Goal: Task Accomplishment & Management: Manage account settings

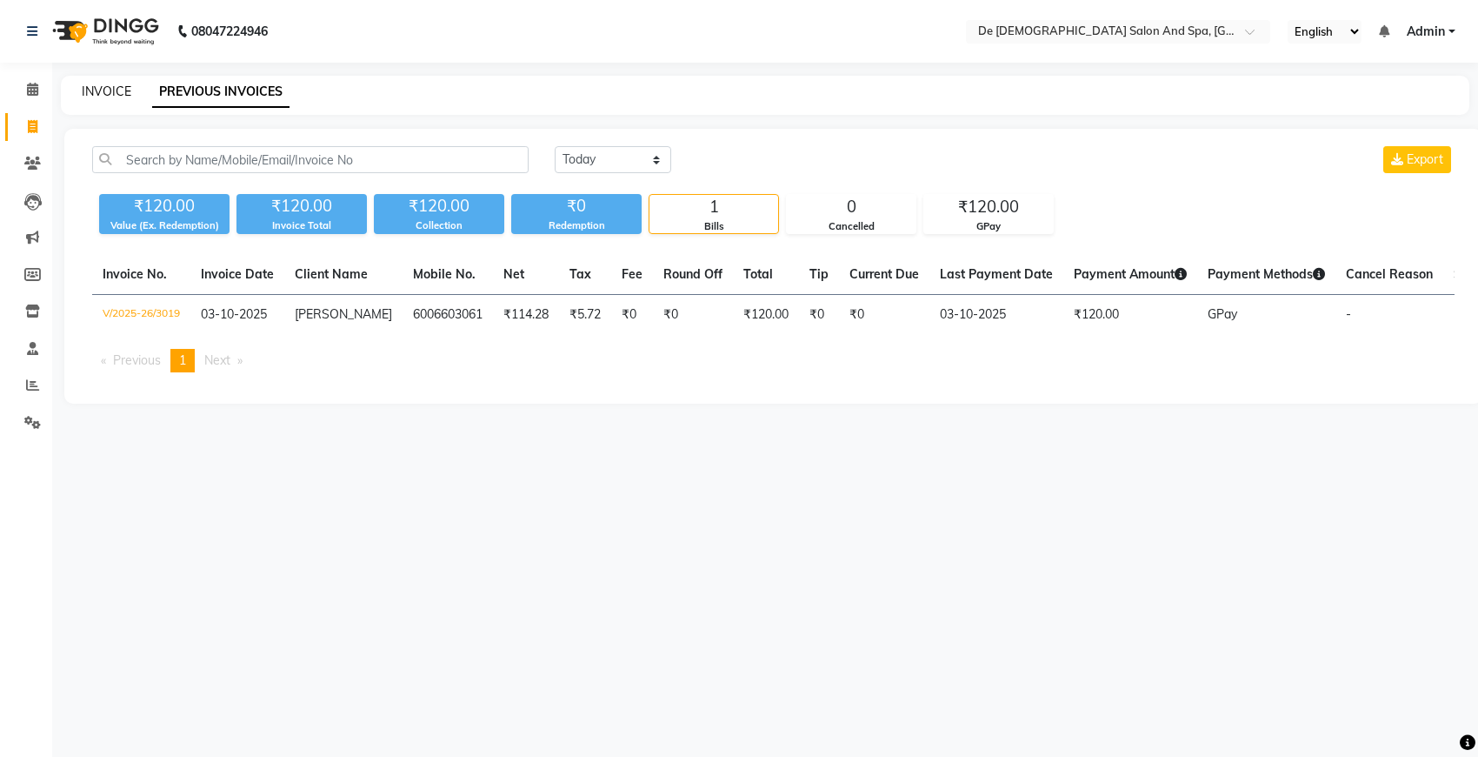
click at [105, 90] on link "INVOICE" at bounding box center [107, 91] width 50 height 16
select select "service"
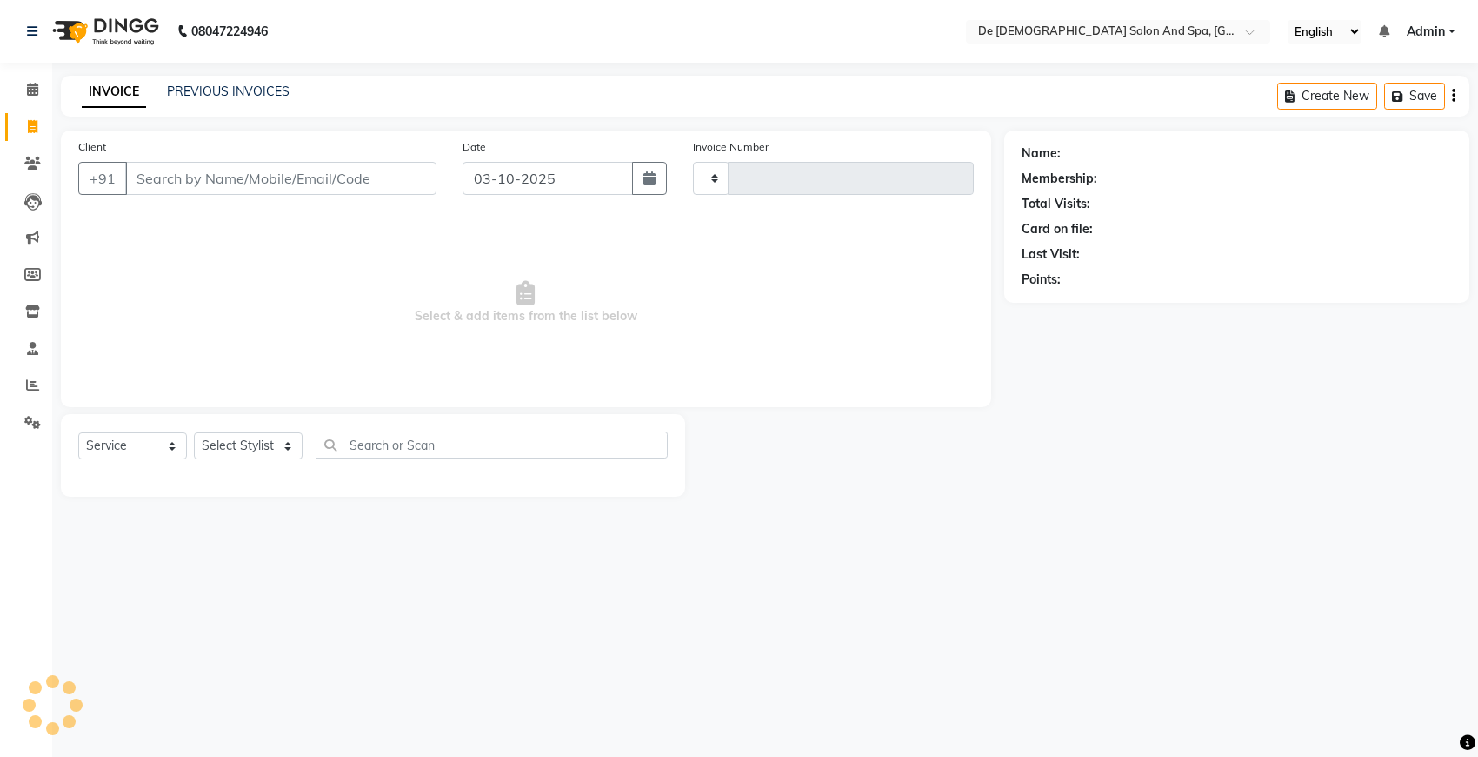
type input "3020"
select select "6431"
click at [201, 183] on input "Client" at bounding box center [280, 178] width 311 height 33
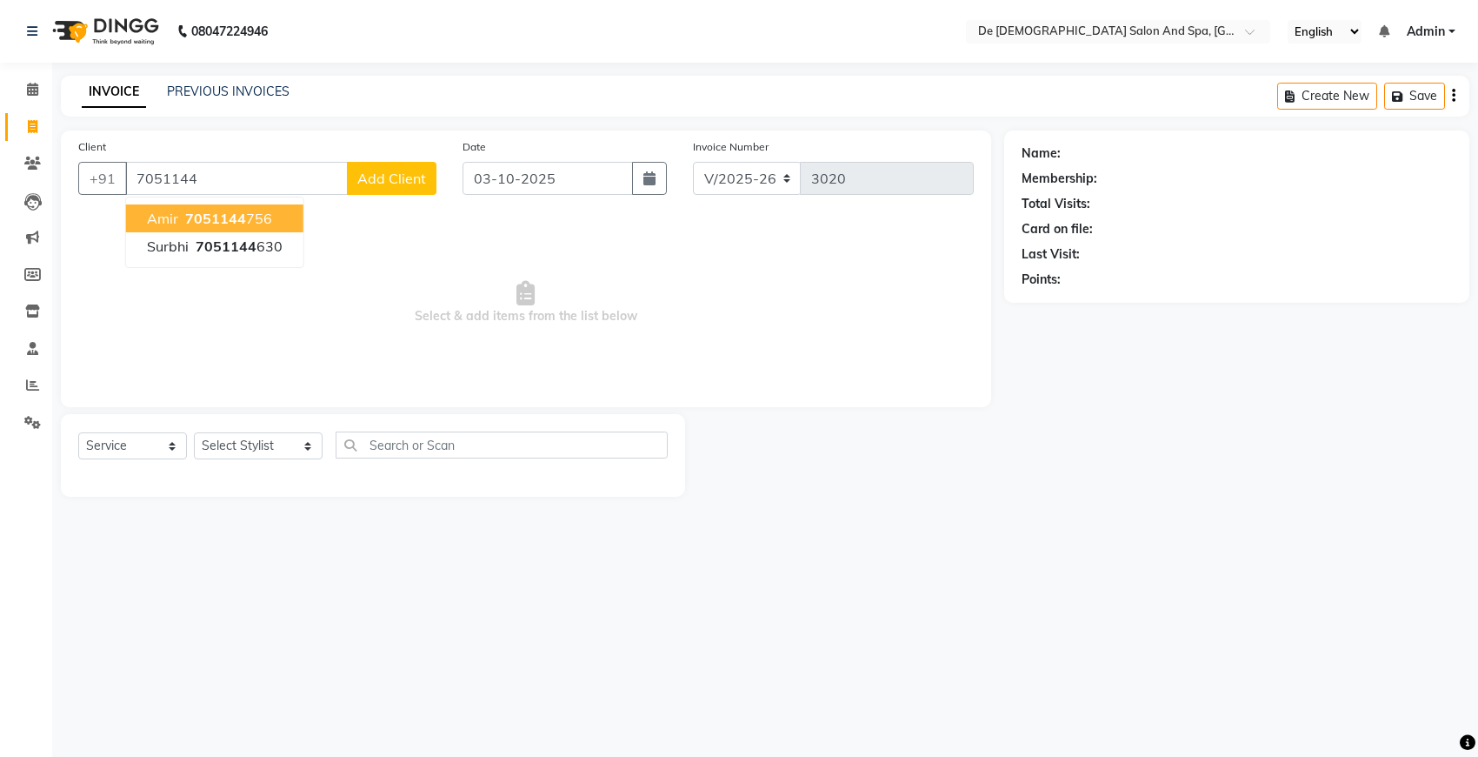
click at [219, 214] on span "7051144" at bounding box center [215, 218] width 61 height 17
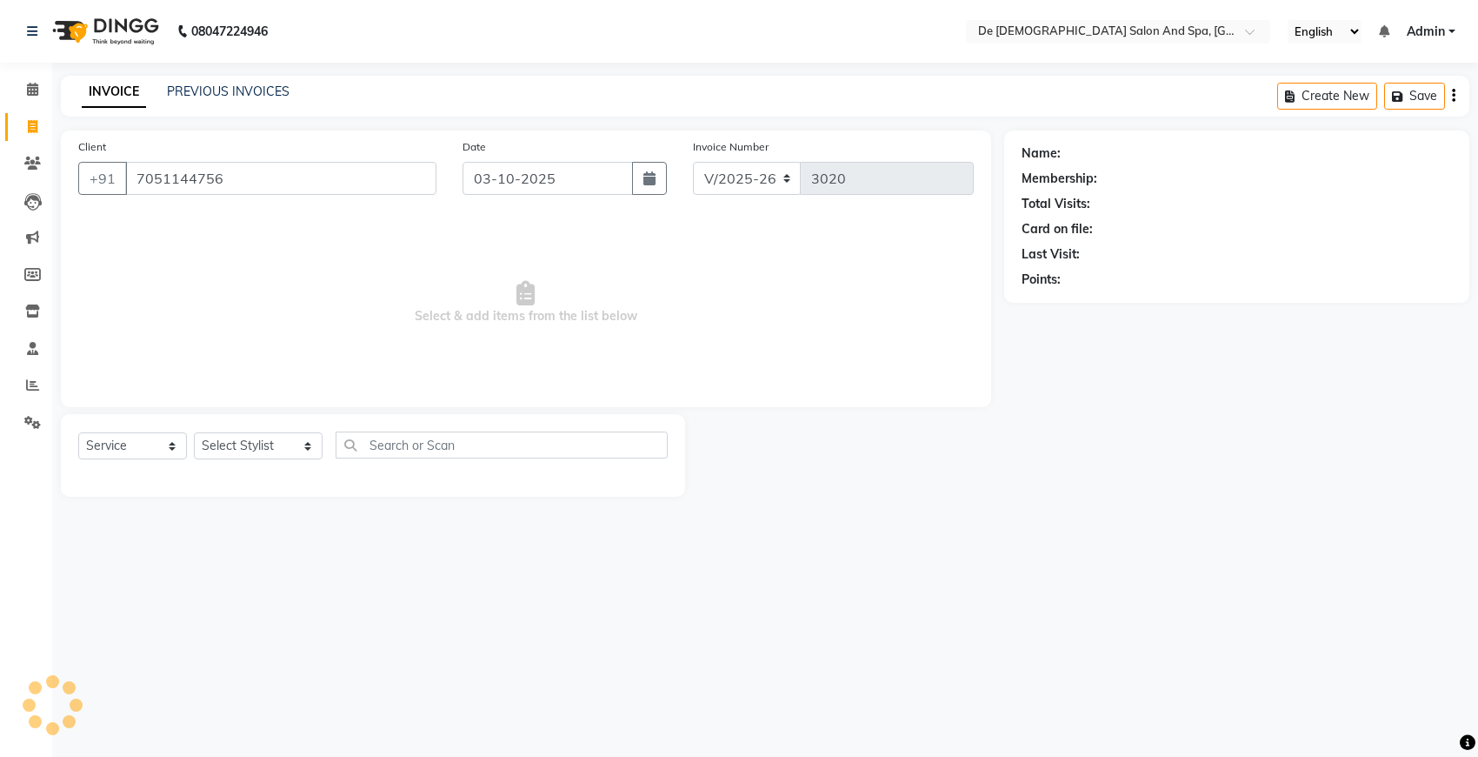
type input "7051144756"
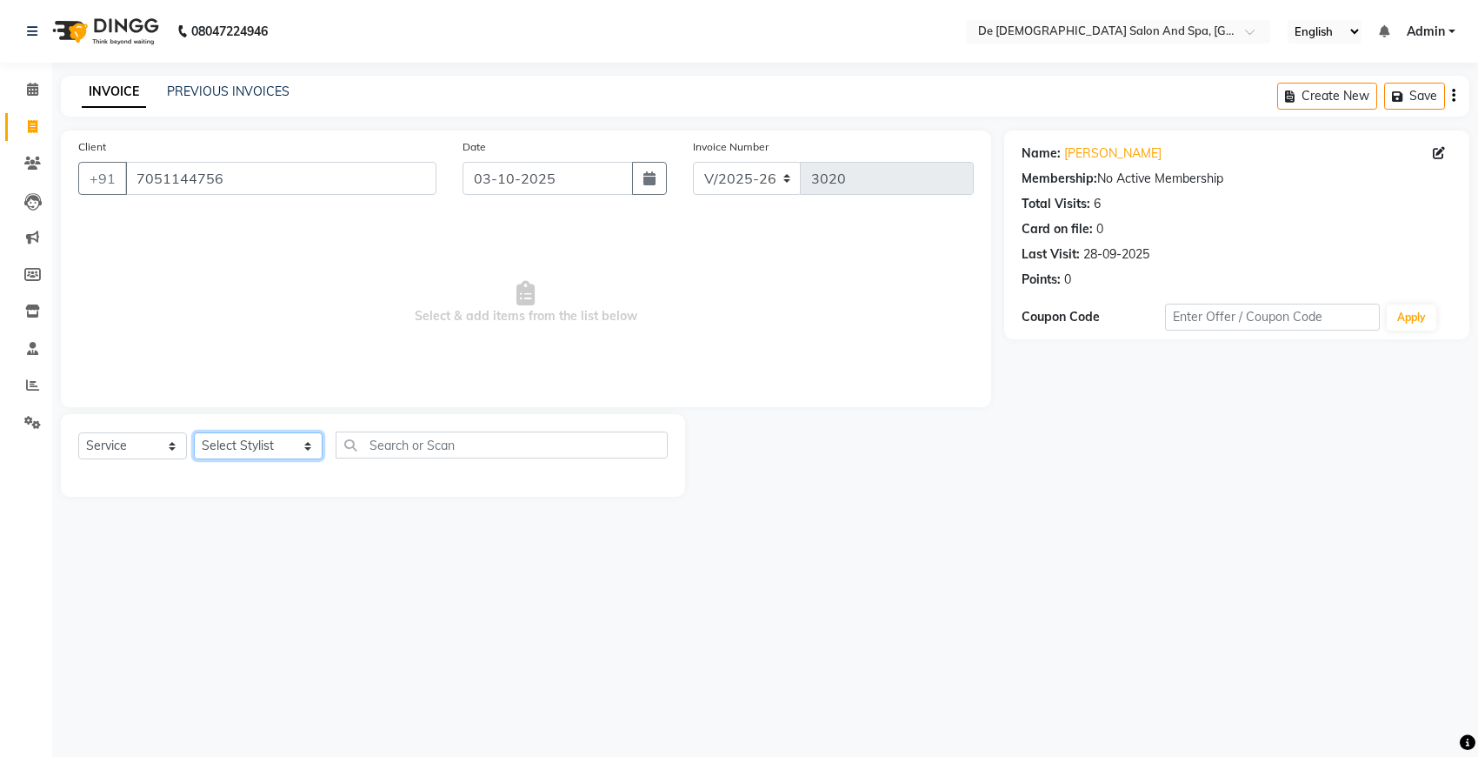
click at [267, 444] on select "Select Stylist akshay [PERSON_NAME] [PERSON_NAME] [PERSON_NAME] [MEDICAL_DATA][…" at bounding box center [258, 445] width 129 height 27
select select "49201"
click at [194, 432] on select "Select Stylist akshay [PERSON_NAME] [PERSON_NAME] [PERSON_NAME] [MEDICAL_DATA][…" at bounding box center [258, 445] width 129 height 27
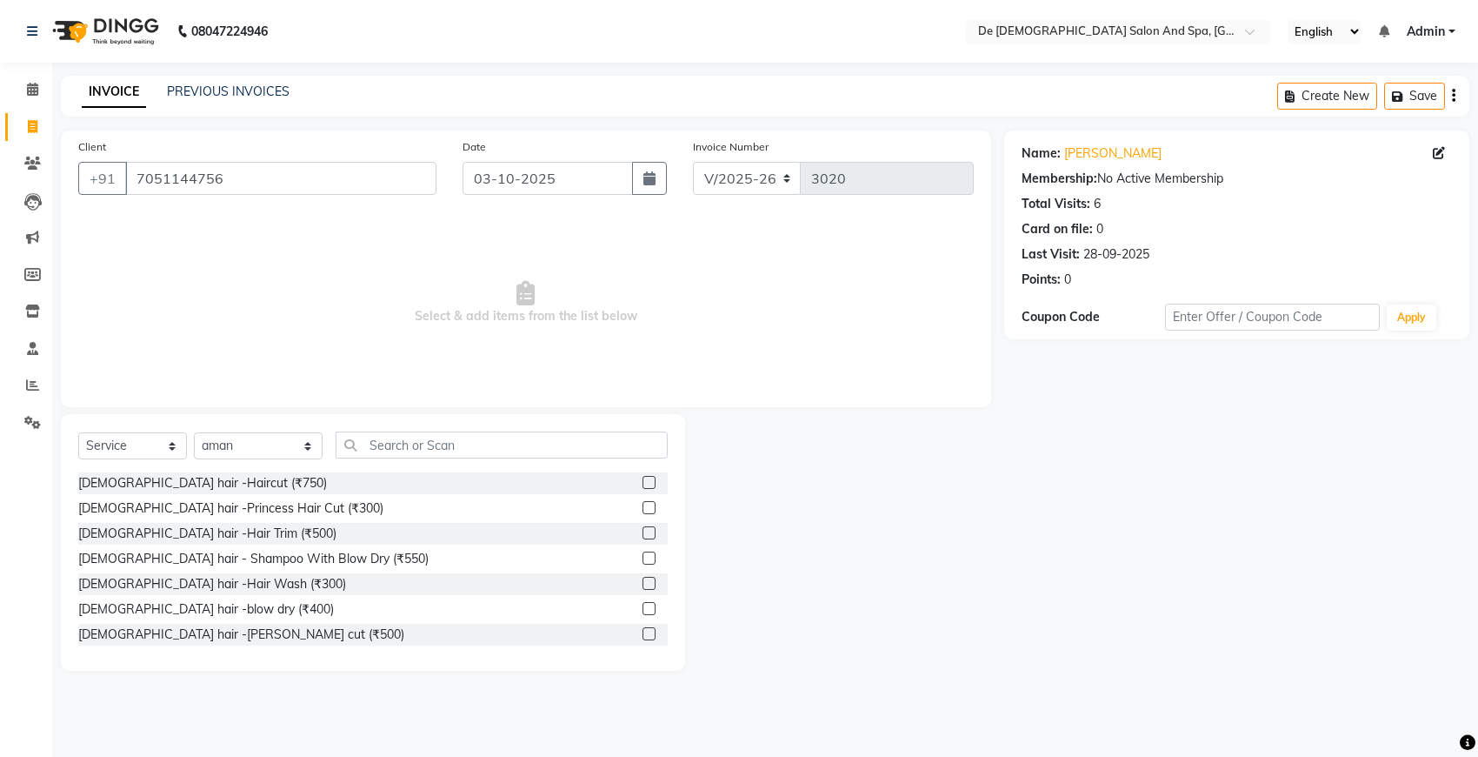
click at [370, 420] on div "Select Service Product Membership Package Voucher Prepaid Gift Card Select Styl…" at bounding box center [373, 542] width 624 height 257
click at [370, 450] on input "text" at bounding box center [502, 444] width 332 height 27
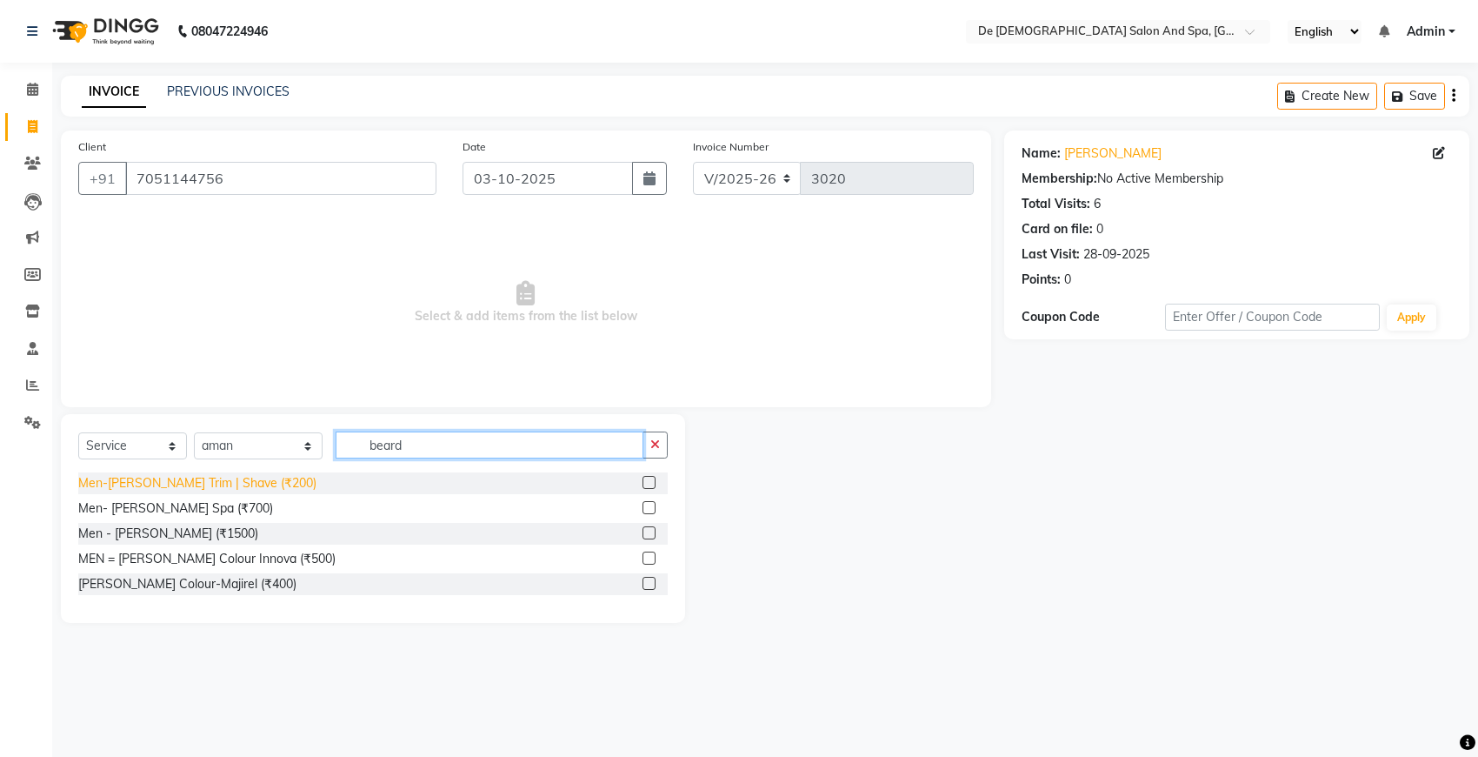
type input "beard"
click at [213, 484] on div "Men-[PERSON_NAME] Trim | Shave (₹200)" at bounding box center [197, 483] width 238 height 18
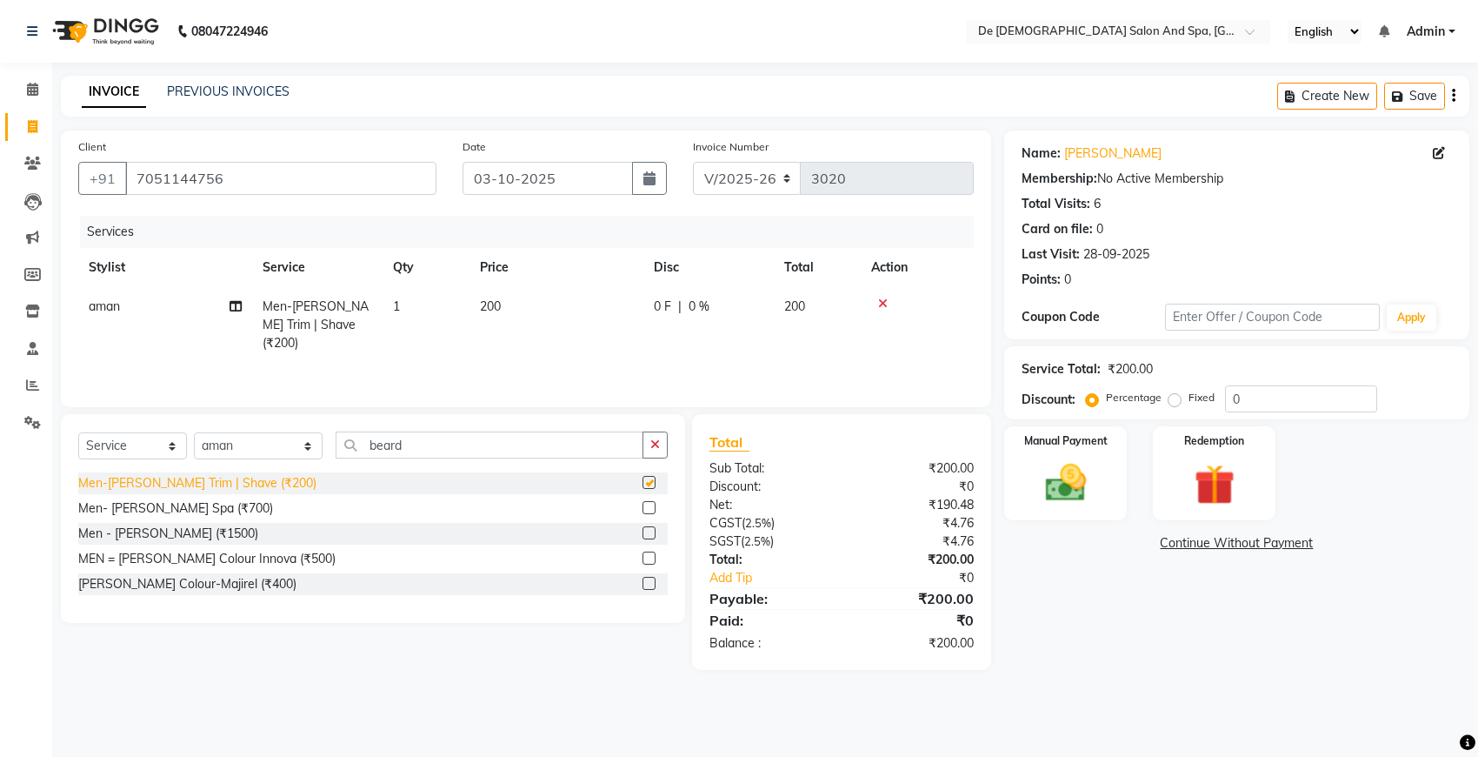
checkbox input "false"
click at [1075, 471] on img at bounding box center [1065, 482] width 69 height 49
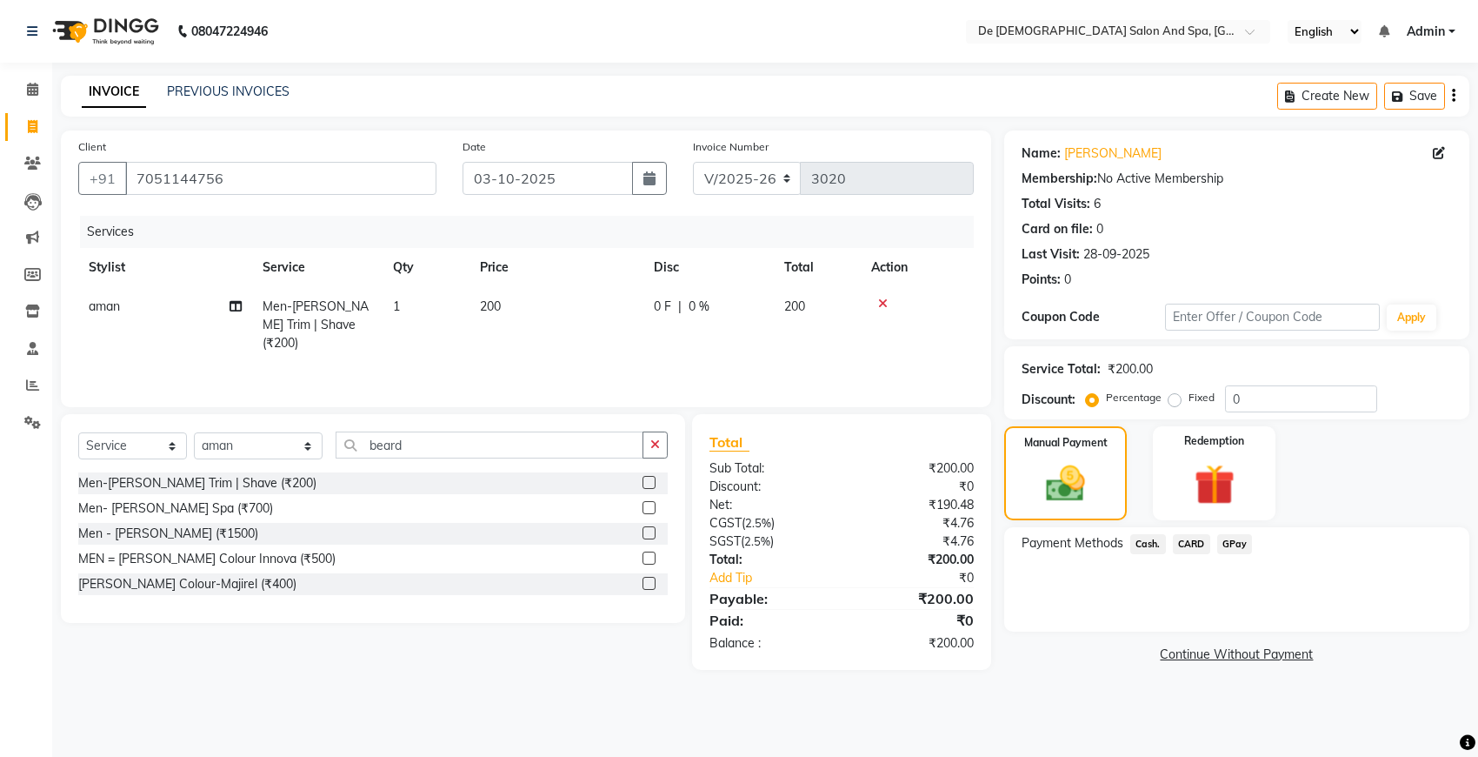
click at [1233, 549] on span "GPay" at bounding box center [1235, 544] width 36 height 20
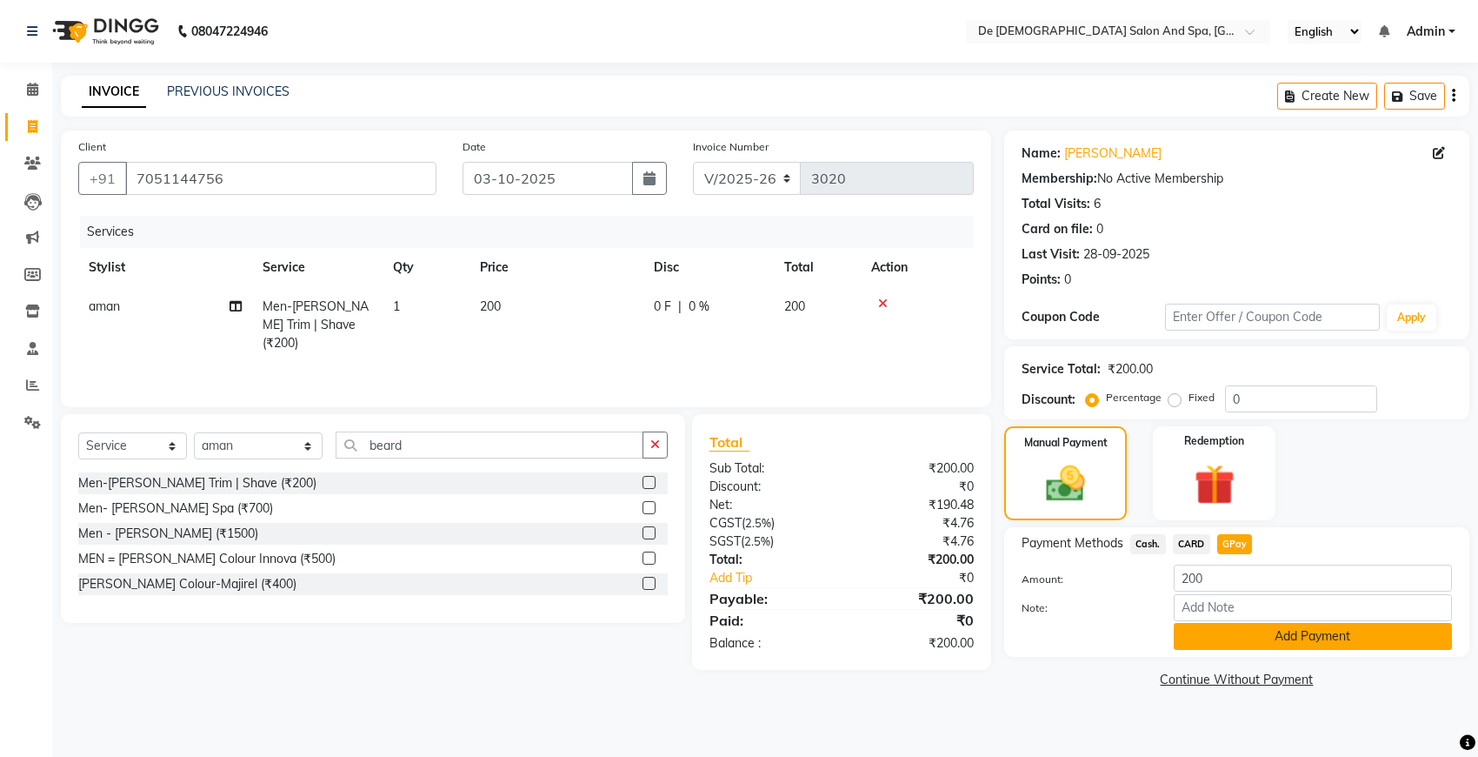
click at [1231, 633] on button "Add Payment" at bounding box center [1313, 636] width 278 height 27
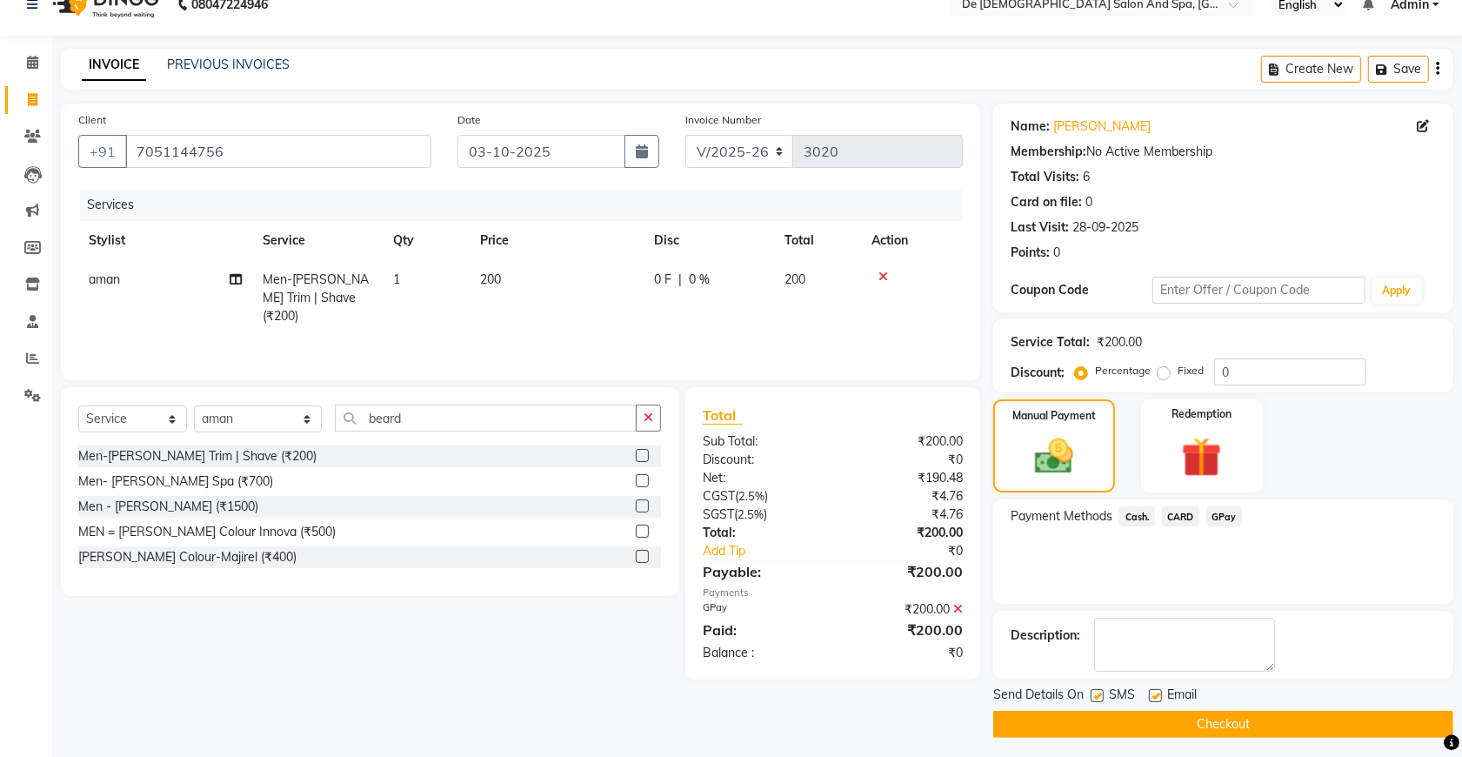
scroll to position [35, 0]
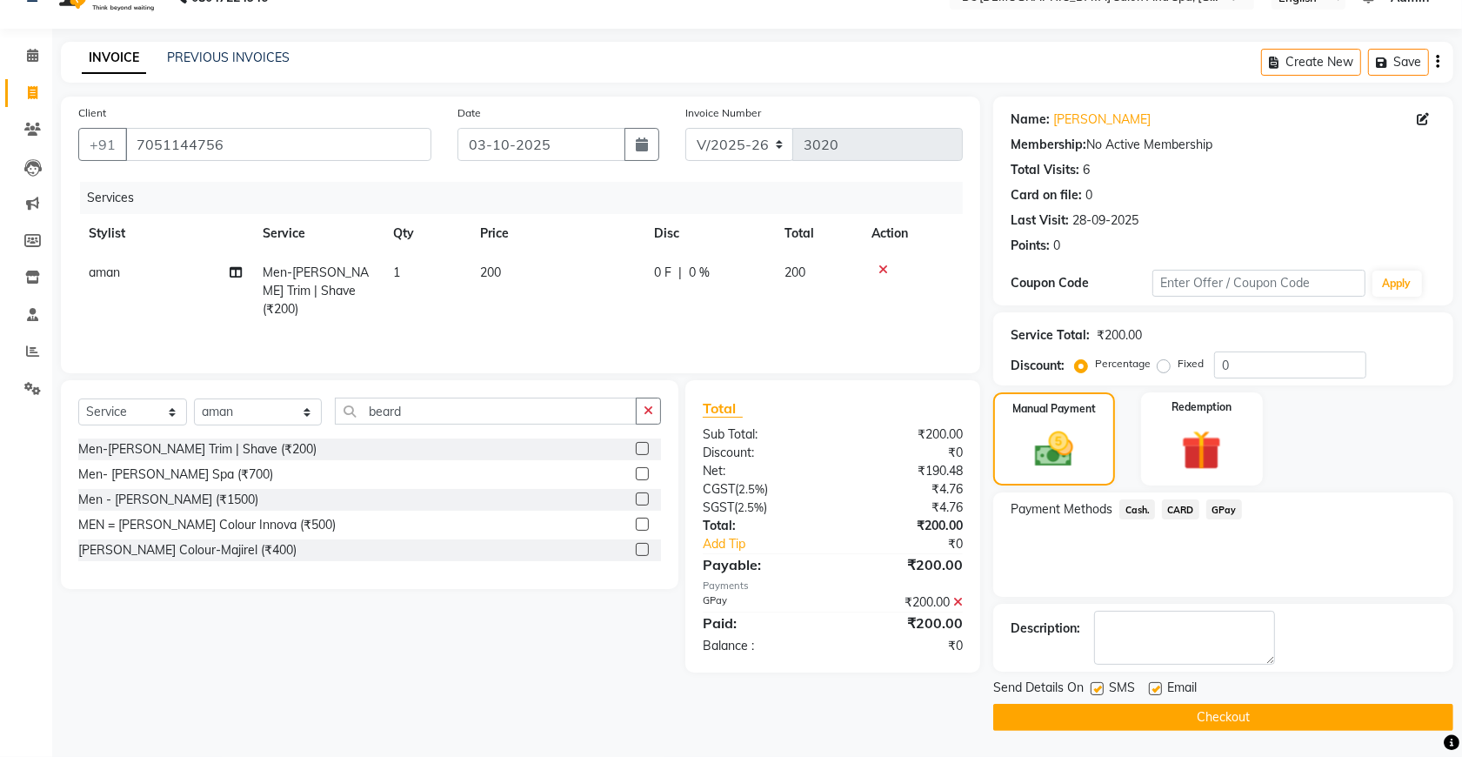
click at [1184, 704] on button "Checkout" at bounding box center [1223, 717] width 460 height 27
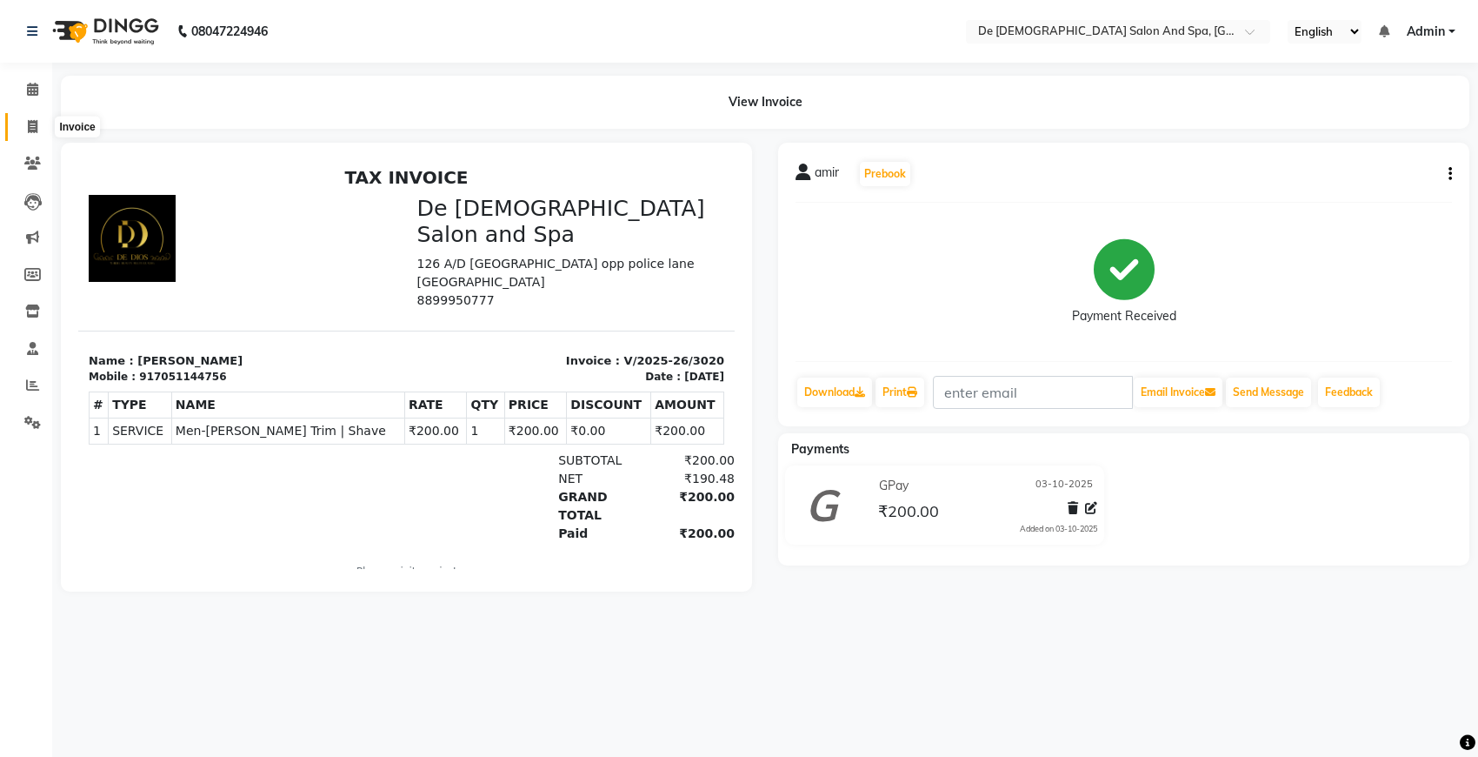
click at [35, 123] on icon at bounding box center [33, 126] width 10 height 13
select select "service"
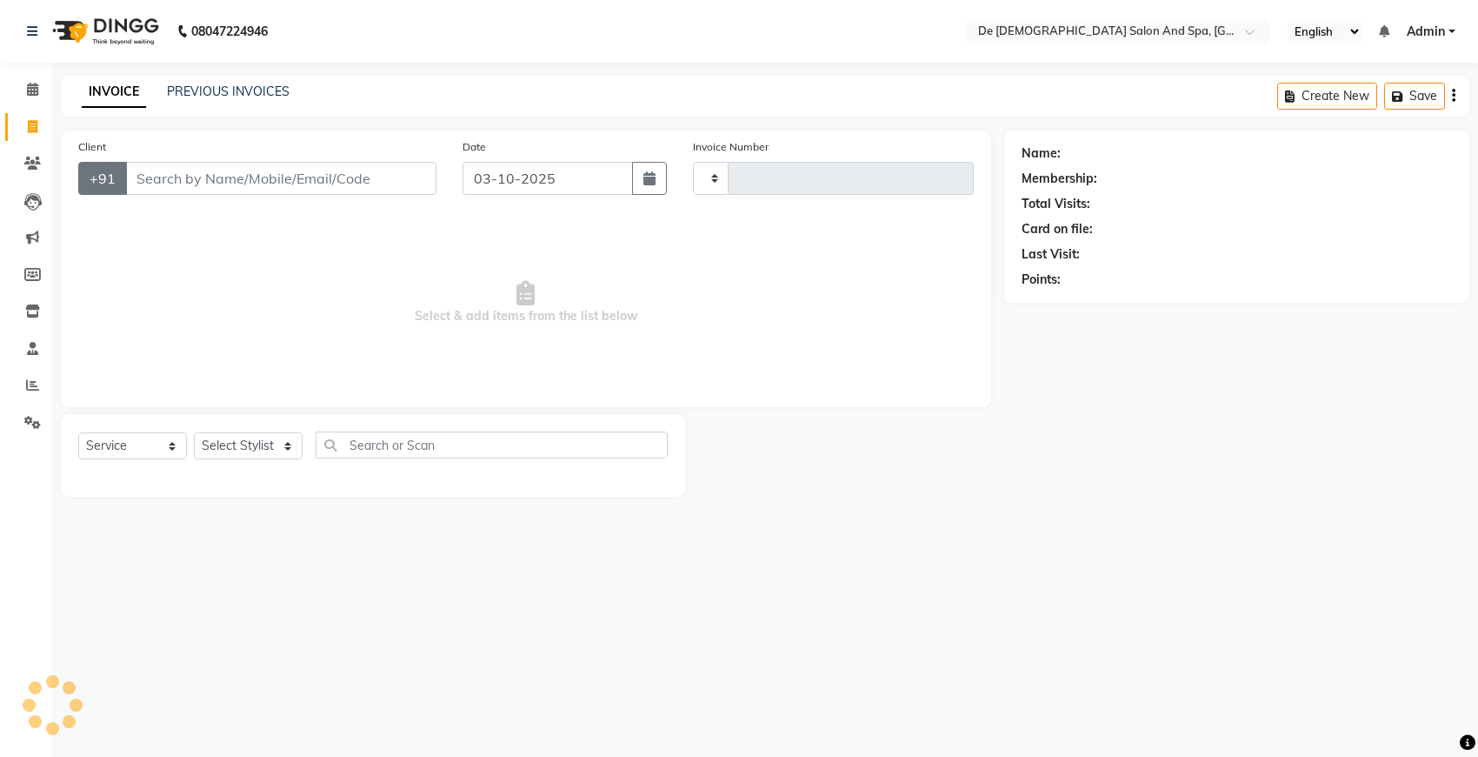
type input "3021"
select select "6431"
click at [280, 89] on link "PREVIOUS INVOICES" at bounding box center [228, 91] width 123 height 16
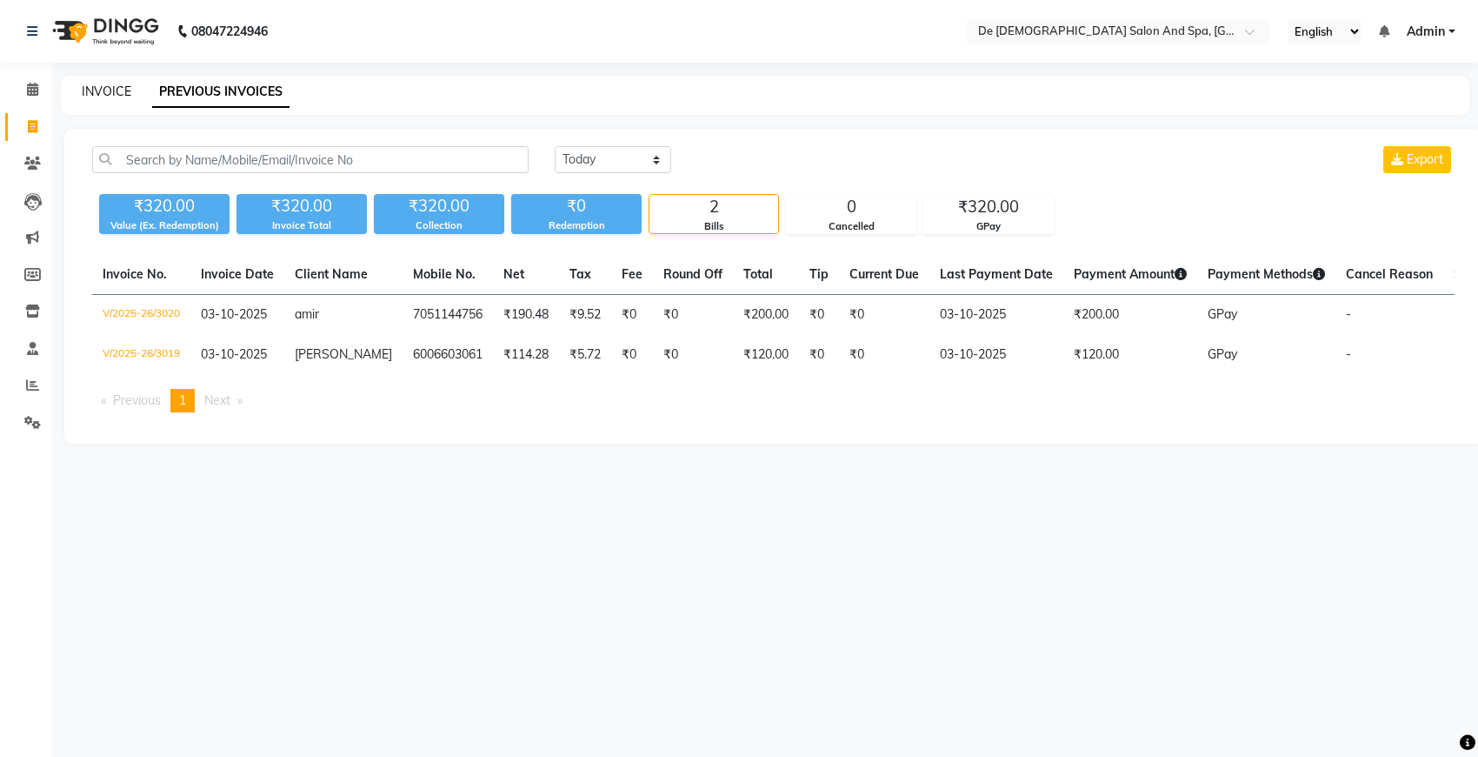
click at [111, 85] on link "INVOICE" at bounding box center [107, 91] width 50 height 16
select select "6431"
select select "service"
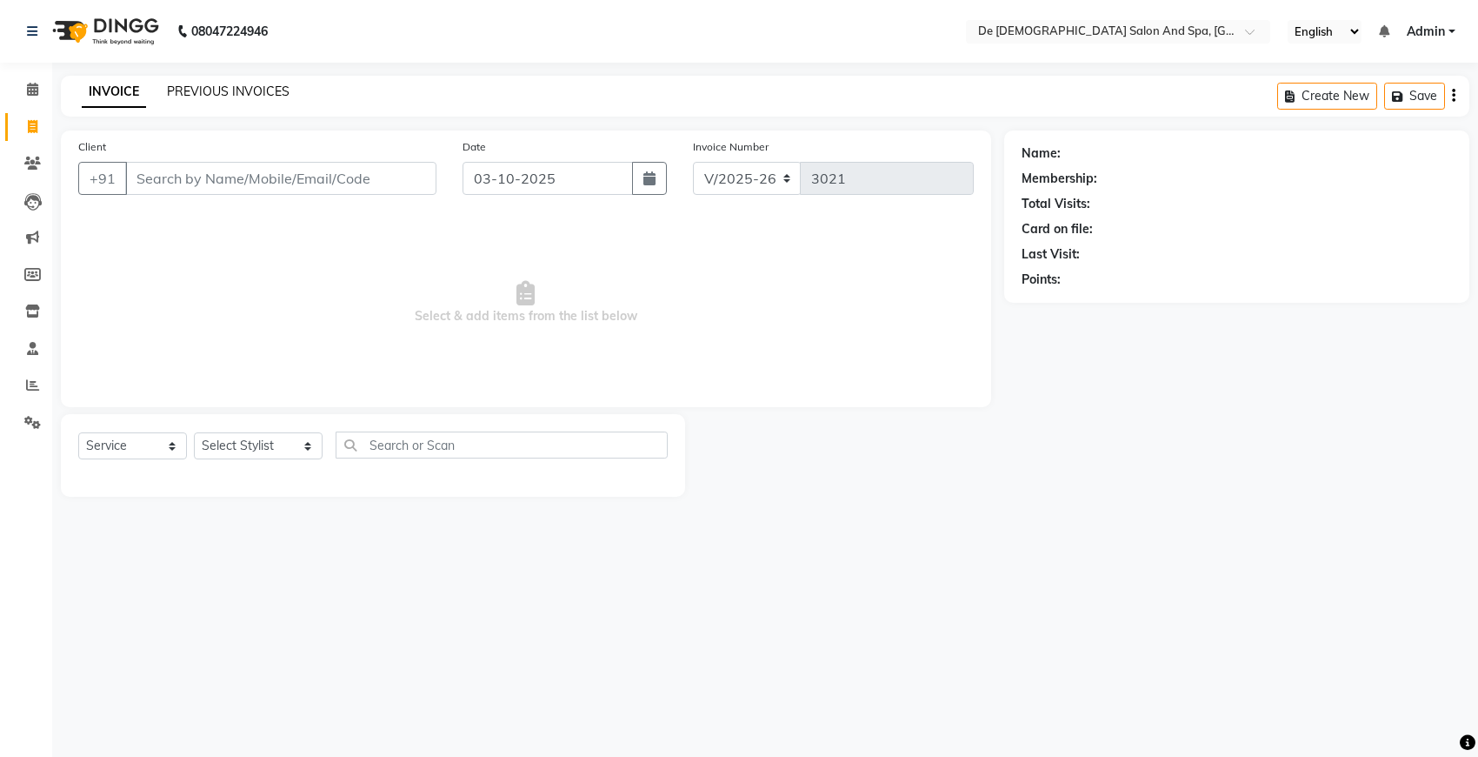
click at [218, 89] on link "PREVIOUS INVOICES" at bounding box center [228, 91] width 123 height 16
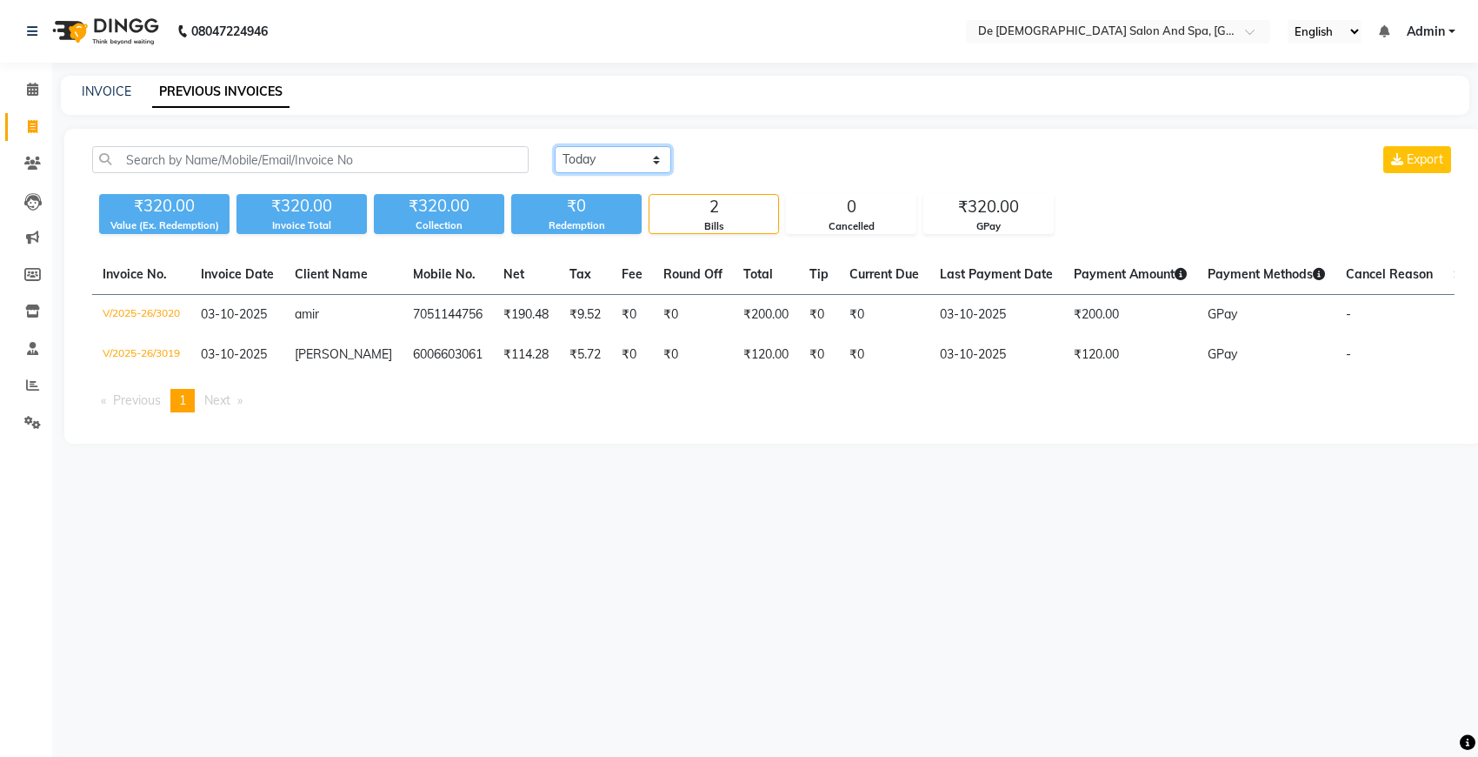
click at [589, 162] on select "Today Yesterday Custom Range" at bounding box center [613, 159] width 117 height 27
select select "yesterday"
click at [555, 146] on select "Today Yesterday Custom Range" at bounding box center [613, 159] width 117 height 27
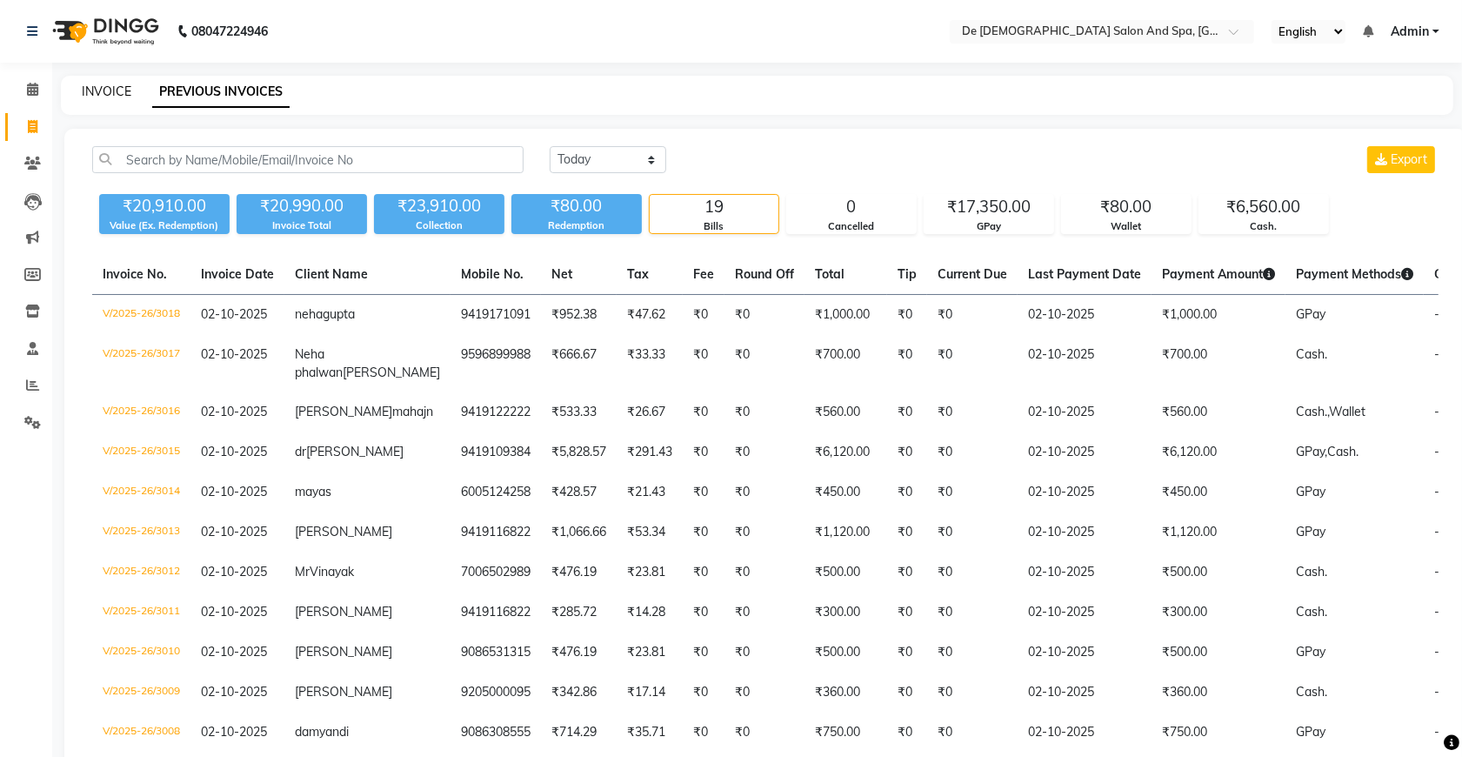
click at [119, 93] on link "INVOICE" at bounding box center [107, 91] width 50 height 16
select select "service"
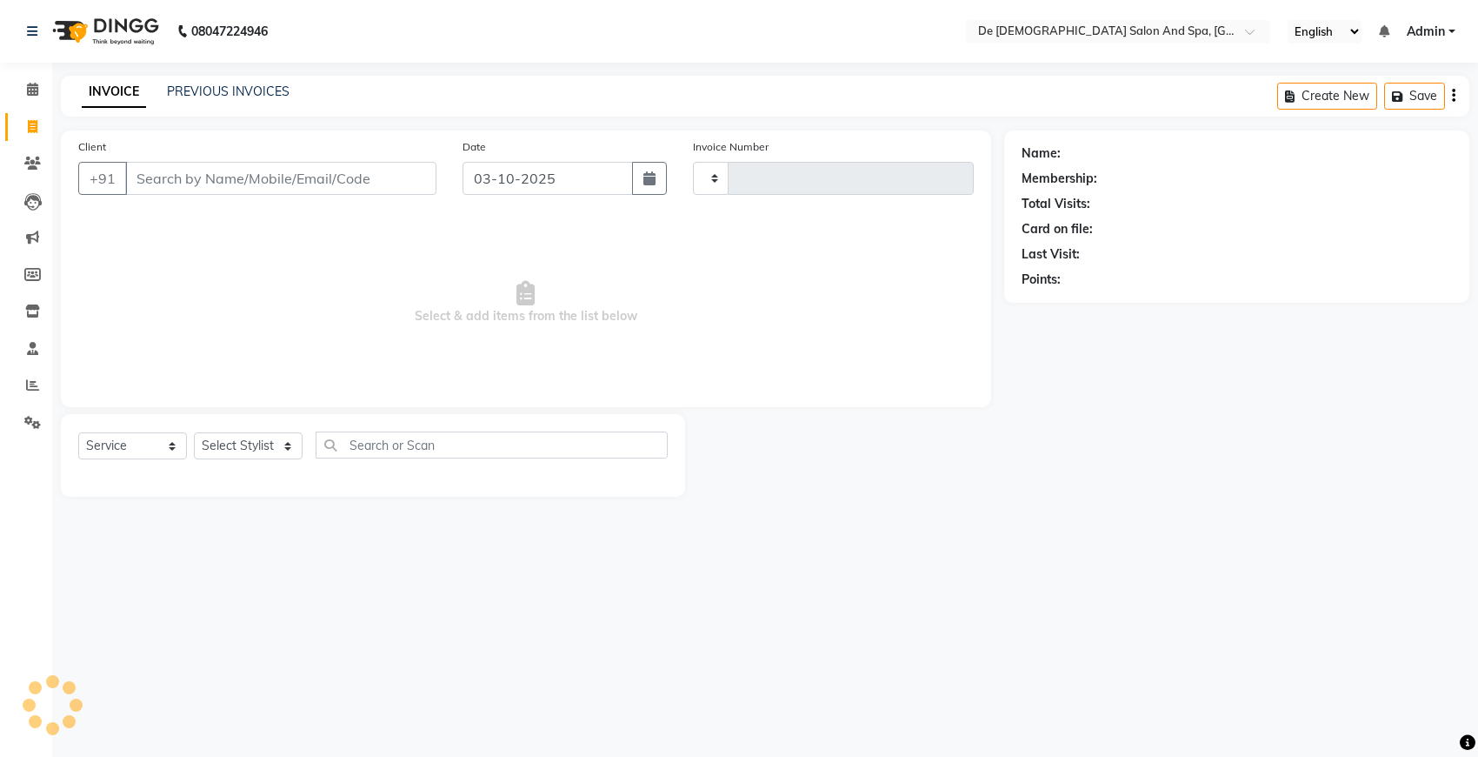
type input "3021"
select select "6431"
click at [184, 94] on link "PREVIOUS INVOICES" at bounding box center [228, 91] width 123 height 16
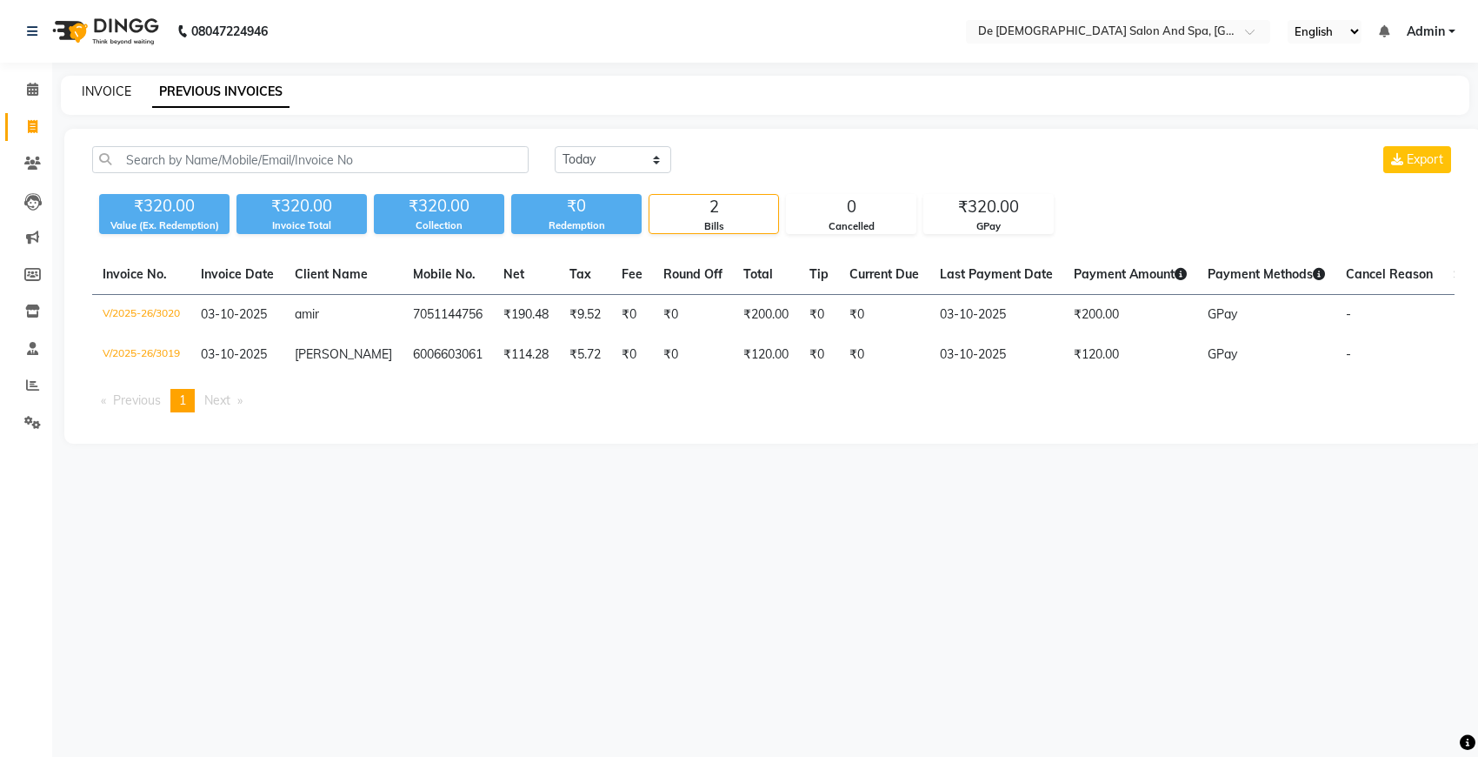
click at [110, 97] on link "INVOICE" at bounding box center [107, 91] width 50 height 16
select select "6431"
select select "service"
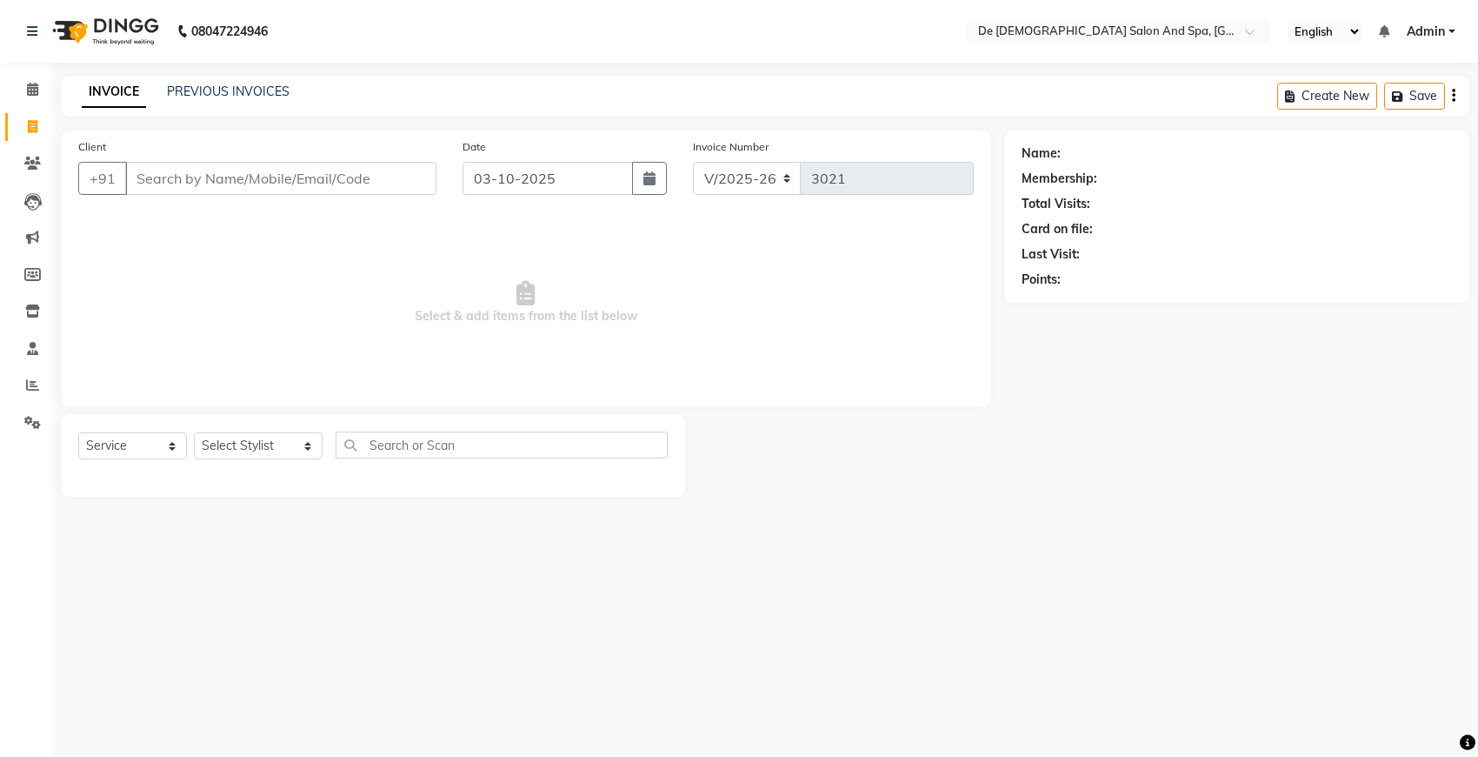
click at [149, 179] on input "Client" at bounding box center [280, 178] width 311 height 33
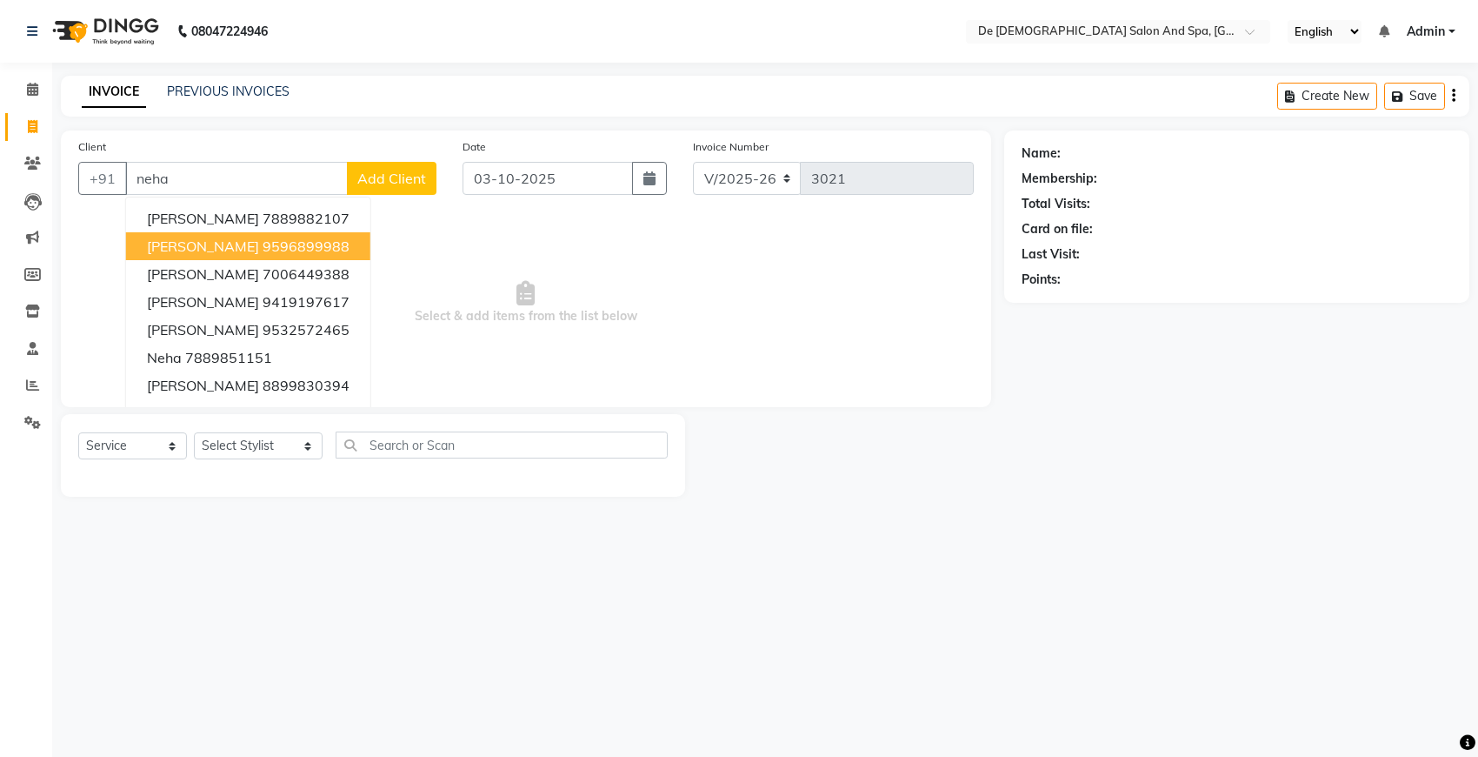
click at [207, 242] on span "Neha phalwan Gupta" at bounding box center [203, 245] width 112 height 17
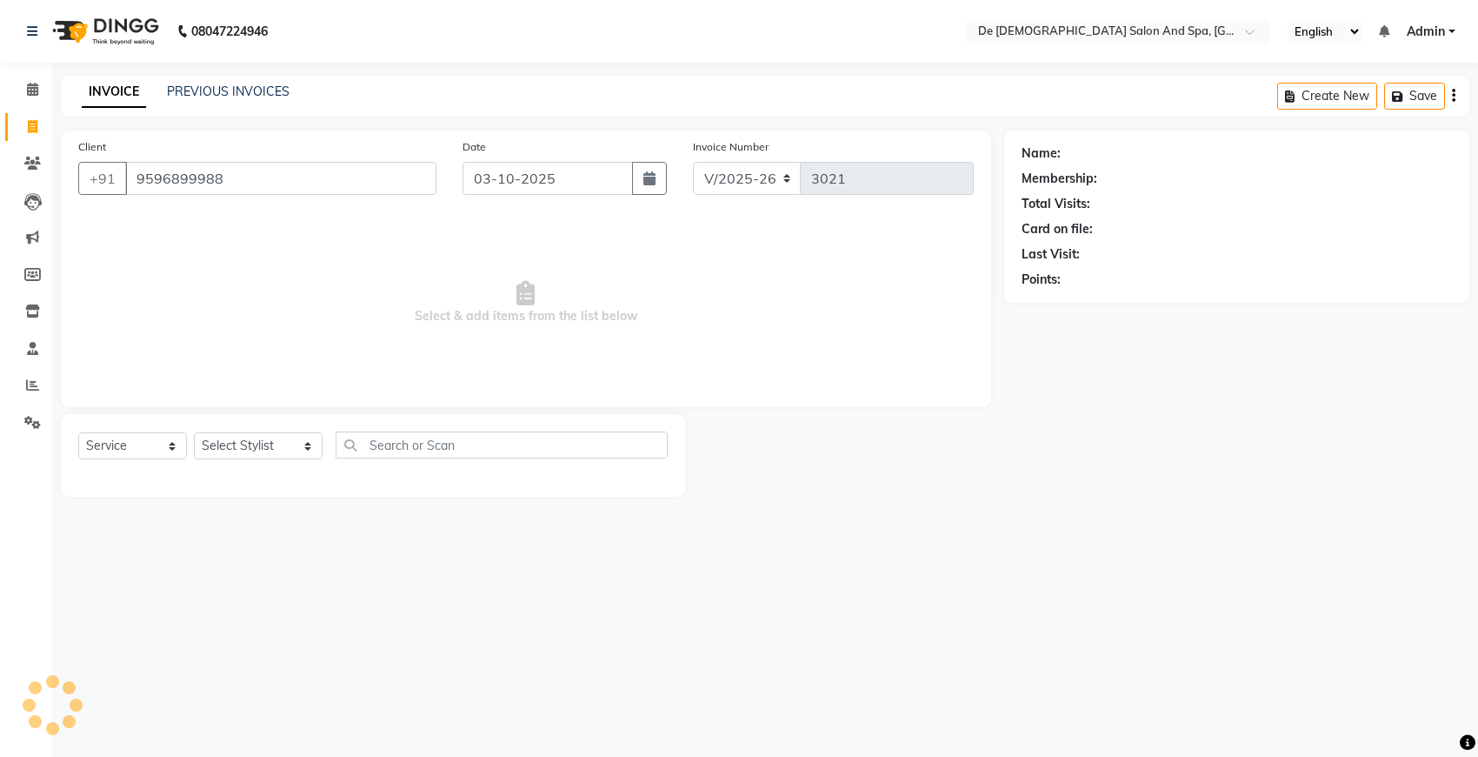
type input "9596899988"
select select "1: Object"
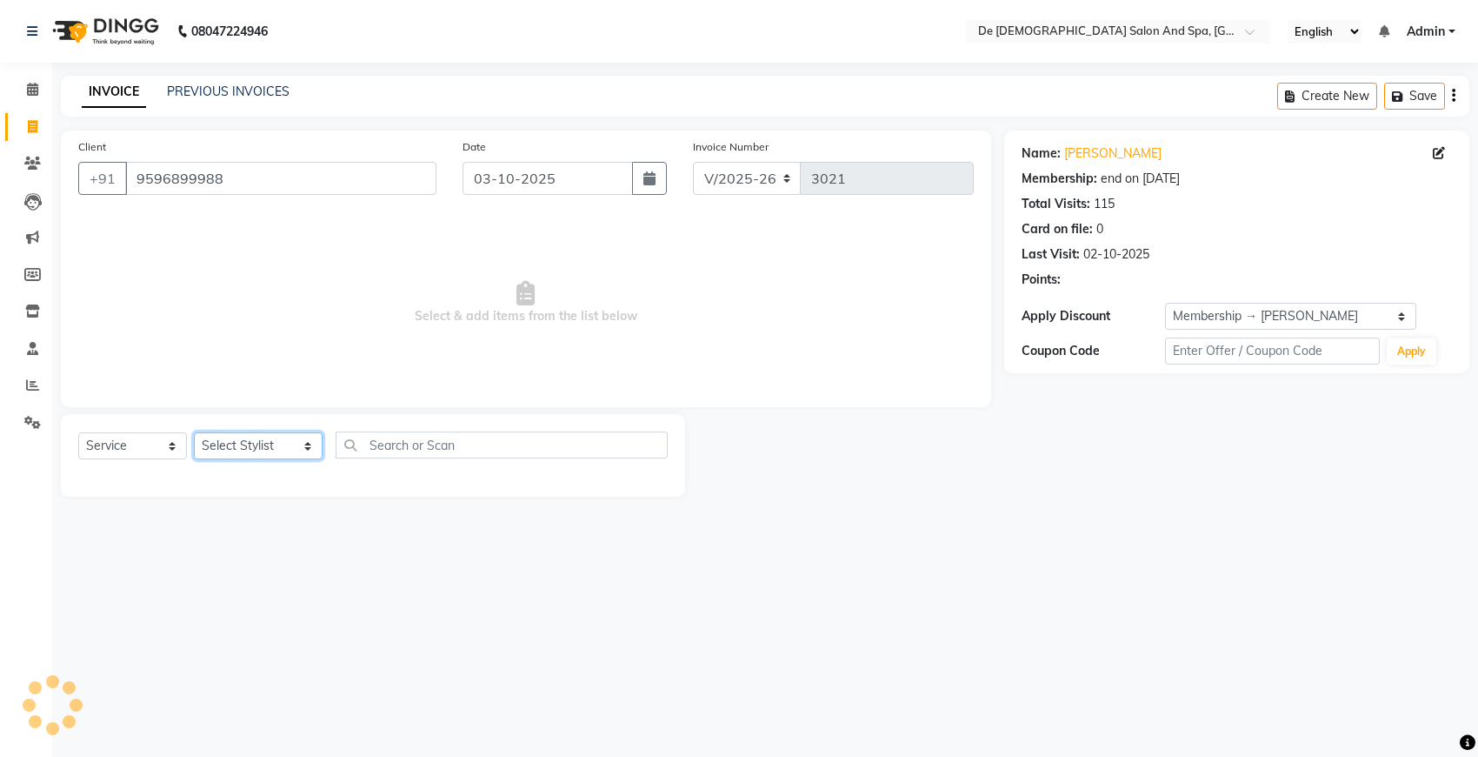
click at [270, 444] on select "Select Stylist akshay aman Arman Ashwani gunraj nadia nikita thappa nisha parve…" at bounding box center [258, 445] width 129 height 27
select select "51742"
click at [194, 432] on select "Select Stylist akshay aman Arman Ashwani gunraj nadia nikita thappa nisha parve…" at bounding box center [258, 445] width 129 height 27
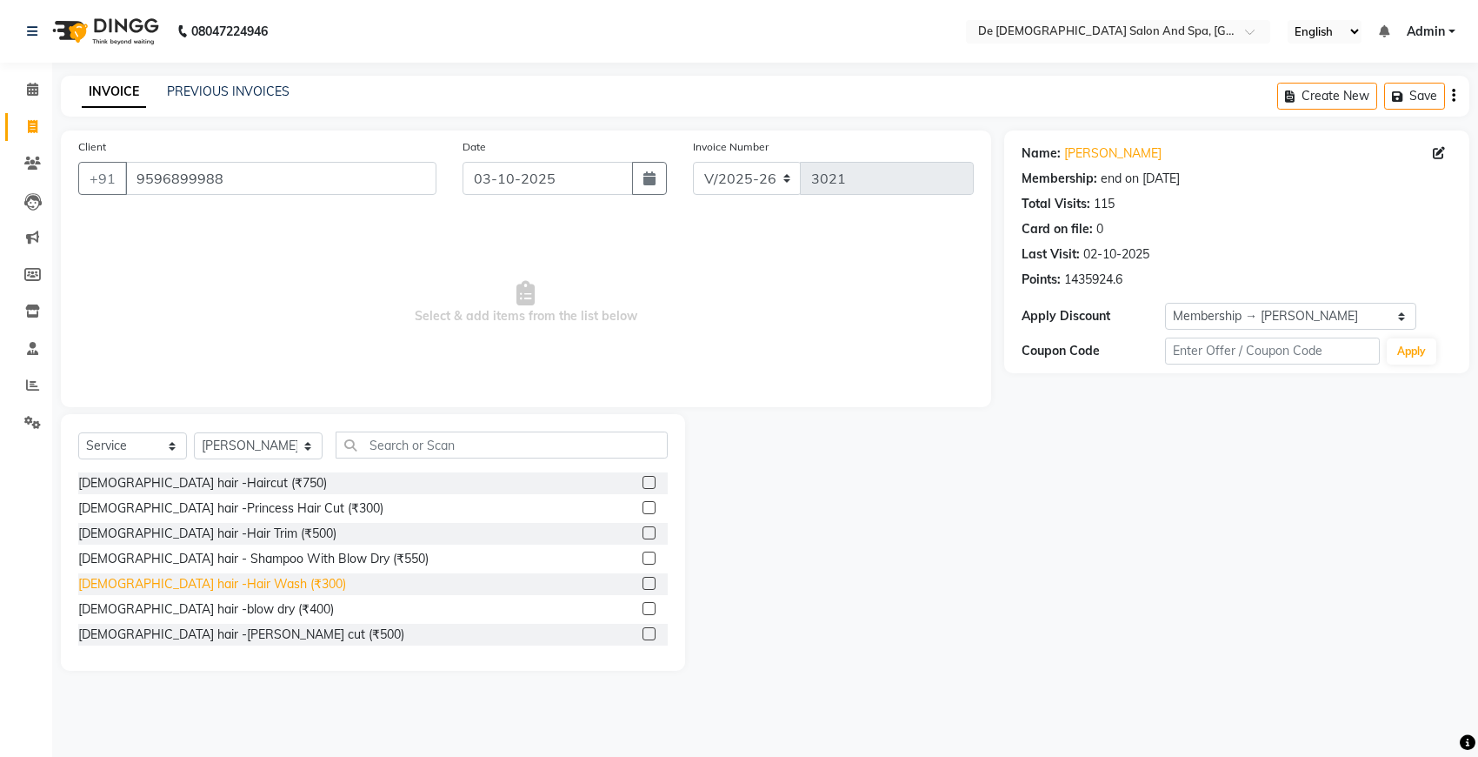
click at [207, 579] on div "Female hair -Hair Wash (₹300)" at bounding box center [212, 584] width 268 height 18
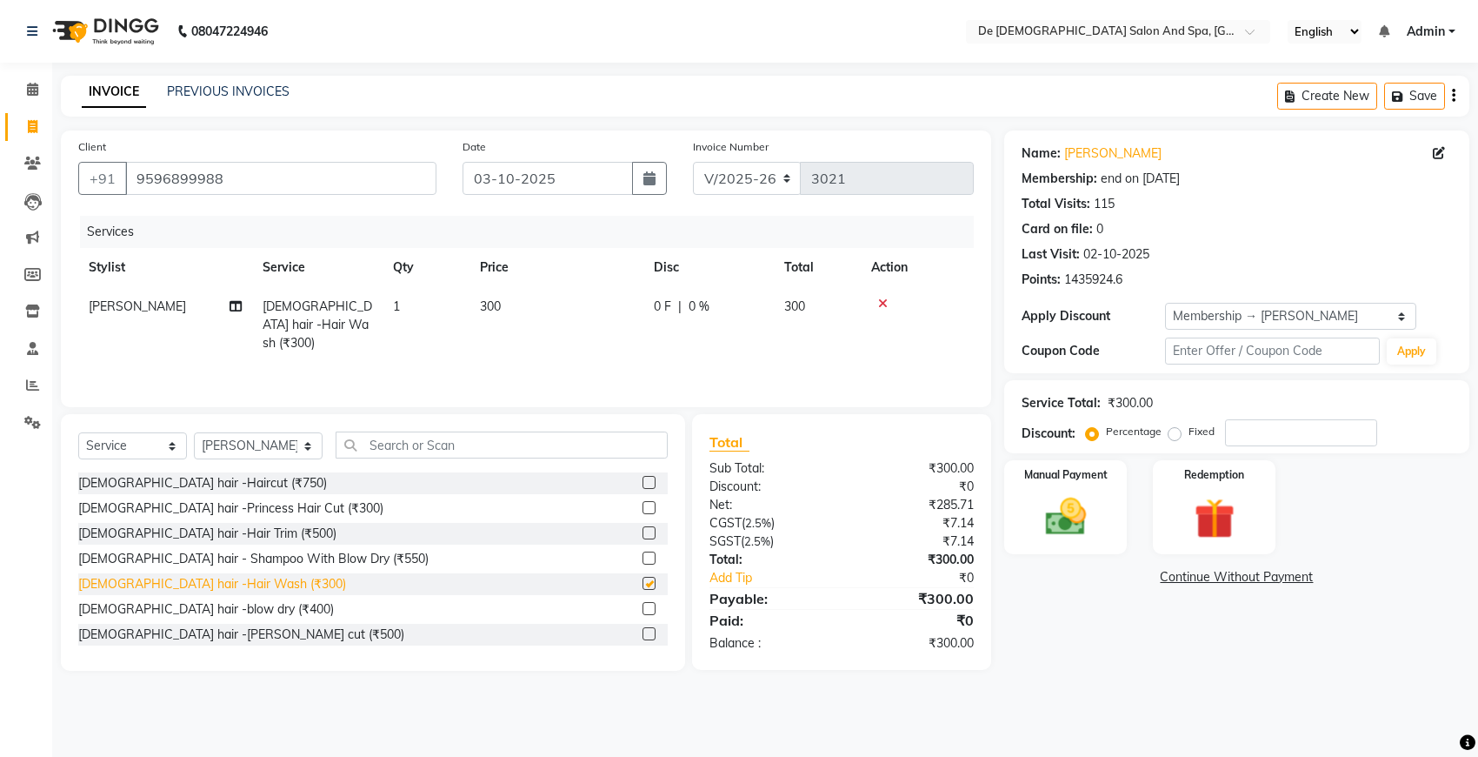
checkbox input "false"
click at [1070, 523] on img at bounding box center [1065, 516] width 69 height 49
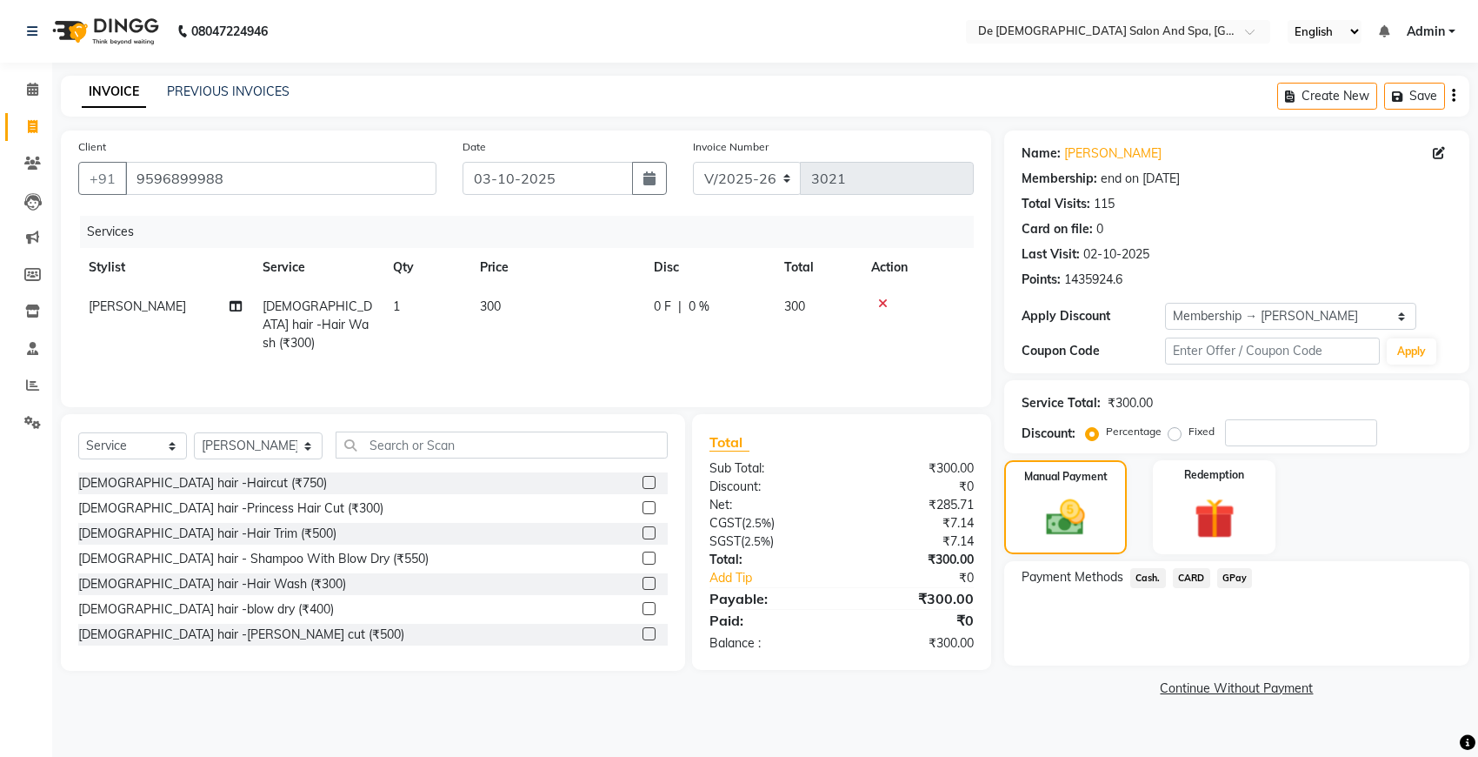
drag, startPoint x: 1148, startPoint y: 574, endPoint x: 1179, endPoint y: 661, distance: 92.4
click at [1179, 661] on div "Payment Methods Cash. CARD GPay" at bounding box center [1236, 613] width 465 height 104
drag, startPoint x: 1179, startPoint y: 661, endPoint x: 1140, endPoint y: 579, distance: 90.6
click at [1140, 579] on span "Cash." at bounding box center [1149, 578] width 36 height 20
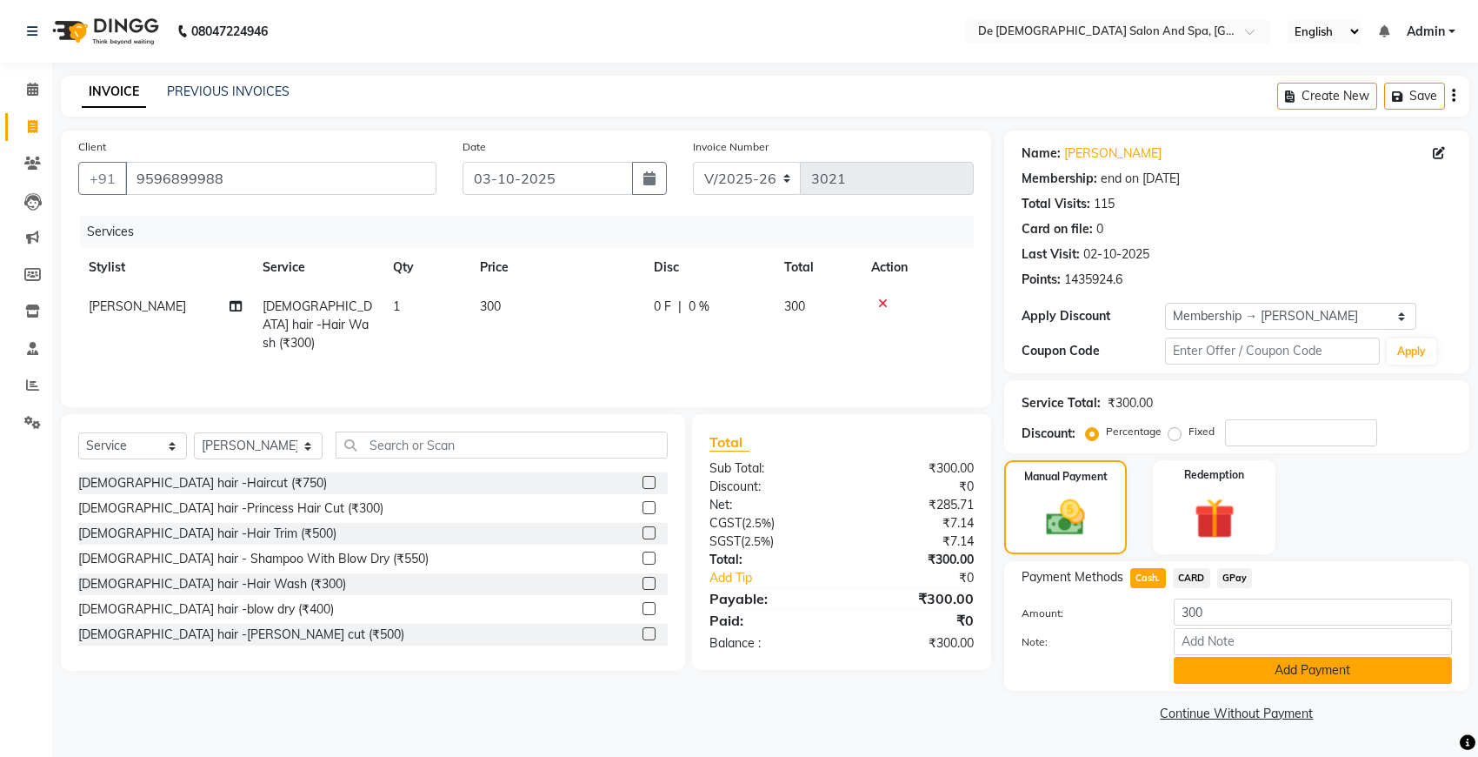
click at [1197, 665] on button "Add Payment" at bounding box center [1313, 670] width 278 height 27
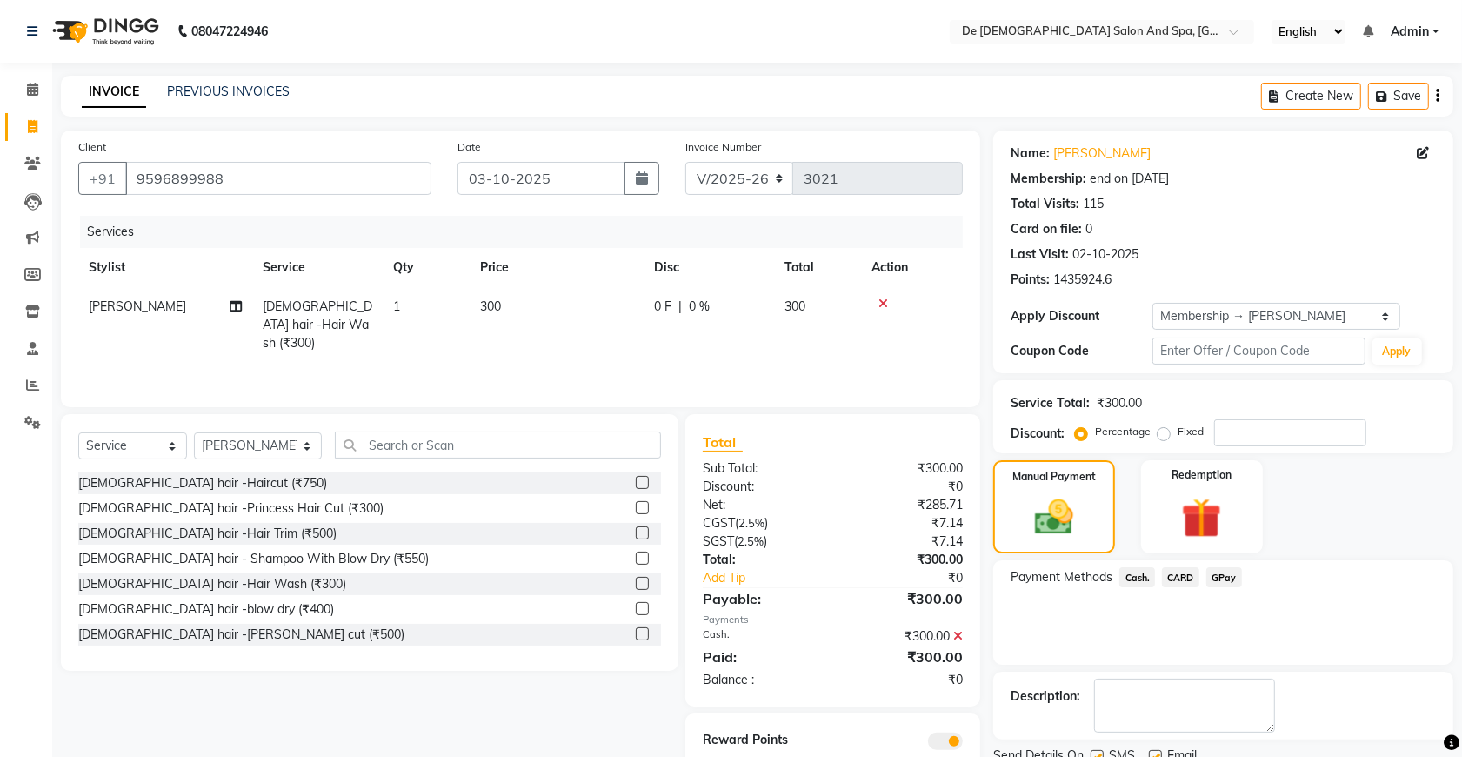
scroll to position [79, 0]
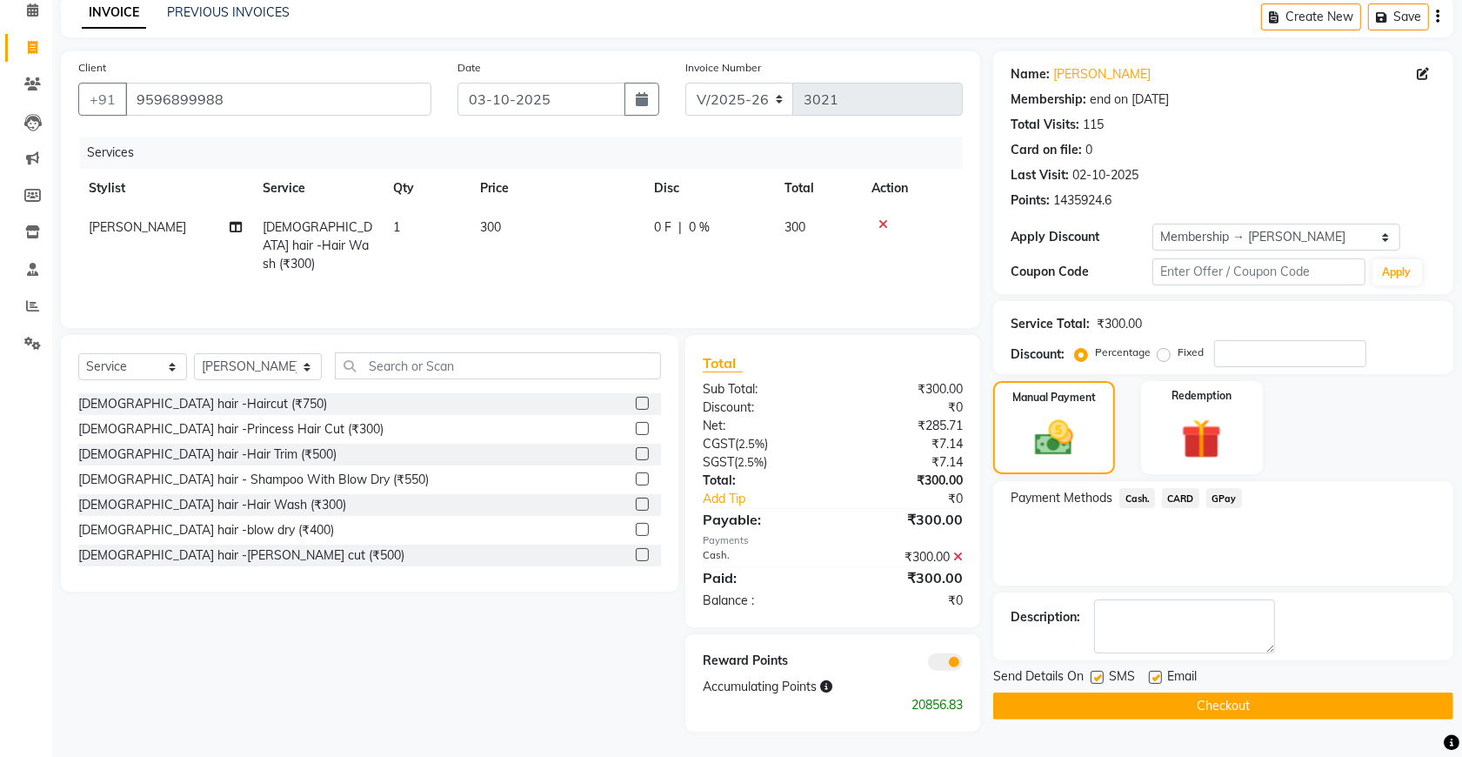
click at [1207, 697] on button "Checkout" at bounding box center [1223, 705] width 460 height 27
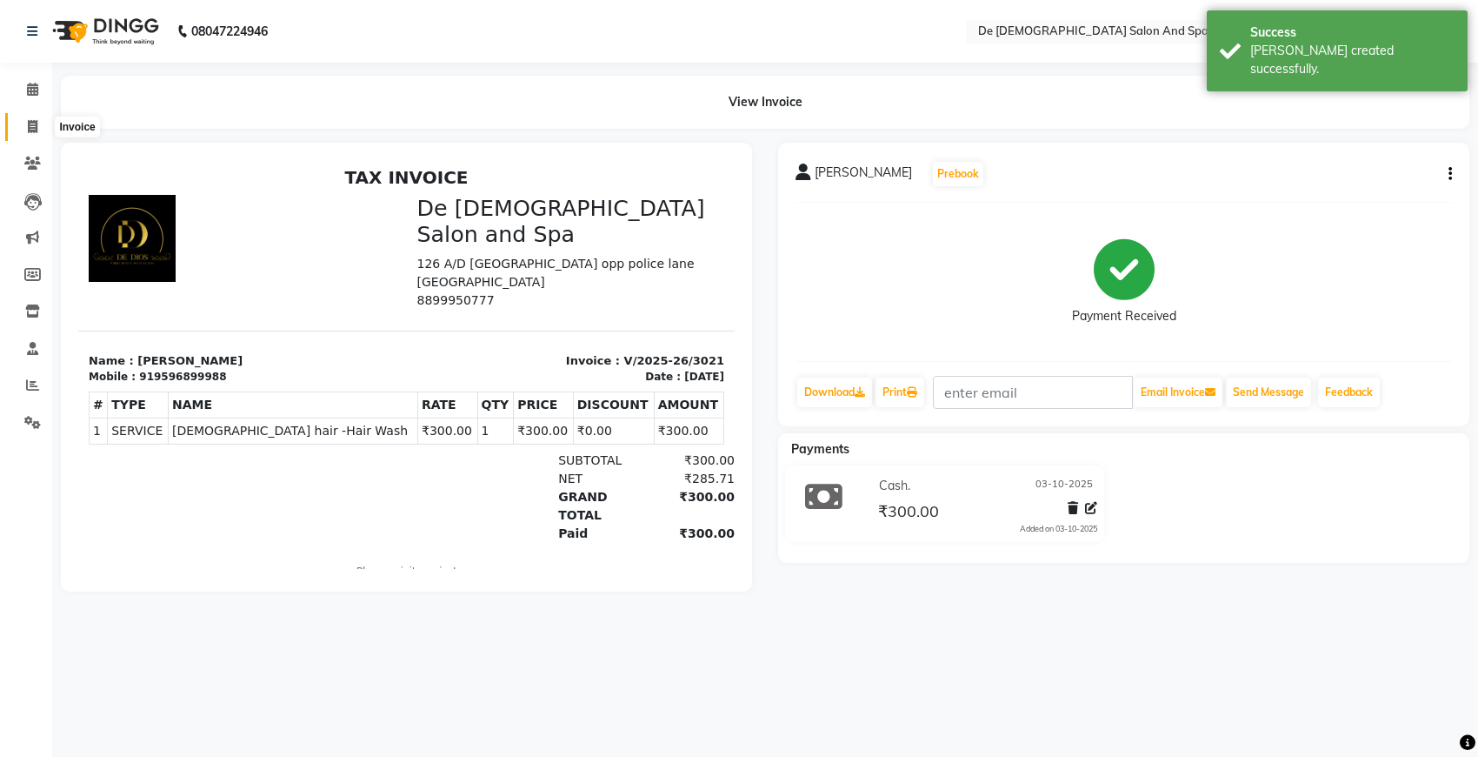
click at [23, 127] on span at bounding box center [32, 127] width 30 height 20
select select "6431"
select select "service"
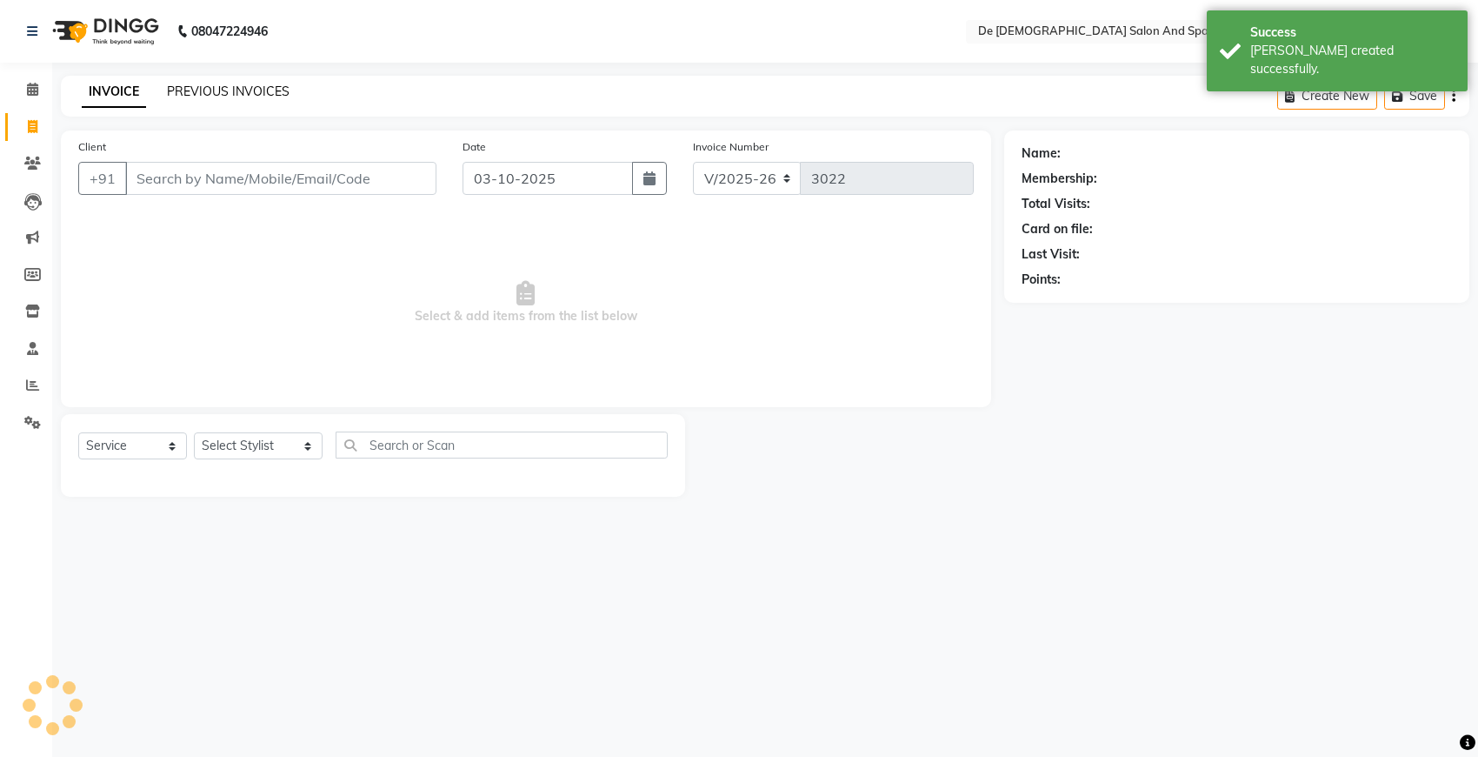
click at [229, 97] on link "PREVIOUS INVOICES" at bounding box center [228, 91] width 123 height 16
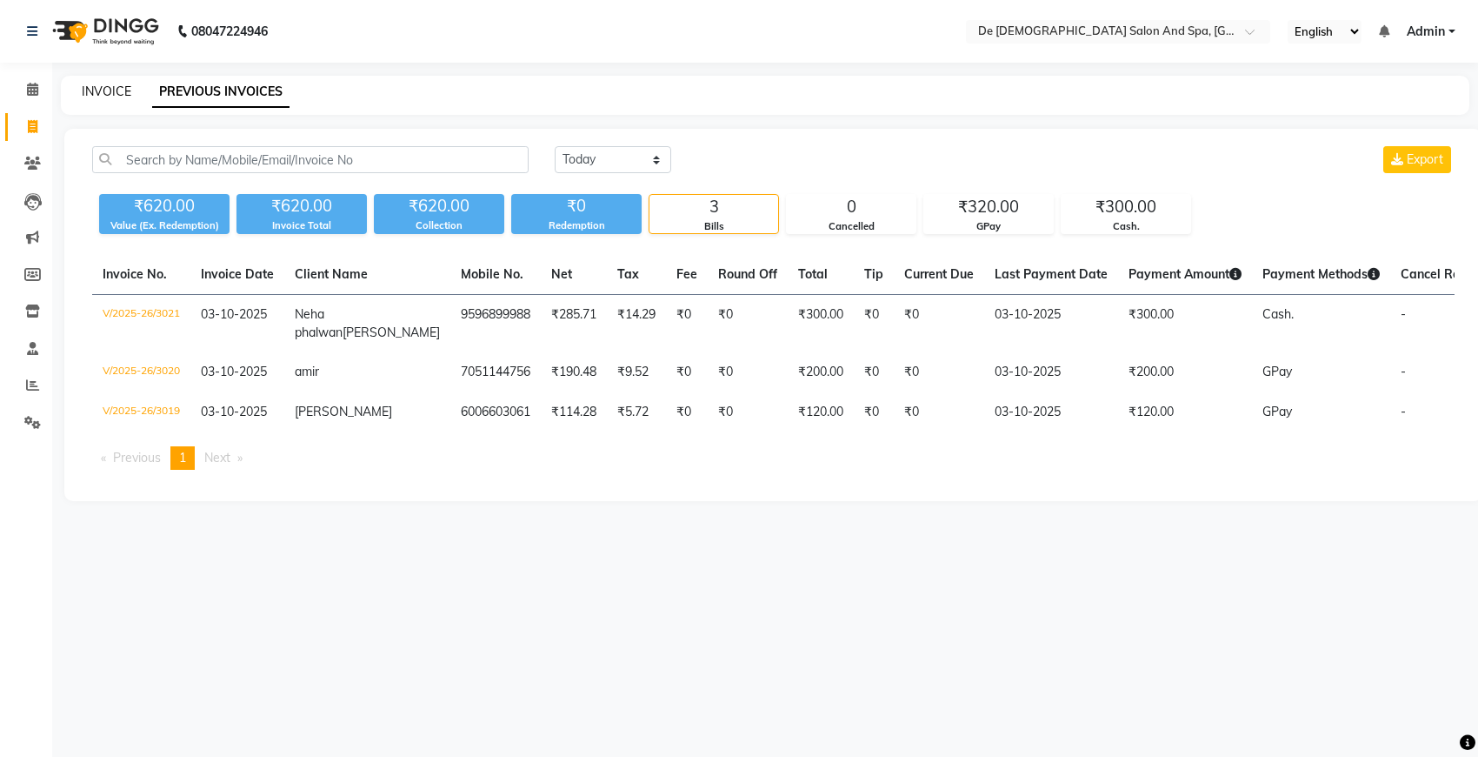
click at [117, 92] on link "INVOICE" at bounding box center [107, 91] width 50 height 16
select select "service"
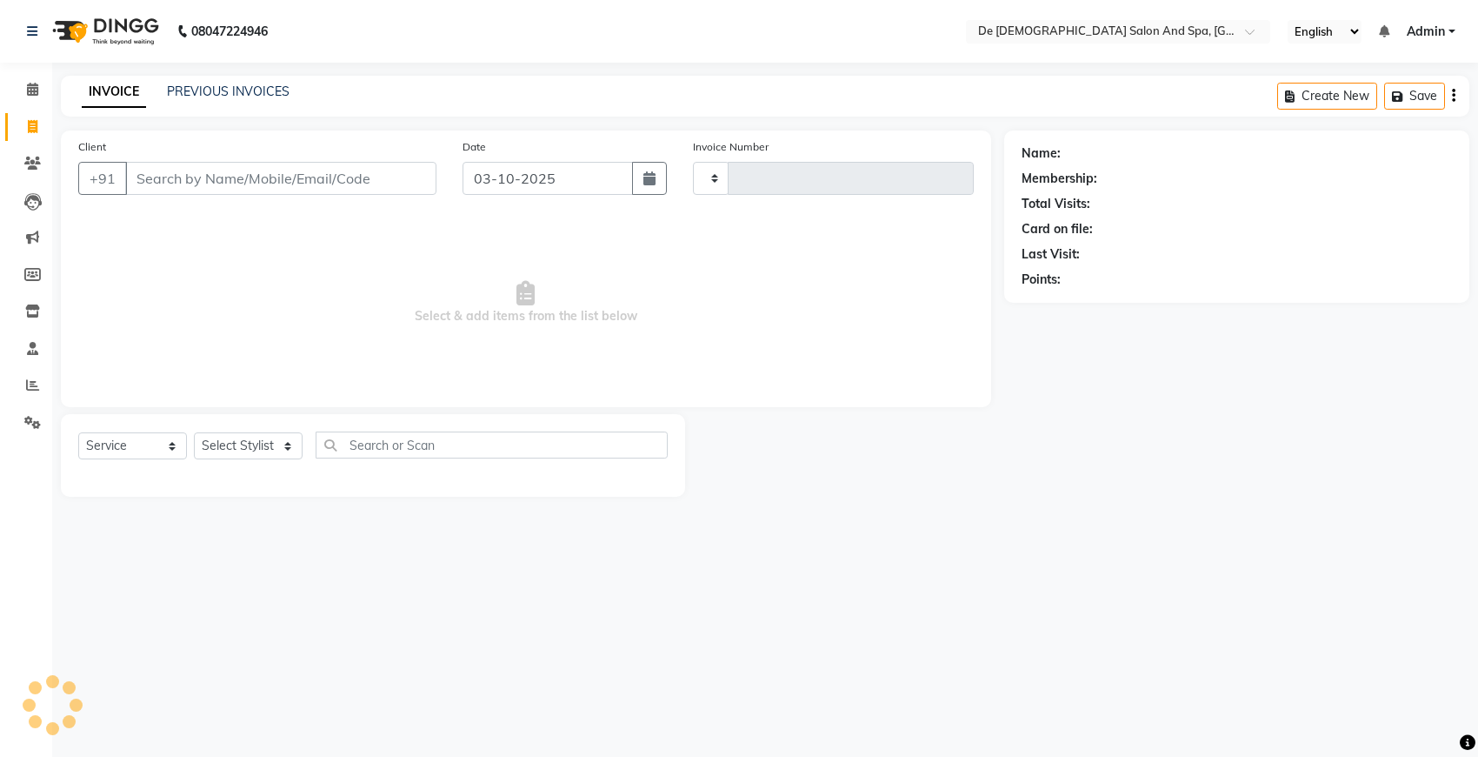
type input "3022"
select select "6431"
click at [215, 181] on input "Client" at bounding box center [280, 178] width 311 height 33
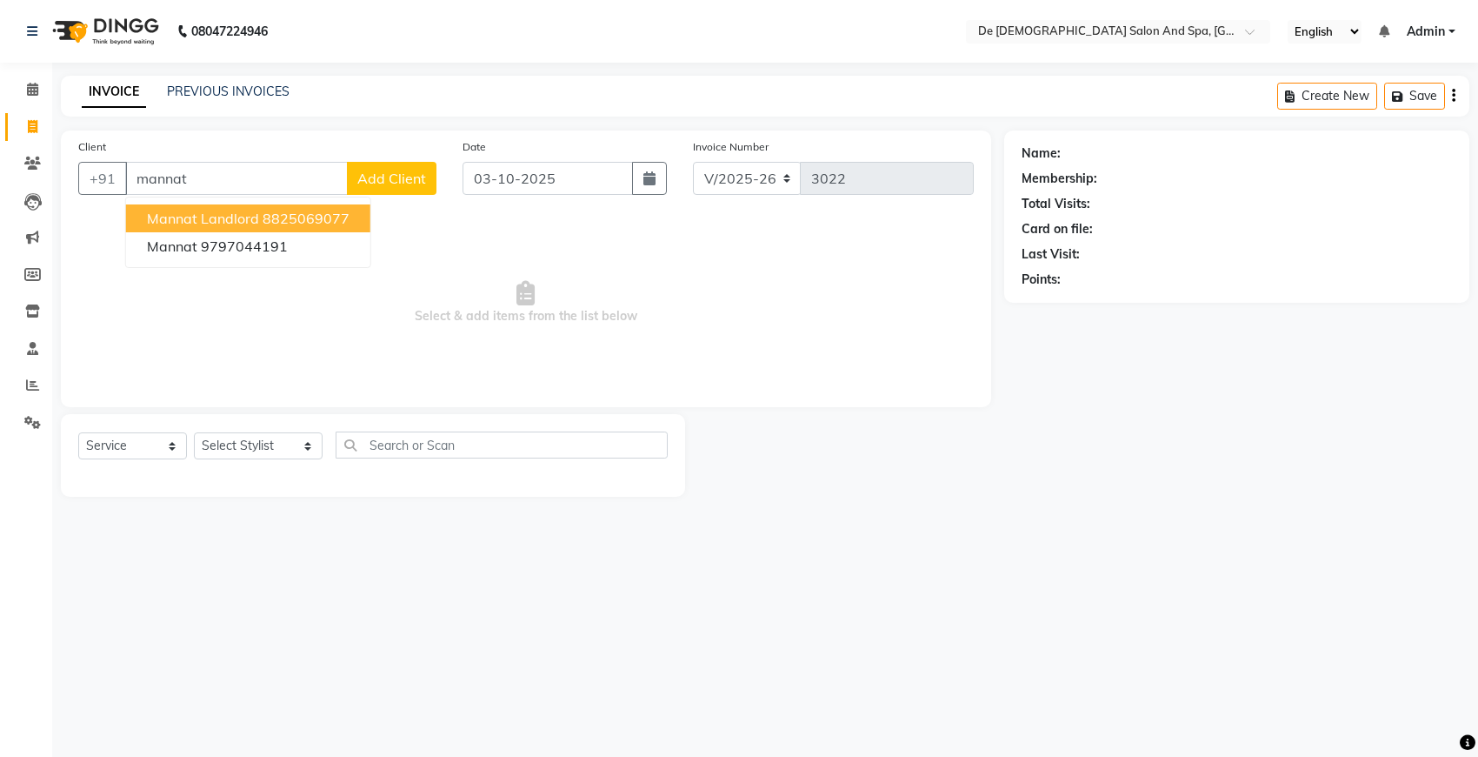
click at [253, 216] on span "Mannat landlord" at bounding box center [203, 218] width 112 height 17
type input "8825069077"
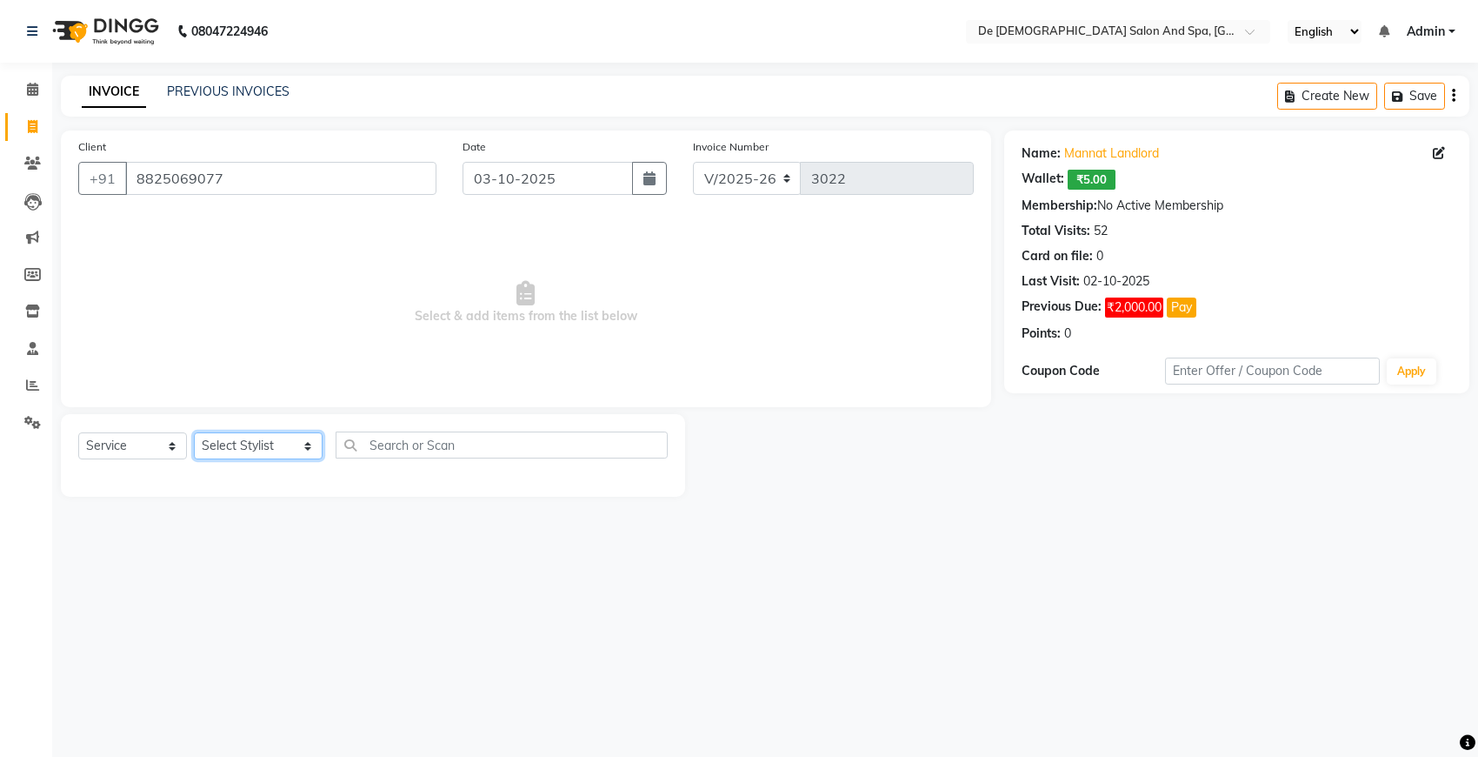
click at [231, 444] on select "Select Stylist akshay aman Arman Ashwani gunraj nadia nikita thappa nisha parve…" at bounding box center [258, 445] width 129 height 27
select select "49371"
click at [194, 432] on select "Select Stylist akshay aman Arman Ashwani gunraj nadia nikita thappa nisha parve…" at bounding box center [258, 445] width 129 height 27
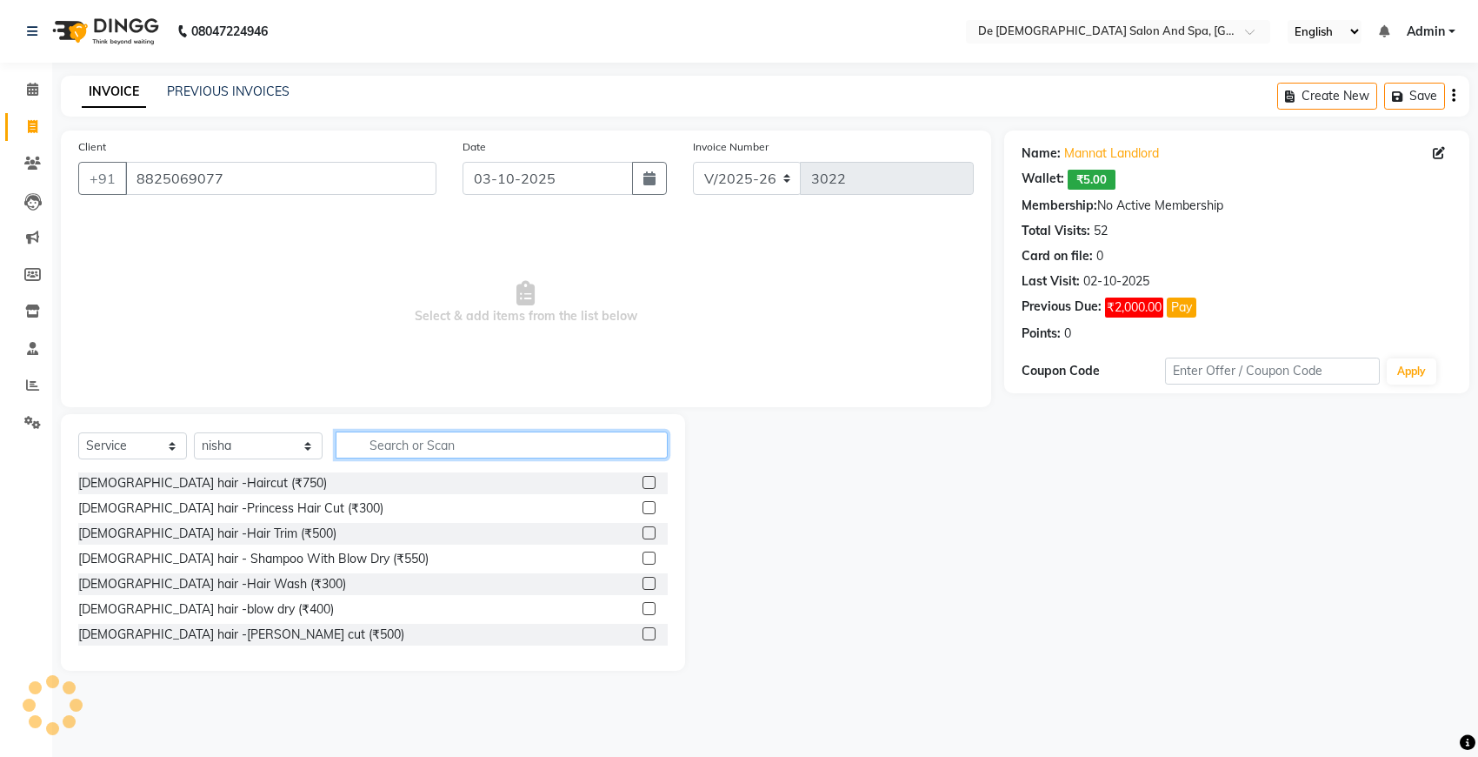
click at [385, 444] on input "text" at bounding box center [502, 444] width 332 height 27
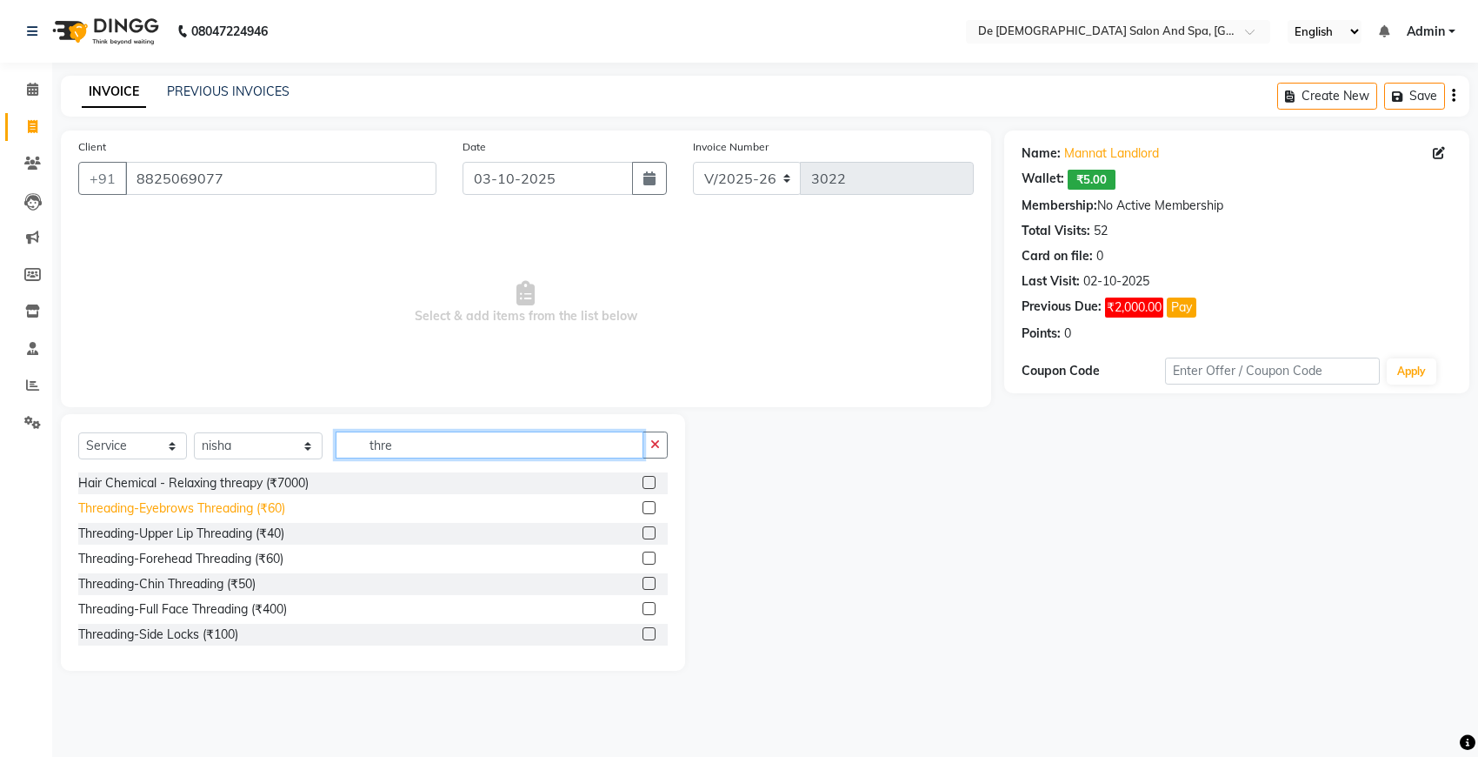
type input "thre"
click at [235, 506] on div "Threading-Eyebrows Threading (₹60)" at bounding box center [181, 508] width 207 height 18
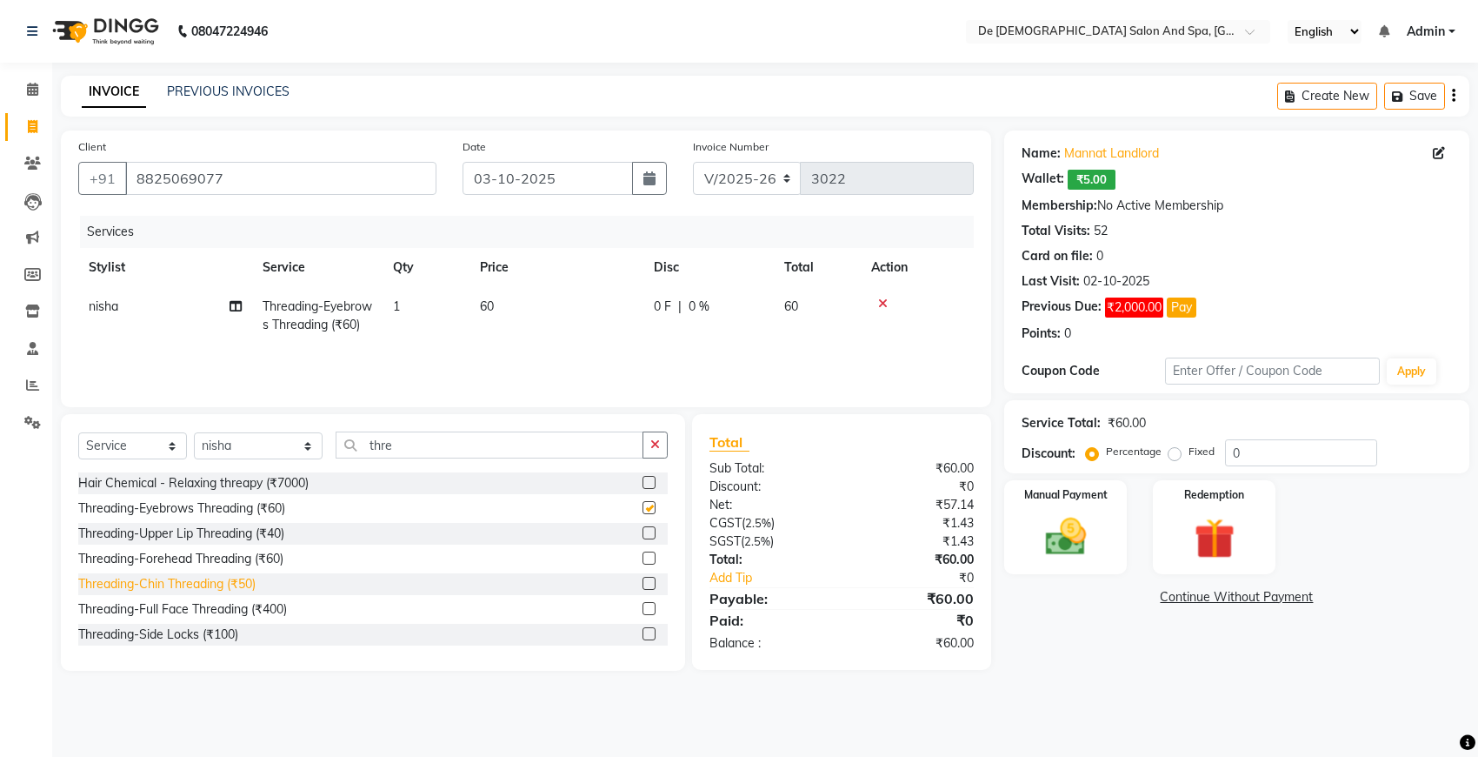
checkbox input "false"
click at [241, 543] on div "Threading-Upper Lip Threading (₹40)" at bounding box center [181, 533] width 206 height 18
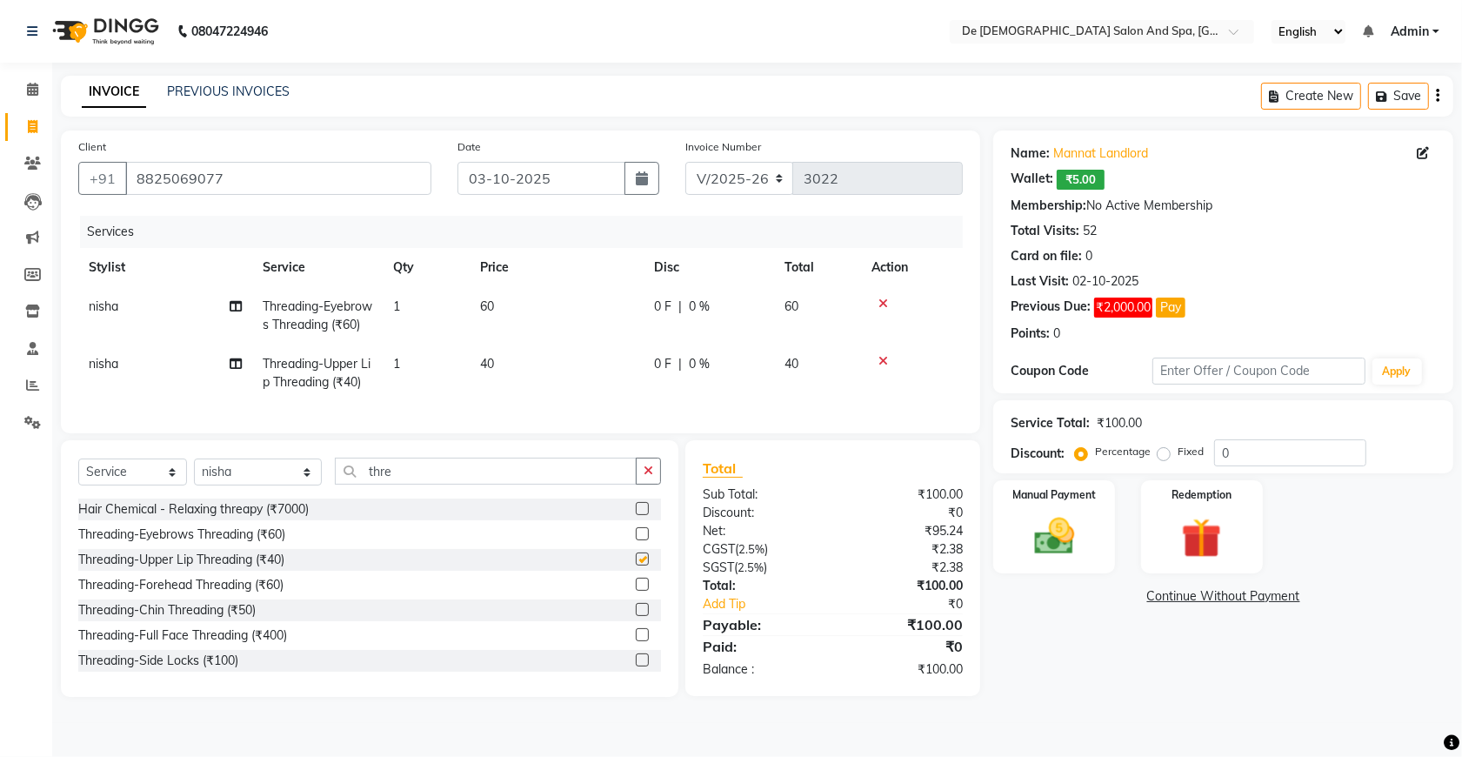
checkbox input "false"
click at [1070, 527] on img at bounding box center [1054, 536] width 68 height 48
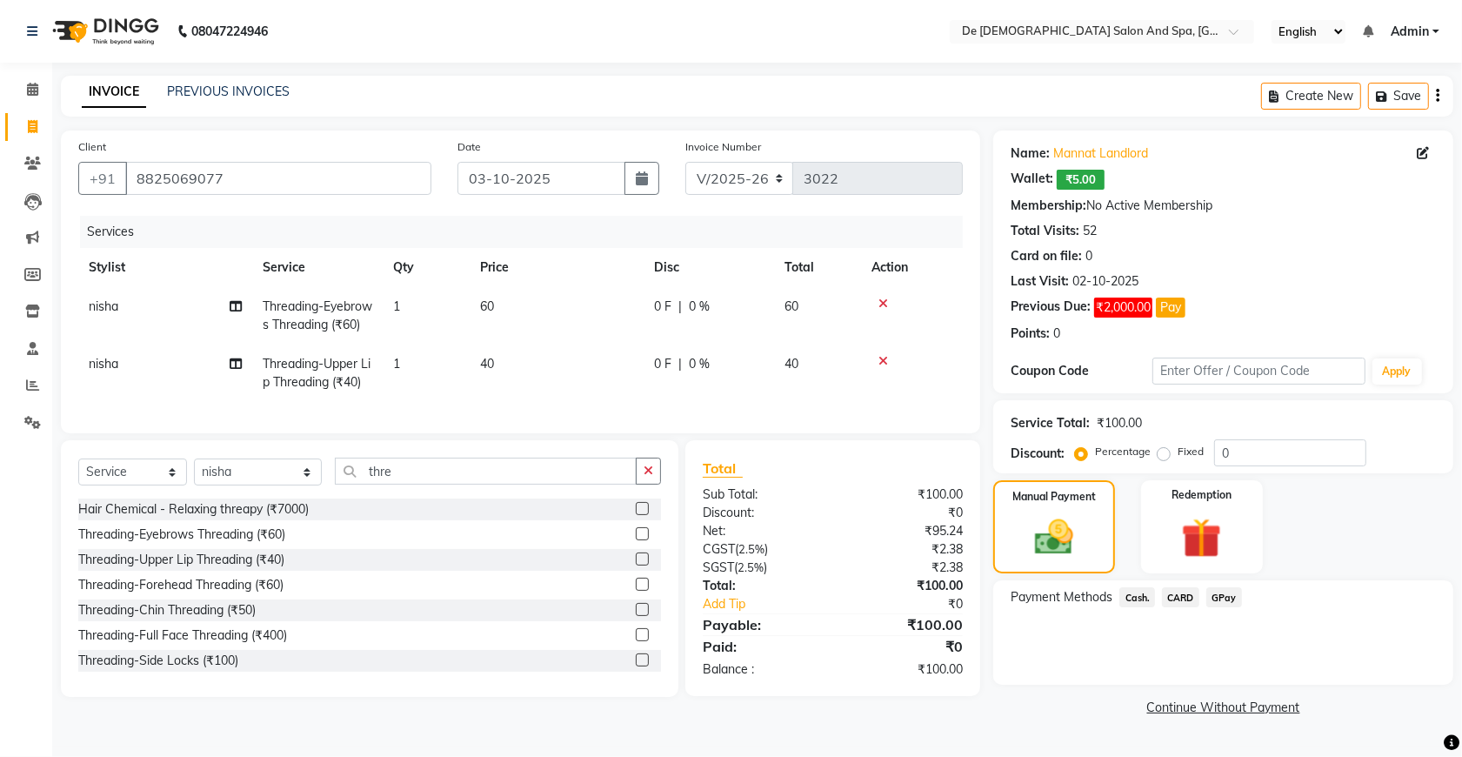
click at [1215, 600] on span "GPay" at bounding box center [1224, 597] width 36 height 20
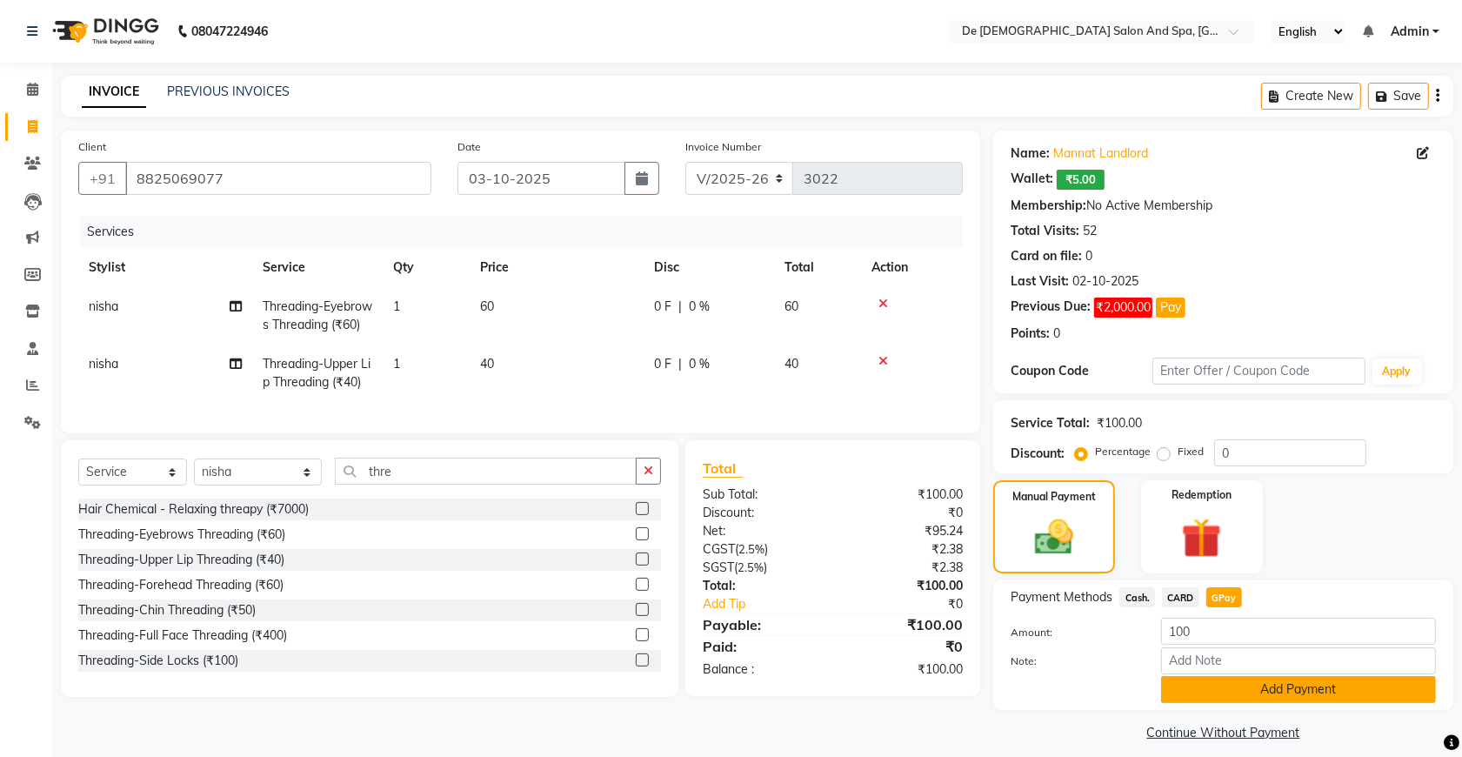
click at [1244, 700] on button "Add Payment" at bounding box center [1298, 689] width 275 height 27
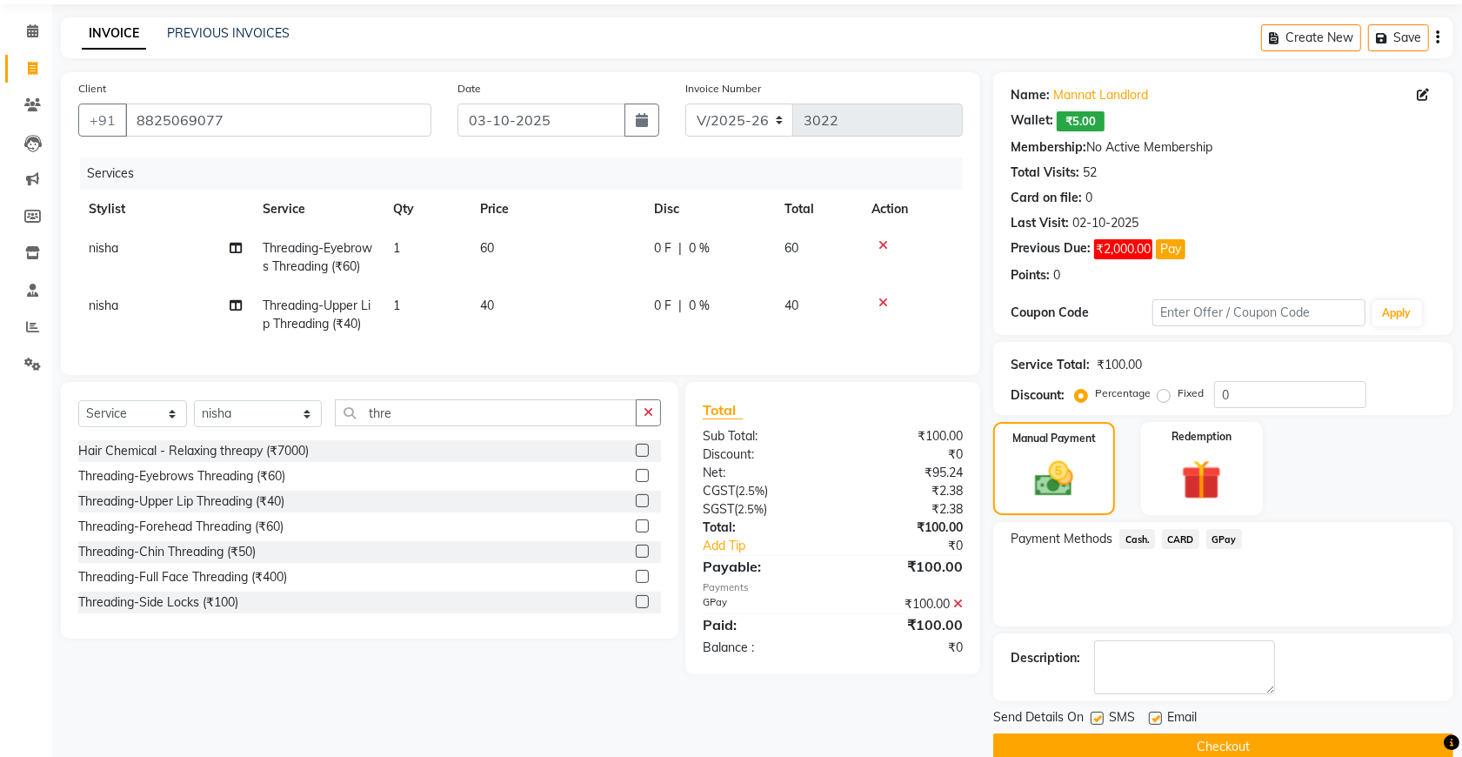
scroll to position [89, 0]
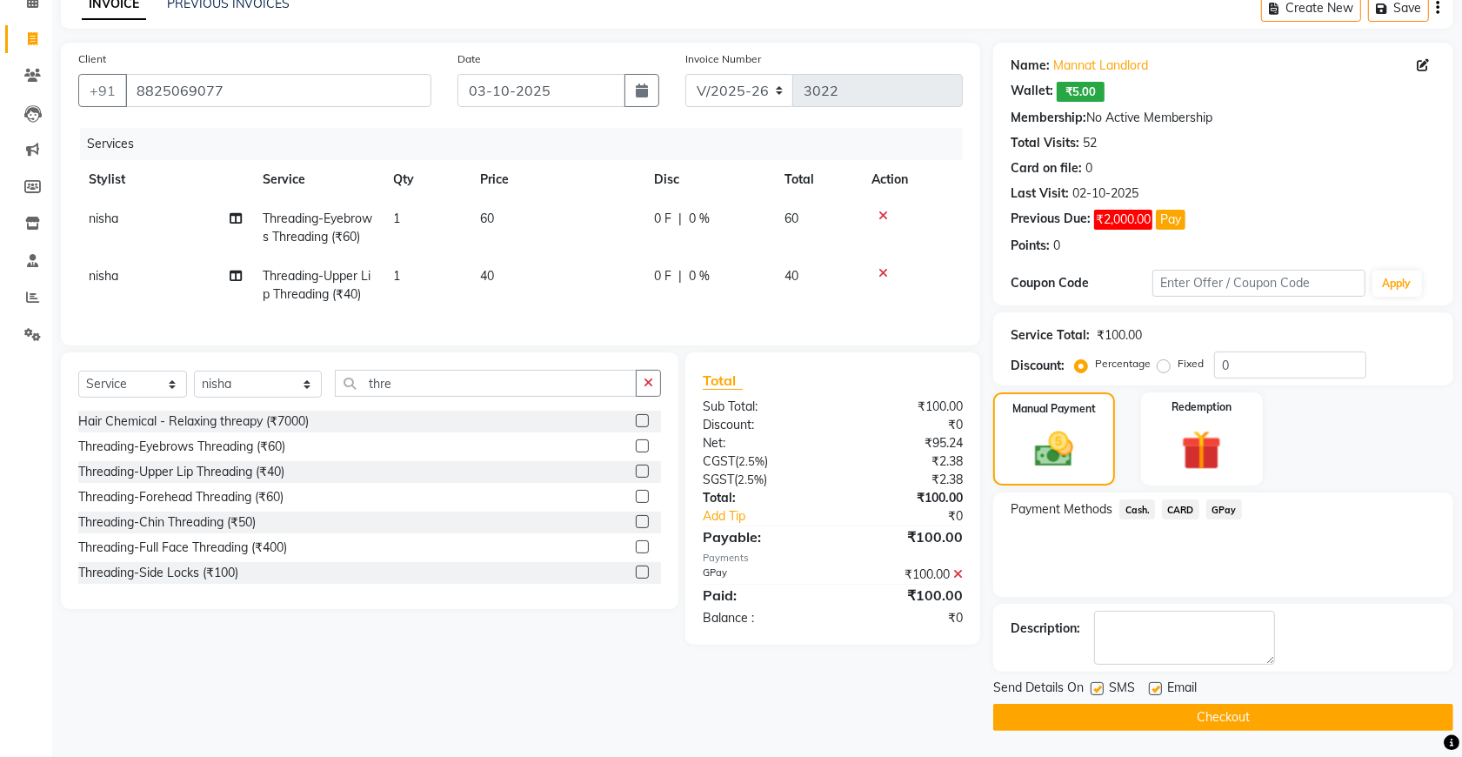
click at [1239, 704] on button "Checkout" at bounding box center [1223, 717] width 460 height 27
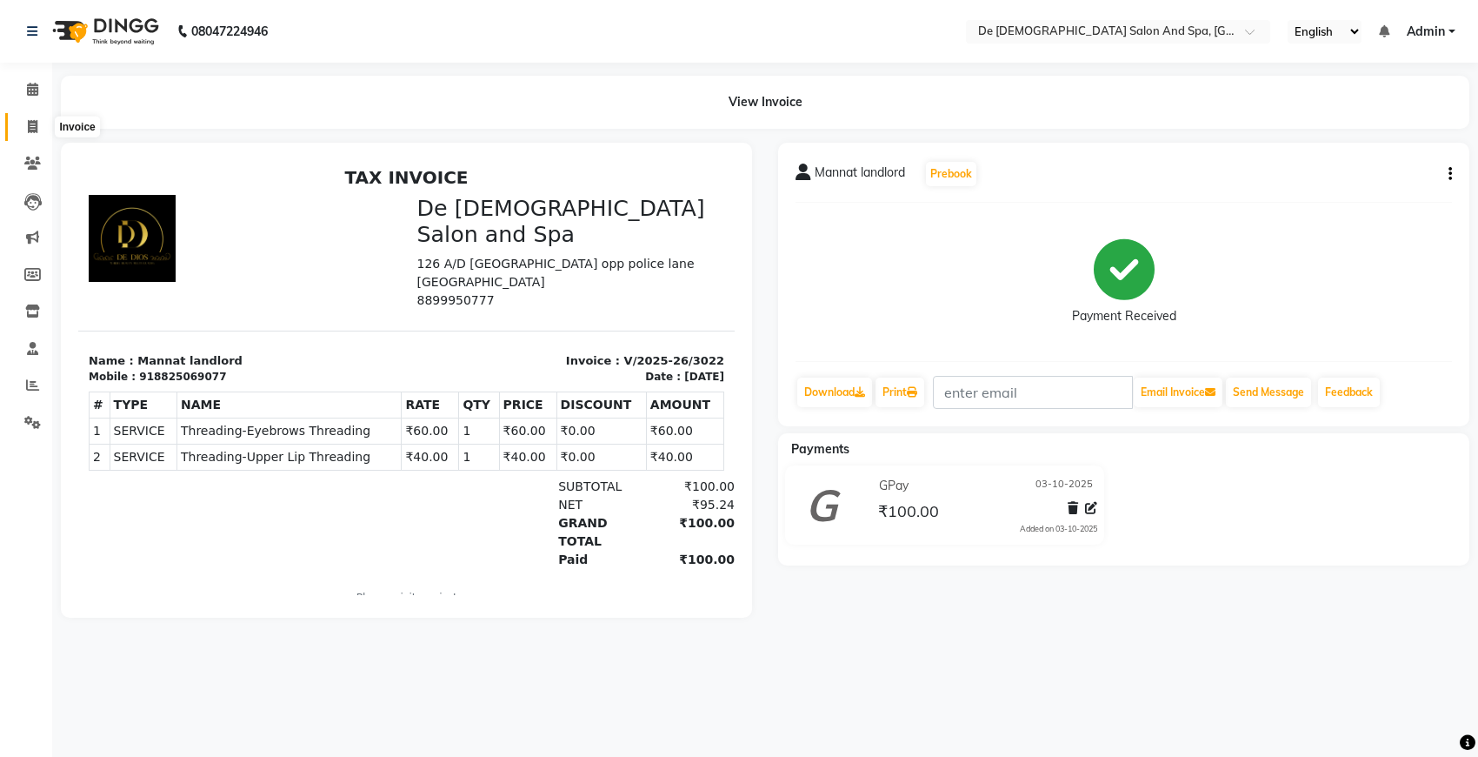
click at [35, 128] on icon at bounding box center [33, 126] width 10 height 13
select select "service"
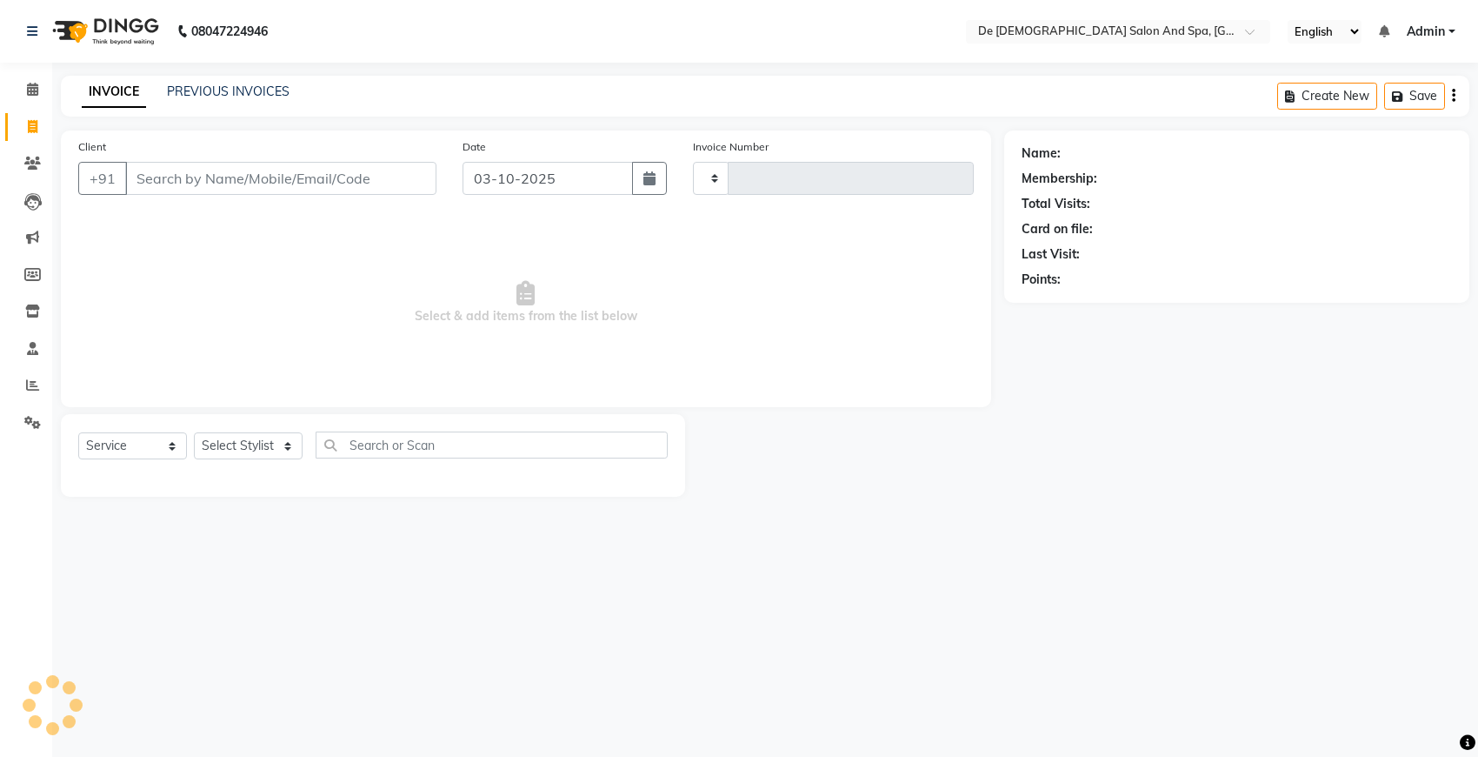
type input "3023"
select select "6431"
click at [279, 188] on input "Client" at bounding box center [280, 178] width 311 height 33
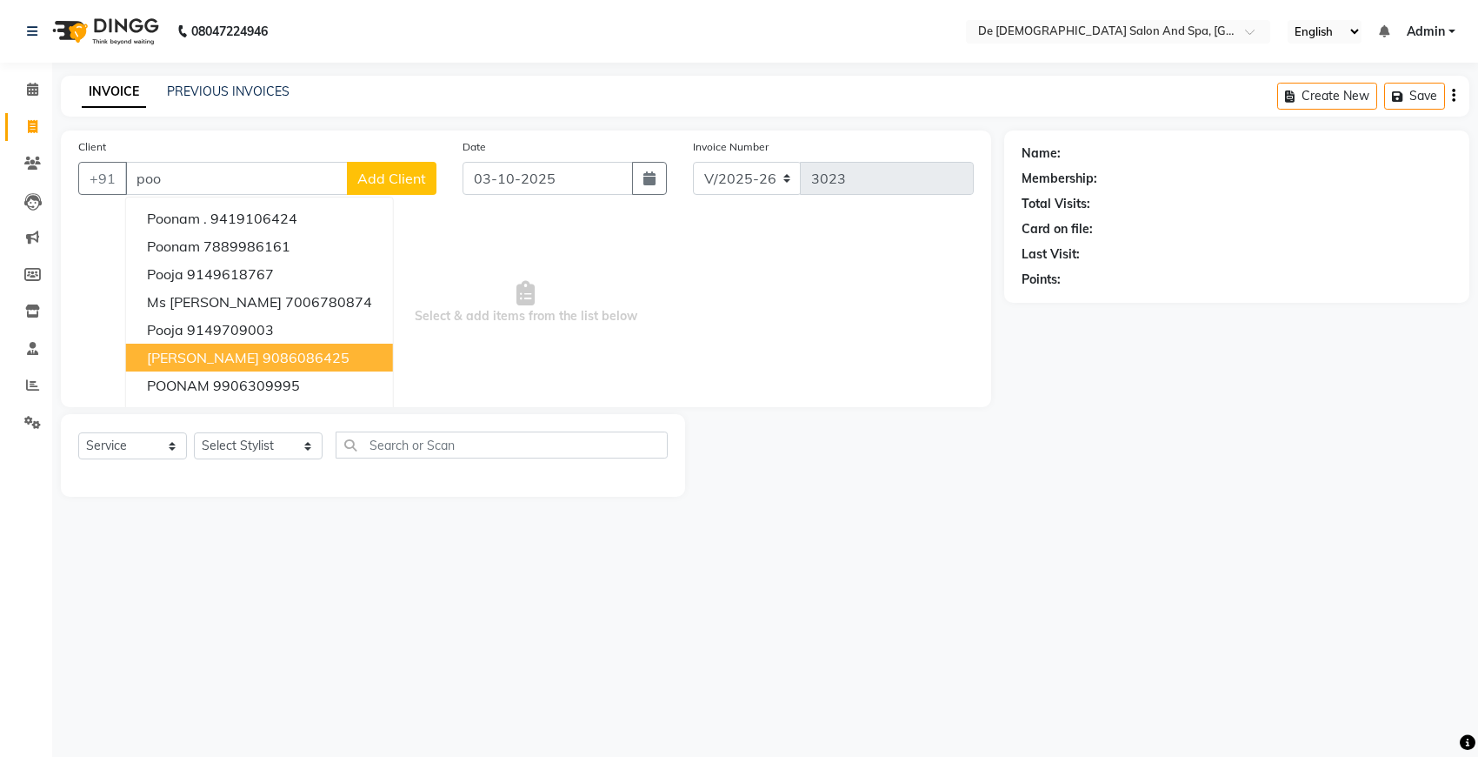
click at [266, 349] on ngb-highlight "9086086425" at bounding box center [306, 357] width 87 height 17
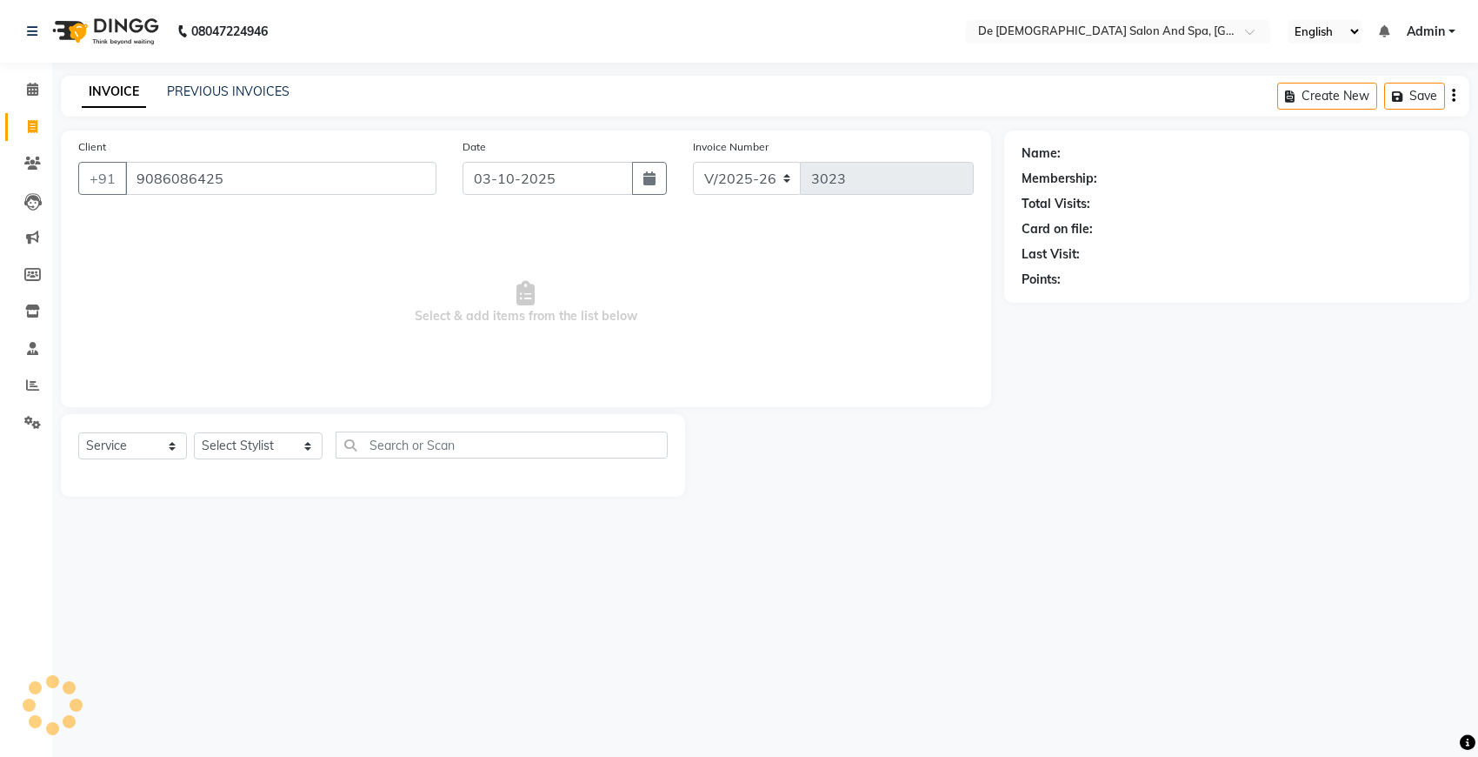
type input "9086086425"
select select "1: Object"
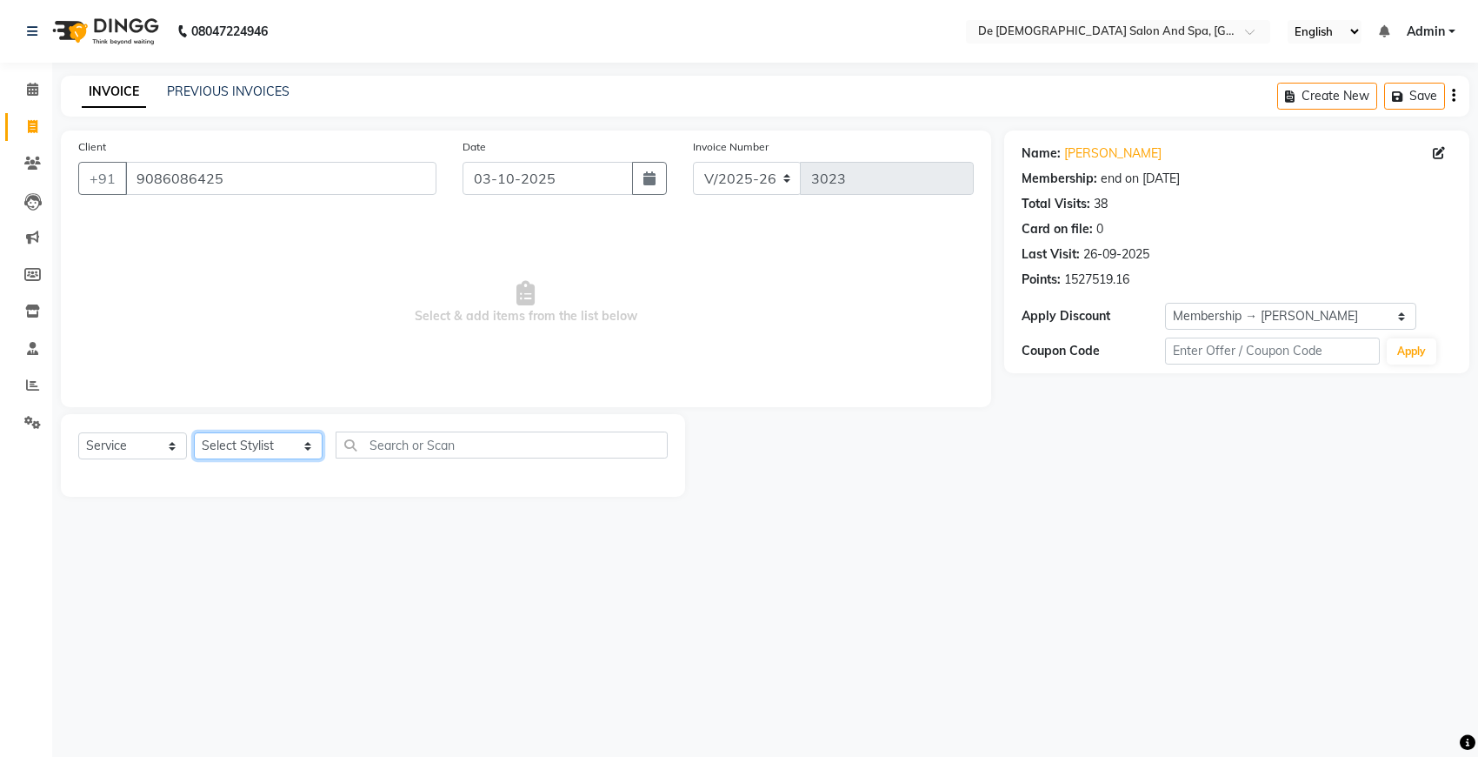
click at [263, 453] on select "Select Stylist akshay aman Arman Ashwani gunraj nadia nikita thappa nisha parve…" at bounding box center [258, 445] width 129 height 27
select select "51742"
click at [194, 432] on select "Select Stylist akshay aman Arman Ashwani gunraj nadia nikita thappa nisha parve…" at bounding box center [258, 445] width 129 height 27
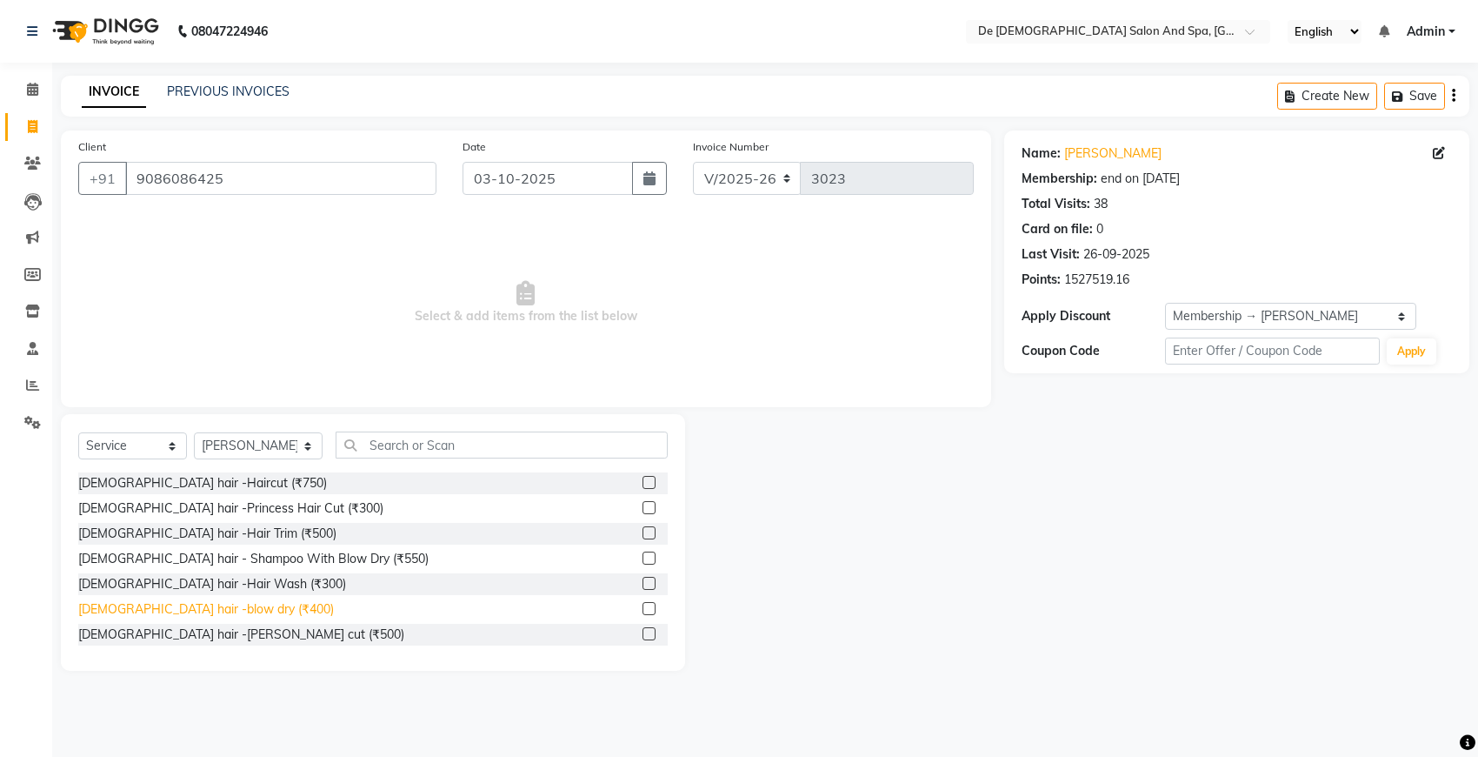
click at [197, 609] on div "Female hair -blow dry (₹400)" at bounding box center [206, 609] width 256 height 18
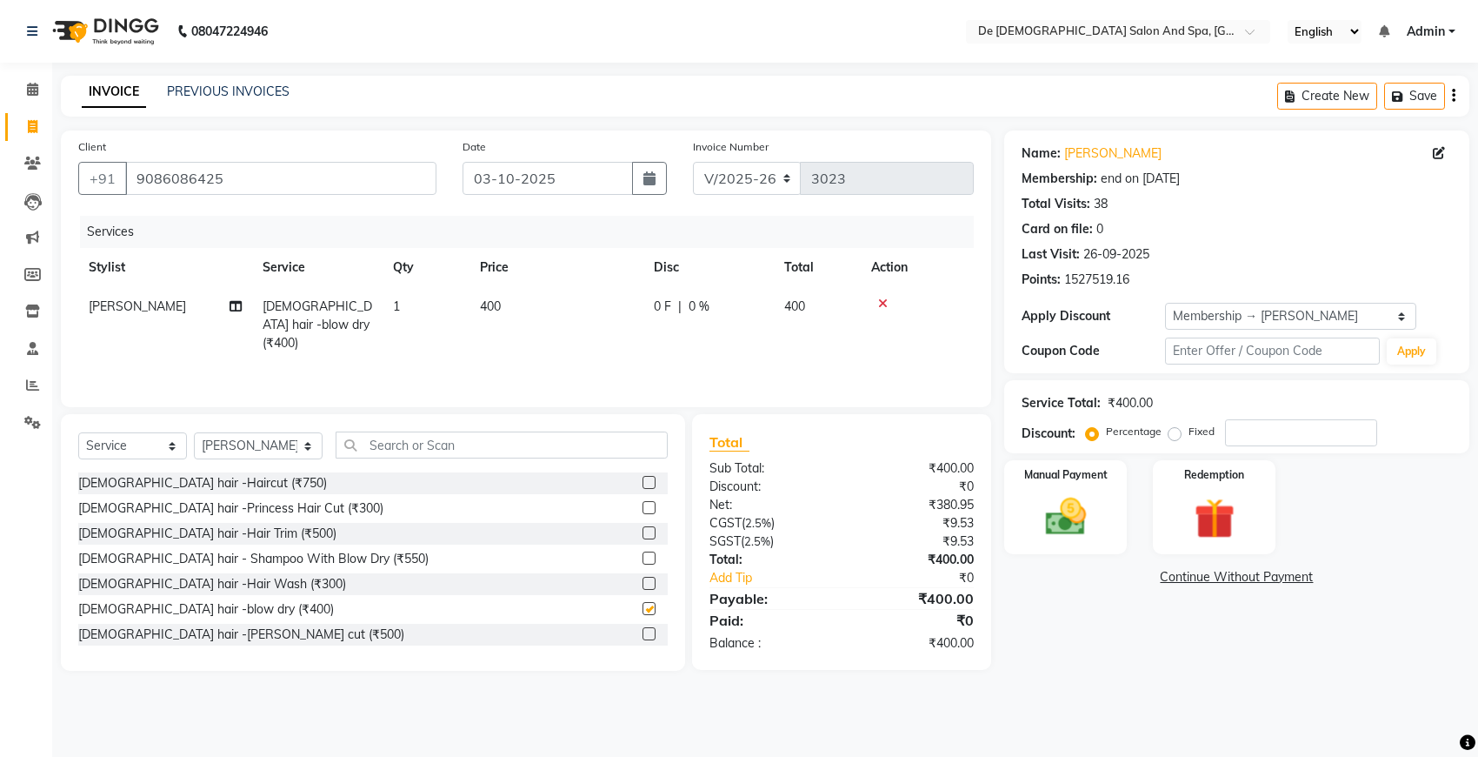
checkbox input "false"
click at [1083, 536] on img at bounding box center [1065, 516] width 69 height 49
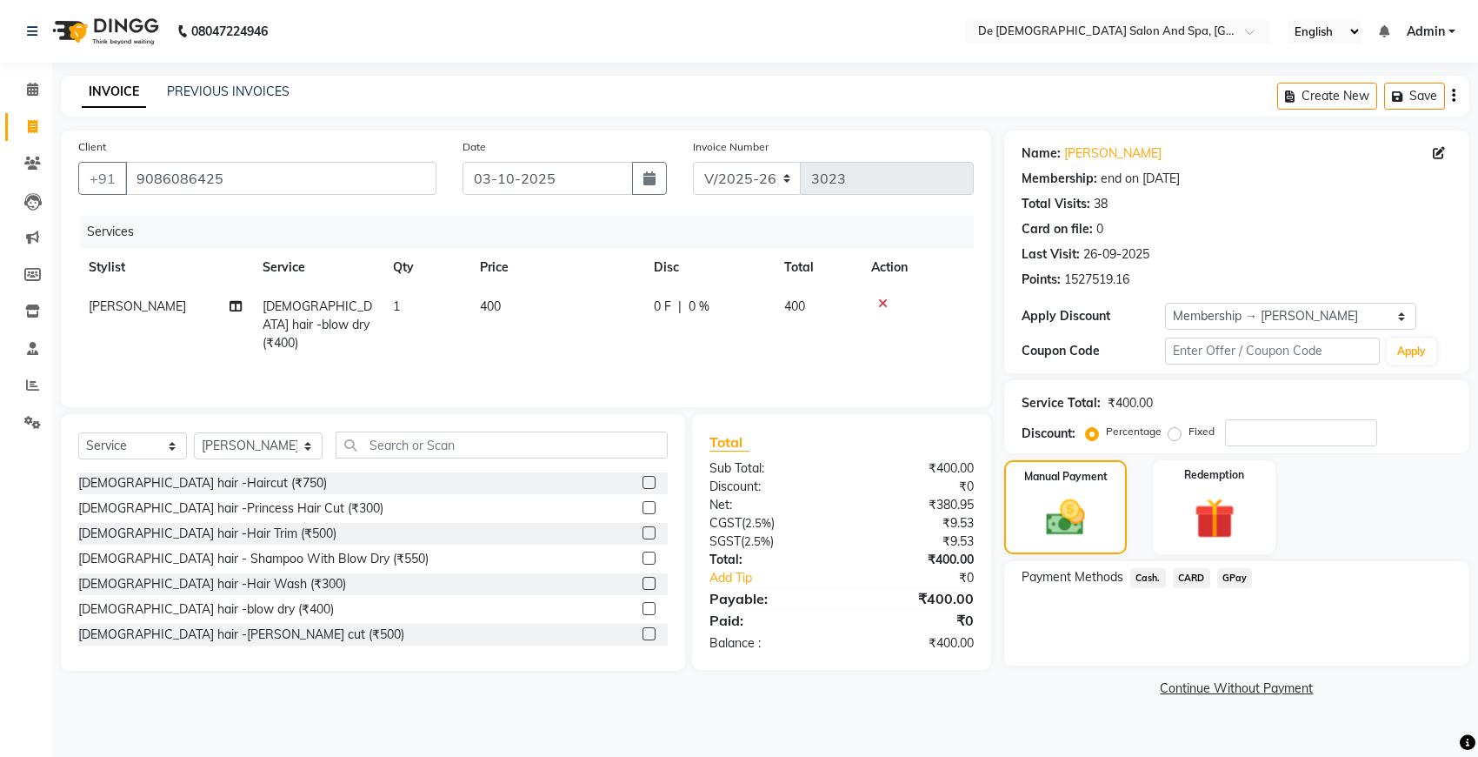
click at [1224, 568] on span "GPay" at bounding box center [1235, 578] width 36 height 20
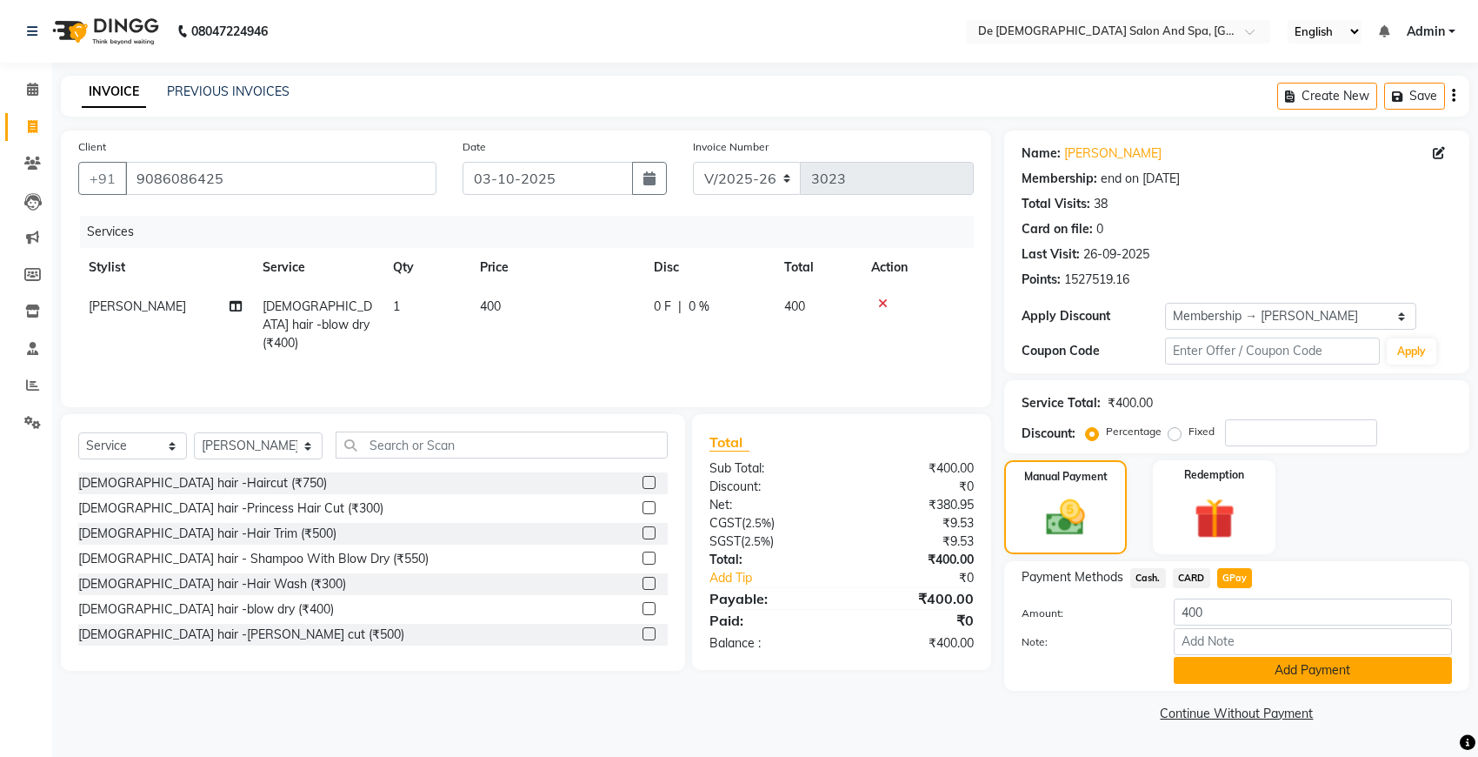
click at [1264, 659] on button "Add Payment" at bounding box center [1313, 670] width 278 height 27
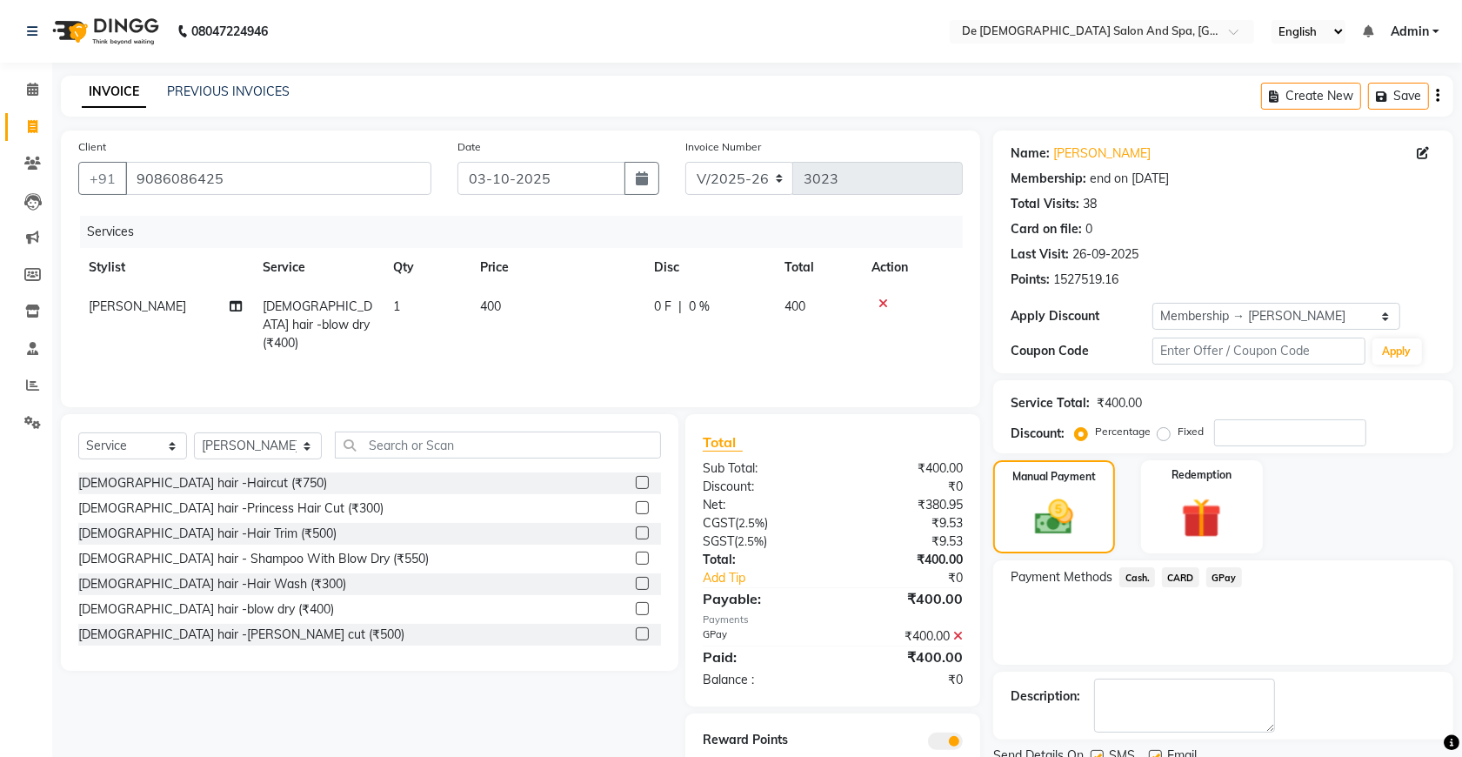
scroll to position [79, 0]
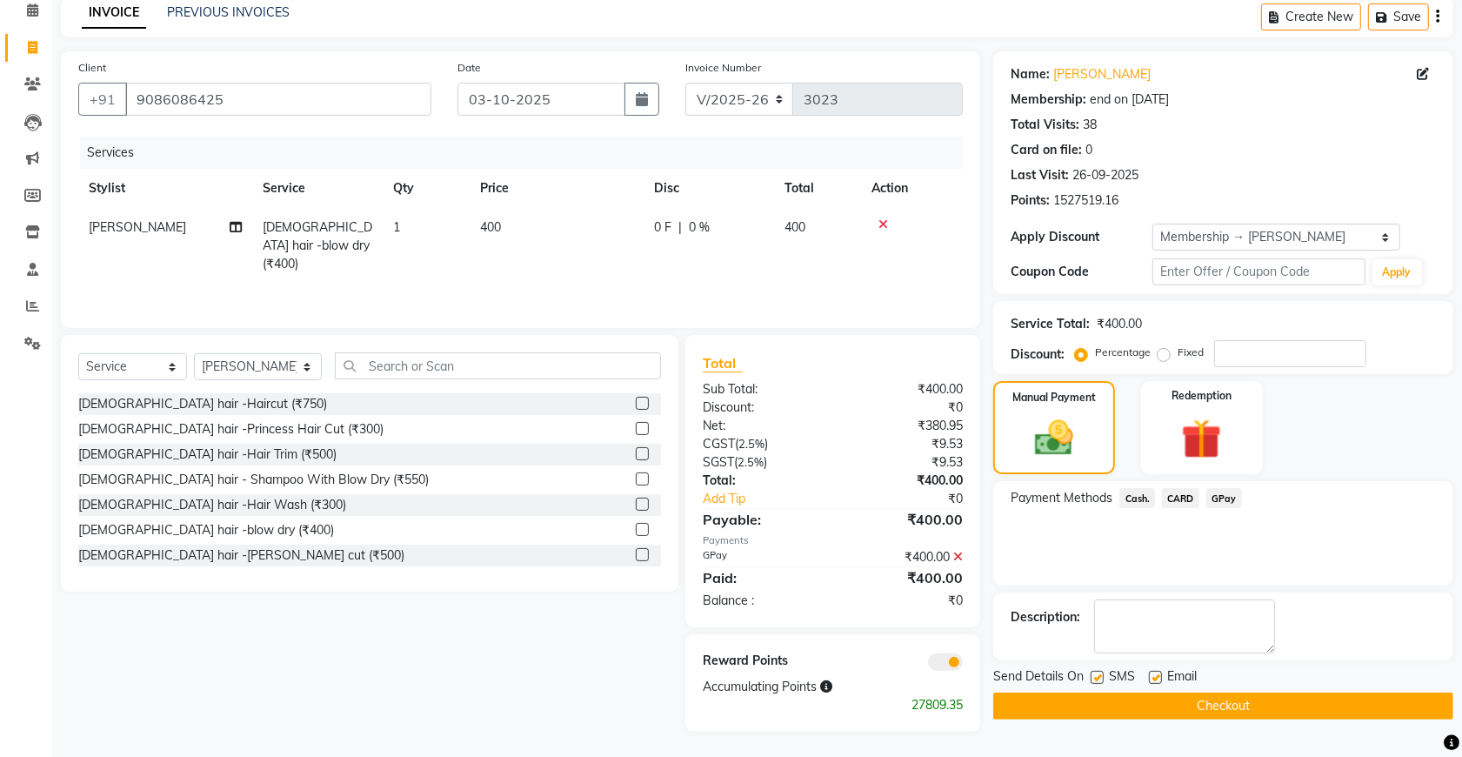
click at [1144, 696] on button "Checkout" at bounding box center [1223, 705] width 460 height 27
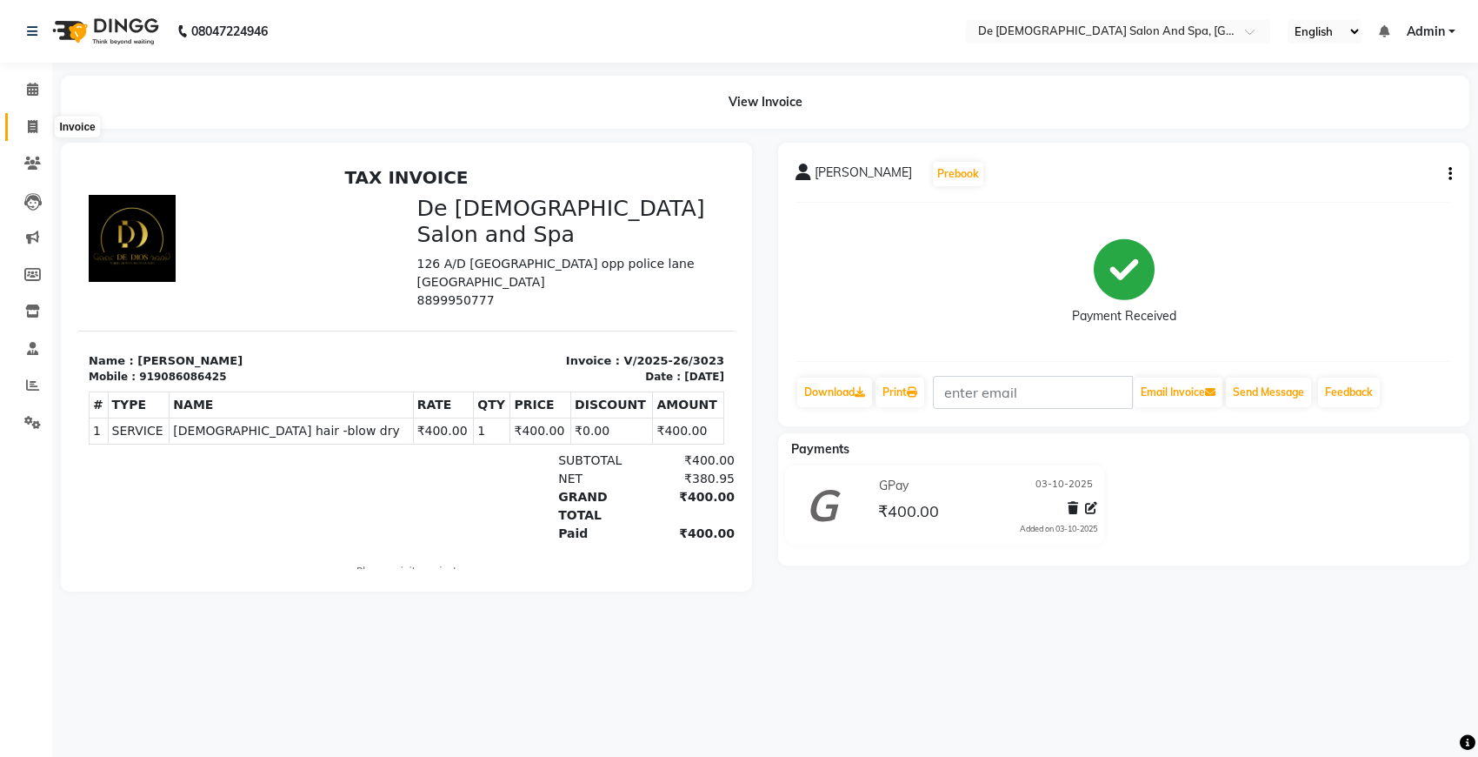
click at [23, 124] on span at bounding box center [32, 127] width 30 height 20
select select "service"
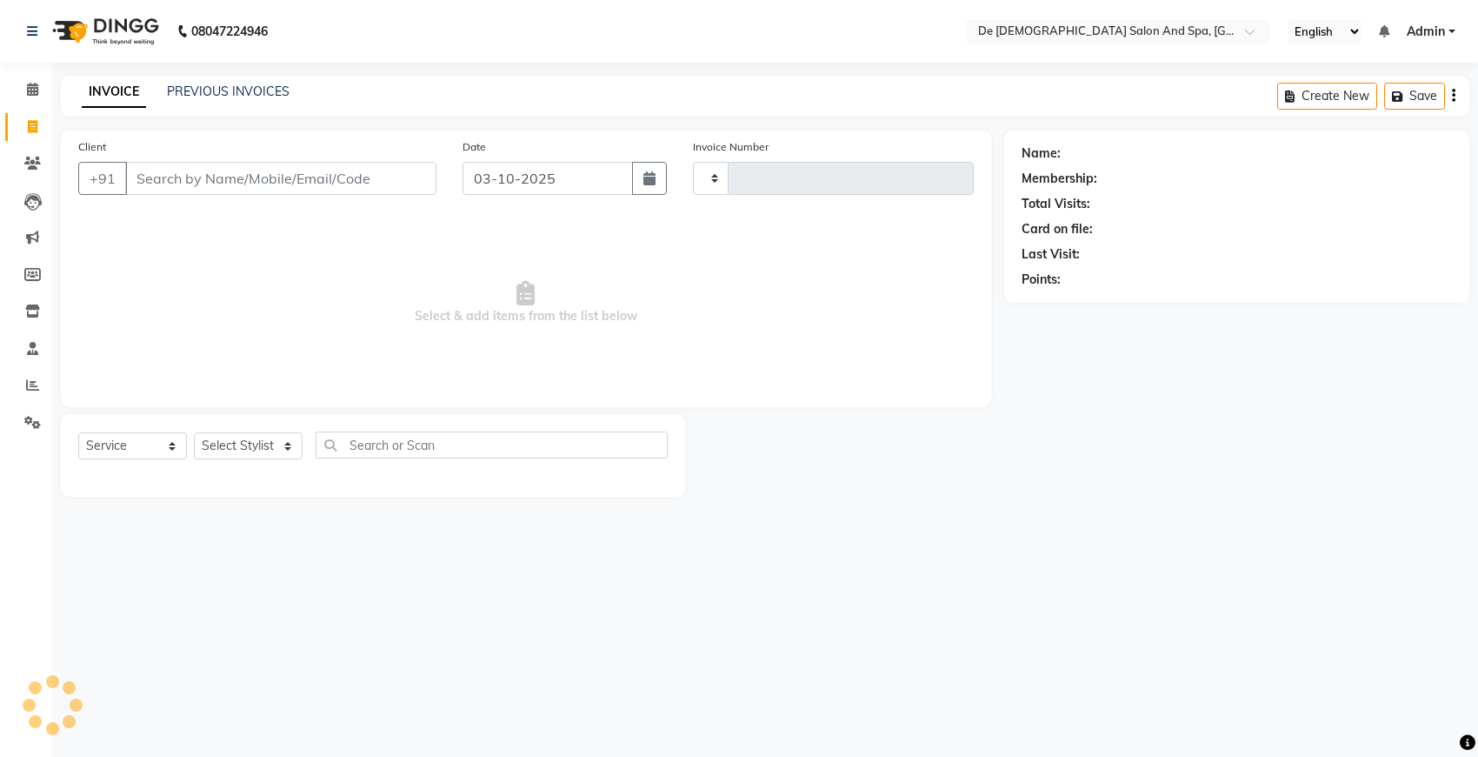
type input "3024"
select select "6431"
click at [178, 170] on input "Client" at bounding box center [280, 178] width 311 height 33
click at [222, 439] on select "Select Stylist akshay aman Arman Ashwani gunraj nadia nikita thappa nisha parve…" at bounding box center [258, 445] width 129 height 27
select select "49201"
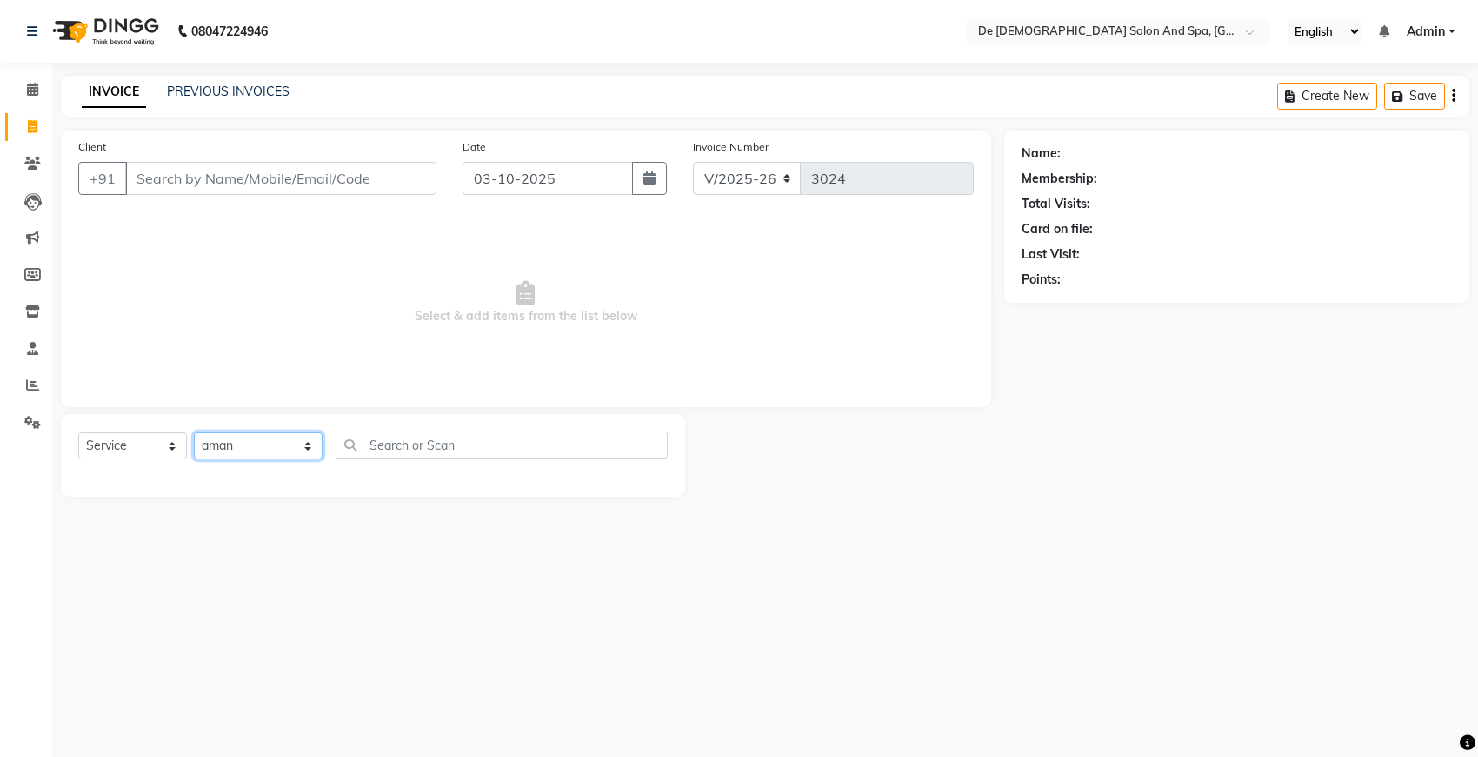
click at [194, 432] on select "Select Stylist akshay aman Arman Ashwani gunraj nadia nikita thappa nisha parve…" at bounding box center [258, 445] width 129 height 27
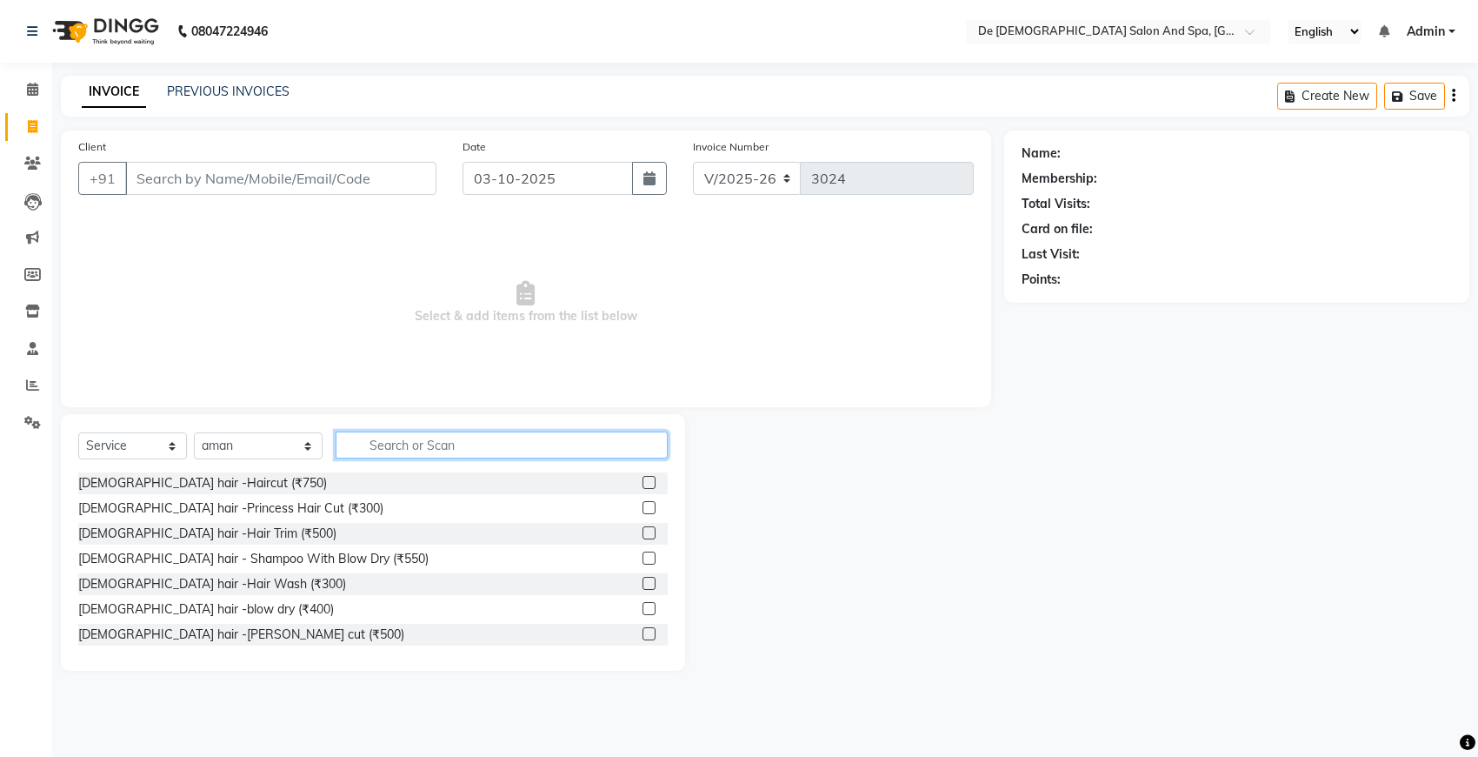
click at [378, 449] on input "text" at bounding box center [502, 444] width 332 height 27
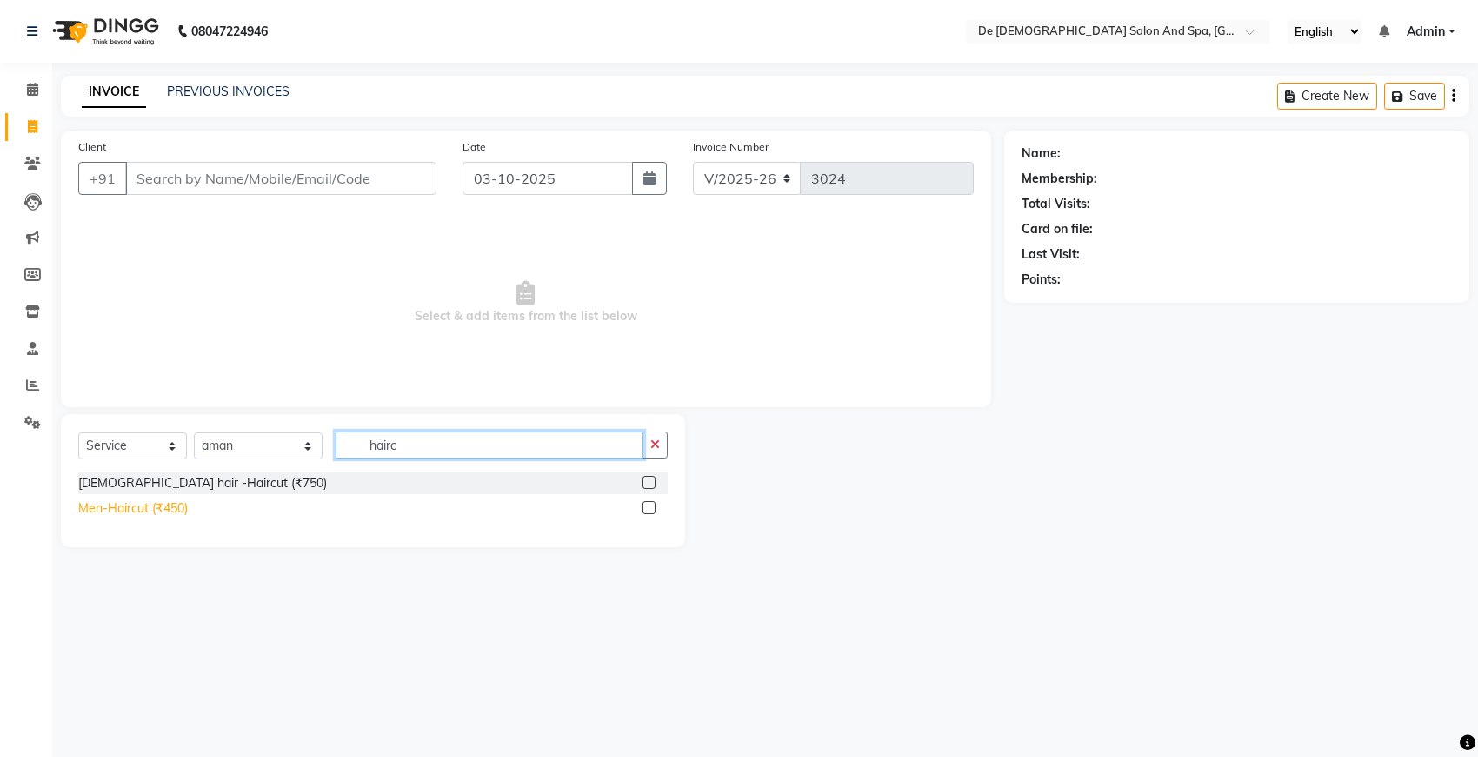
type input "hairc"
click at [150, 506] on div "Men-Haircut (₹450)" at bounding box center [133, 508] width 110 height 18
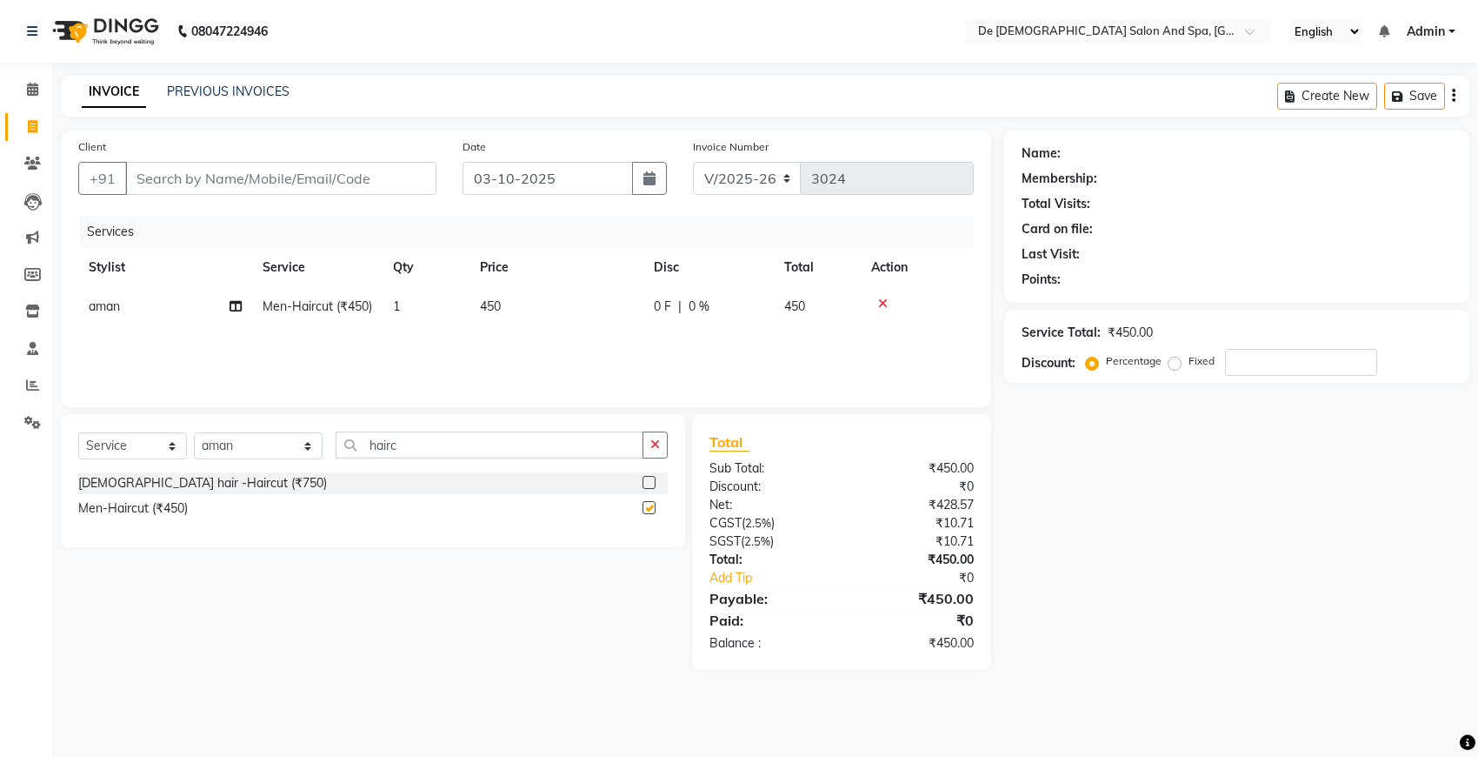
checkbox input "false"
click at [657, 444] on icon "button" at bounding box center [655, 444] width 10 height 12
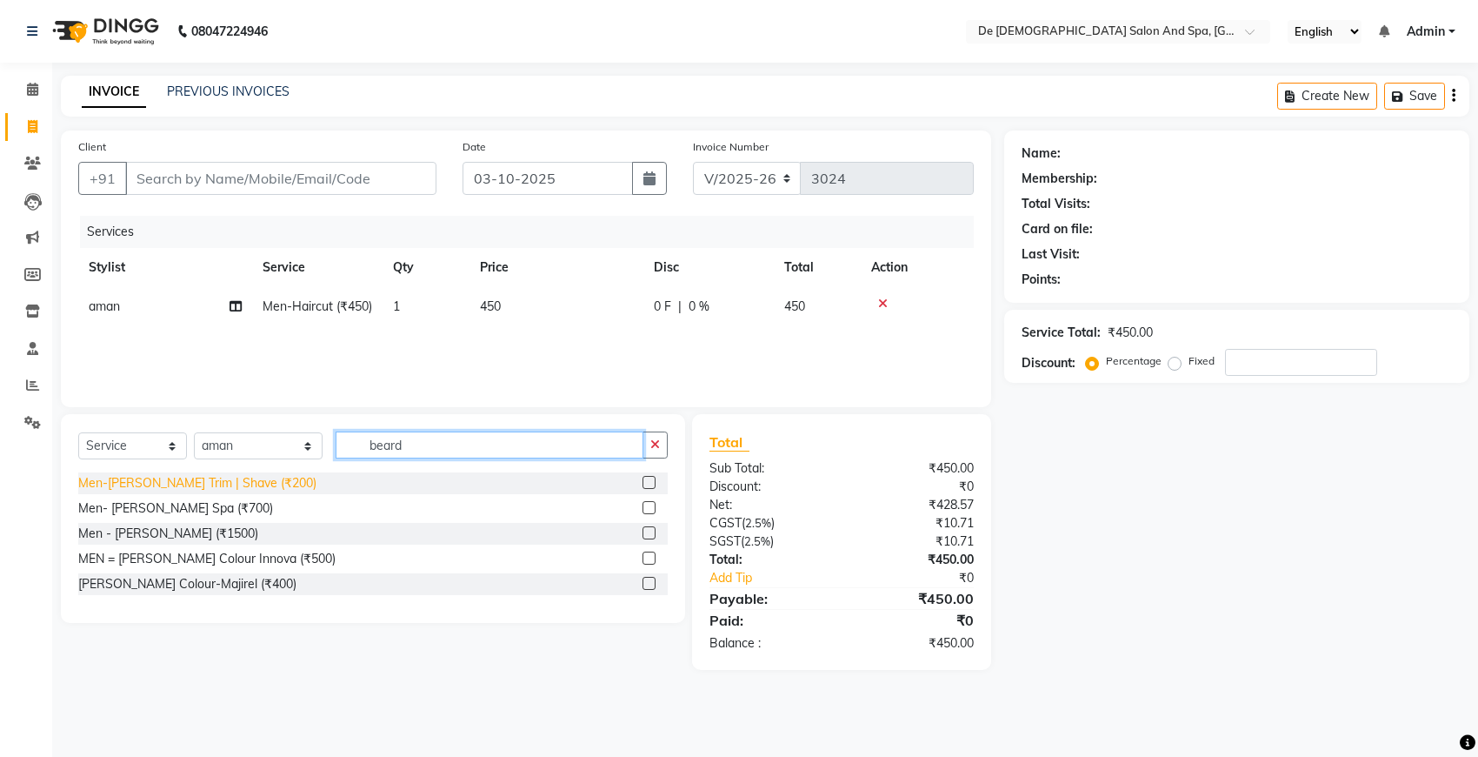
type input "beard"
click at [210, 474] on div "Men-Beard Trim | Shave (₹200)" at bounding box center [197, 483] width 238 height 18
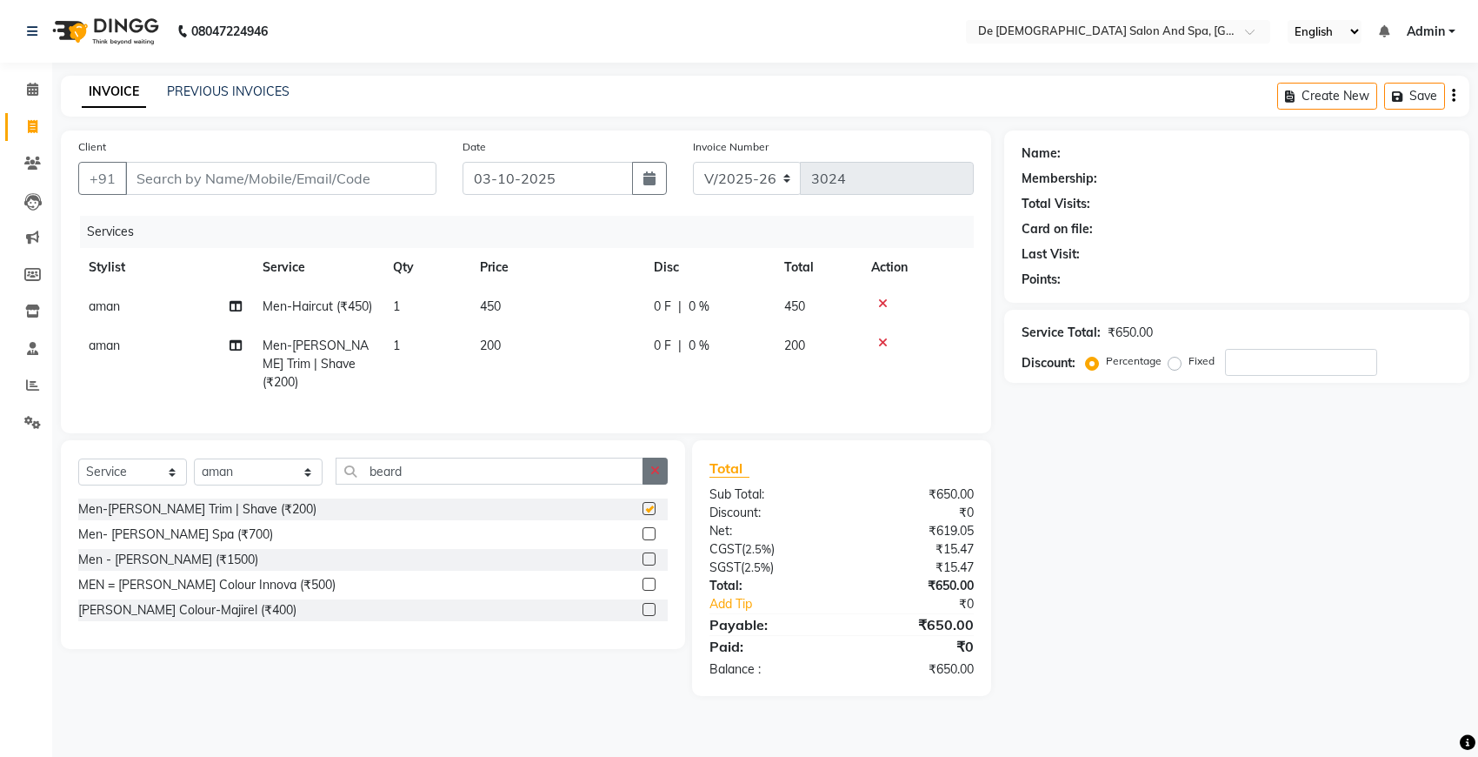
checkbox input "false"
click at [658, 484] on button "button" at bounding box center [655, 470] width 25 height 27
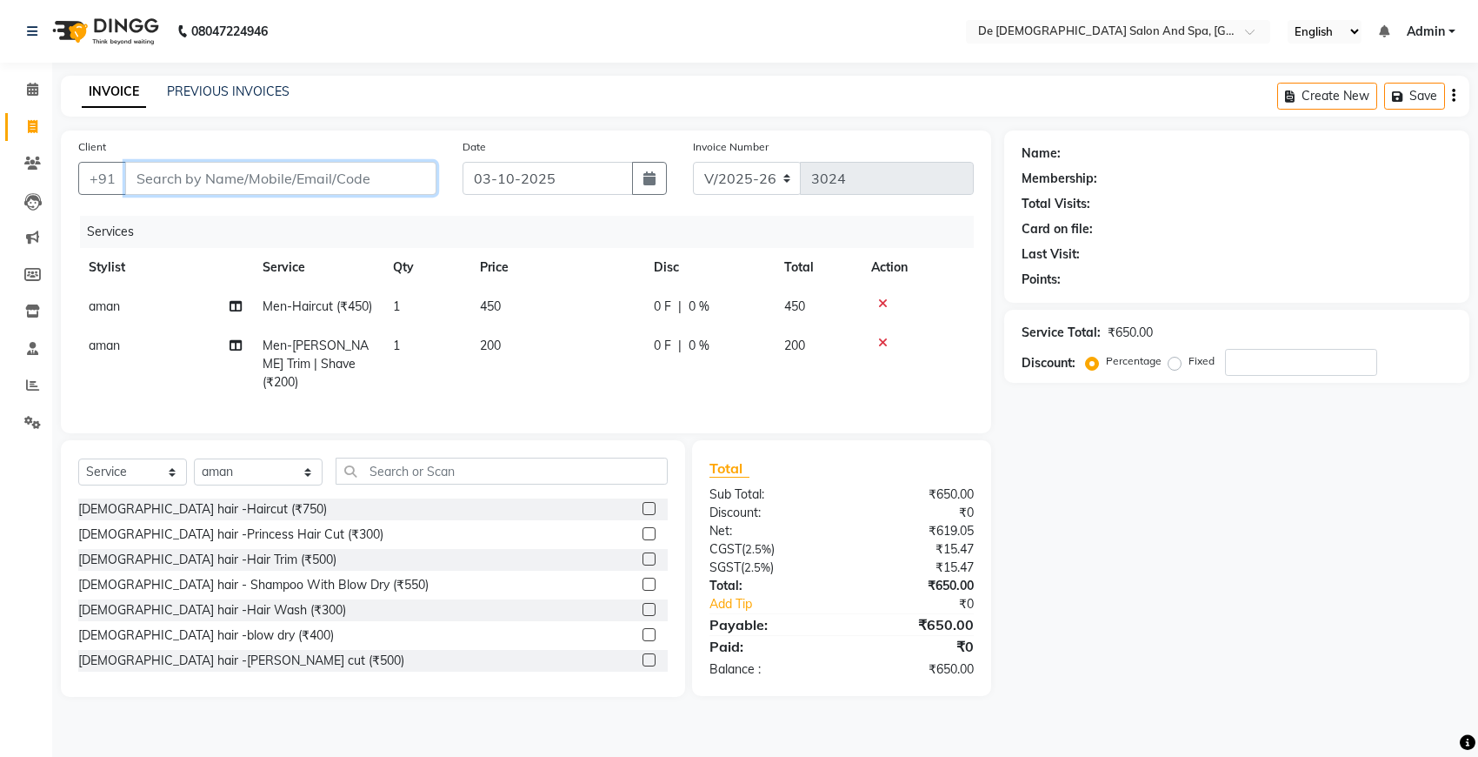
click at [215, 180] on input "Client" at bounding box center [280, 178] width 311 height 33
type input "a"
type input "0"
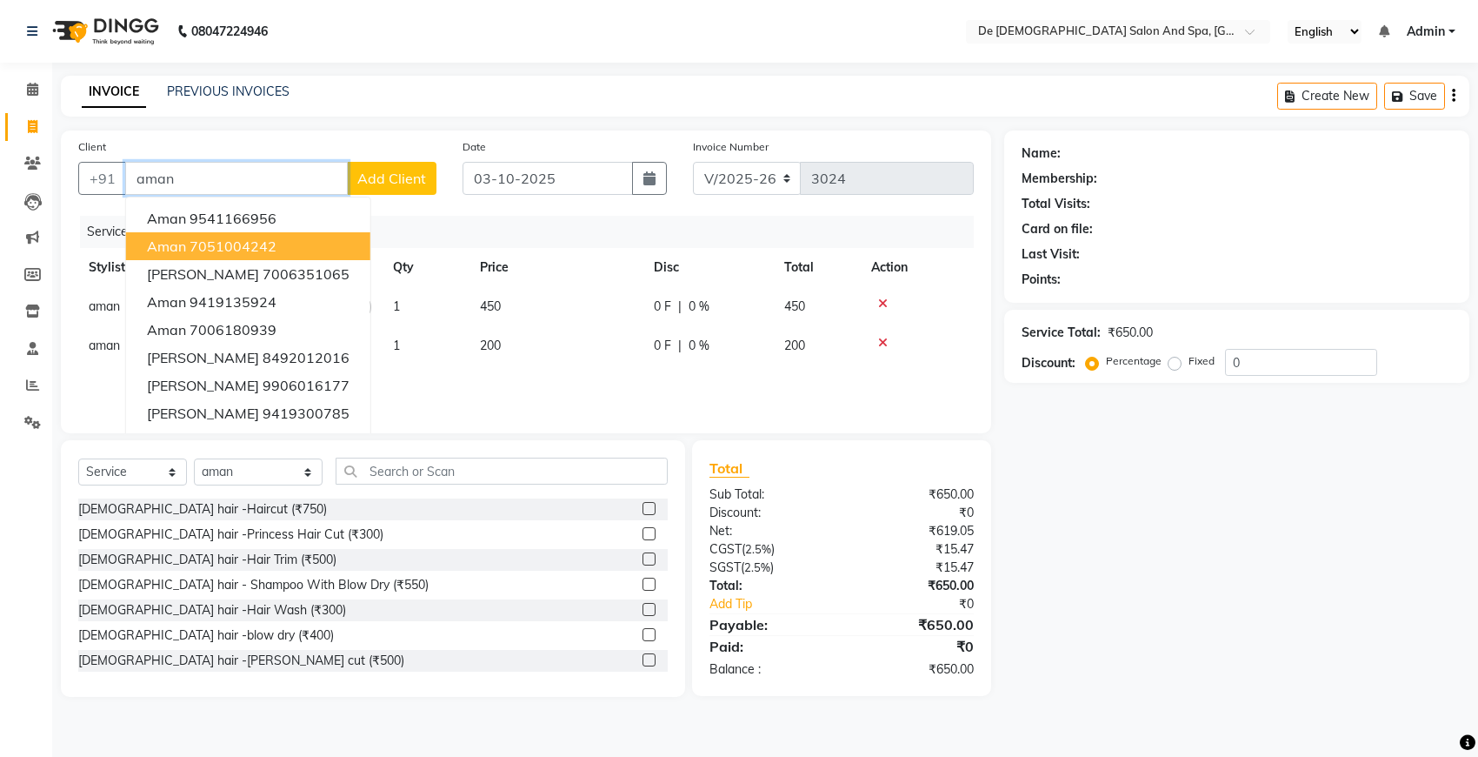
click at [237, 248] on ngb-highlight "7051004242" at bounding box center [233, 245] width 87 height 17
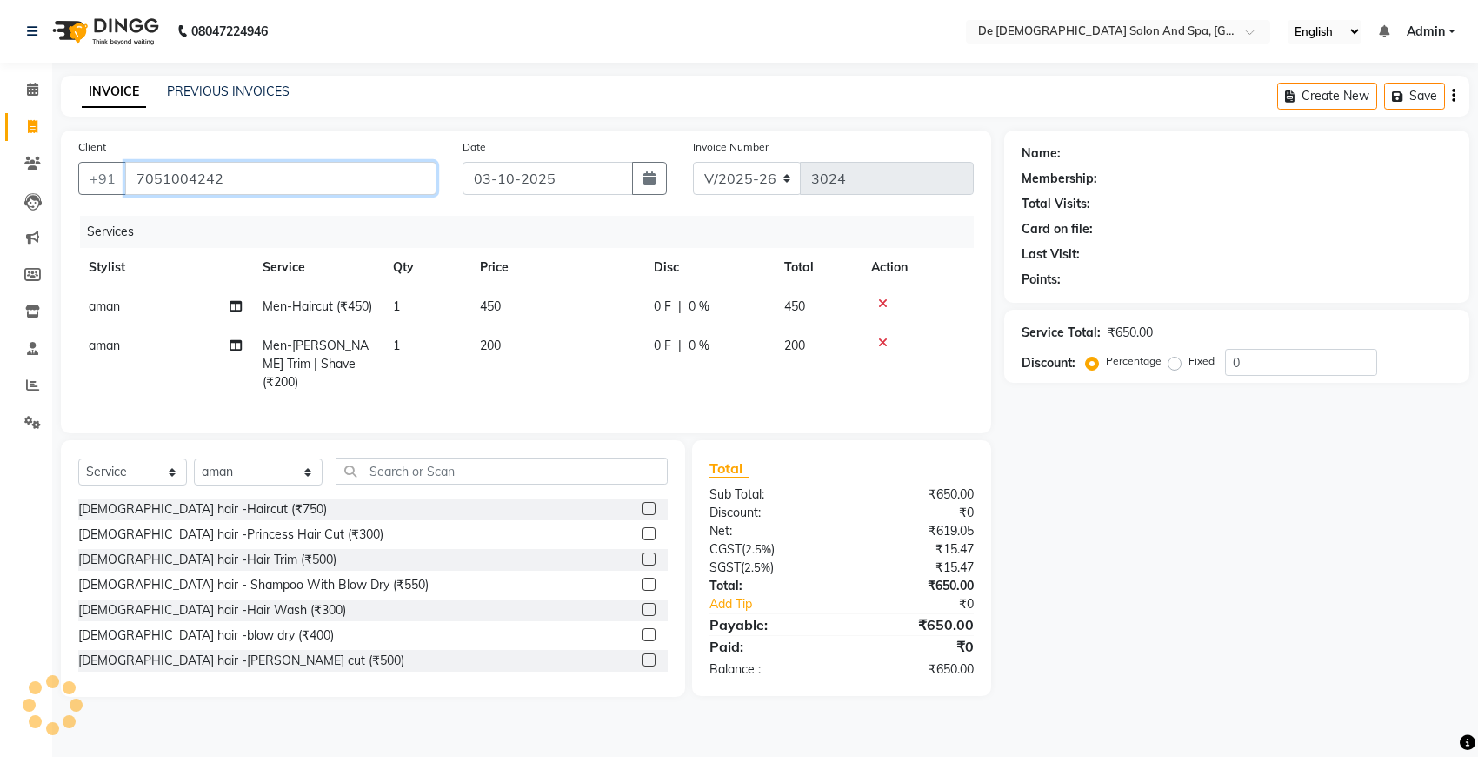
type input "7051004242"
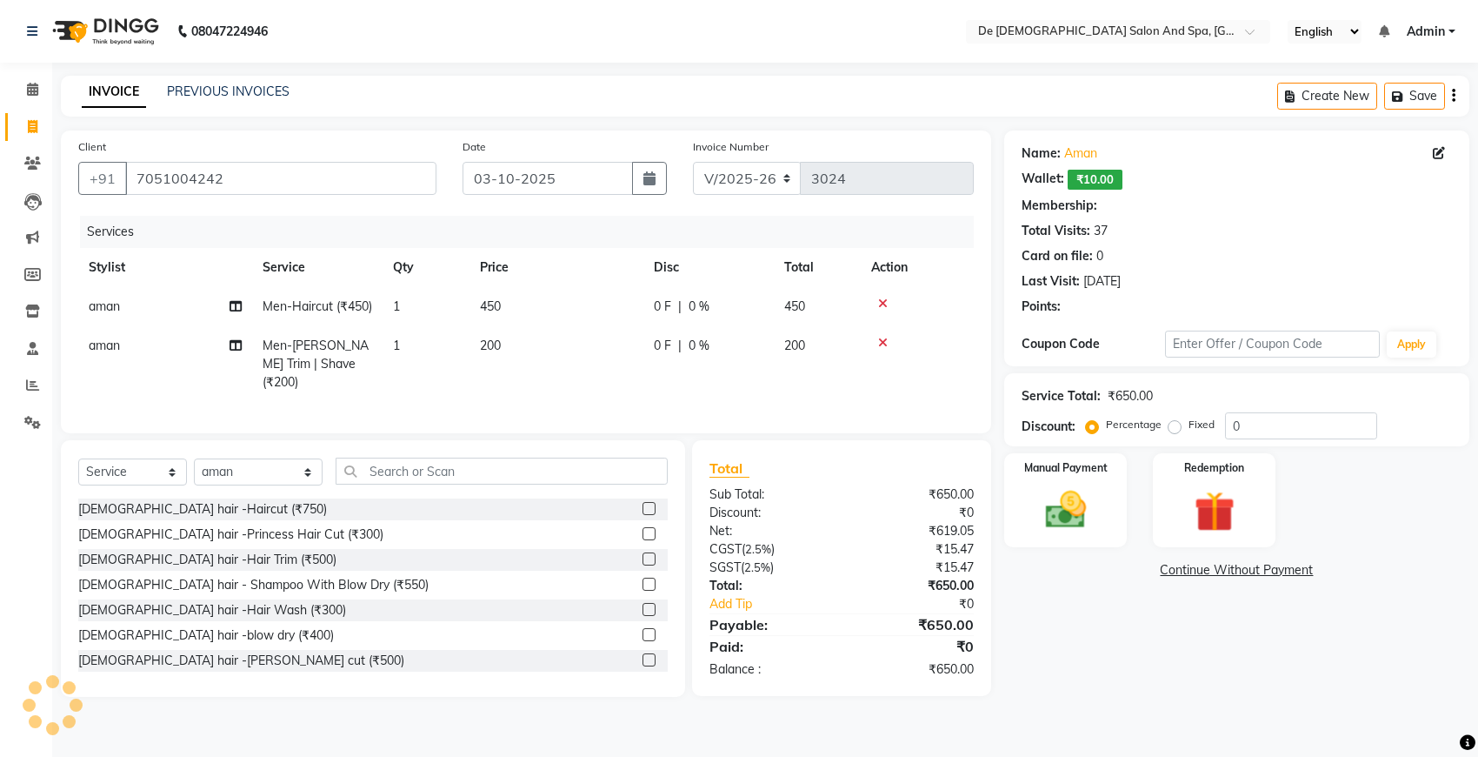
select select "1: Object"
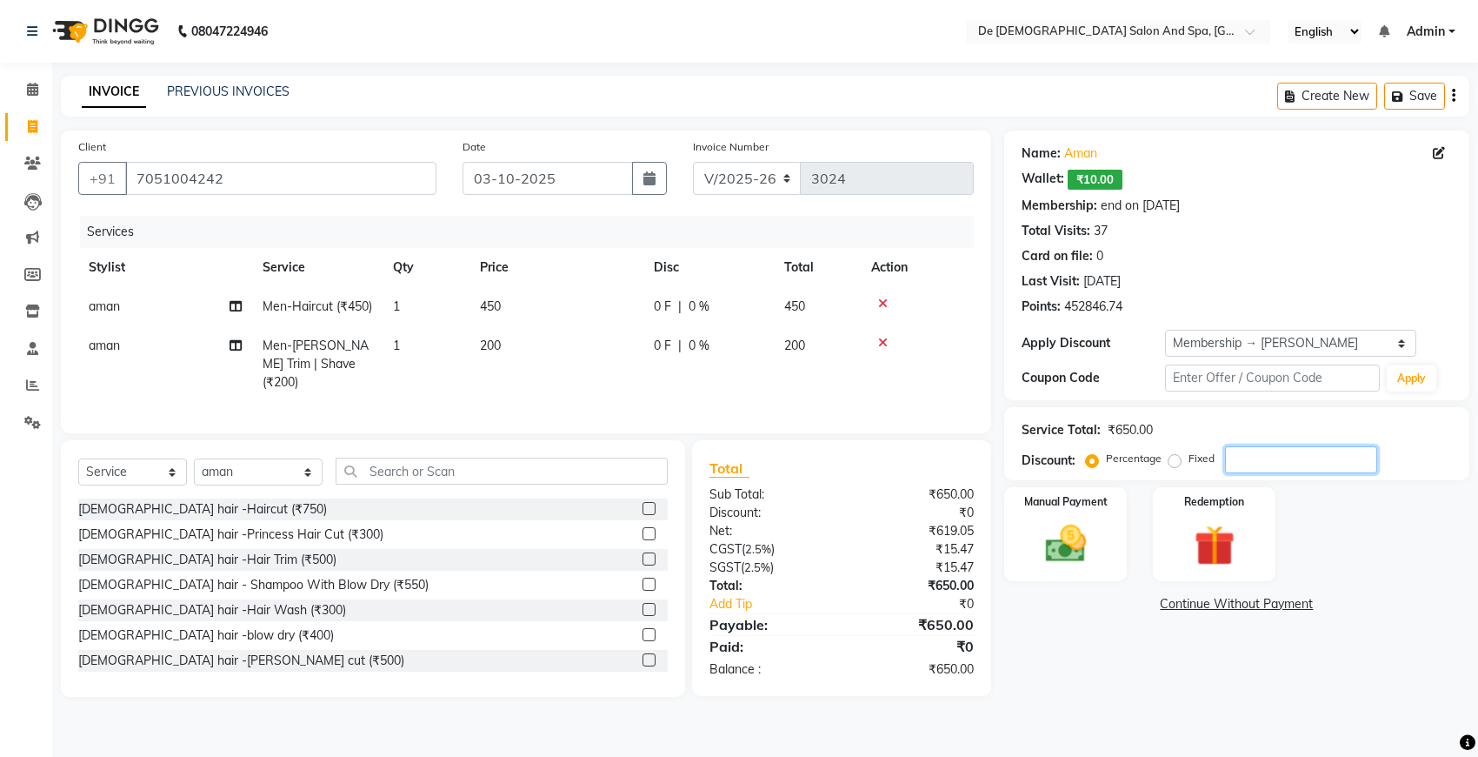
click at [1274, 450] on input "number" at bounding box center [1301, 459] width 152 height 27
type input "20"
click at [1050, 545] on img at bounding box center [1065, 543] width 69 height 49
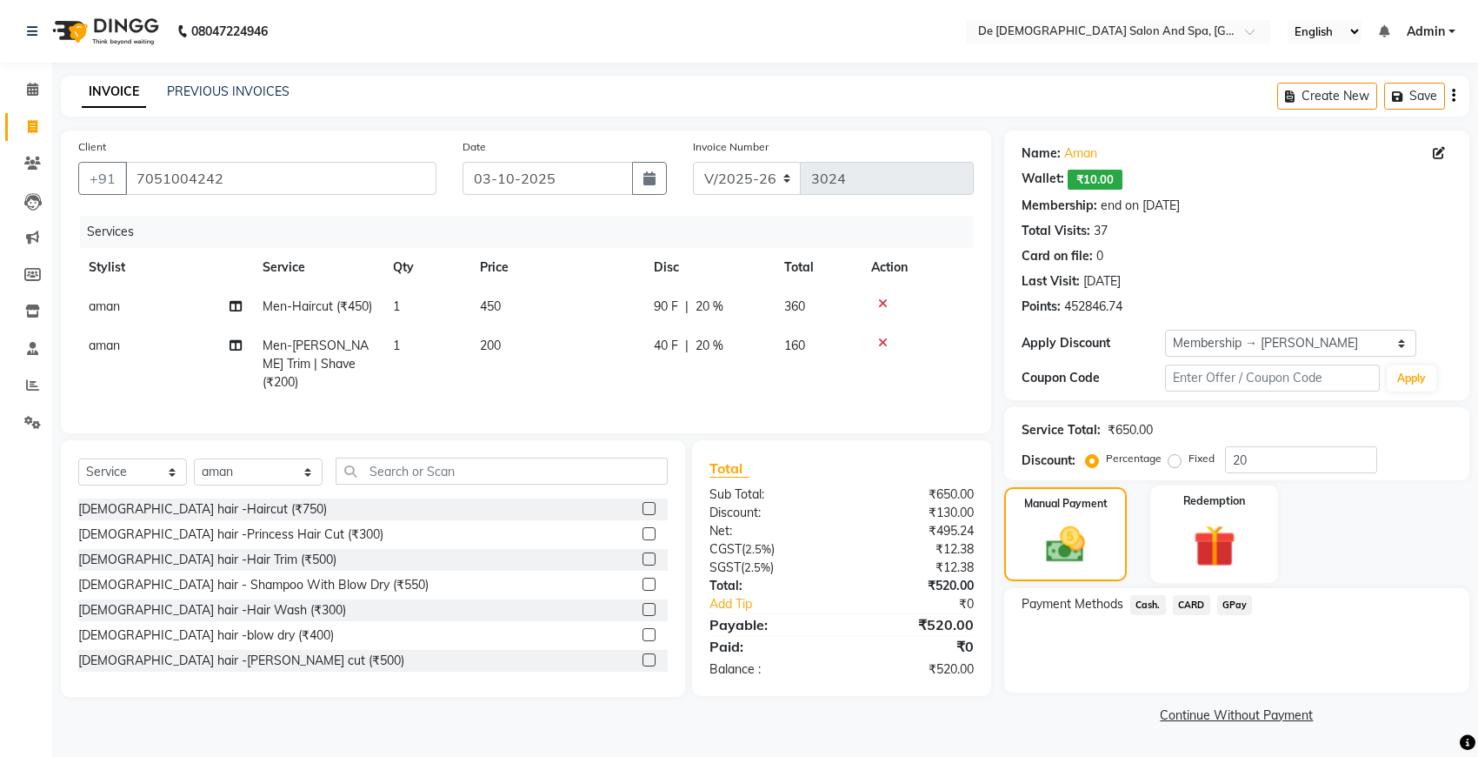
click at [1237, 539] on img at bounding box center [1214, 545] width 69 height 52
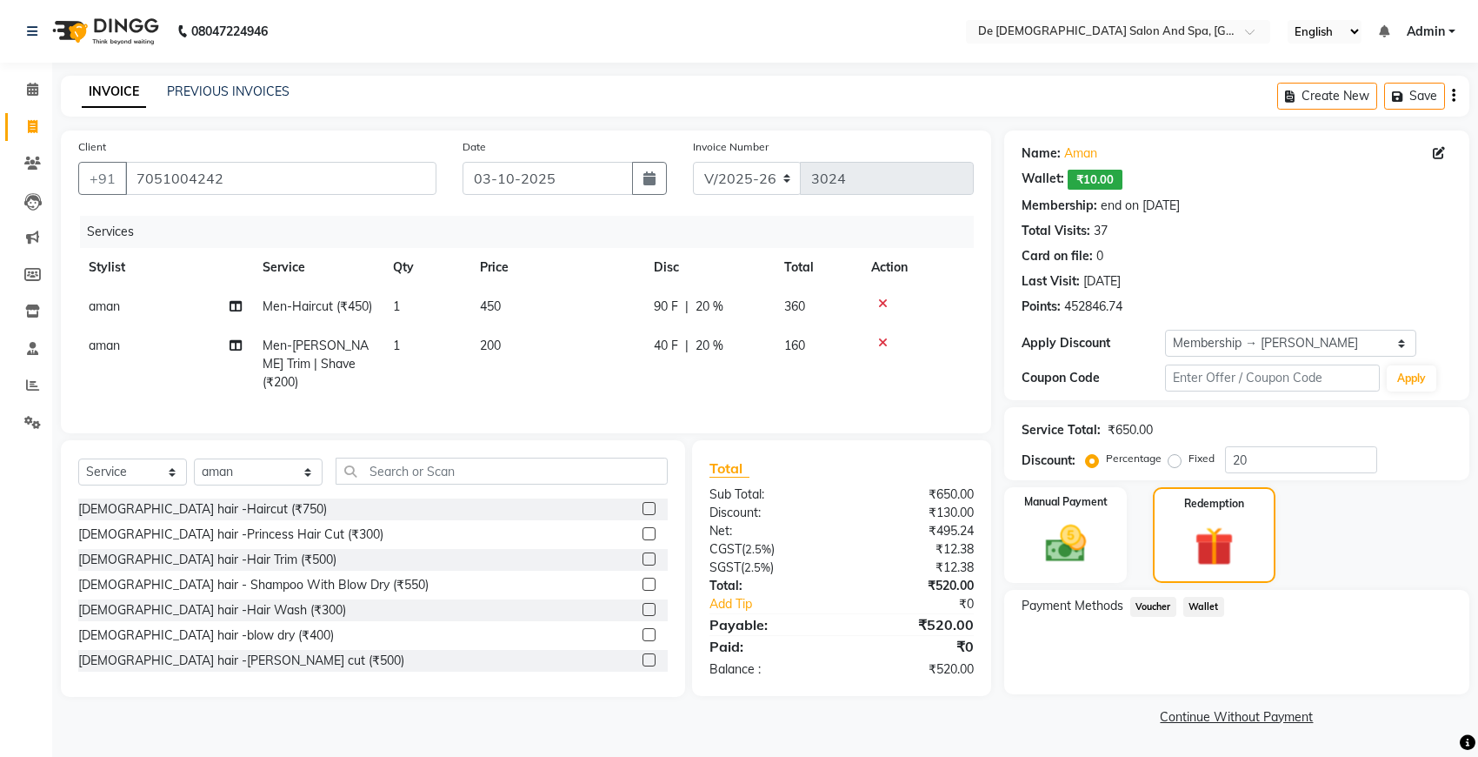
click at [1196, 605] on span "Wallet" at bounding box center [1204, 607] width 41 height 20
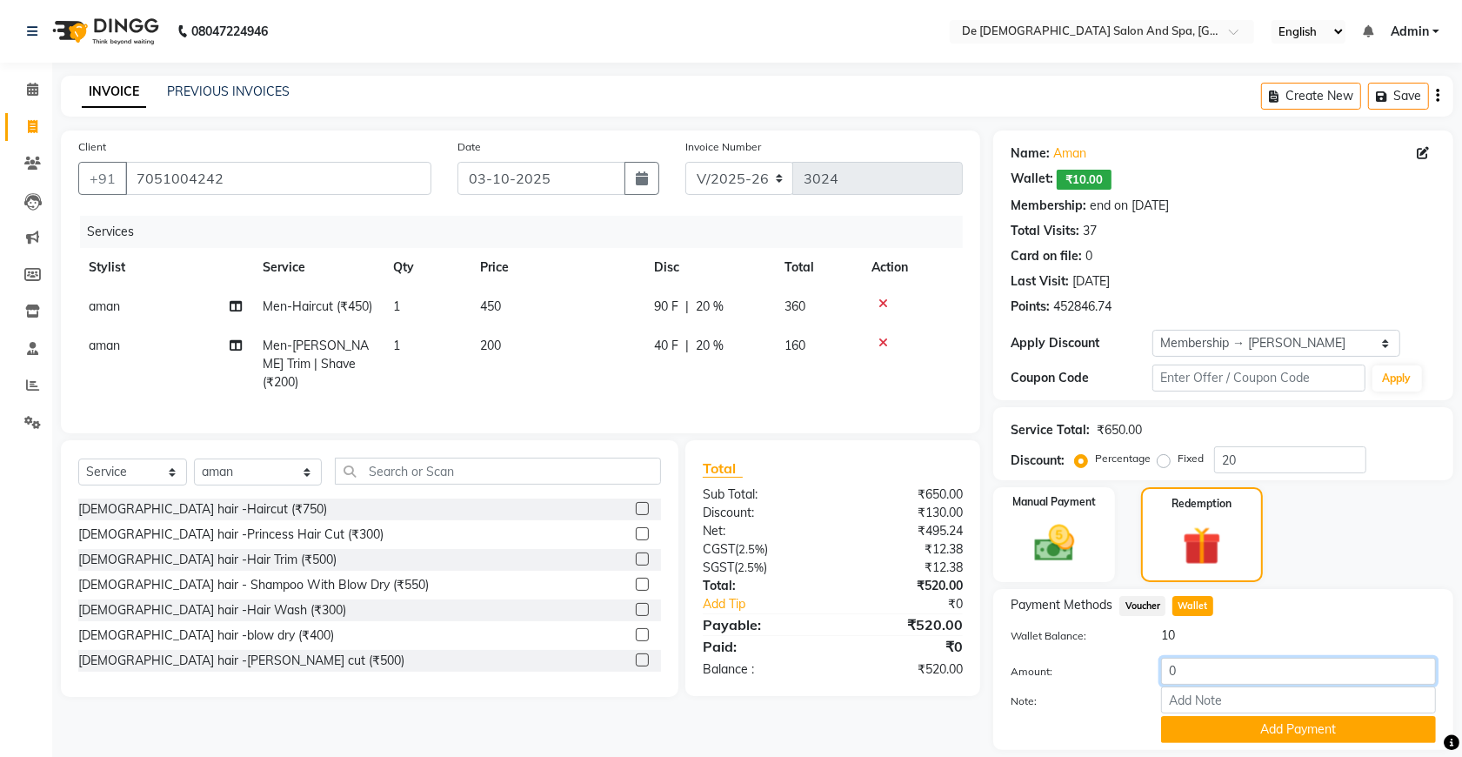
click at [1189, 671] on input "0" at bounding box center [1298, 670] width 275 height 27
type input "10"
click at [1214, 727] on button "Add Payment" at bounding box center [1298, 729] width 275 height 27
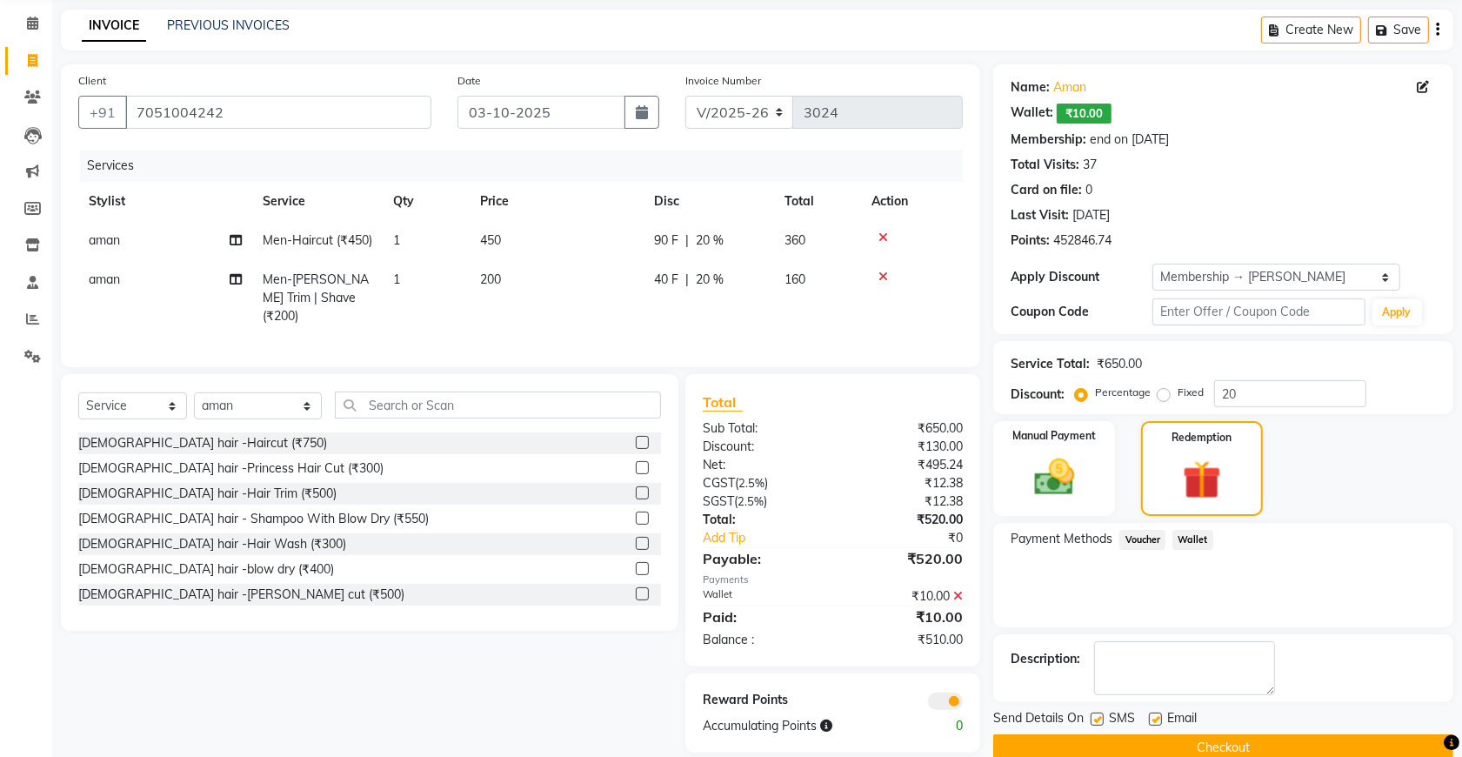
scroll to position [103, 0]
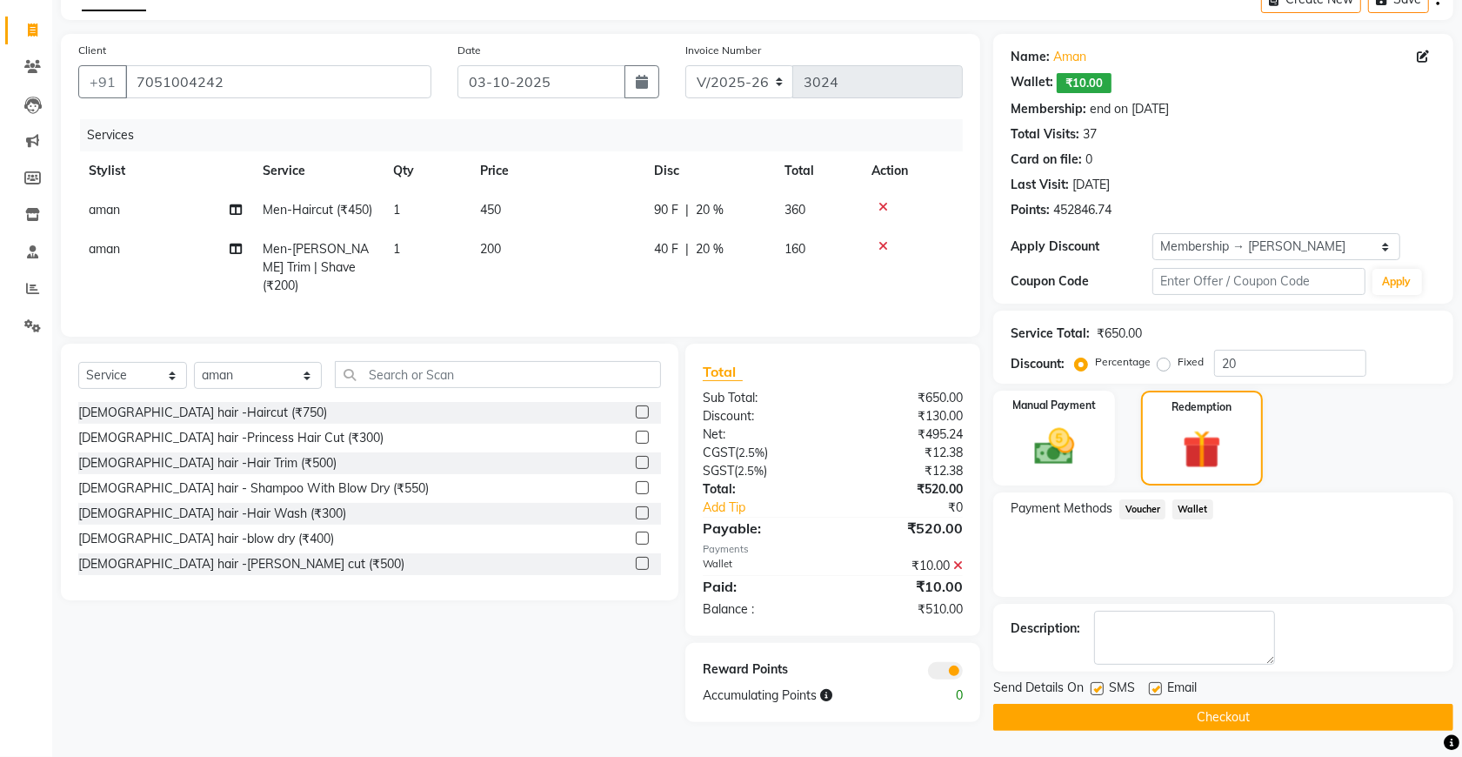
click at [672, 252] on span "40 F" at bounding box center [666, 249] width 24 height 18
select select "49201"
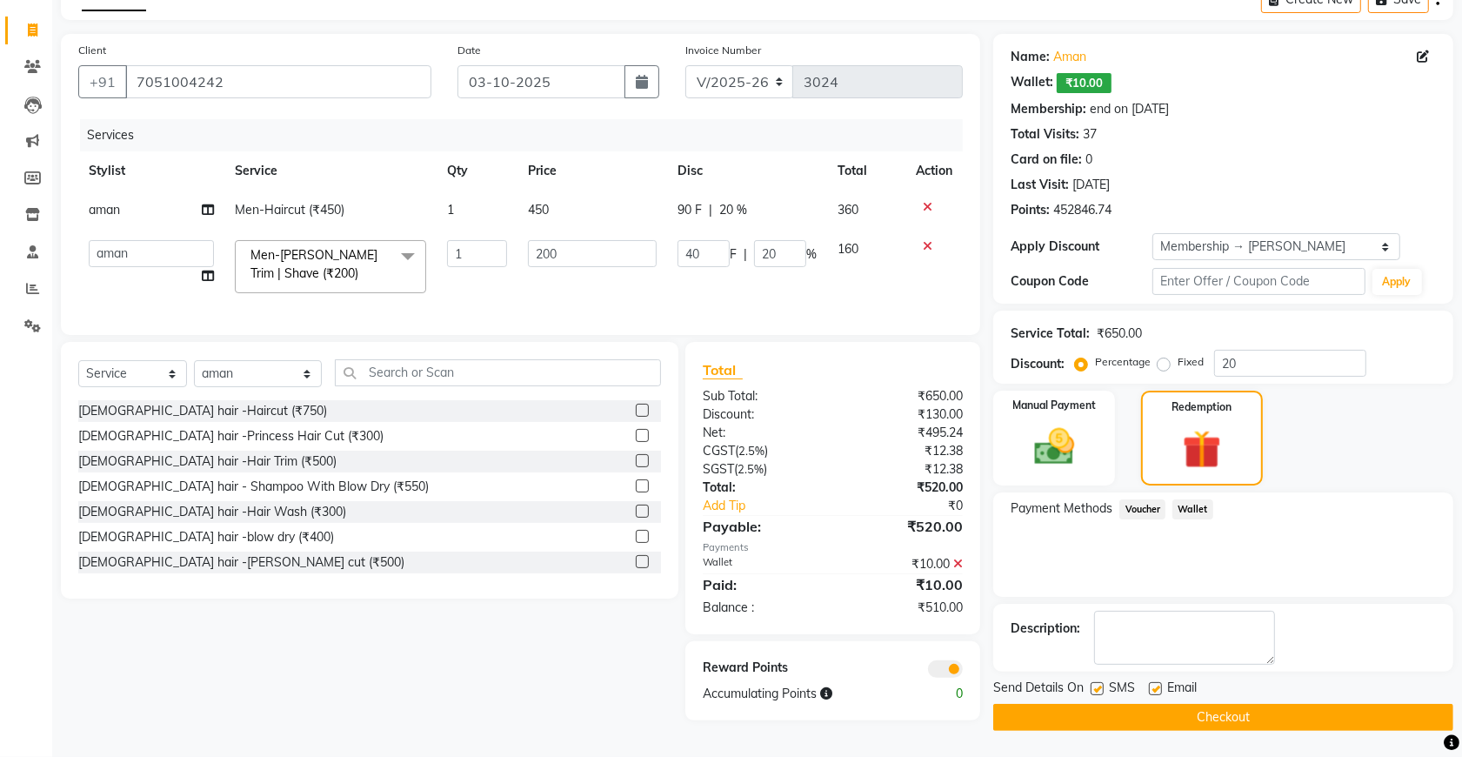
scroll to position [102, 0]
click at [714, 244] on input "40" at bounding box center [703, 253] width 52 height 27
type input "4"
type input "50"
click at [1049, 440] on img at bounding box center [1054, 447] width 68 height 48
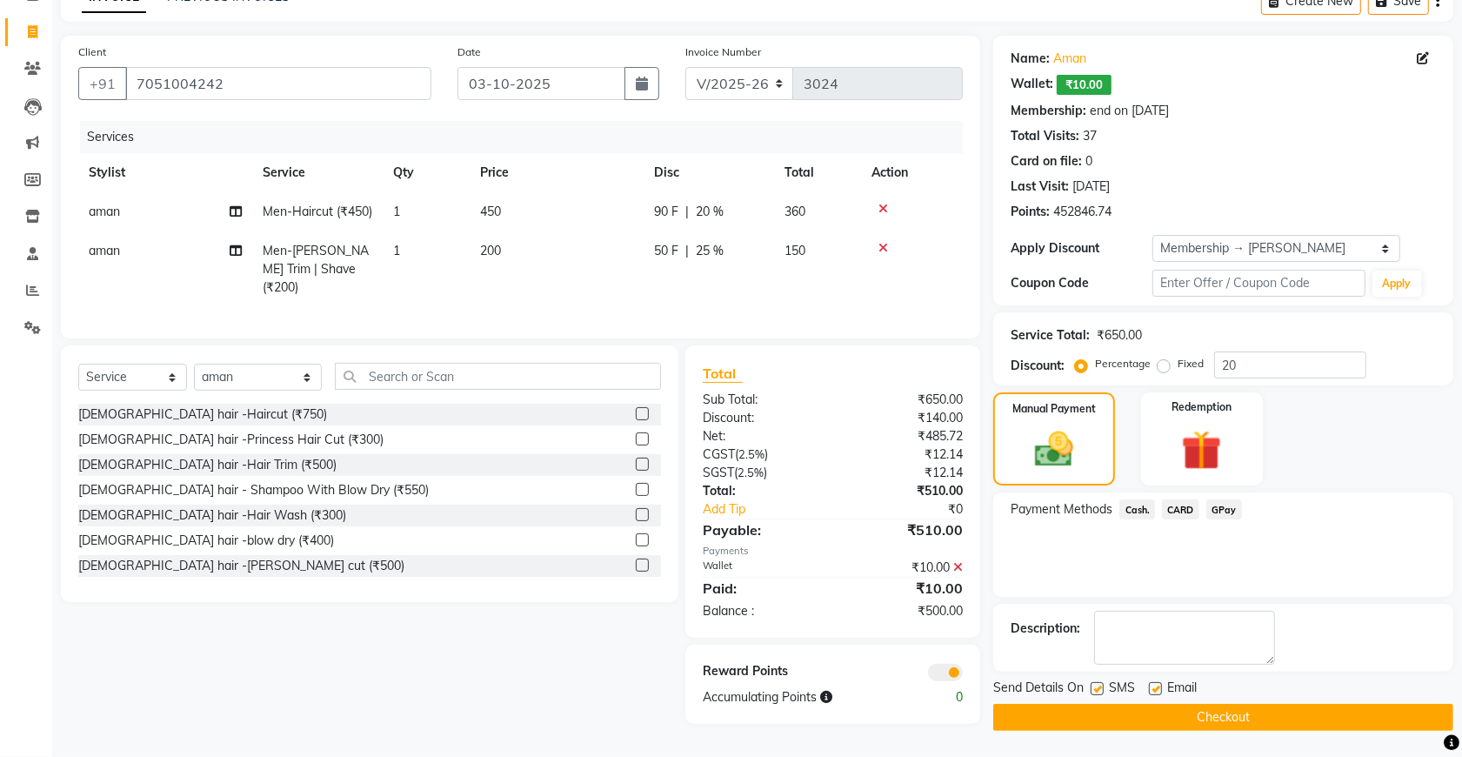
scroll to position [103, 0]
click at [1131, 502] on span "Cash." at bounding box center [1137, 509] width 36 height 20
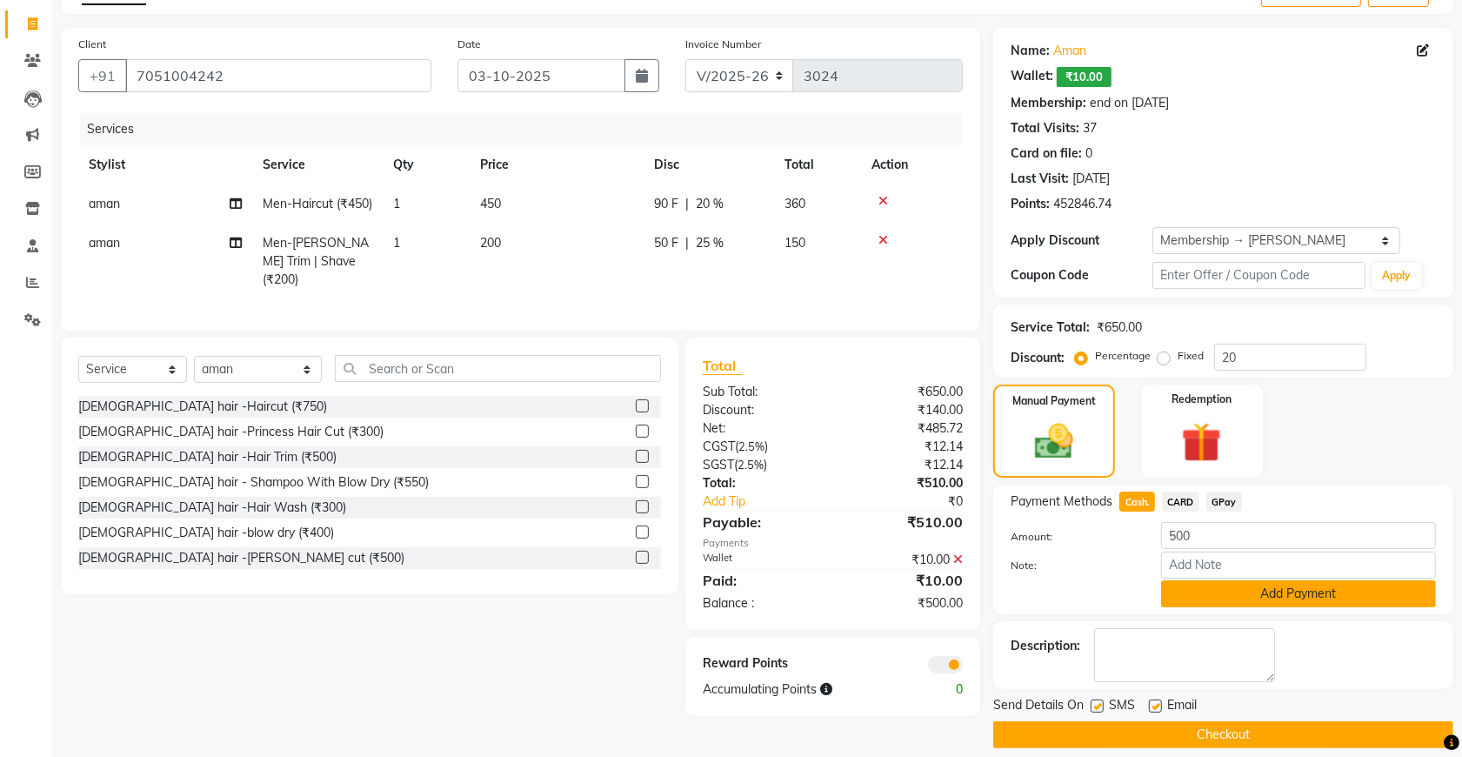
click at [1191, 592] on button "Add Payment" at bounding box center [1298, 593] width 275 height 27
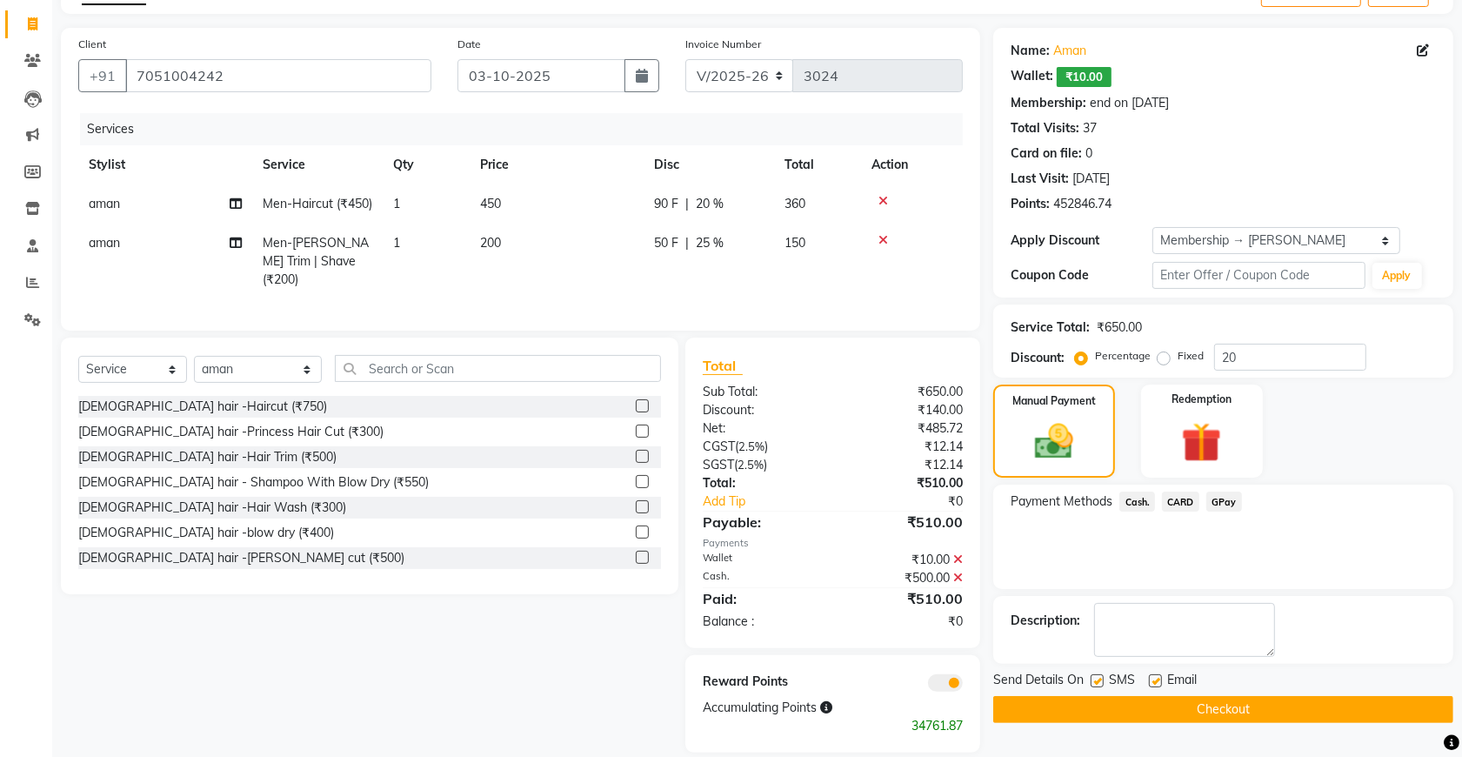
scroll to position [139, 0]
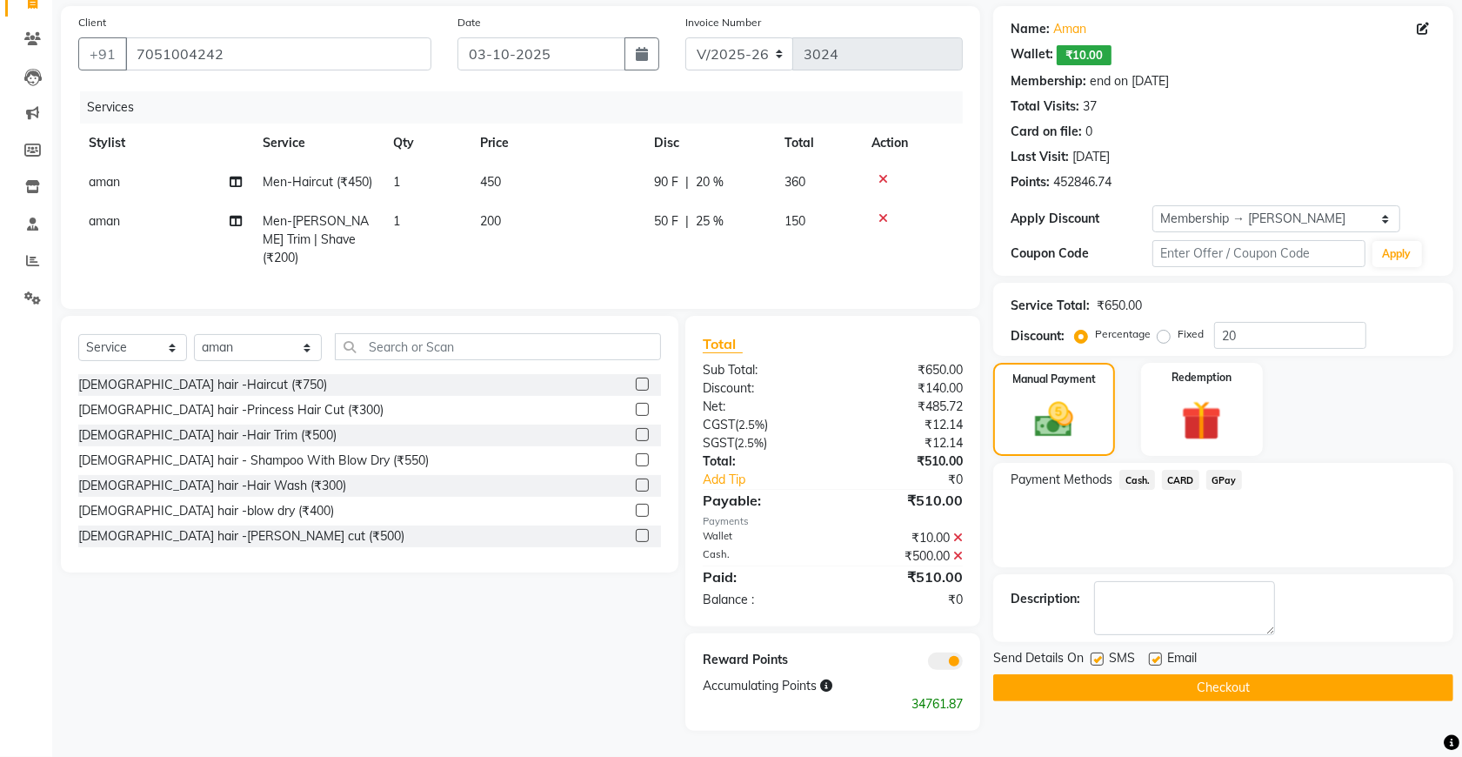
click at [1084, 674] on button "Checkout" at bounding box center [1223, 687] width 460 height 27
click at [1084, 674] on div "Checkout" at bounding box center [1223, 687] width 460 height 27
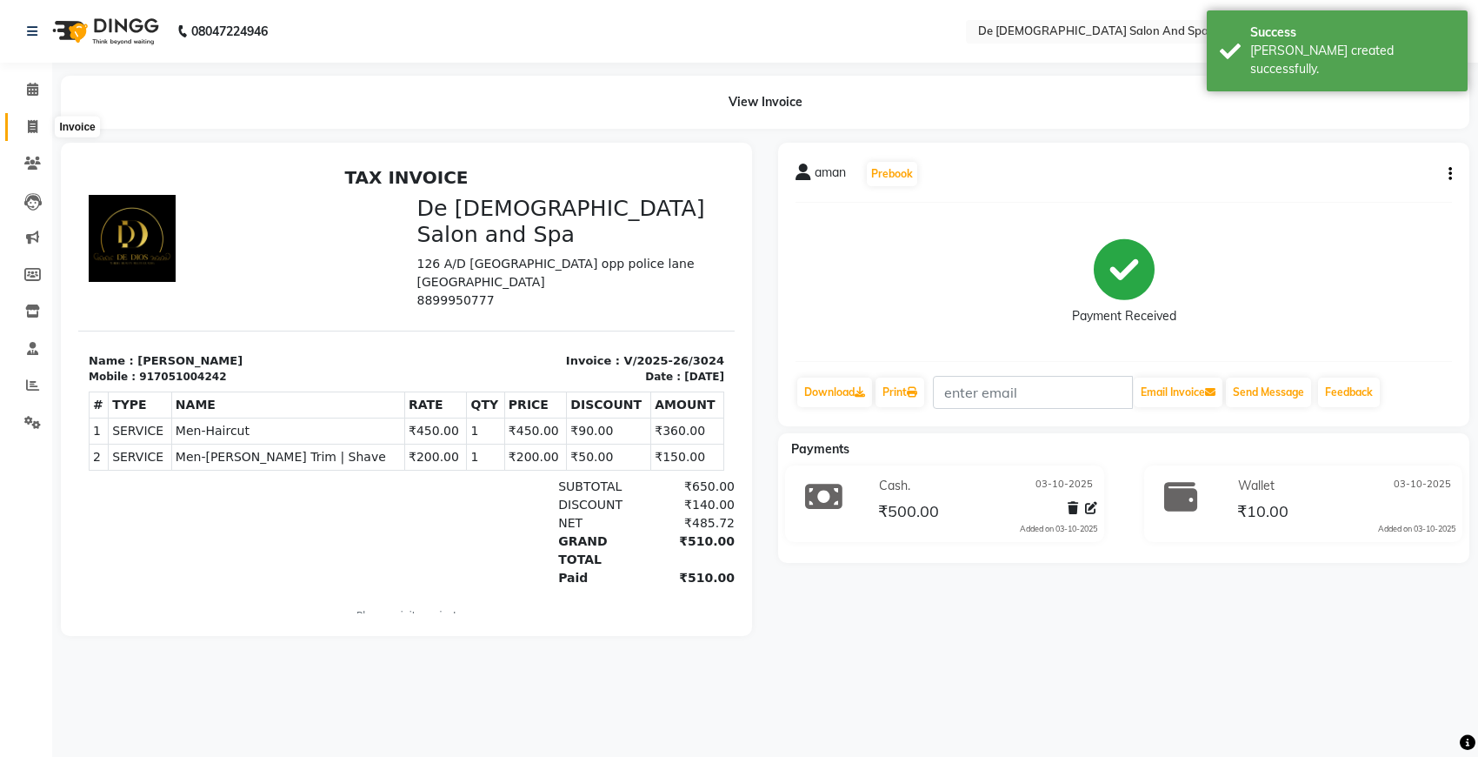
click at [31, 128] on icon at bounding box center [33, 126] width 10 height 13
select select "service"
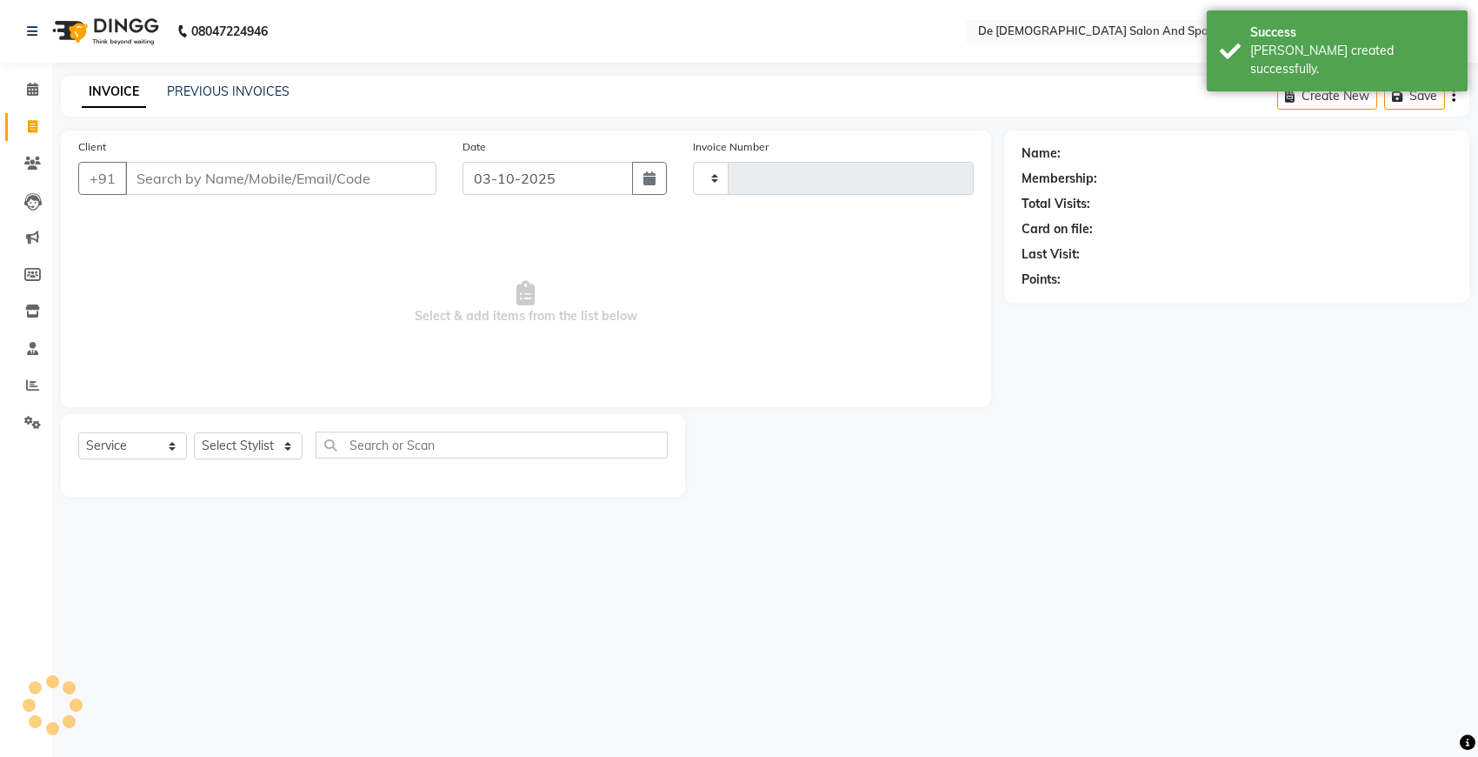
type input "3025"
select select "6431"
click at [176, 88] on link "PREVIOUS INVOICES" at bounding box center [228, 91] width 123 height 16
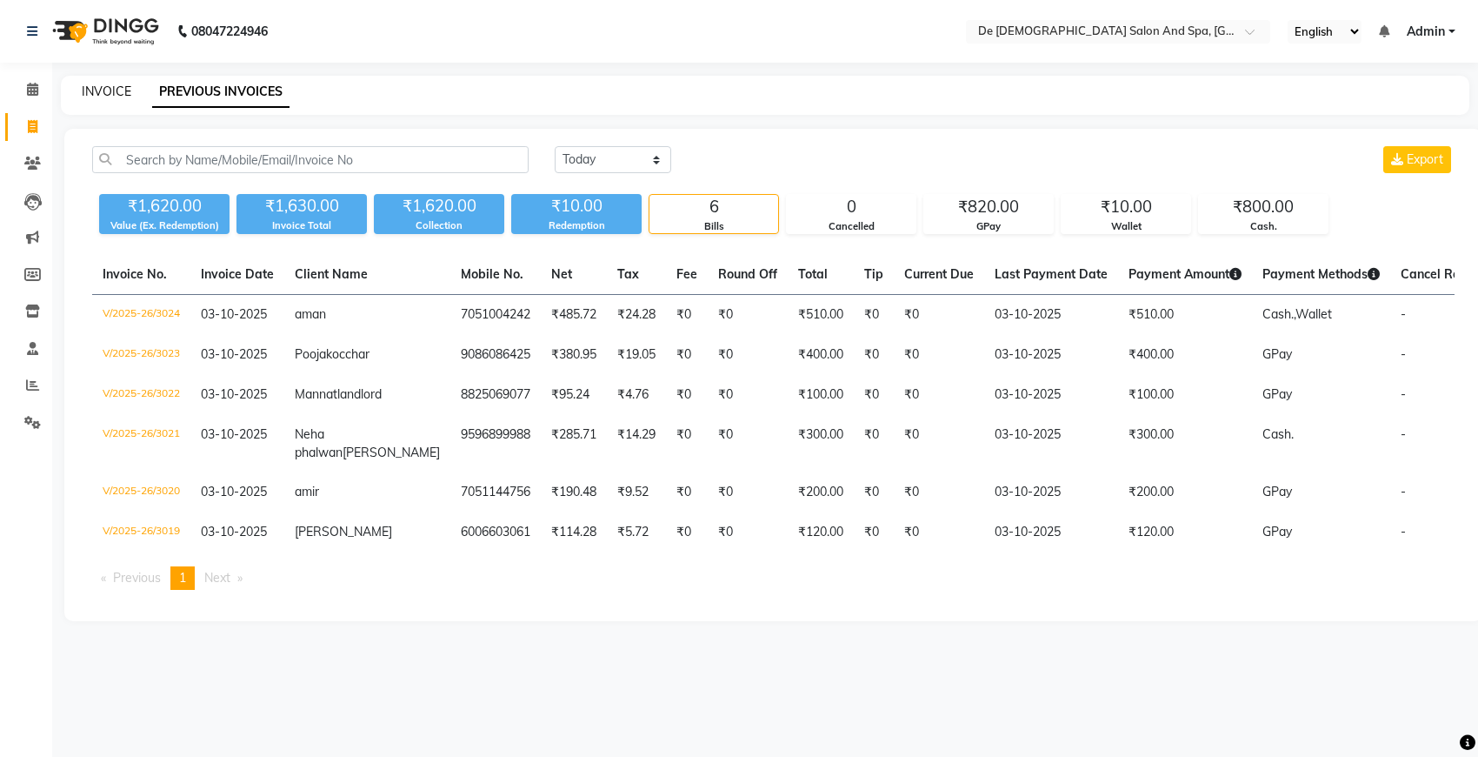
click at [97, 91] on link "INVOICE" at bounding box center [107, 91] width 50 height 16
select select "6431"
select select "service"
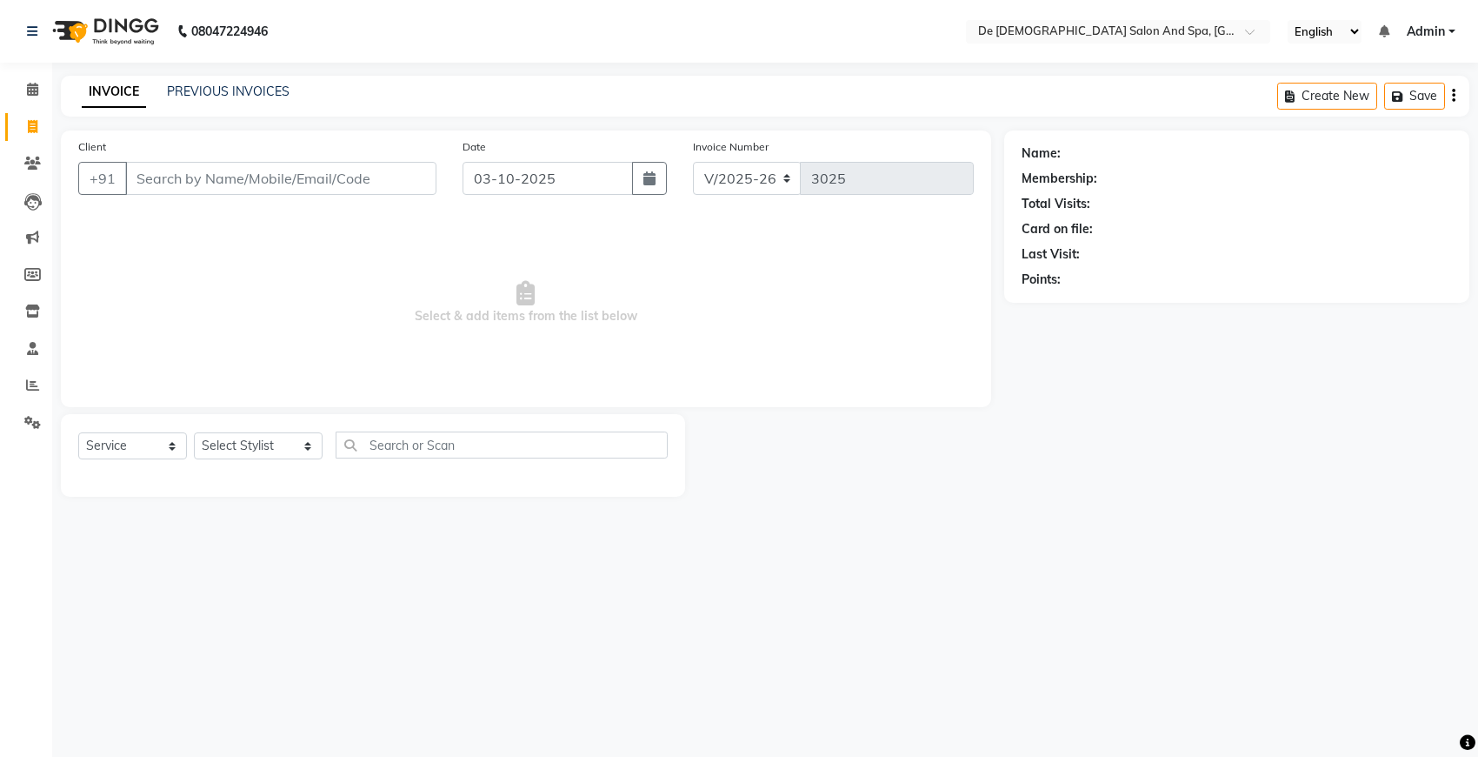
type input "s"
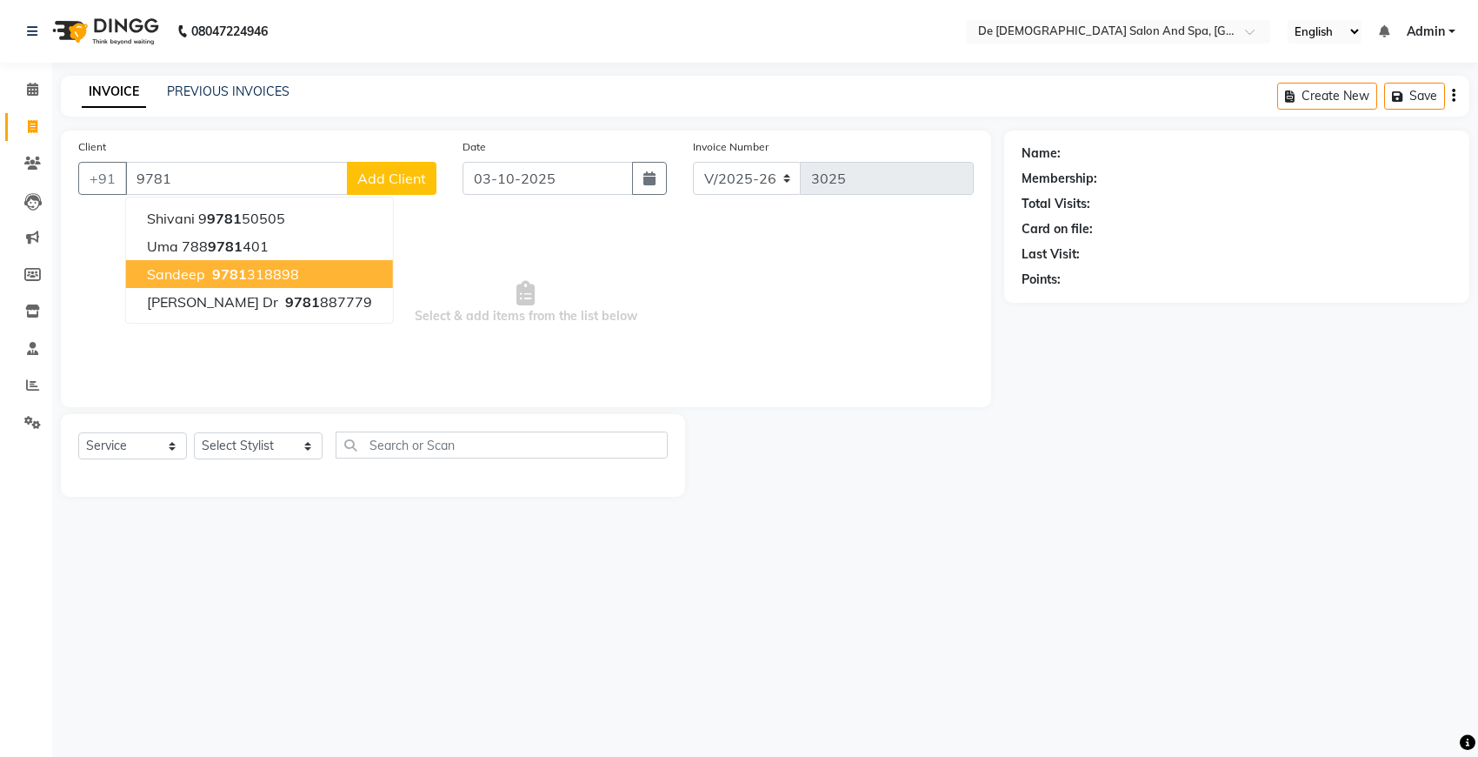
click at [267, 271] on ngb-highlight "9781 318898" at bounding box center [254, 273] width 90 height 17
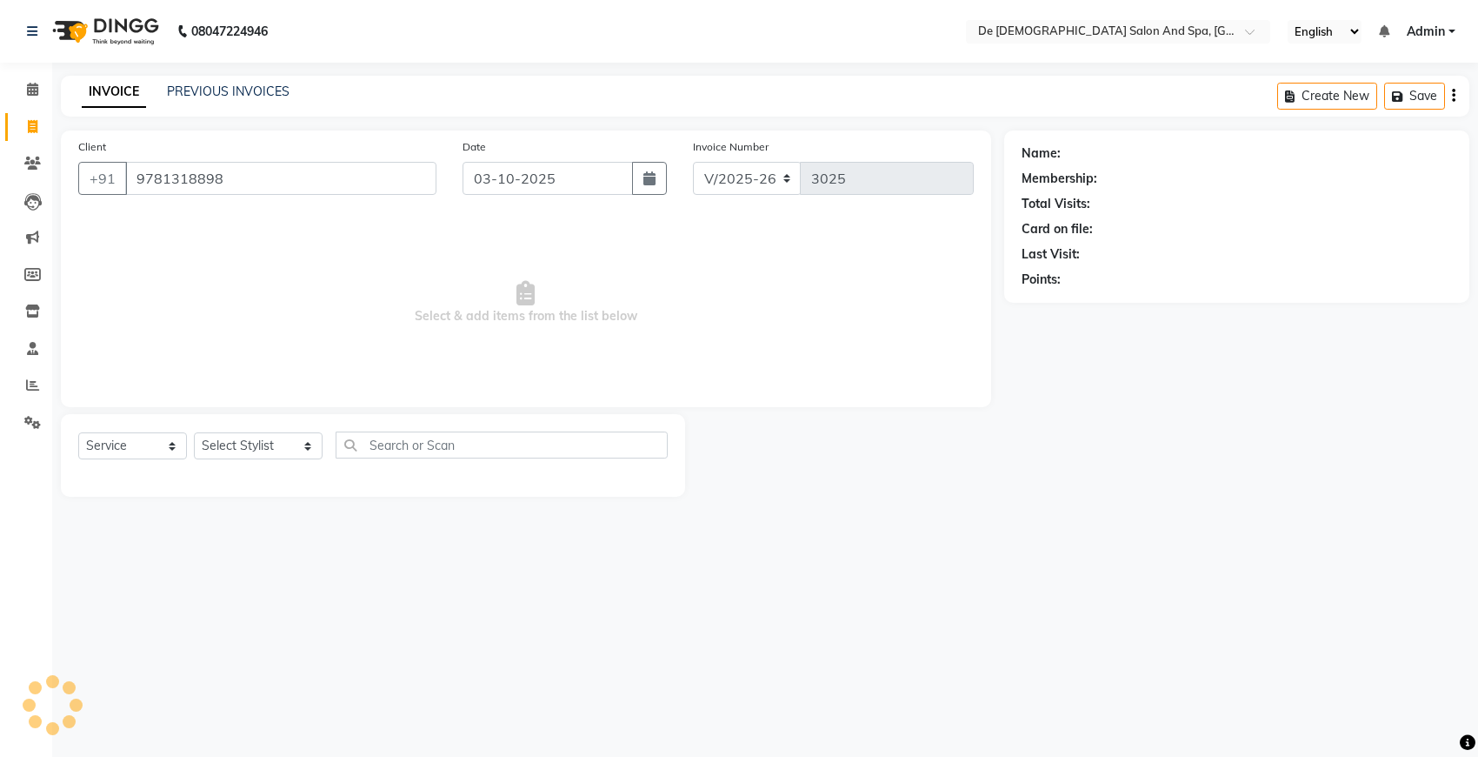
type input "9781318898"
select select "1: Object"
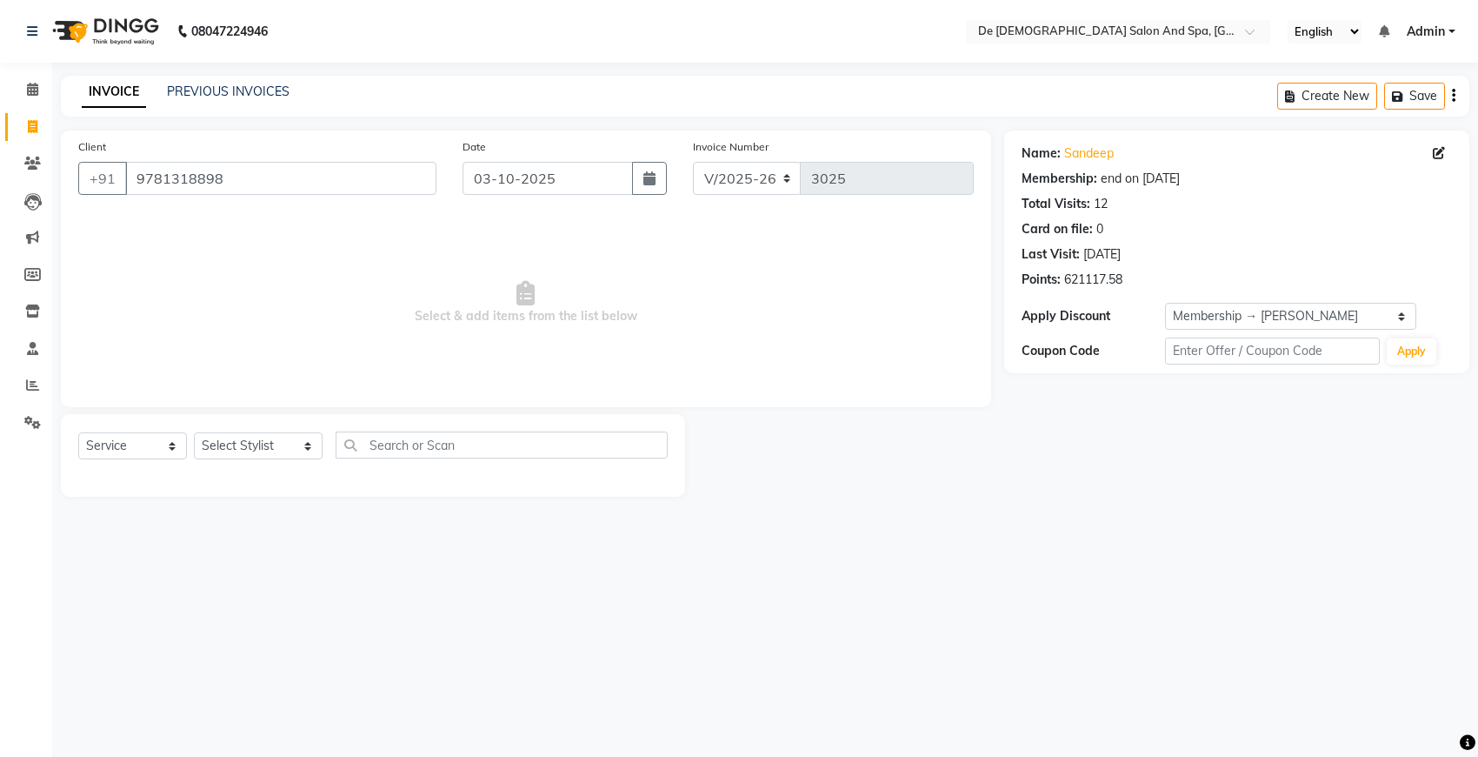
click at [503, 10] on nav "08047224946 Select Location × De Dios Salon And Spa, Gandhi Nagar English ENGLI…" at bounding box center [739, 31] width 1478 height 63
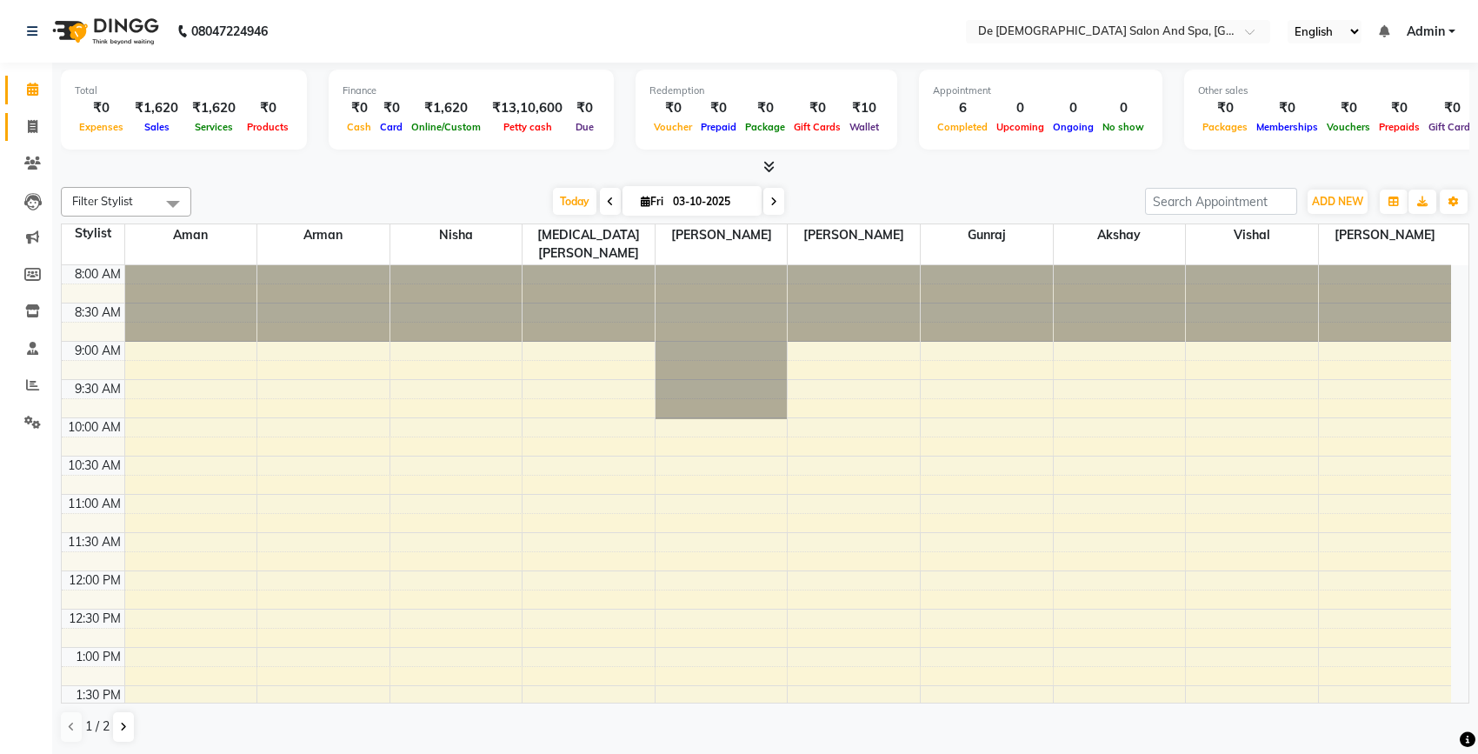
click at [26, 136] on span at bounding box center [32, 127] width 30 height 20
select select "6431"
select select "service"
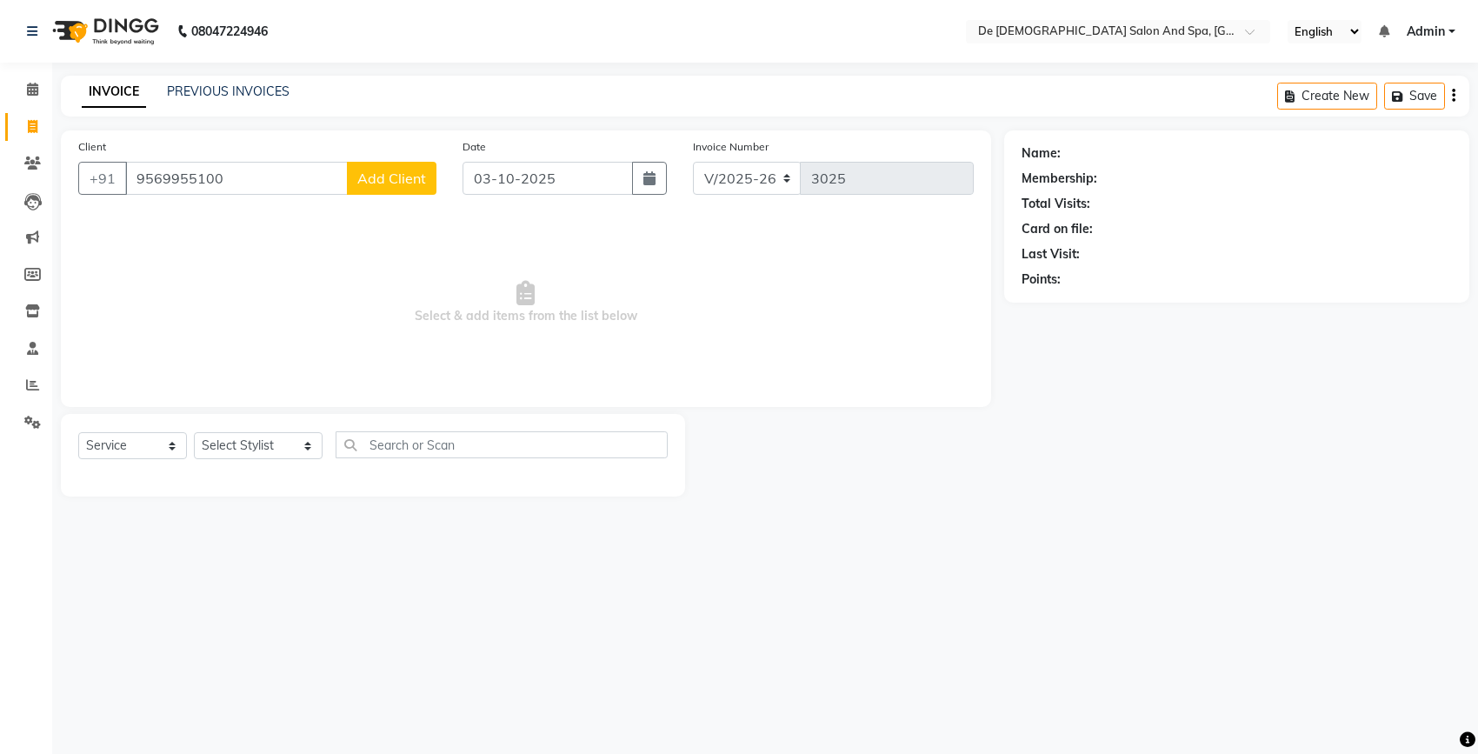
type input "9569955100"
click at [371, 163] on button "Add Client" at bounding box center [392, 178] width 90 height 33
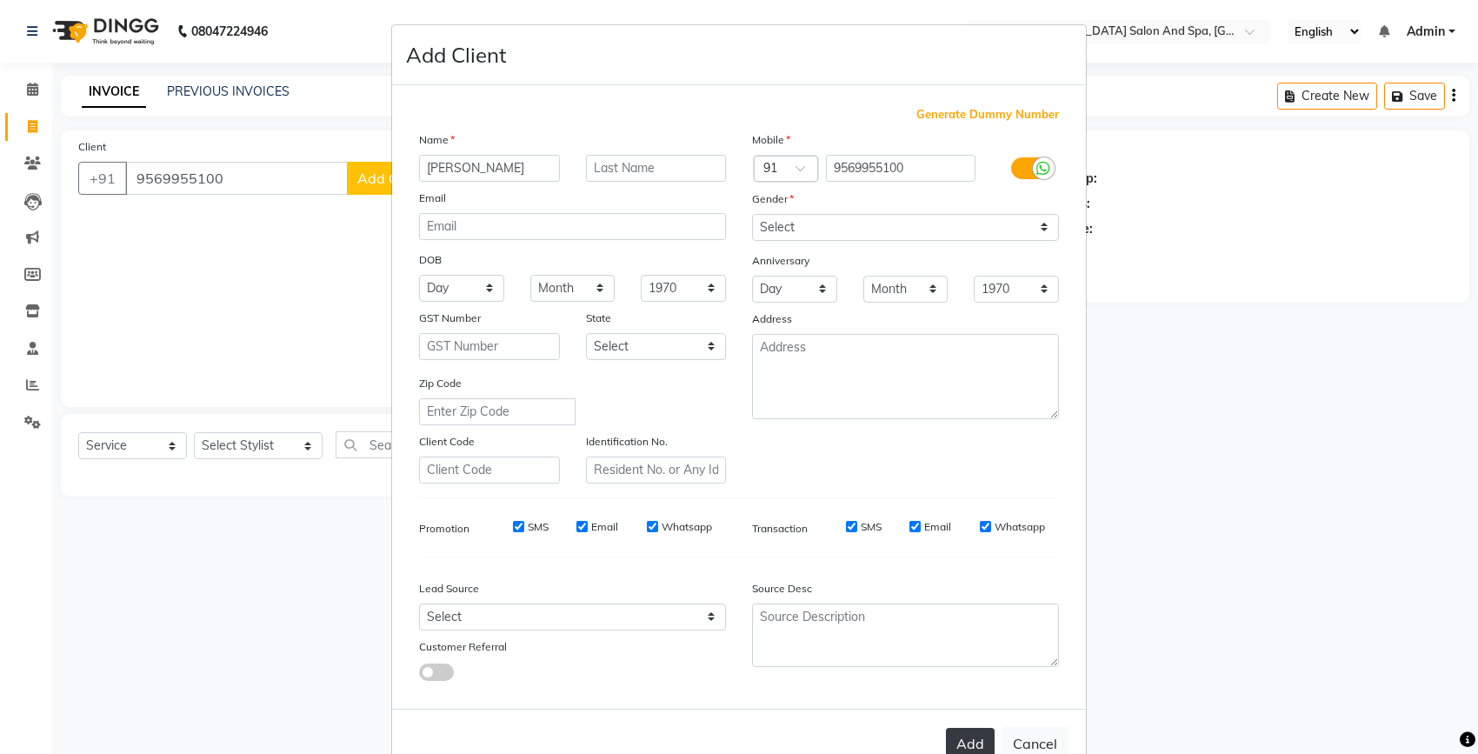
type input "gagandeep"
click at [953, 733] on button "Add" at bounding box center [970, 743] width 49 height 31
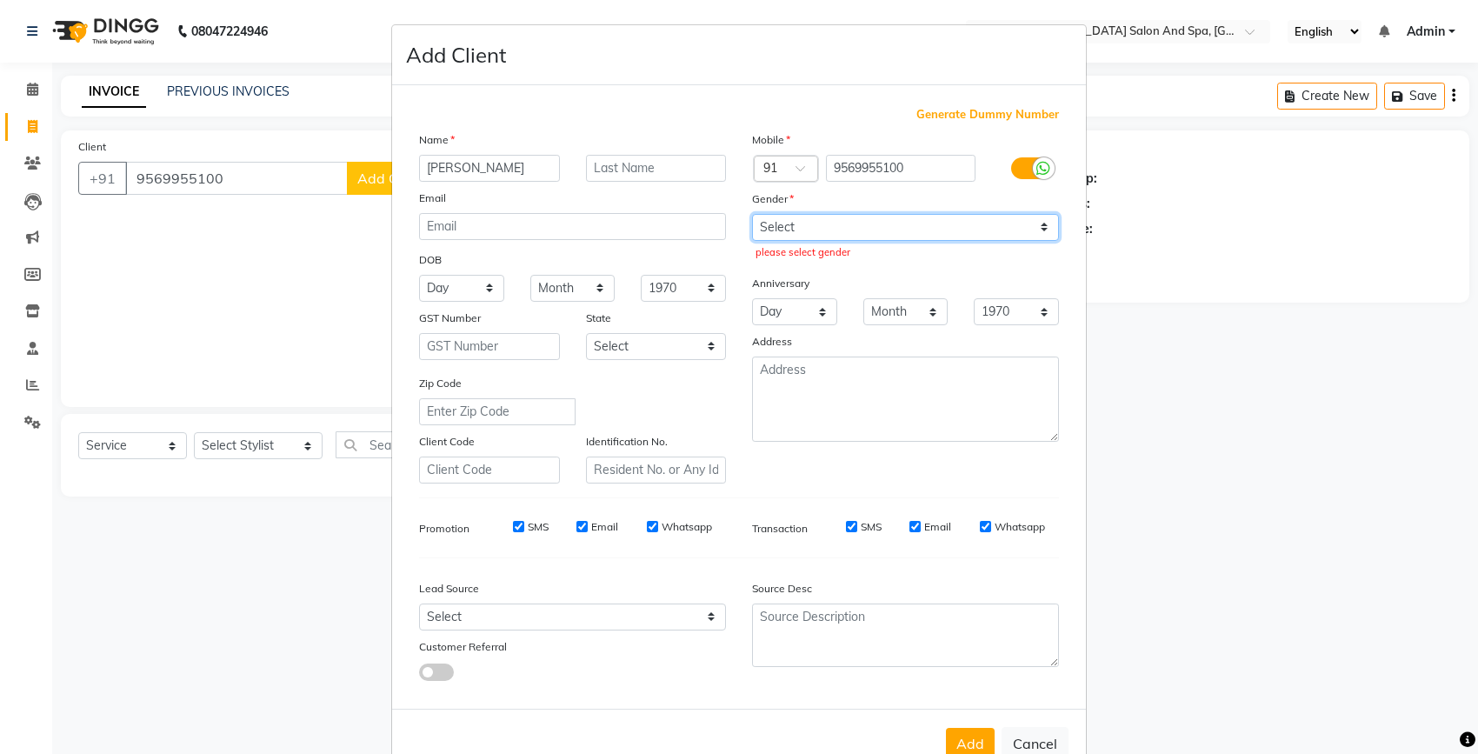
click at [885, 229] on select "Select Male Female Other Prefer Not To Say" at bounding box center [905, 227] width 307 height 27
select select "male"
click at [752, 214] on select "Select Male Female Other Prefer Not To Say" at bounding box center [905, 227] width 307 height 27
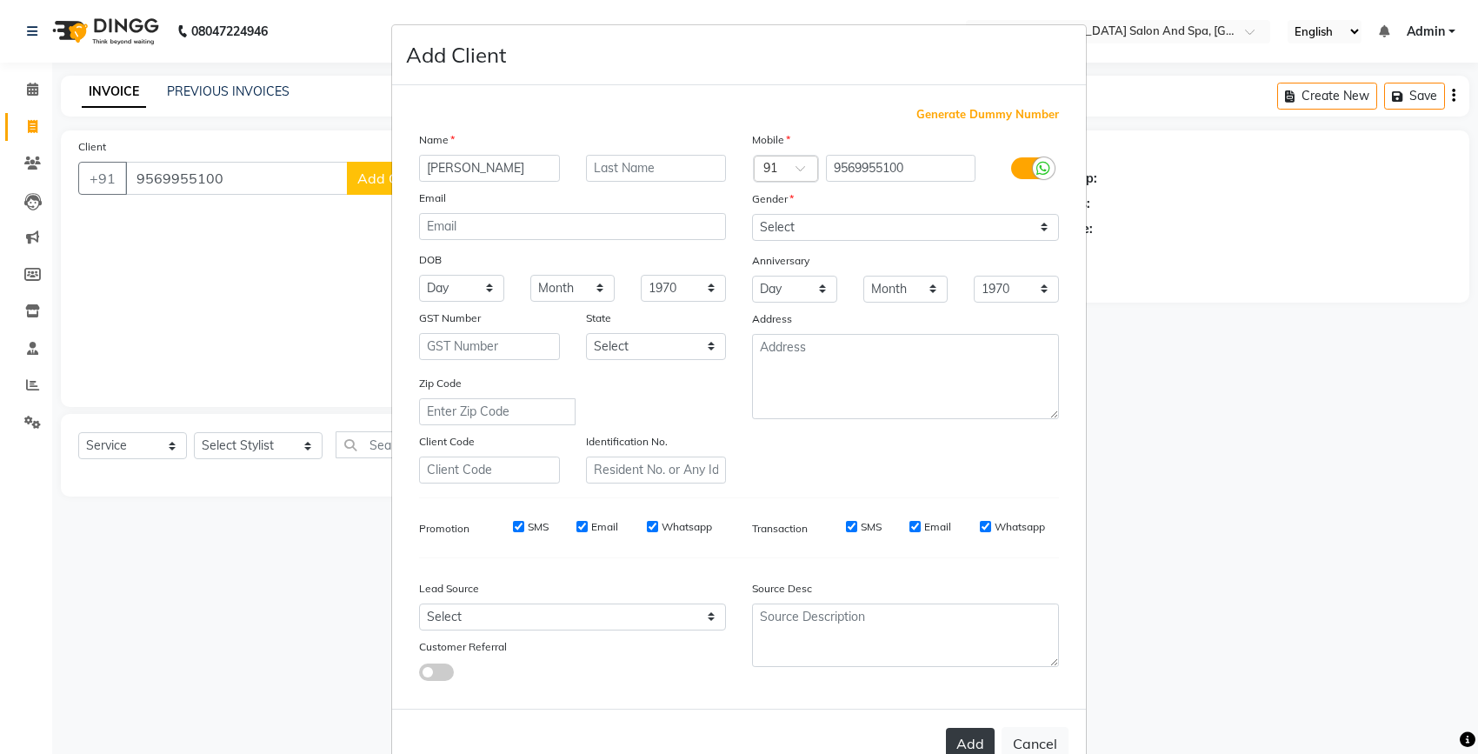
click at [949, 728] on button "Add" at bounding box center [970, 743] width 49 height 31
select select
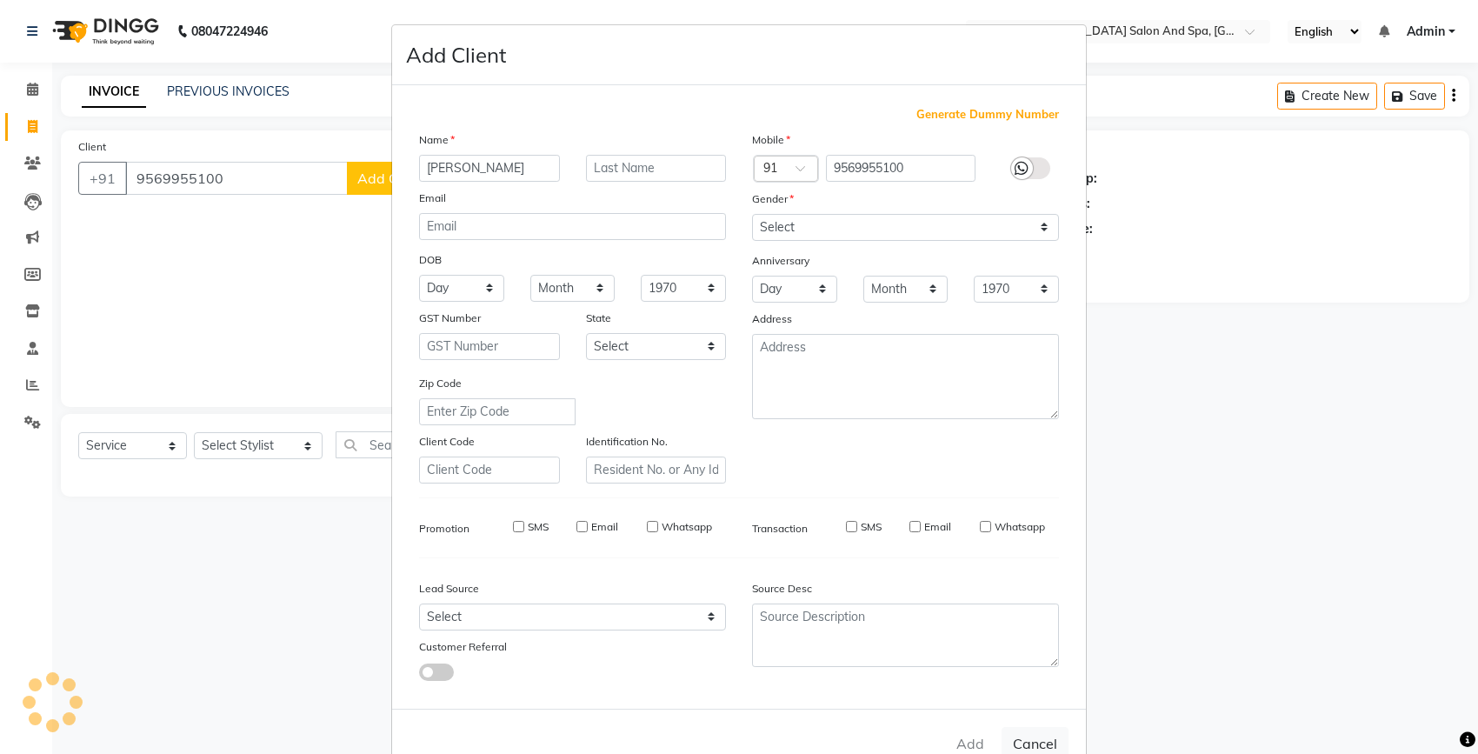
select select
checkbox input "false"
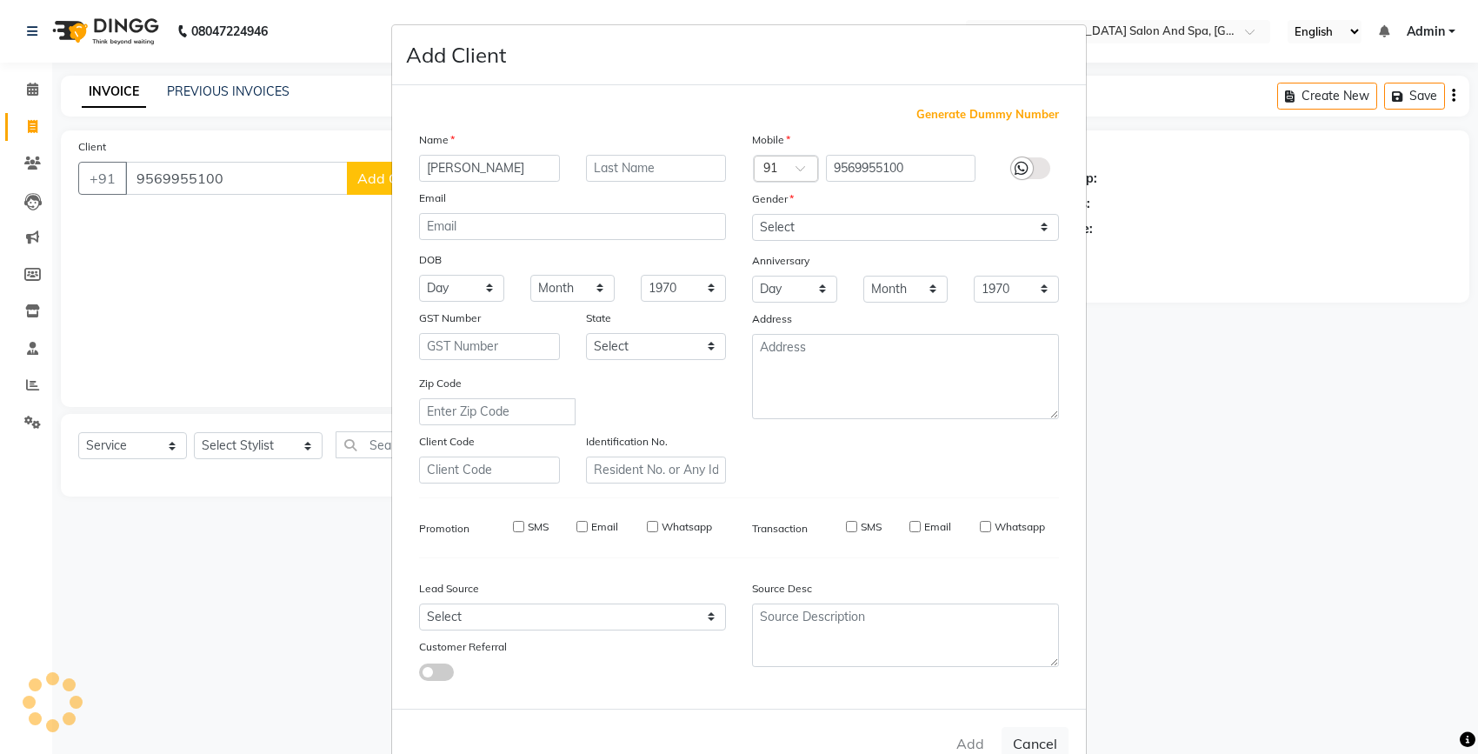
checkbox input "false"
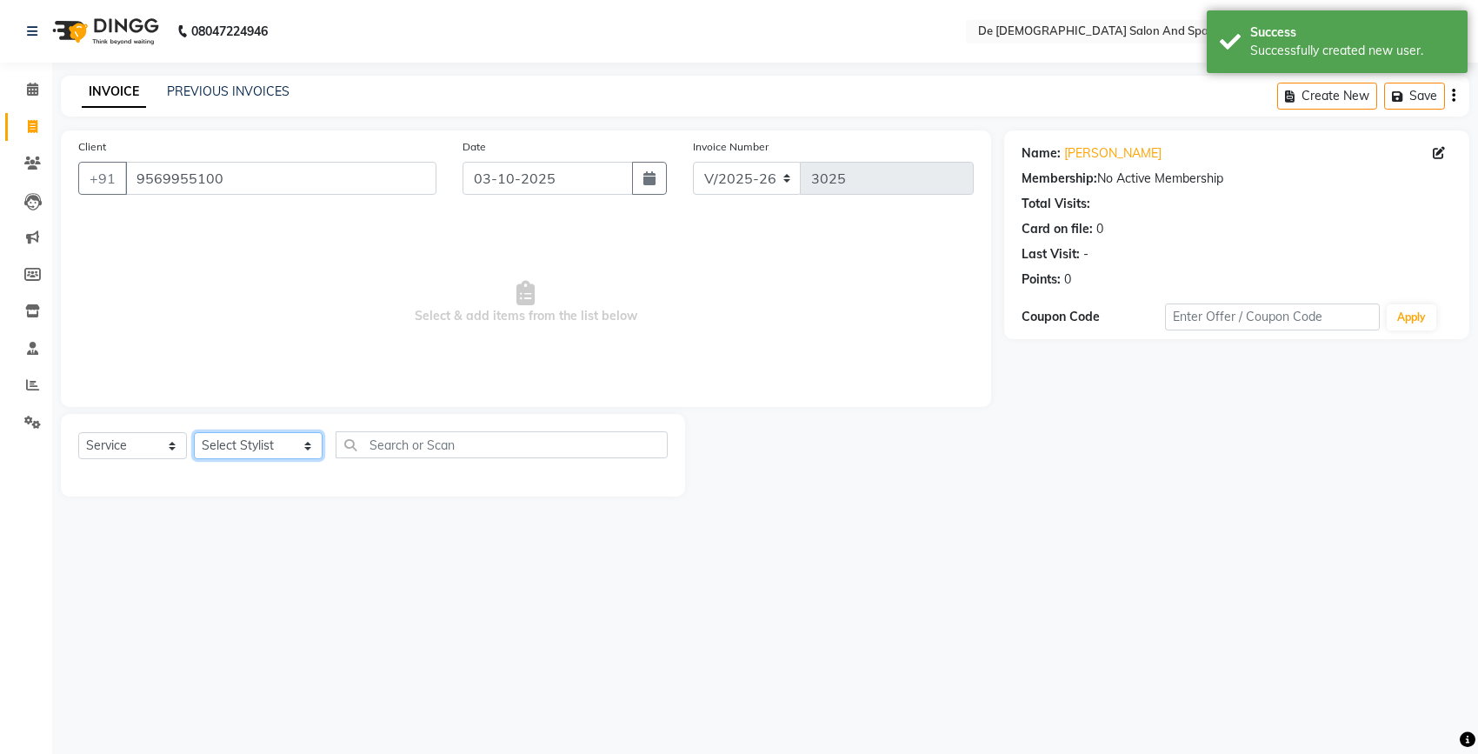
click at [241, 441] on select "Select Stylist akshay [PERSON_NAME] [PERSON_NAME] [PERSON_NAME] [MEDICAL_DATA][…" at bounding box center [258, 445] width 129 height 27
select select "79126"
click at [194, 432] on select "Select Stylist akshay [PERSON_NAME] [PERSON_NAME] [PERSON_NAME] [MEDICAL_DATA][…" at bounding box center [258, 445] width 129 height 27
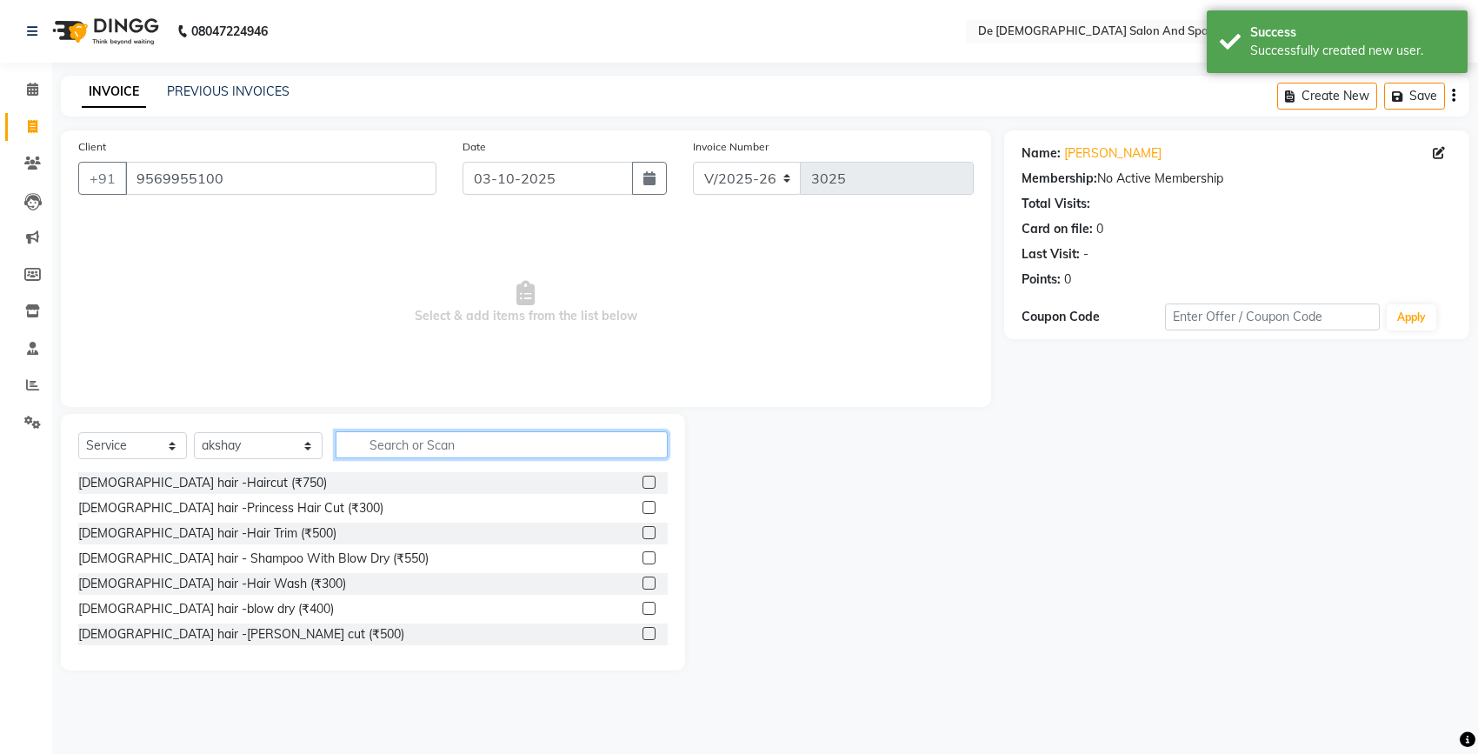
click at [396, 433] on input "text" at bounding box center [502, 444] width 332 height 27
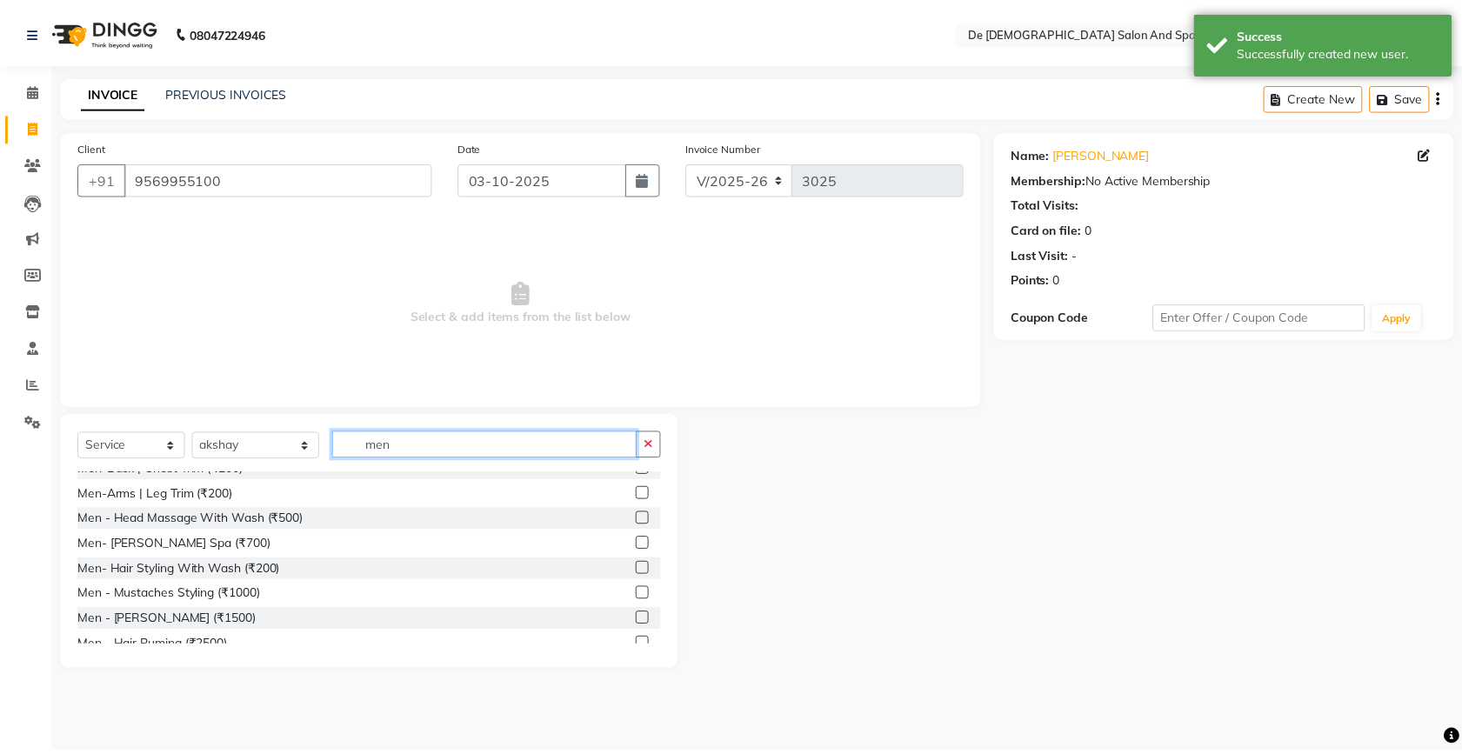
scroll to position [217, 0]
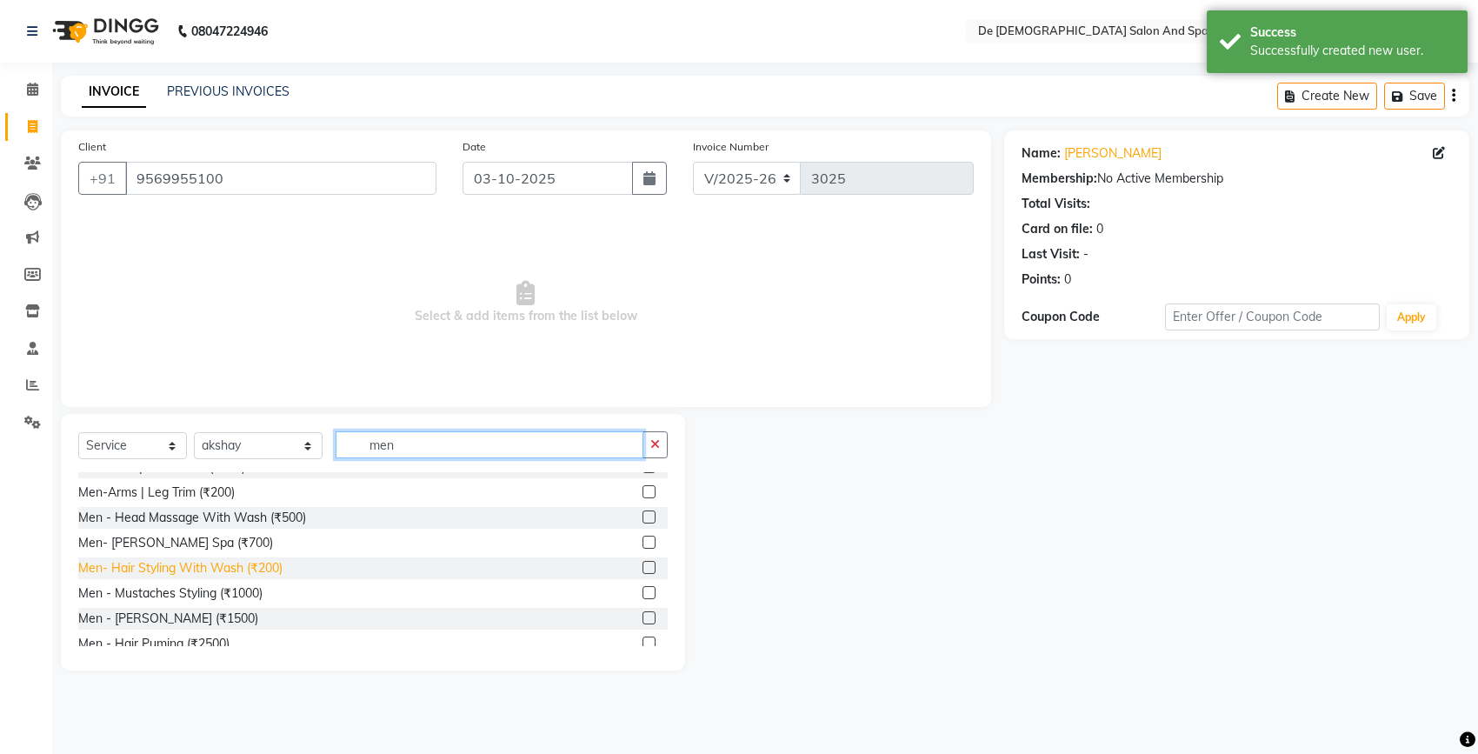
type input "men"
click at [267, 564] on div "Men- Hair Styling With Wash (₹200)" at bounding box center [180, 568] width 204 height 18
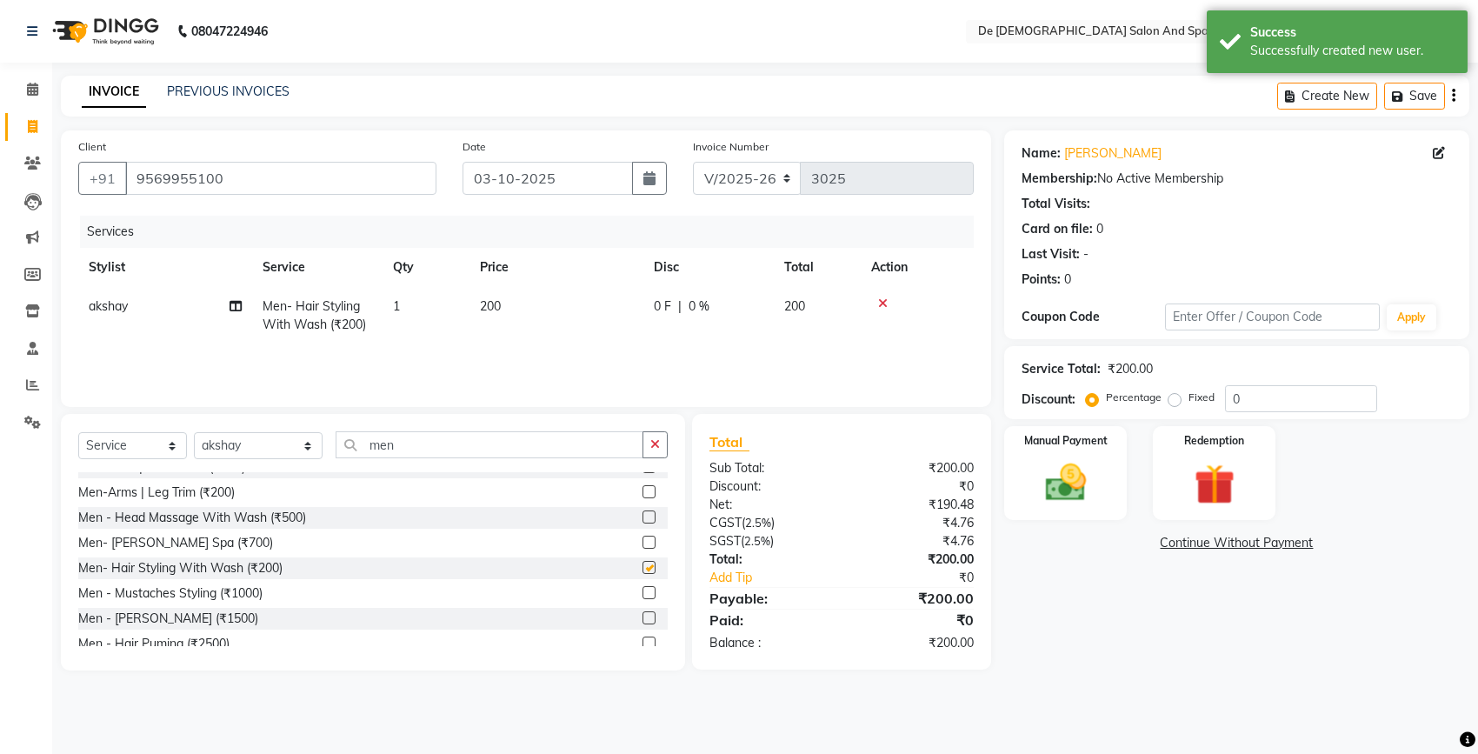
checkbox input "false"
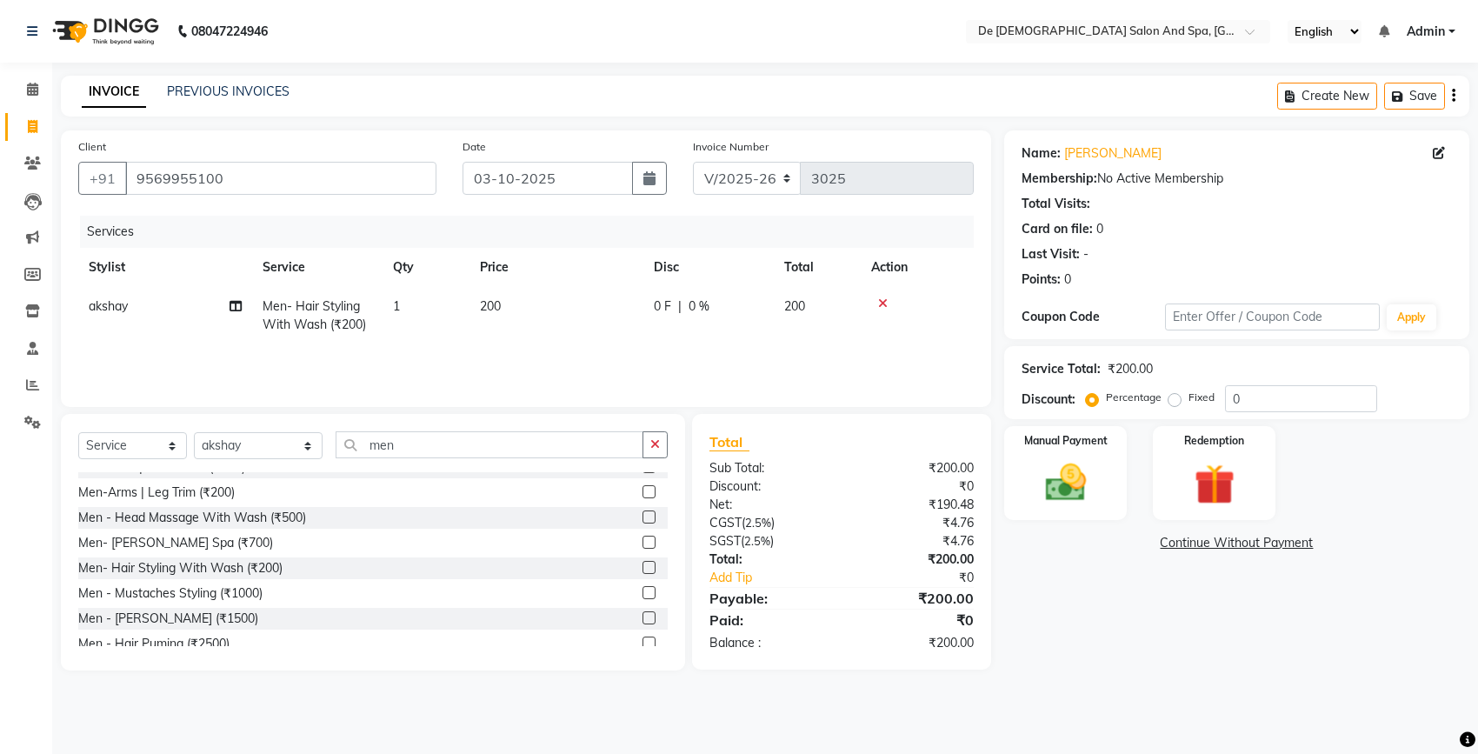
click at [522, 310] on td "200" at bounding box center [557, 315] width 174 height 57
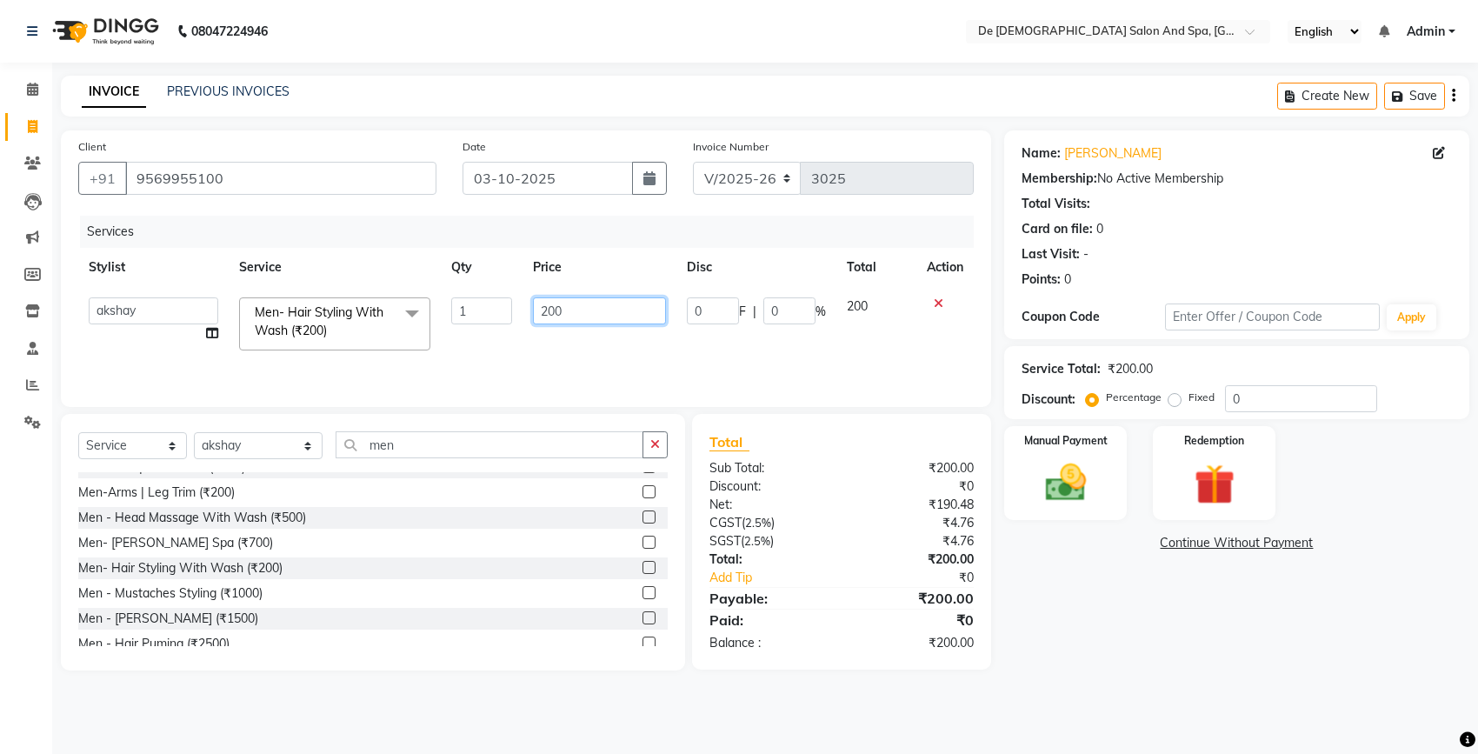
click at [578, 311] on input "200" at bounding box center [599, 310] width 133 height 27
type input "2"
type input "100"
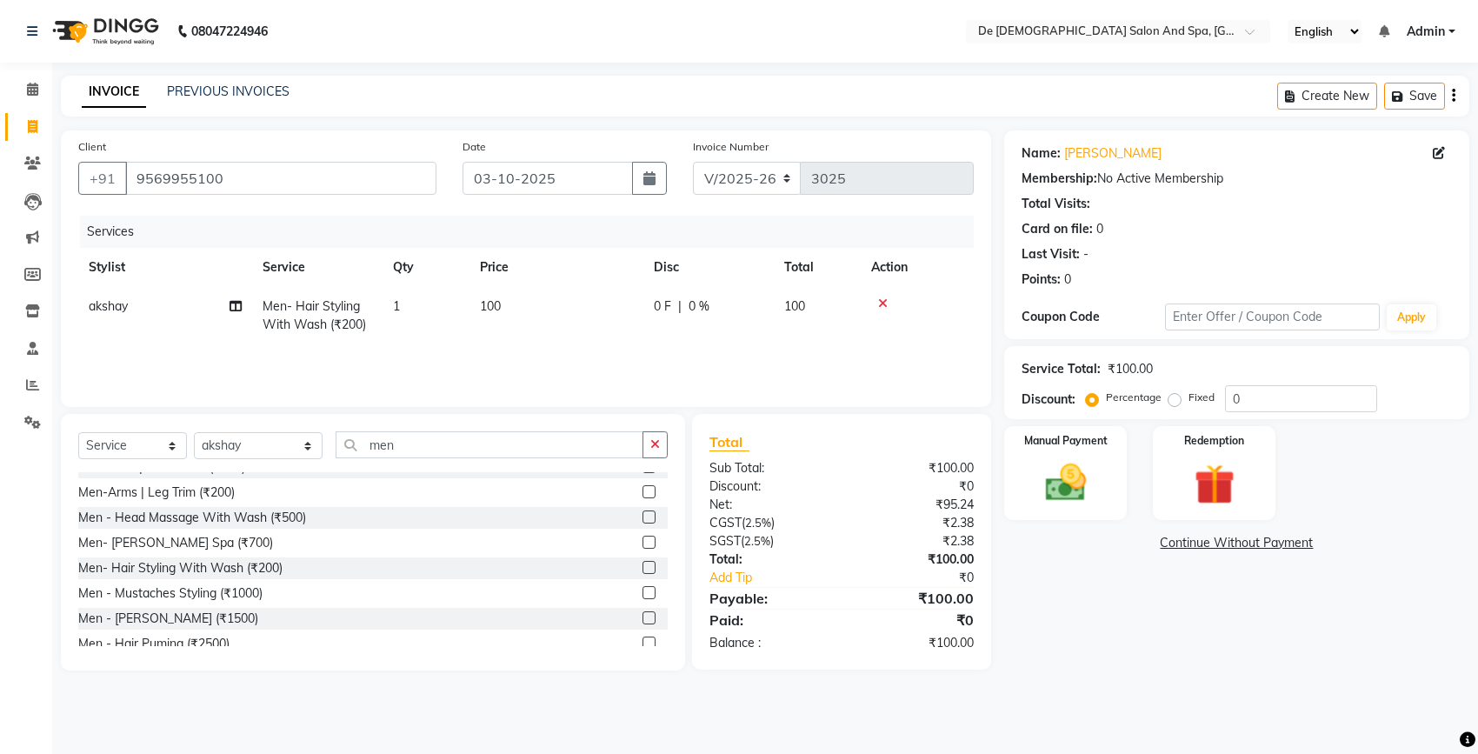
drag, startPoint x: 717, startPoint y: 358, endPoint x: 685, endPoint y: 283, distance: 82.2
click at [716, 357] on div "Services Stylist Service Qty Price Disc Total Action akshay Men- Hair Styling W…" at bounding box center [526, 303] width 896 height 174
click at [1048, 484] on img at bounding box center [1065, 482] width 69 height 49
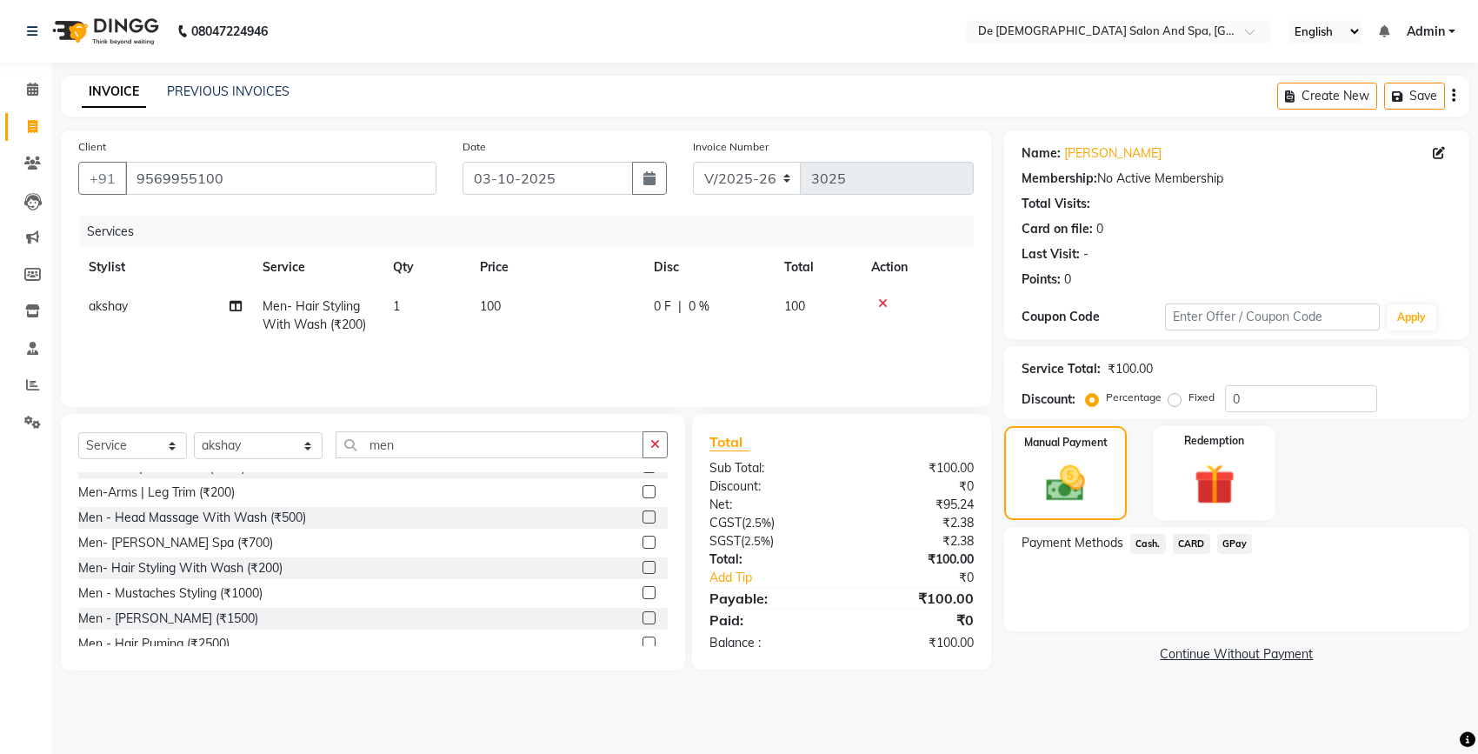
click at [1144, 542] on span "Cash." at bounding box center [1149, 544] width 36 height 20
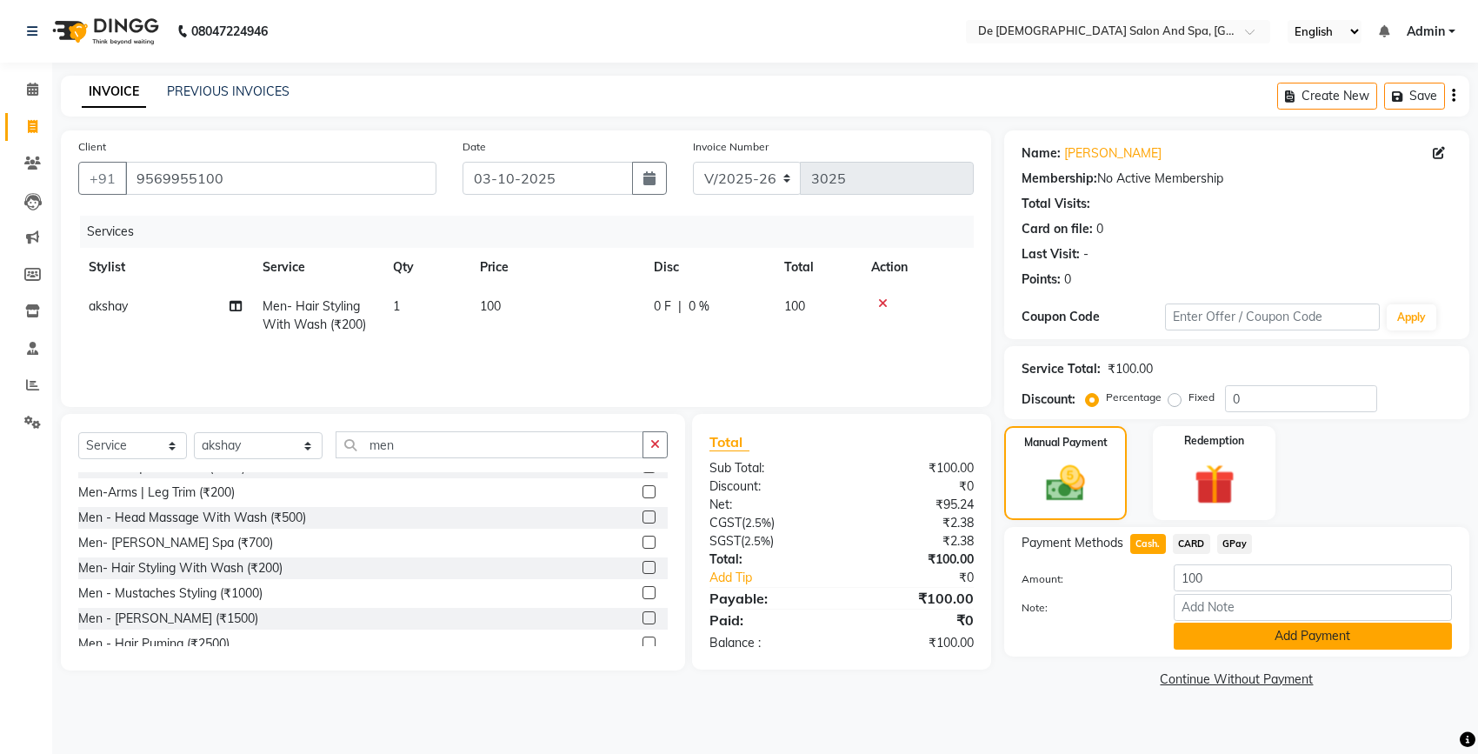
click at [1194, 631] on button "Add Payment" at bounding box center [1313, 636] width 278 height 27
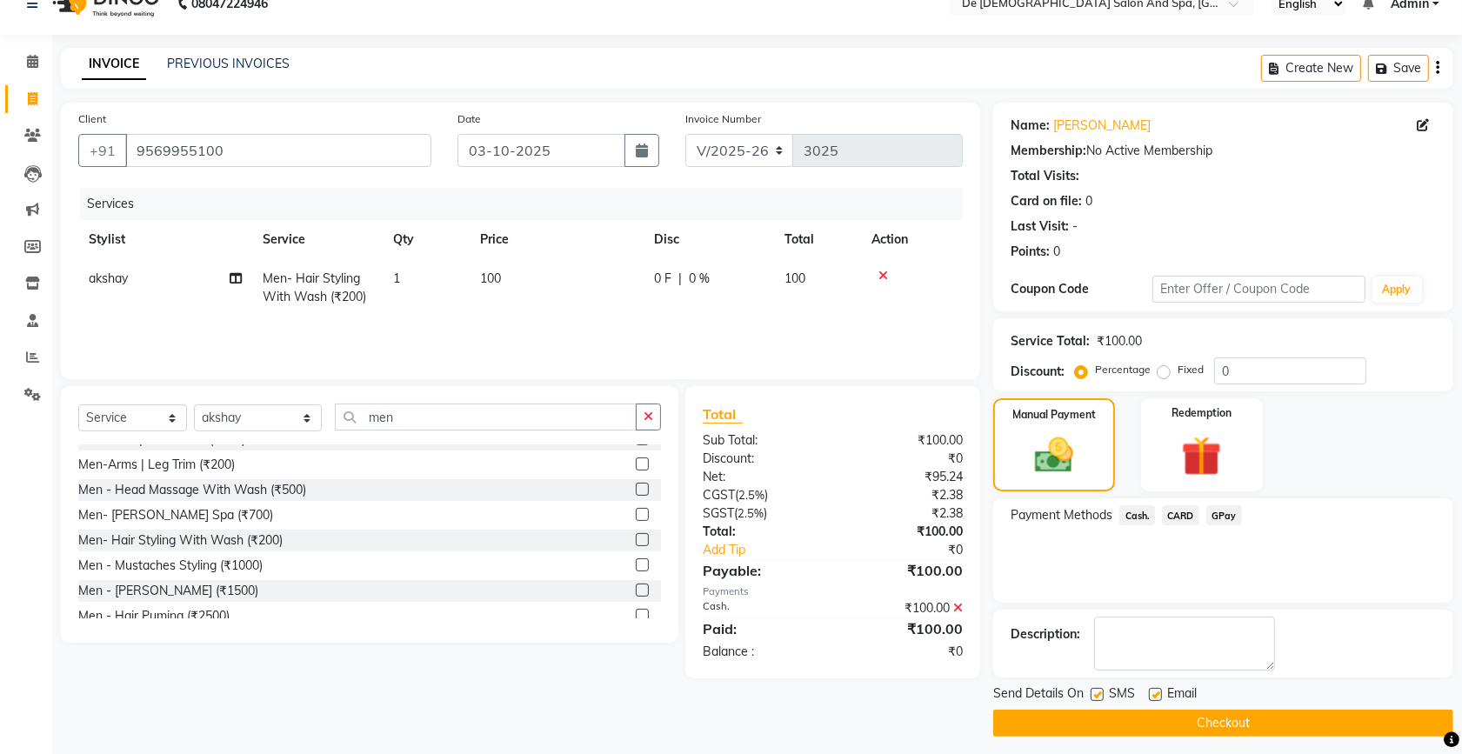
scroll to position [37, 0]
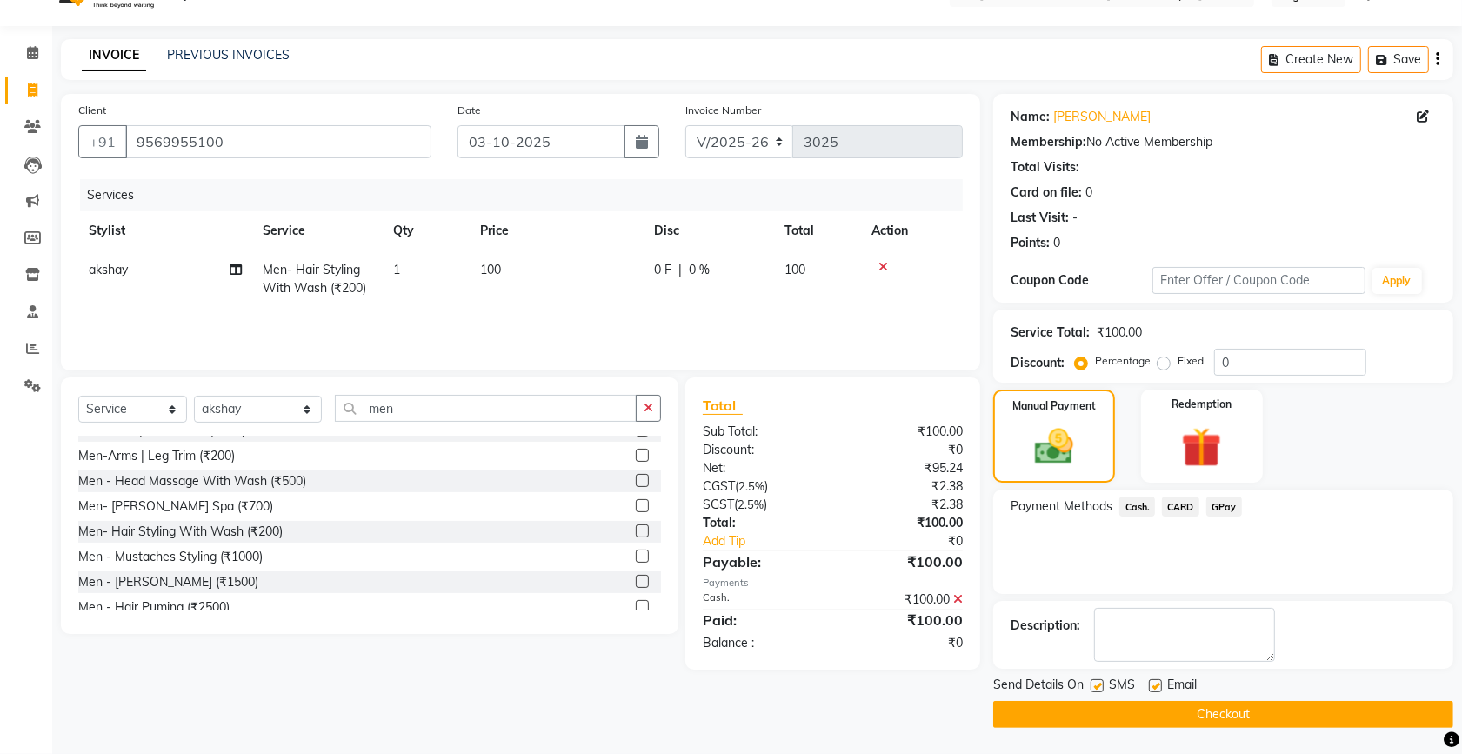
click at [1129, 707] on button "Checkout" at bounding box center [1223, 714] width 460 height 27
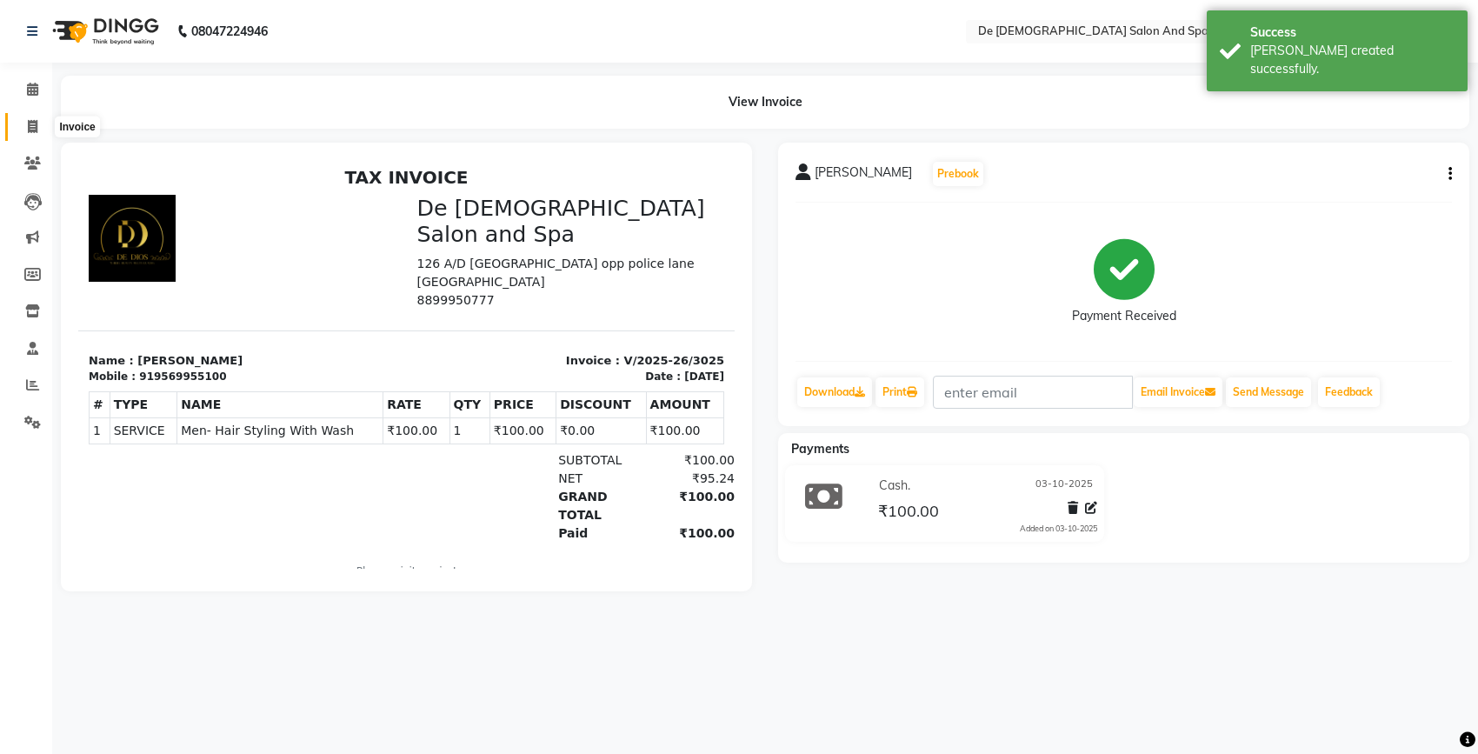
click at [30, 124] on icon at bounding box center [33, 126] width 10 height 13
select select "6431"
select select "service"
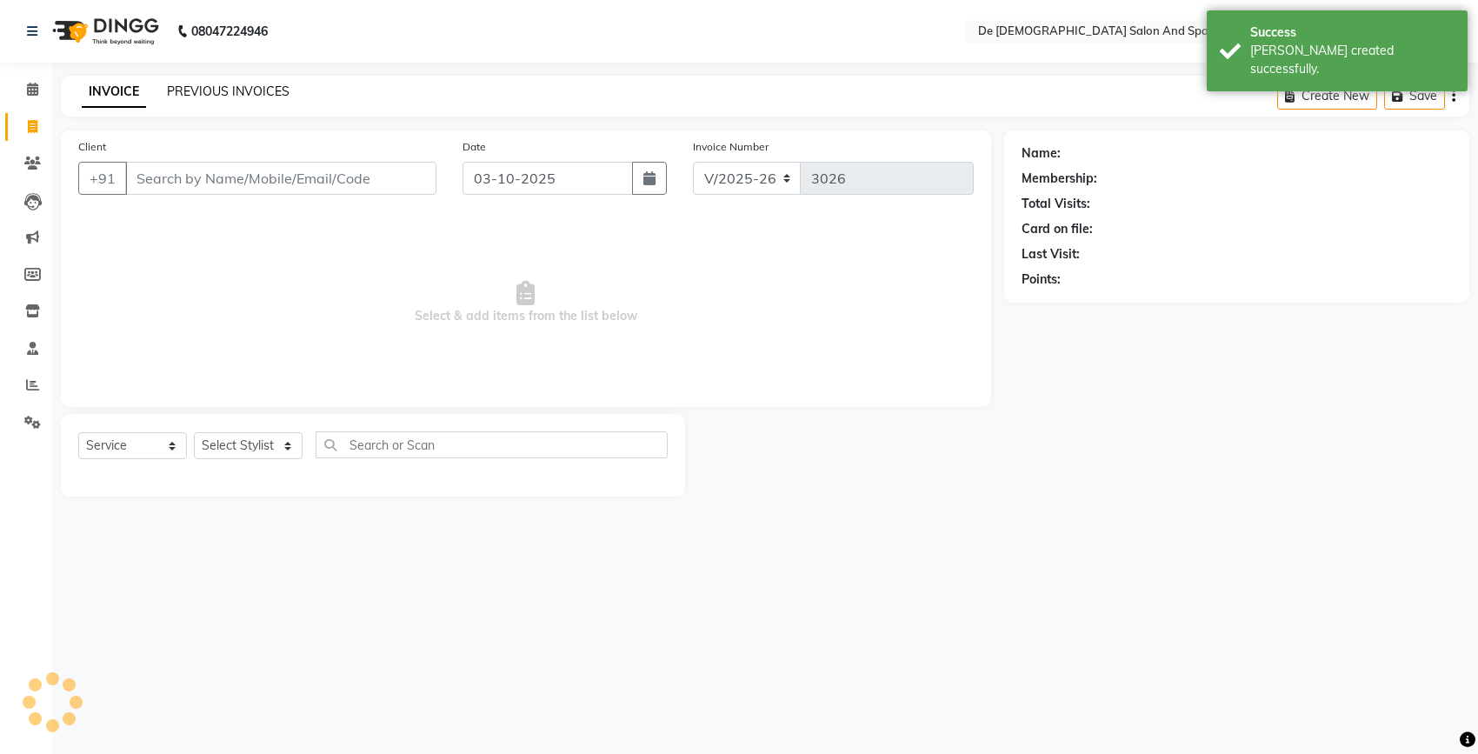
click at [177, 91] on link "PREVIOUS INVOICES" at bounding box center [228, 91] width 123 height 16
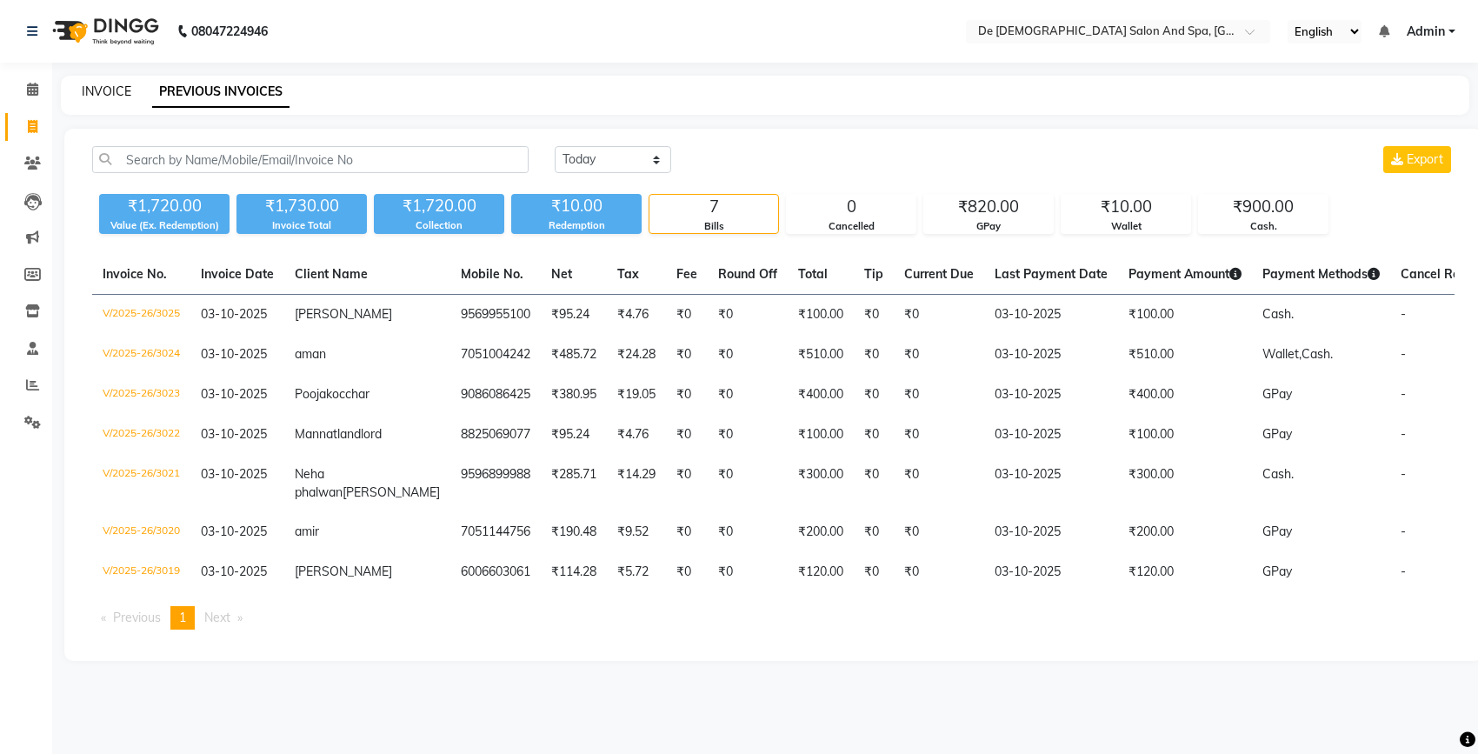
click at [127, 89] on link "INVOICE" at bounding box center [107, 91] width 50 height 16
select select "service"
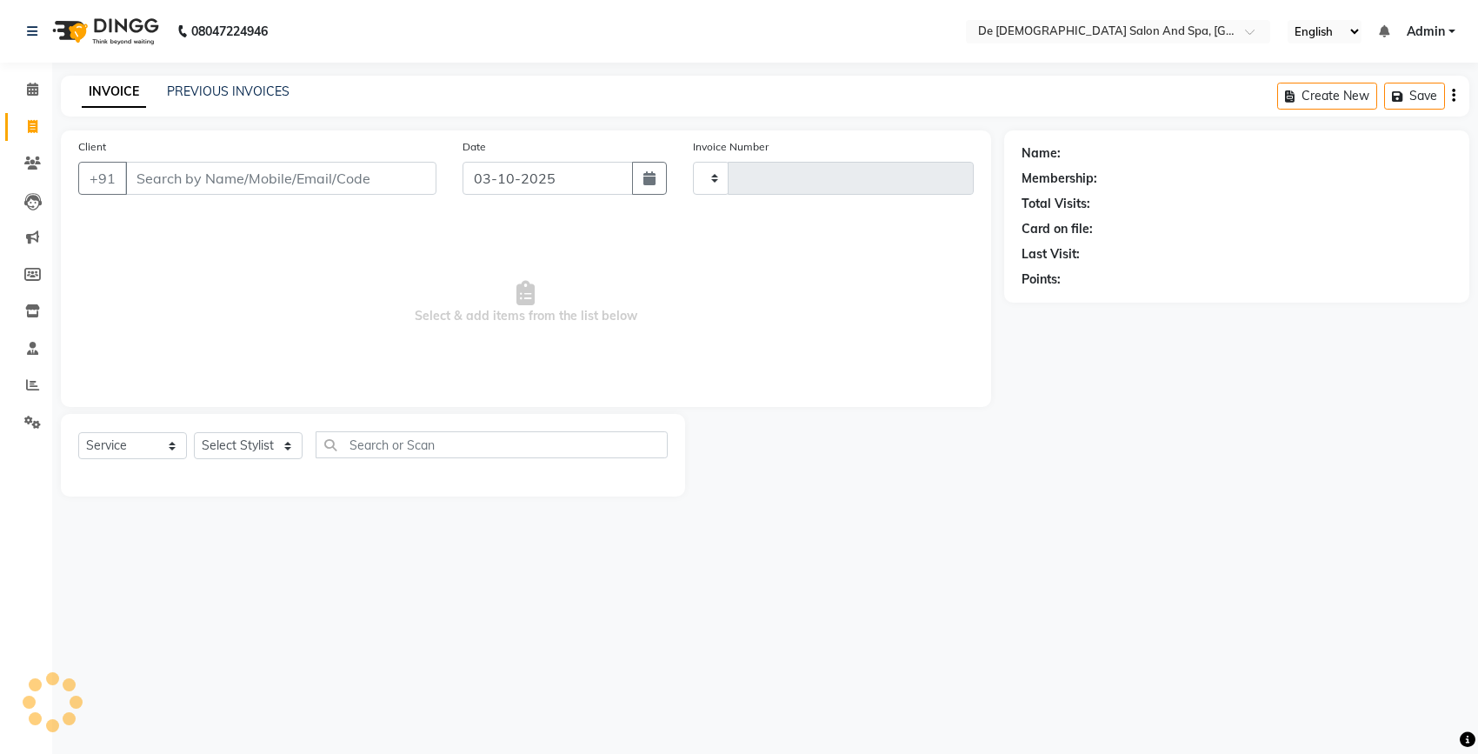
type input "3026"
select select "6431"
click at [179, 185] on input "Client" at bounding box center [280, 178] width 311 height 33
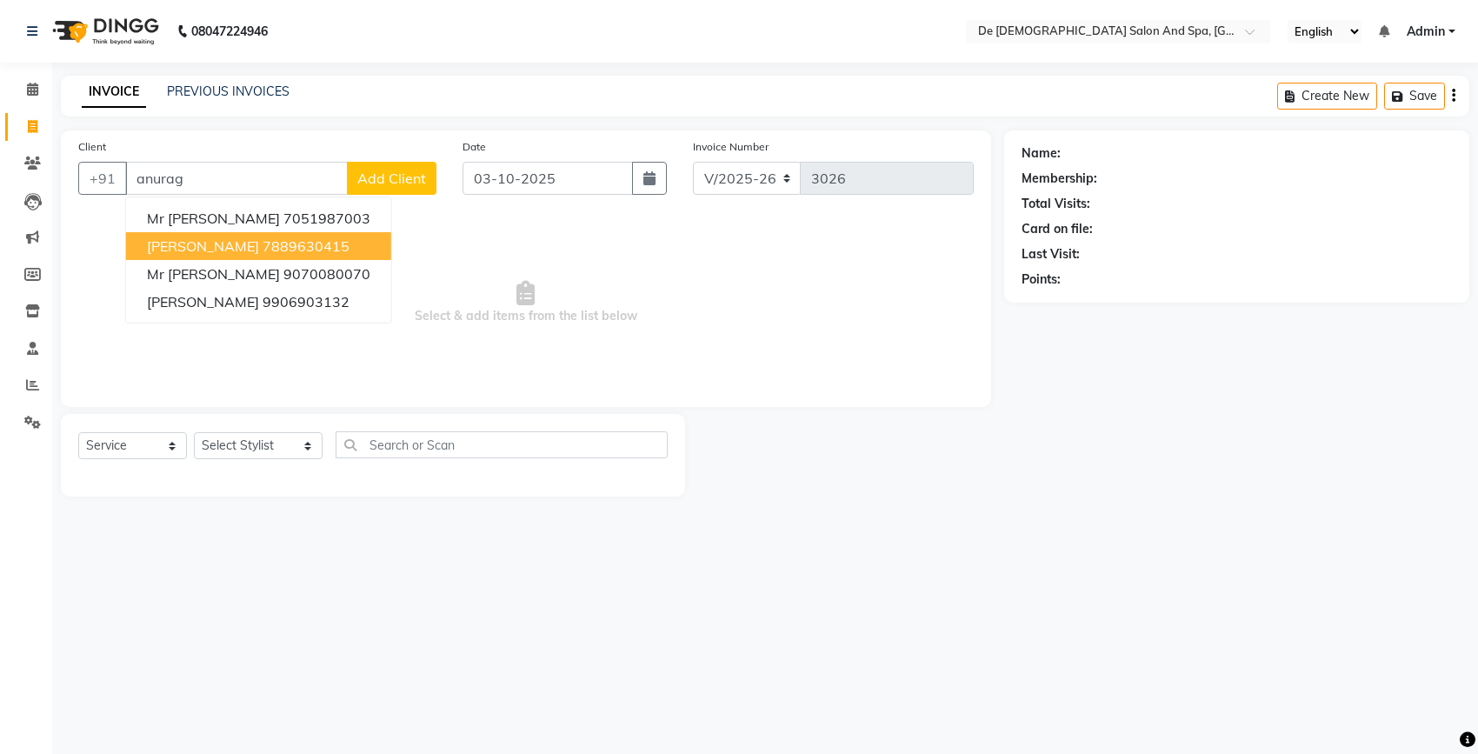
click at [223, 245] on span "Anurag GUPTA" at bounding box center [203, 245] width 112 height 17
type input "7889630415"
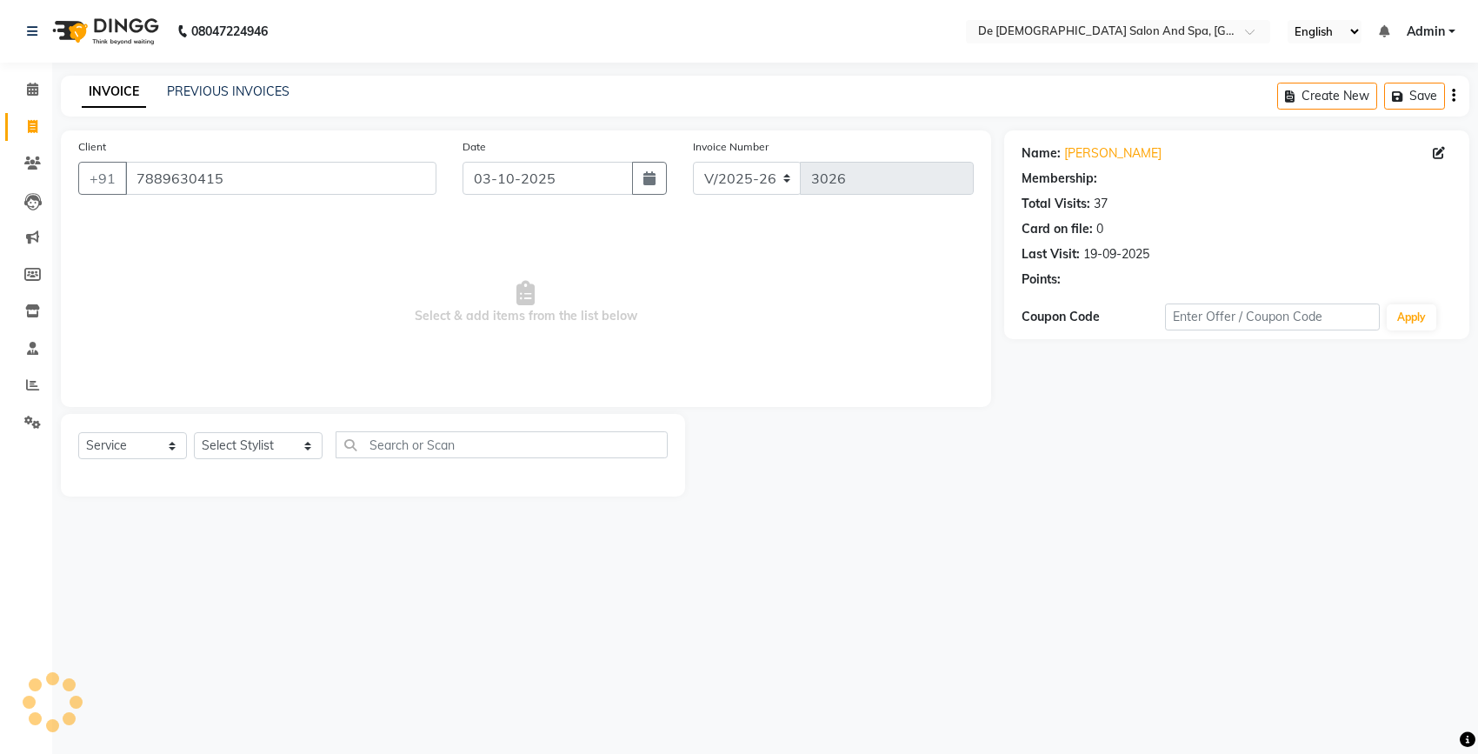
select select "1: Object"
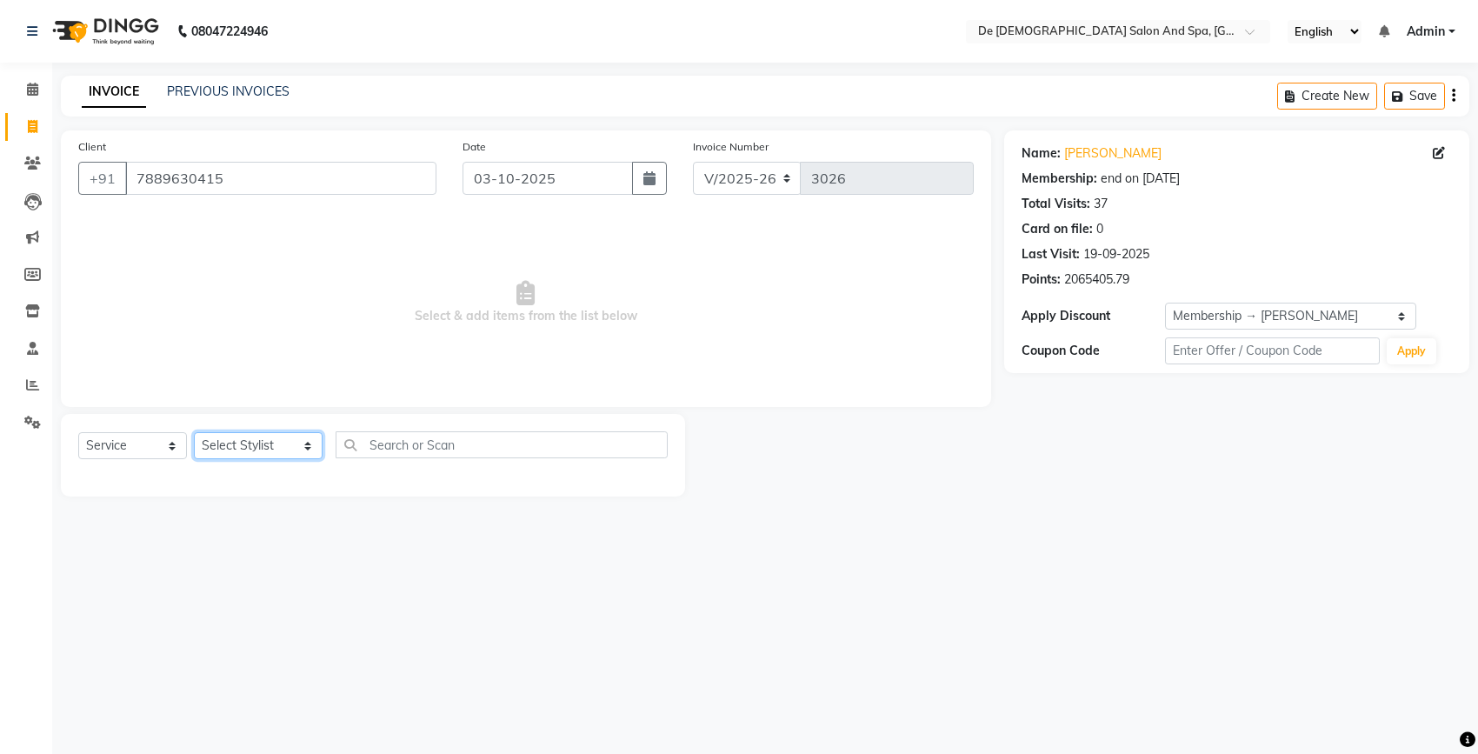
click at [214, 450] on select "Select Stylist akshay [PERSON_NAME] [PERSON_NAME] [PERSON_NAME] [MEDICAL_DATA][…" at bounding box center [258, 445] width 129 height 27
select select "49201"
click at [194, 432] on select "Select Stylist akshay [PERSON_NAME] [PERSON_NAME] [PERSON_NAME] [MEDICAL_DATA][…" at bounding box center [258, 445] width 129 height 27
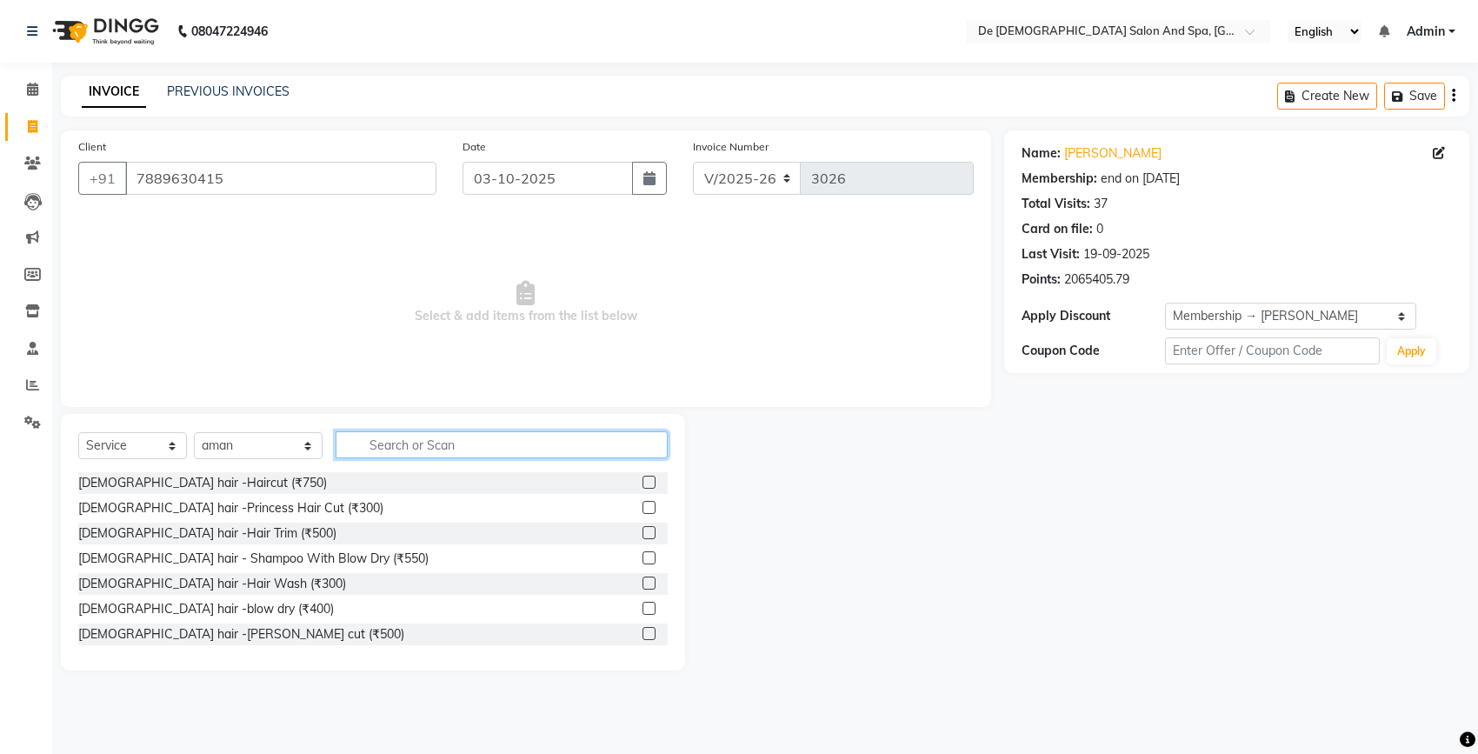
click at [429, 454] on input "text" at bounding box center [502, 444] width 332 height 27
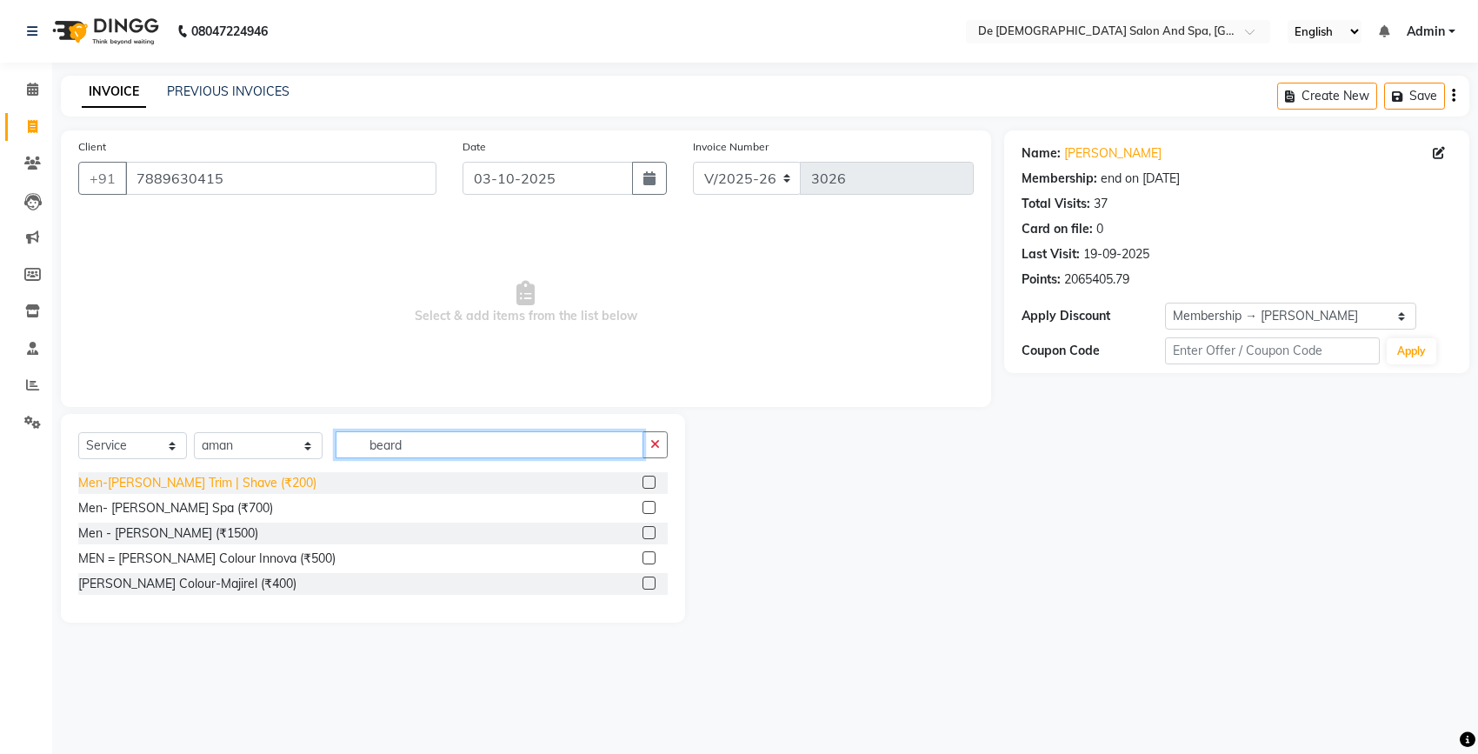
type input "beard"
click at [245, 478] on div "Men-[PERSON_NAME] Trim | Shave (₹200)" at bounding box center [197, 483] width 238 height 18
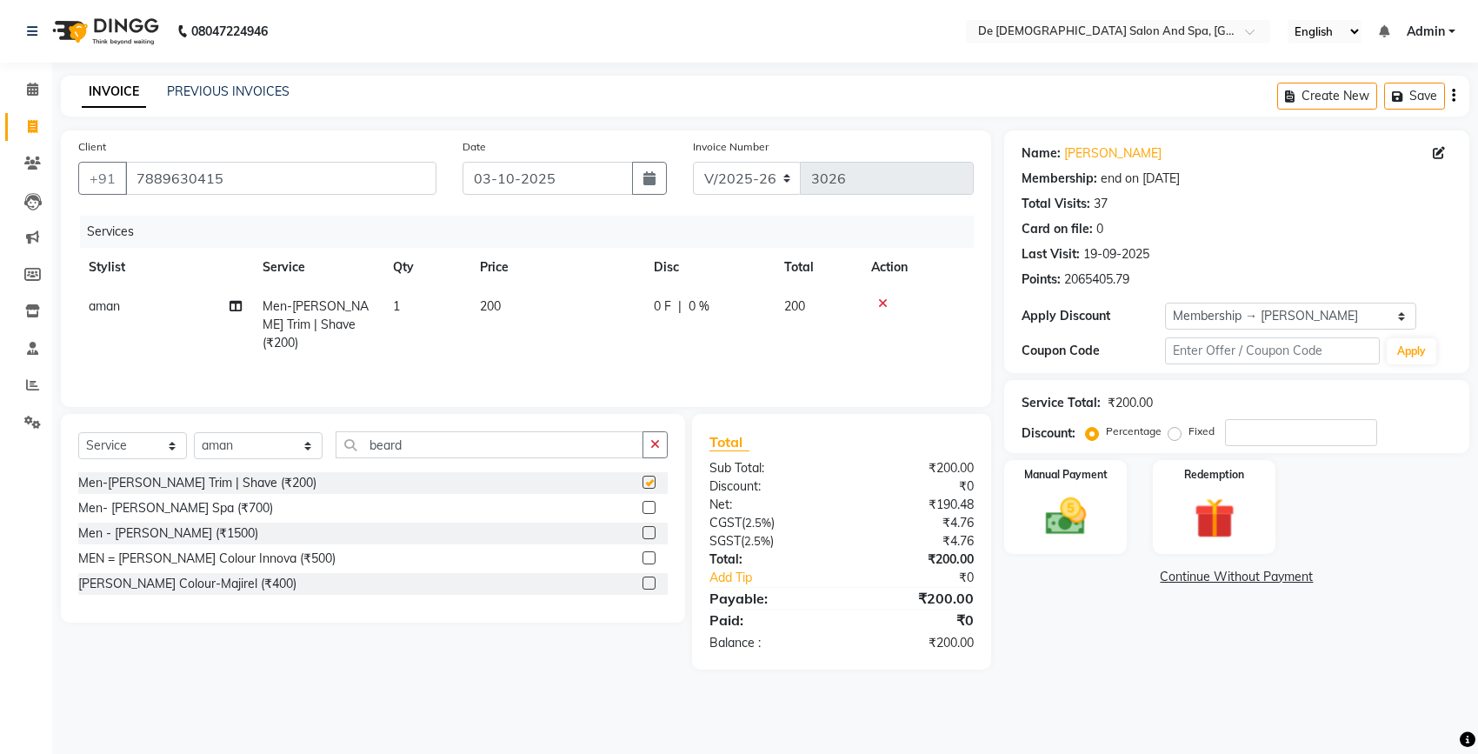
checkbox input "false"
click at [444, 297] on td "1" at bounding box center [426, 325] width 87 height 76
select select "49201"
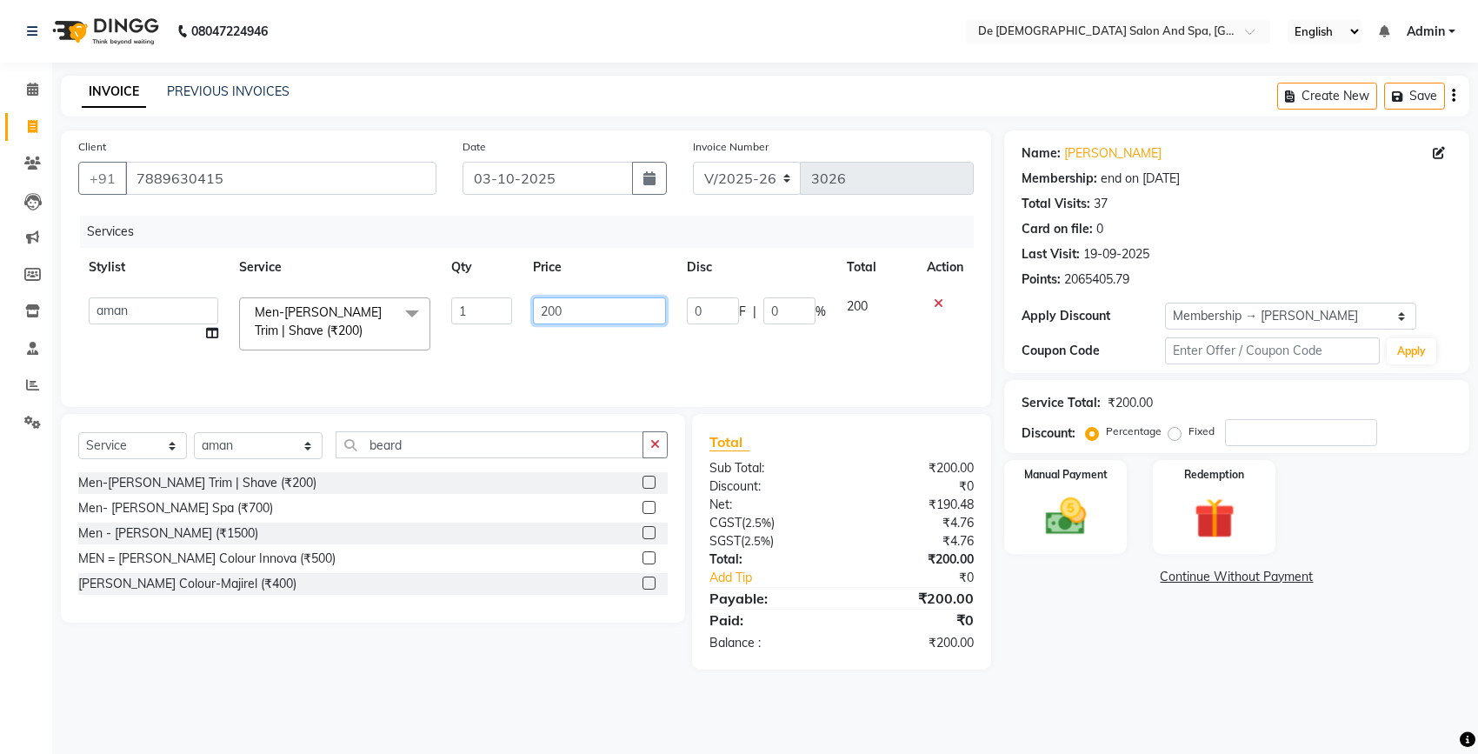
click at [548, 309] on input "200" at bounding box center [599, 310] width 133 height 27
type input "100"
click at [1058, 522] on img at bounding box center [1065, 516] width 69 height 49
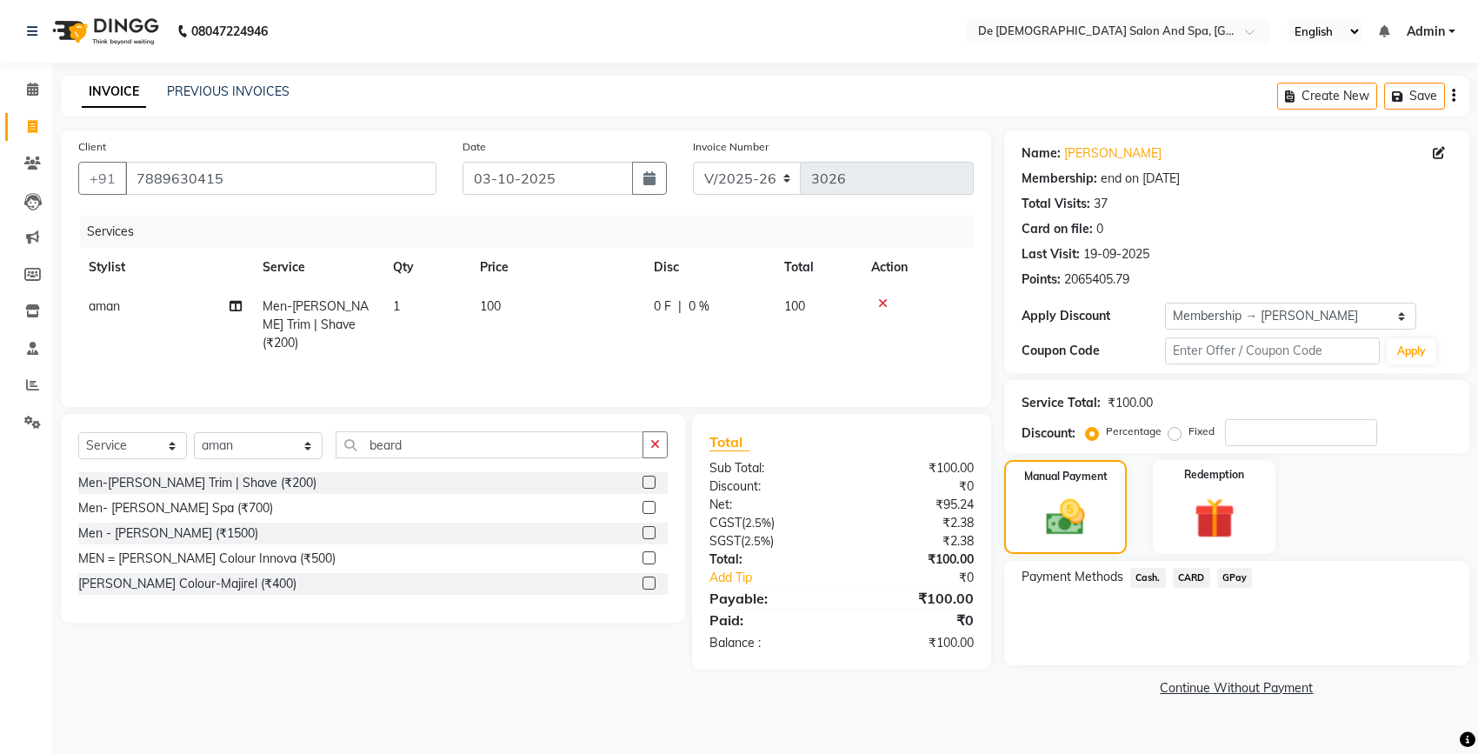
click at [1237, 570] on span "GPay" at bounding box center [1235, 578] width 36 height 20
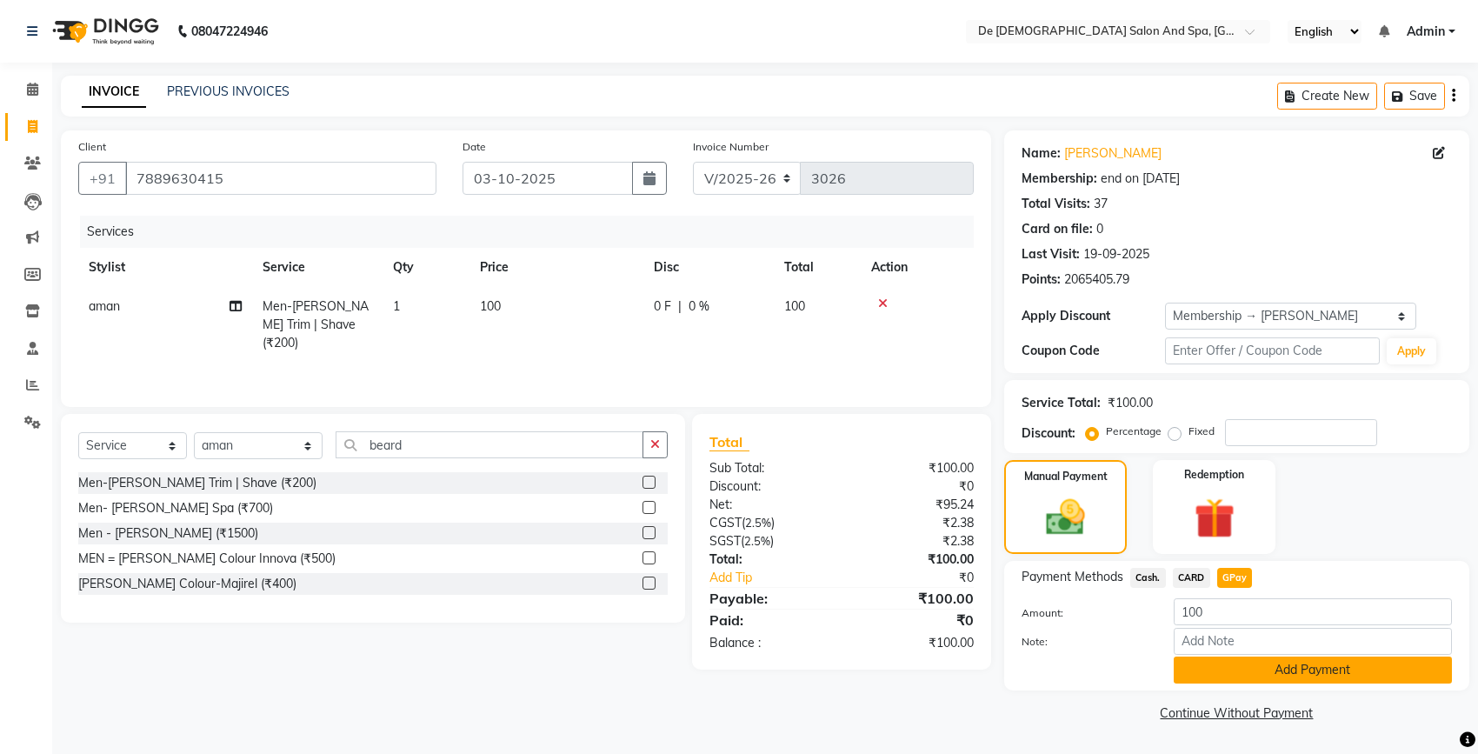
click at [1237, 677] on button "Add Payment" at bounding box center [1313, 670] width 278 height 27
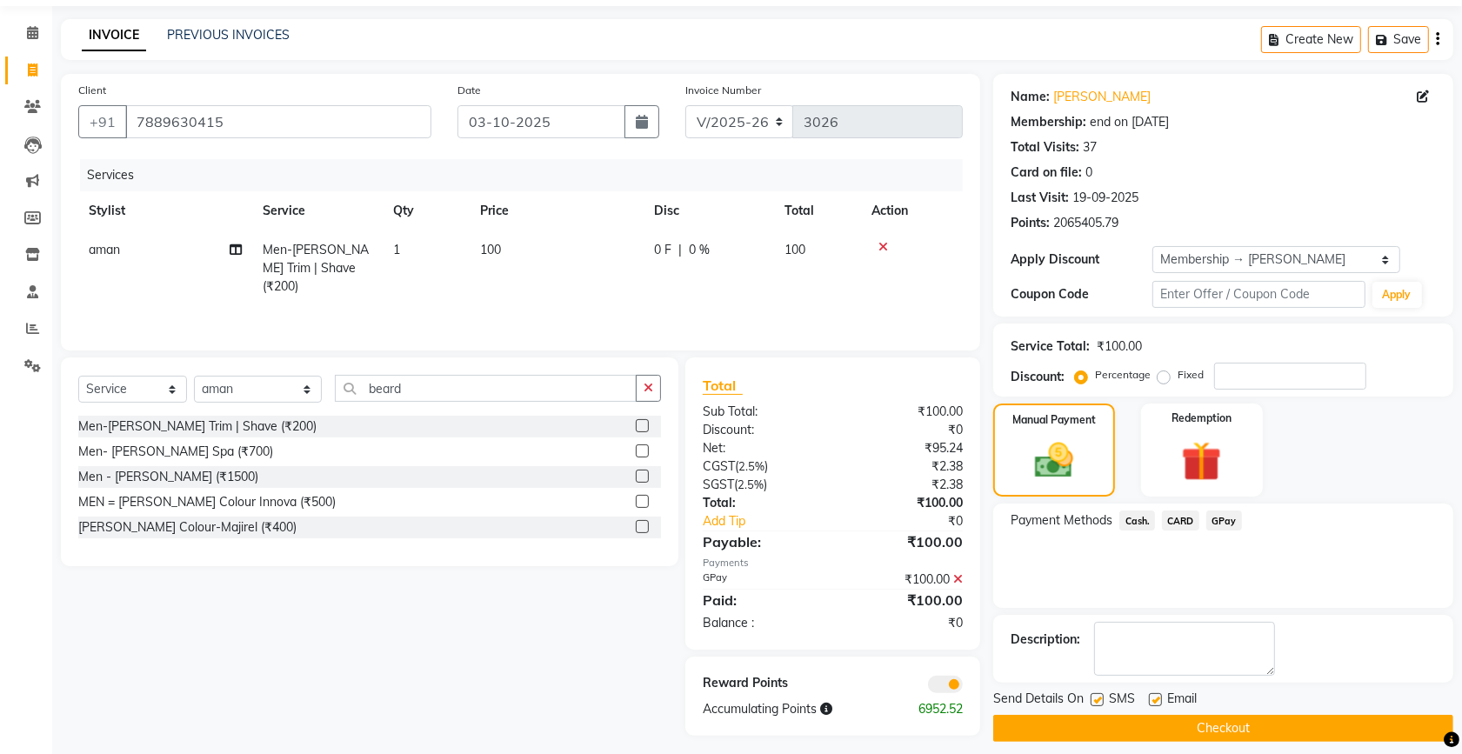
scroll to position [81, 0]
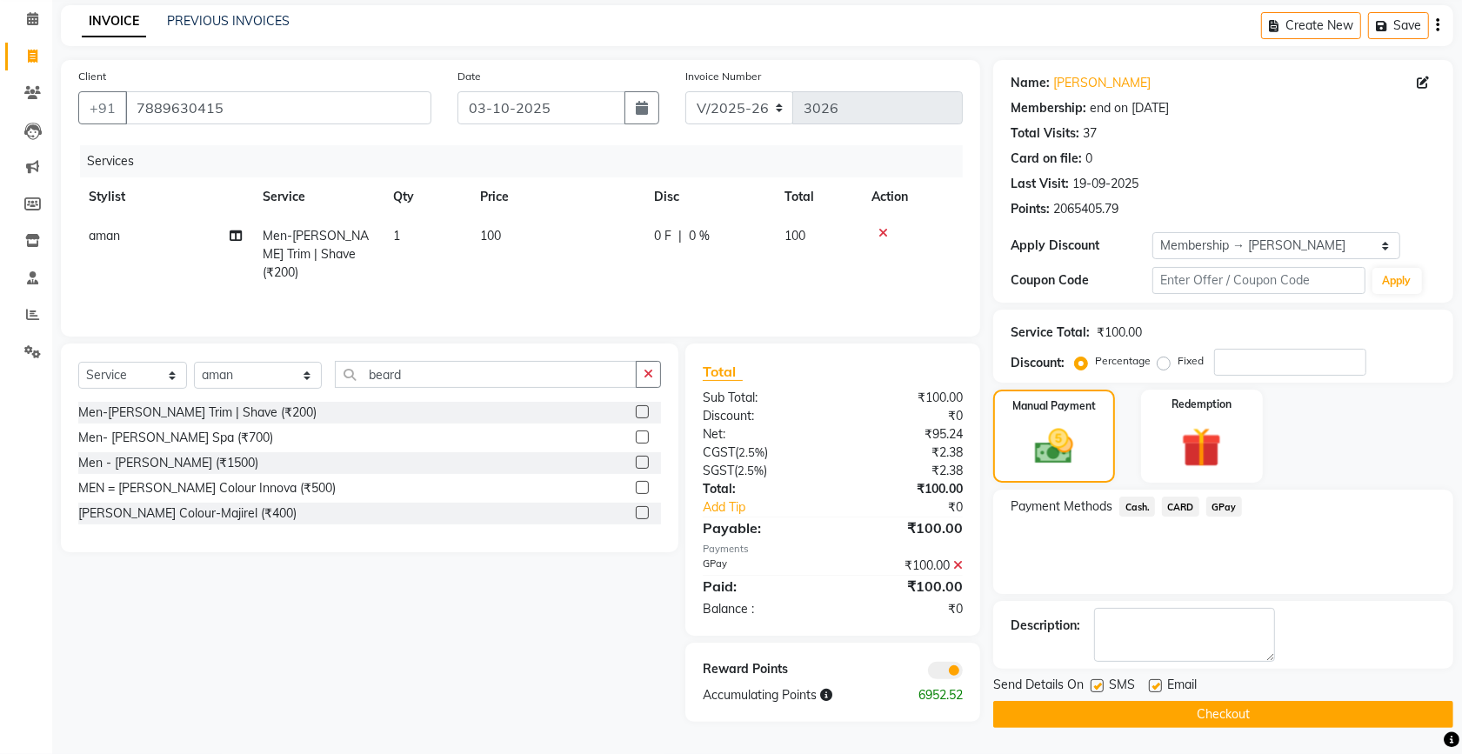
click at [1271, 702] on button "Checkout" at bounding box center [1223, 714] width 460 height 27
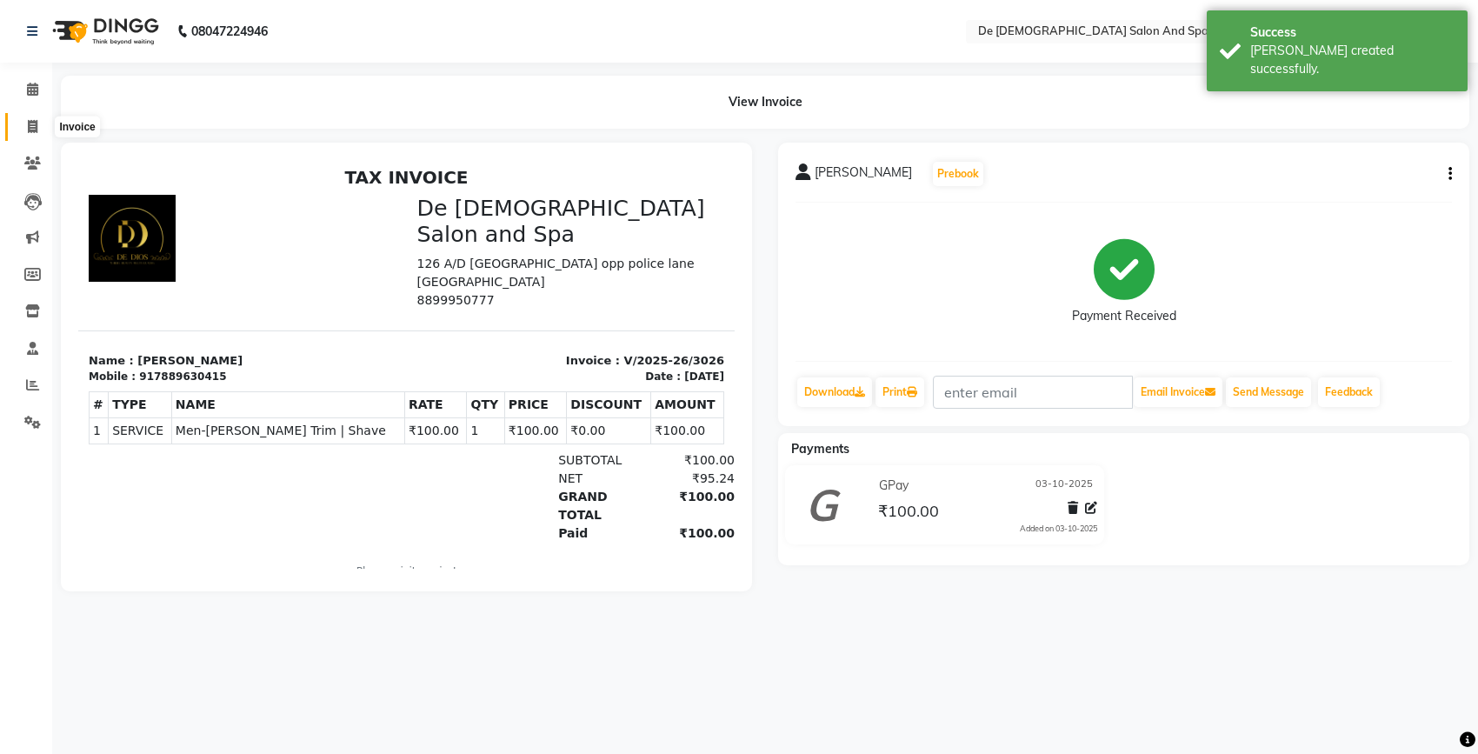
click at [37, 129] on icon at bounding box center [33, 126] width 10 height 13
select select "6431"
select select "service"
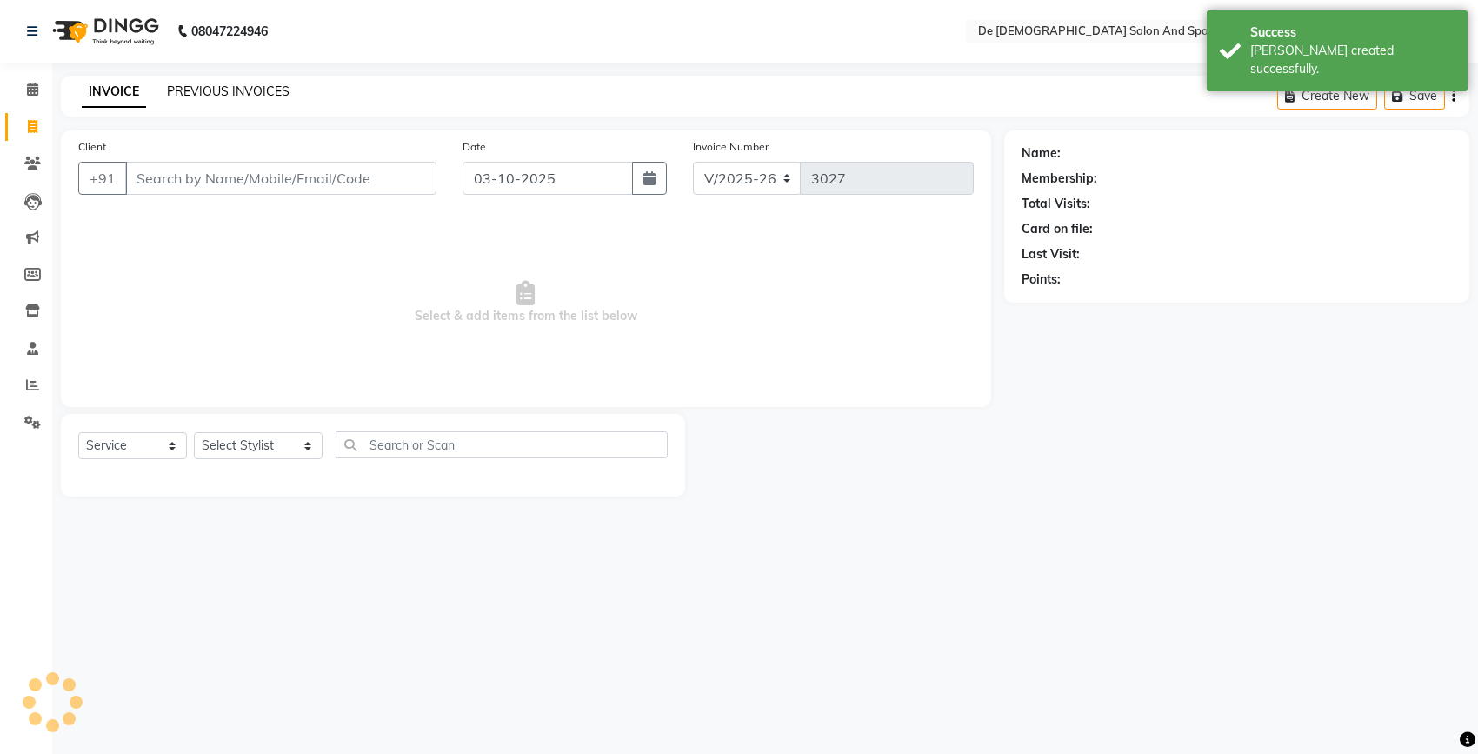
click at [192, 96] on link "PREVIOUS INVOICES" at bounding box center [228, 91] width 123 height 16
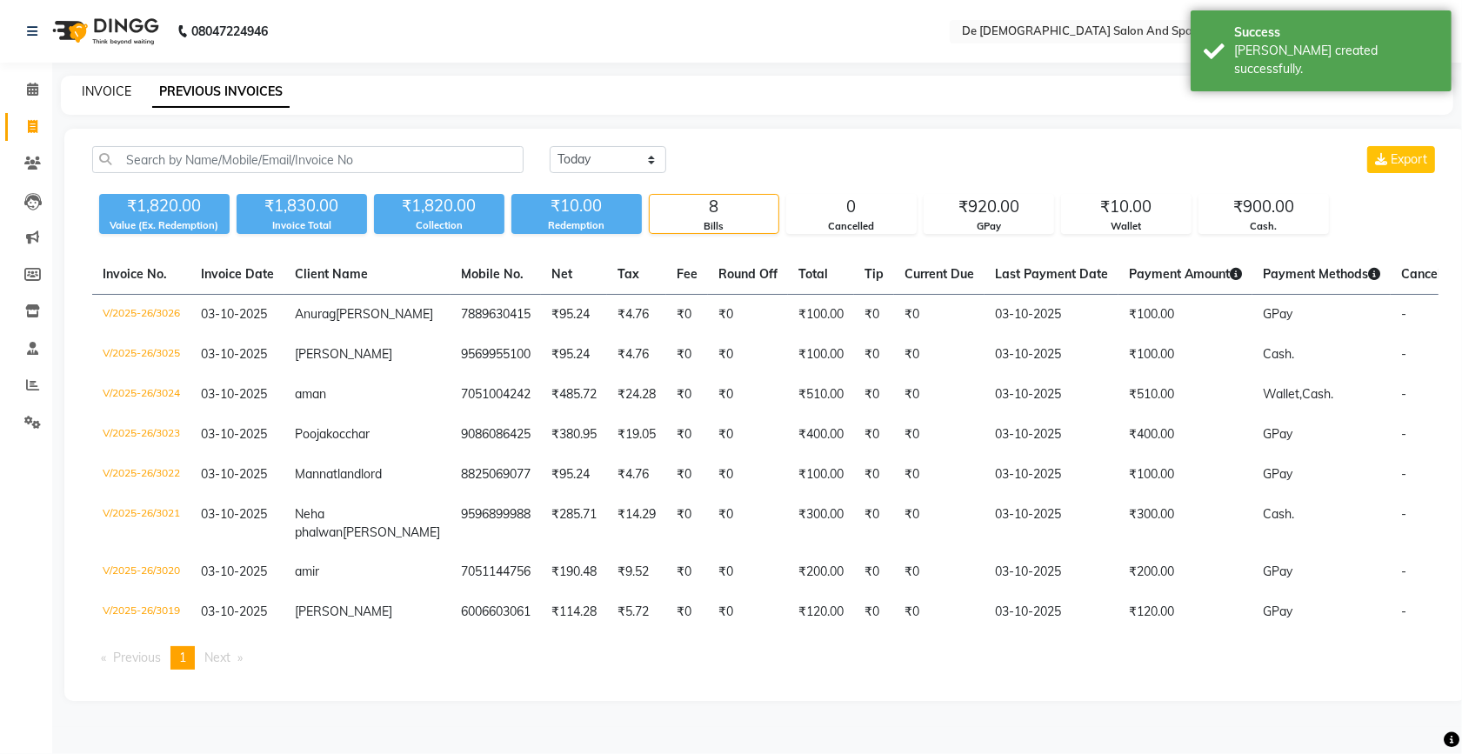
click at [104, 91] on link "INVOICE" at bounding box center [107, 91] width 50 height 16
select select "service"
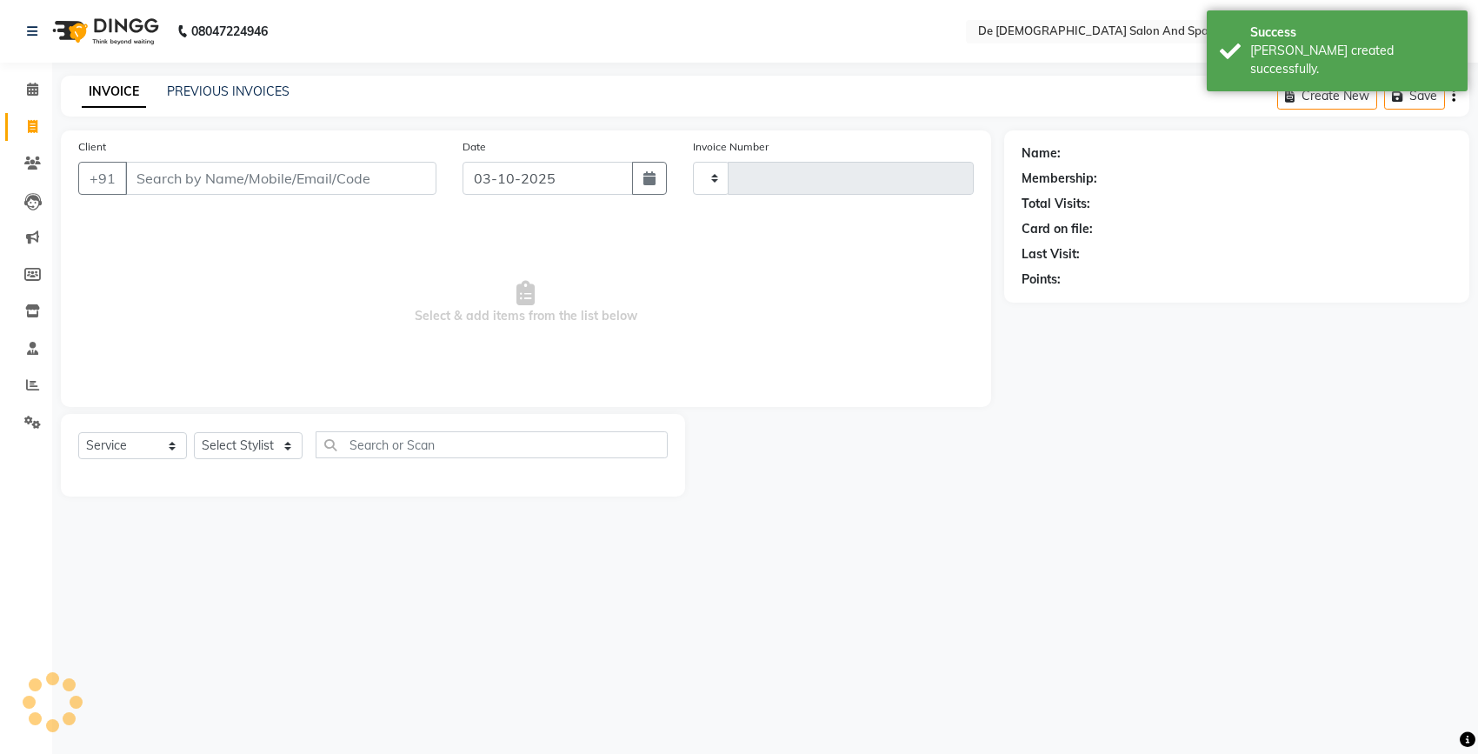
type input "3027"
select select "6431"
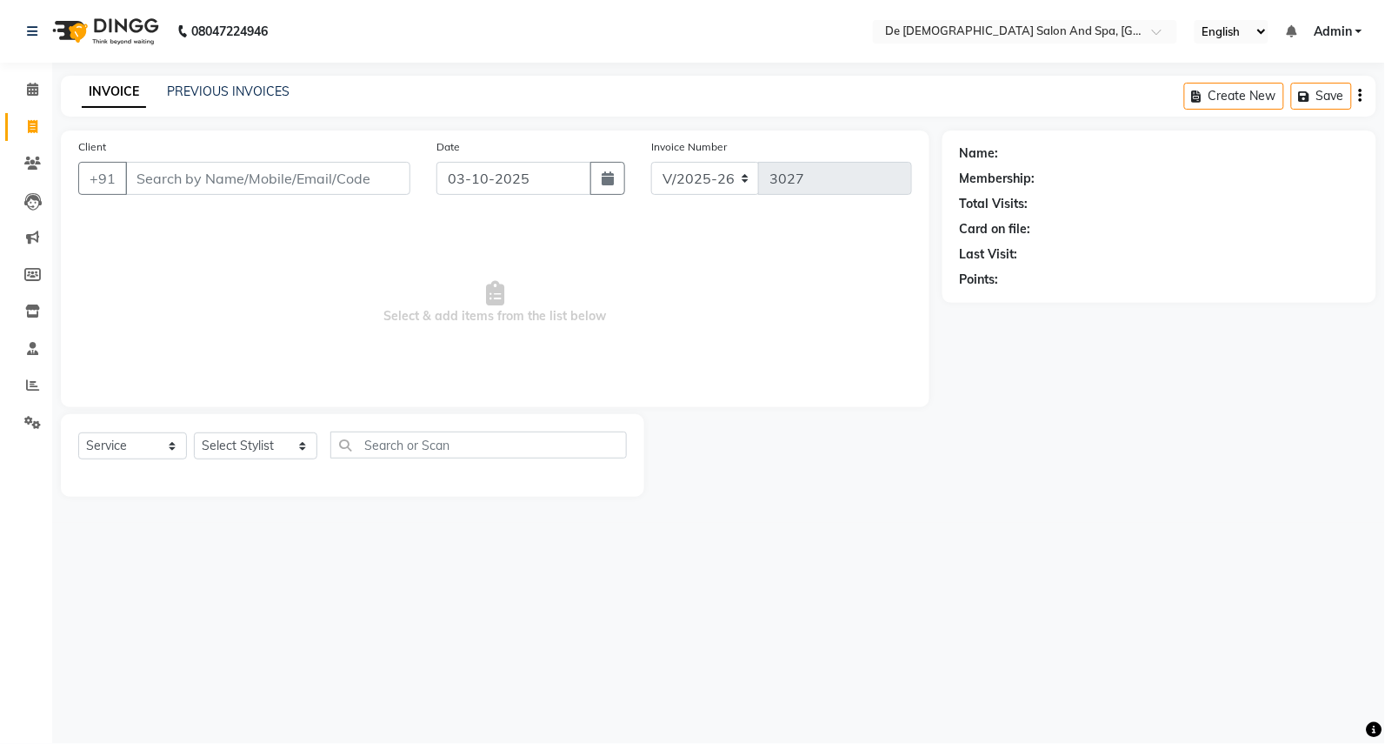
click at [226, 190] on input "Client" at bounding box center [267, 178] width 285 height 33
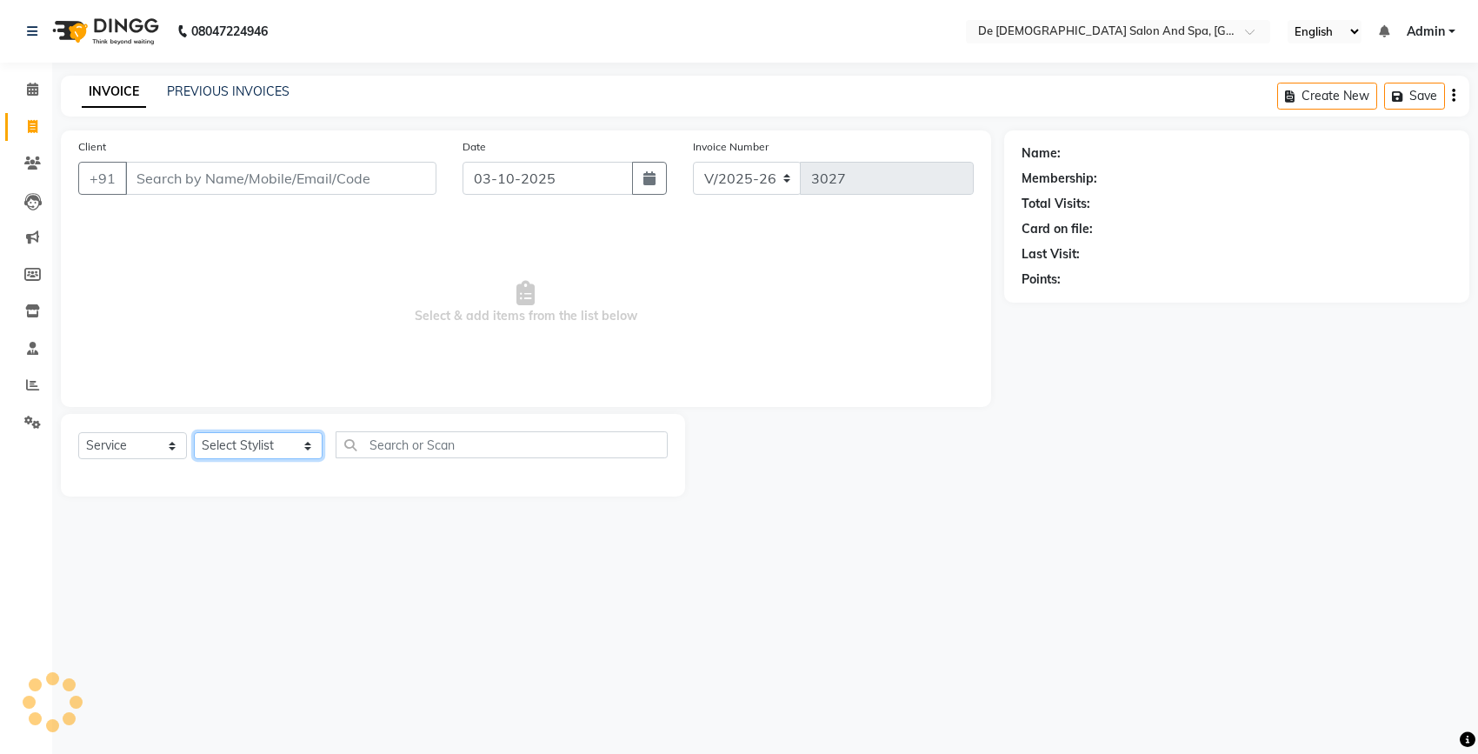
click at [215, 445] on select "Select Stylist akshay [PERSON_NAME] [PERSON_NAME] [PERSON_NAME] [MEDICAL_DATA][…" at bounding box center [258, 445] width 129 height 27
select select "79126"
click at [194, 432] on select "Select Stylist akshay [PERSON_NAME] [PERSON_NAME] [PERSON_NAME] [MEDICAL_DATA][…" at bounding box center [258, 445] width 129 height 27
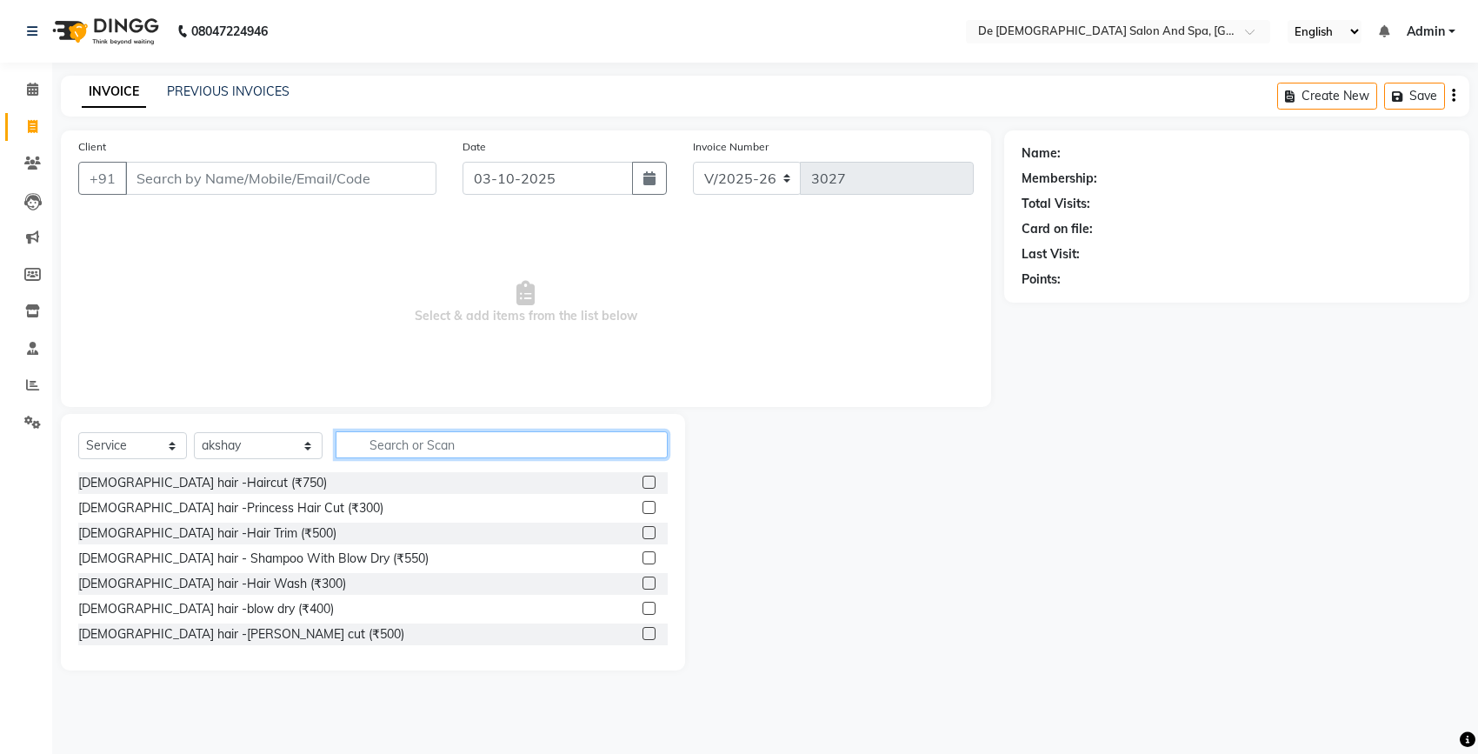
click at [374, 439] on input "text" at bounding box center [502, 444] width 332 height 27
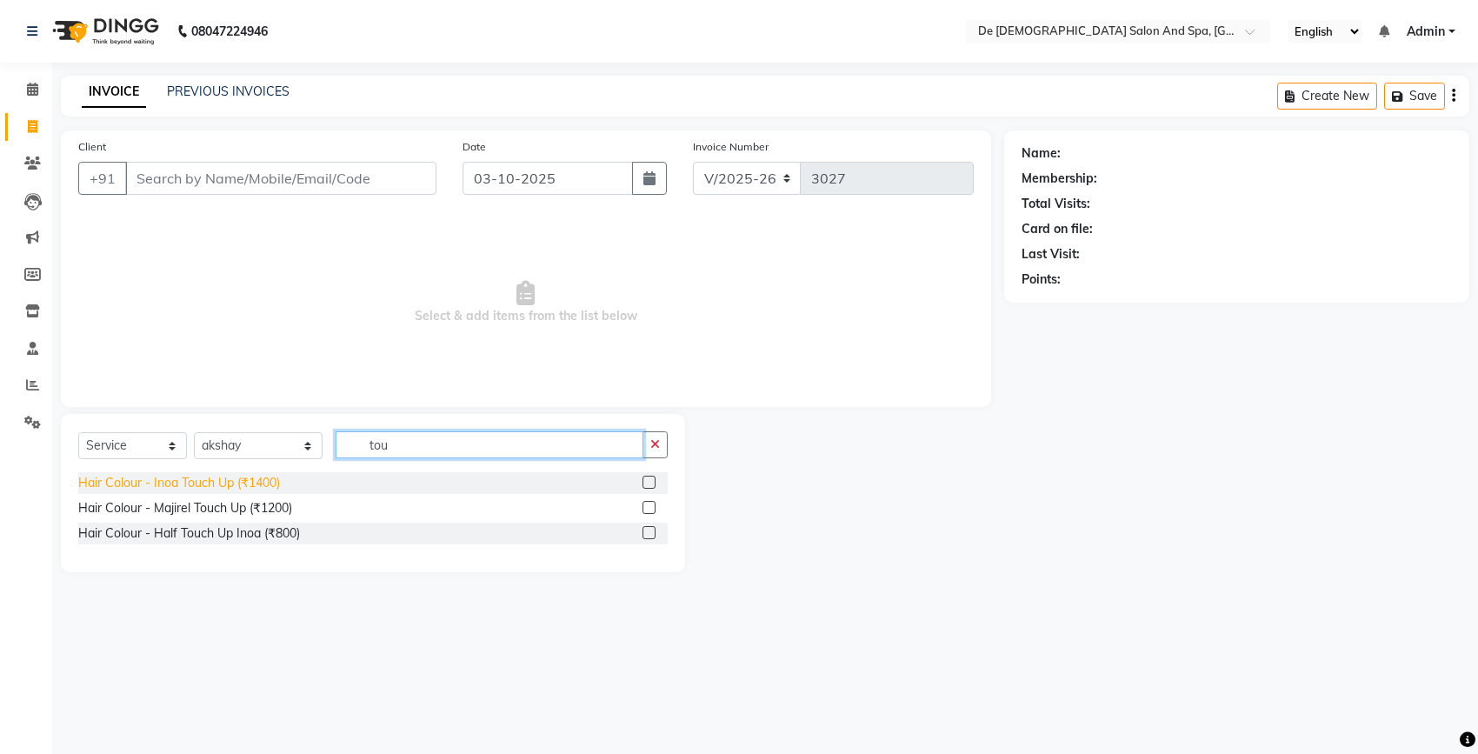
type input "tou"
click at [245, 488] on div "Hair Colour - Inoa Touch Up (₹1400)" at bounding box center [179, 483] width 202 height 18
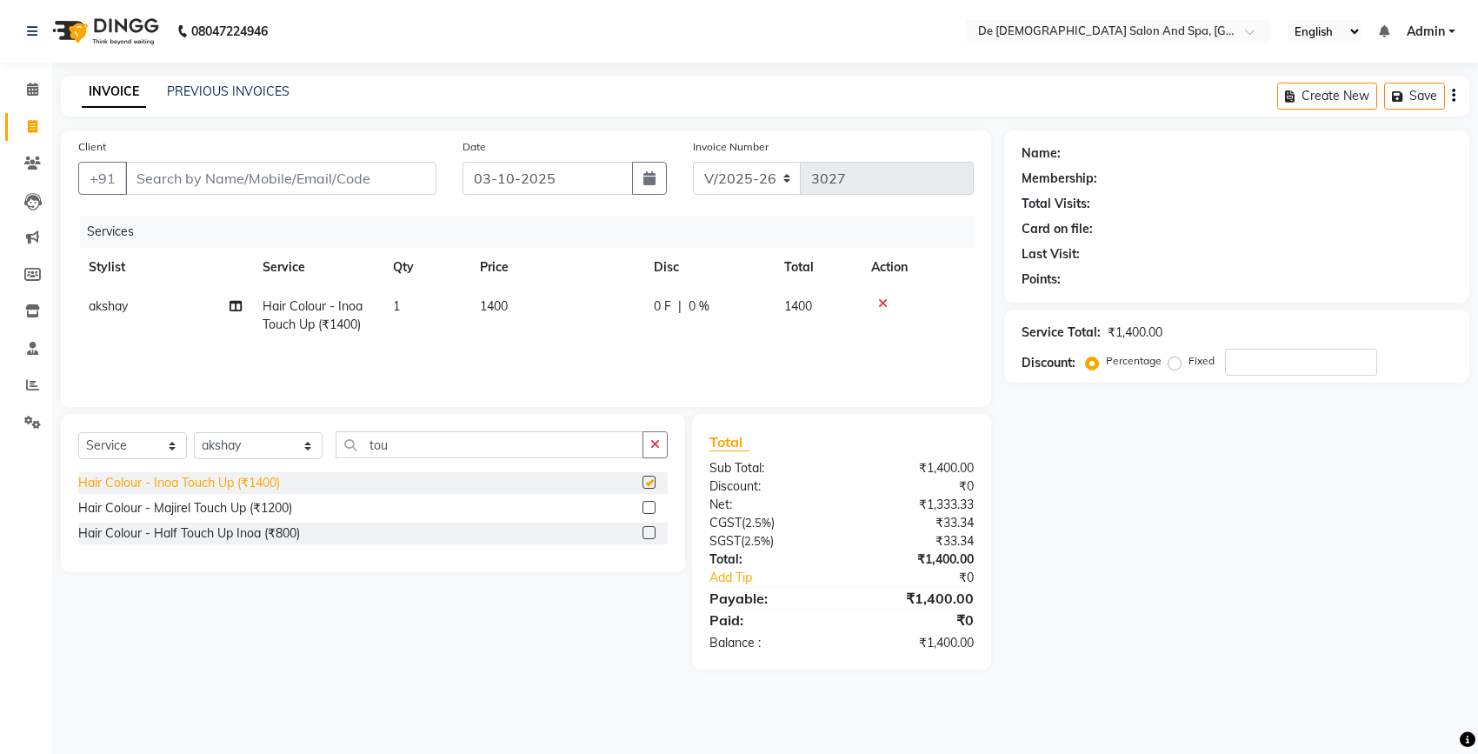
checkbox input "false"
click at [305, 180] on input "Client" at bounding box center [280, 178] width 311 height 33
type input "9"
type input "0"
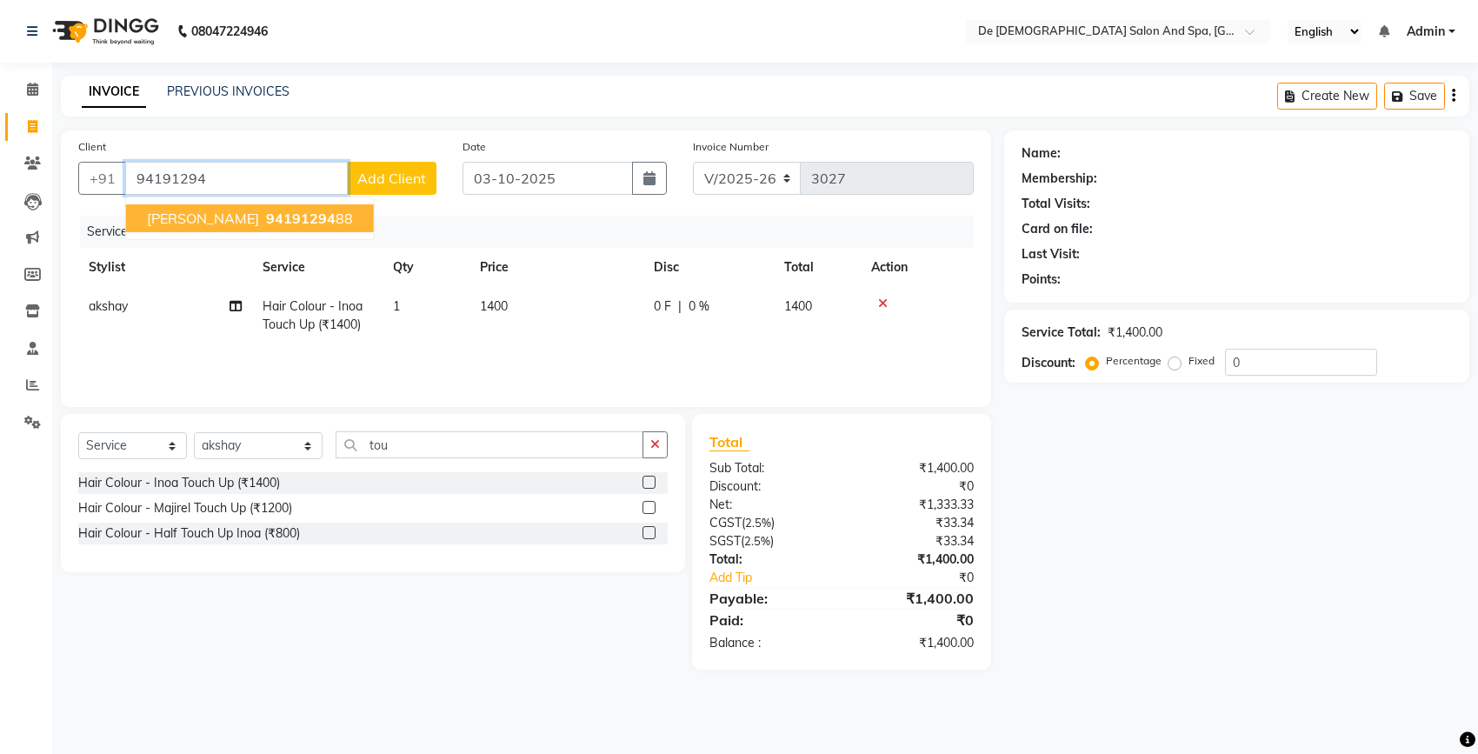
click at [300, 223] on span "94191294" at bounding box center [301, 218] width 70 height 17
type input "9419129488"
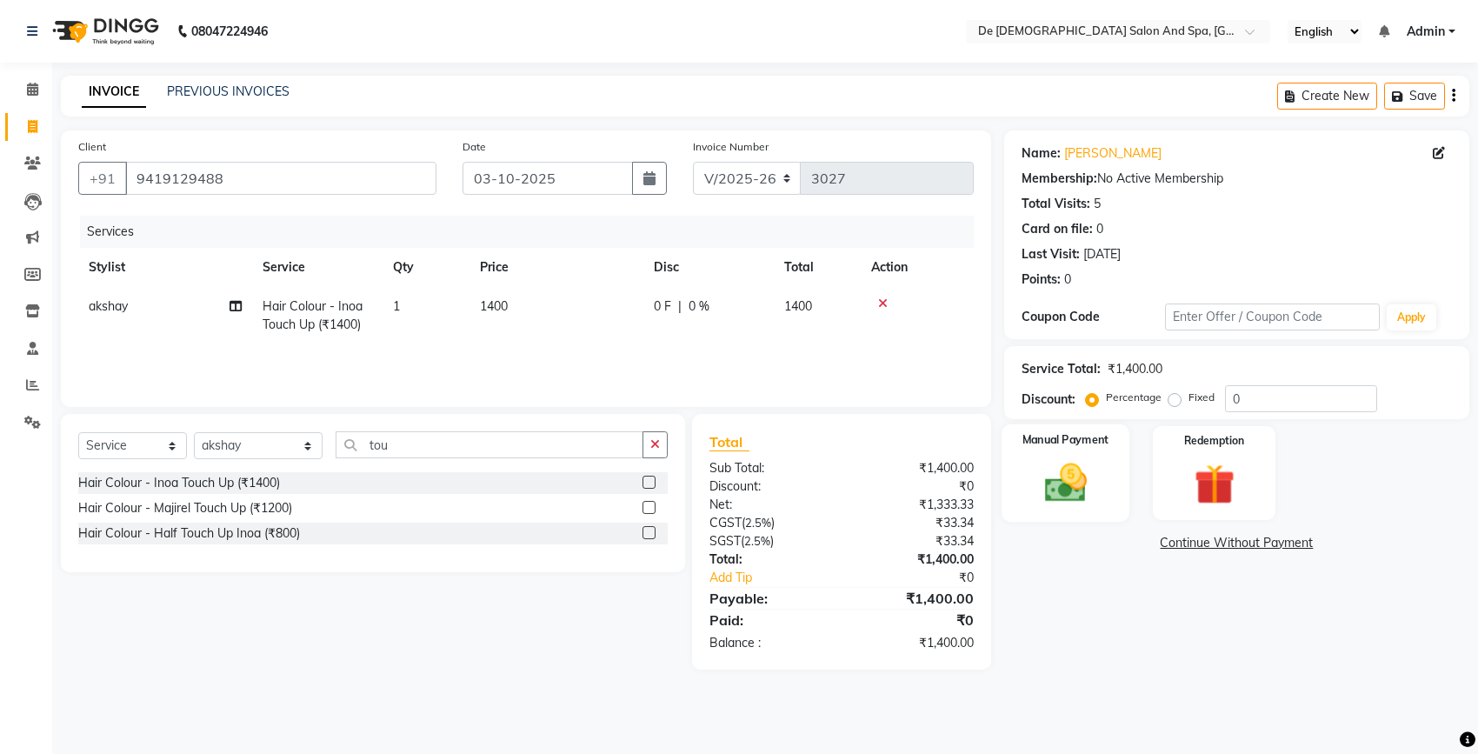
click at [1085, 485] on img at bounding box center [1065, 482] width 69 height 49
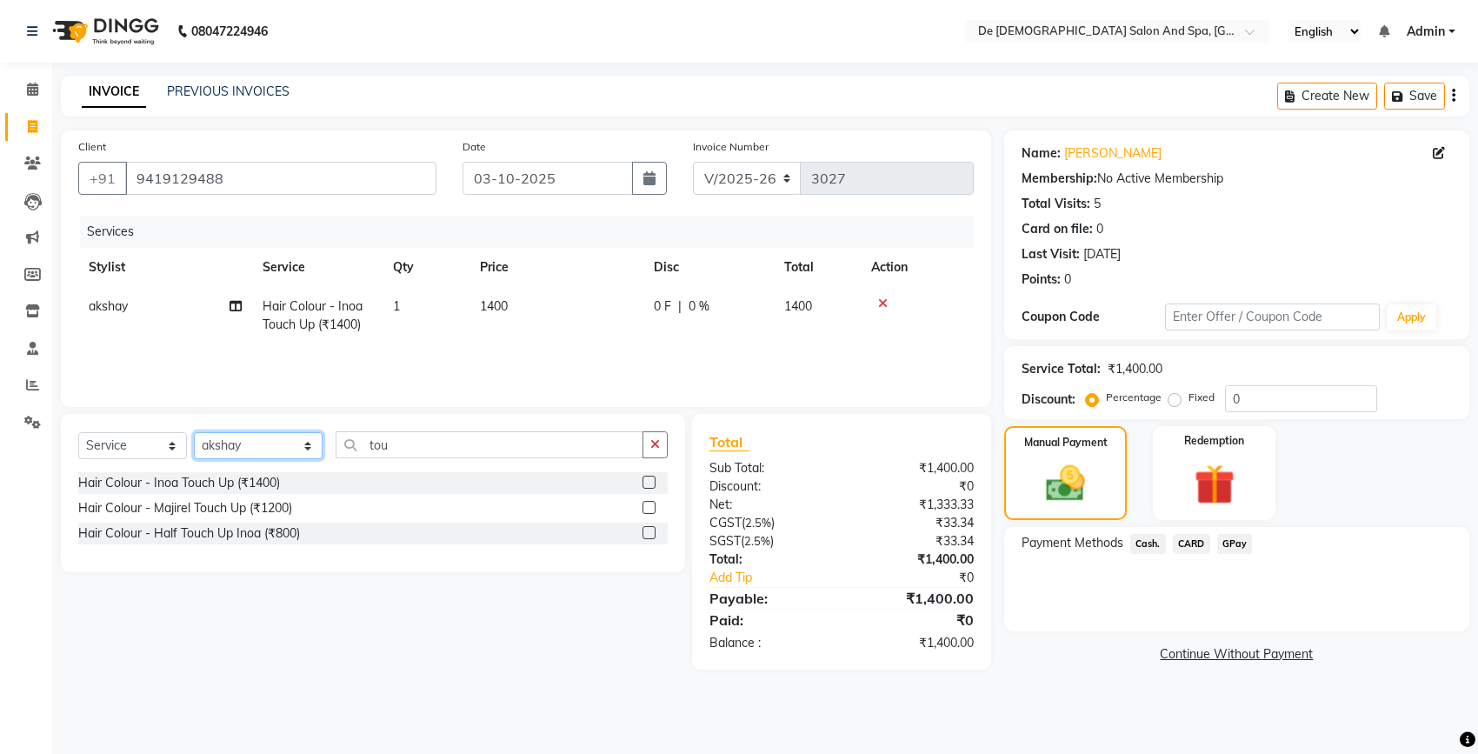
click at [239, 435] on select "Select Stylist akshay [PERSON_NAME] [PERSON_NAME] [PERSON_NAME] [MEDICAL_DATA][…" at bounding box center [258, 445] width 129 height 27
select select "91527"
click at [194, 432] on select "Select Stylist akshay [PERSON_NAME] [PERSON_NAME] [PERSON_NAME] [MEDICAL_DATA][…" at bounding box center [258, 445] width 129 height 27
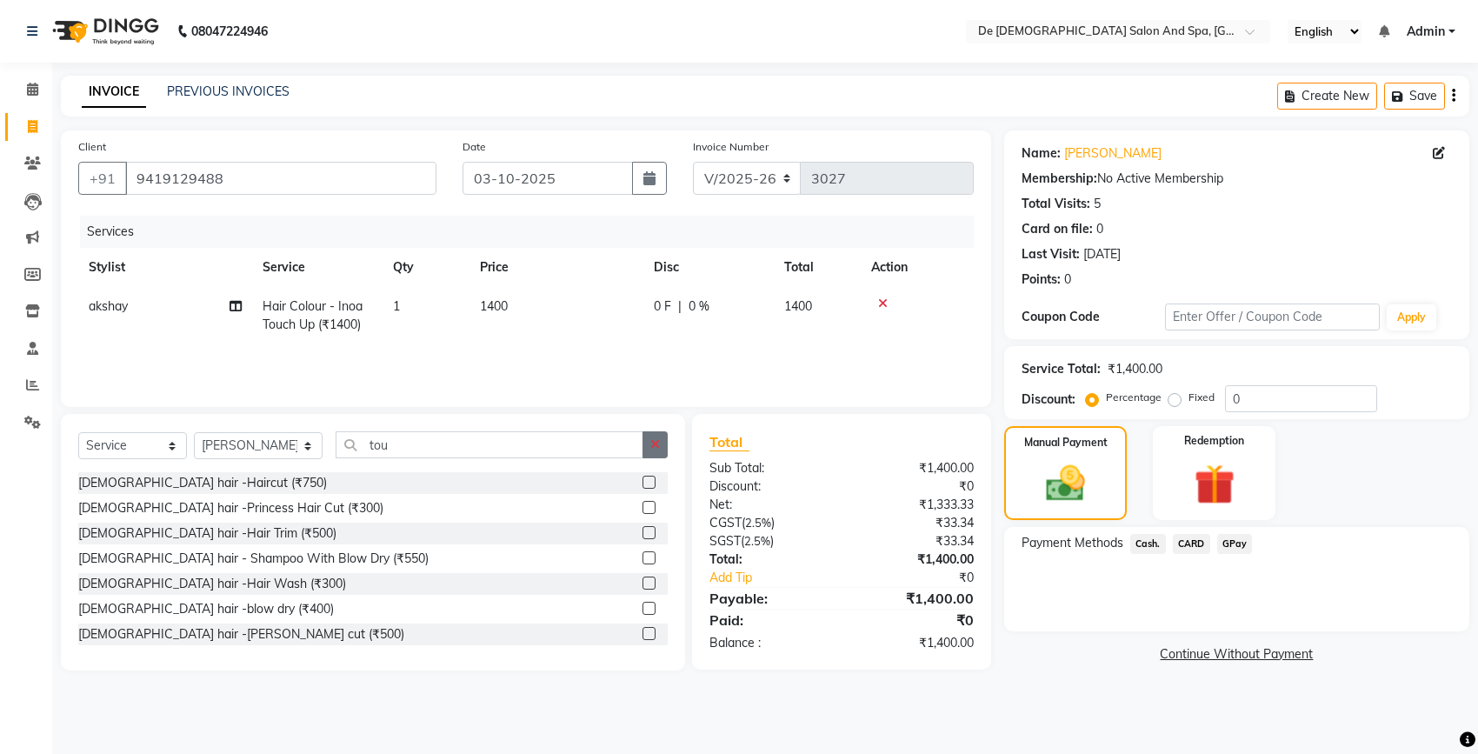
click at [661, 448] on button "button" at bounding box center [655, 444] width 25 height 27
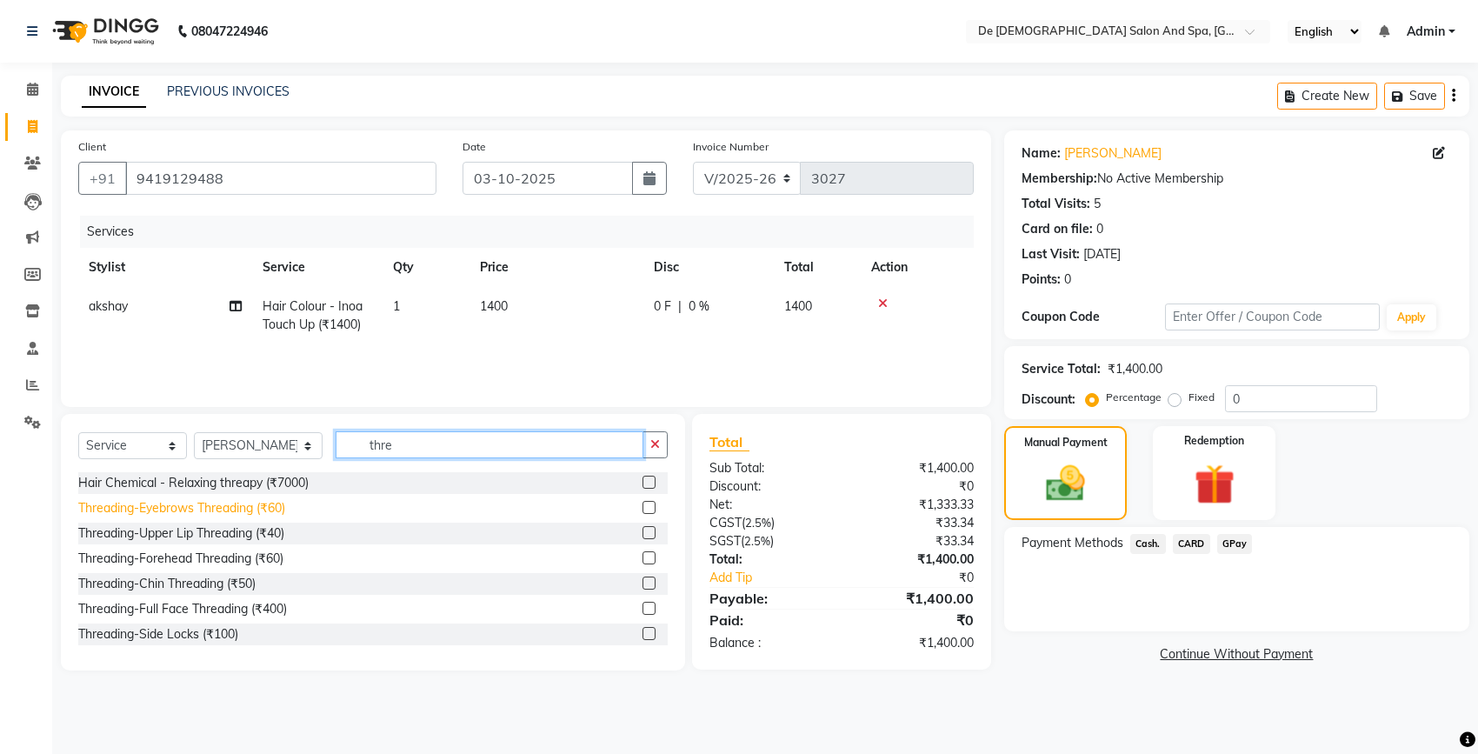
type input "thre"
click at [259, 504] on div "Threading-Eyebrows Threading (₹60)" at bounding box center [181, 508] width 207 height 18
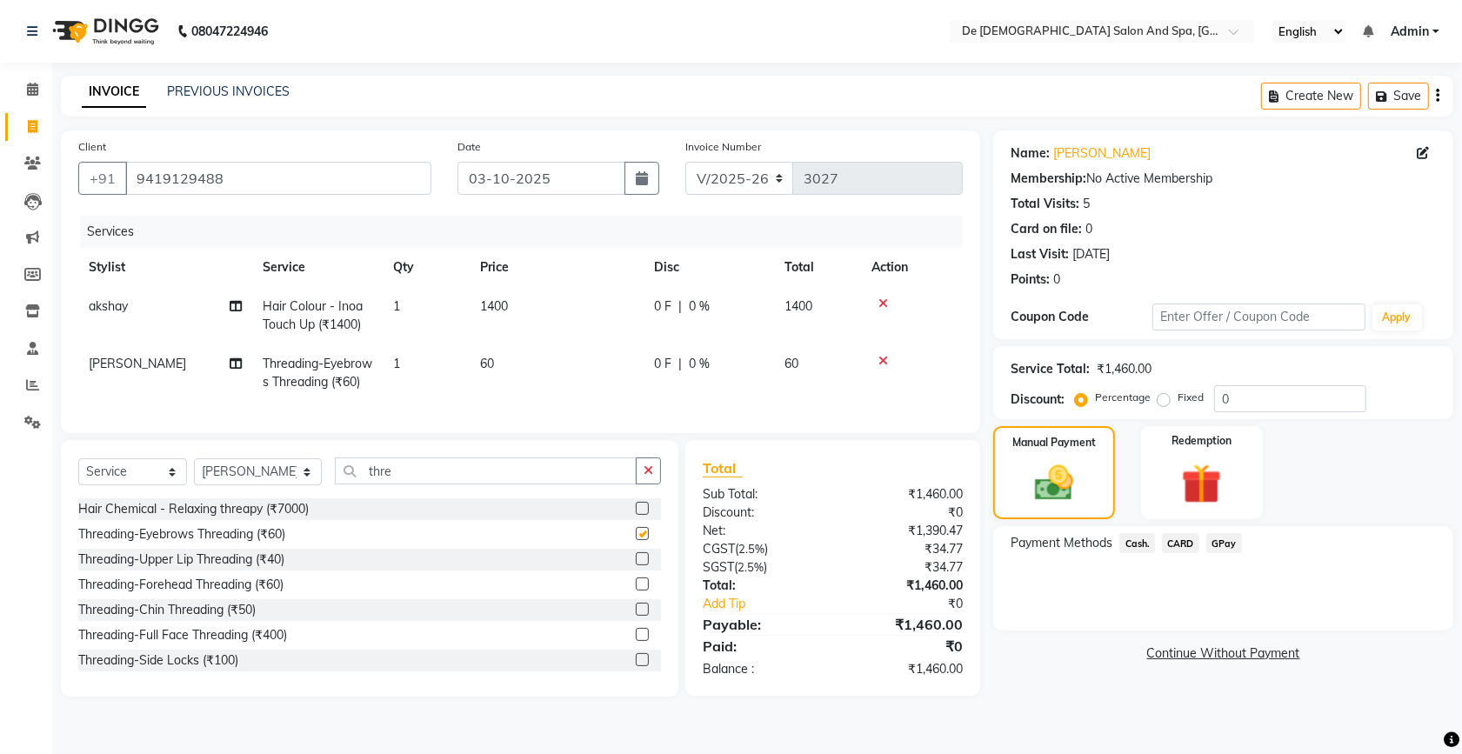
checkbox input "false"
click at [263, 569] on div "Threading-Upper Lip Threading (₹40)" at bounding box center [181, 559] width 206 height 18
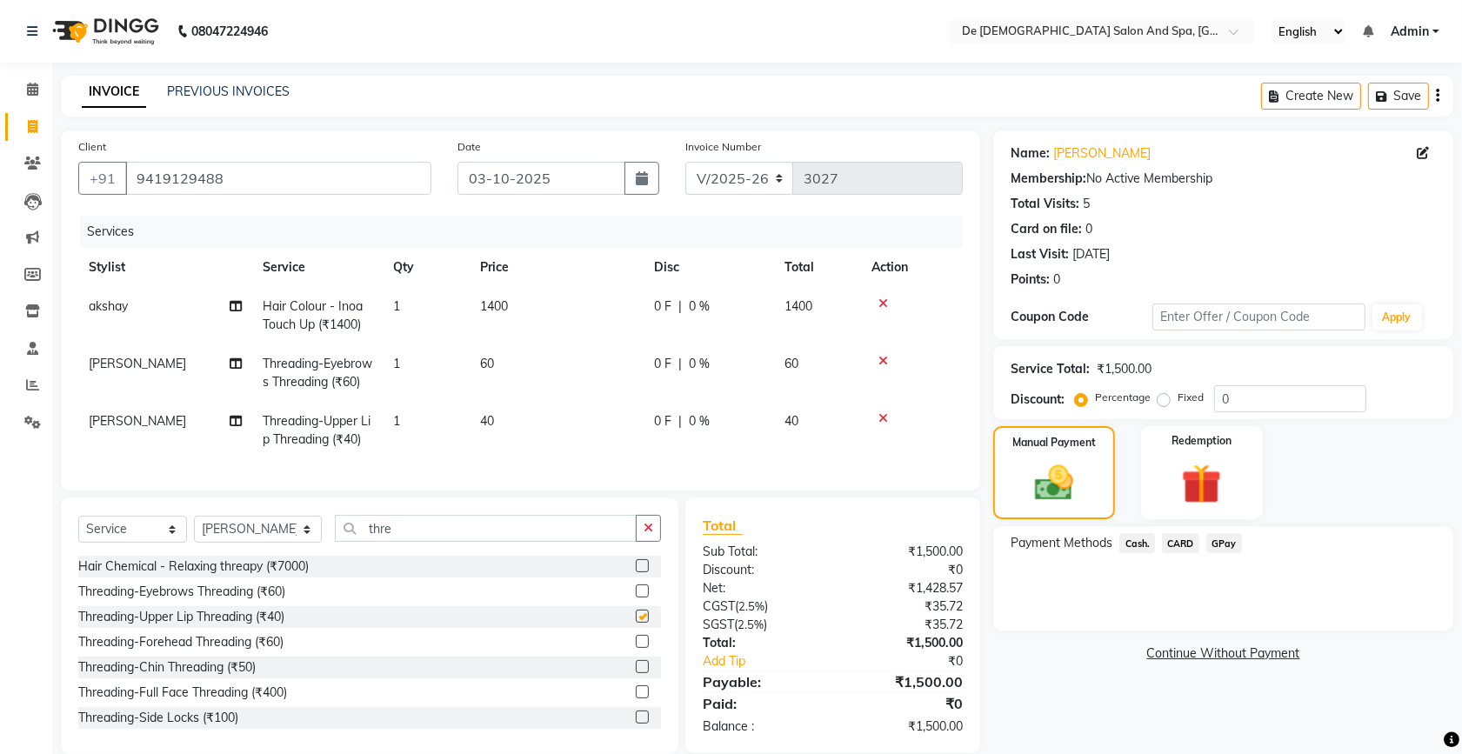
checkbox input "false"
click at [1133, 537] on span "Cash." at bounding box center [1137, 543] width 36 height 20
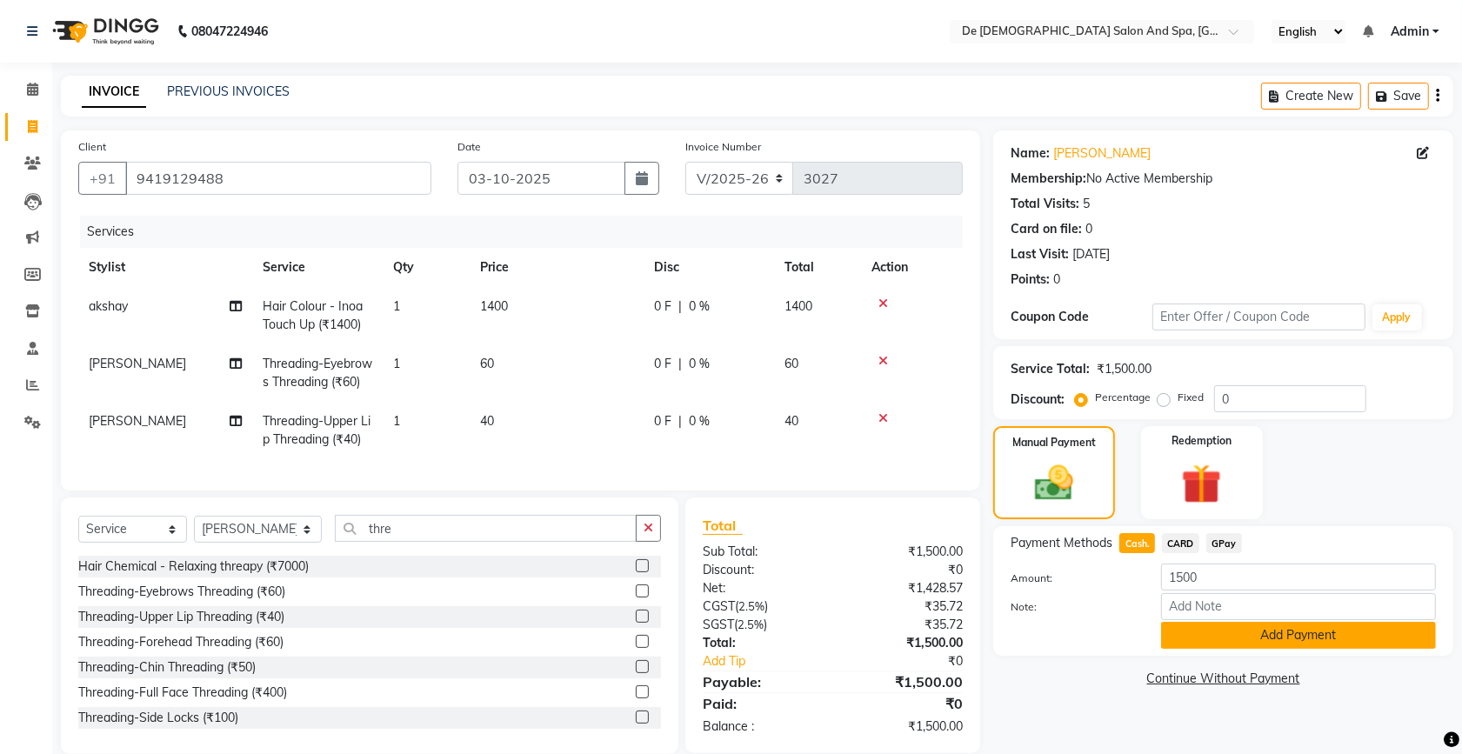
click at [1177, 628] on button "Add Payment" at bounding box center [1298, 635] width 275 height 27
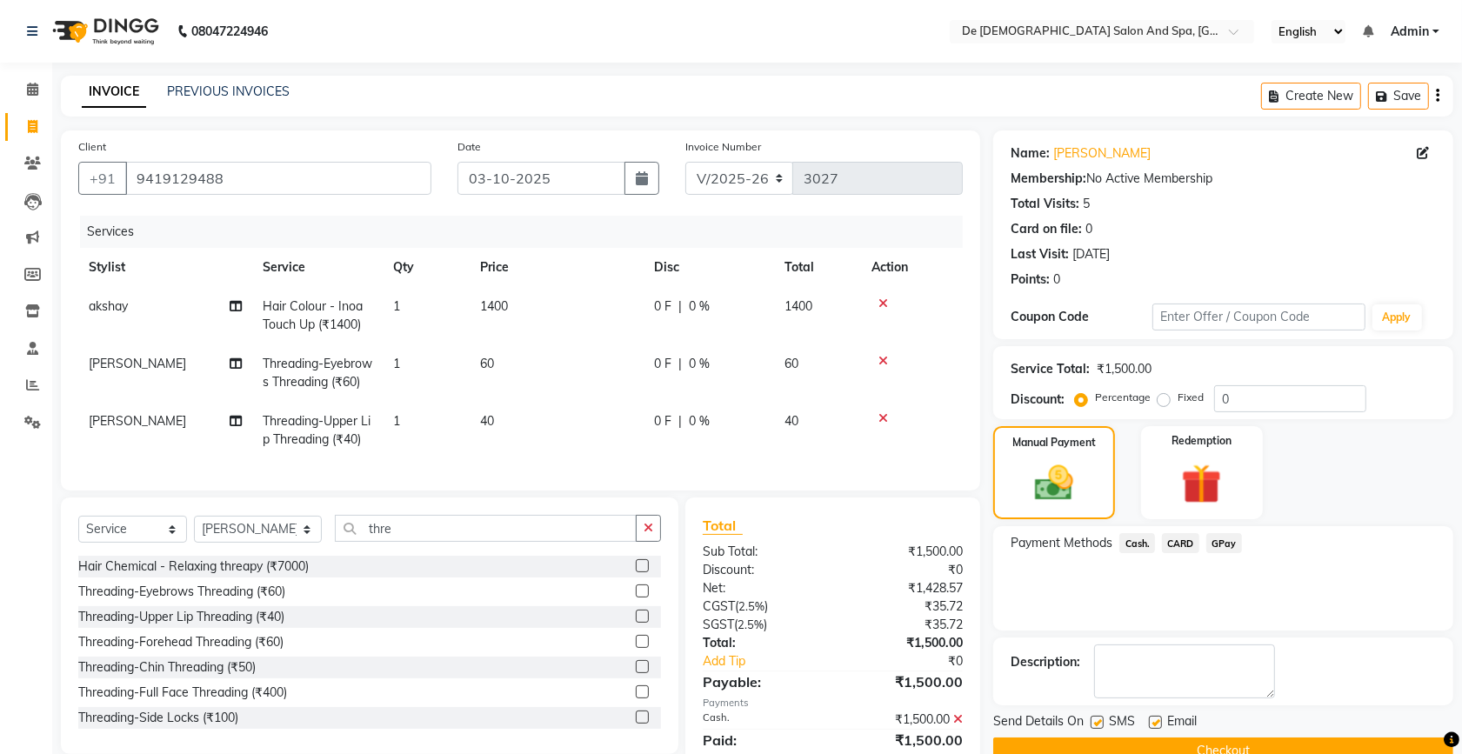
scroll to position [96, 0]
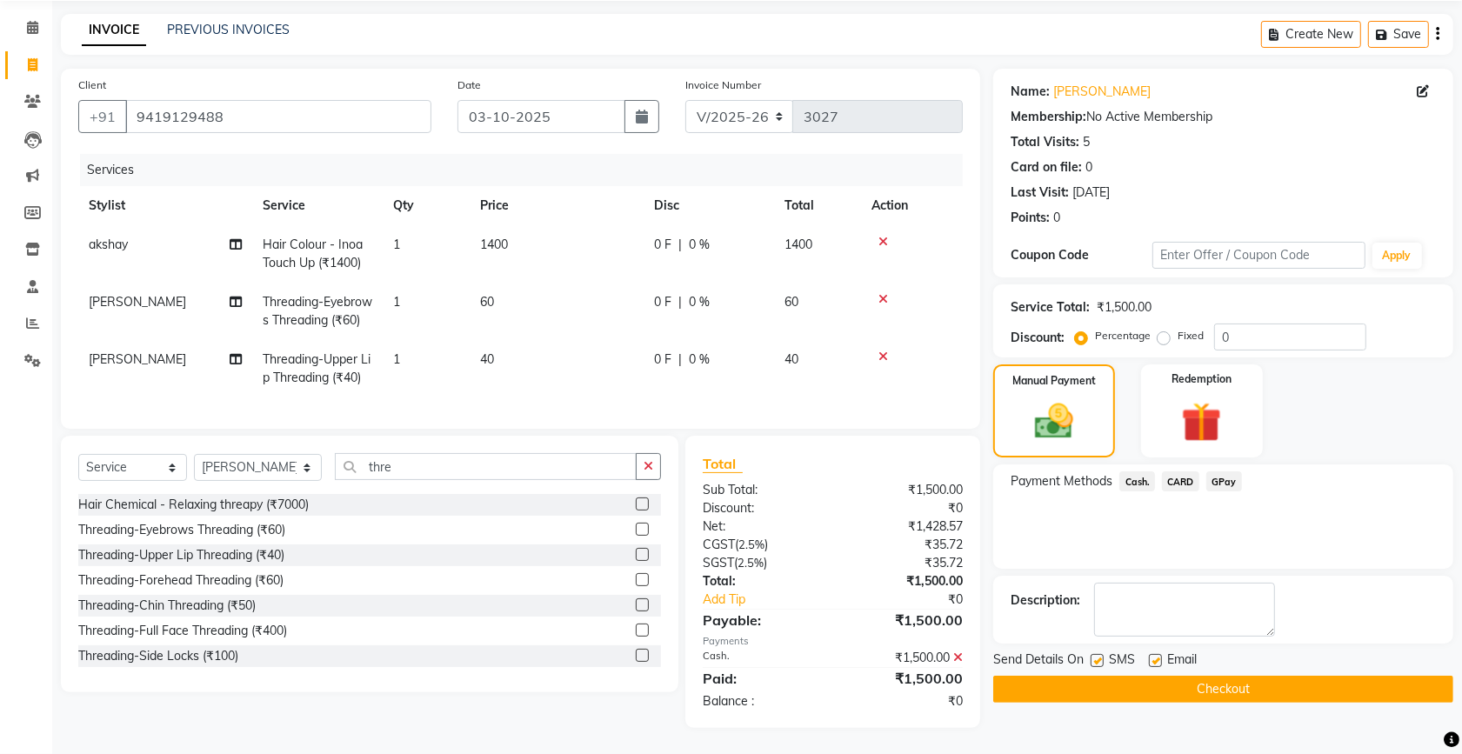
click at [1177, 676] on button "Checkout" at bounding box center [1223, 689] width 460 height 27
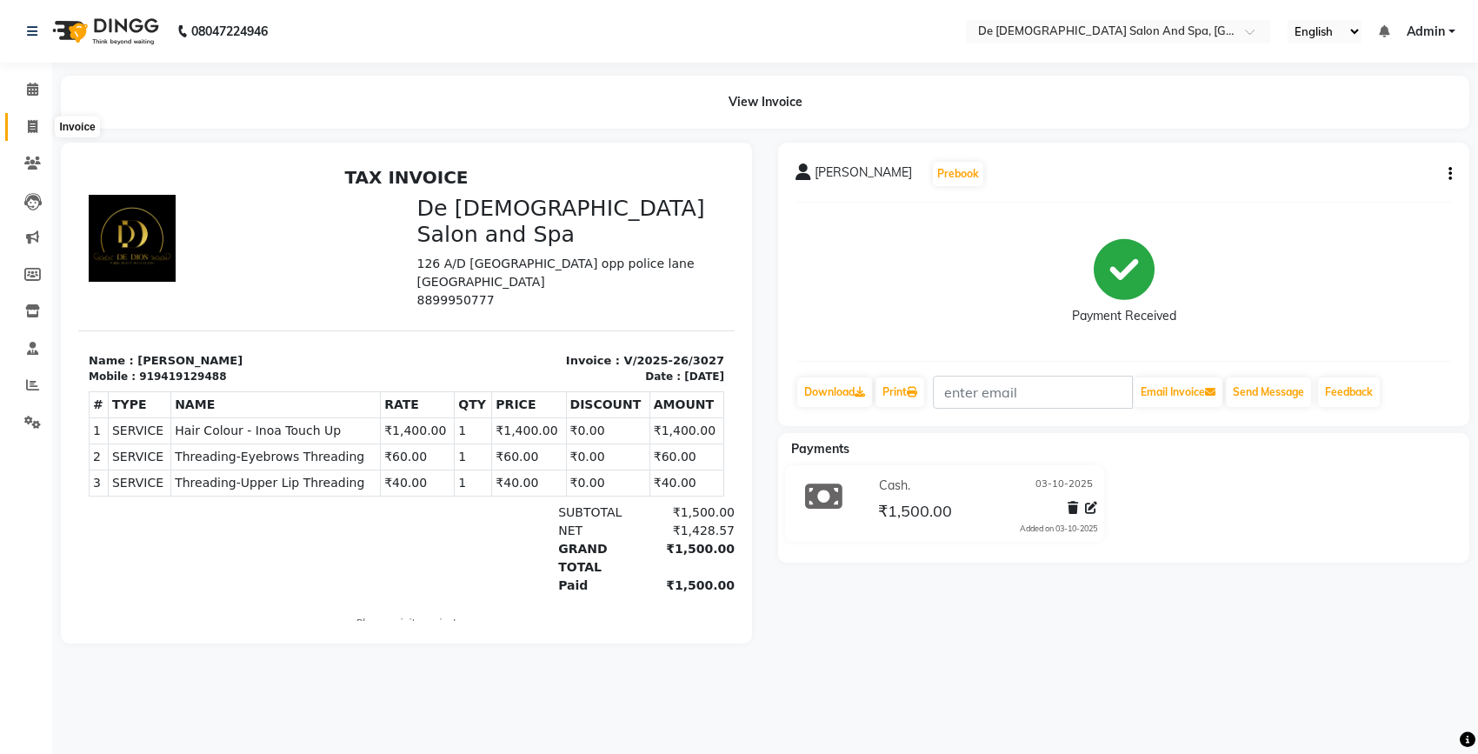
click at [30, 132] on icon at bounding box center [33, 126] width 10 height 13
select select "service"
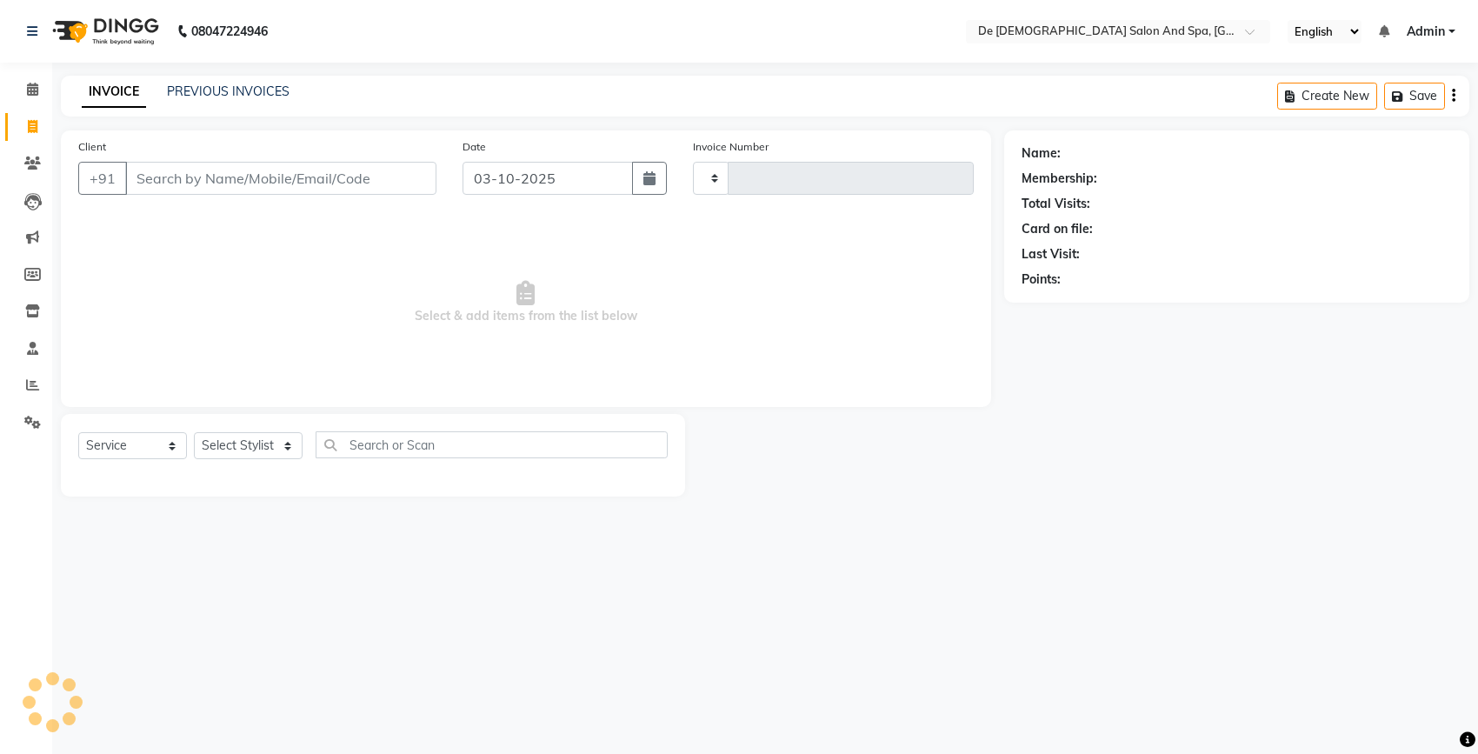
type input "3028"
select select "6431"
click at [270, 180] on input "Client" at bounding box center [280, 178] width 311 height 33
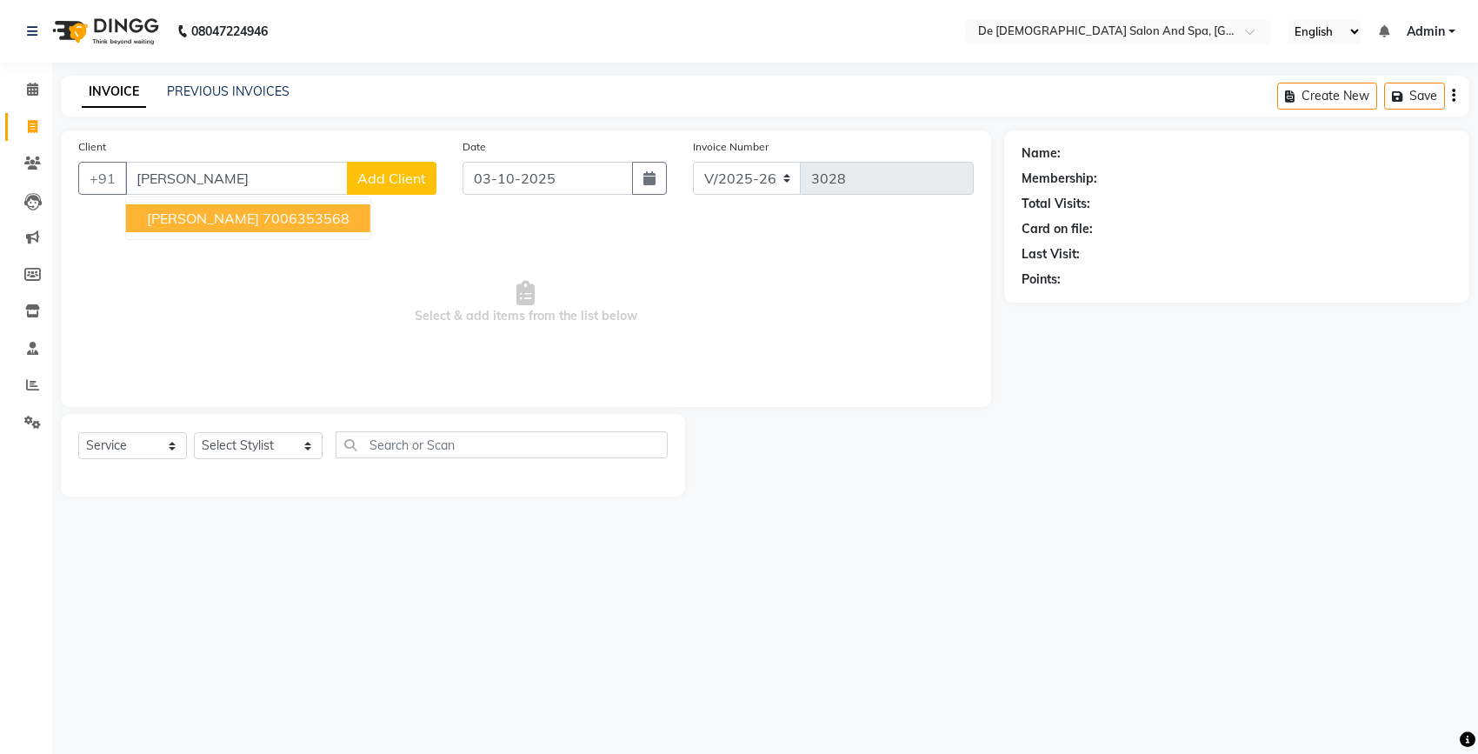
click at [265, 217] on ngb-highlight "7006353568" at bounding box center [306, 218] width 87 height 17
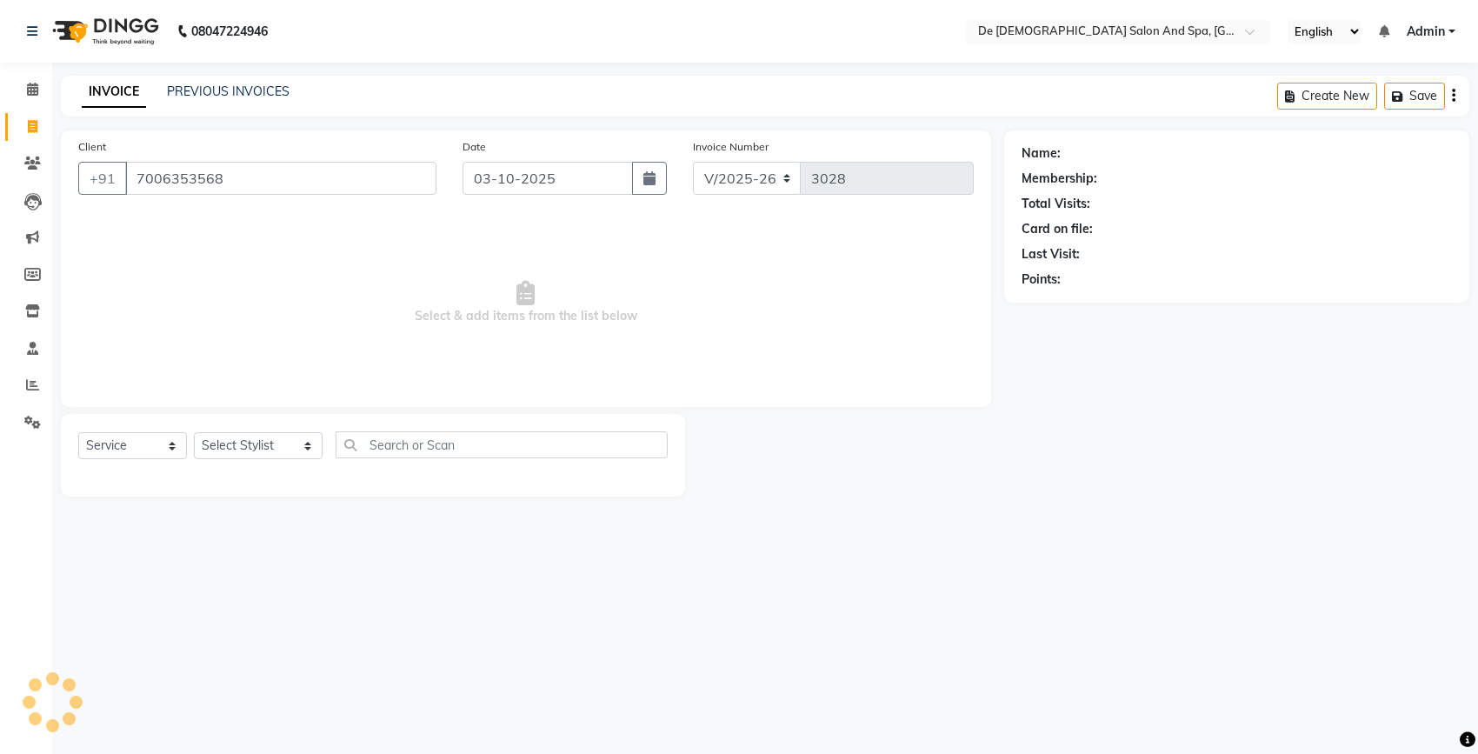
type input "7006353568"
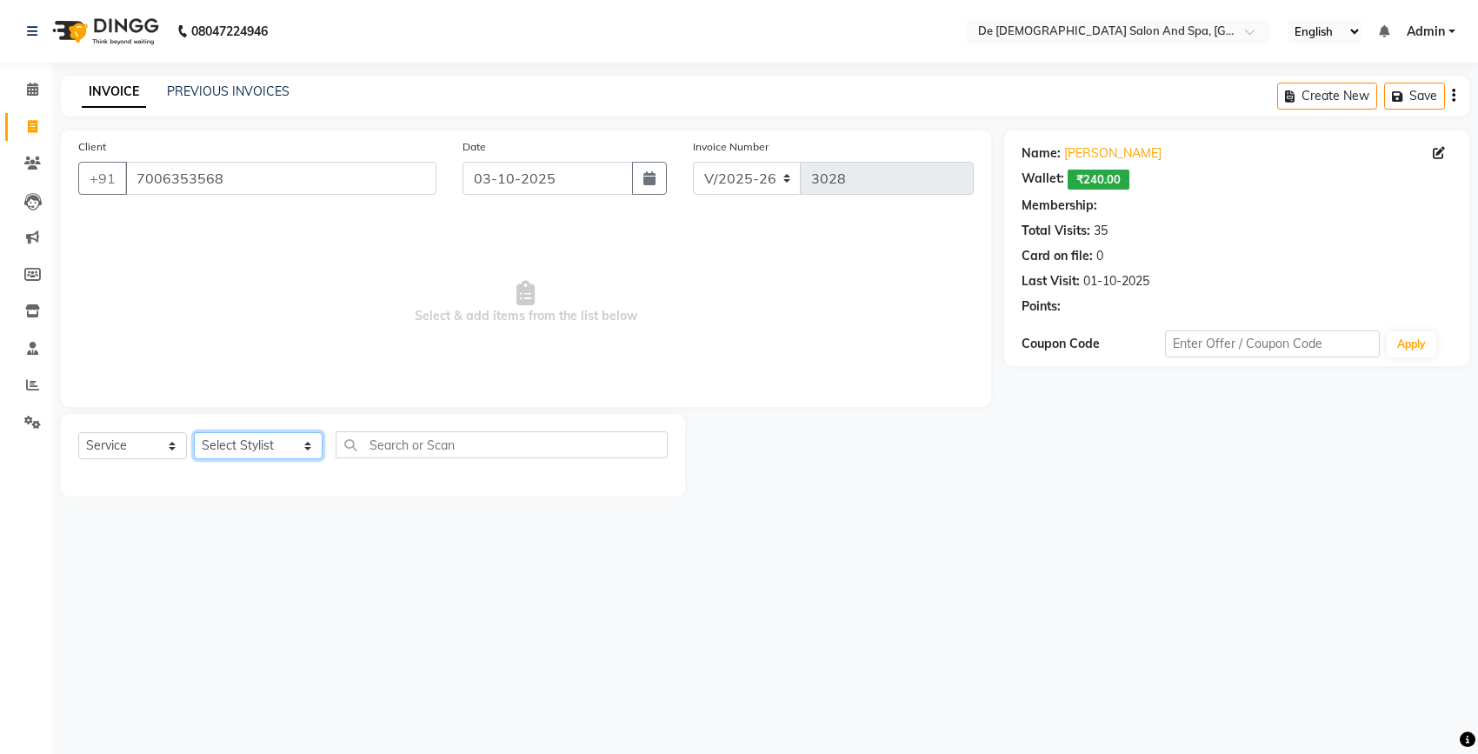
click at [250, 448] on select "Select Stylist akshay aman Arman Ashwani gunraj nadia nikita thappa nisha parve…" at bounding box center [258, 445] width 129 height 27
select select "1: Object"
select select "49201"
click at [194, 432] on select "Select Stylist akshay aman Arman Ashwani gunraj nadia nikita thappa nisha parve…" at bounding box center [258, 445] width 129 height 27
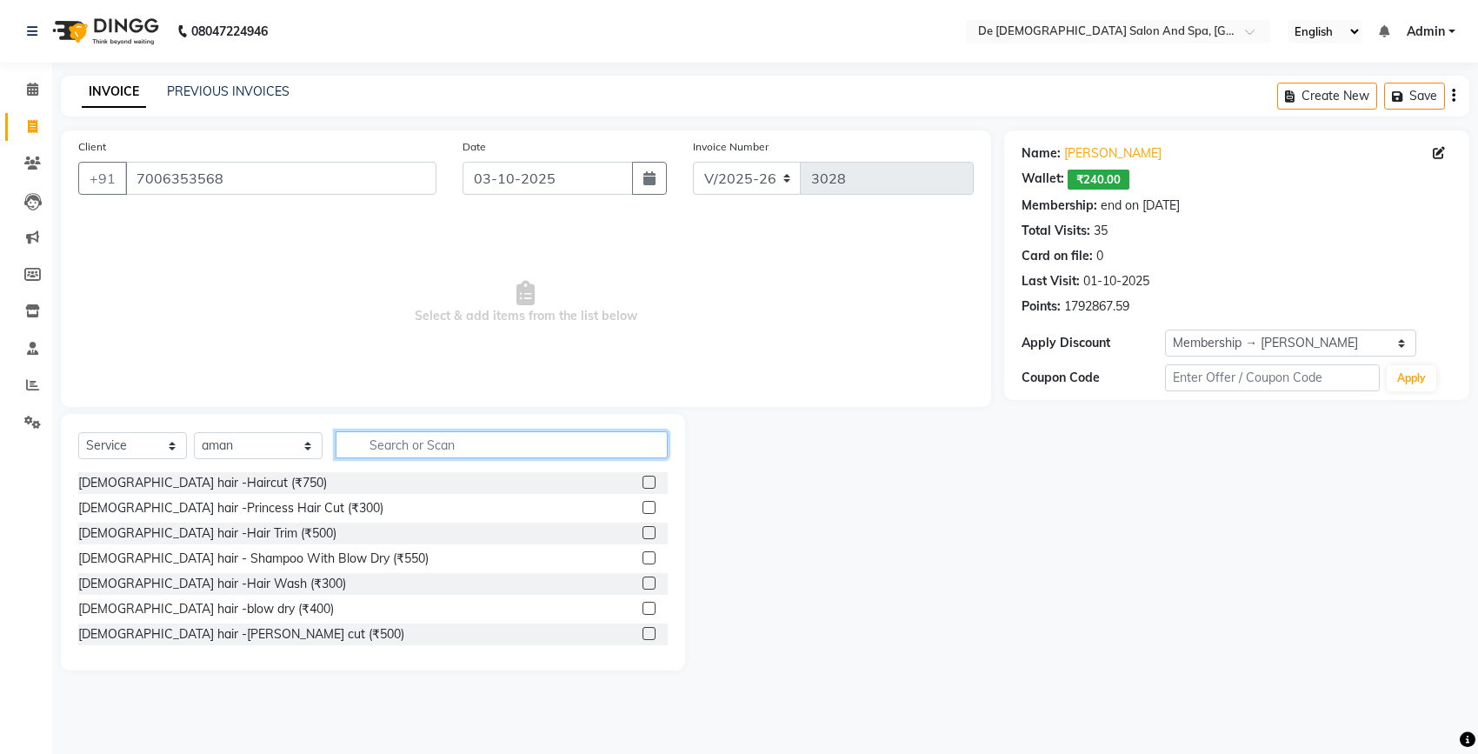
click at [368, 448] on input "text" at bounding box center [502, 444] width 332 height 27
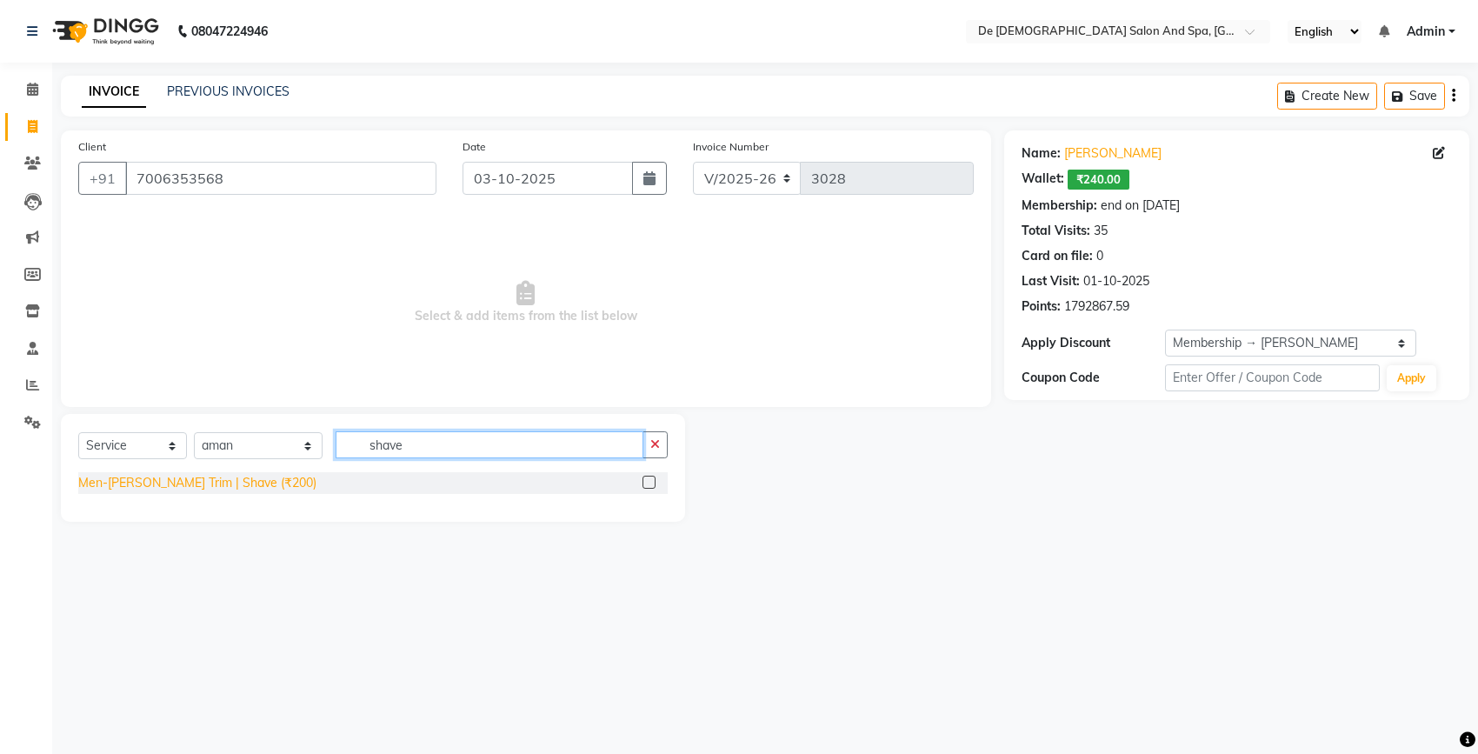
type input "shave"
click at [249, 484] on div "Men-Beard Trim | Shave (₹200)" at bounding box center [197, 483] width 238 height 18
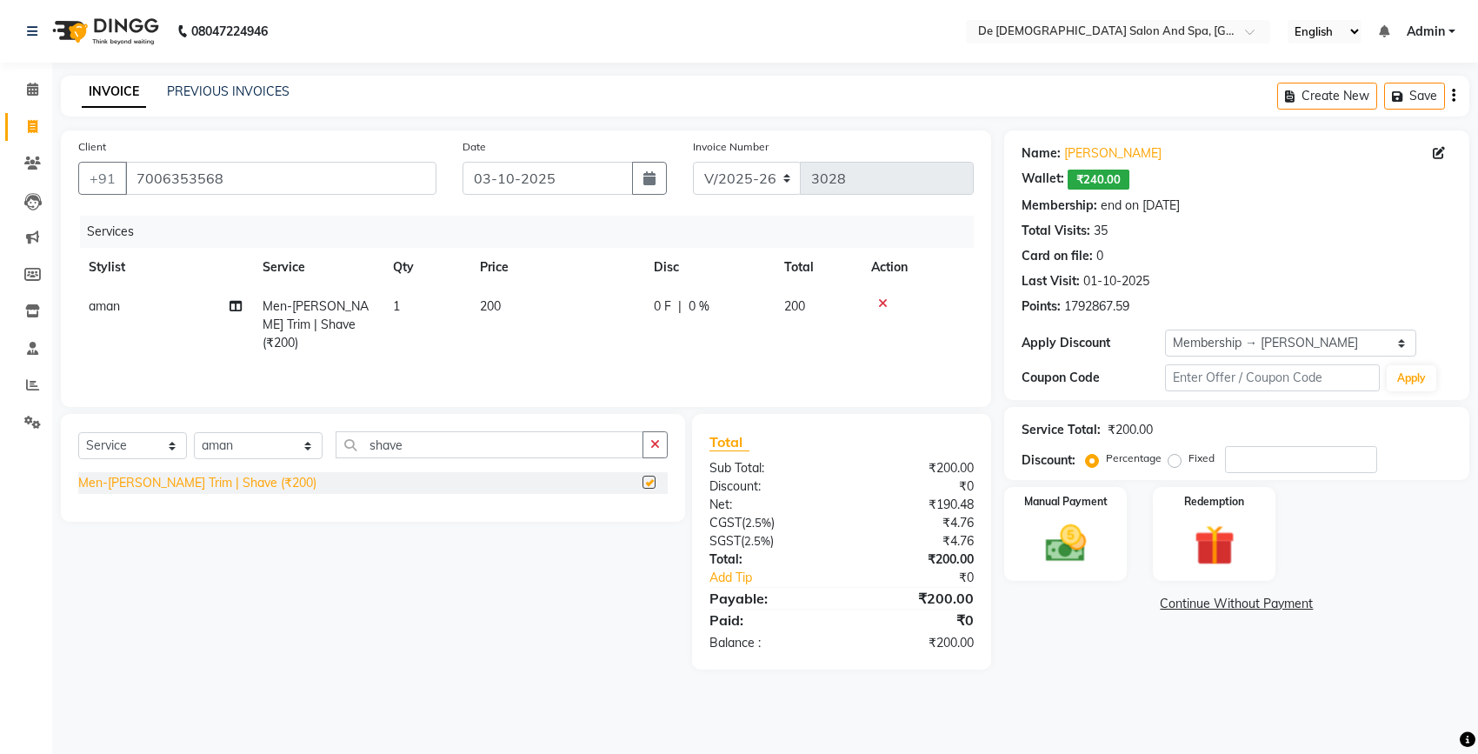
checkbox input "false"
click at [1066, 537] on img at bounding box center [1065, 543] width 69 height 49
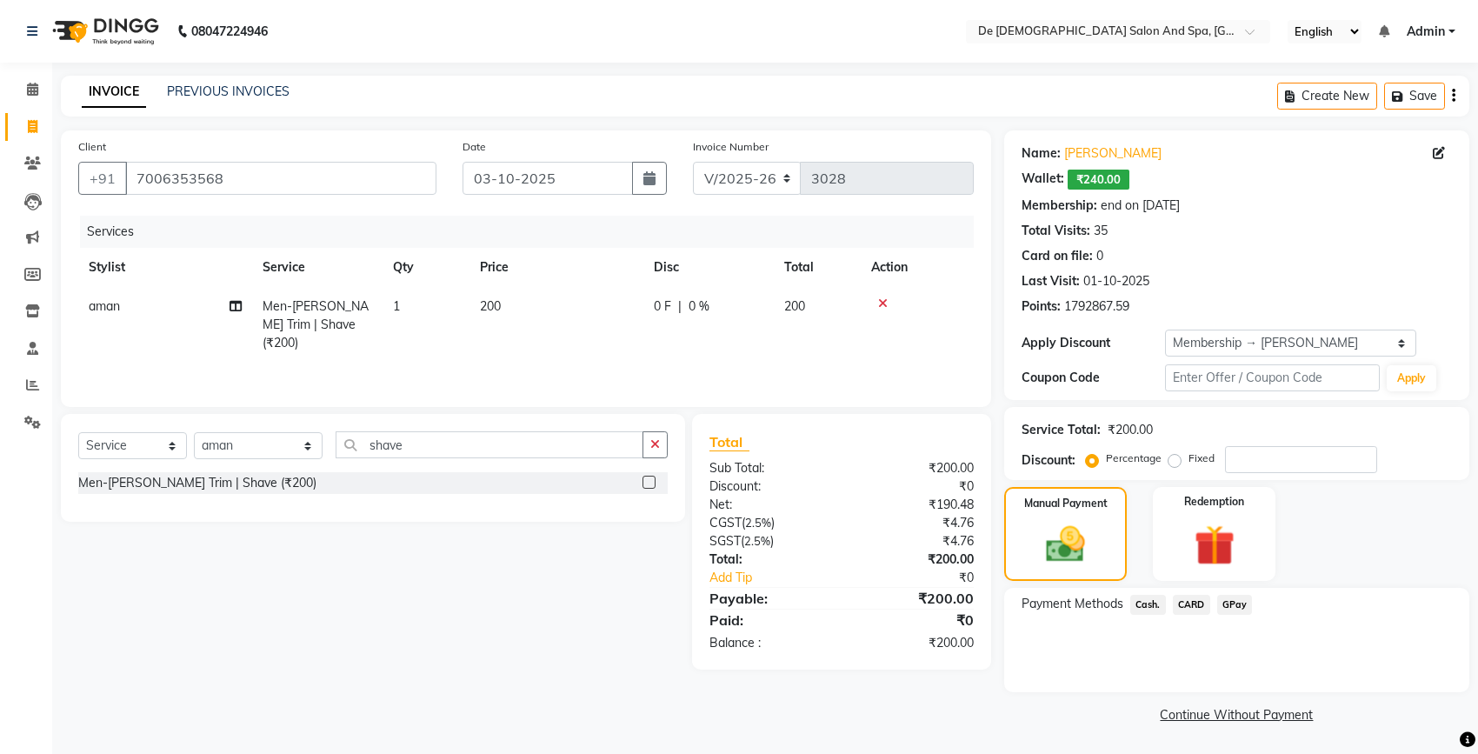
click at [1144, 600] on span "Cash." at bounding box center [1149, 605] width 36 height 20
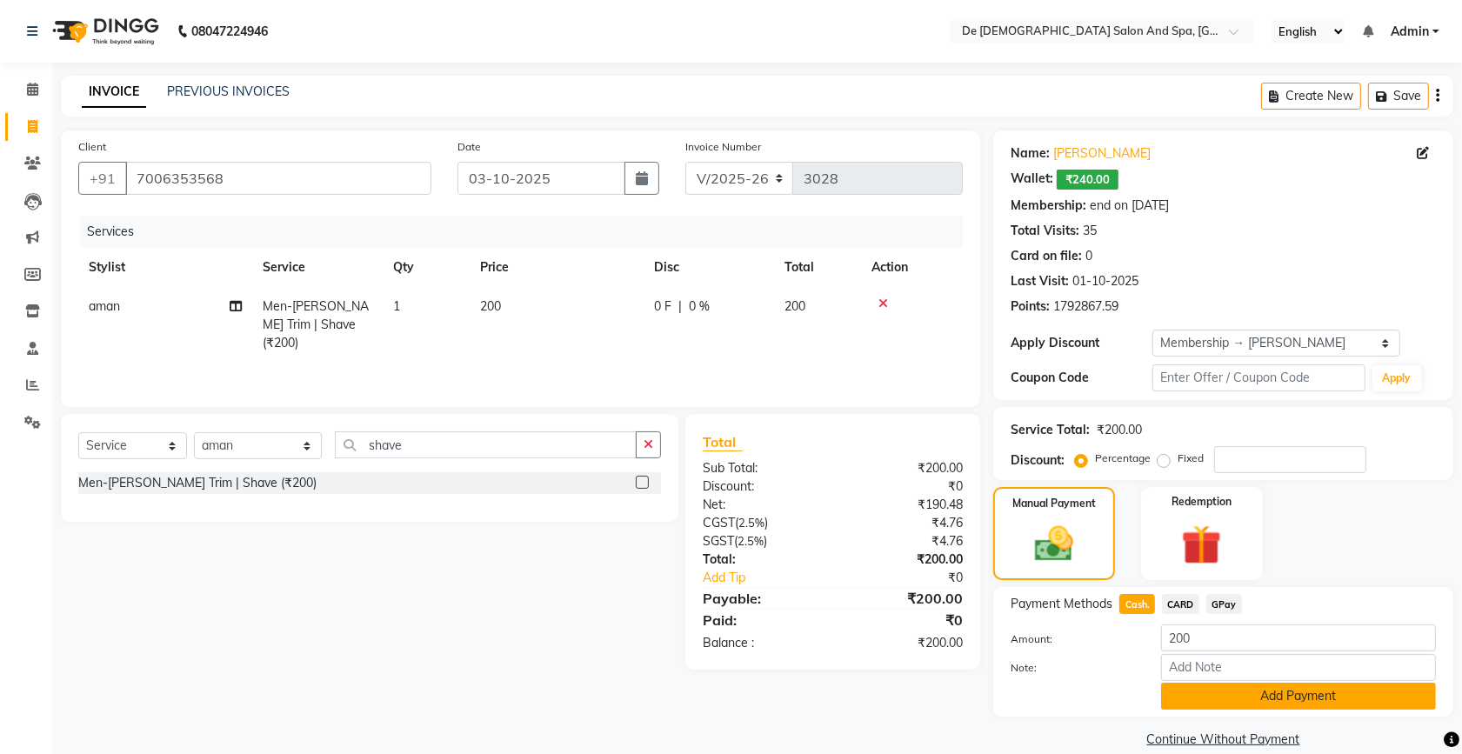
click at [1213, 689] on button "Add Payment" at bounding box center [1298, 696] width 275 height 27
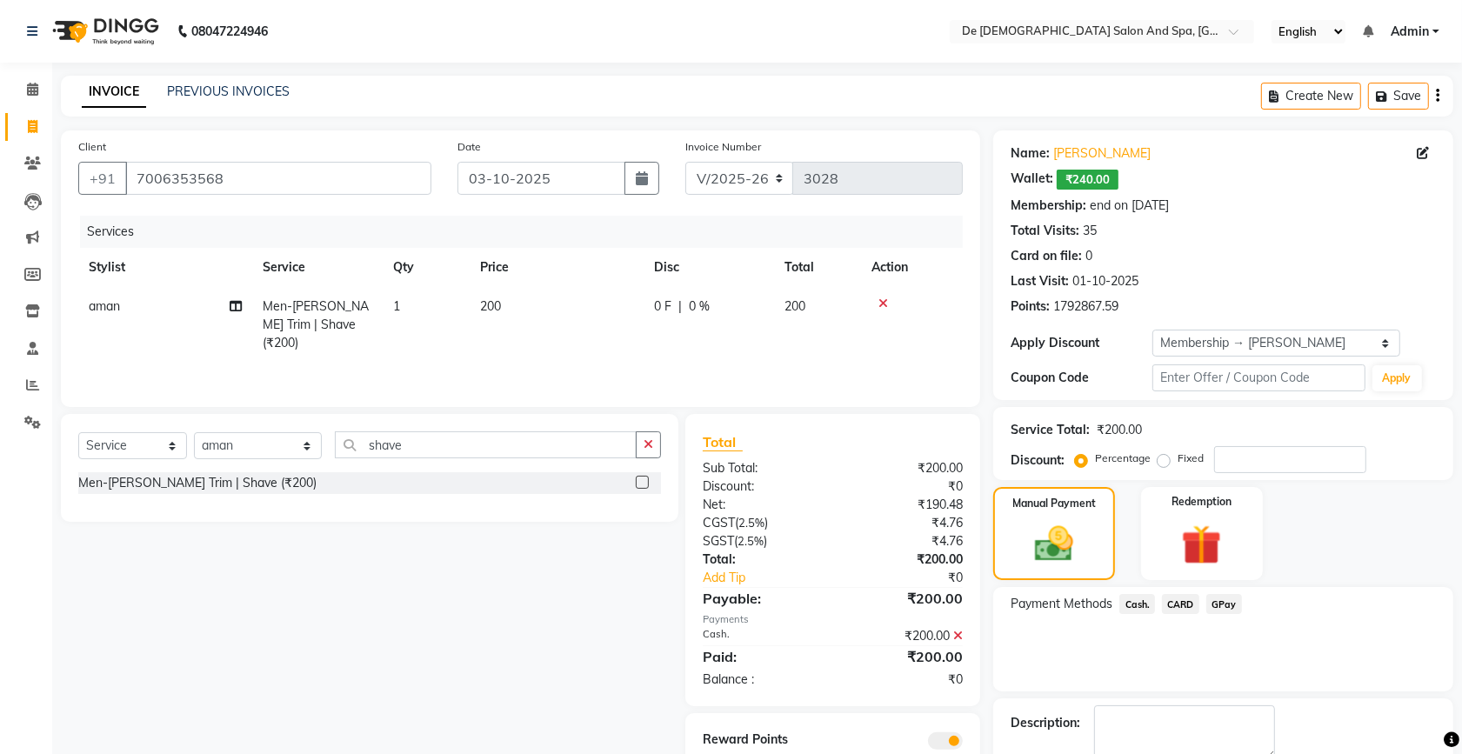
scroll to position [97, 0]
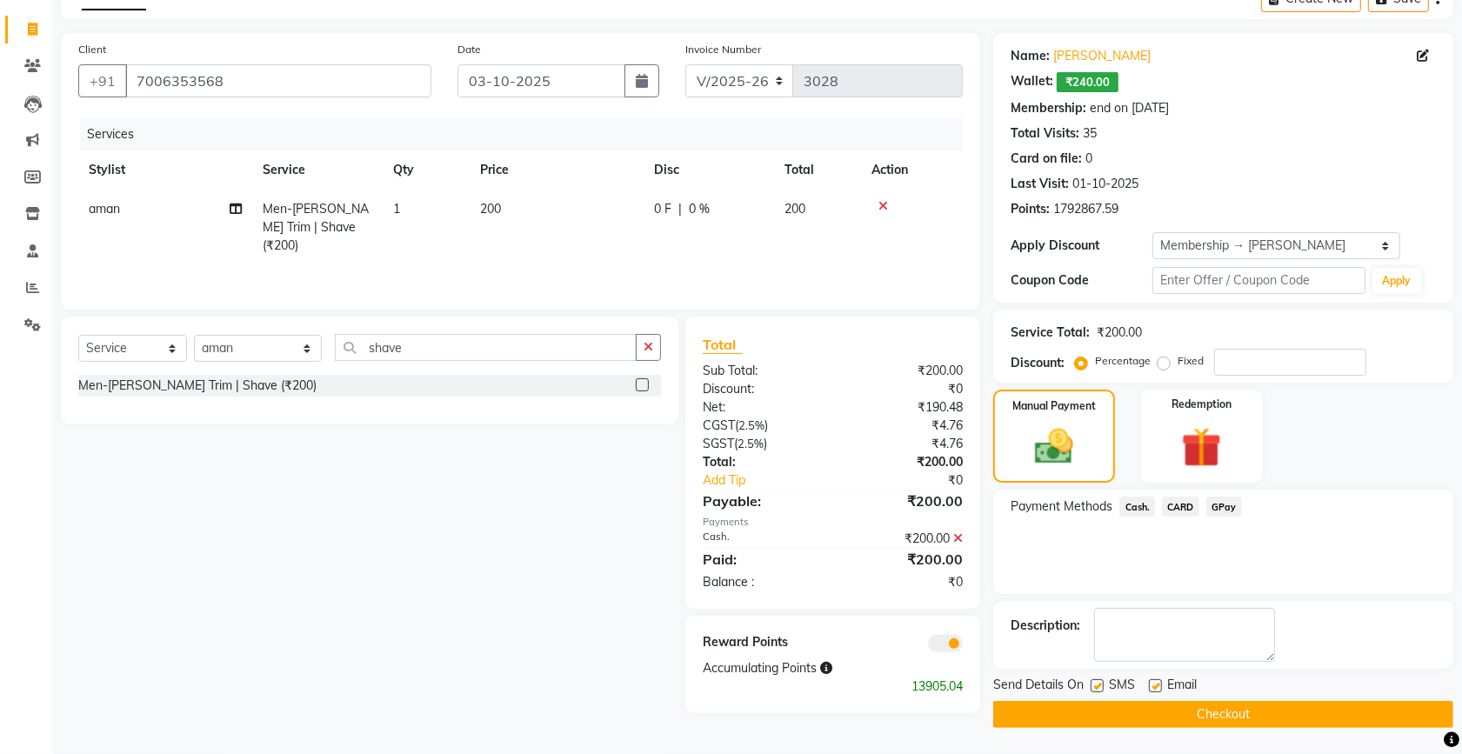
click at [1116, 705] on button "Checkout" at bounding box center [1223, 714] width 460 height 27
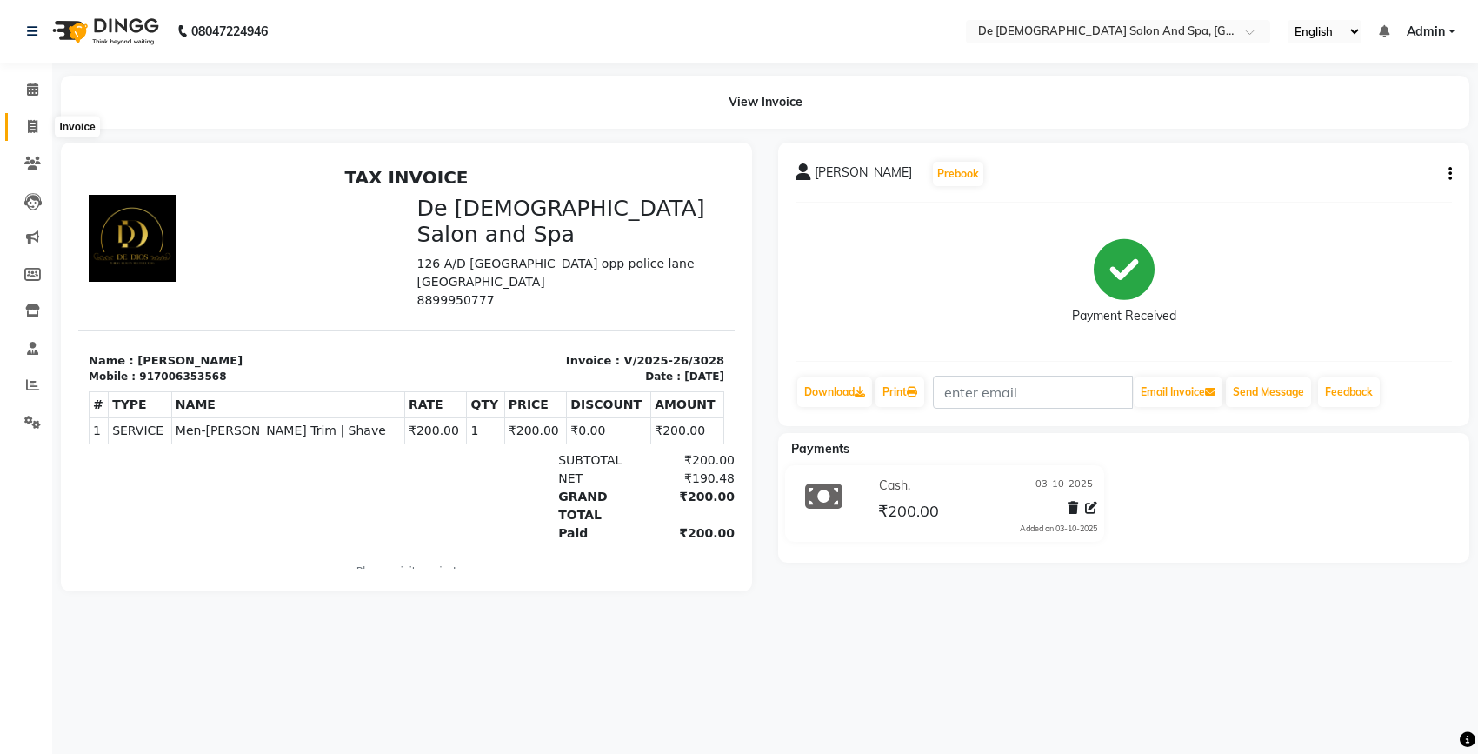
click at [28, 135] on span at bounding box center [32, 127] width 30 height 20
select select "6431"
select select "service"
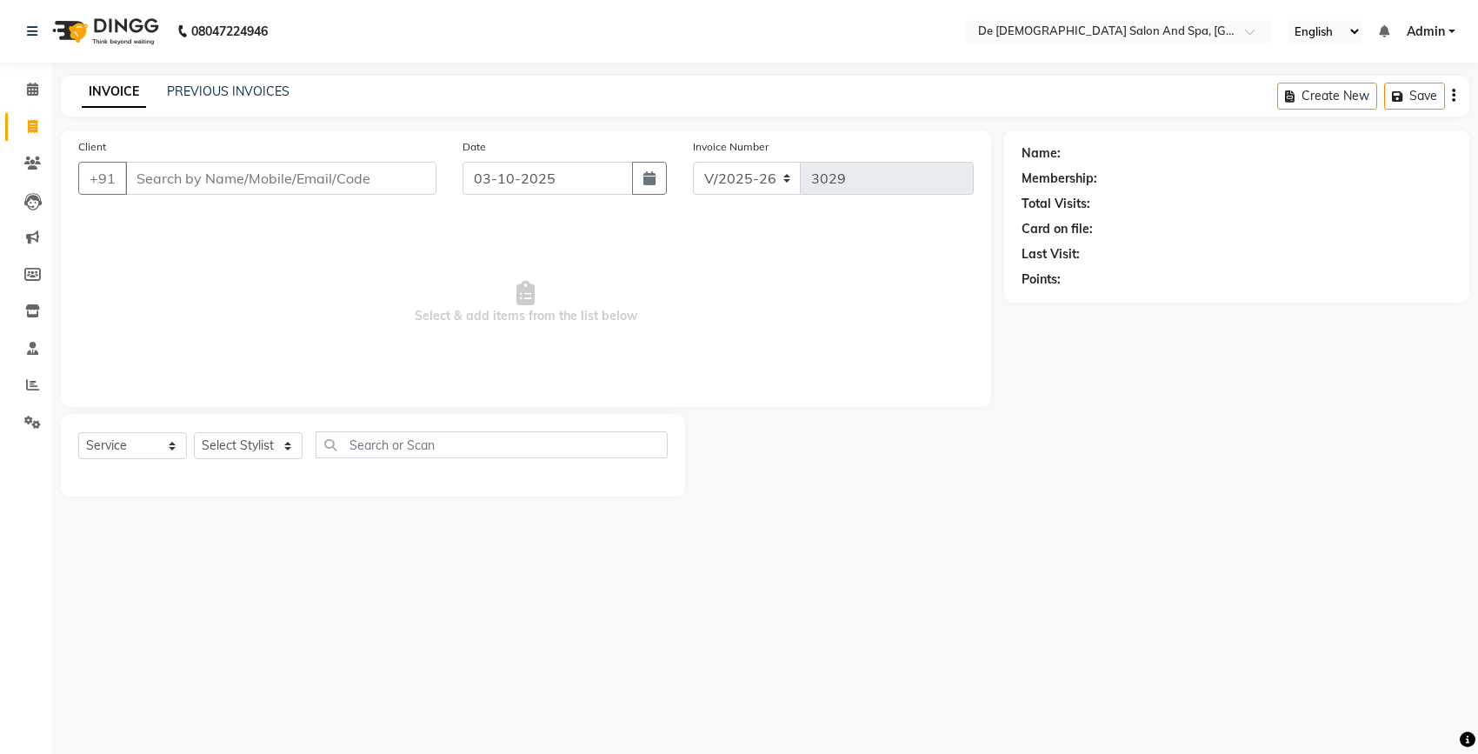
click at [193, 101] on div "INVOICE PREVIOUS INVOICES" at bounding box center [186, 93] width 250 height 20
click at [194, 93] on link "PREVIOUS INVOICES" at bounding box center [228, 91] width 123 height 16
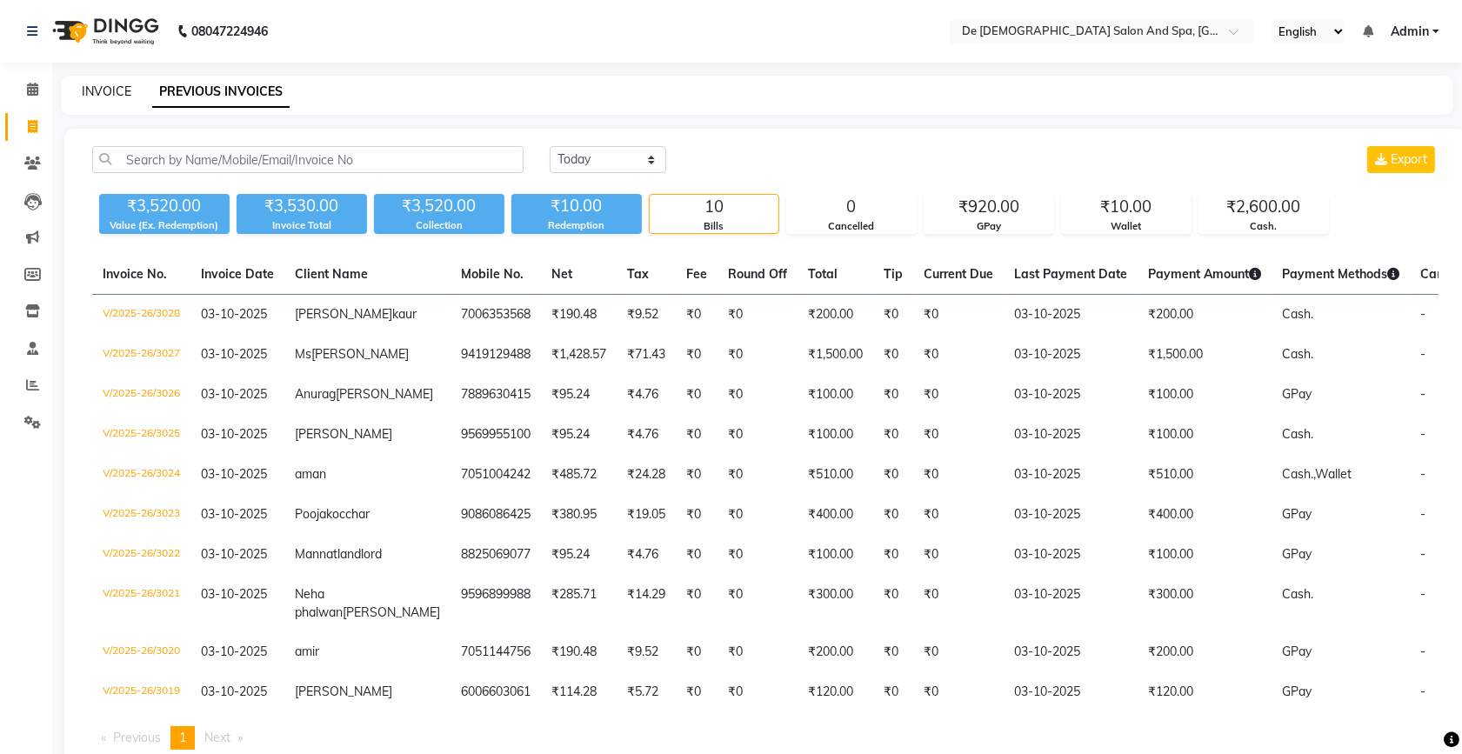
click at [101, 88] on link "INVOICE" at bounding box center [107, 91] width 50 height 16
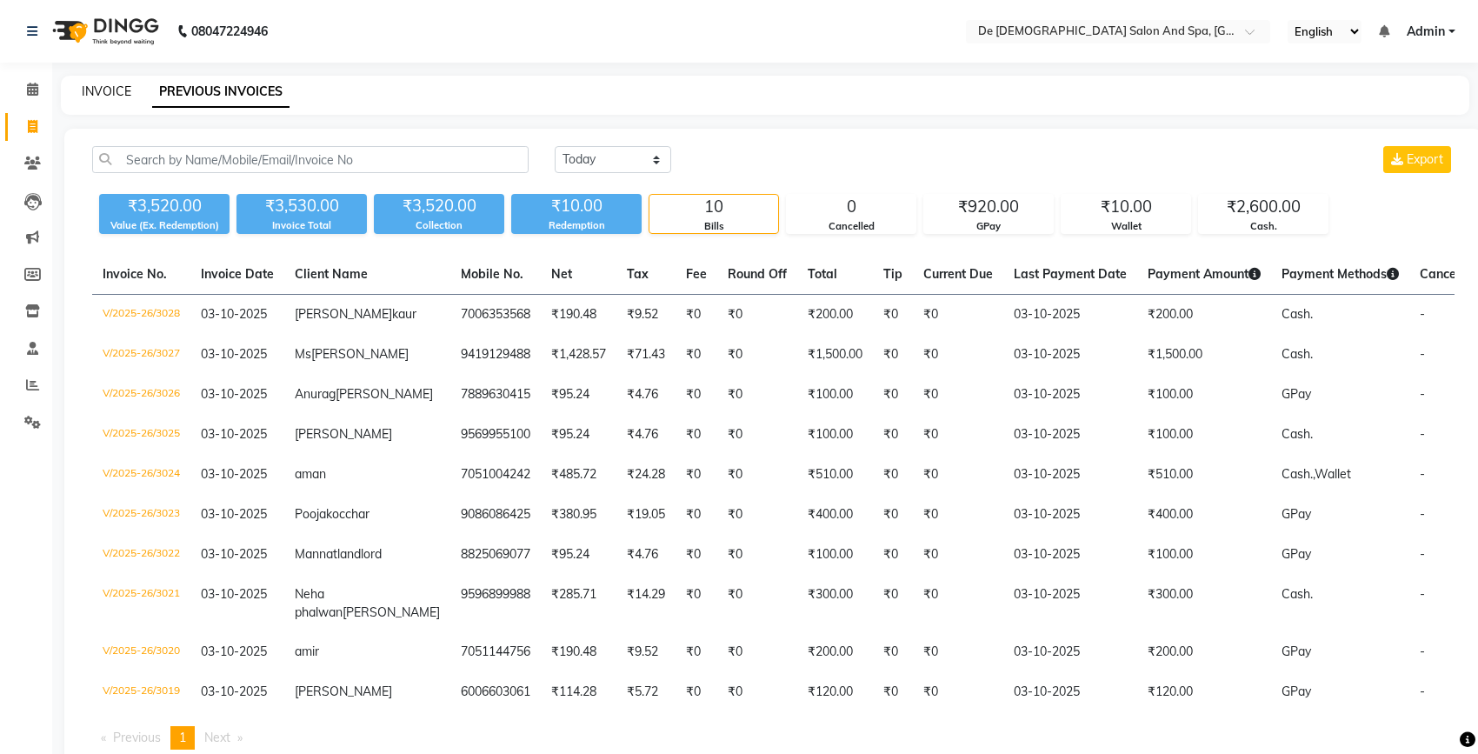
select select "6431"
select select "service"
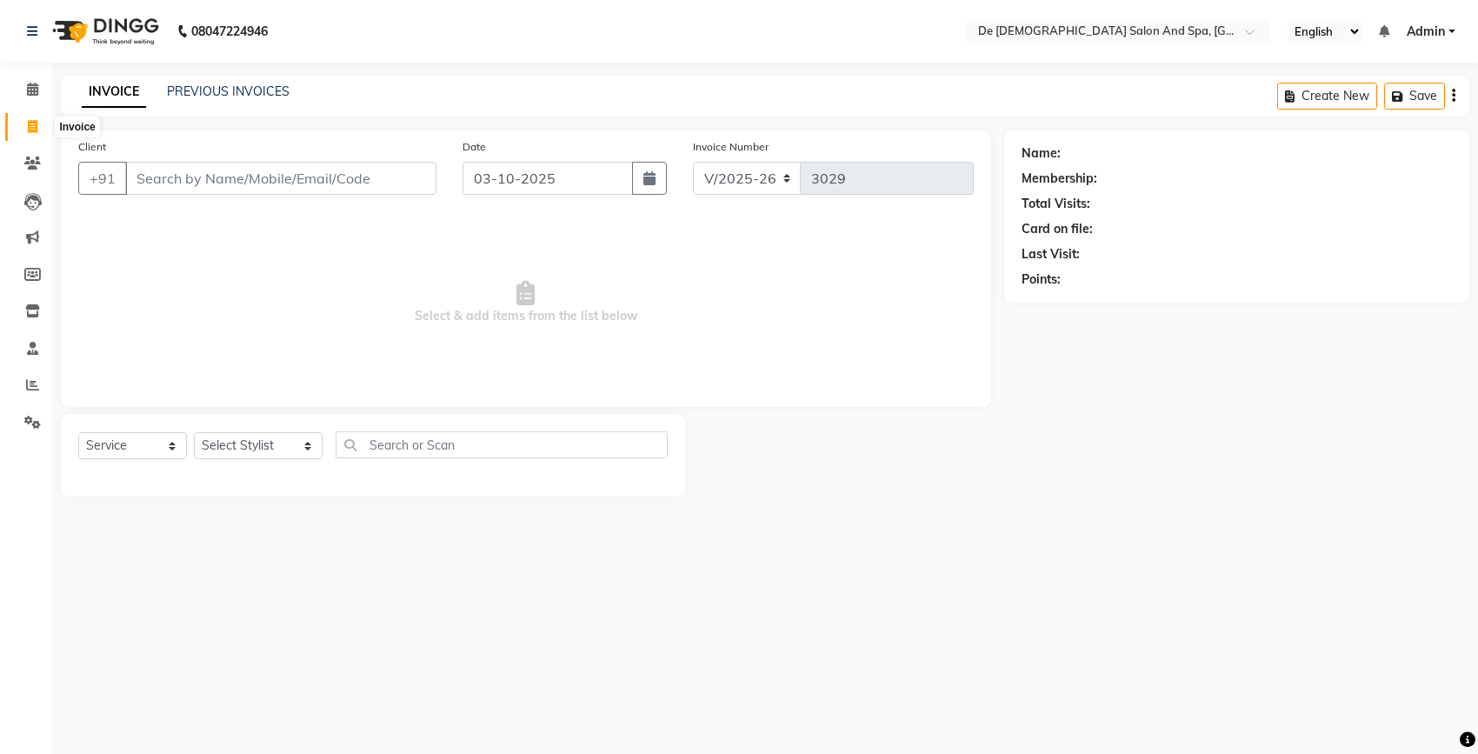
click at [28, 132] on icon at bounding box center [33, 126] width 10 height 13
select select "6431"
select select "service"
click at [206, 92] on link "PREVIOUS INVOICES" at bounding box center [228, 91] width 123 height 16
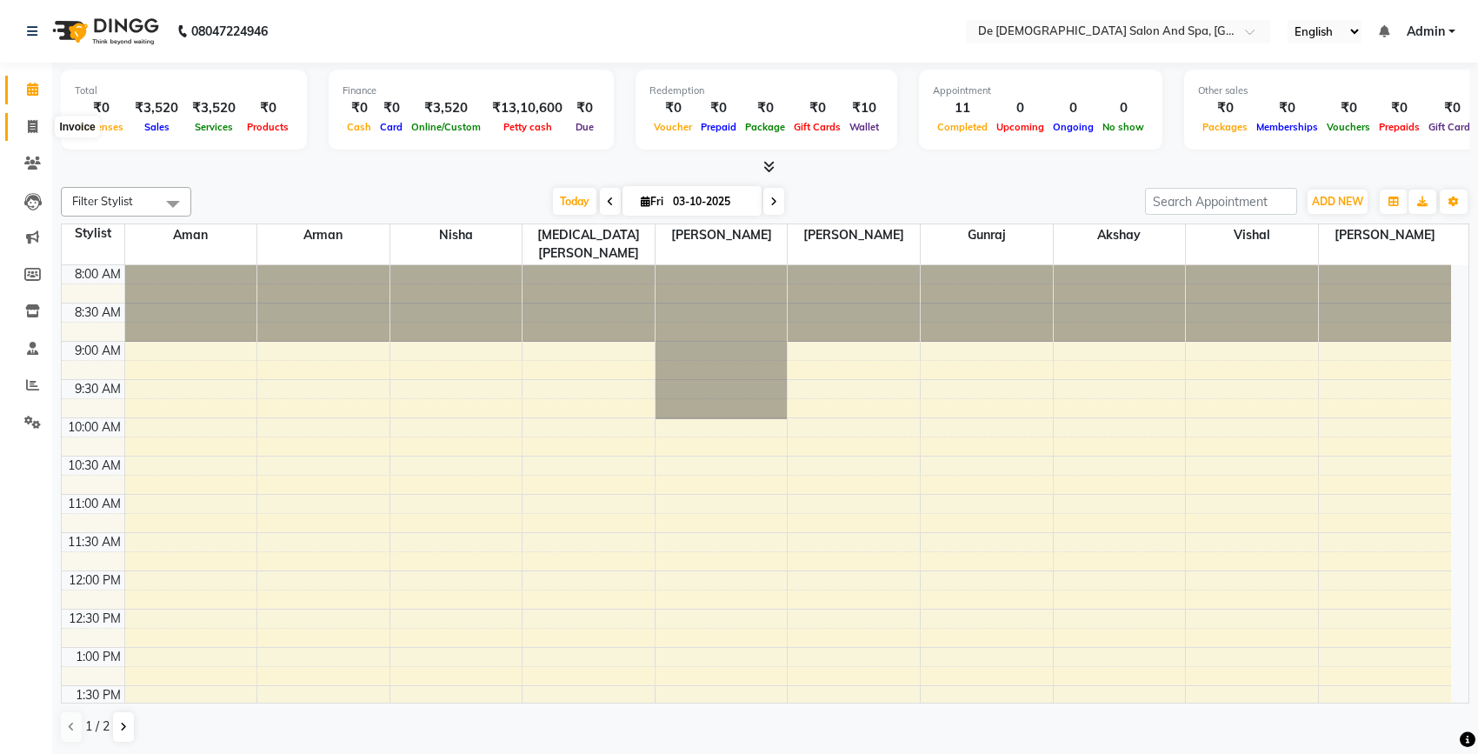
click at [30, 128] on icon at bounding box center [33, 126] width 10 height 13
select select "6431"
select select "service"
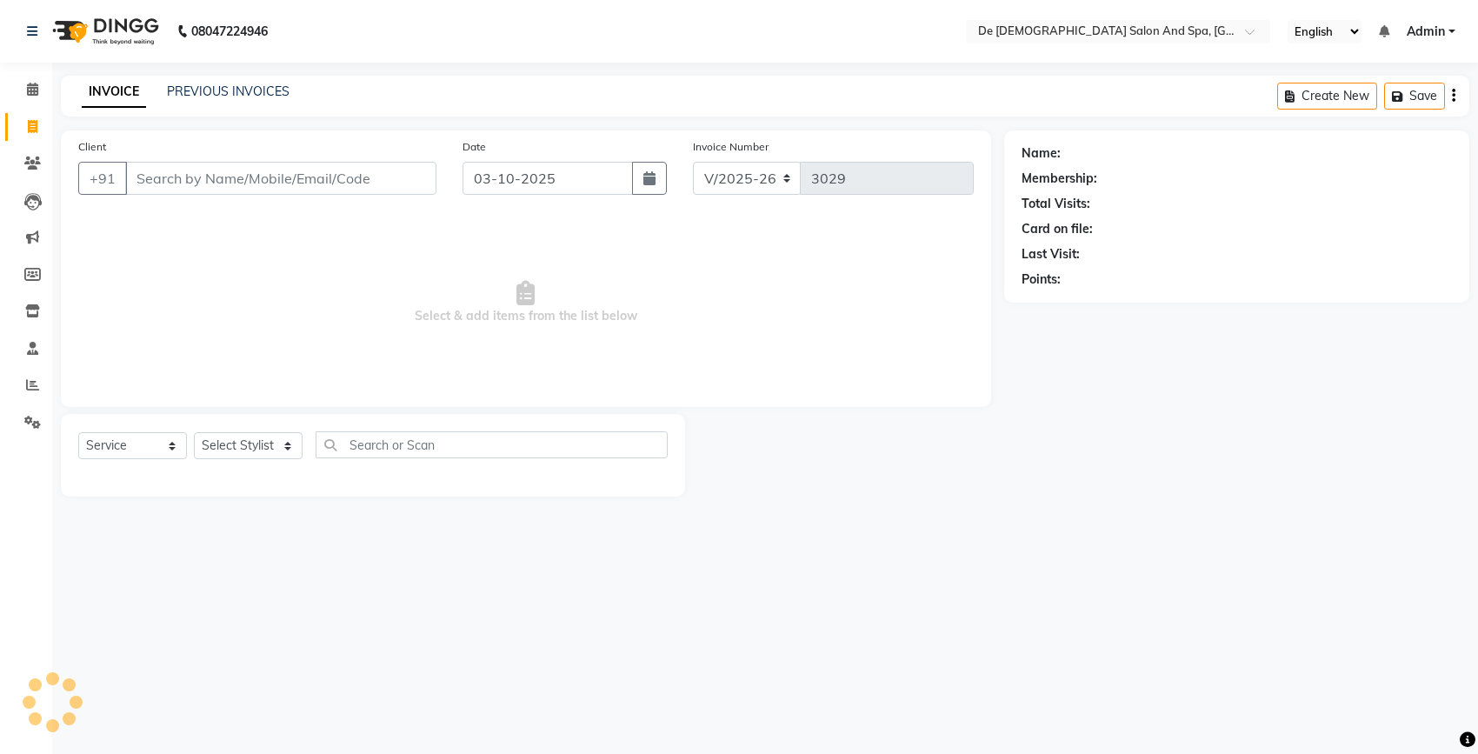
click at [209, 176] on input "Client" at bounding box center [280, 178] width 311 height 33
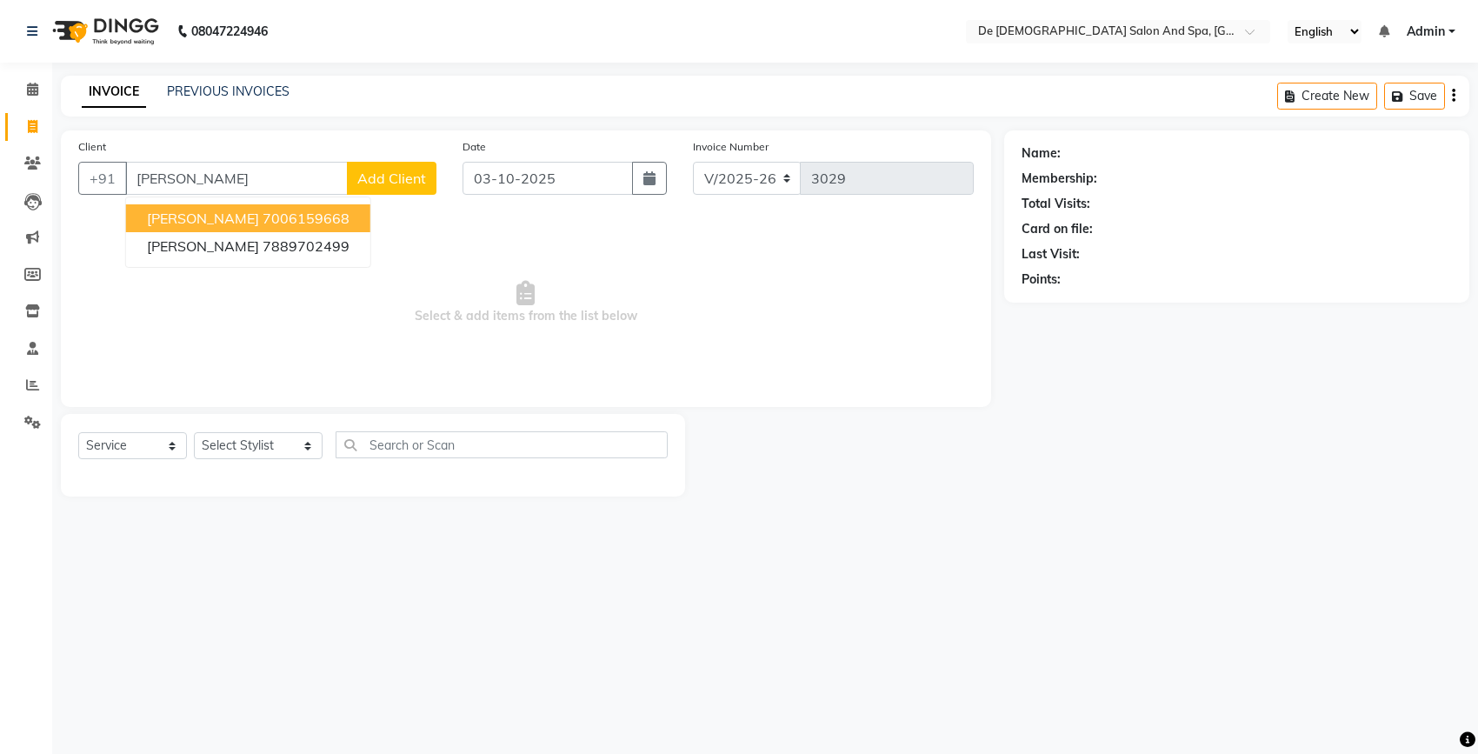
click at [263, 215] on ngb-highlight "7006159668" at bounding box center [306, 218] width 87 height 17
type input "7006159668"
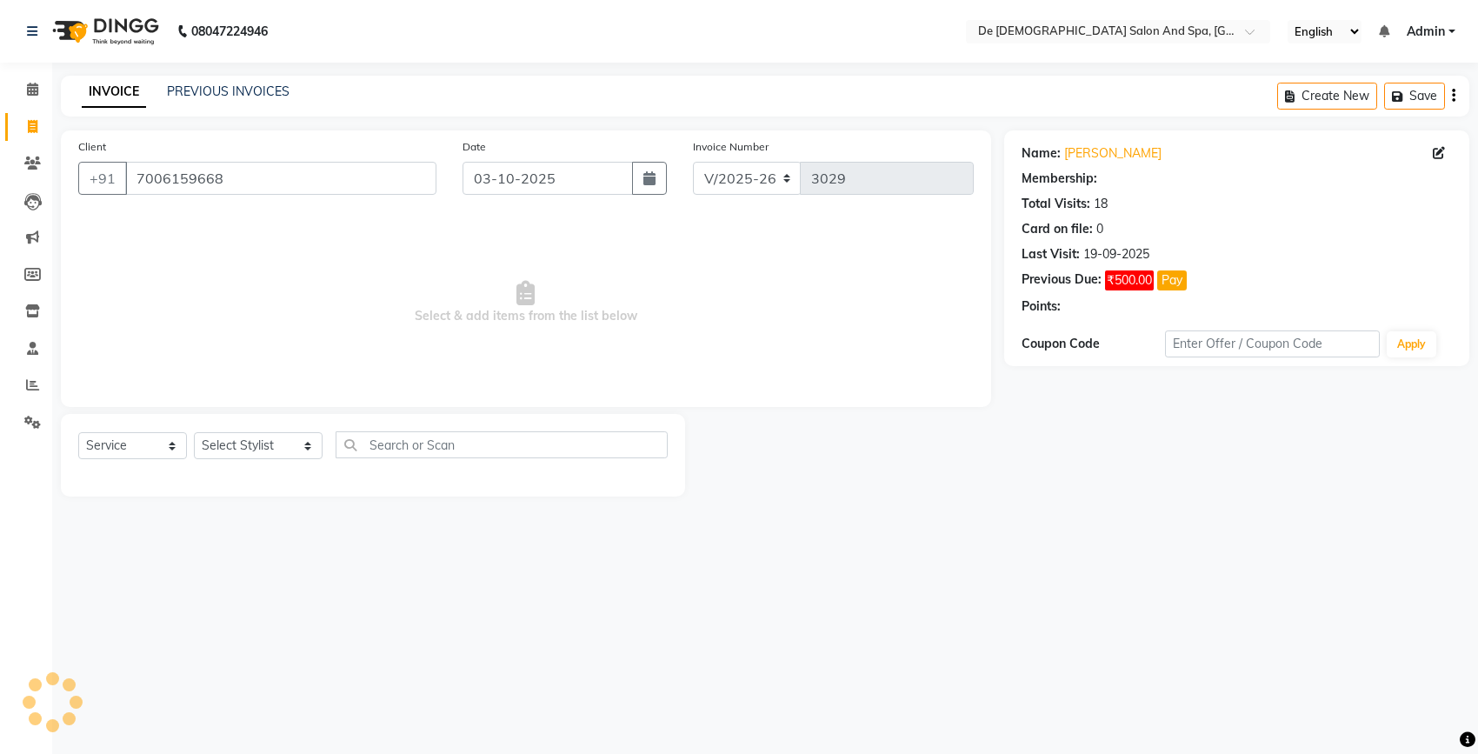
select select "1: Object"
click at [224, 448] on select "Select Stylist akshay aman Arman Ashwani gunraj nadia nikita thappa nisha parve…" at bounding box center [258, 445] width 129 height 27
select select "49371"
click at [194, 432] on select "Select Stylist akshay aman Arman Ashwani gunraj nadia nikita thappa nisha parve…" at bounding box center [258, 445] width 129 height 27
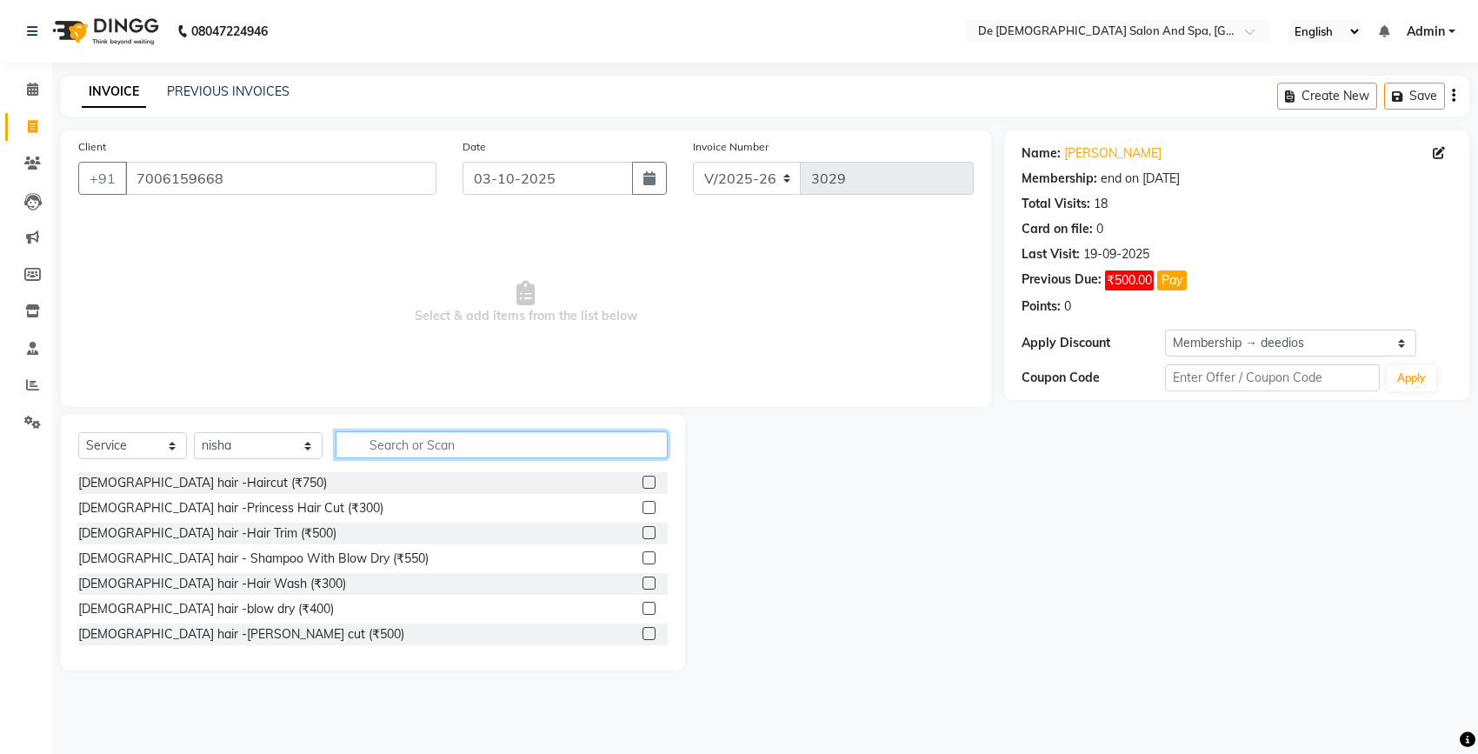
click at [394, 435] on input "text" at bounding box center [502, 444] width 332 height 27
click at [361, 424] on div "Select Service Product Membership Package Voucher Prepaid Gift Card Select Styl…" at bounding box center [373, 542] width 624 height 257
click at [362, 424] on div "Select Service Product Membership Package Voucher Prepaid Gift Card Select Styl…" at bounding box center [373, 542] width 624 height 257
click at [358, 450] on input "text" at bounding box center [502, 444] width 332 height 27
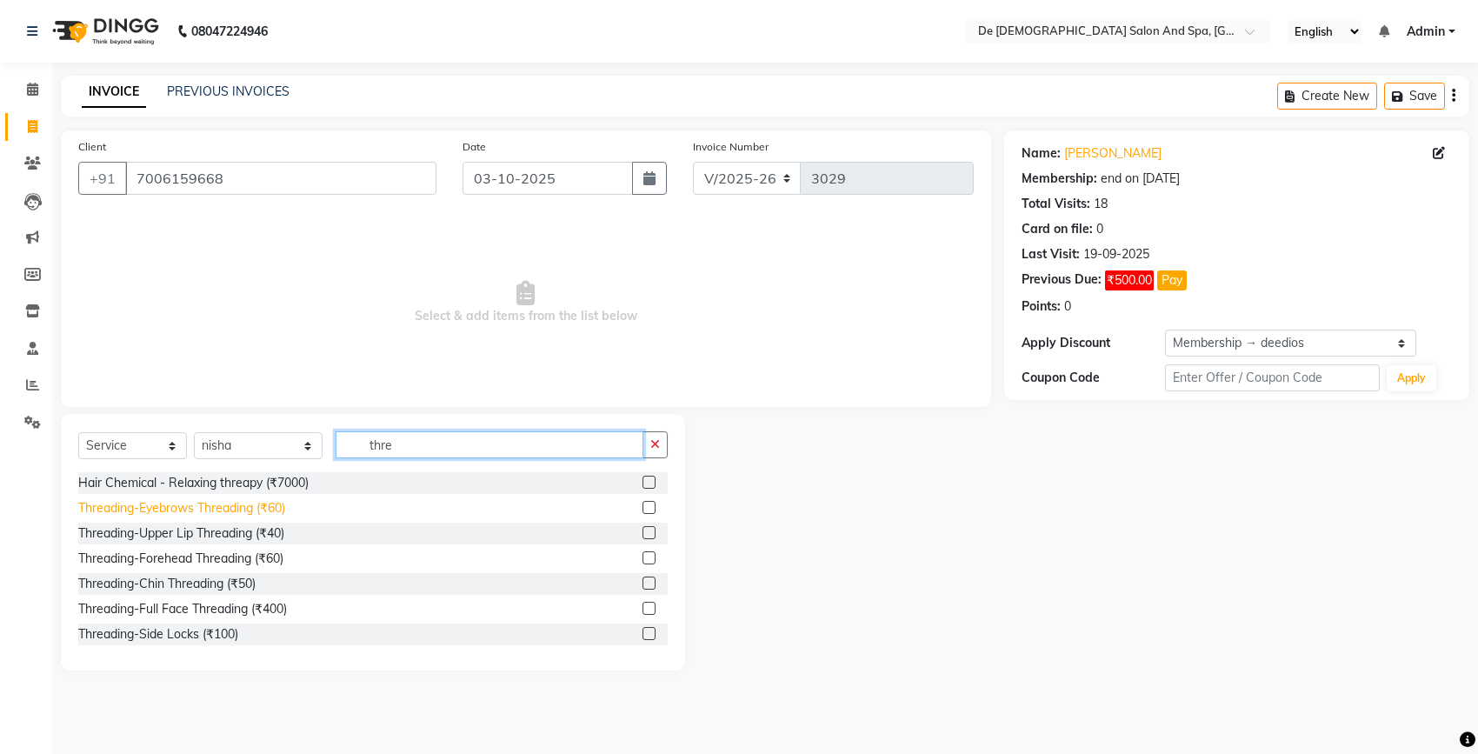
type input "thre"
click at [179, 504] on div "Threading-Eyebrows Threading (₹60)" at bounding box center [181, 508] width 207 height 18
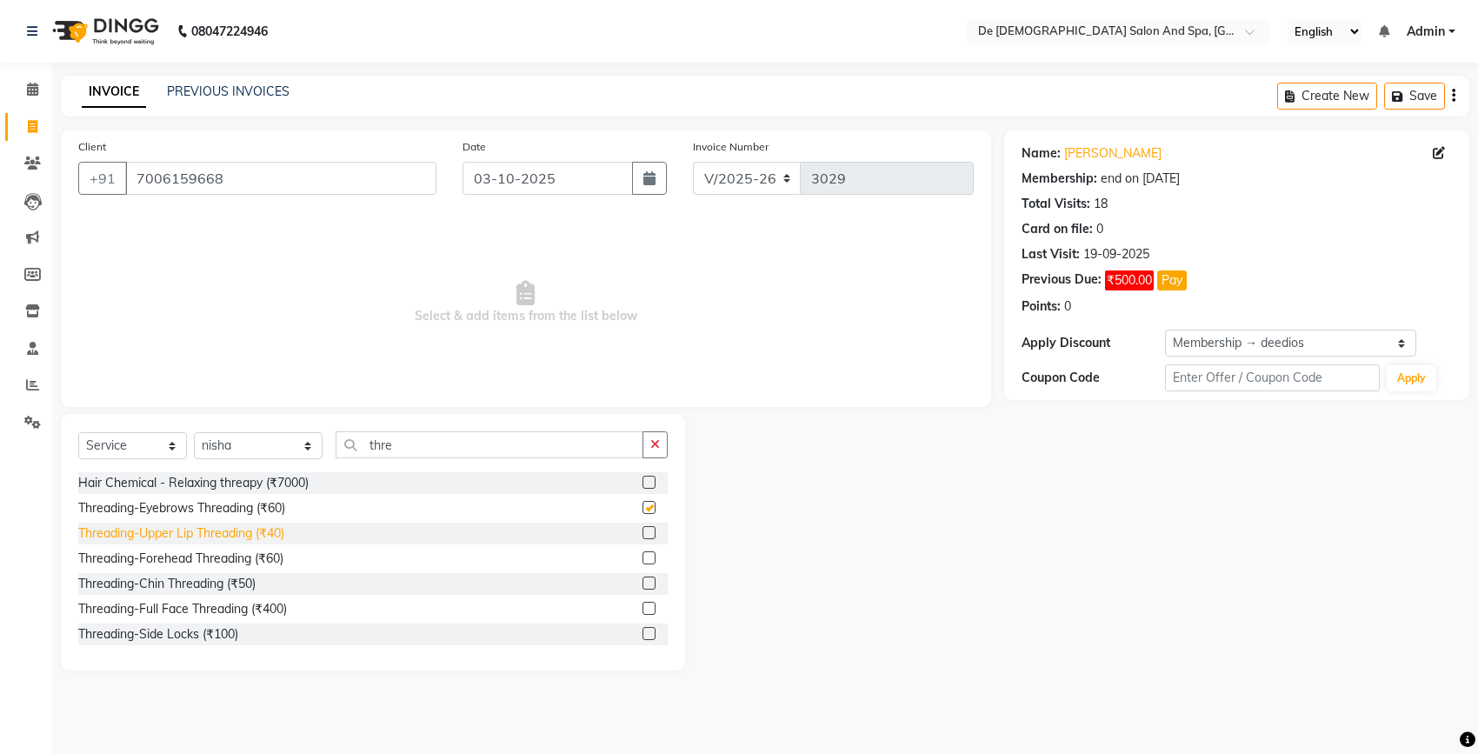
checkbox input "false"
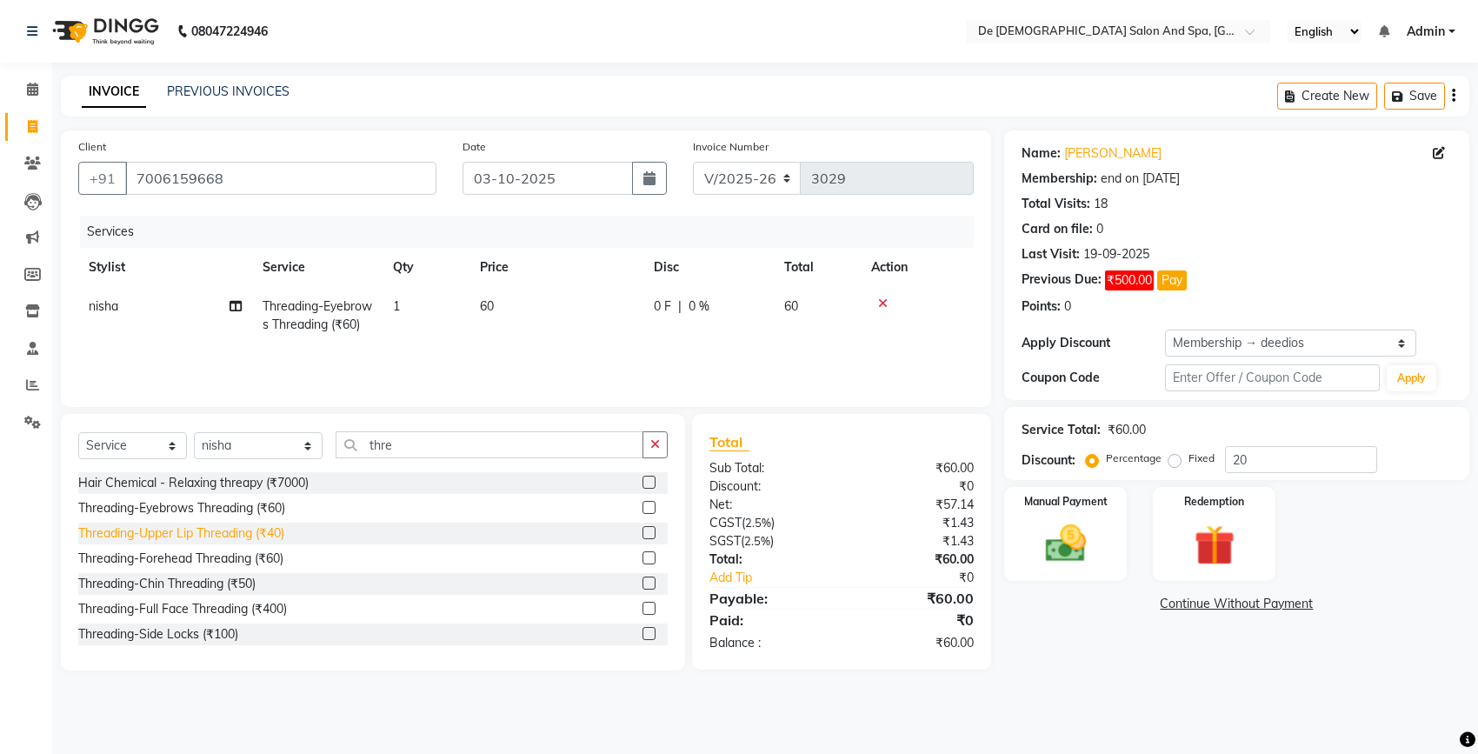
click at [206, 542] on div "Threading-Upper Lip Threading (₹40)" at bounding box center [181, 533] width 206 height 18
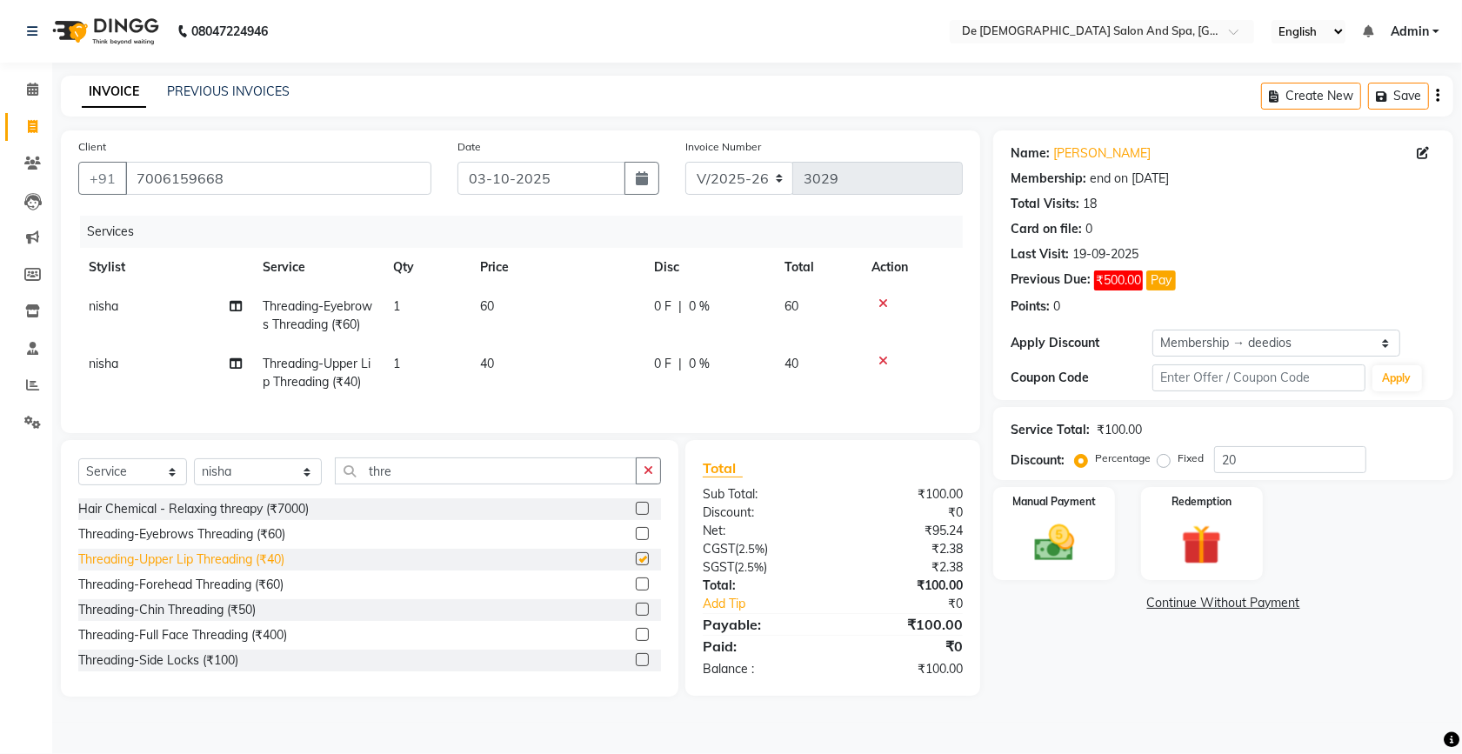
checkbox input "false"
click at [659, 484] on button "button" at bounding box center [648, 470] width 25 height 27
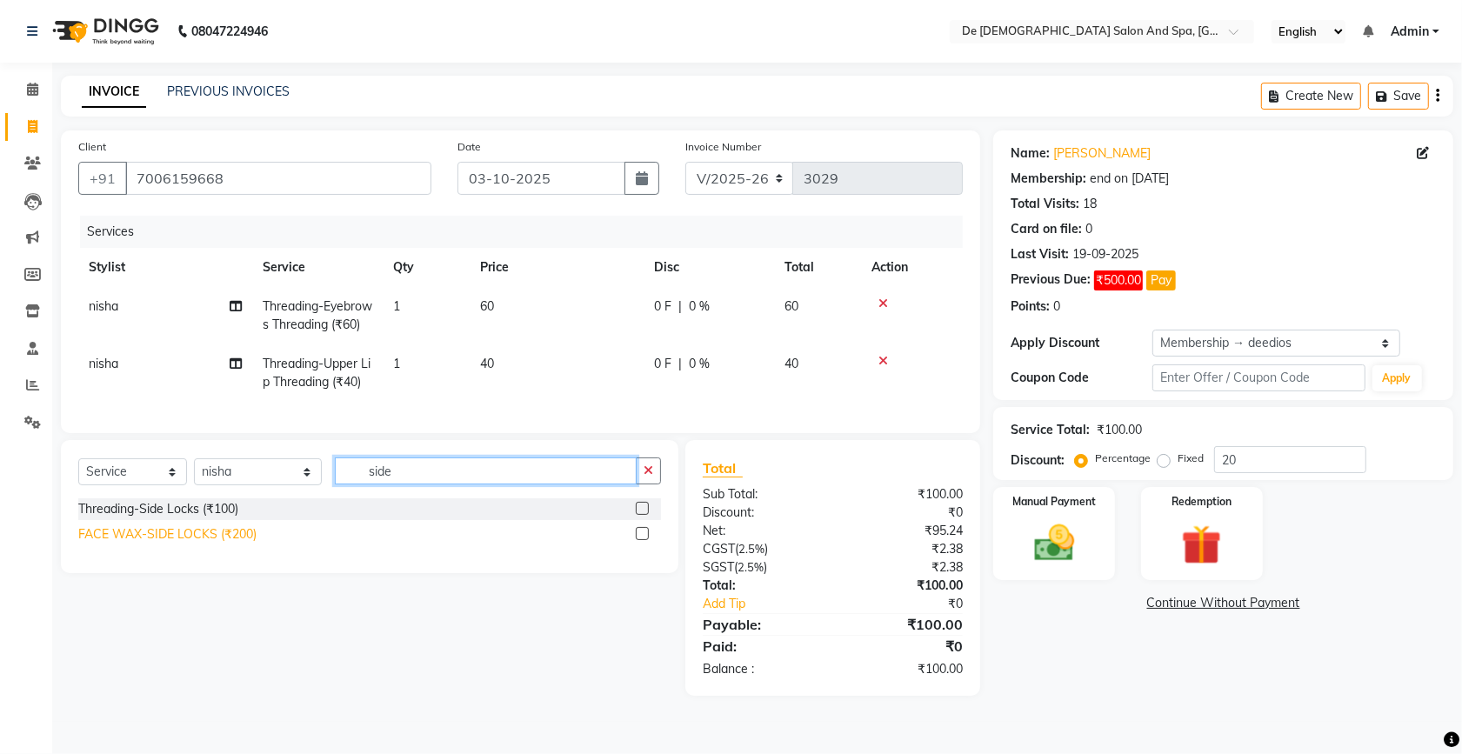
type input "side"
click at [161, 544] on div "FACE WAX-SIDE LOCKS (₹200)" at bounding box center [167, 534] width 178 height 18
checkbox input "false"
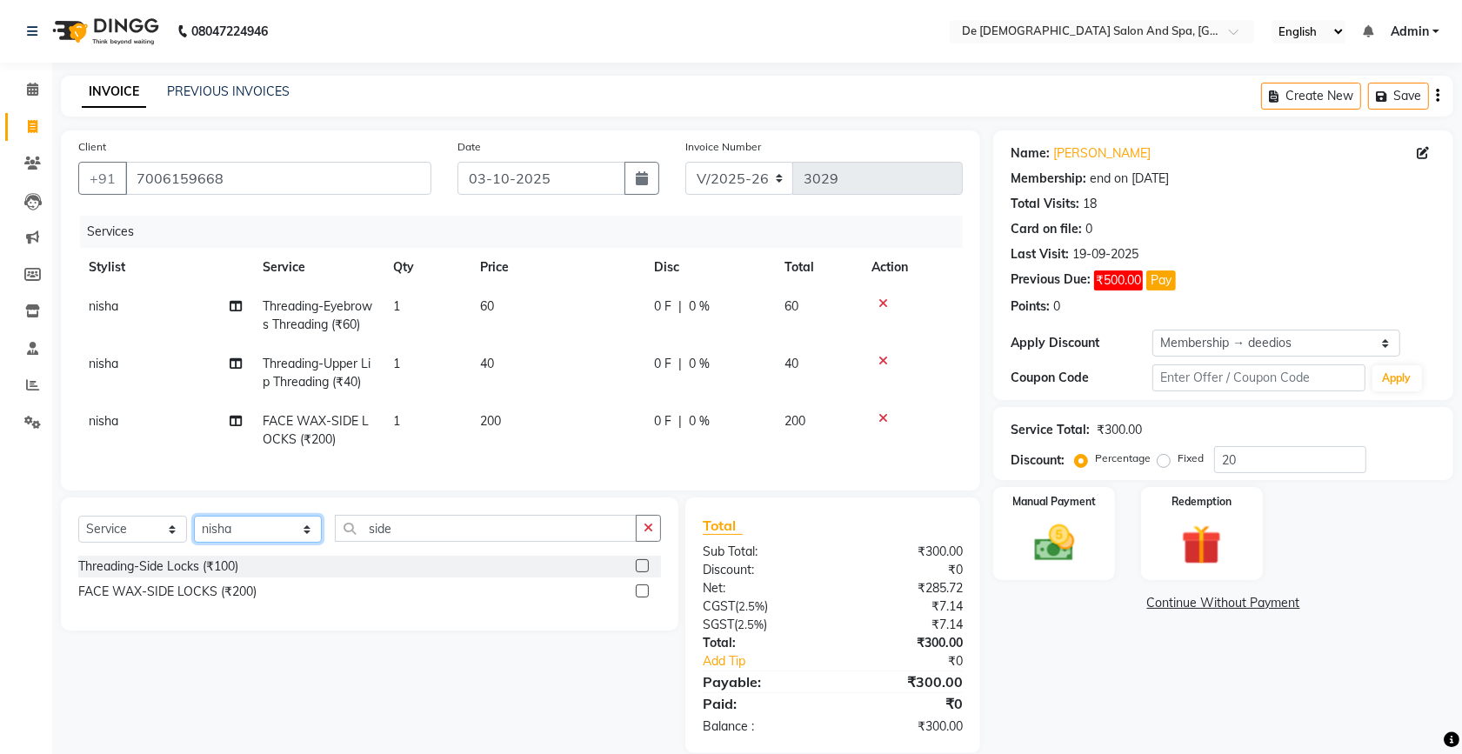
click at [267, 543] on select "Select Stylist akshay [PERSON_NAME] [PERSON_NAME] [PERSON_NAME] [MEDICAL_DATA][…" at bounding box center [258, 529] width 128 height 27
click at [633, 542] on input "side" at bounding box center [486, 528] width 302 height 27
click at [646, 534] on icon "button" at bounding box center [649, 528] width 10 height 12
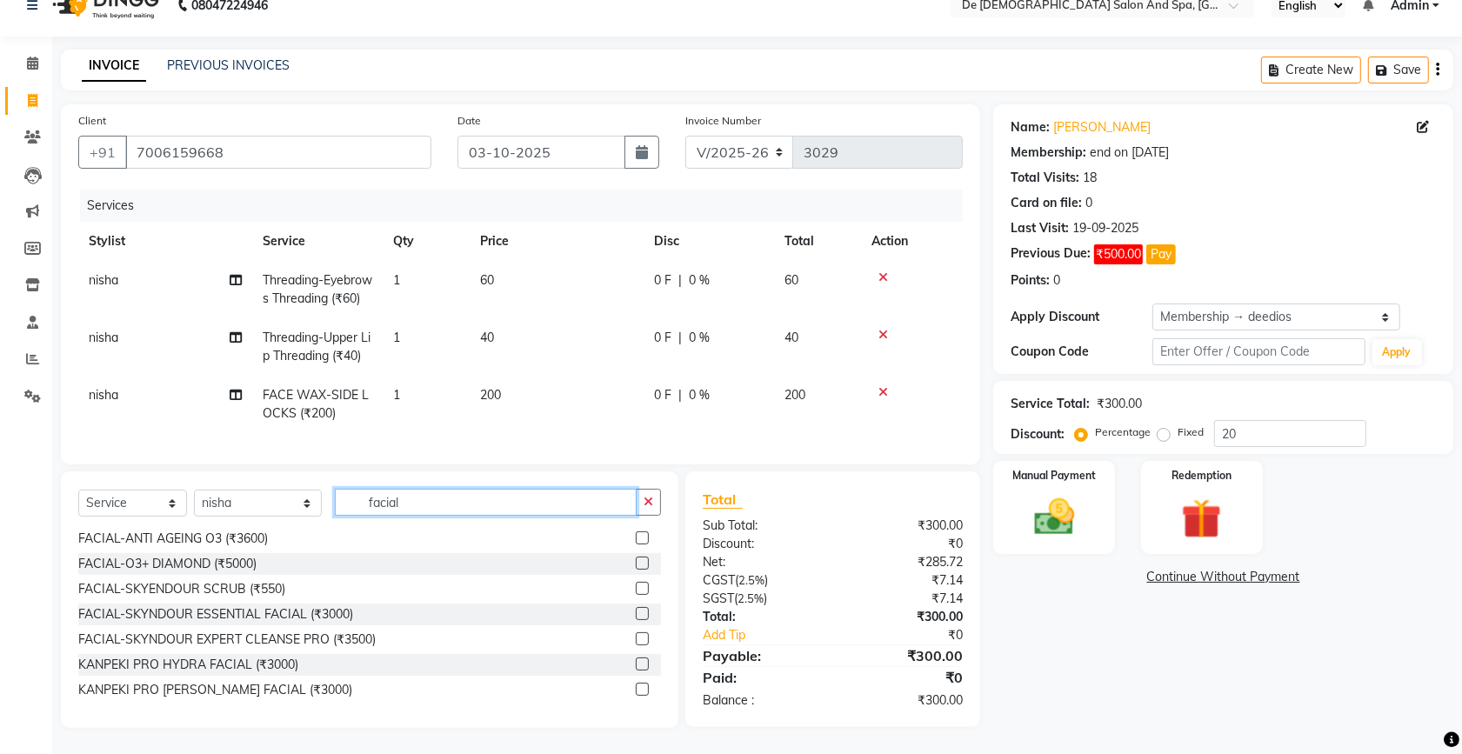
scroll to position [59, 0]
type input "facial"
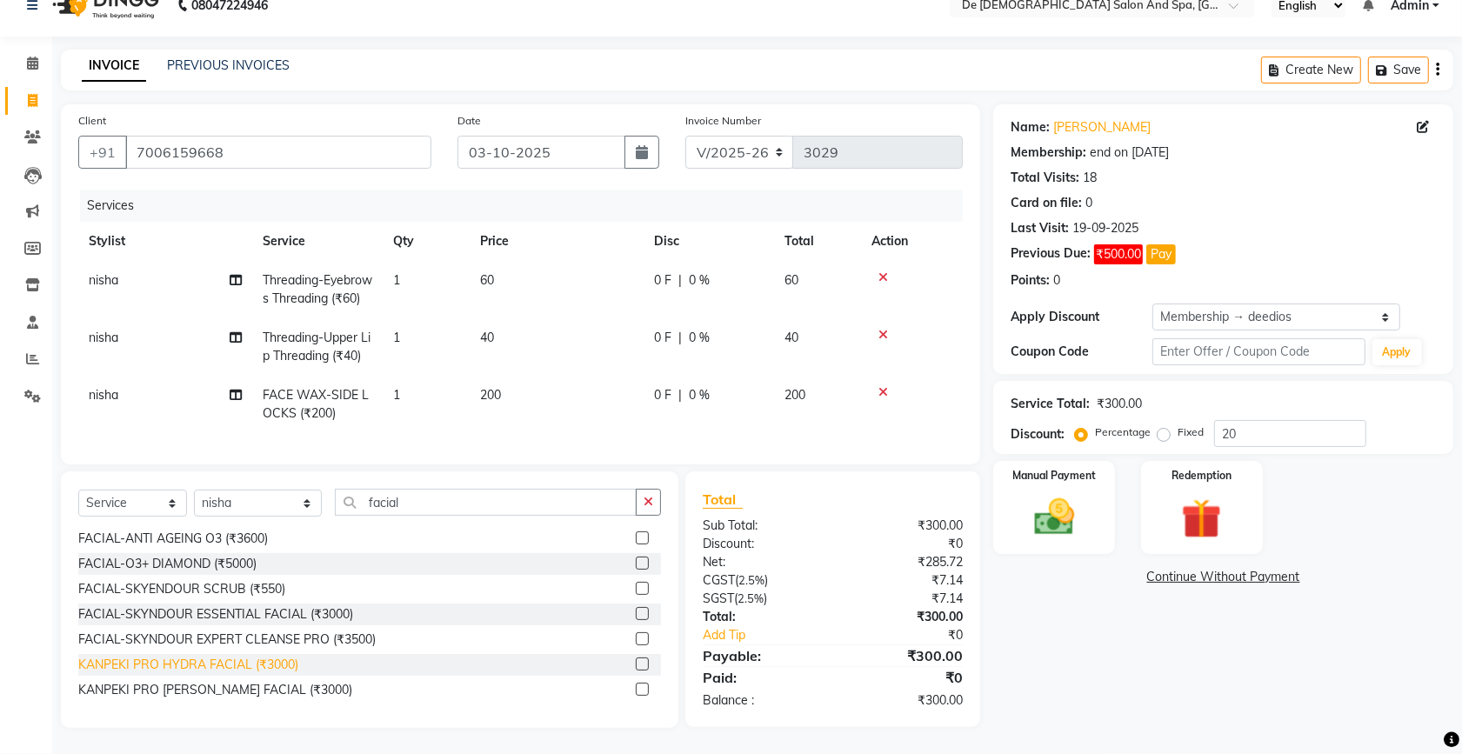
click at [197, 671] on div "KANPEKI PRO HYDRA FACIAL (₹3000)" at bounding box center [188, 665] width 220 height 18
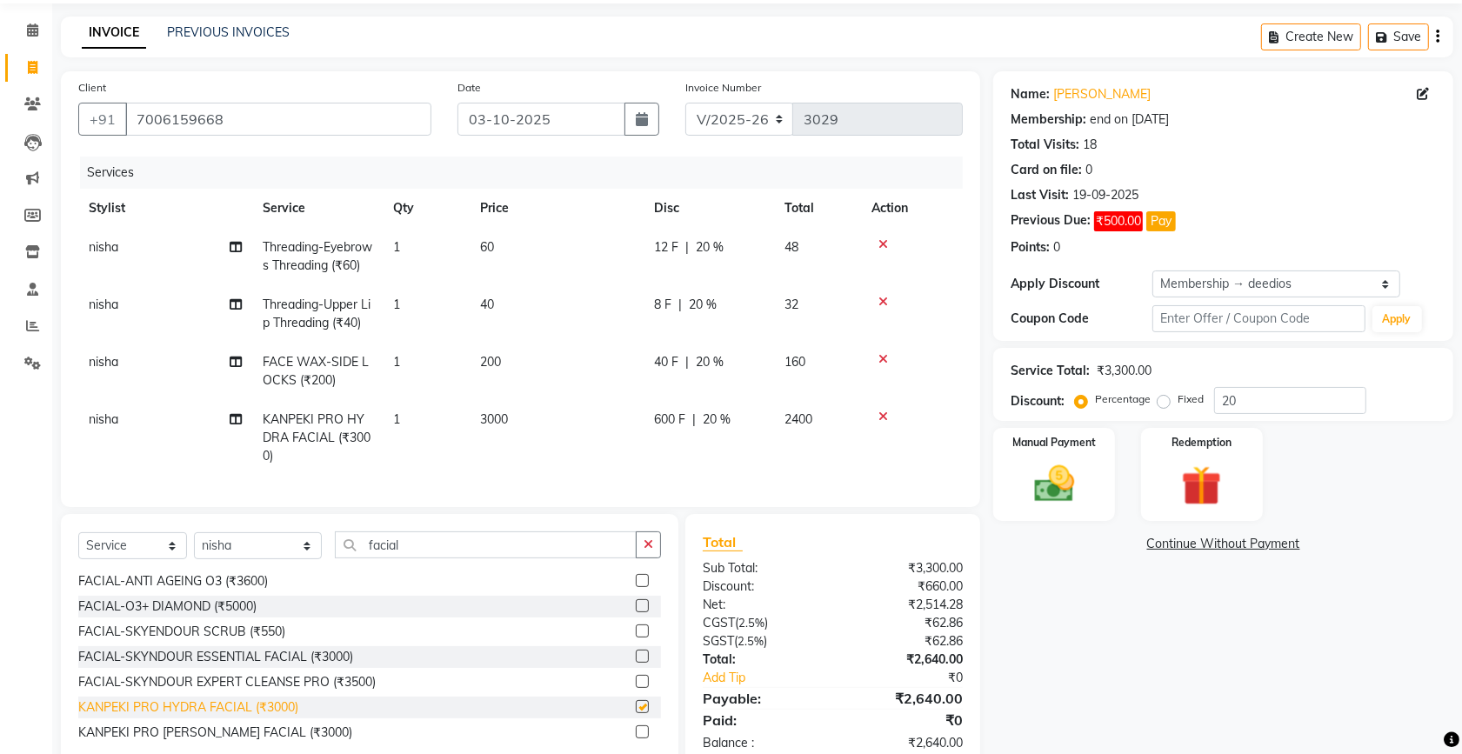
checkbox input "false"
click at [667, 429] on span "600 F" at bounding box center [669, 419] width 31 height 18
select select "49371"
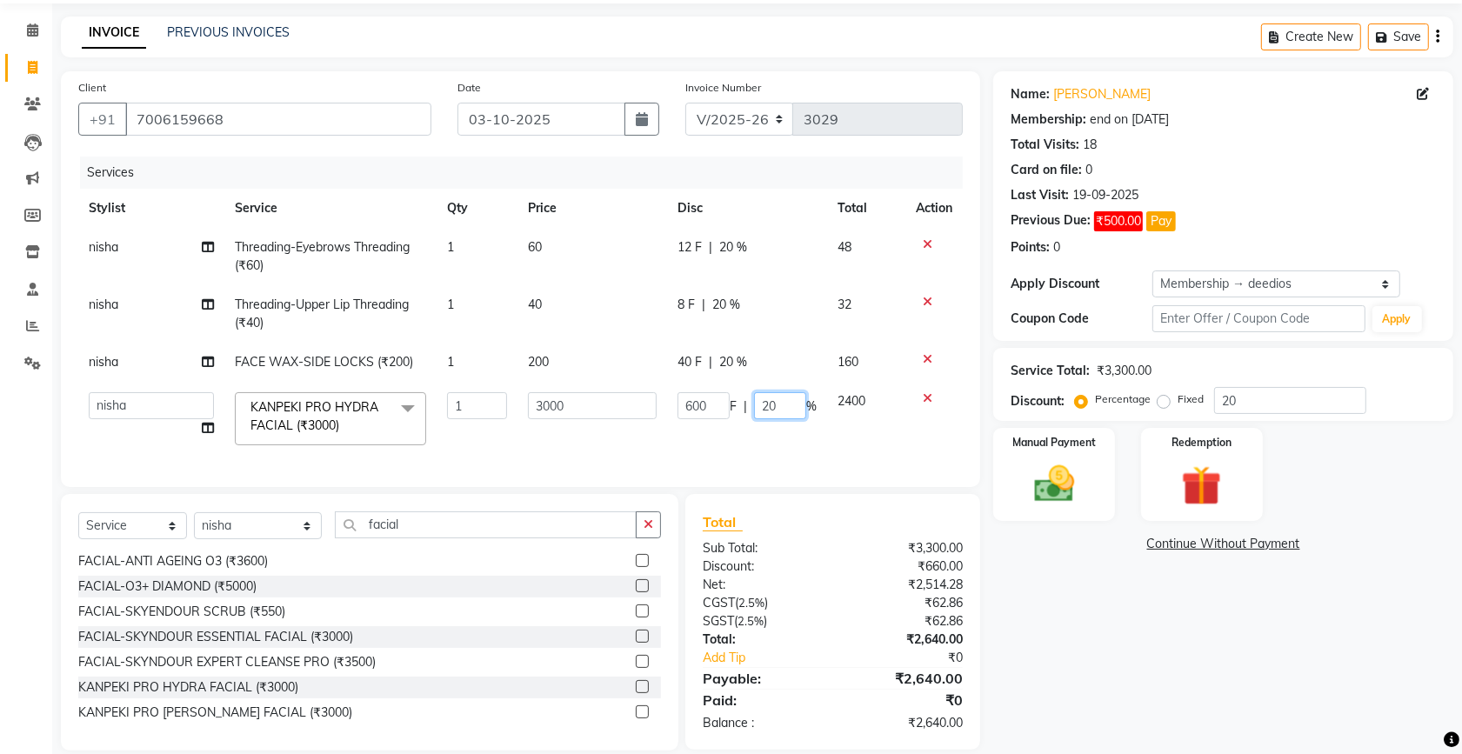
click at [788, 403] on input "20" at bounding box center [780, 405] width 52 height 27
type input "2"
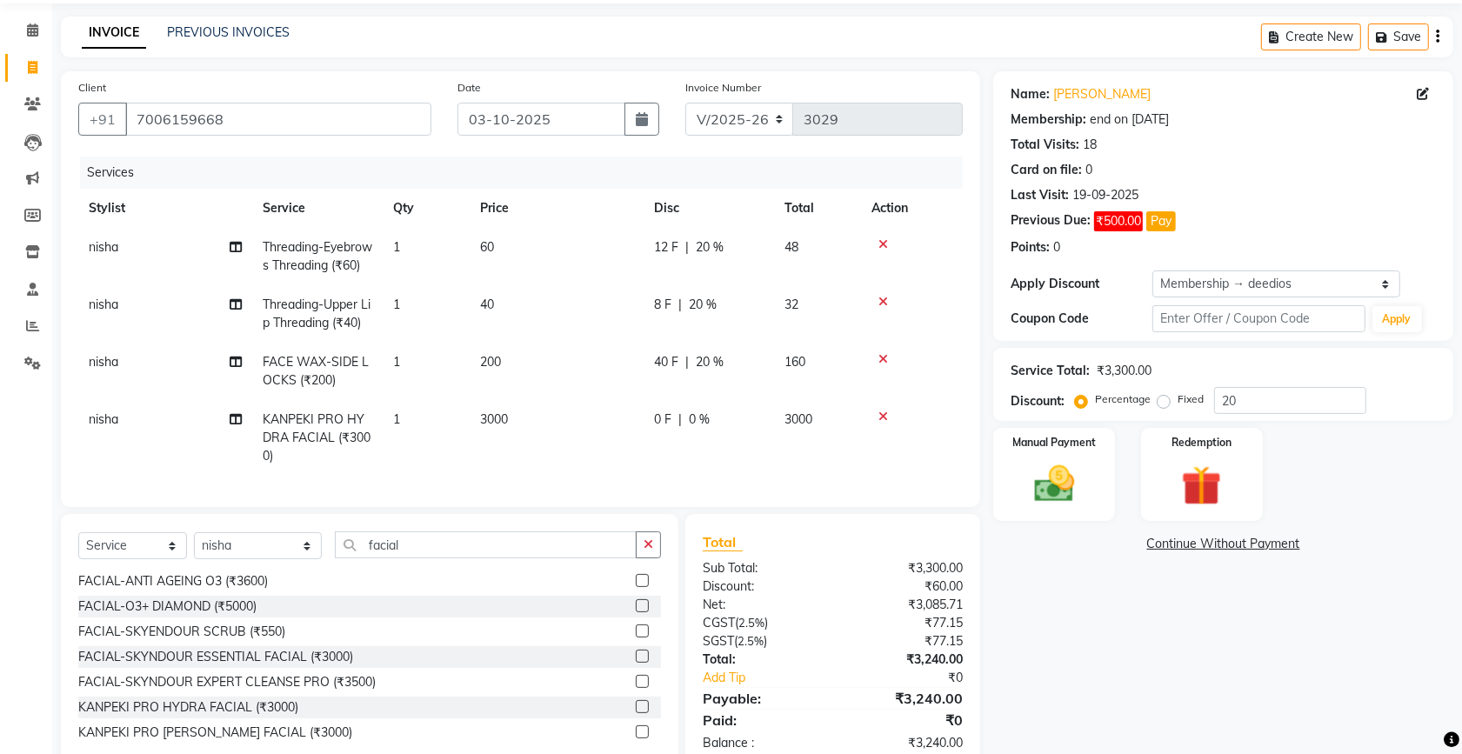
click at [555, 450] on td "3000" at bounding box center [557, 438] width 174 height 76
select select "49371"
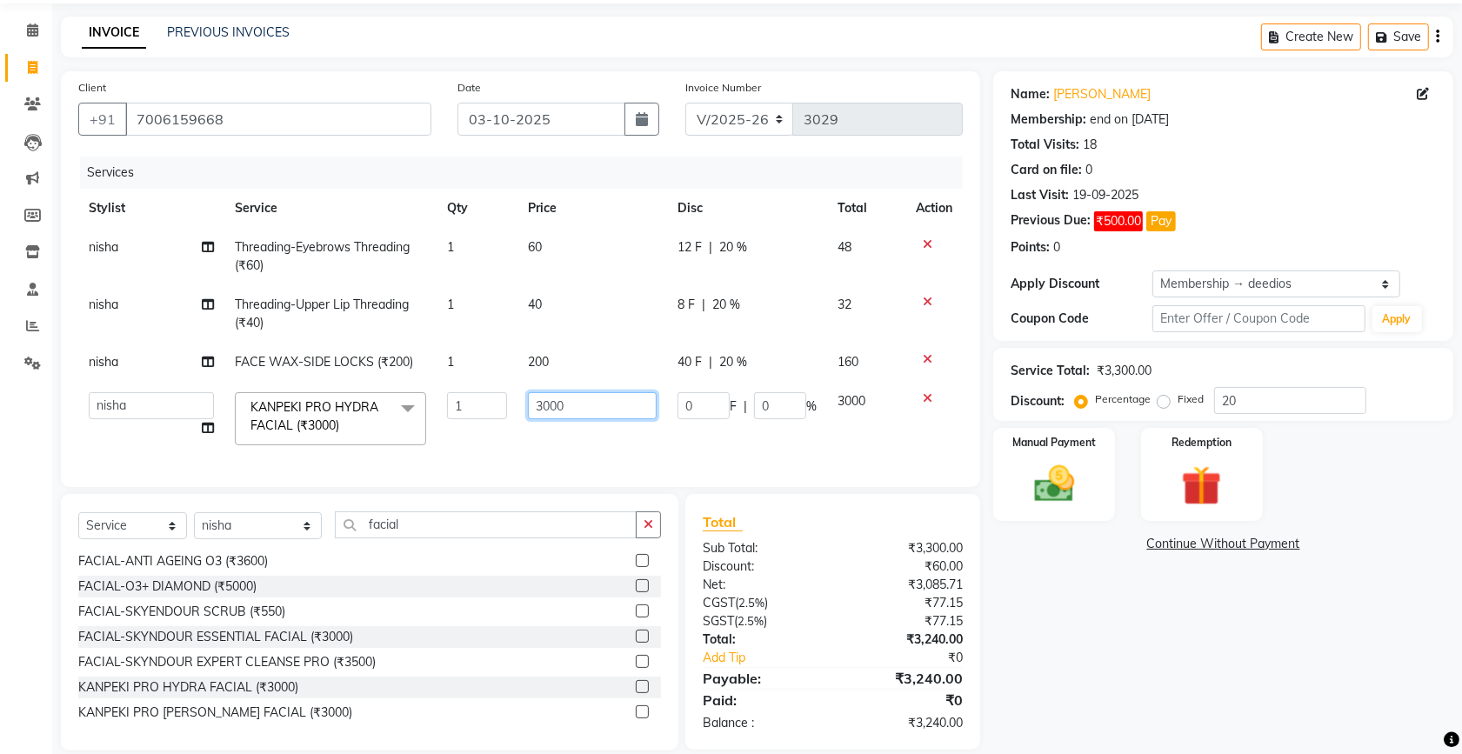
click at [615, 401] on input "3000" at bounding box center [592, 405] width 129 height 27
click at [541, 403] on input "3000" at bounding box center [592, 405] width 129 height 27
type input "1000"
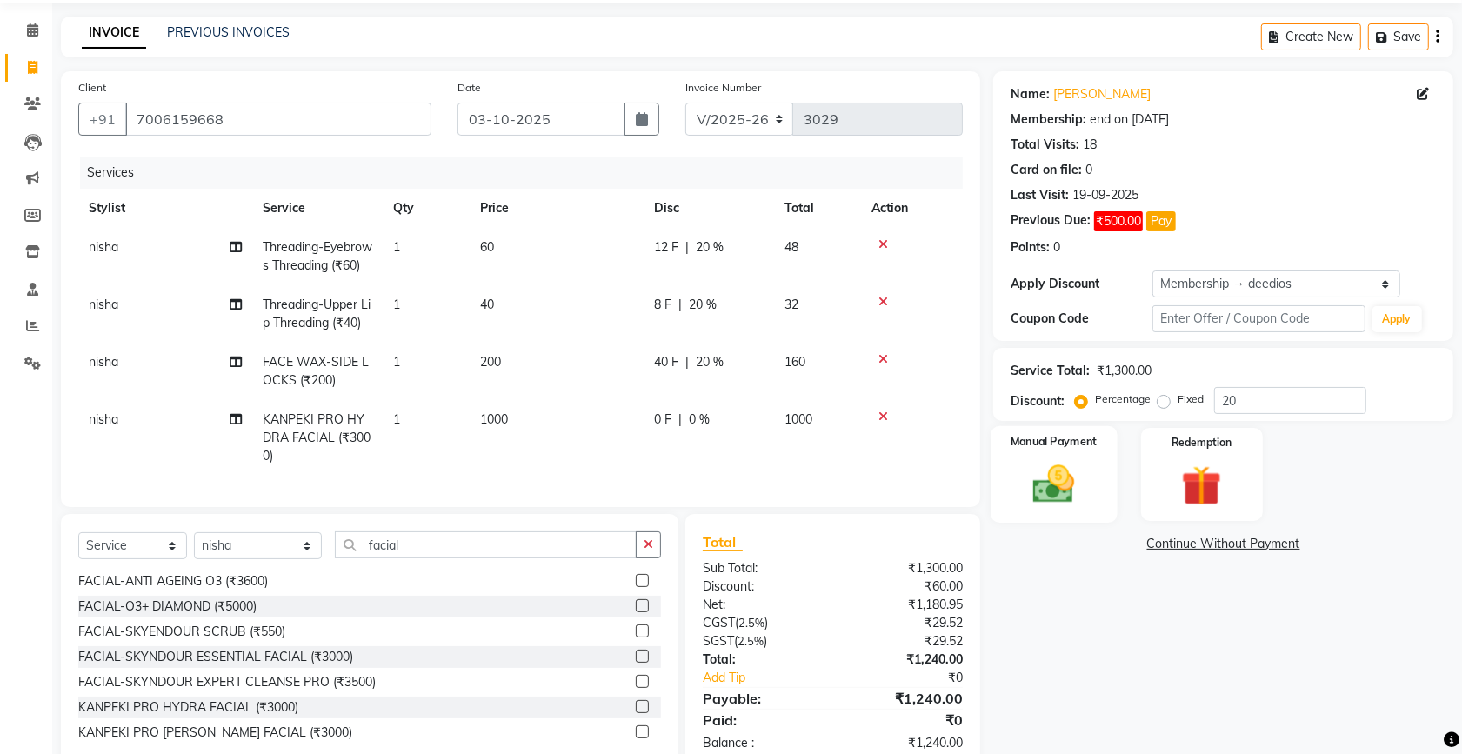
click at [1037, 470] on img at bounding box center [1054, 484] width 68 height 48
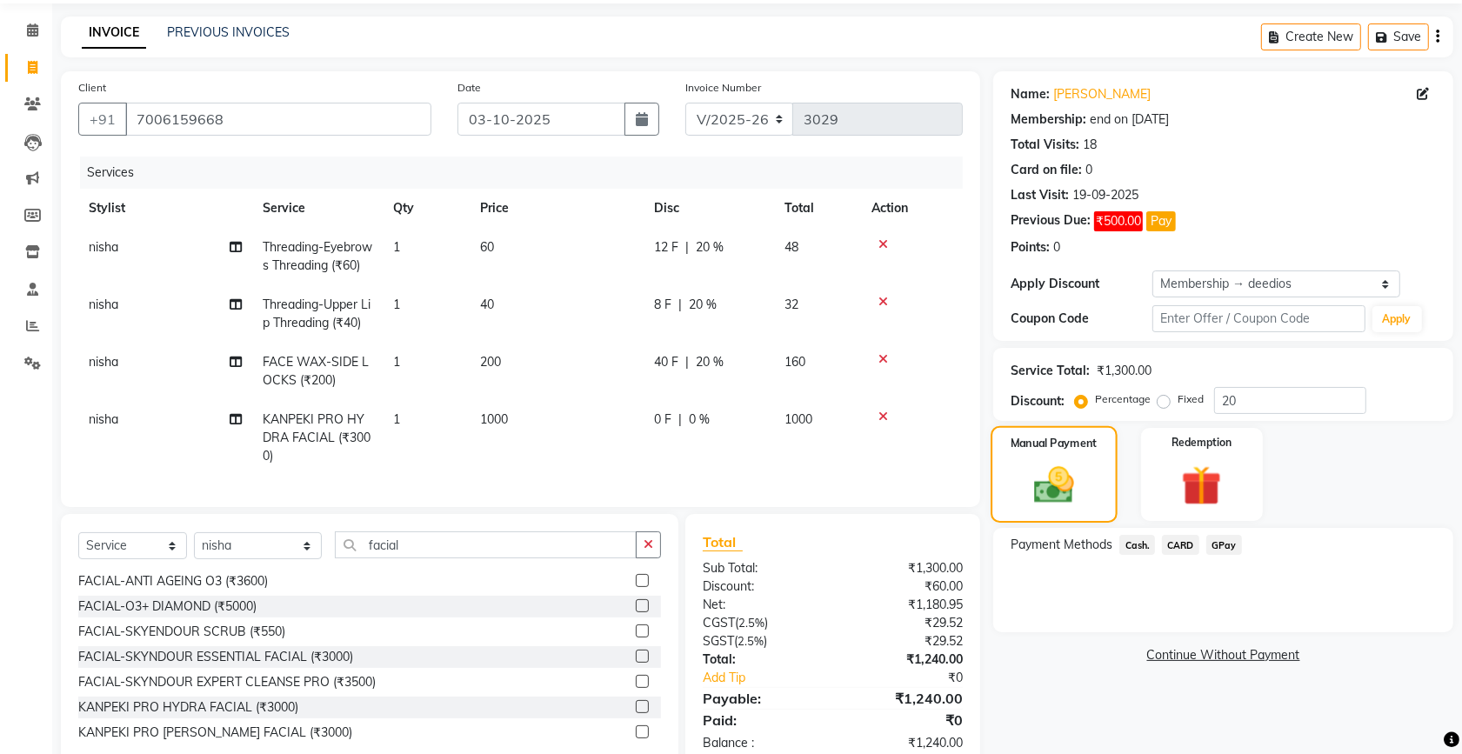
scroll to position [136, 0]
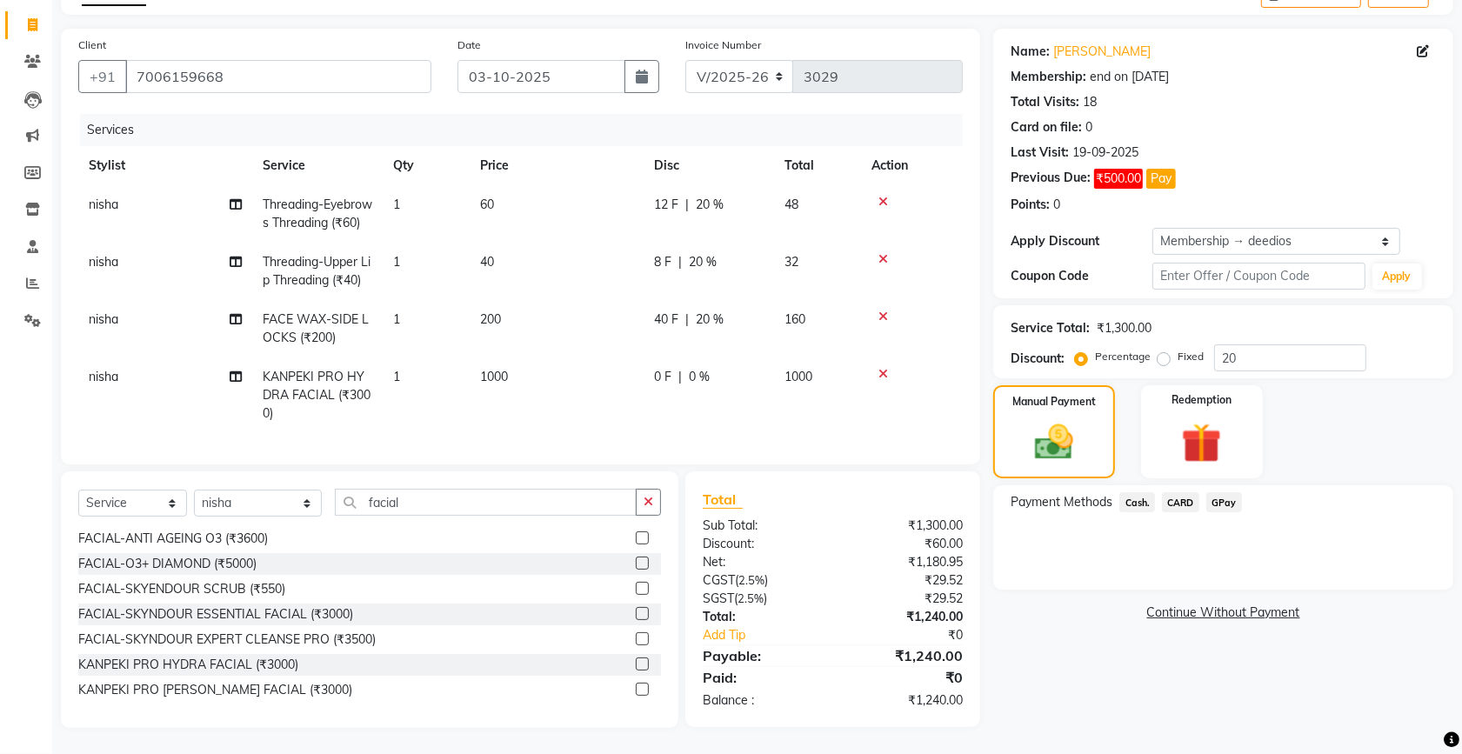
click at [755, 253] on div "8 F | 20 %" at bounding box center [709, 262] width 110 height 18
click at [755, 239] on td "12 F | 20 %" at bounding box center [709, 213] width 130 height 57
select select "49371"
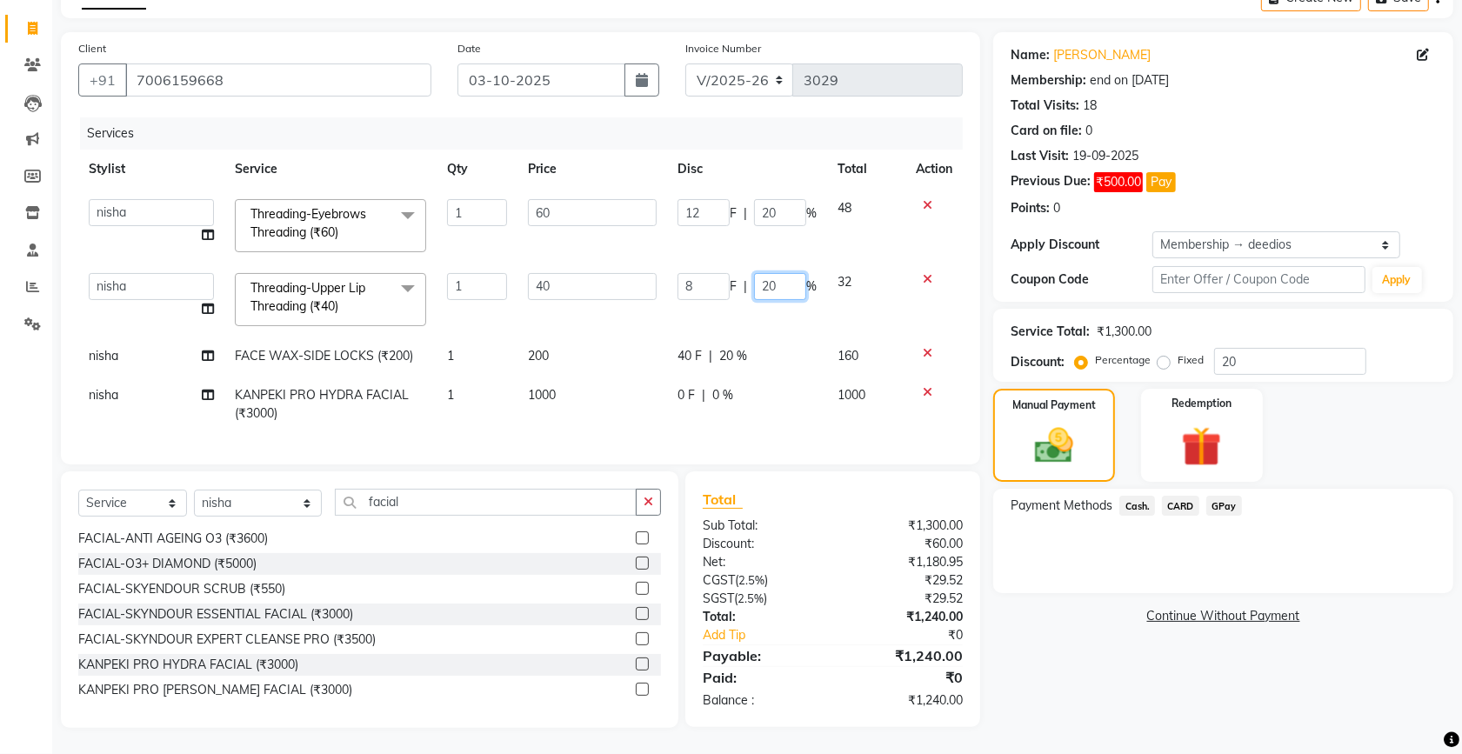
click at [791, 273] on input "20" at bounding box center [780, 286] width 52 height 27
type input "2"
click at [776, 193] on td "12 F | 20 %" at bounding box center [747, 227] width 160 height 74
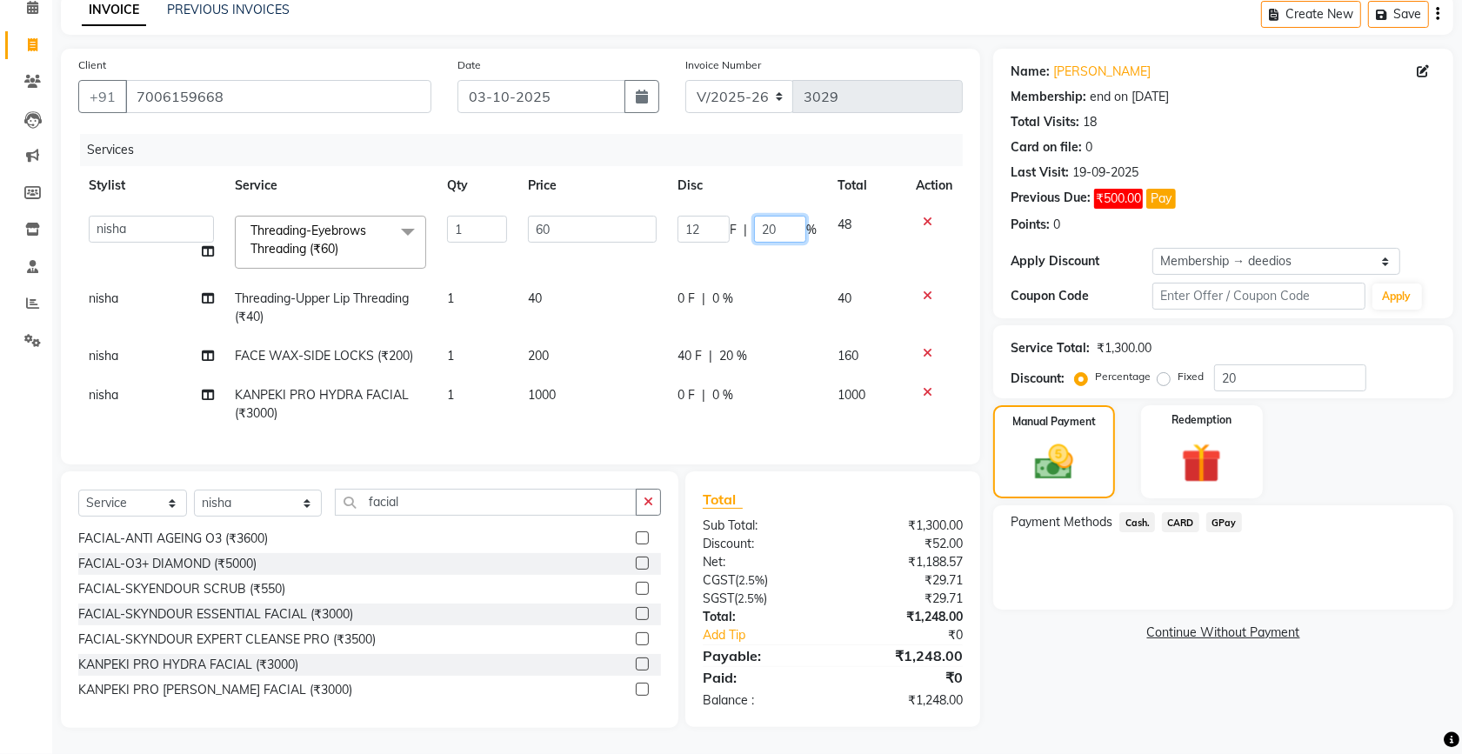
type input "2"
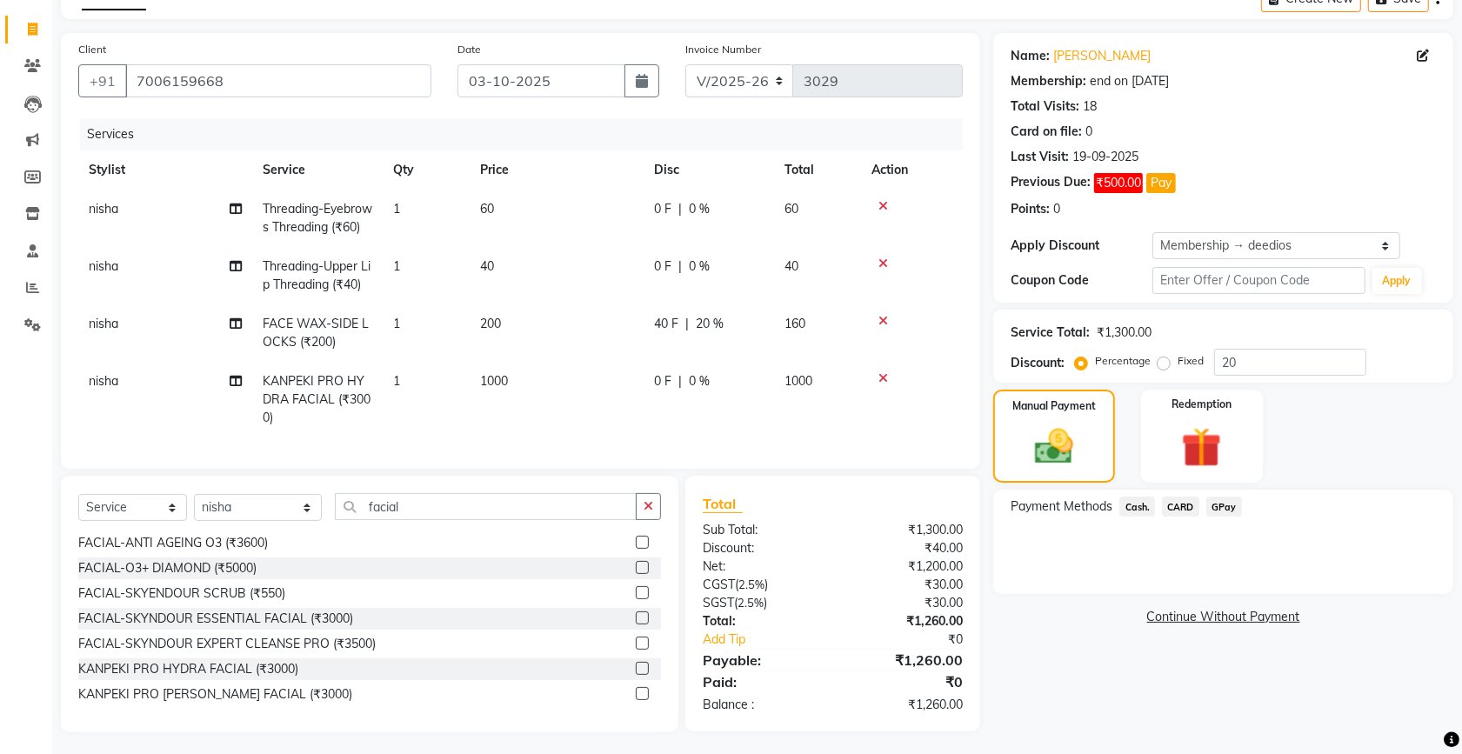
click at [814, 26] on main "INVOICE PREVIOUS INVOICES Create New Save Client +91 7006159668 Date 03-10-2025…" at bounding box center [757, 368] width 1410 height 780
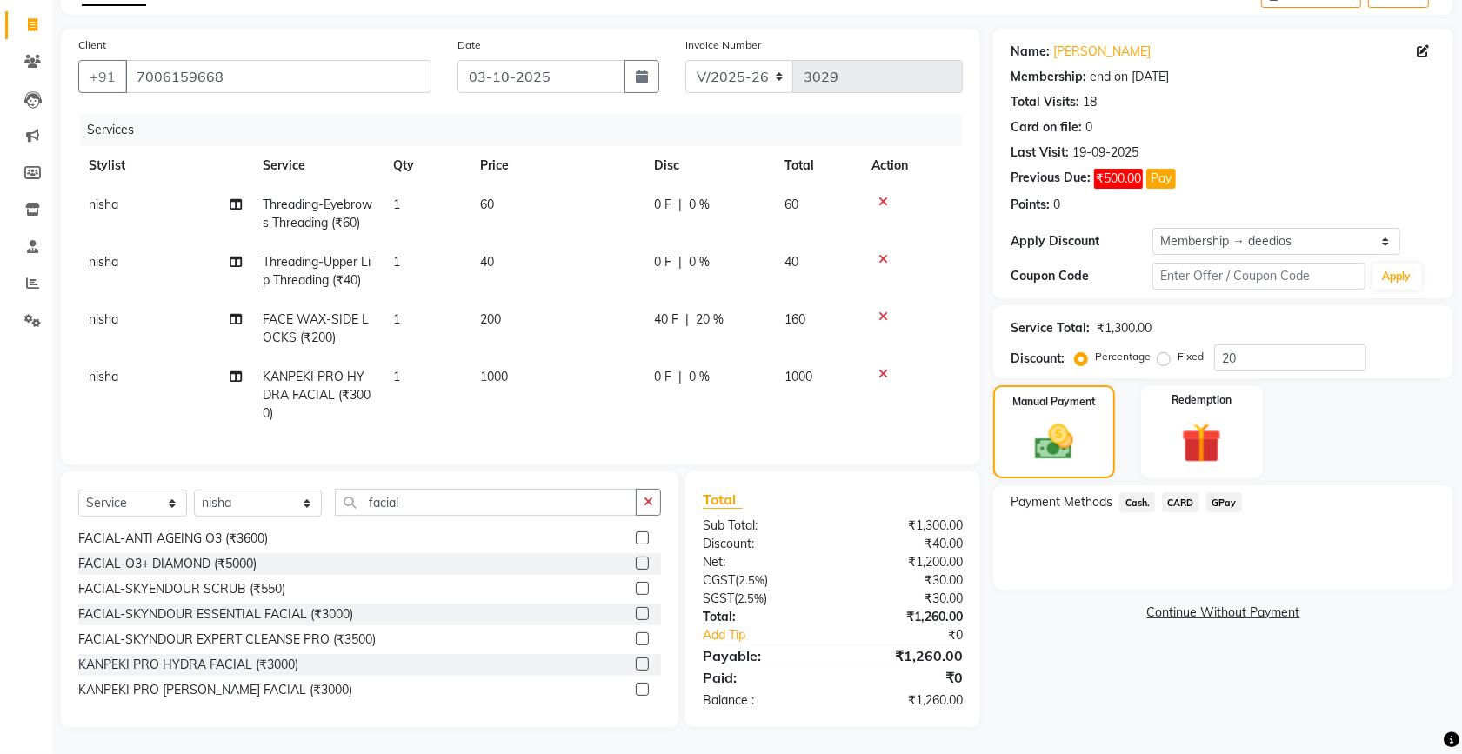
scroll to position [136, 0]
click at [727, 310] on div "40 F | 20 %" at bounding box center [709, 319] width 110 height 18
select select "49371"
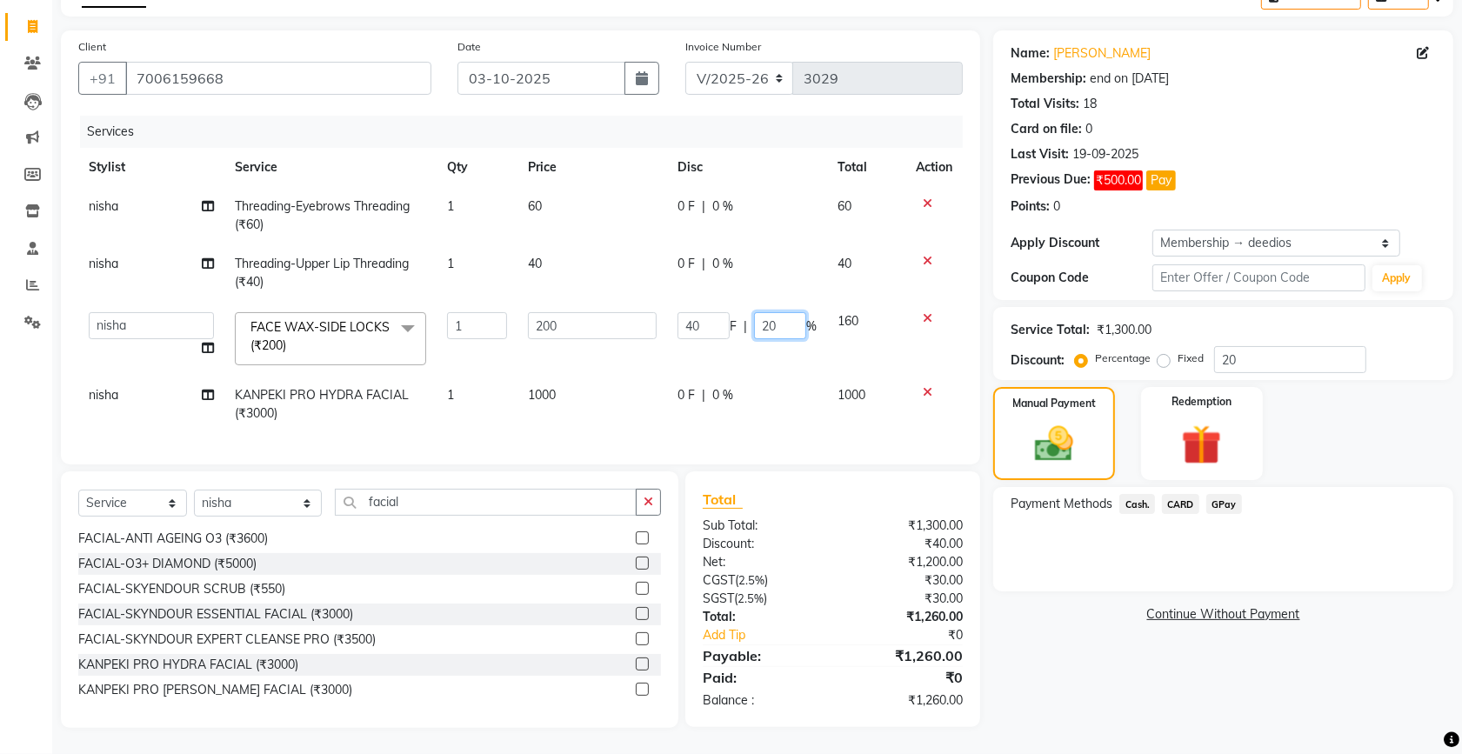
click at [784, 312] on input "20" at bounding box center [780, 325] width 52 height 27
type input "2"
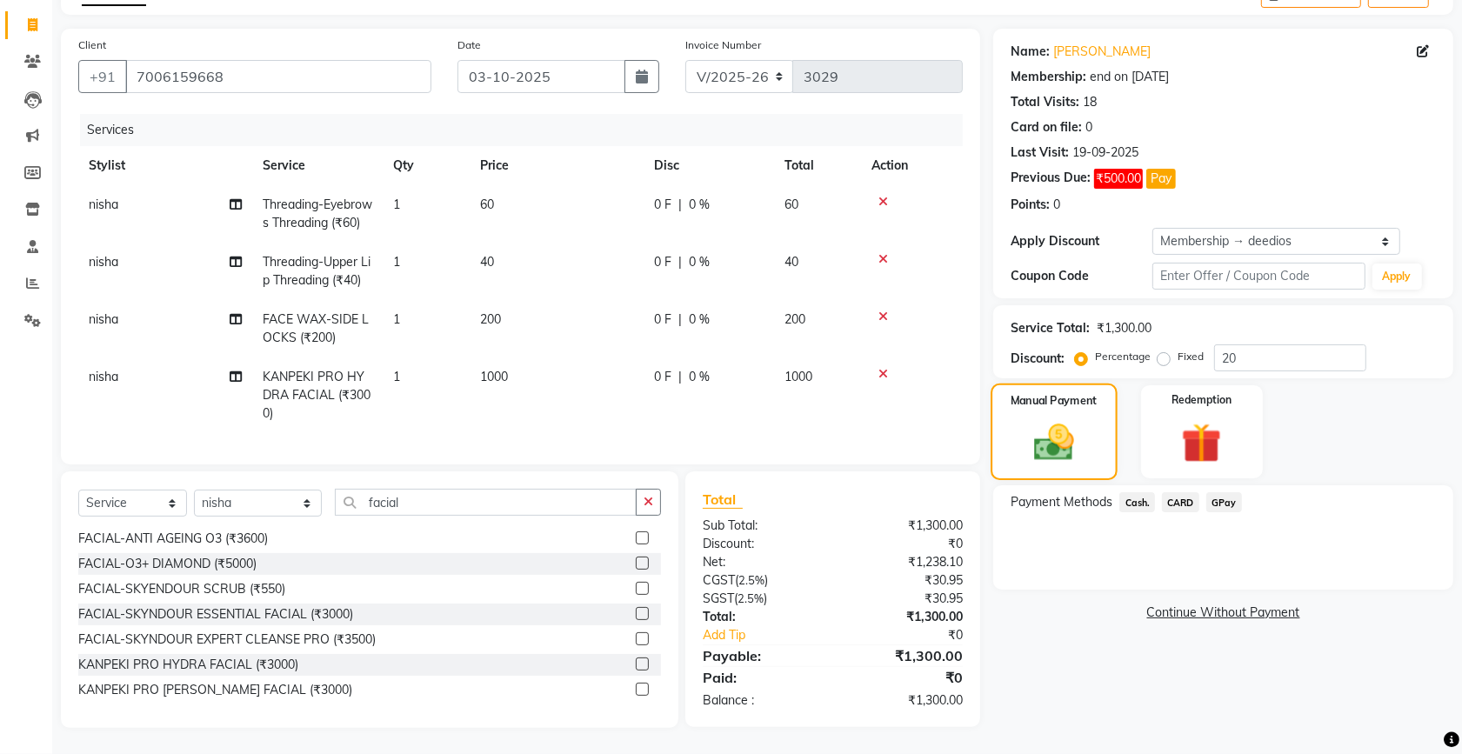
click at [1057, 419] on img at bounding box center [1054, 442] width 65 height 46
click at [1140, 492] on span "Cash." at bounding box center [1137, 502] width 36 height 20
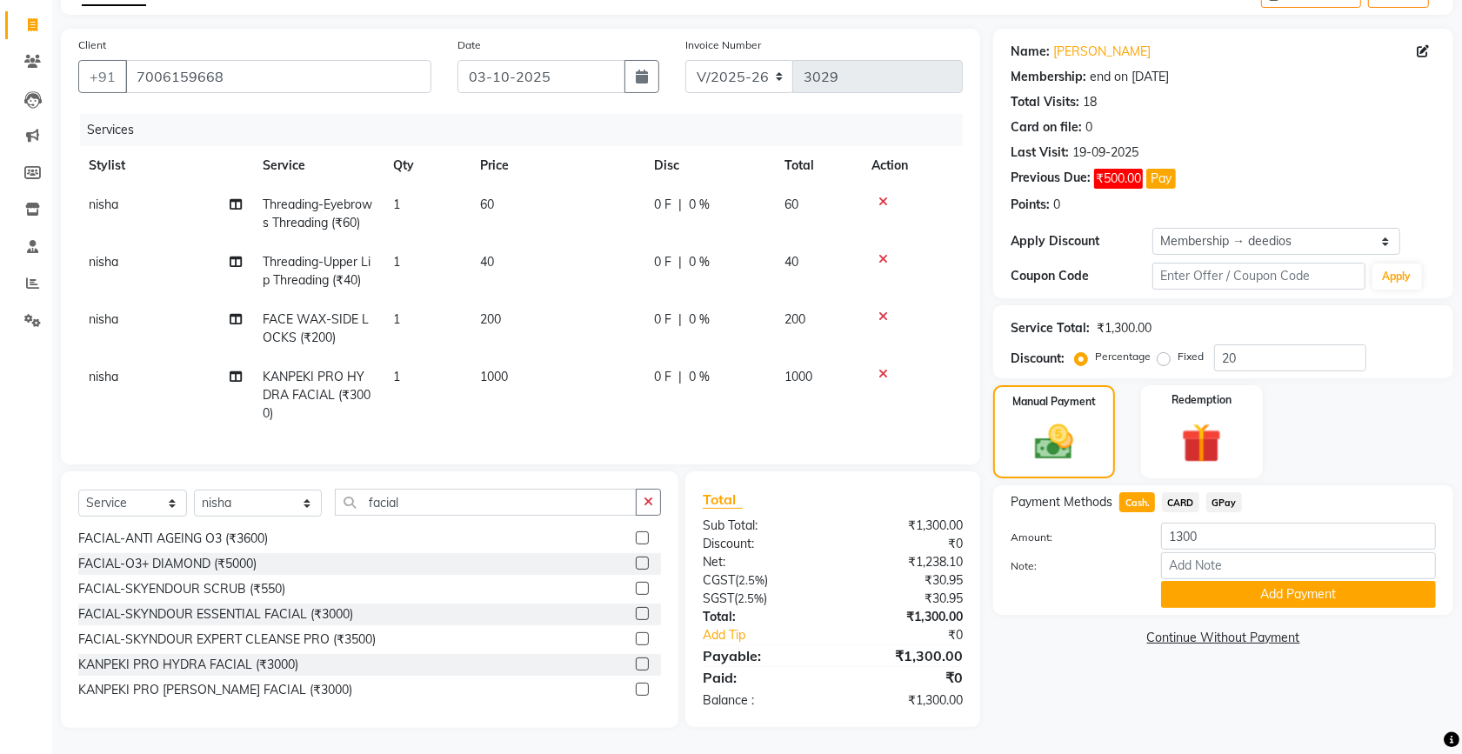
click at [1219, 496] on span "GPay" at bounding box center [1224, 502] width 36 height 20
click at [1239, 581] on button "Add Payment" at bounding box center [1298, 594] width 275 height 27
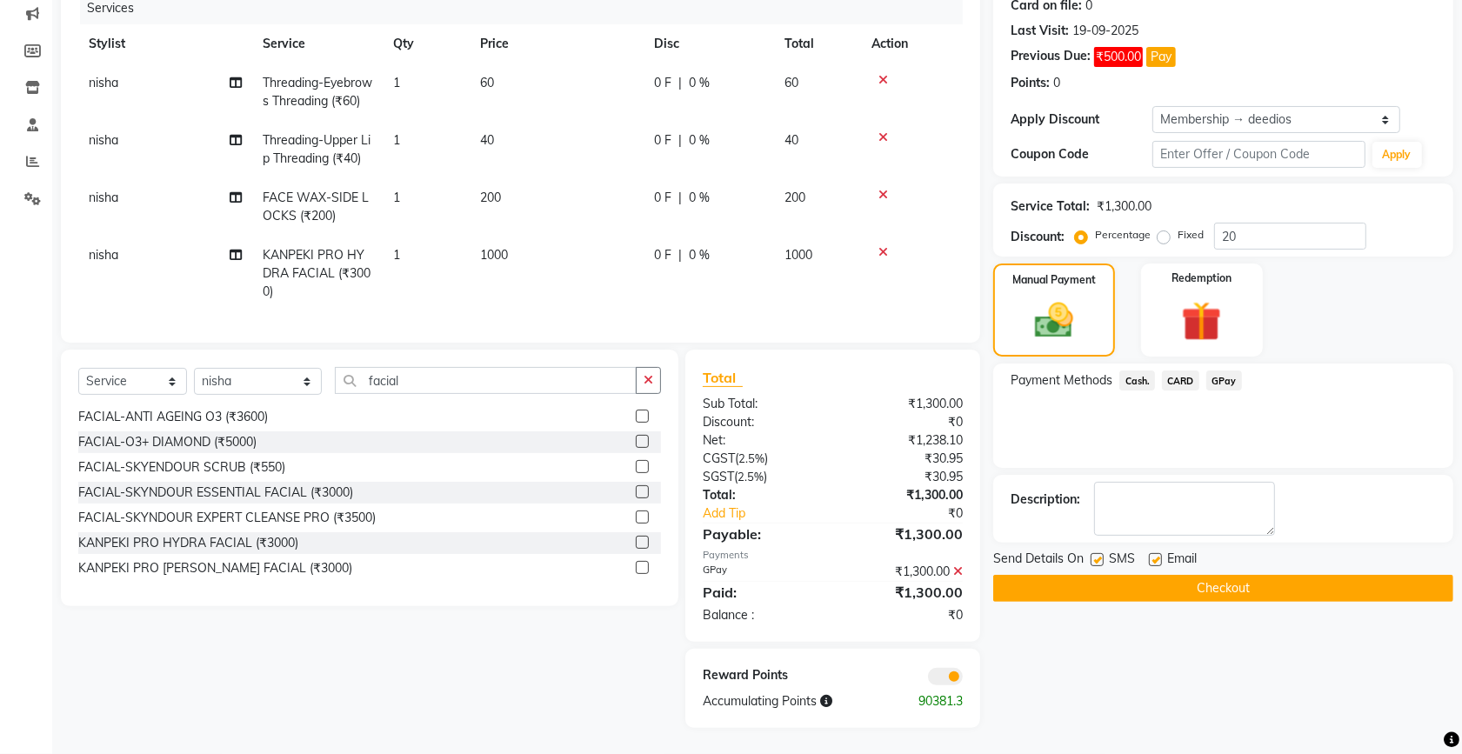
scroll to position [275, 0]
click at [1223, 575] on button "Checkout" at bounding box center [1223, 588] width 460 height 27
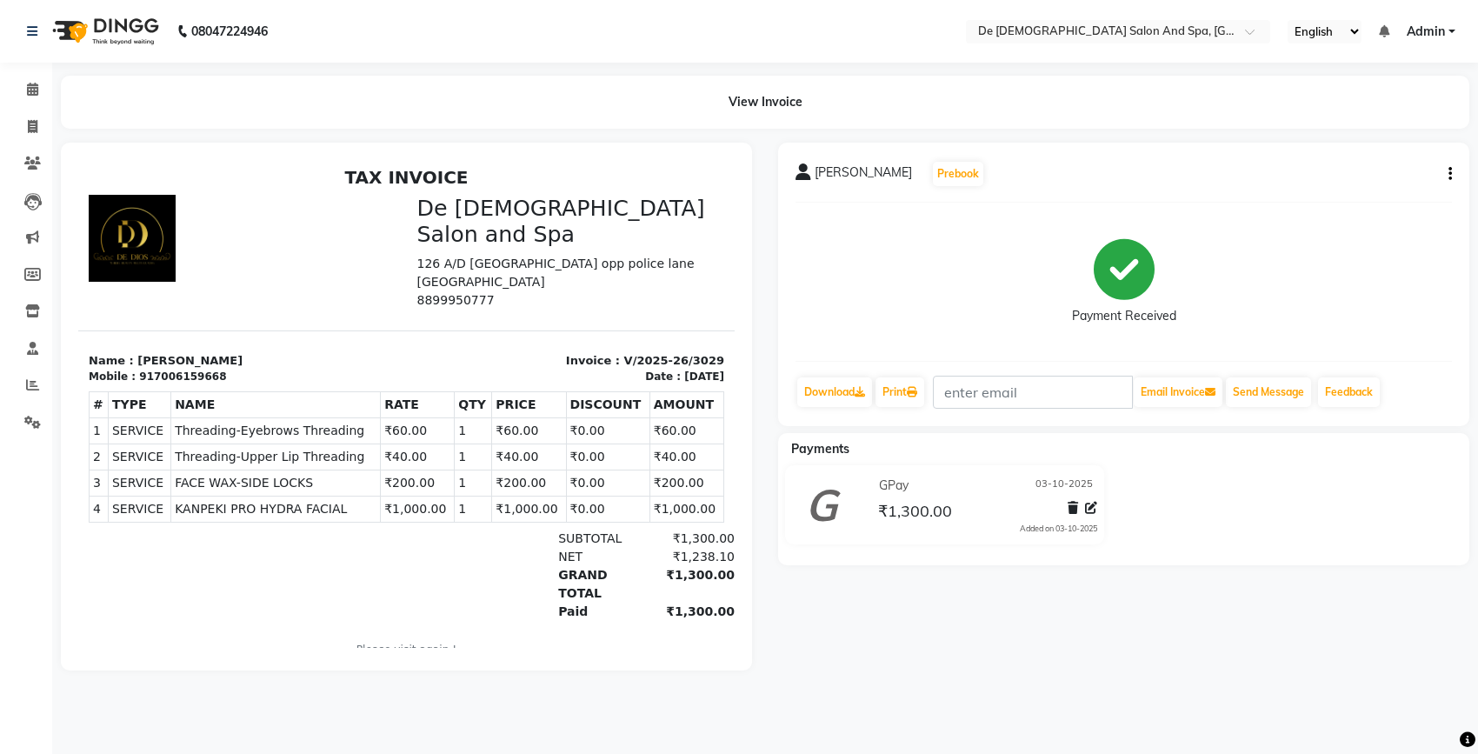
drag, startPoint x: 1336, startPoint y: 371, endPoint x: 1200, endPoint y: 309, distance: 149.4
click at [1335, 370] on div "meenal Prebook Payment Received Download Print Email Invoice Send Message Feedb…" at bounding box center [1123, 285] width 691 height 284
click at [32, 120] on icon at bounding box center [33, 126] width 10 height 13
select select "6431"
select select "service"
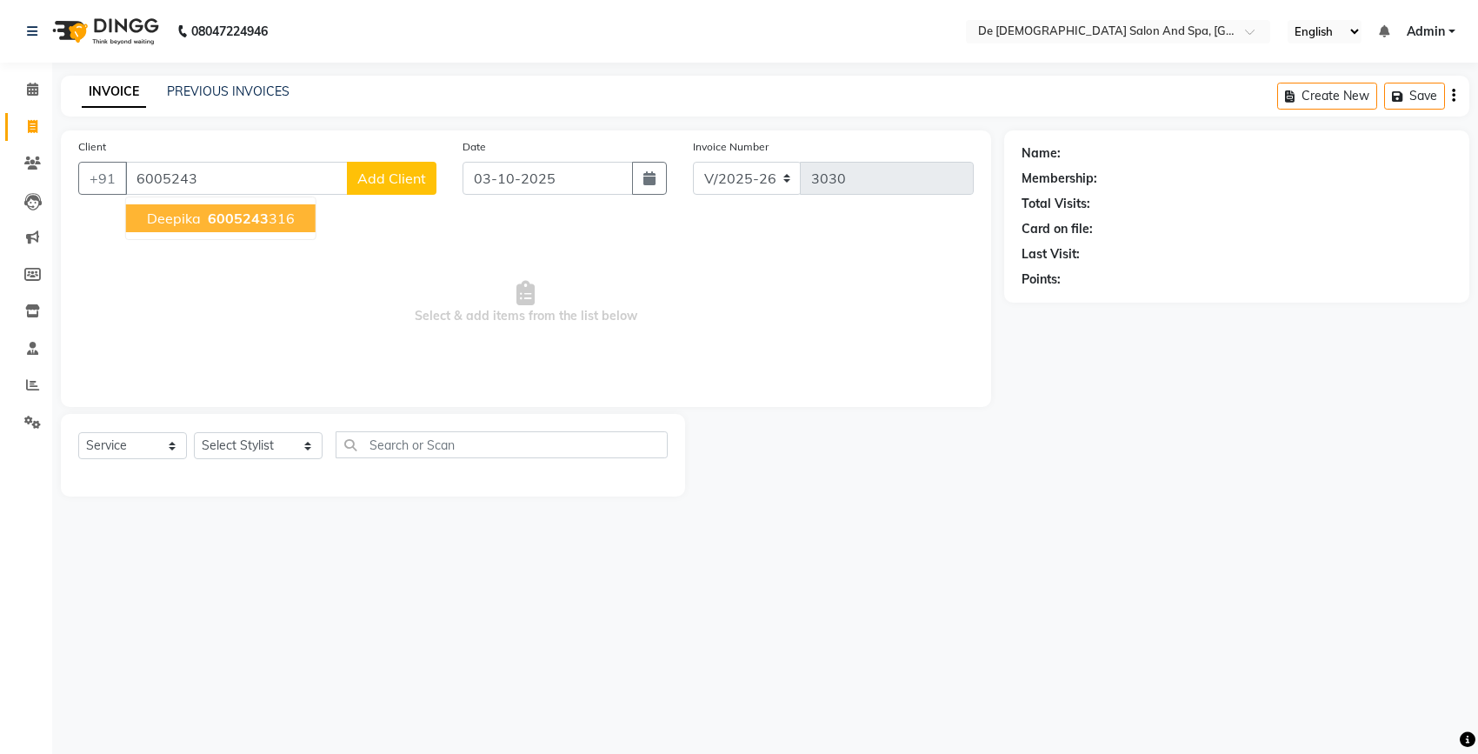
click at [205, 220] on ngb-highlight "6005243 316" at bounding box center [249, 218] width 90 height 17
type input "6005243316"
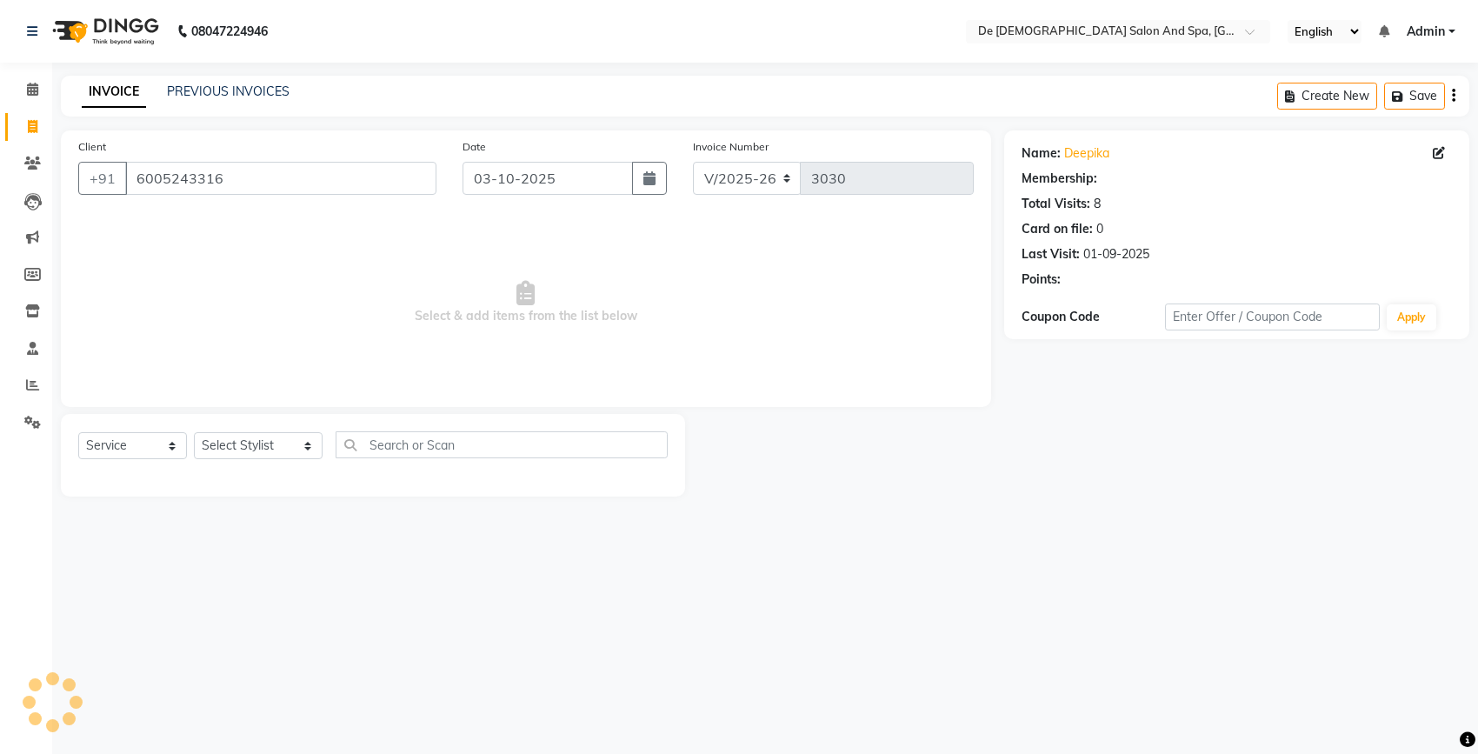
select select "1: Object"
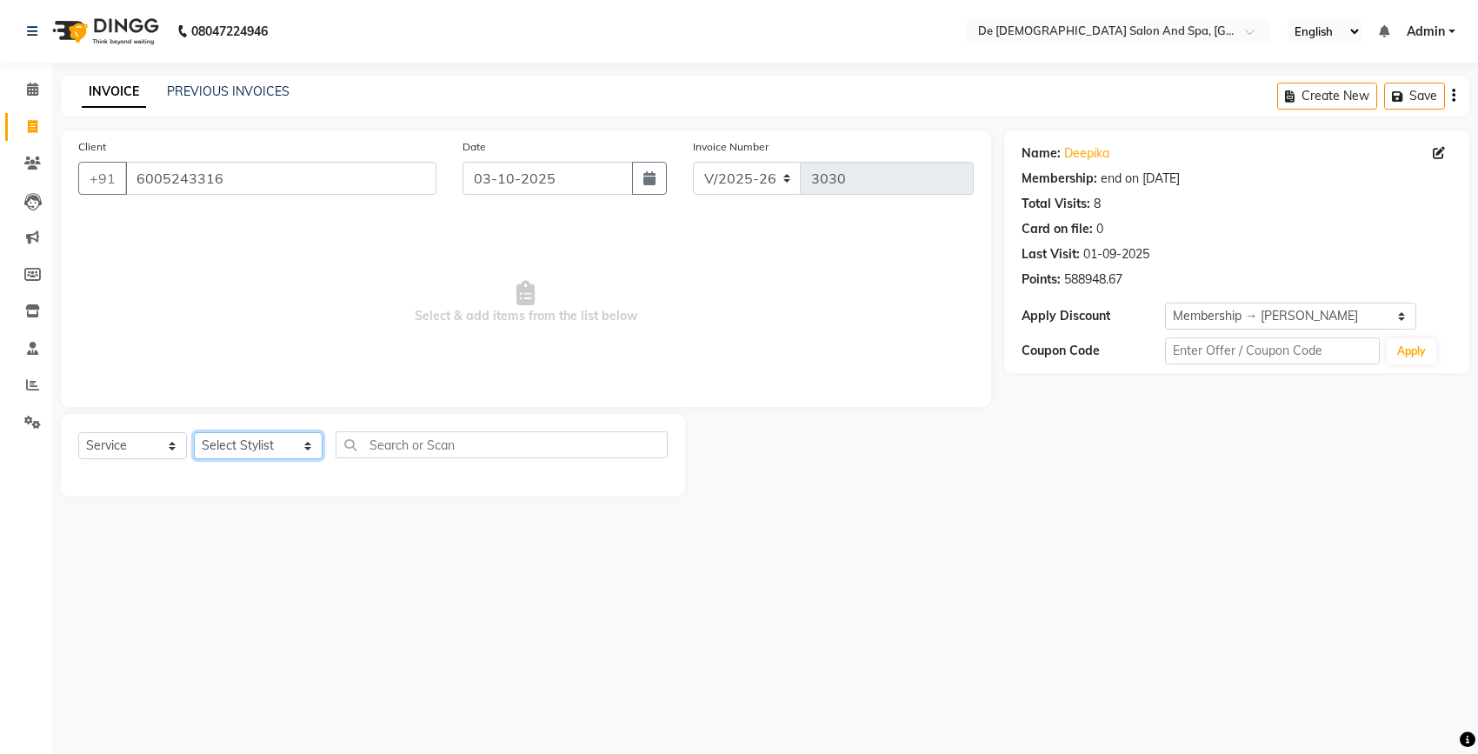
click at [266, 449] on select "Select Stylist akshay [PERSON_NAME] [PERSON_NAME] [PERSON_NAME] [MEDICAL_DATA][…" at bounding box center [258, 445] width 129 height 27
select select "49201"
click at [194, 432] on select "Select Stylist akshay [PERSON_NAME] [PERSON_NAME] [PERSON_NAME] [MEDICAL_DATA][…" at bounding box center [258, 445] width 129 height 27
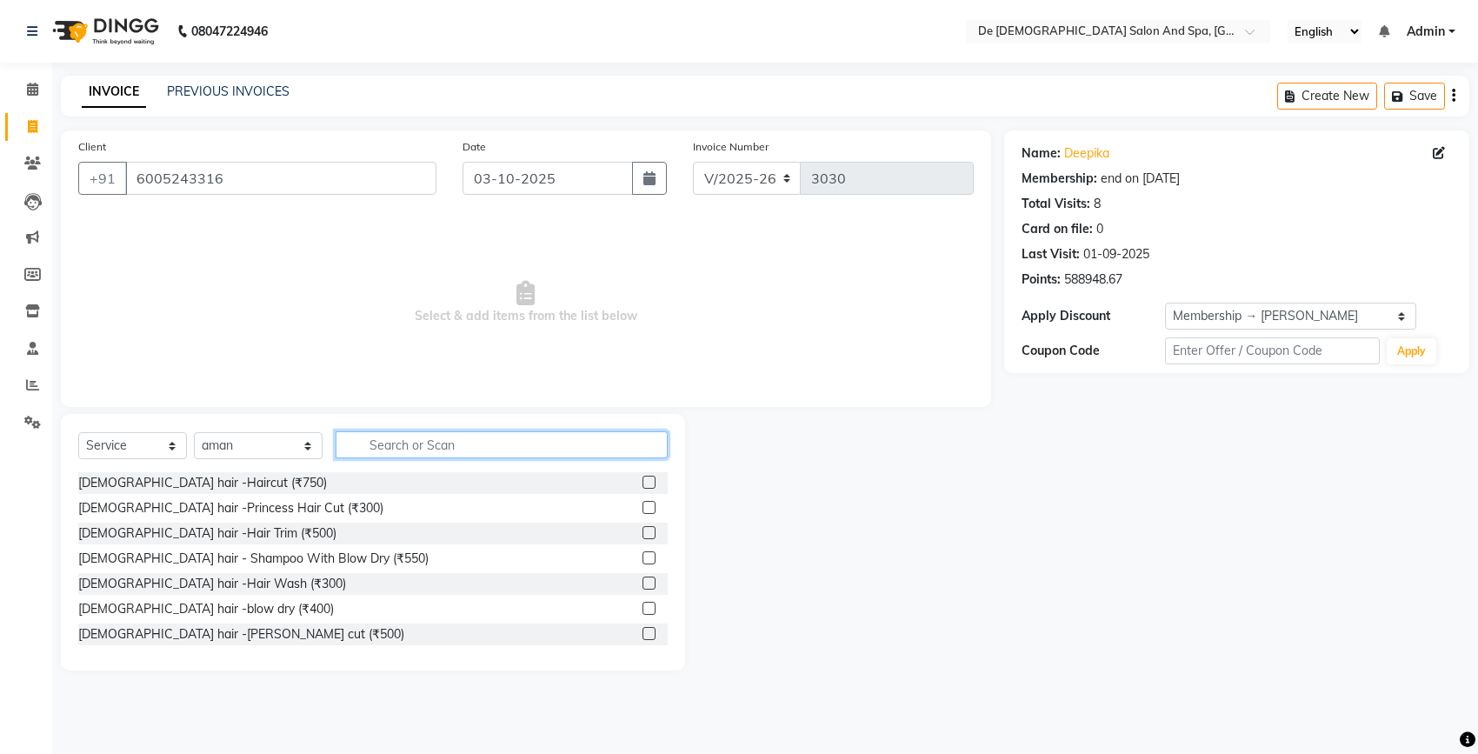
click at [457, 452] on input "text" at bounding box center [502, 444] width 332 height 27
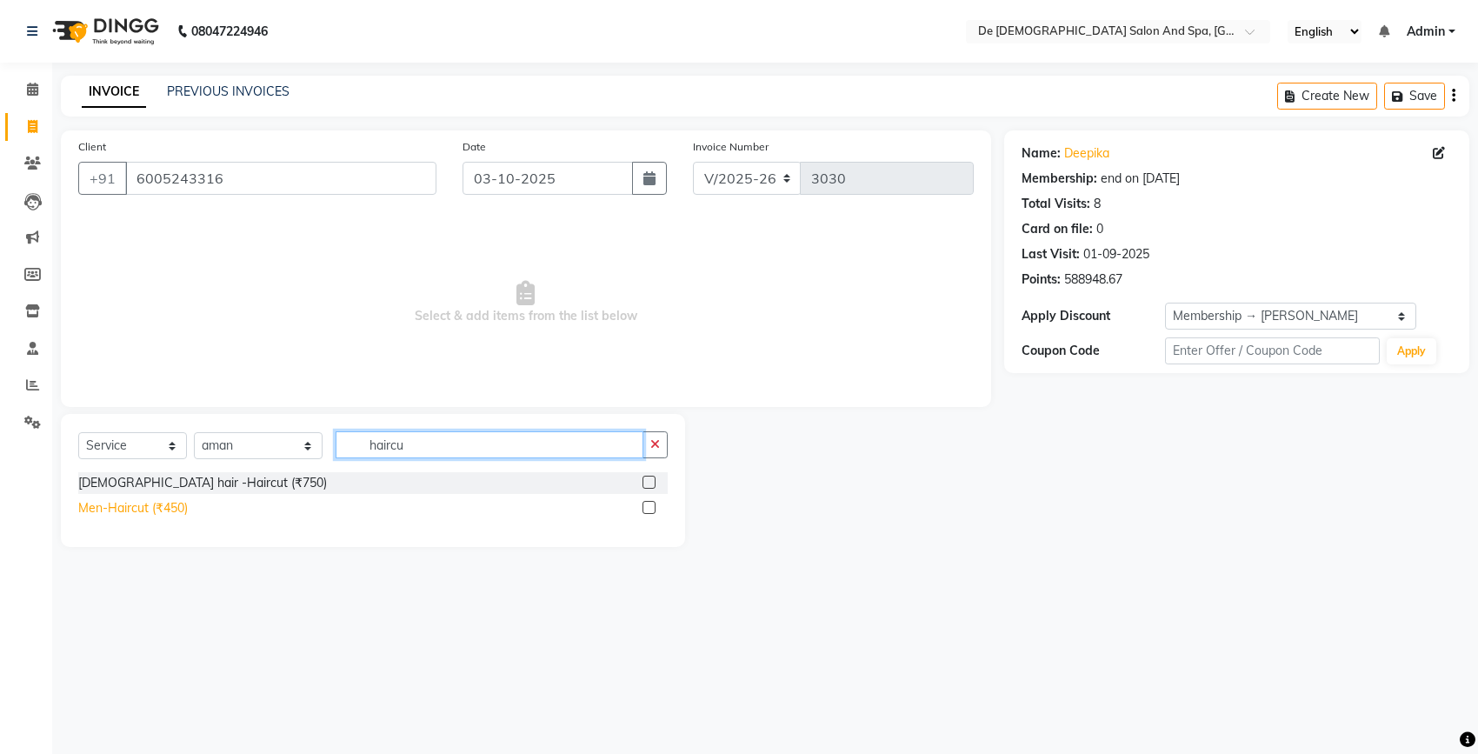
type input "haircu"
click at [170, 506] on div "Men-Haircut (₹450)" at bounding box center [133, 508] width 110 height 18
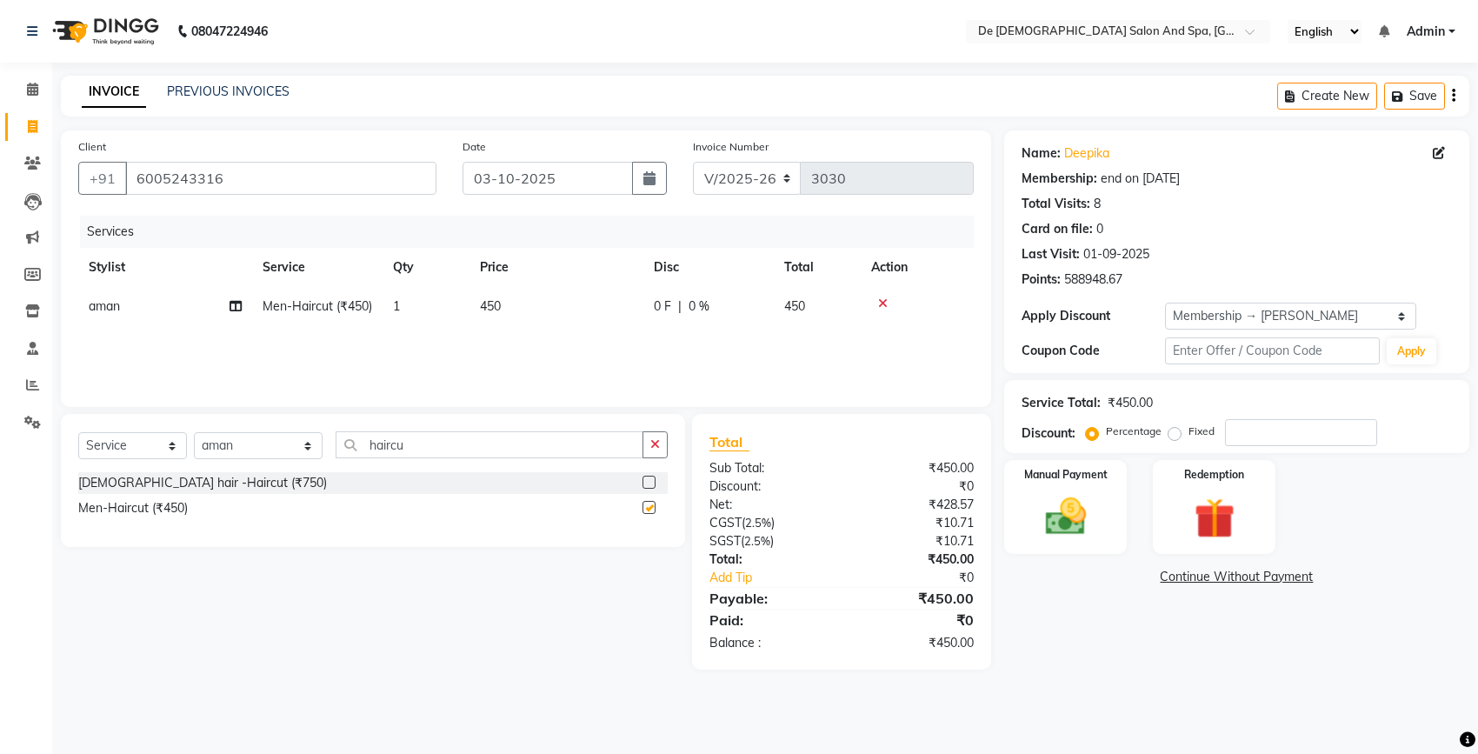
checkbox input "false"
click at [1055, 544] on div "Manual Payment" at bounding box center [1066, 506] width 128 height 97
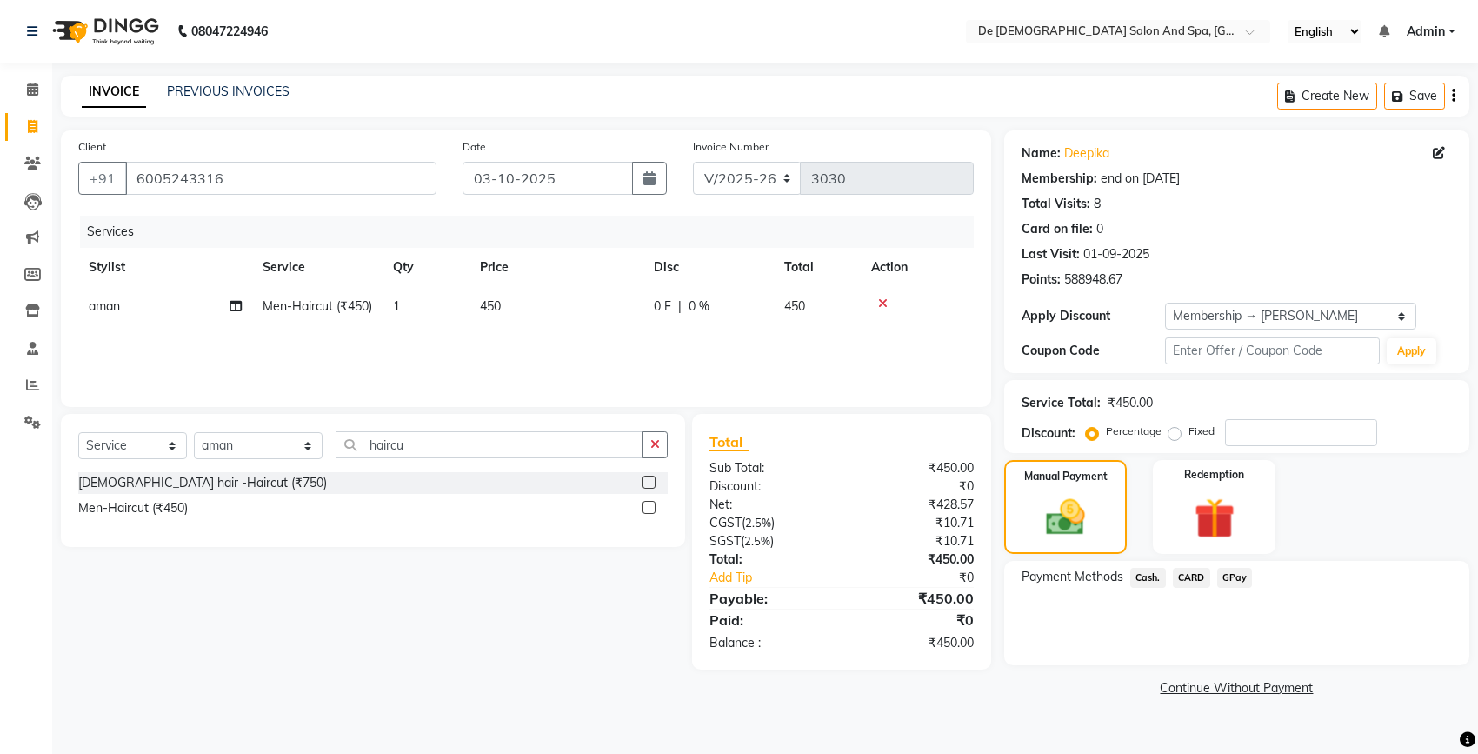
click at [1148, 580] on span "Cash." at bounding box center [1149, 578] width 36 height 20
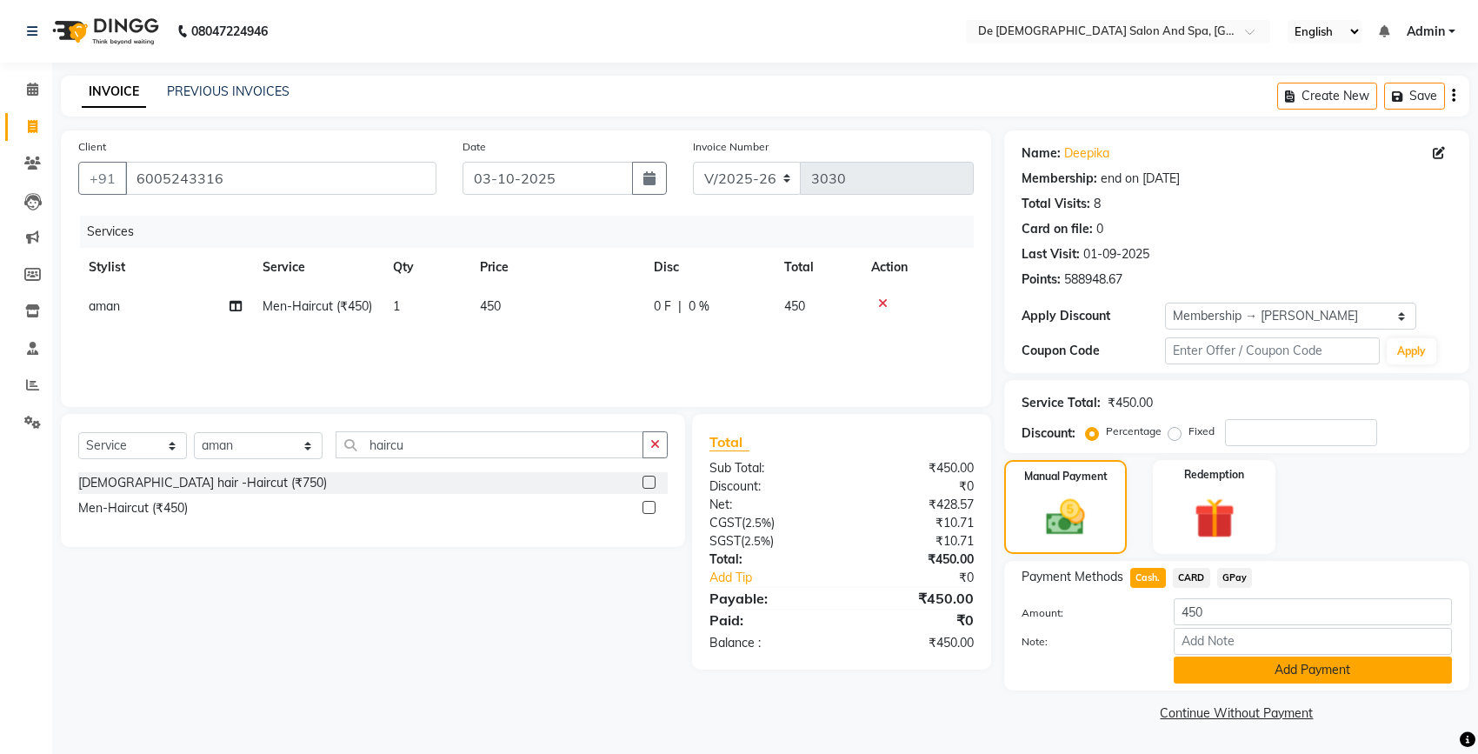
click at [1201, 667] on button "Add Payment" at bounding box center [1313, 670] width 278 height 27
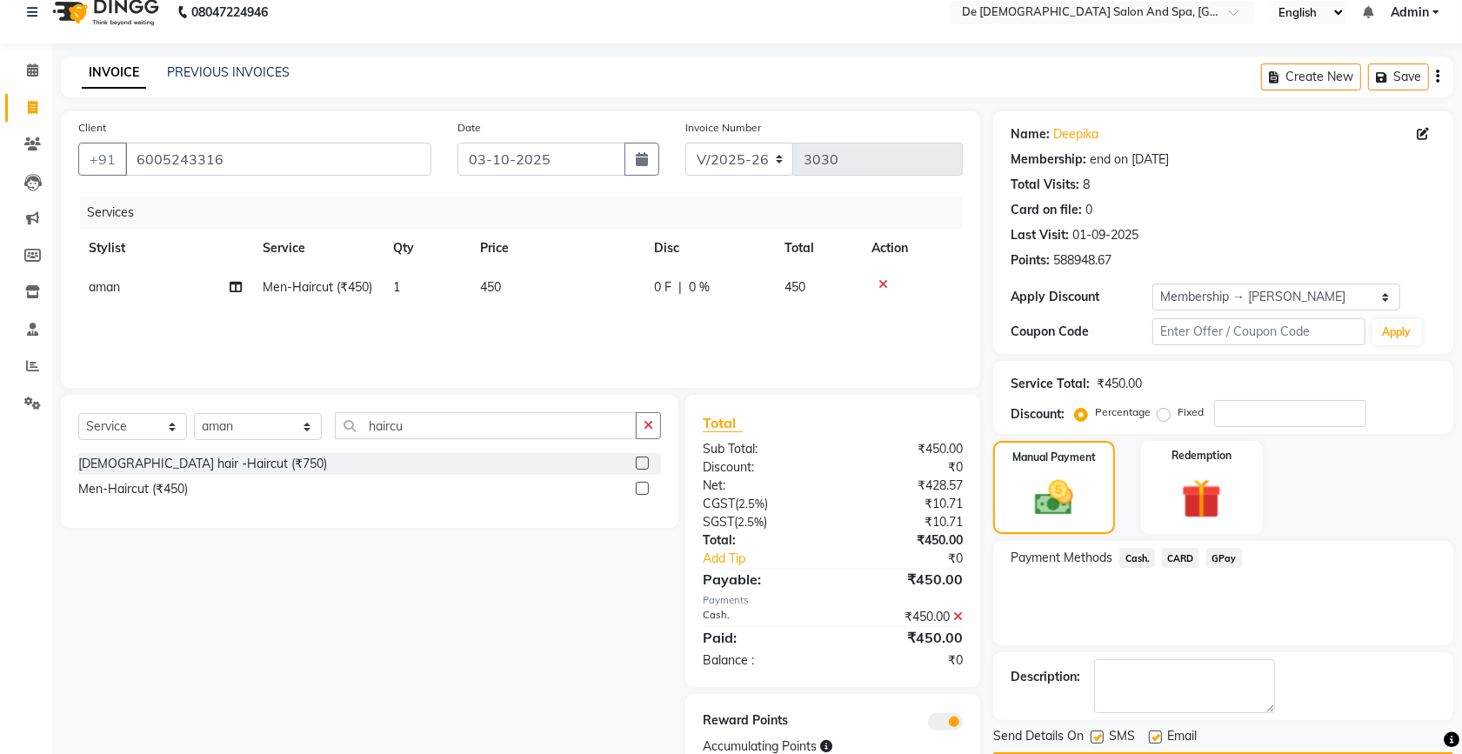
scroll to position [81, 0]
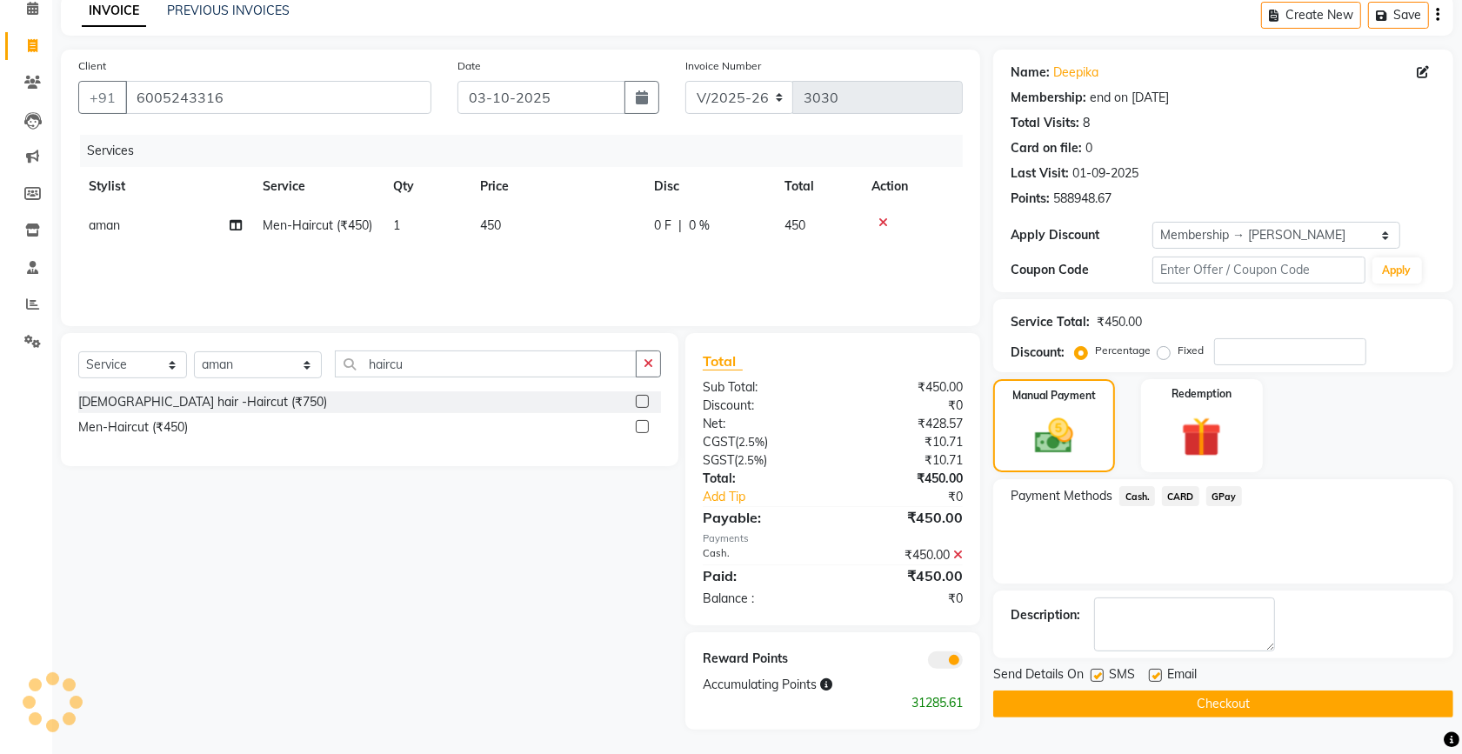
click at [1297, 710] on button "Checkout" at bounding box center [1223, 703] width 460 height 27
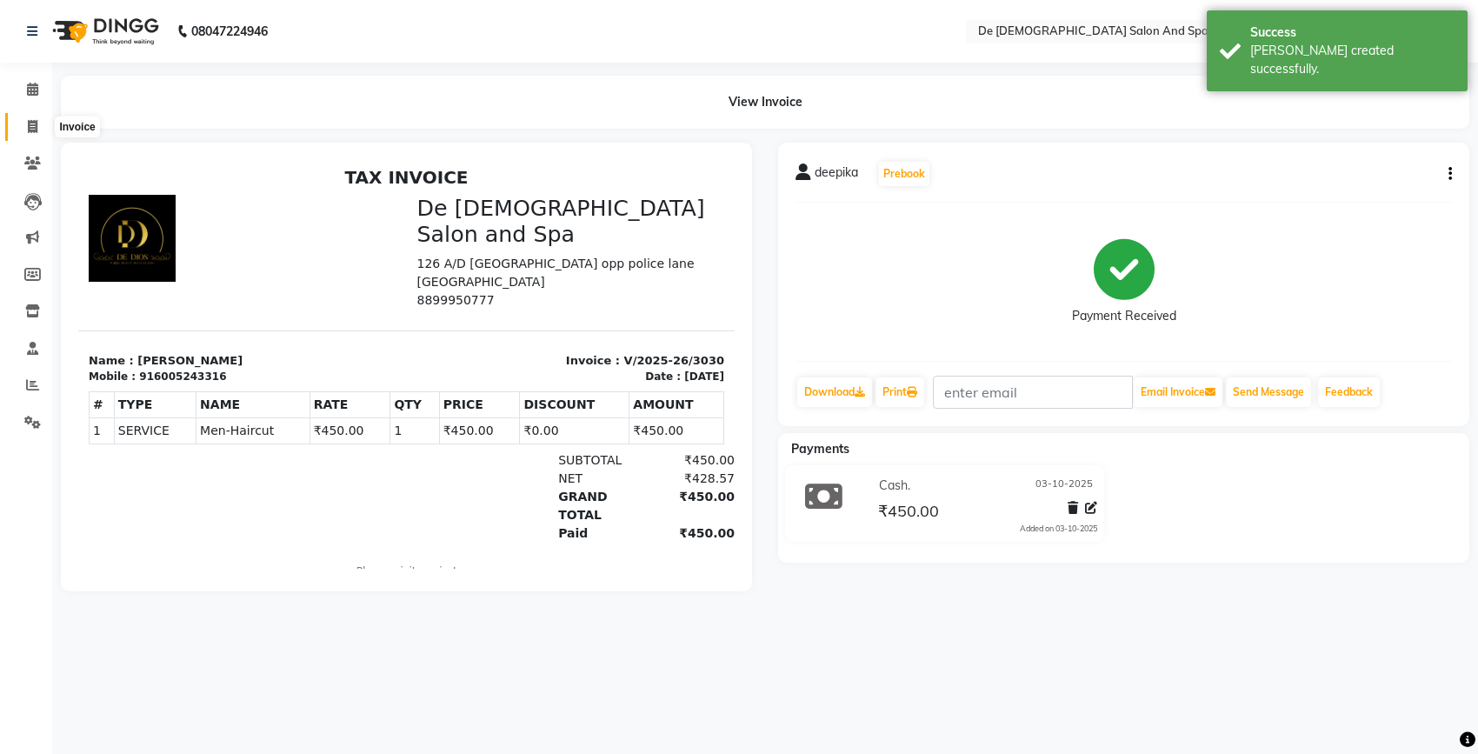
click at [37, 127] on span at bounding box center [32, 127] width 30 height 20
select select "service"
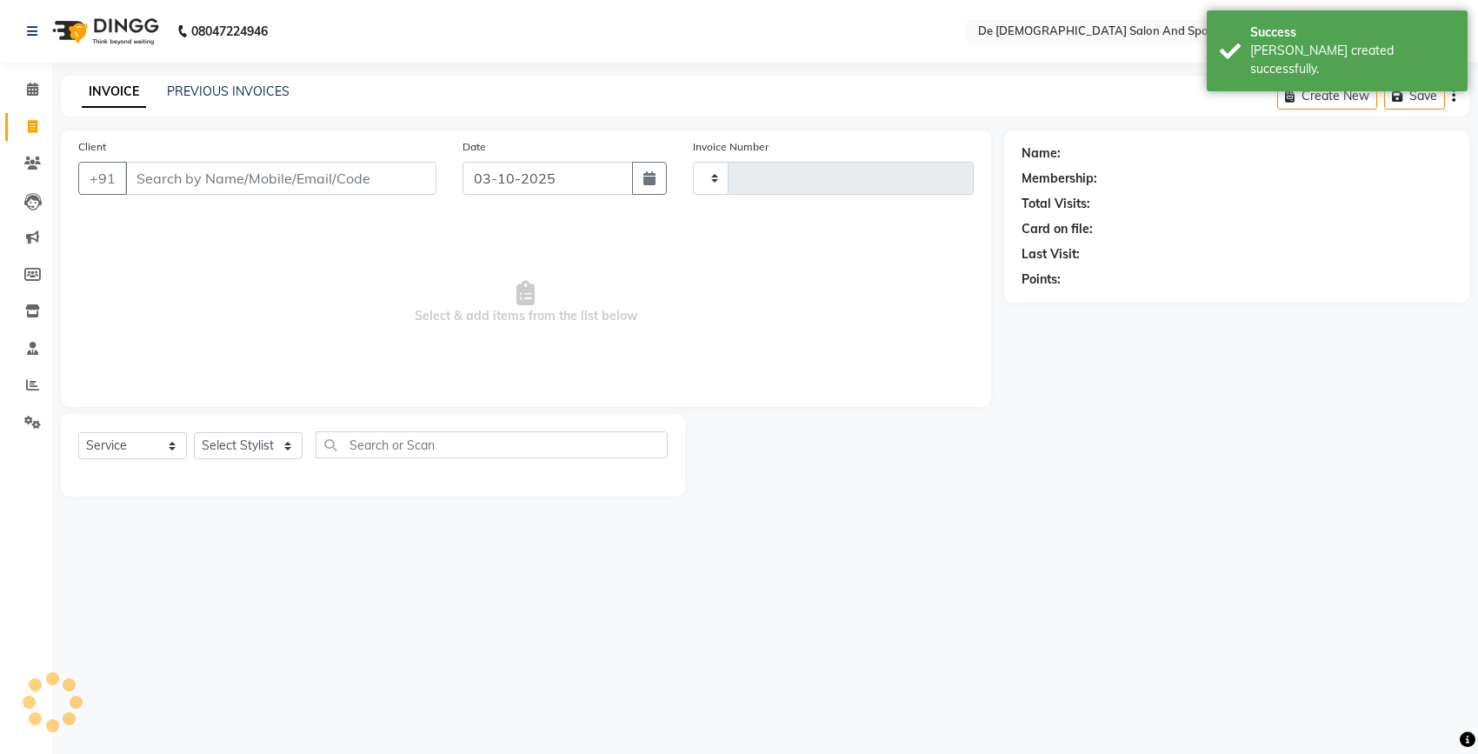
type input "3031"
select select "6431"
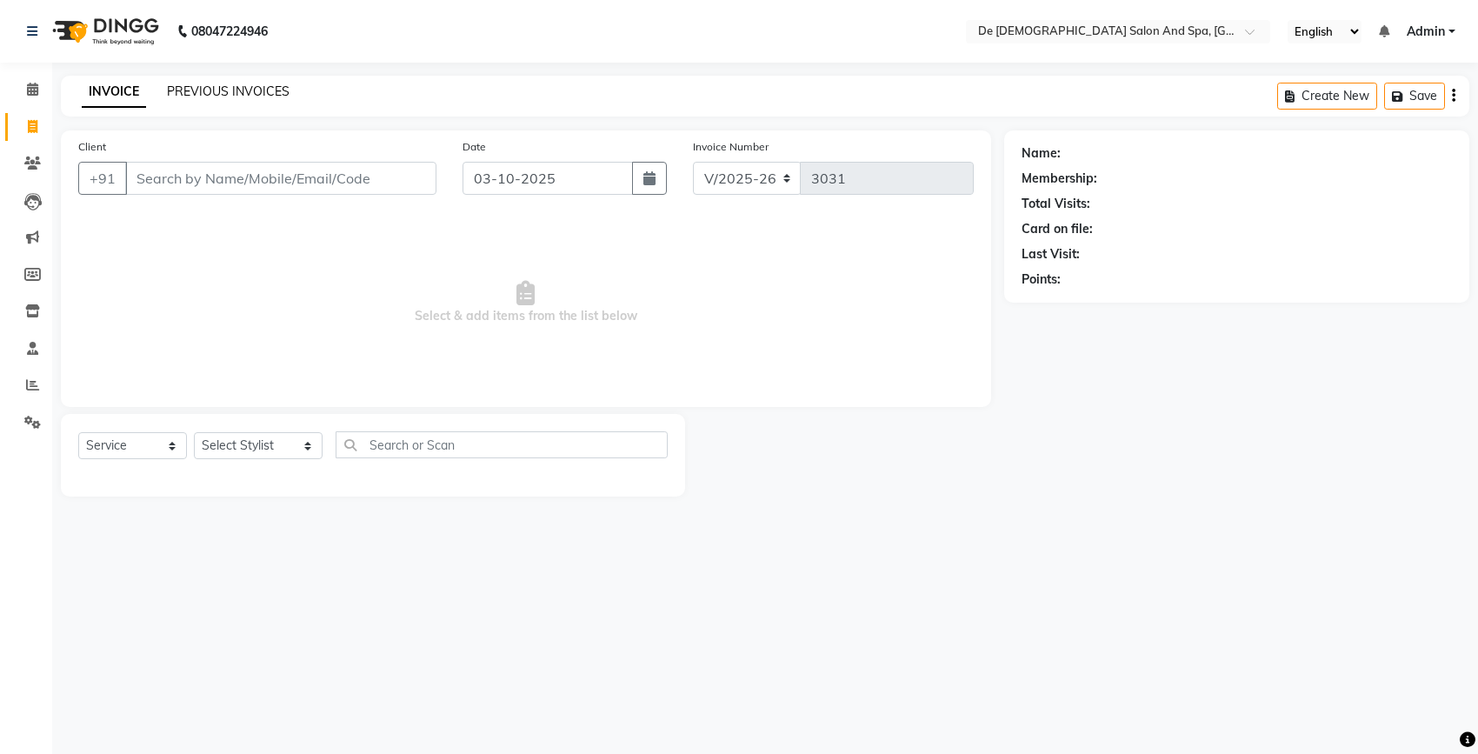
click at [183, 87] on link "PREVIOUS INVOICES" at bounding box center [228, 91] width 123 height 16
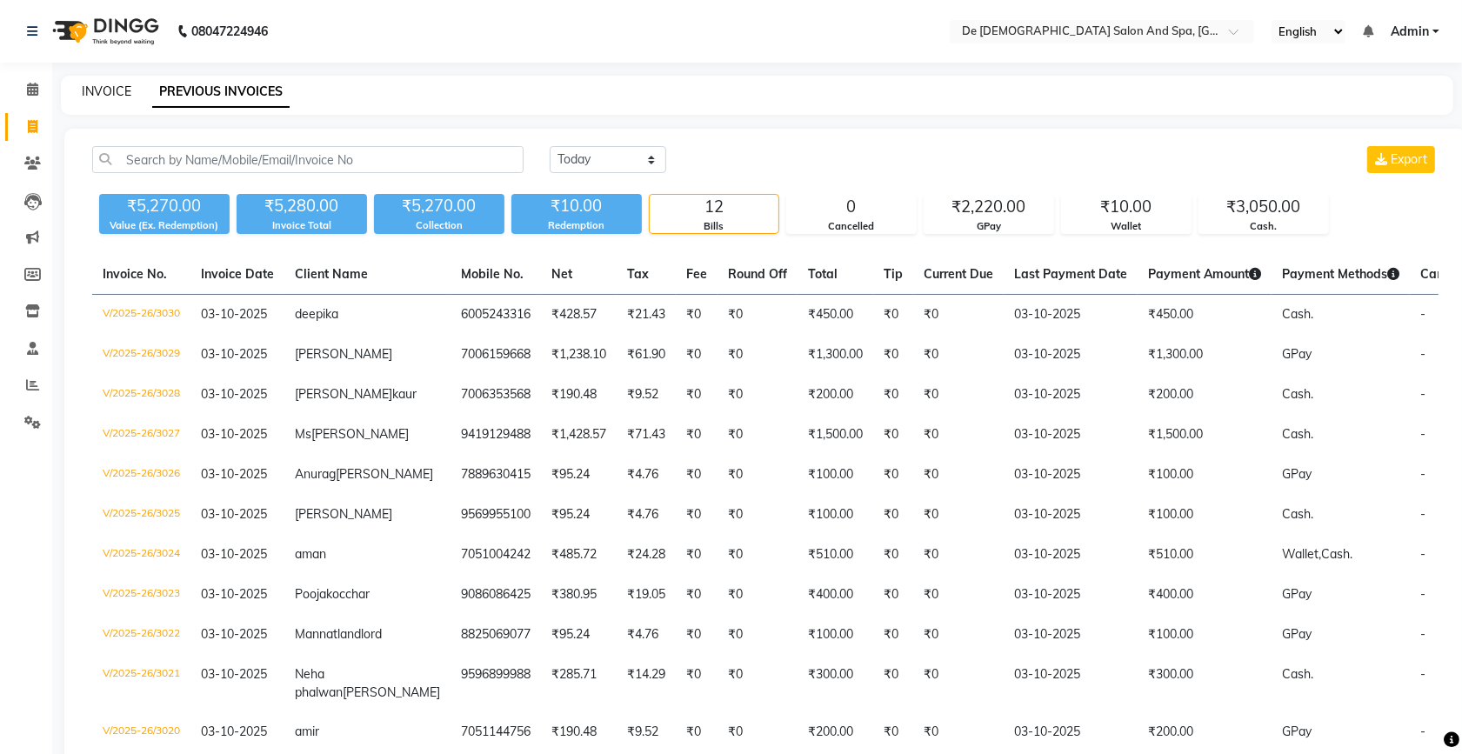
click at [110, 89] on link "INVOICE" at bounding box center [107, 91] width 50 height 16
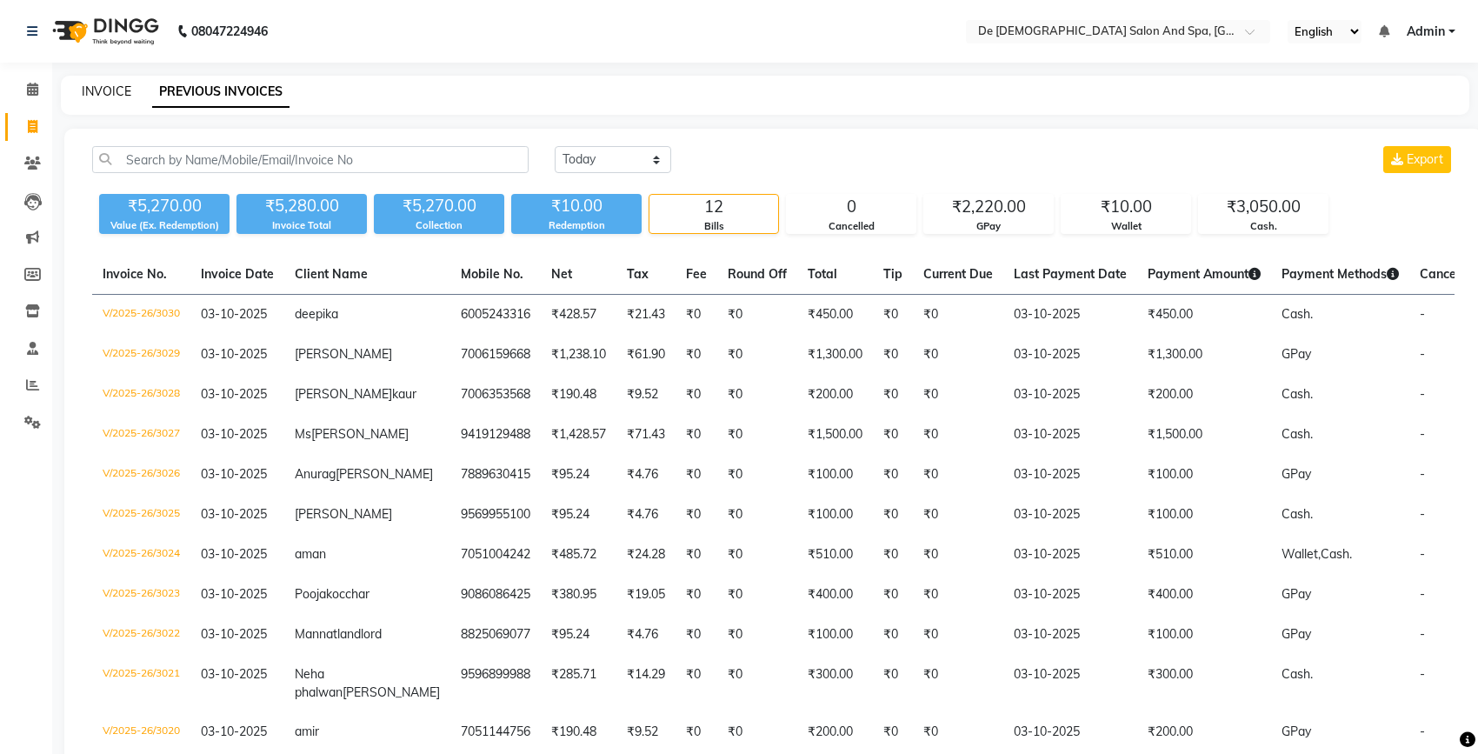
select select "6431"
select select "service"
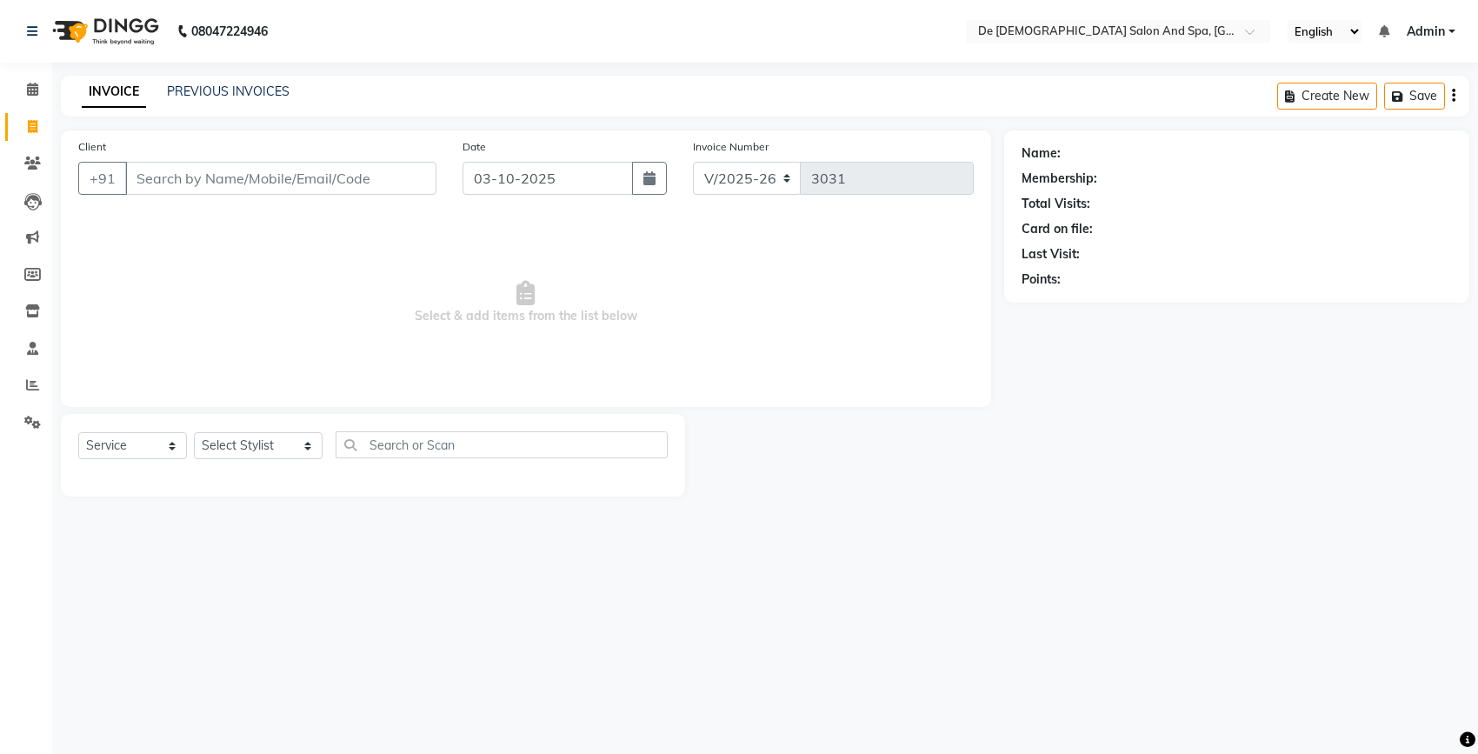
click at [213, 183] on input "Client" at bounding box center [280, 178] width 311 height 33
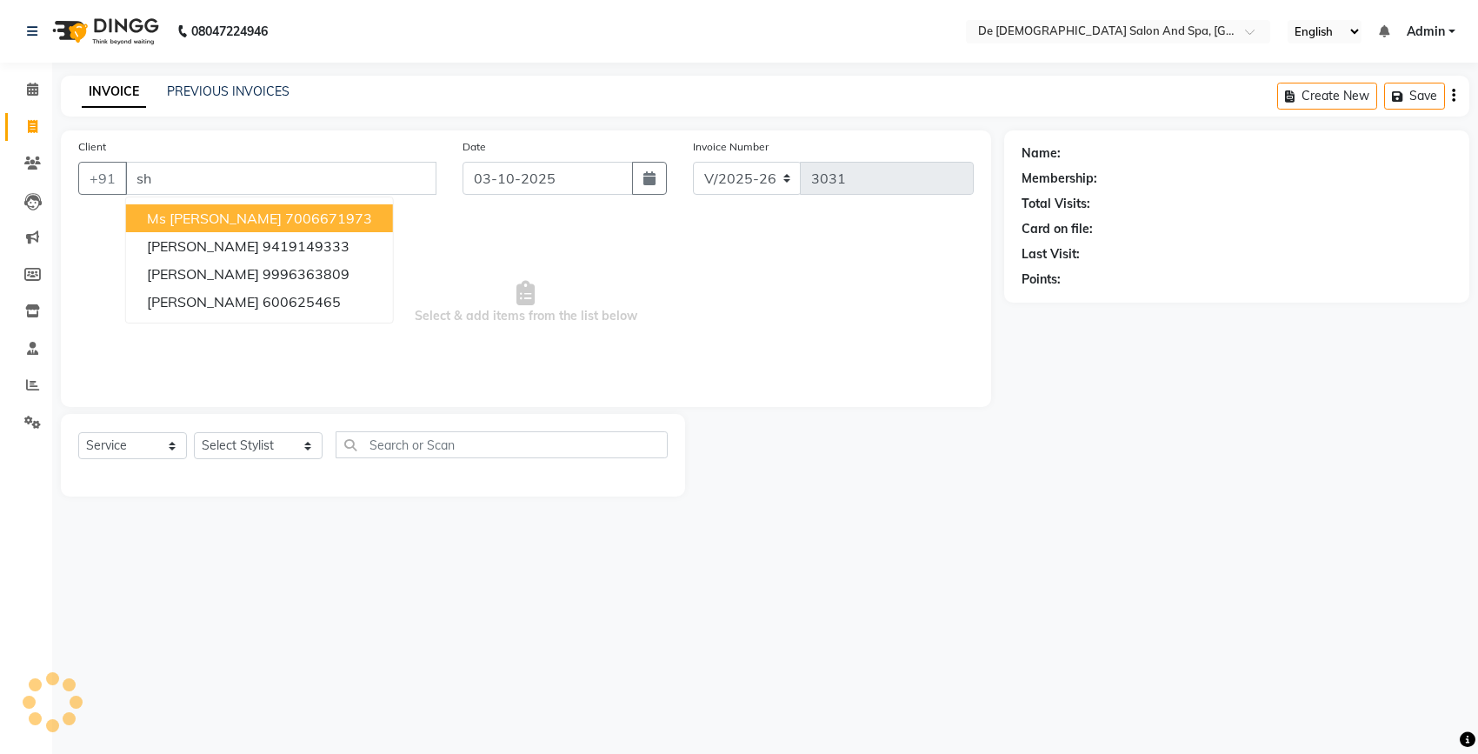
type input "s"
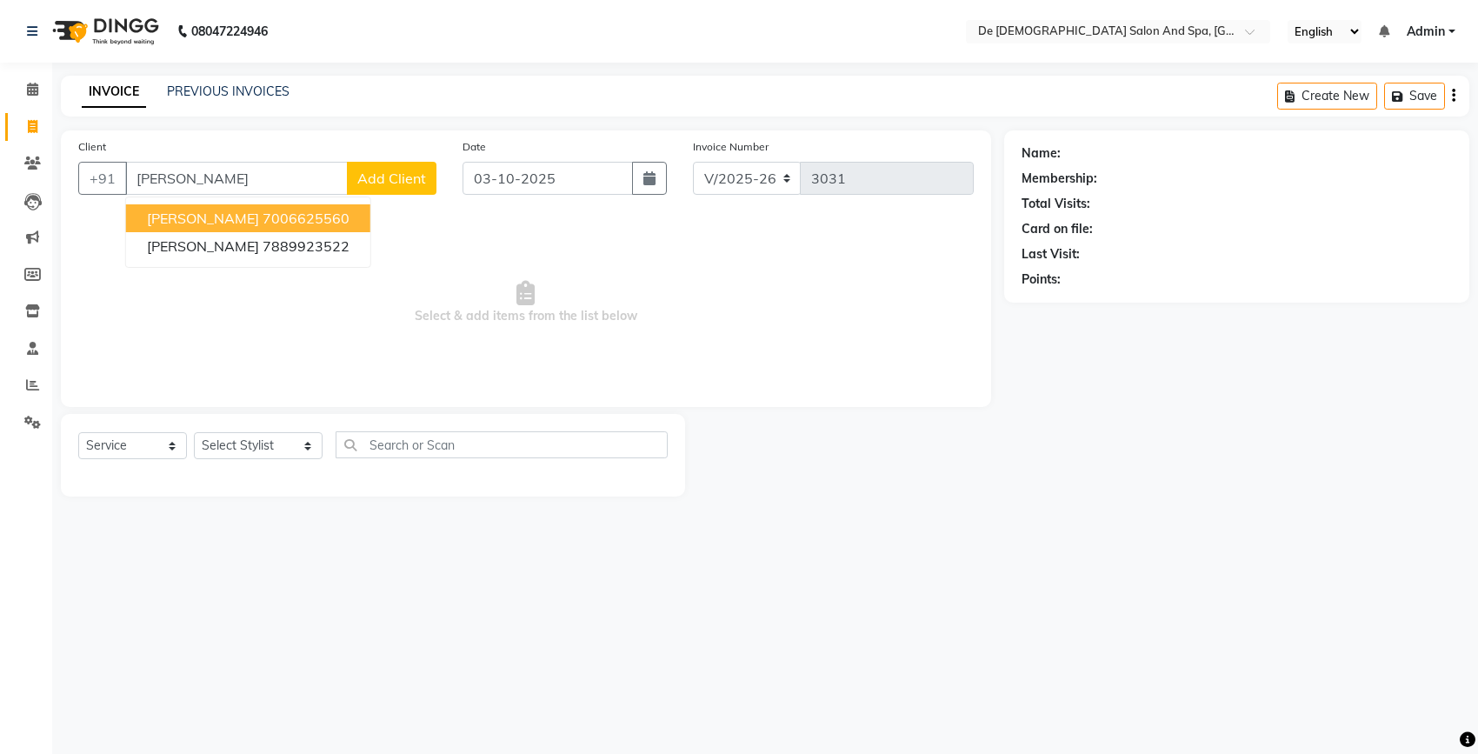
click at [263, 214] on ngb-highlight "7006625560" at bounding box center [306, 218] width 87 height 17
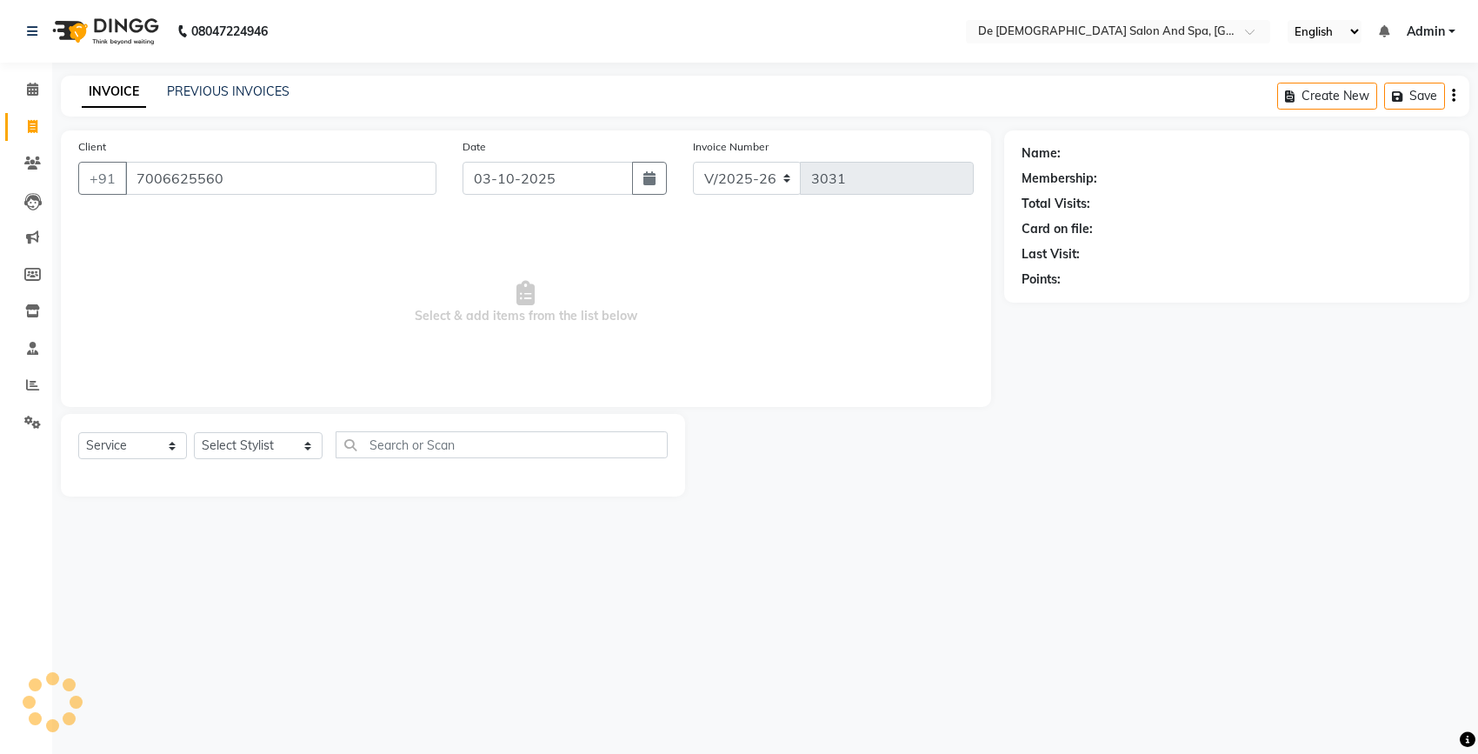
type input "7006625560"
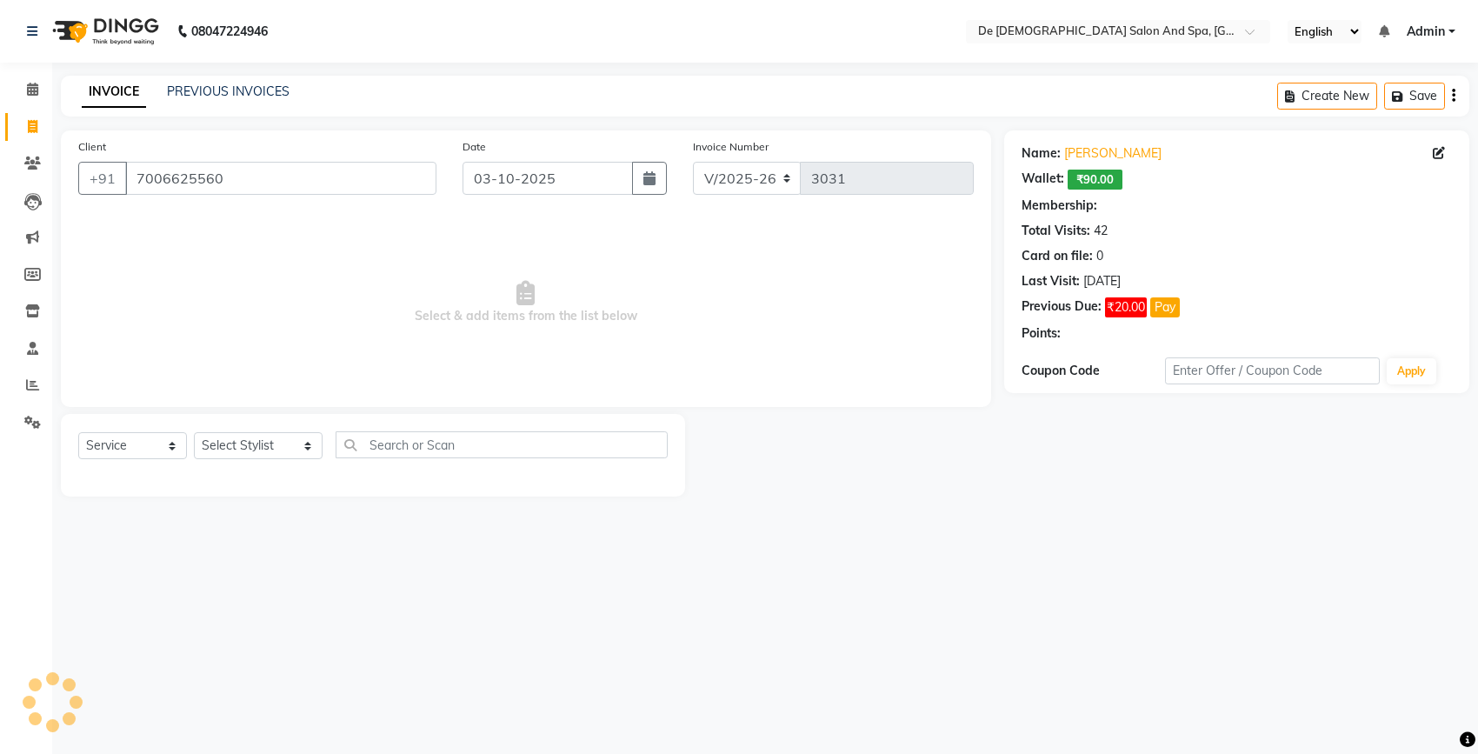
select select "1: Object"
click at [237, 452] on select "Select Stylist akshay [PERSON_NAME] [PERSON_NAME] [PERSON_NAME] [MEDICAL_DATA][…" at bounding box center [258, 445] width 129 height 27
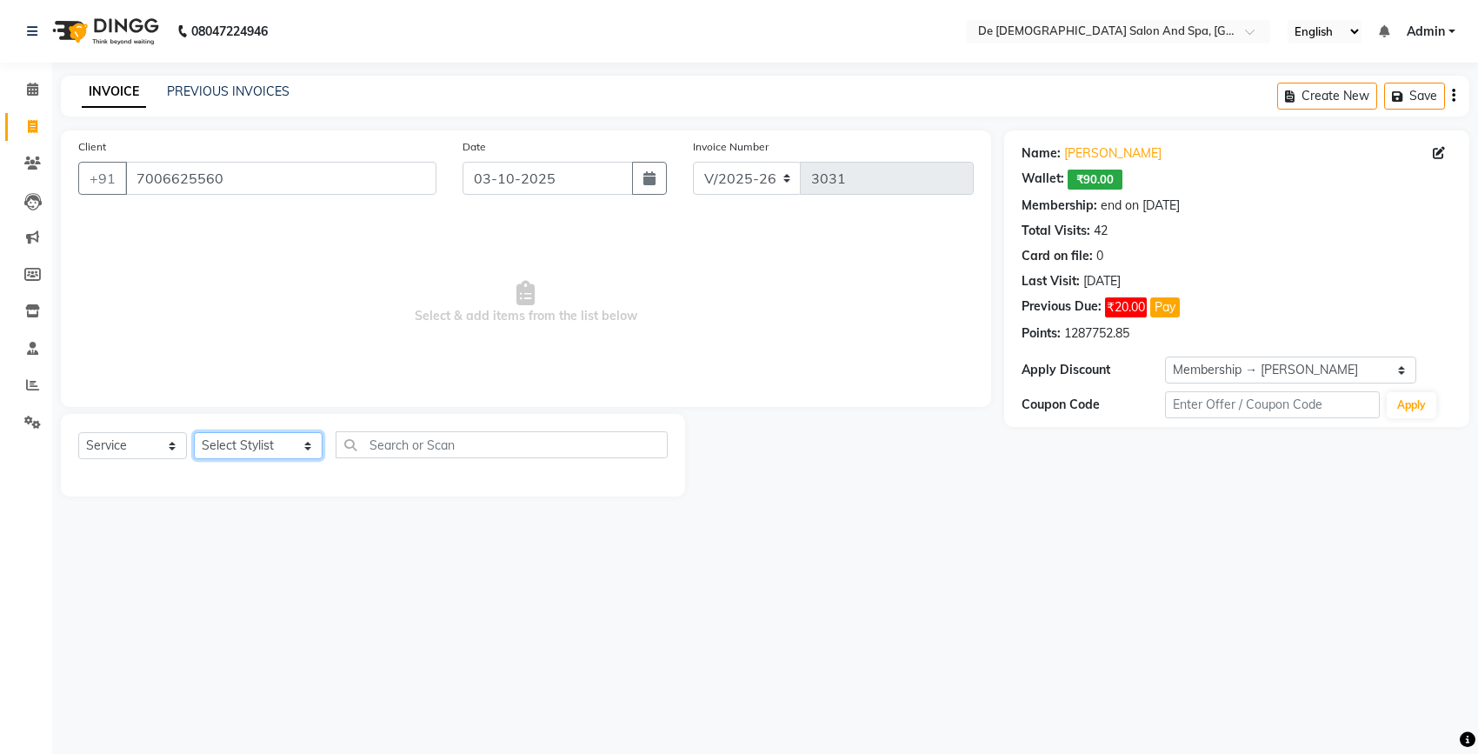
select select "51742"
click at [194, 432] on select "Select Stylist akshay [PERSON_NAME] [PERSON_NAME] [PERSON_NAME] [MEDICAL_DATA][…" at bounding box center [258, 445] width 129 height 27
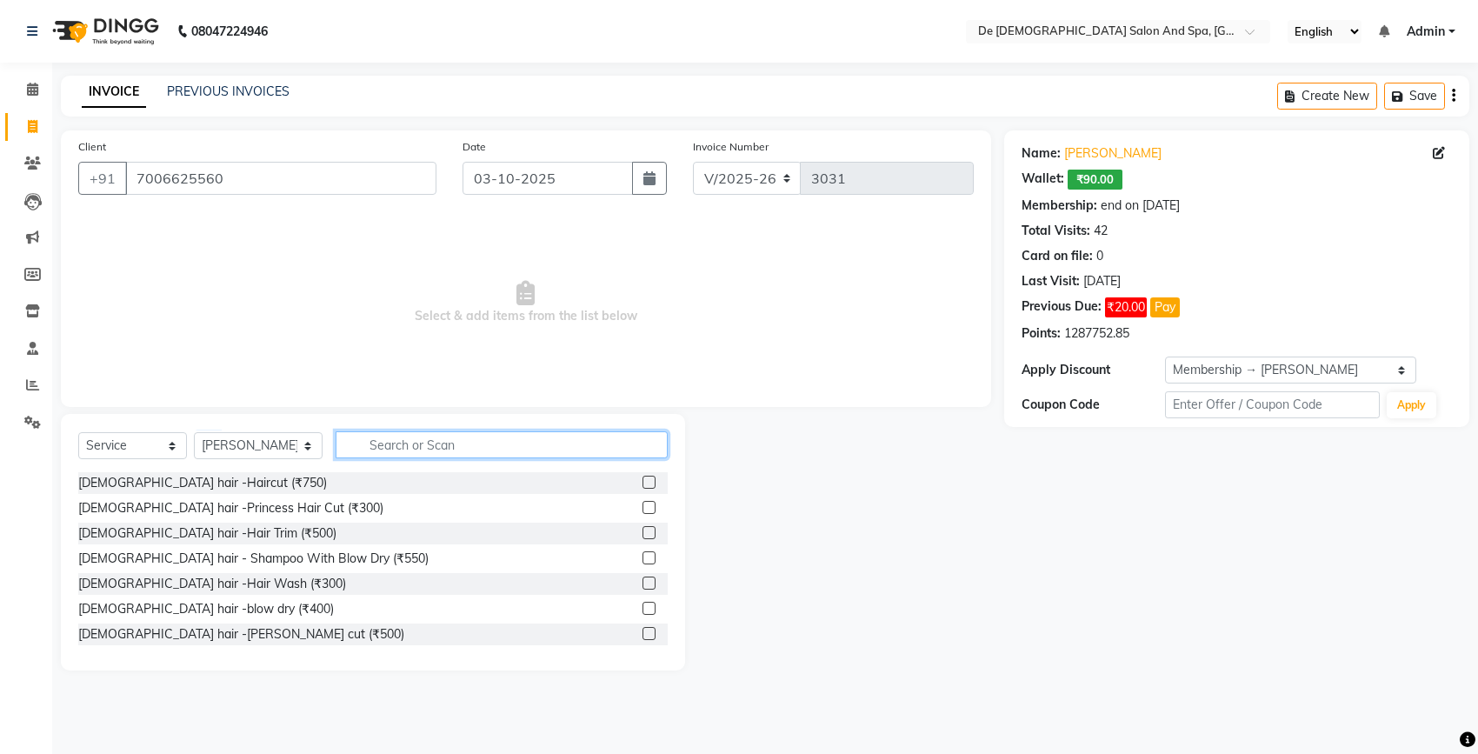
click at [377, 441] on input "text" at bounding box center [502, 444] width 332 height 27
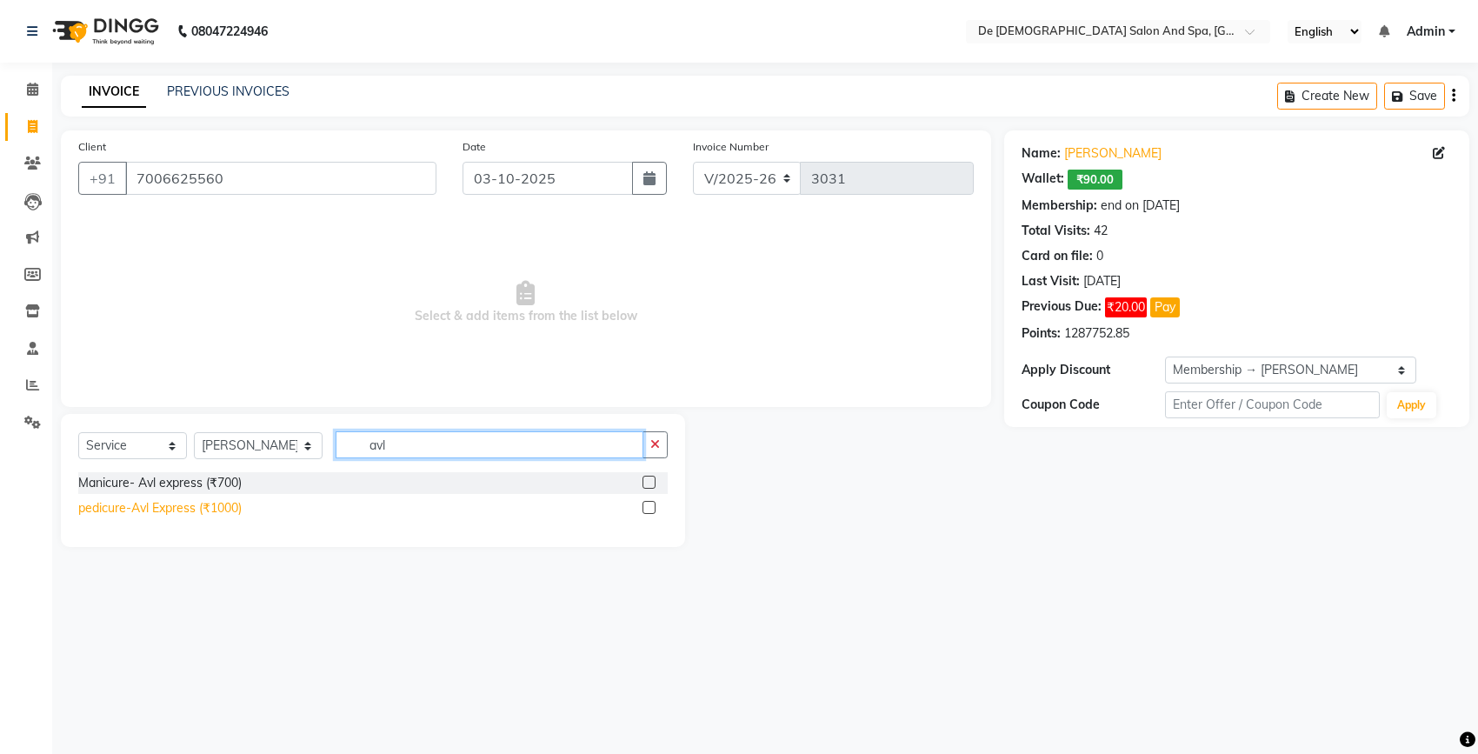
type input "avl"
click at [163, 503] on div "pedicure-Avl Express (₹1000)" at bounding box center [159, 508] width 163 height 18
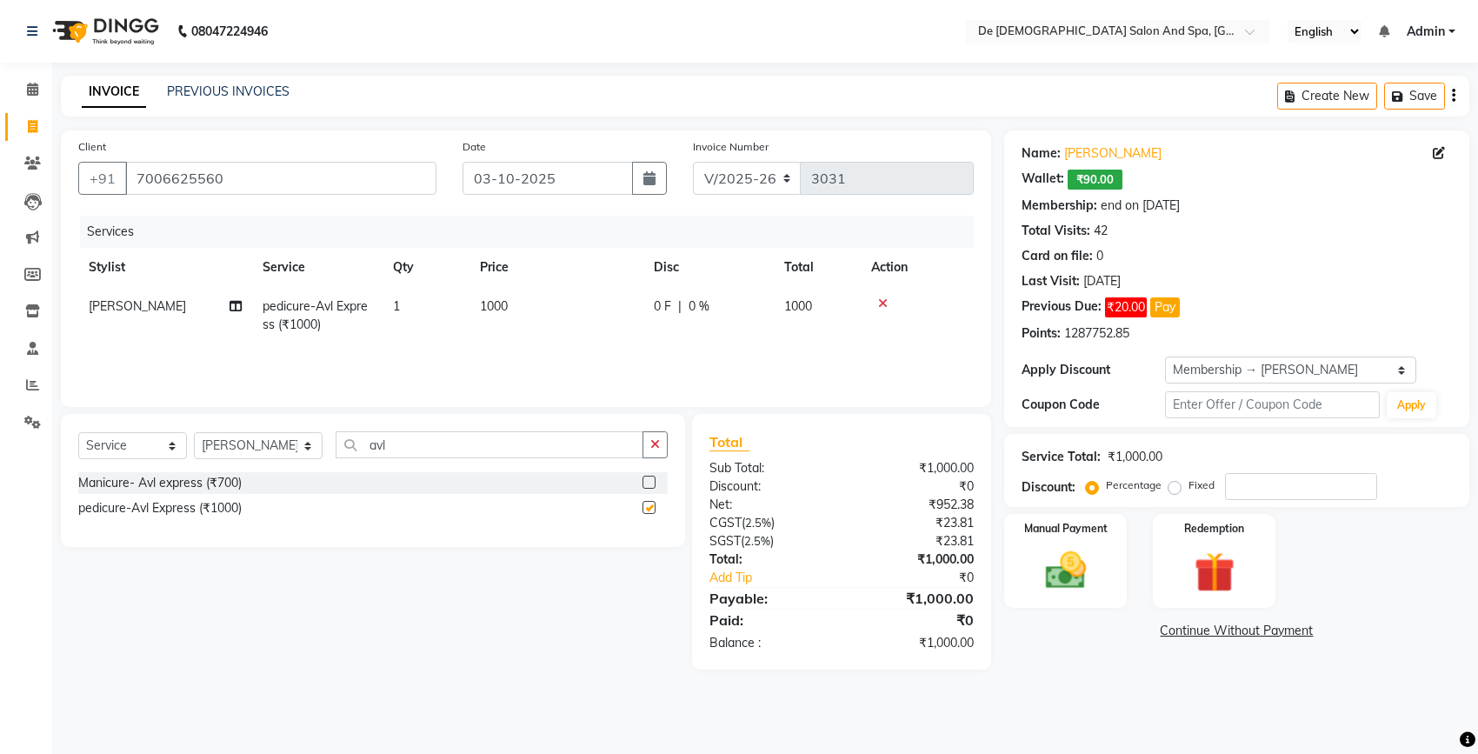
checkbox input "false"
click at [1257, 494] on input "number" at bounding box center [1301, 486] width 152 height 27
type input "20"
click at [1081, 567] on img at bounding box center [1065, 570] width 69 height 49
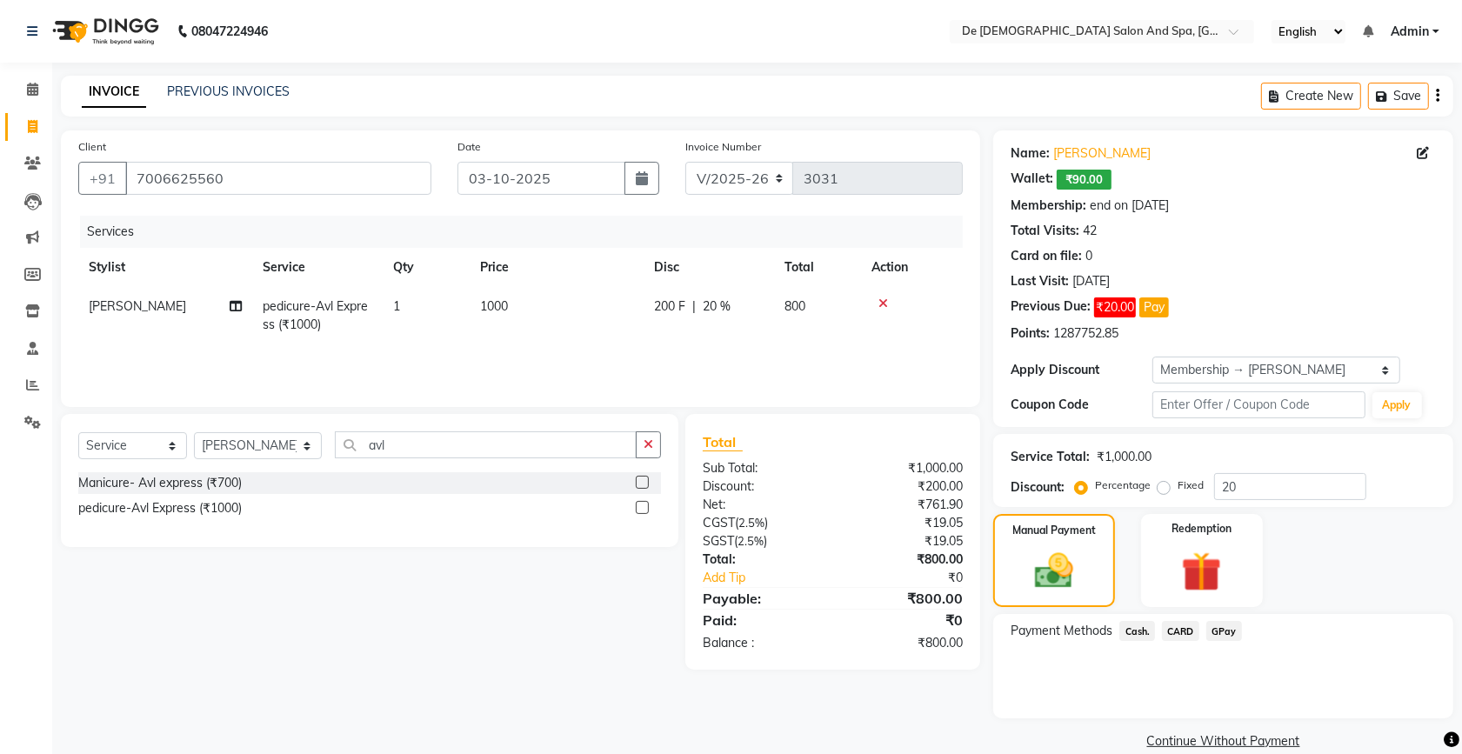
click at [1131, 624] on span "Cash." at bounding box center [1137, 631] width 36 height 20
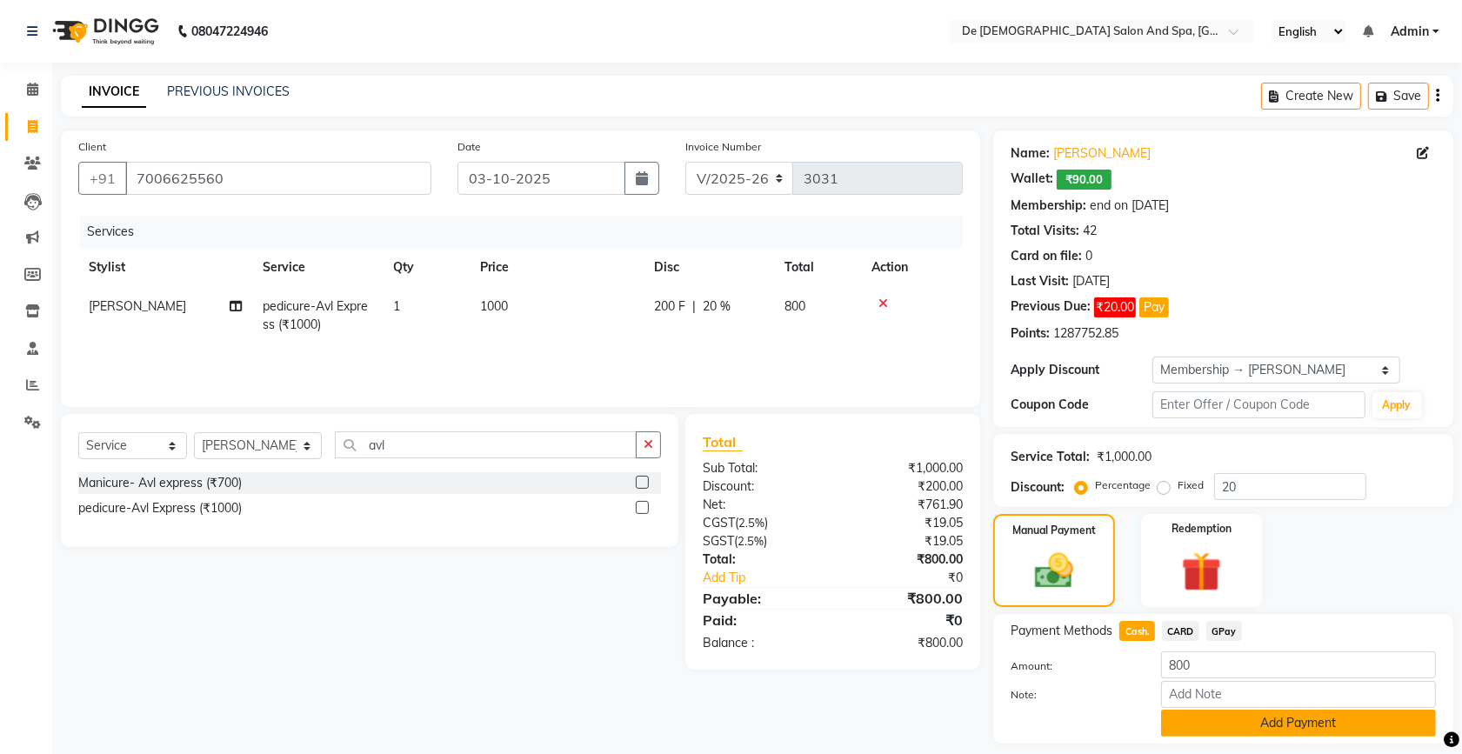
click at [1219, 722] on button "Add Payment" at bounding box center [1298, 723] width 275 height 27
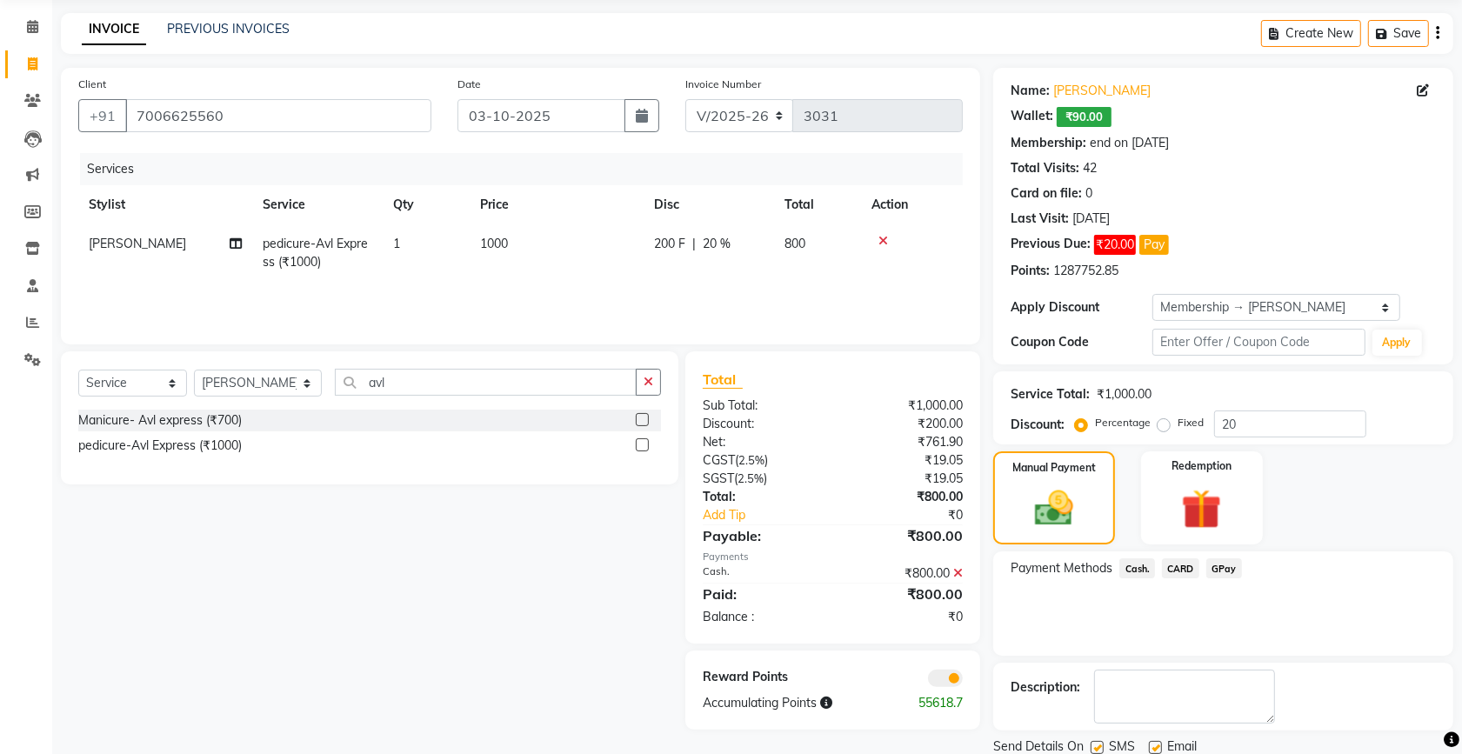
scroll to position [124, 0]
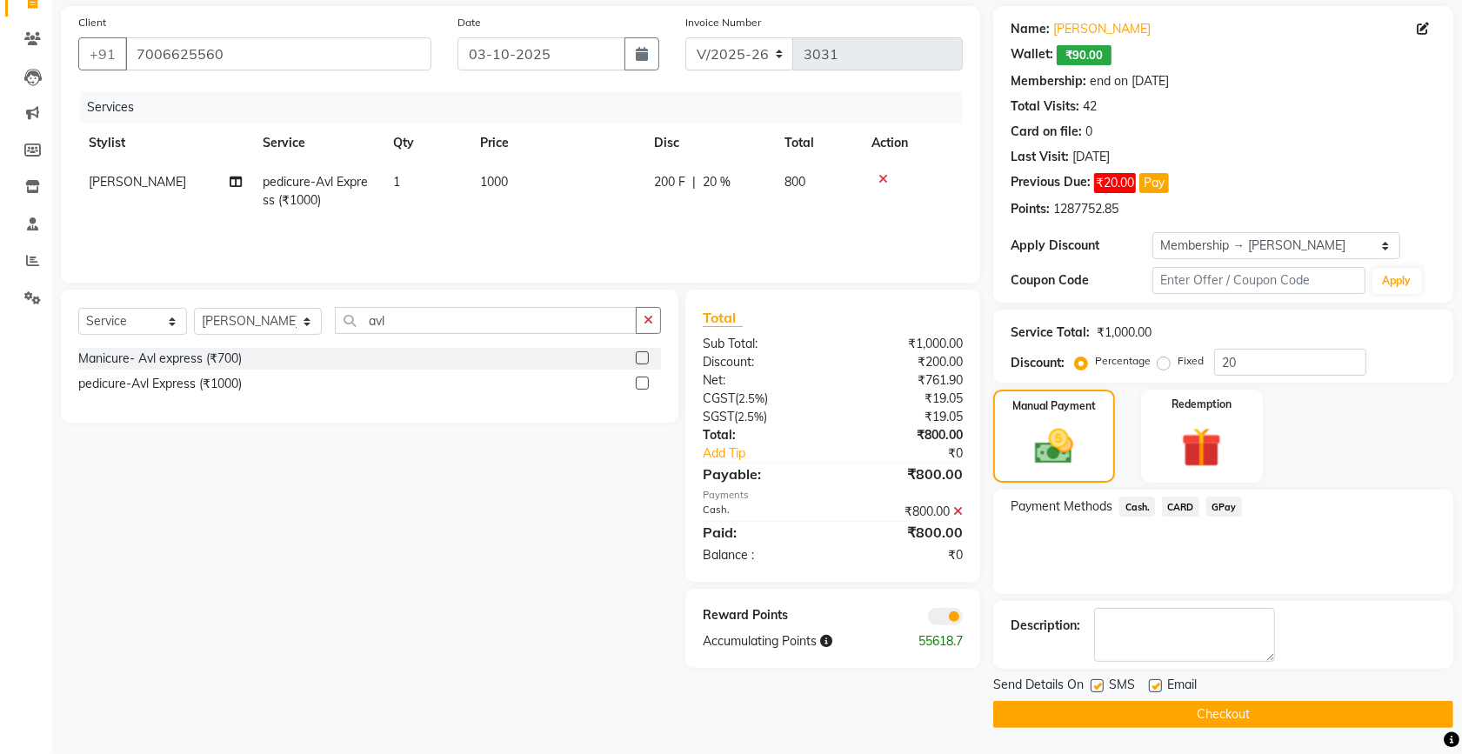
click at [1140, 710] on button "Checkout" at bounding box center [1223, 714] width 460 height 27
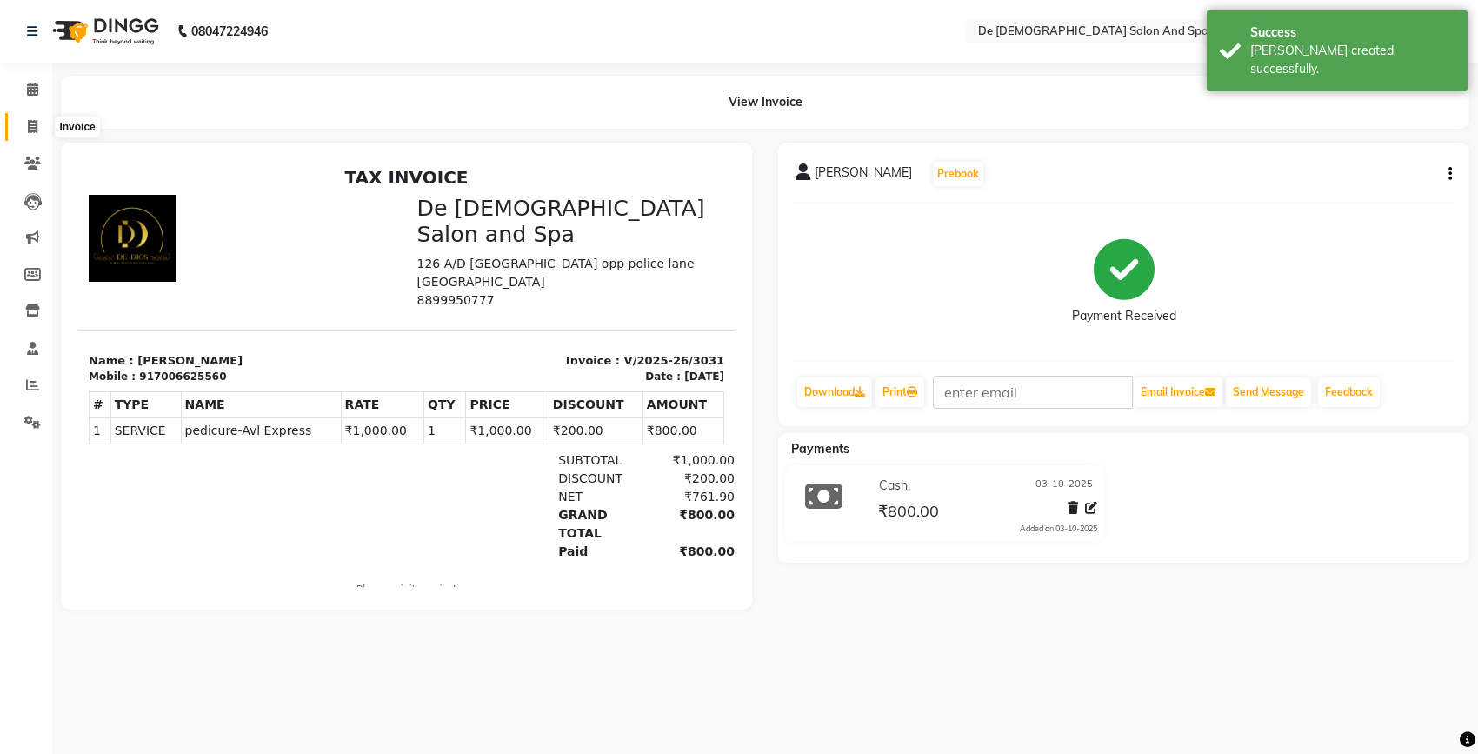
click at [22, 129] on span at bounding box center [32, 127] width 30 height 20
select select "service"
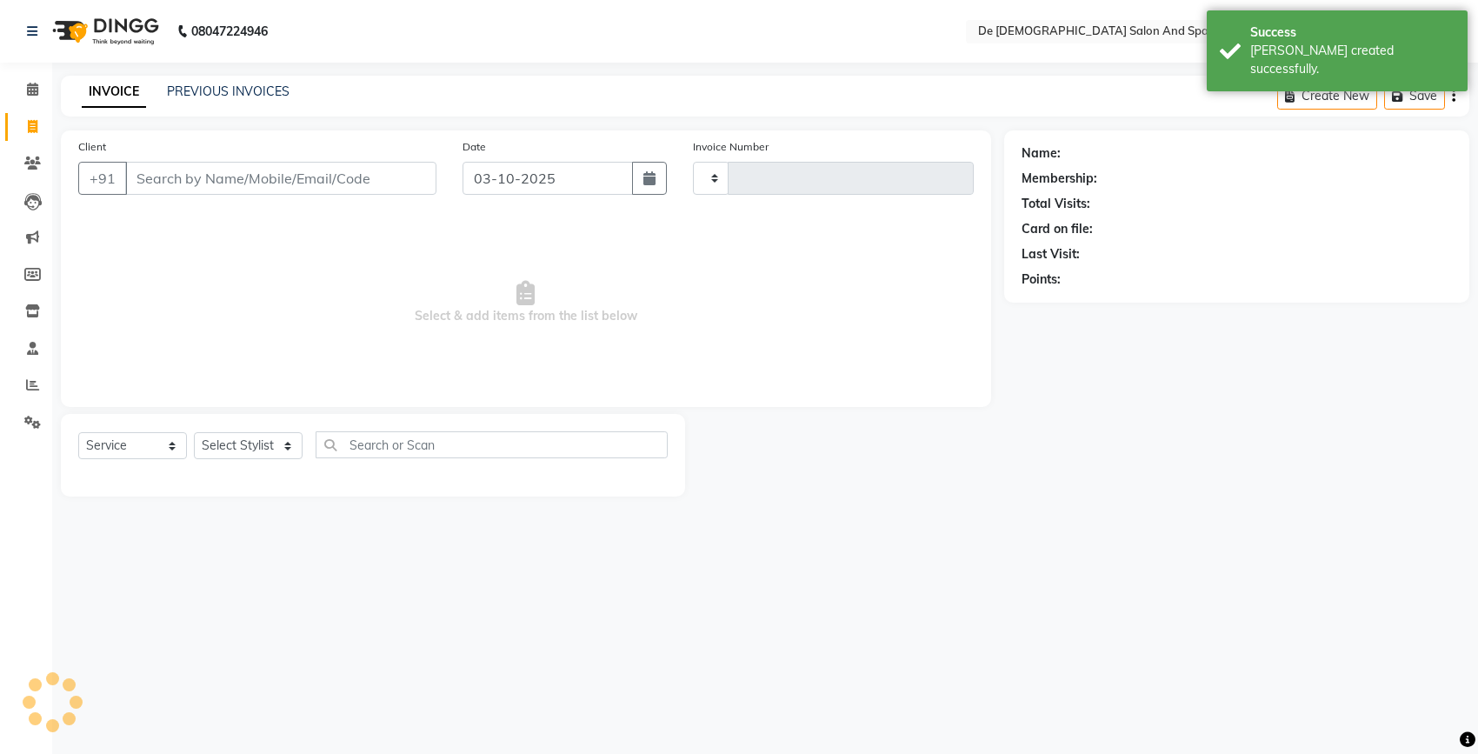
type input "3032"
select select "6431"
click at [23, 371] on link "Reports" at bounding box center [26, 385] width 42 height 29
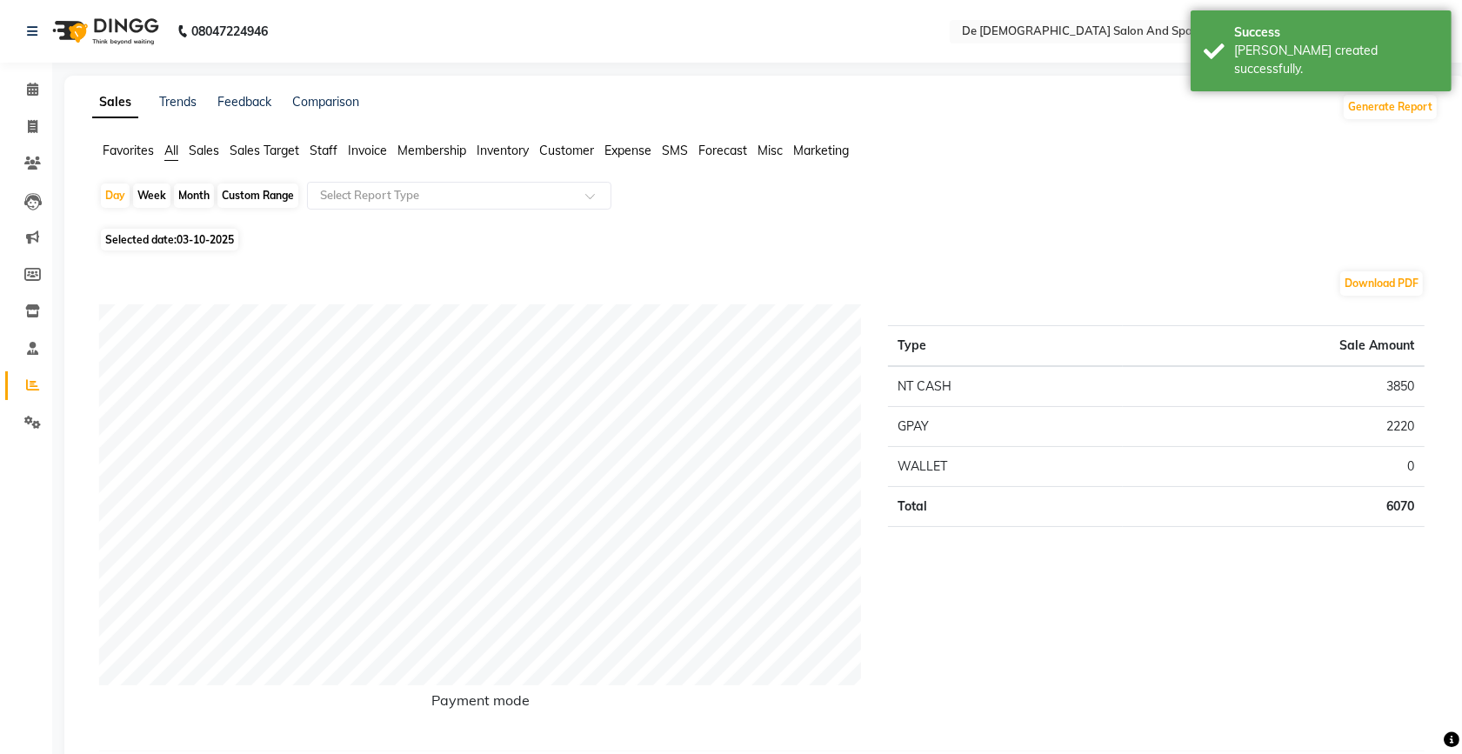
click at [322, 150] on span "Staff" at bounding box center [324, 151] width 28 height 16
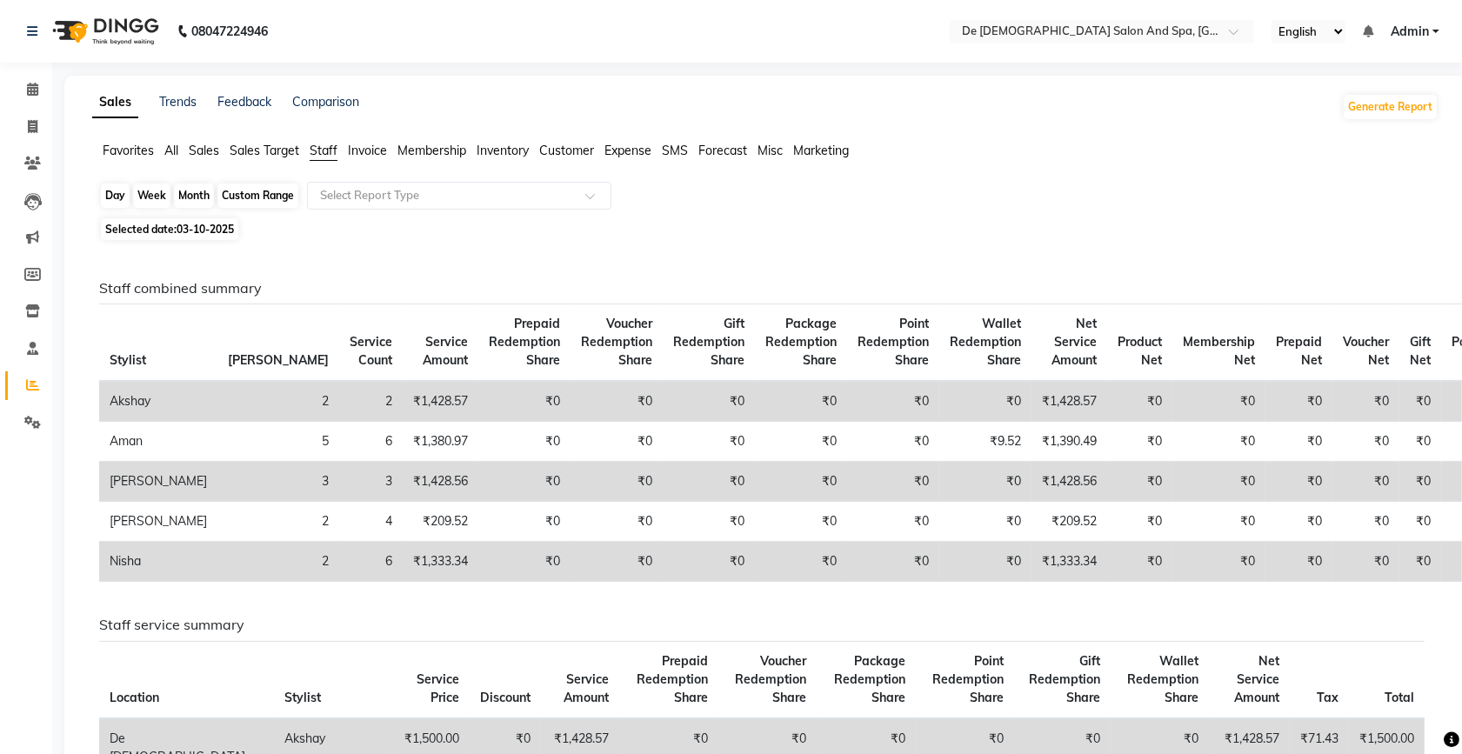
click at [129, 198] on div "Day" at bounding box center [115, 195] width 29 height 24
select select "10"
select select "2025"
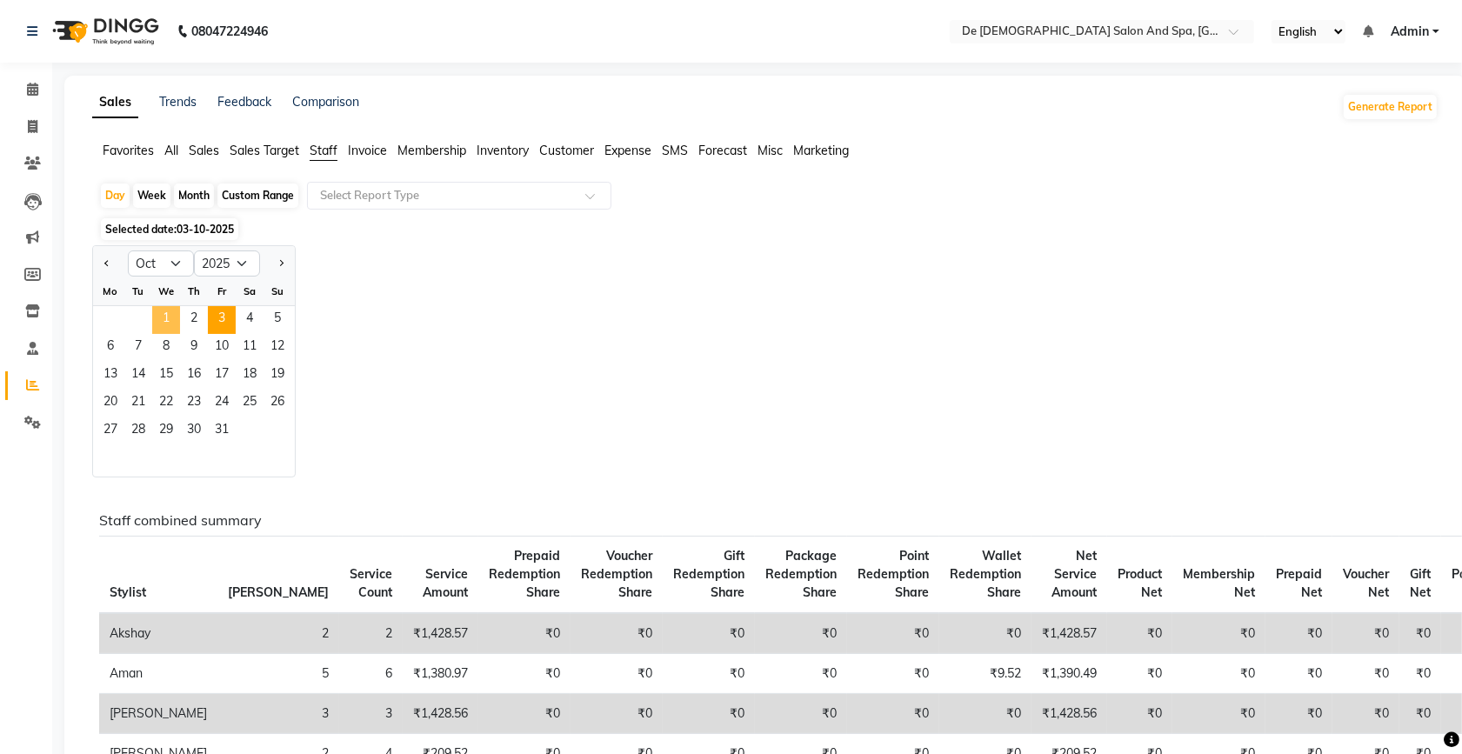
click at [163, 322] on span "1" at bounding box center [166, 320] width 28 height 28
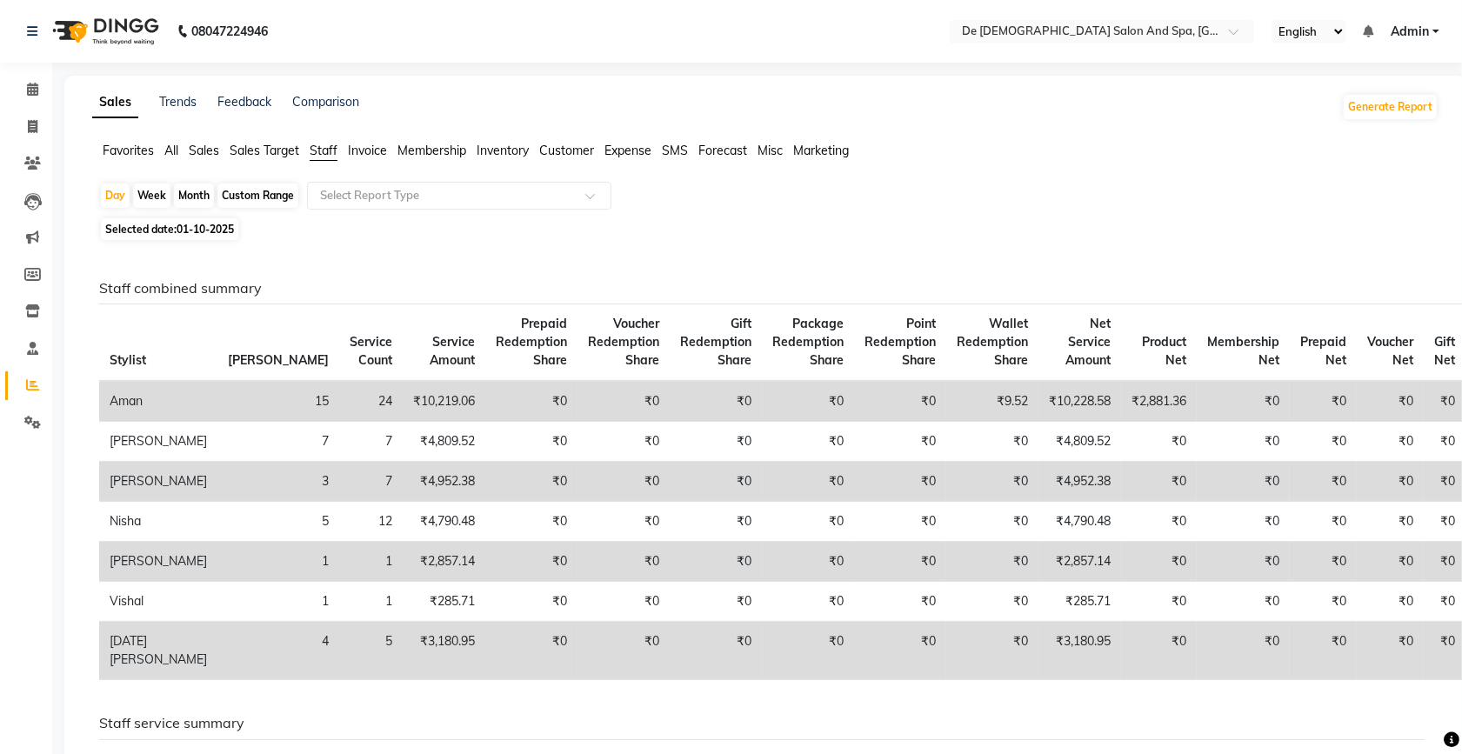
click at [105, 101] on link "Sales" at bounding box center [115, 102] width 46 height 31
click at [28, 120] on icon at bounding box center [33, 126] width 10 height 13
select select "service"
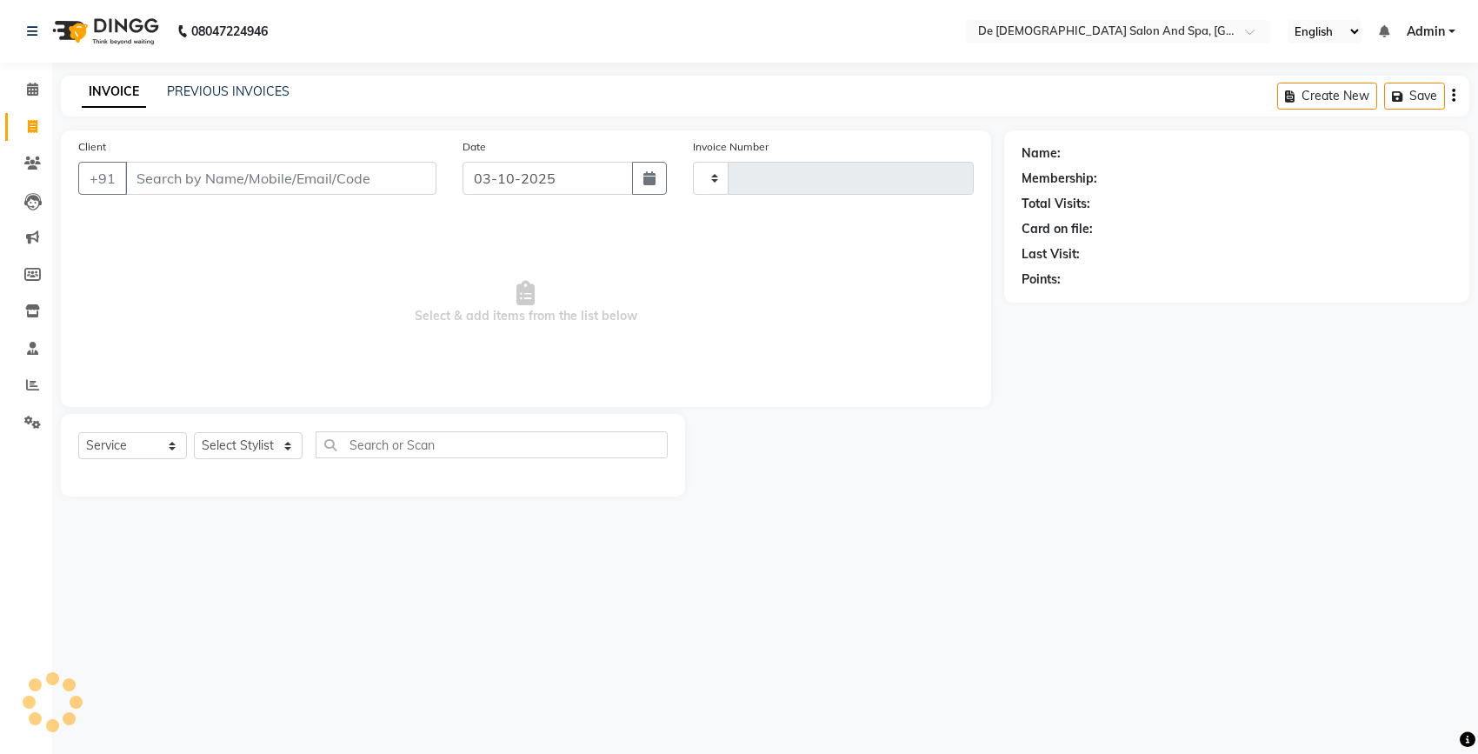
type input "3032"
select select "6431"
click at [223, 90] on link "PREVIOUS INVOICES" at bounding box center [228, 91] width 123 height 16
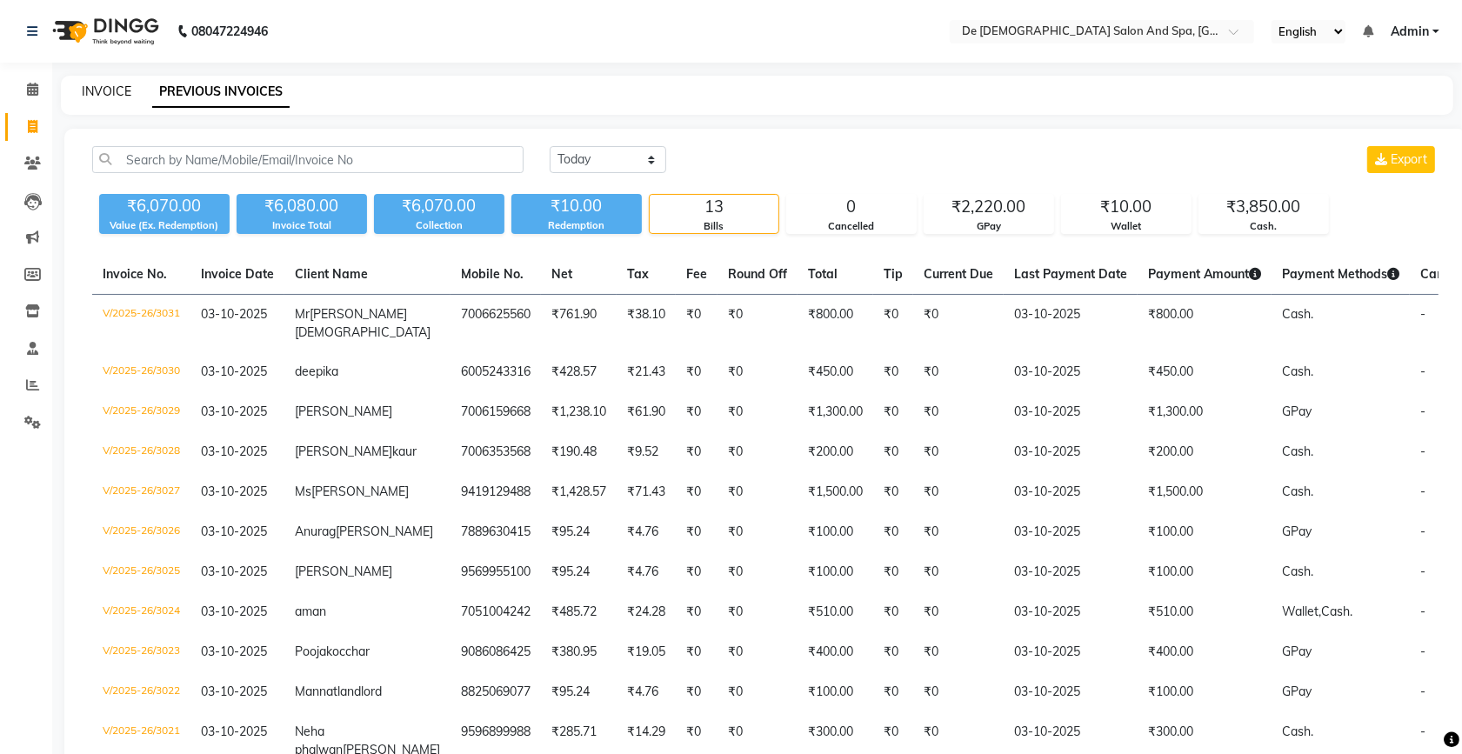
click at [91, 97] on link "INVOICE" at bounding box center [107, 91] width 50 height 16
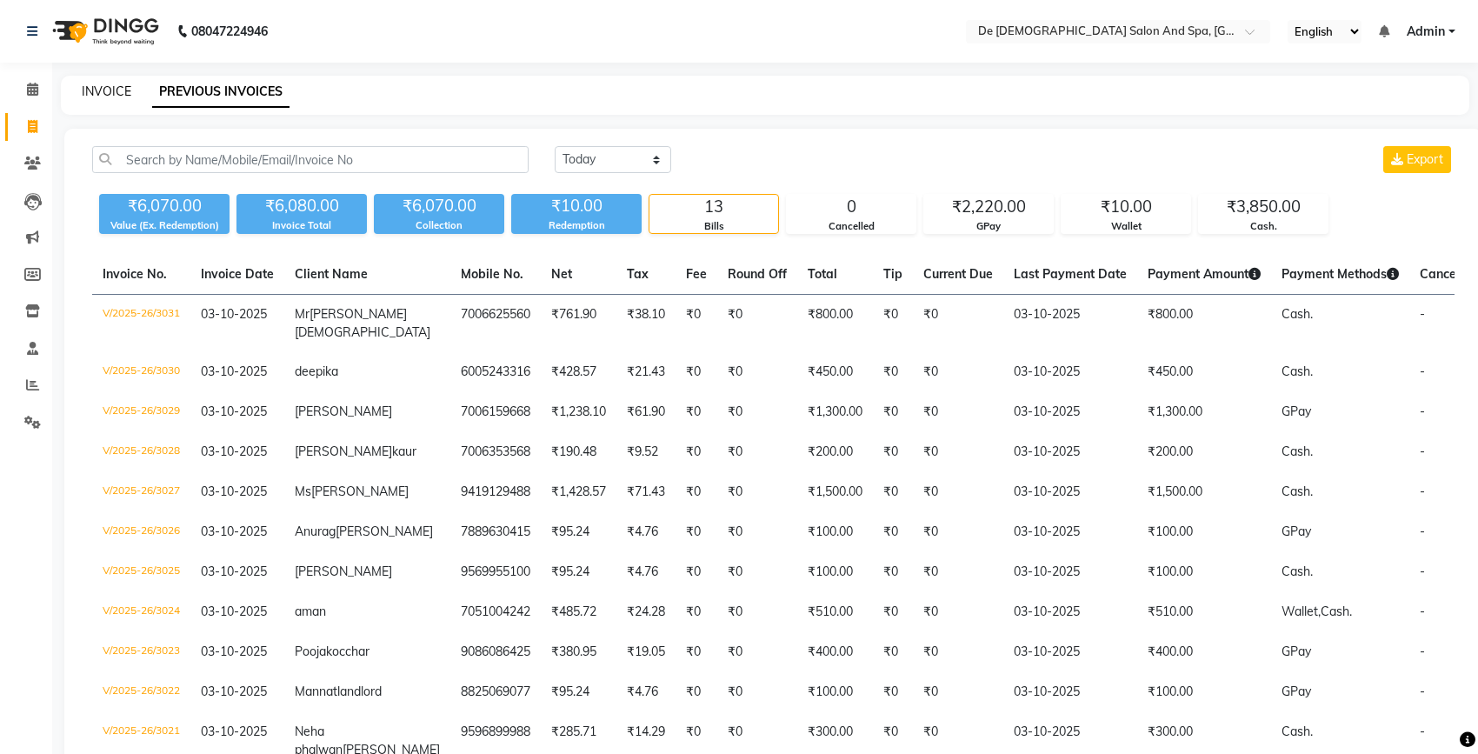
select select "6431"
select select "service"
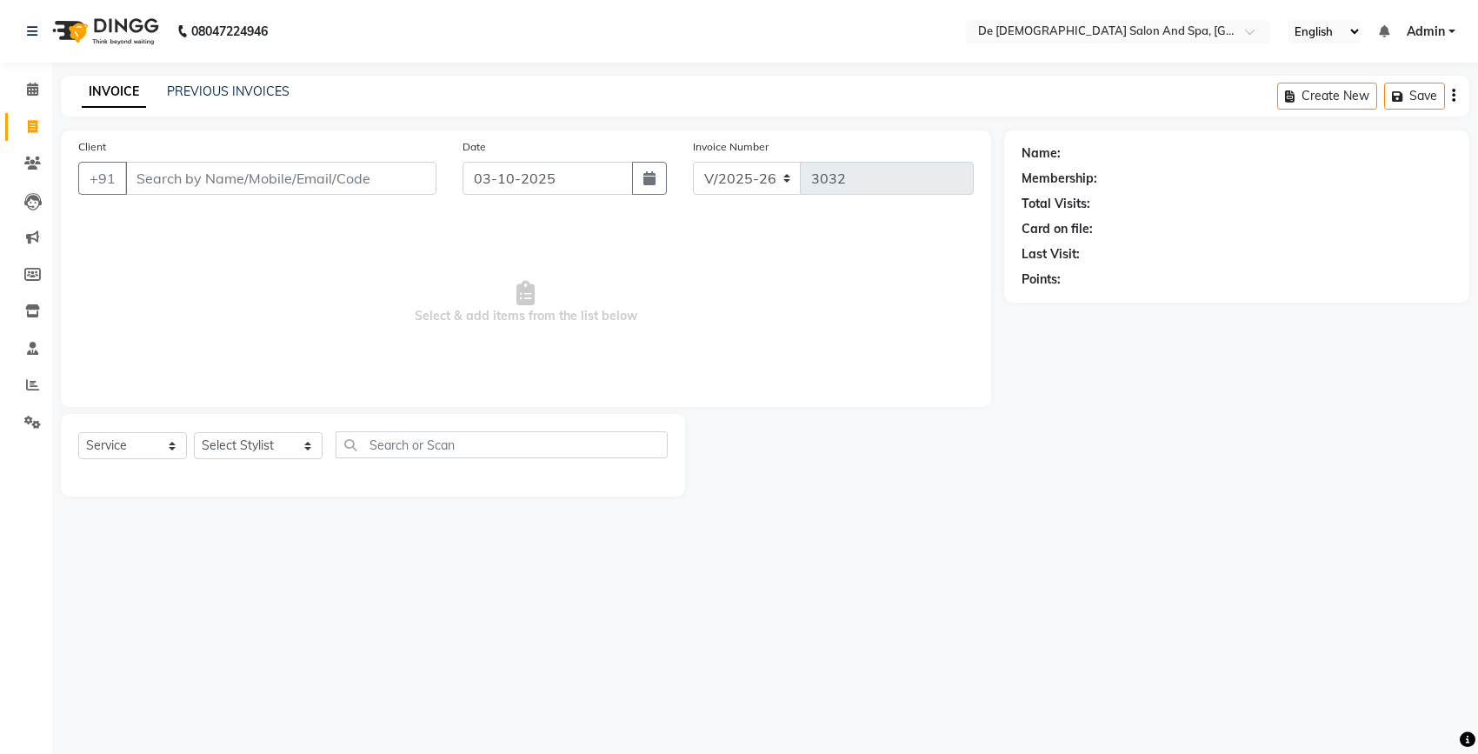
click at [229, 100] on div "PREVIOUS INVOICES" at bounding box center [228, 92] width 123 height 18
click at [237, 93] on link "PREVIOUS INVOICES" at bounding box center [228, 91] width 123 height 16
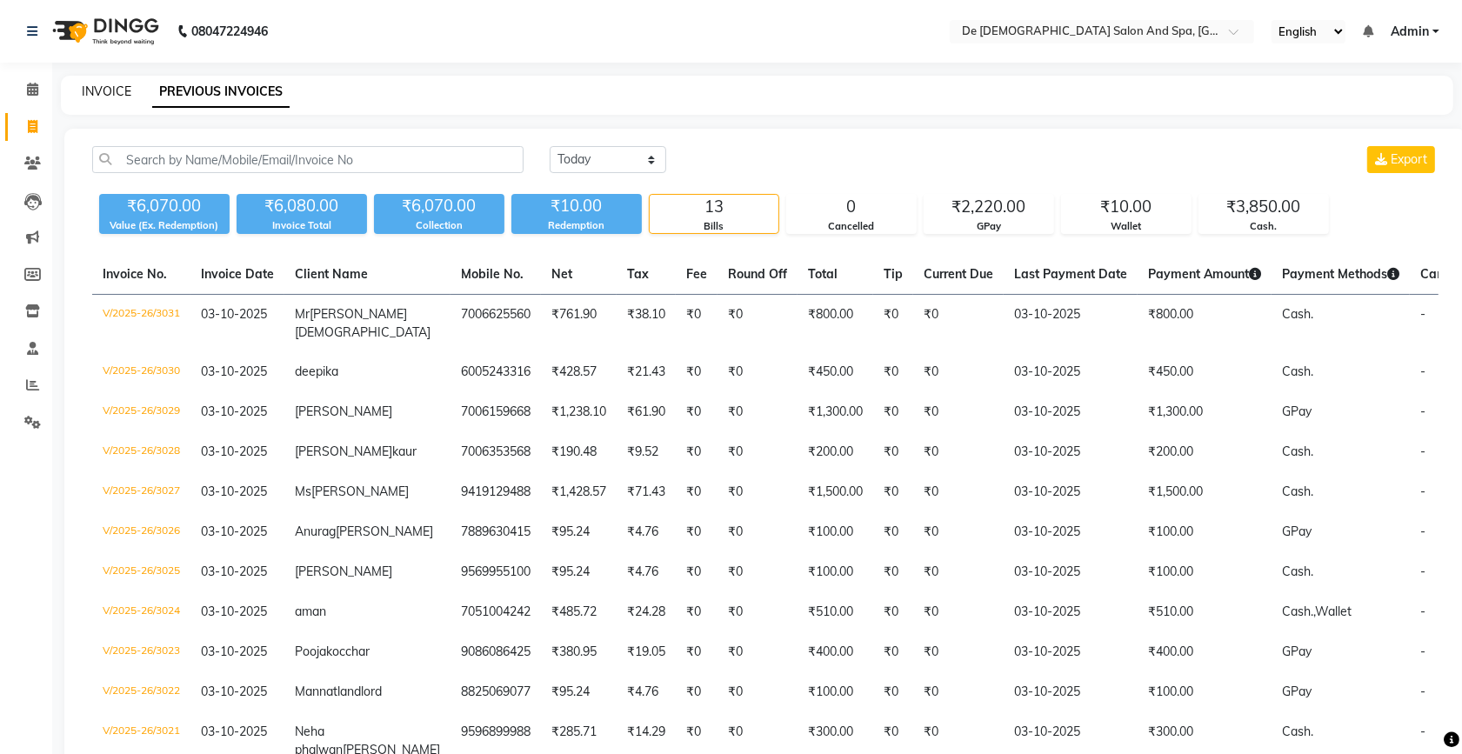
click at [109, 94] on link "INVOICE" at bounding box center [107, 91] width 50 height 16
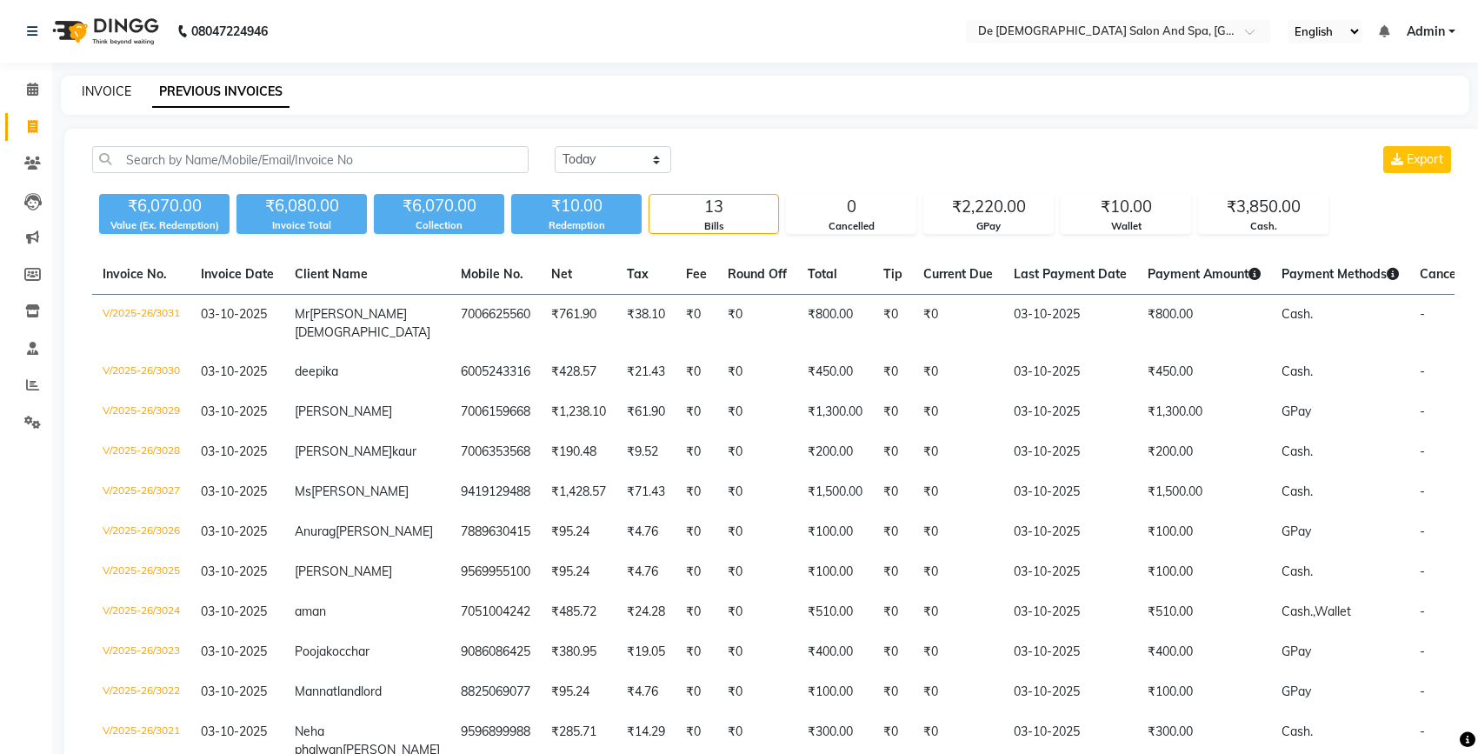
select select "6431"
select select "service"
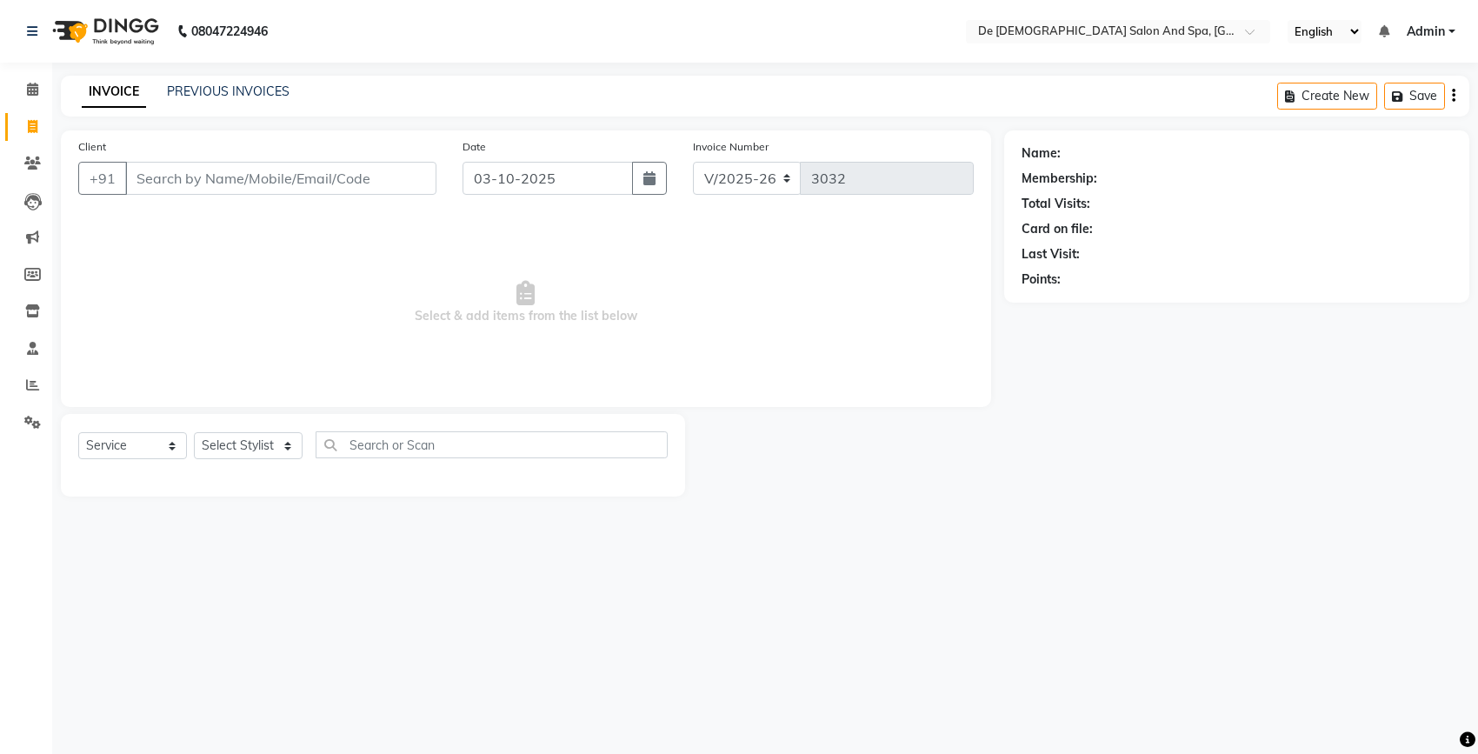
click at [250, 80] on div "INVOICE PREVIOUS INVOICES Create New Save" at bounding box center [765, 96] width 1409 height 41
click at [243, 92] on link "PREVIOUS INVOICES" at bounding box center [228, 91] width 123 height 16
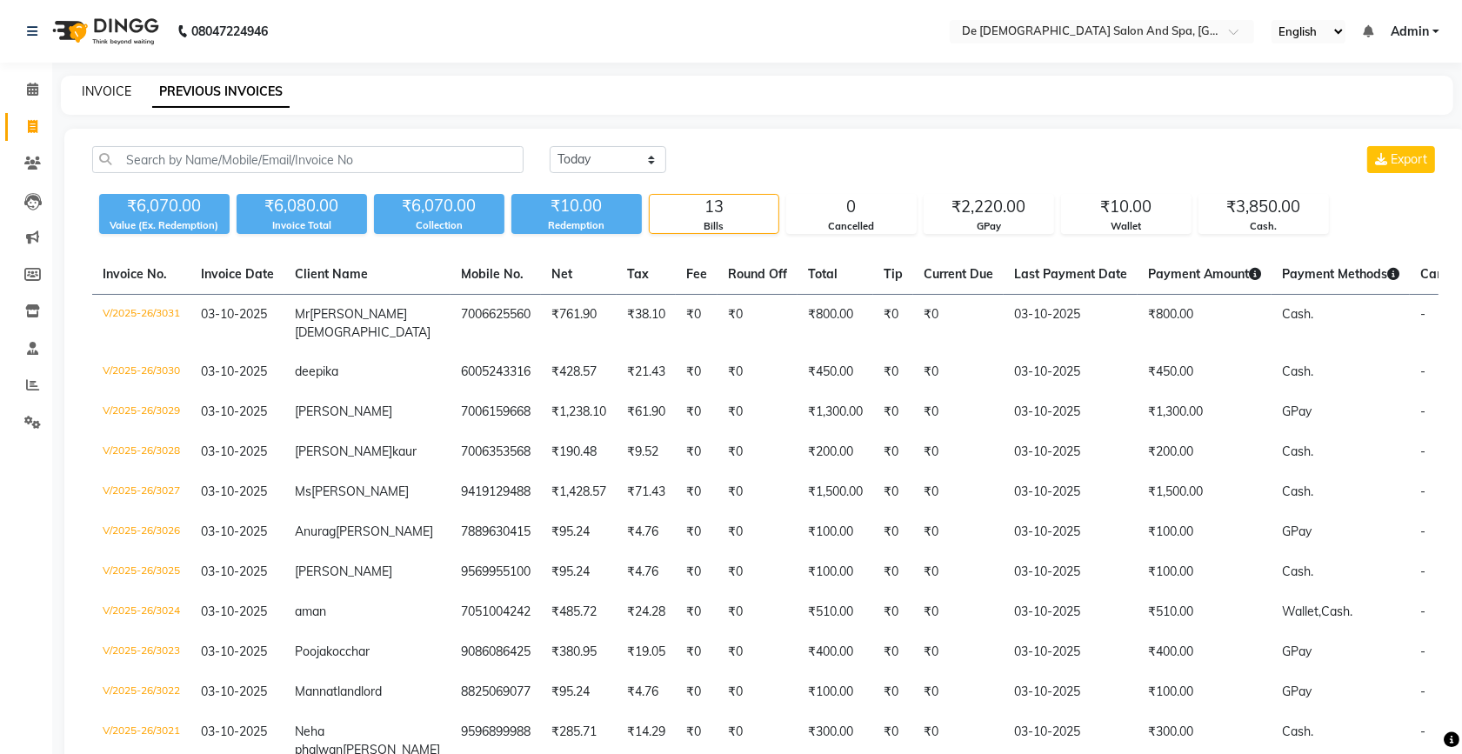
click at [110, 87] on link "INVOICE" at bounding box center [107, 91] width 50 height 16
select select "service"
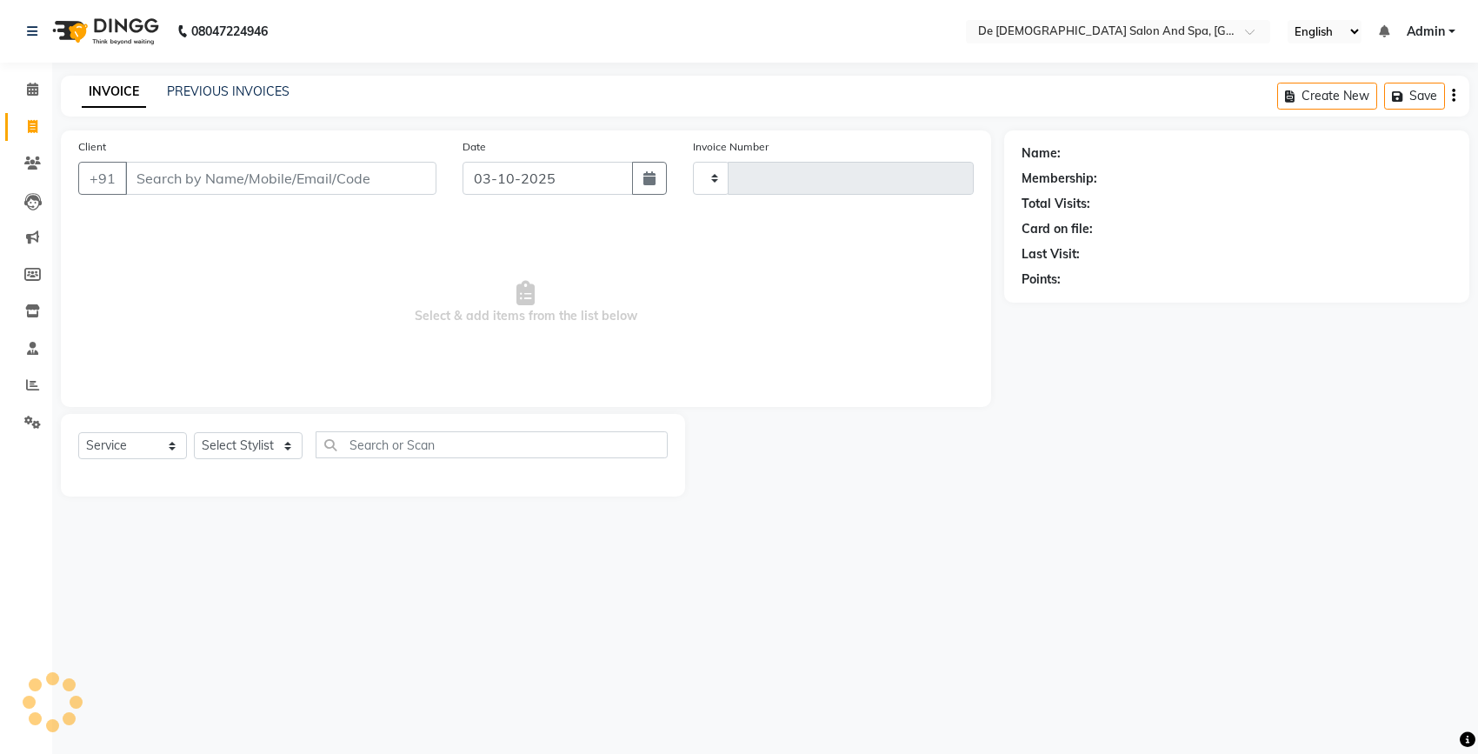
type input "3032"
select select "6431"
click at [37, 123] on span at bounding box center [32, 127] width 30 height 20
select select "service"
type input "3032"
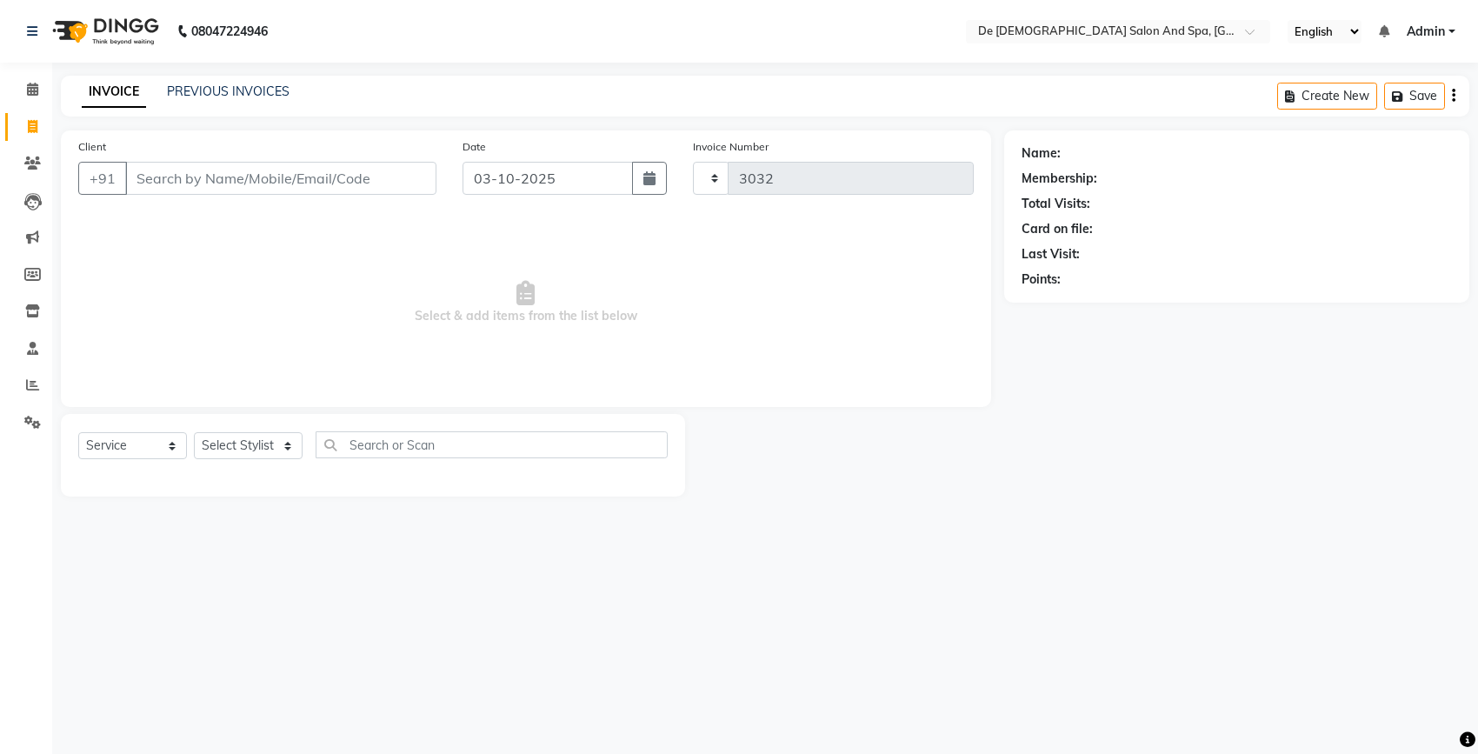
select select "6431"
click at [197, 96] on link "PREVIOUS INVOICES" at bounding box center [228, 91] width 123 height 16
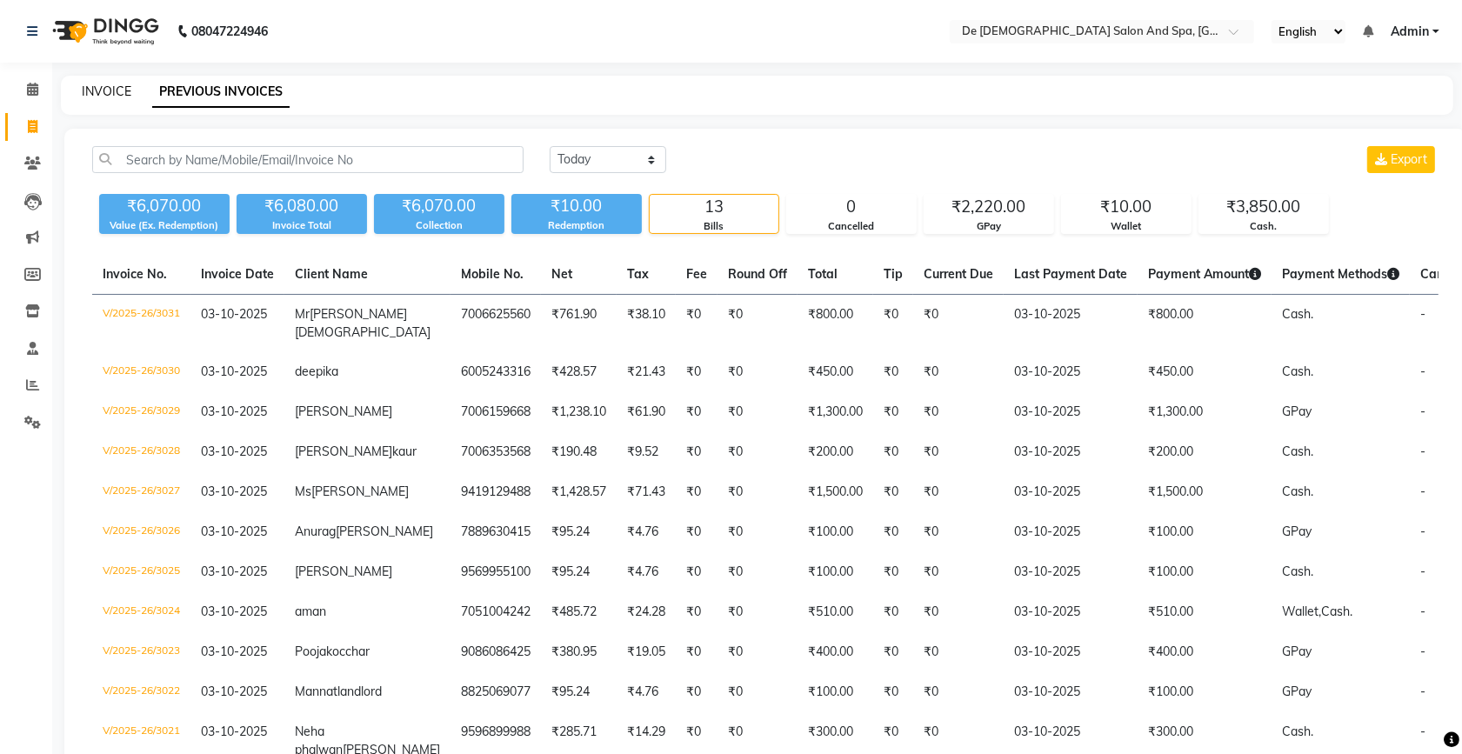
click at [123, 83] on link "INVOICE" at bounding box center [107, 91] width 50 height 16
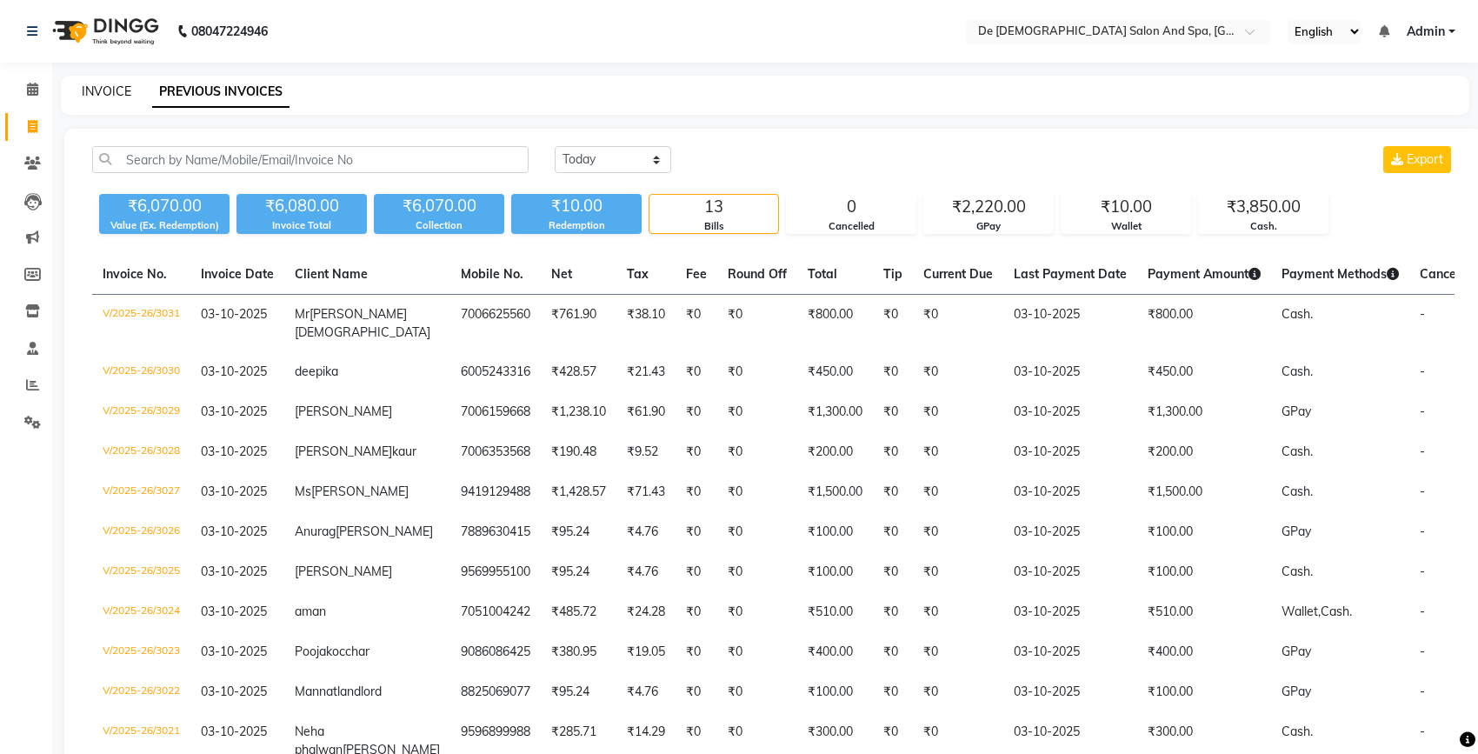
select select "6431"
select select "service"
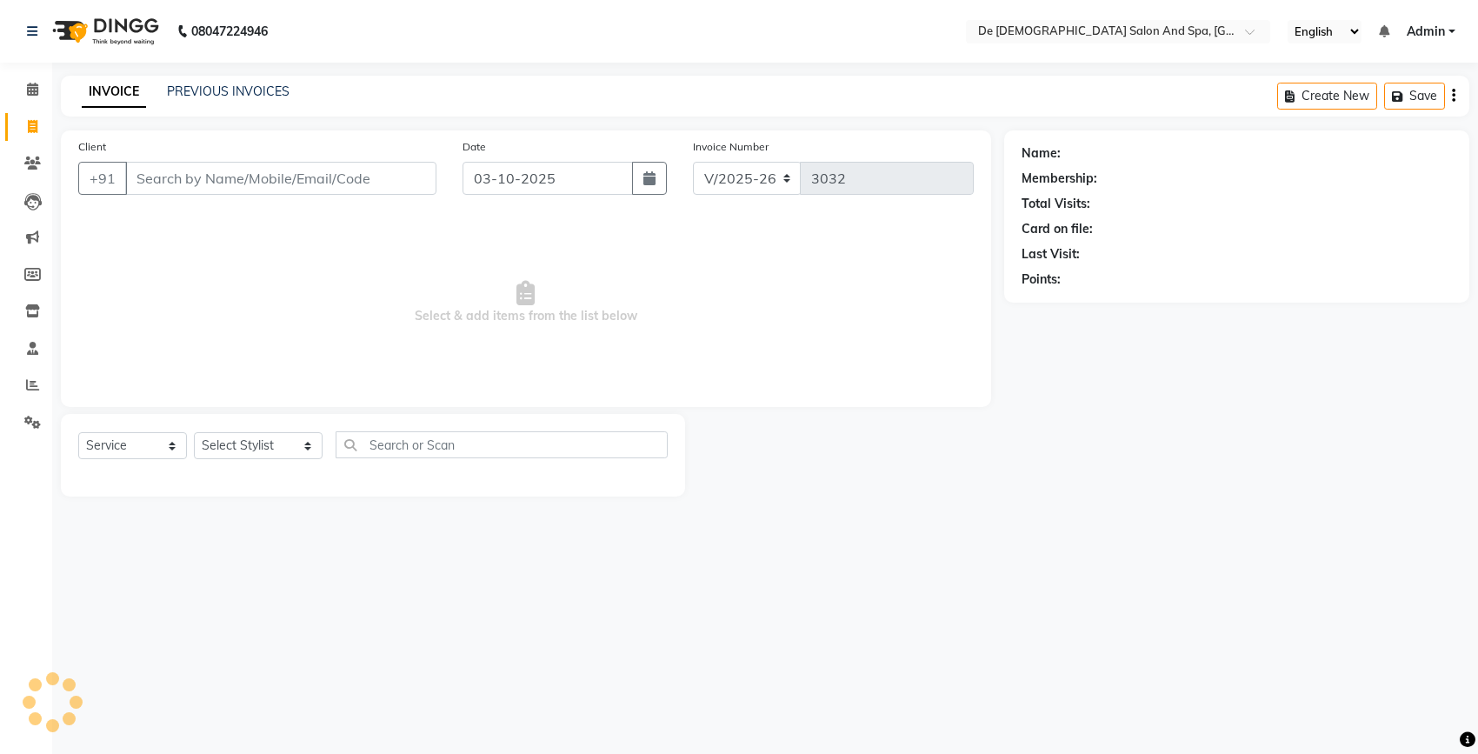
click at [116, 83] on link "INVOICE" at bounding box center [114, 92] width 64 height 31
click at [230, 177] on input "Client" at bounding box center [280, 178] width 311 height 33
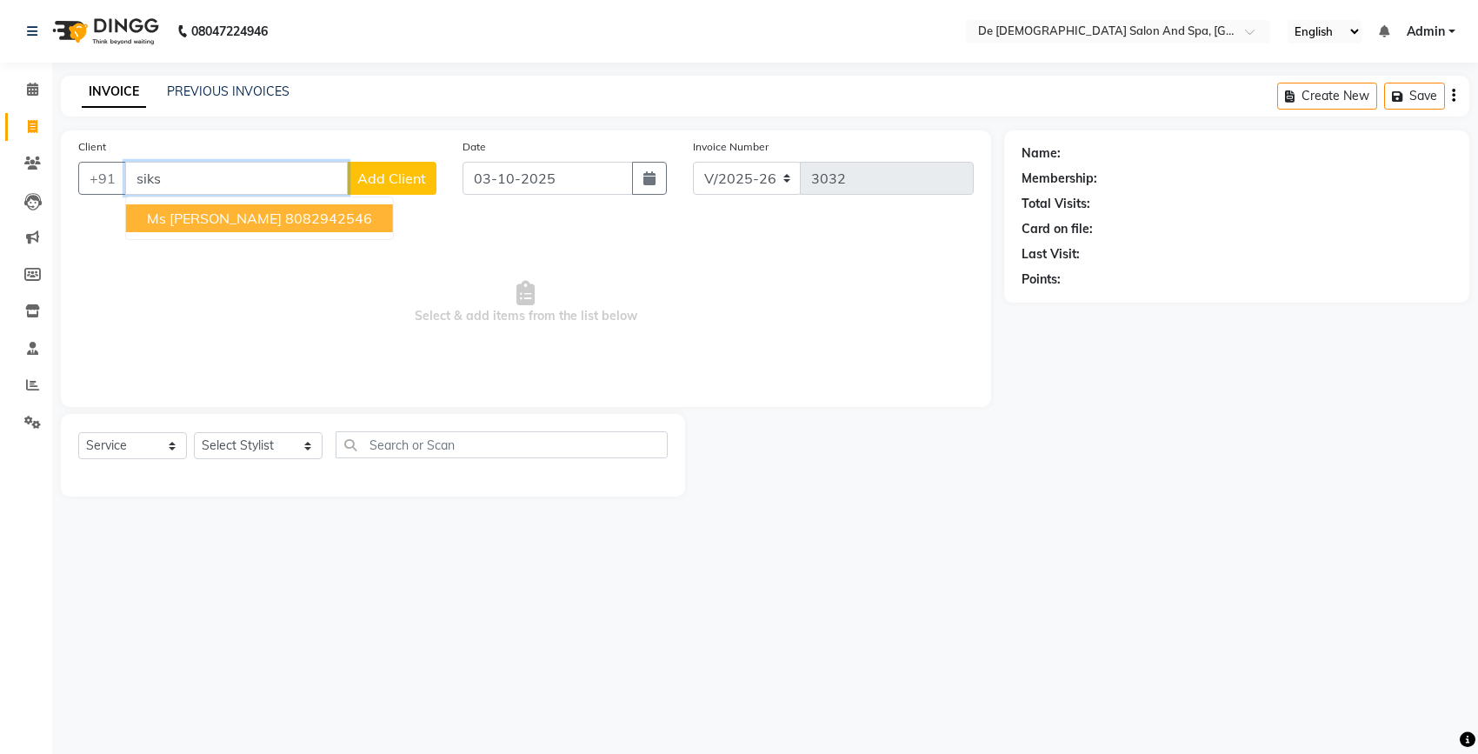
click at [285, 213] on ngb-highlight "8082942546" at bounding box center [328, 218] width 87 height 17
type input "8082942546"
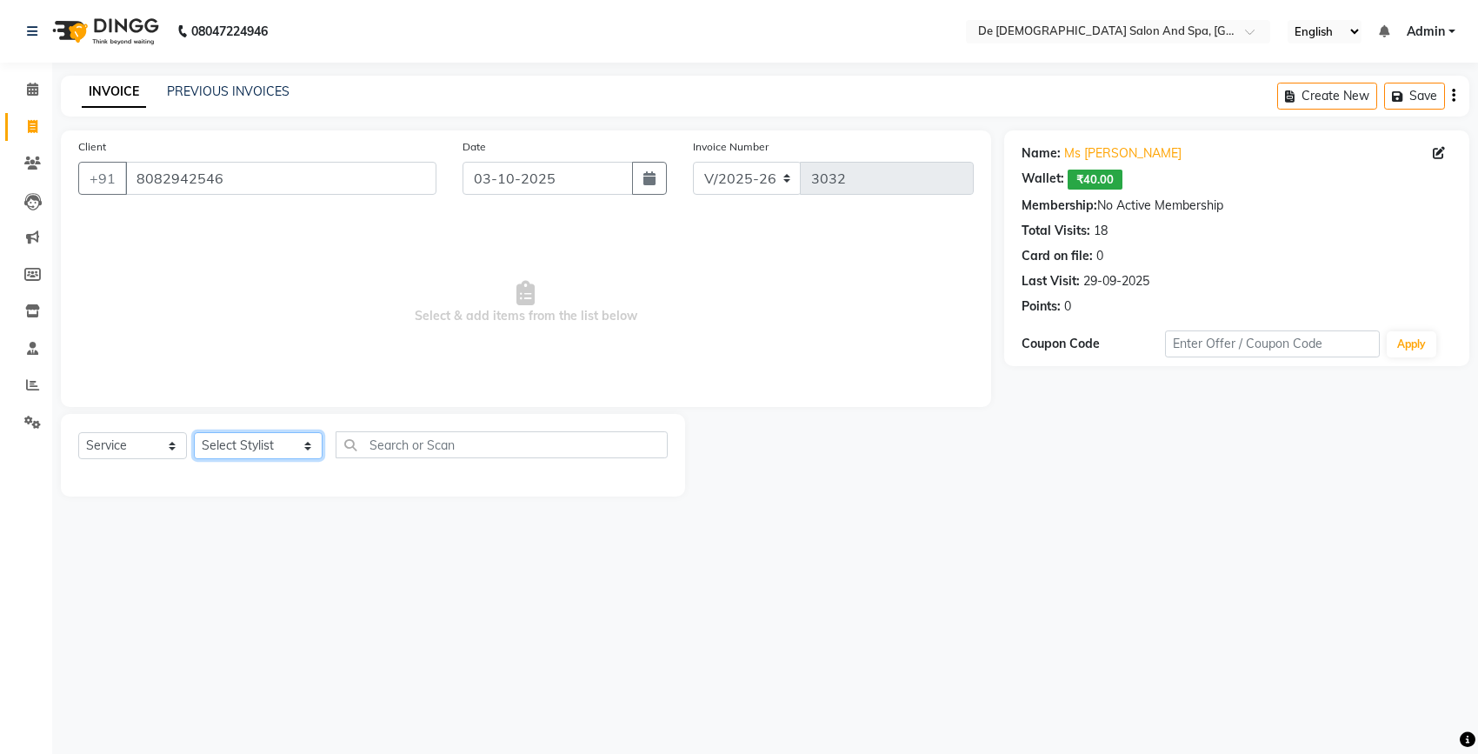
click at [255, 435] on select "Select Stylist akshay [PERSON_NAME] [PERSON_NAME] [PERSON_NAME] [MEDICAL_DATA][…" at bounding box center [258, 445] width 129 height 27
select select "49371"
click at [194, 432] on select "Select Stylist akshay [PERSON_NAME] [PERSON_NAME] [PERSON_NAME] [MEDICAL_DATA][…" at bounding box center [258, 445] width 129 height 27
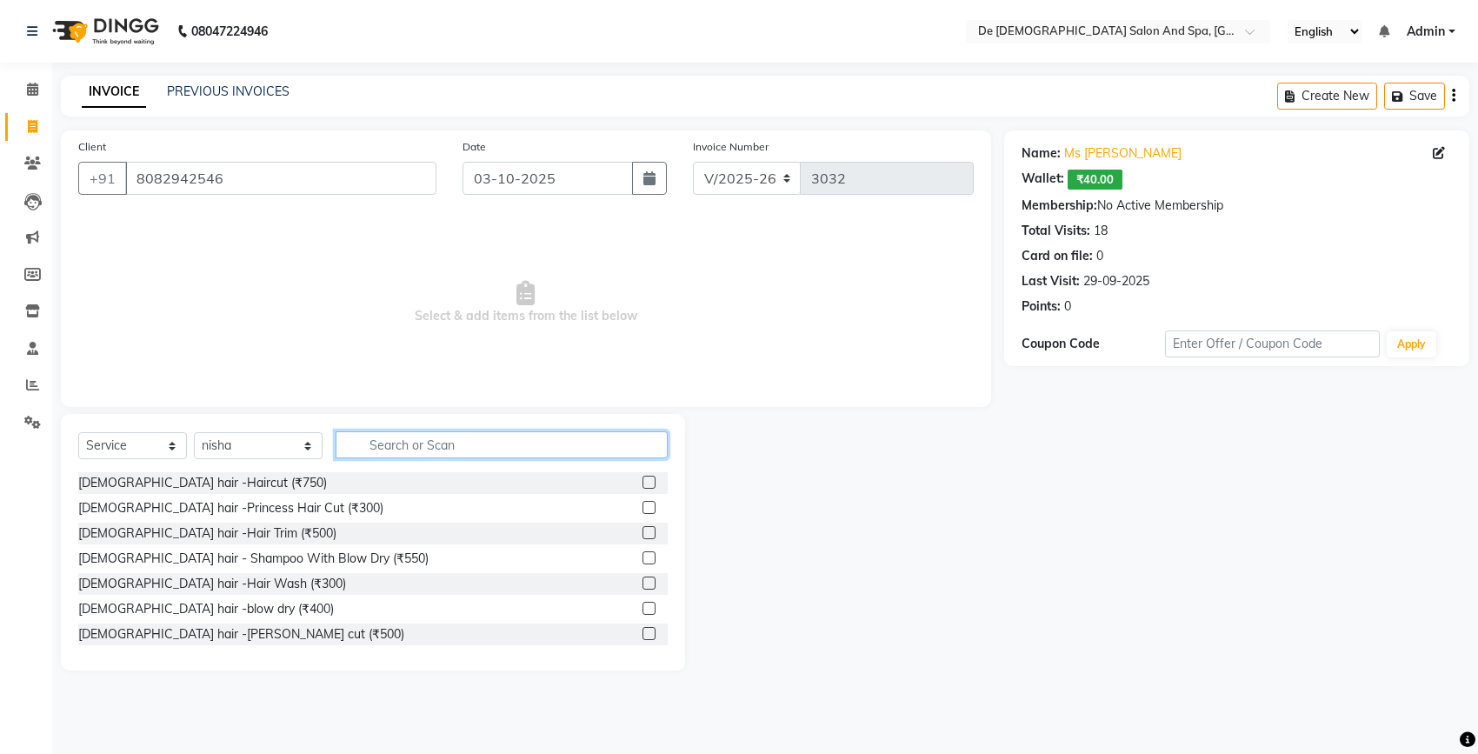
click at [400, 450] on input "text" at bounding box center [502, 444] width 332 height 27
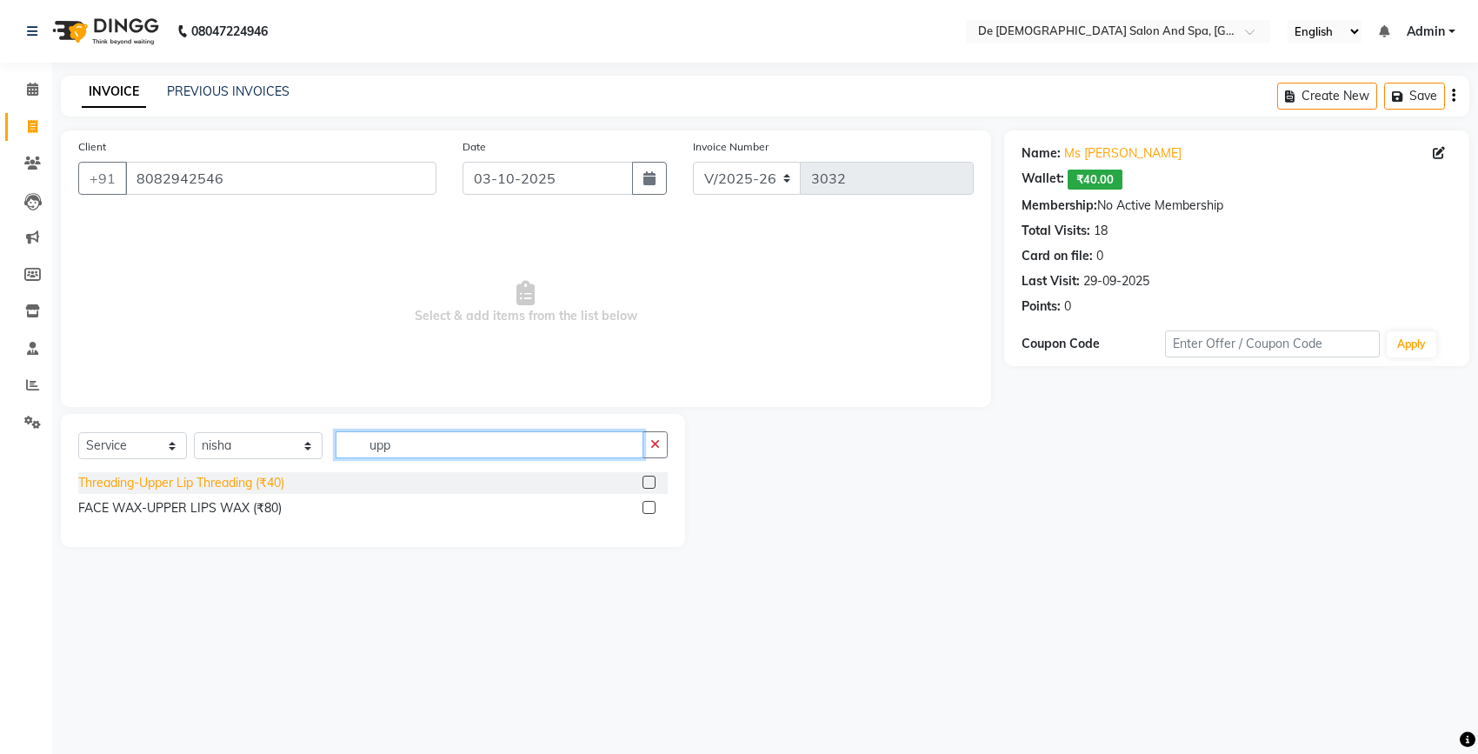
type input "upp"
click at [270, 485] on div "Threading-Upper Lip Threading (₹40)" at bounding box center [181, 483] width 206 height 18
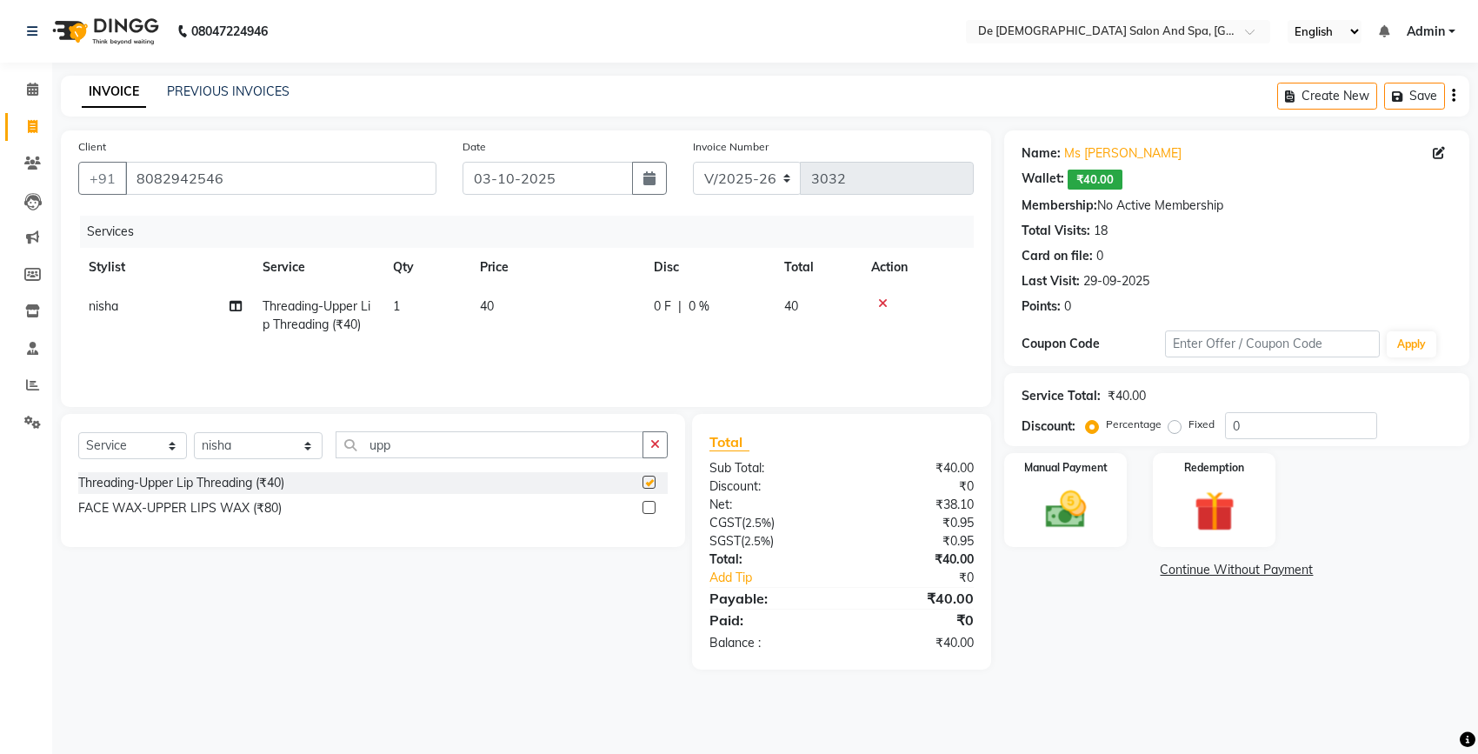
checkbox input "false"
click at [1227, 514] on img at bounding box center [1214, 511] width 69 height 52
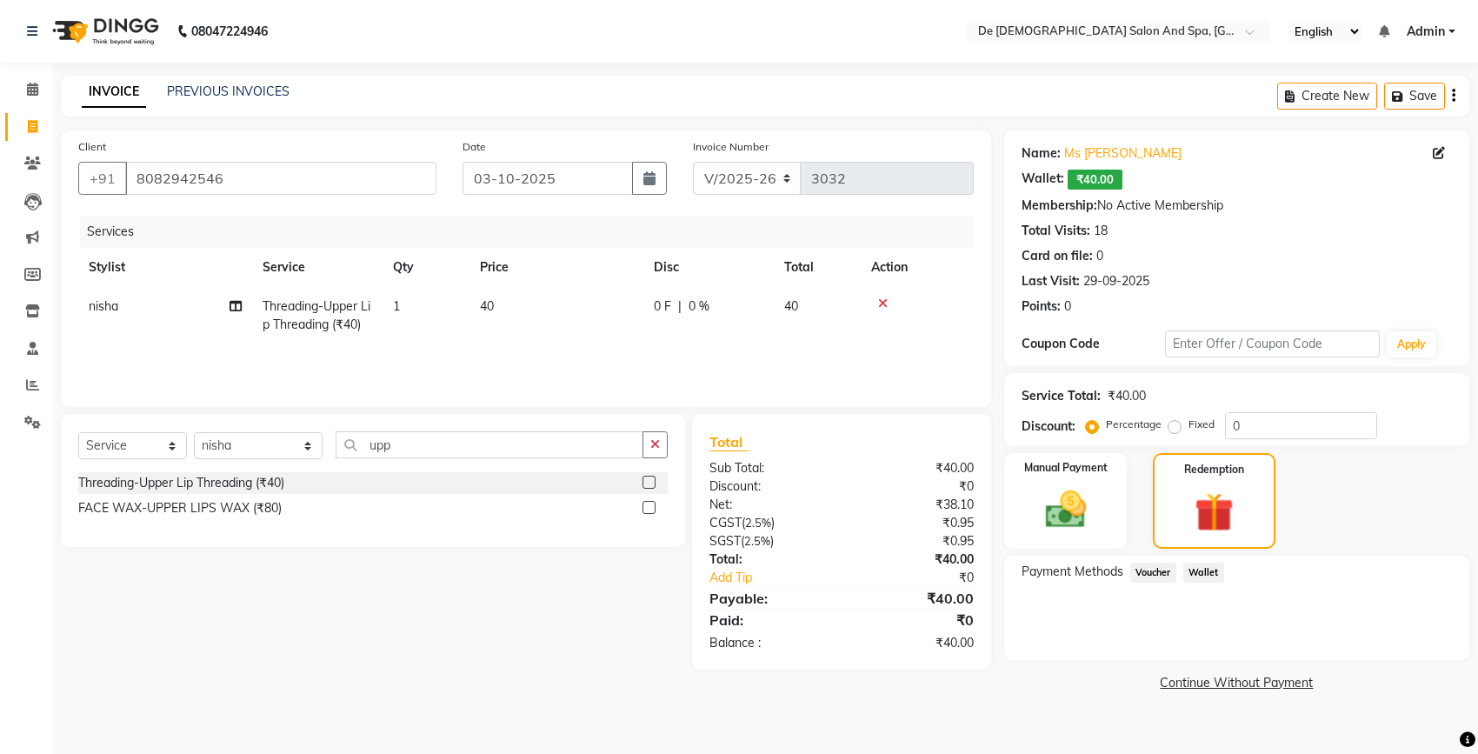
click at [1200, 568] on span "Wallet" at bounding box center [1204, 573] width 41 height 20
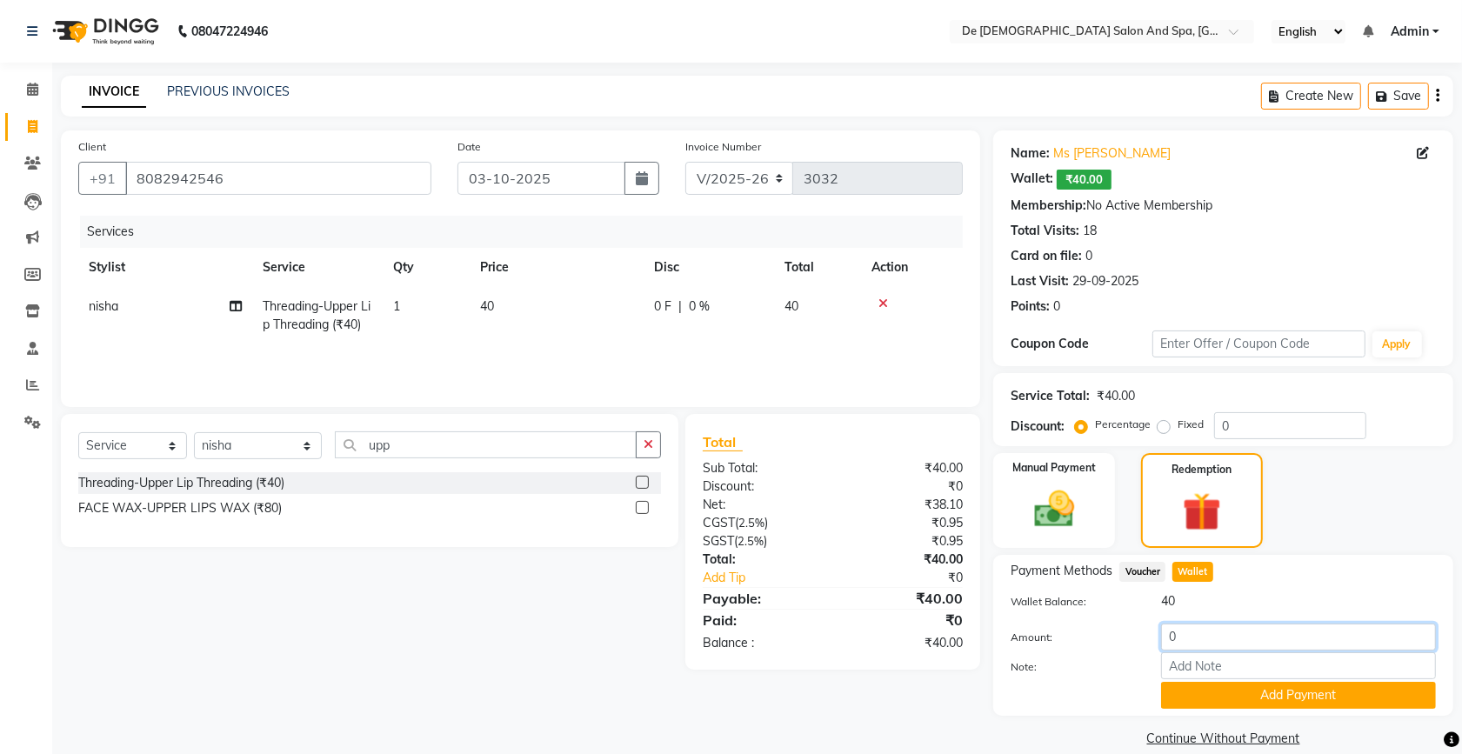
click at [1166, 635] on input "0" at bounding box center [1298, 637] width 275 height 27
type input "40"
click at [1279, 691] on button "Add Payment" at bounding box center [1298, 695] width 275 height 27
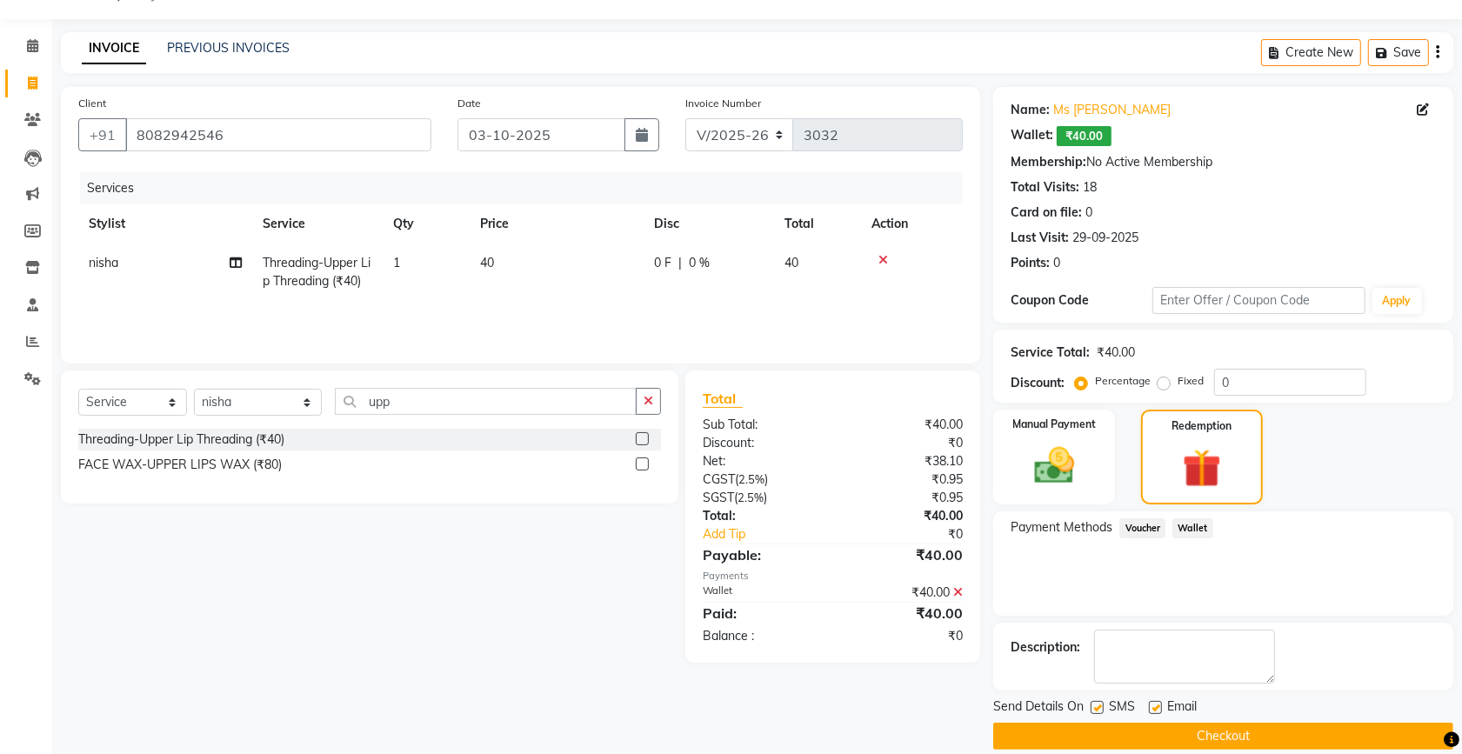
scroll to position [65, 0]
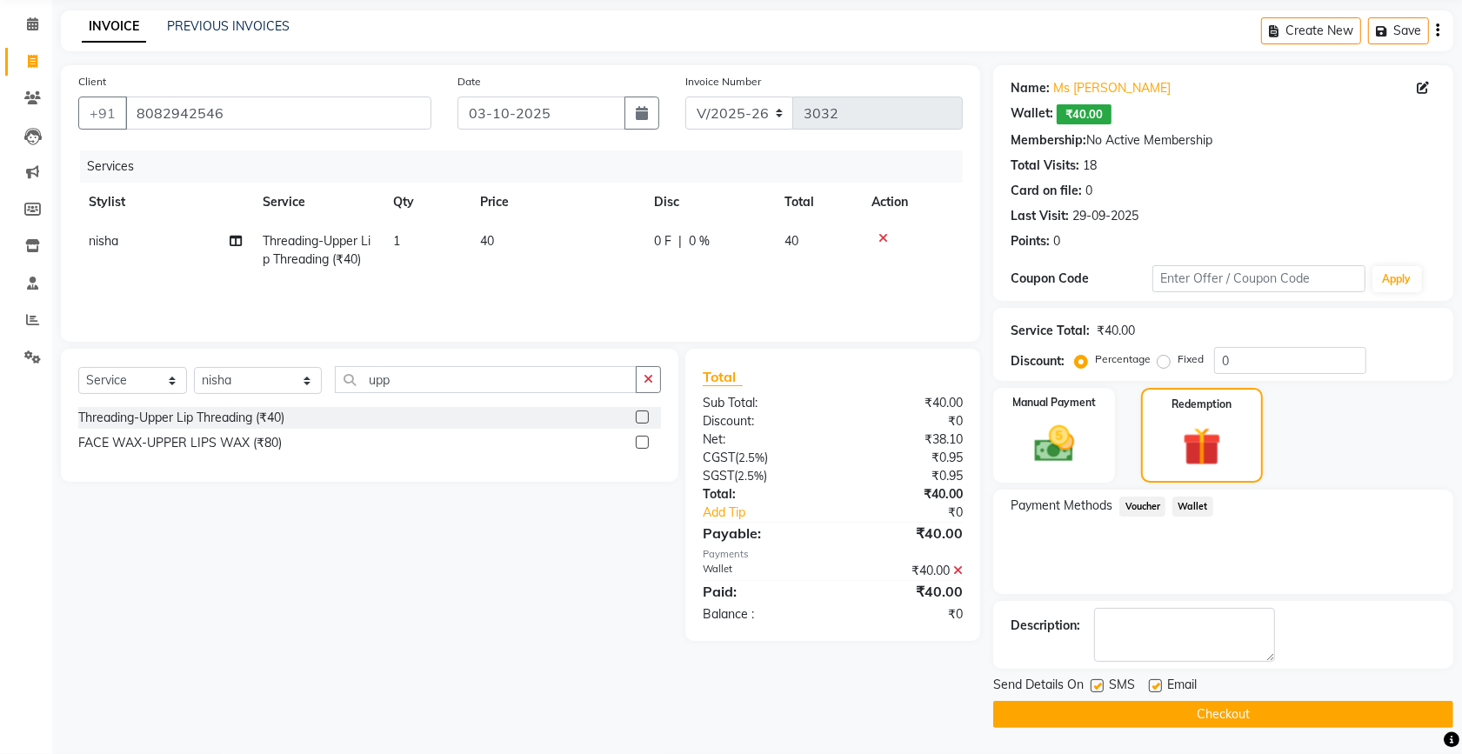
click at [1158, 703] on button "Checkout" at bounding box center [1223, 714] width 460 height 27
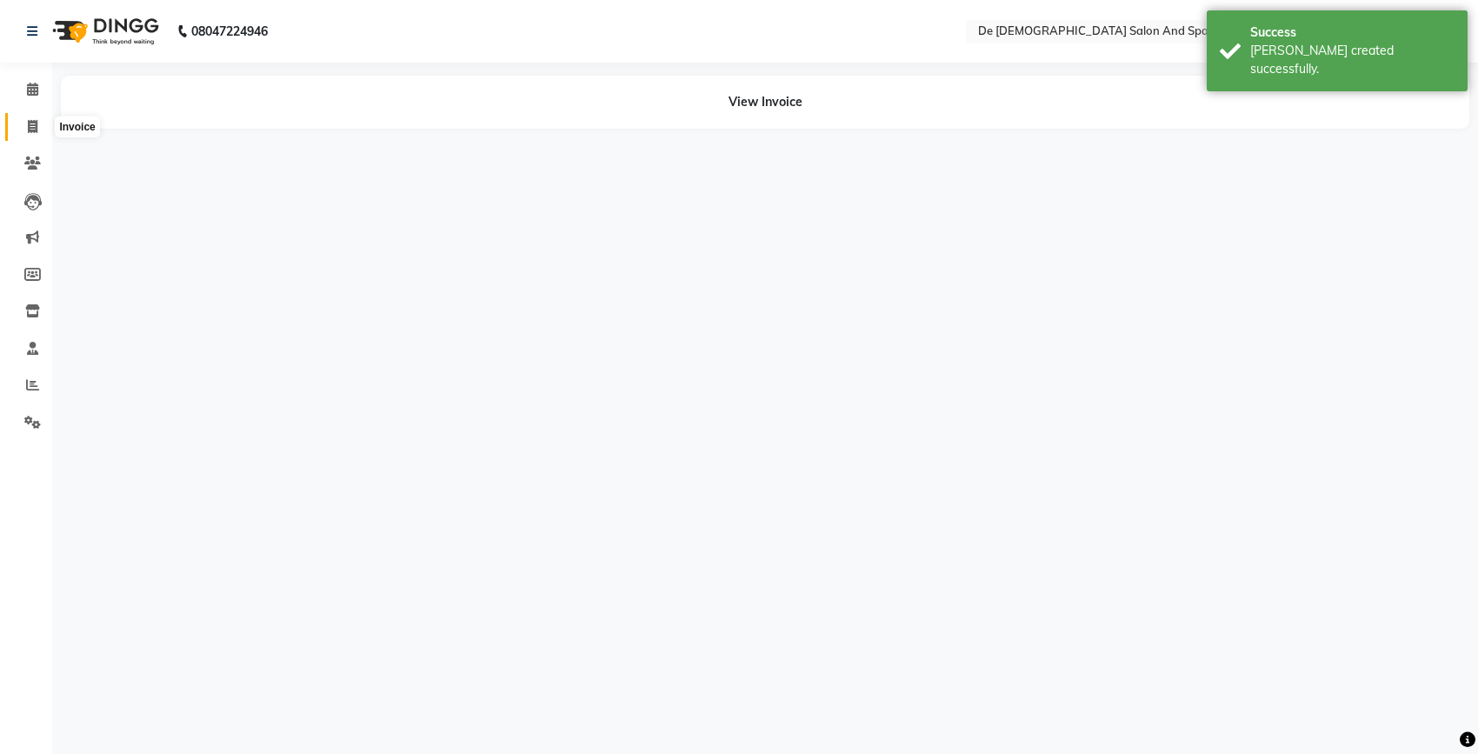
click at [36, 123] on icon at bounding box center [33, 126] width 10 height 13
select select "service"
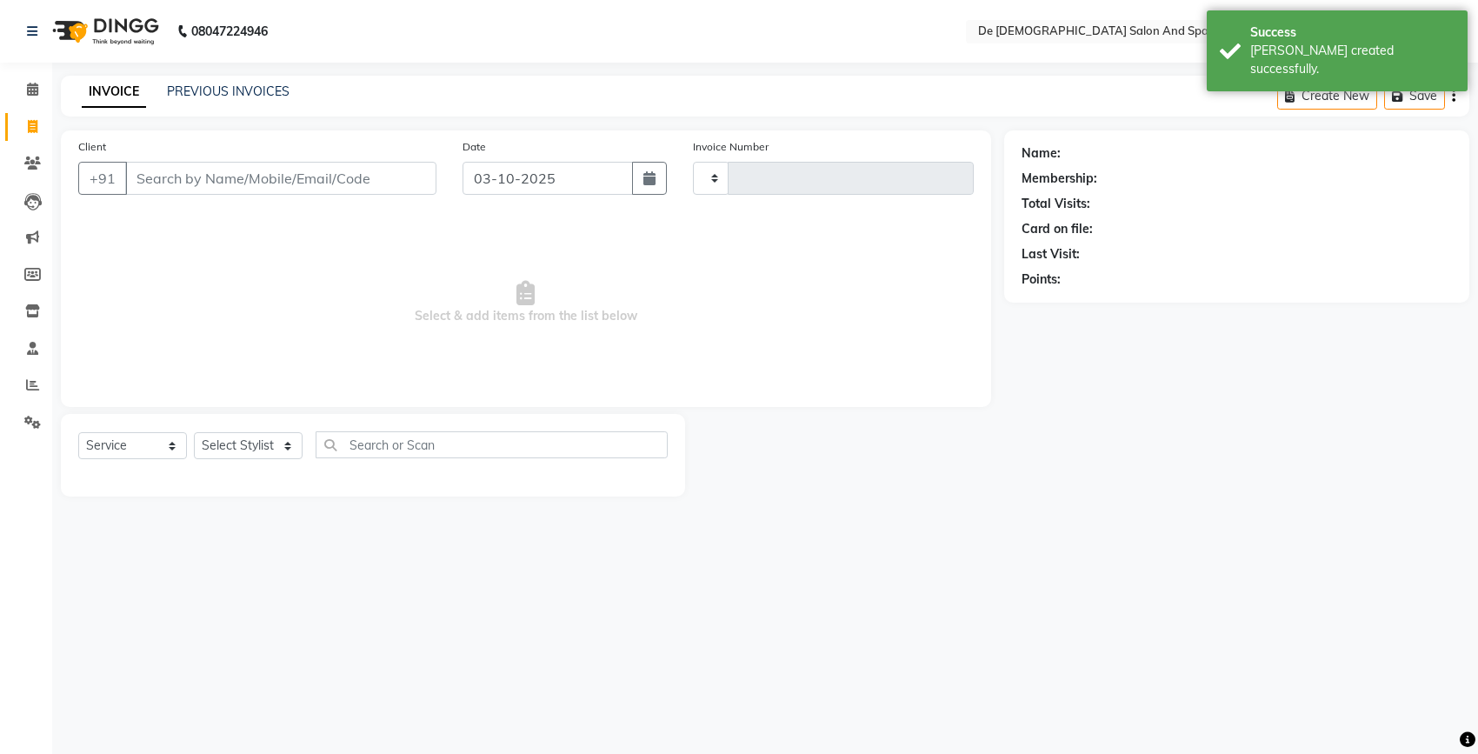
type input "3033"
select select "6431"
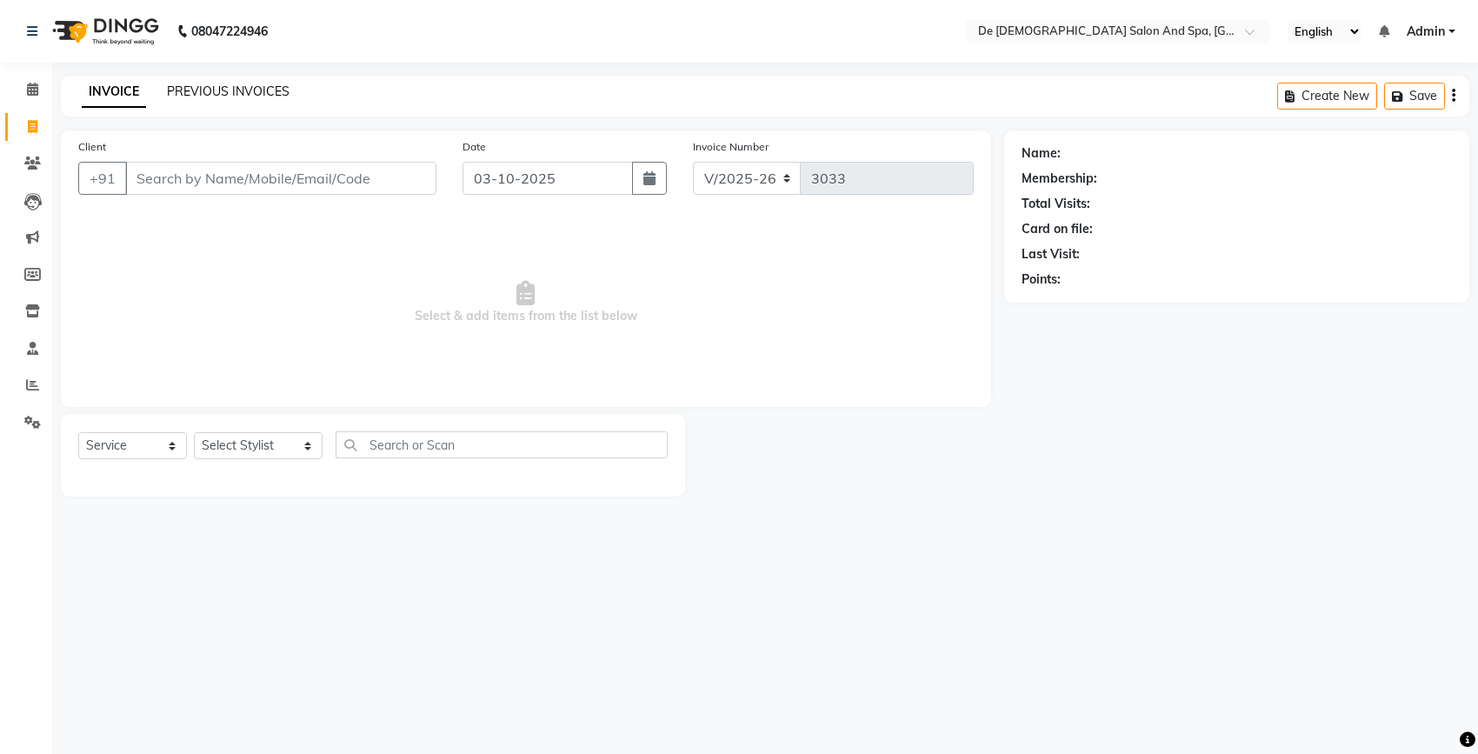
click at [252, 83] on link "PREVIOUS INVOICES" at bounding box center [228, 91] width 123 height 16
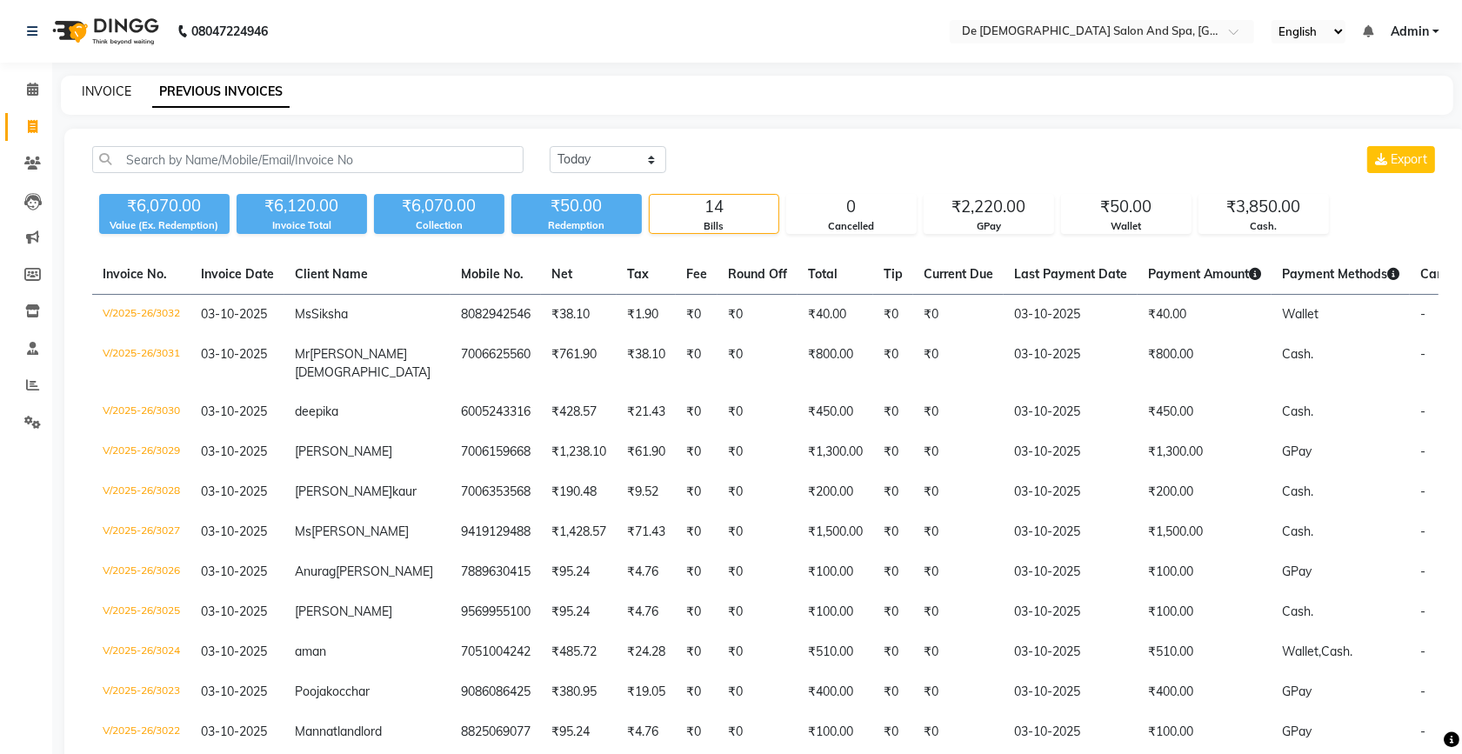
click at [82, 83] on link "INVOICE" at bounding box center [107, 91] width 50 height 16
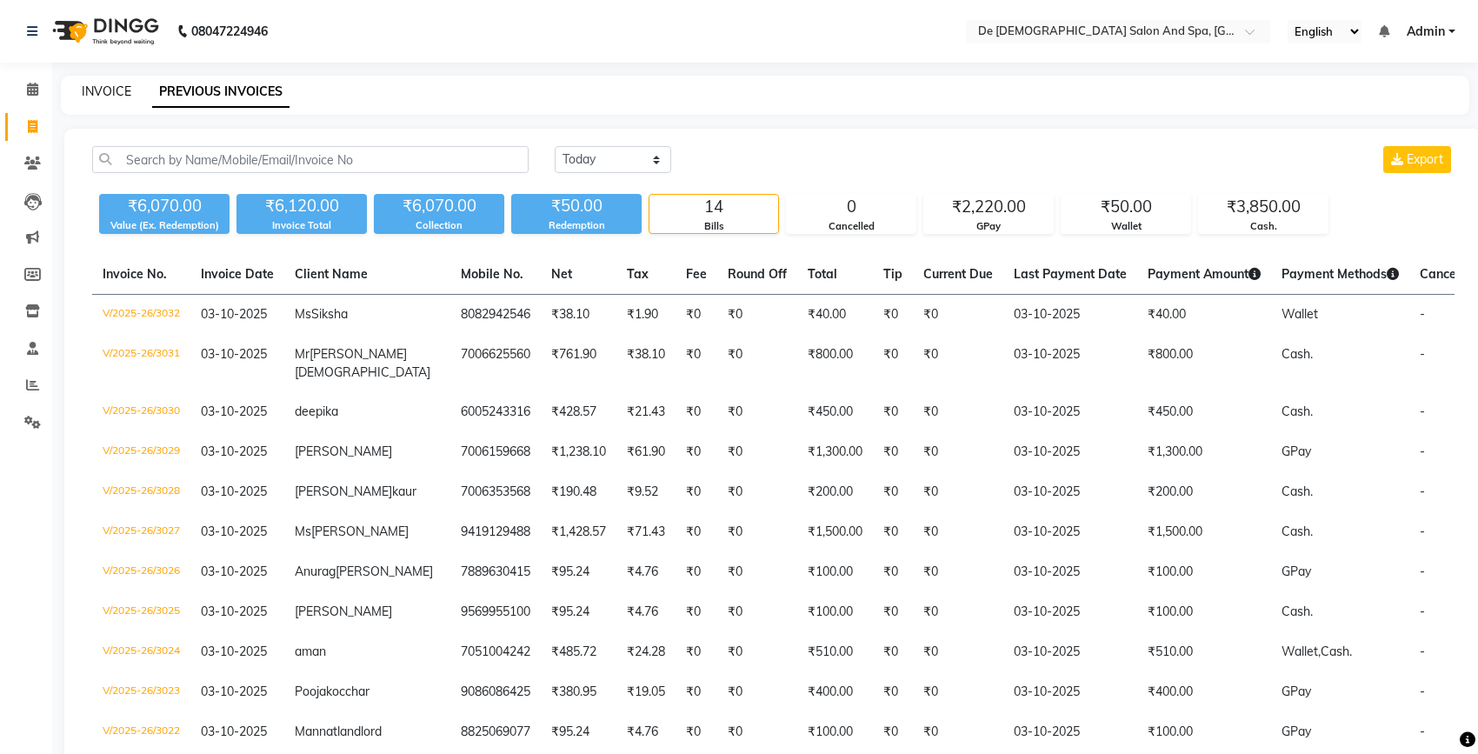
select select "6431"
select select "service"
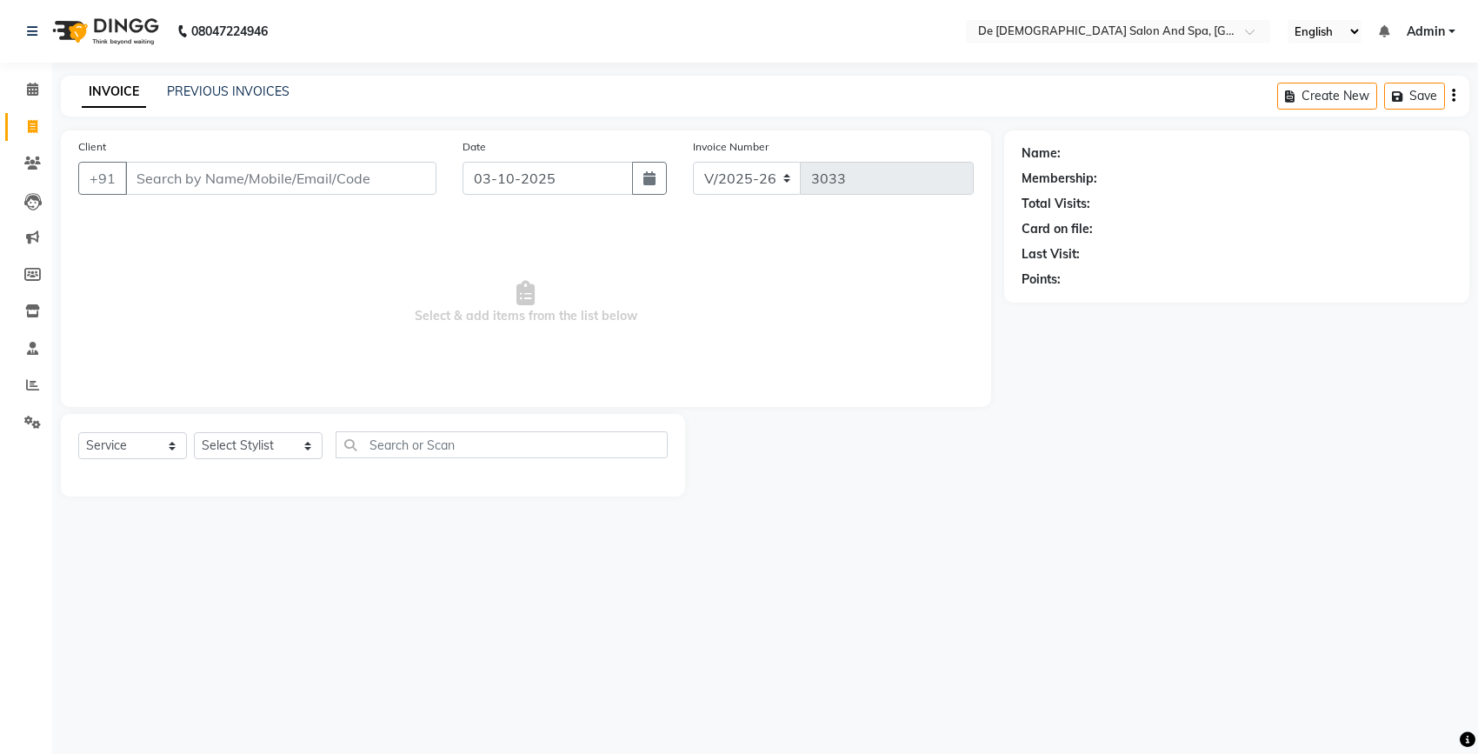
drag, startPoint x: 374, startPoint y: 603, endPoint x: 484, endPoint y: 463, distance: 177.8
click at [377, 597] on div "08047224946 Select Location × De Dios Salon And Spa, Gandhi Nagar English ENGLI…" at bounding box center [739, 377] width 1478 height 754
click at [226, 450] on select "Select Stylist akshay aman Arman Ashwani gunraj nadia nikita thappa nisha parve…" at bounding box center [258, 445] width 129 height 27
select select "55354"
click at [194, 432] on select "Select Stylist akshay aman Arman Ashwani gunraj nadia nikita thappa nisha parve…" at bounding box center [258, 445] width 129 height 27
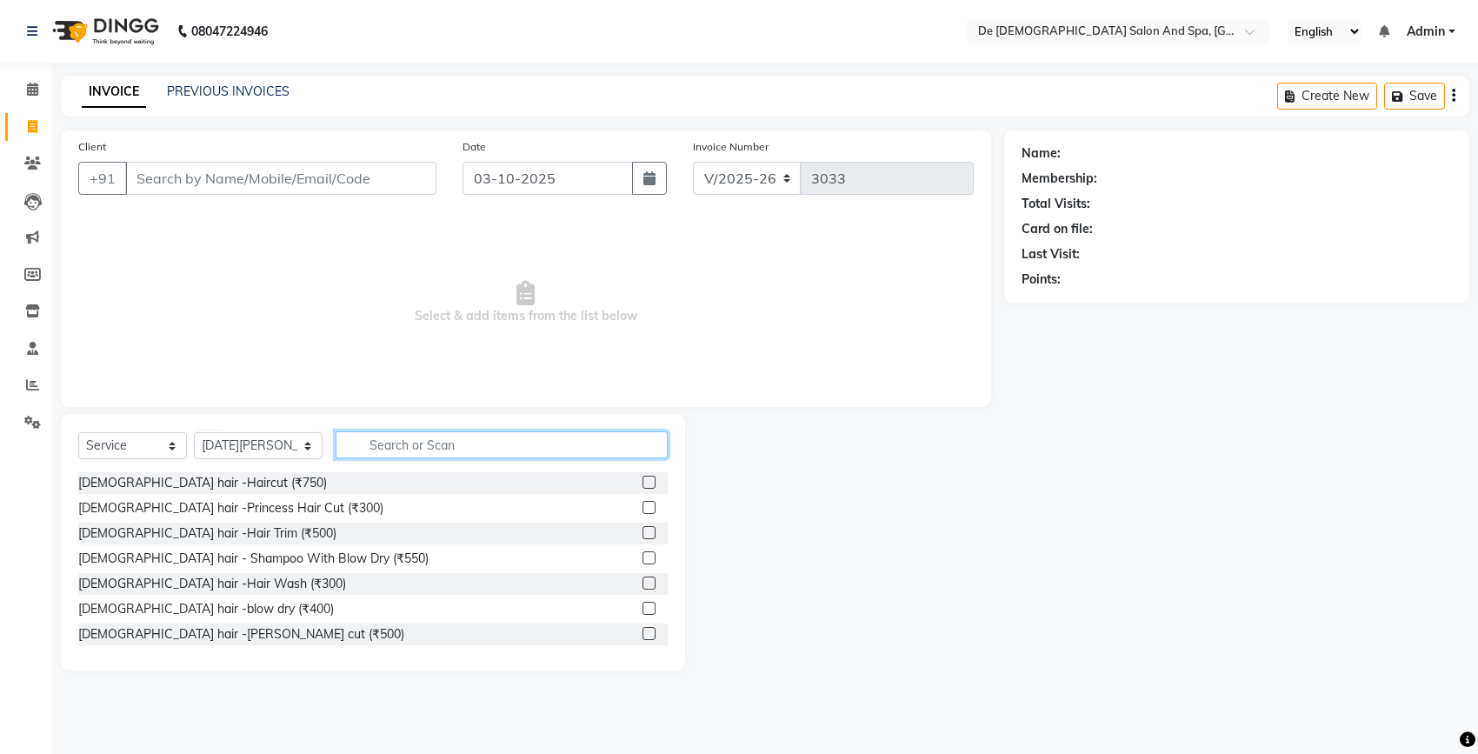
click at [384, 440] on input "text" at bounding box center [502, 444] width 332 height 27
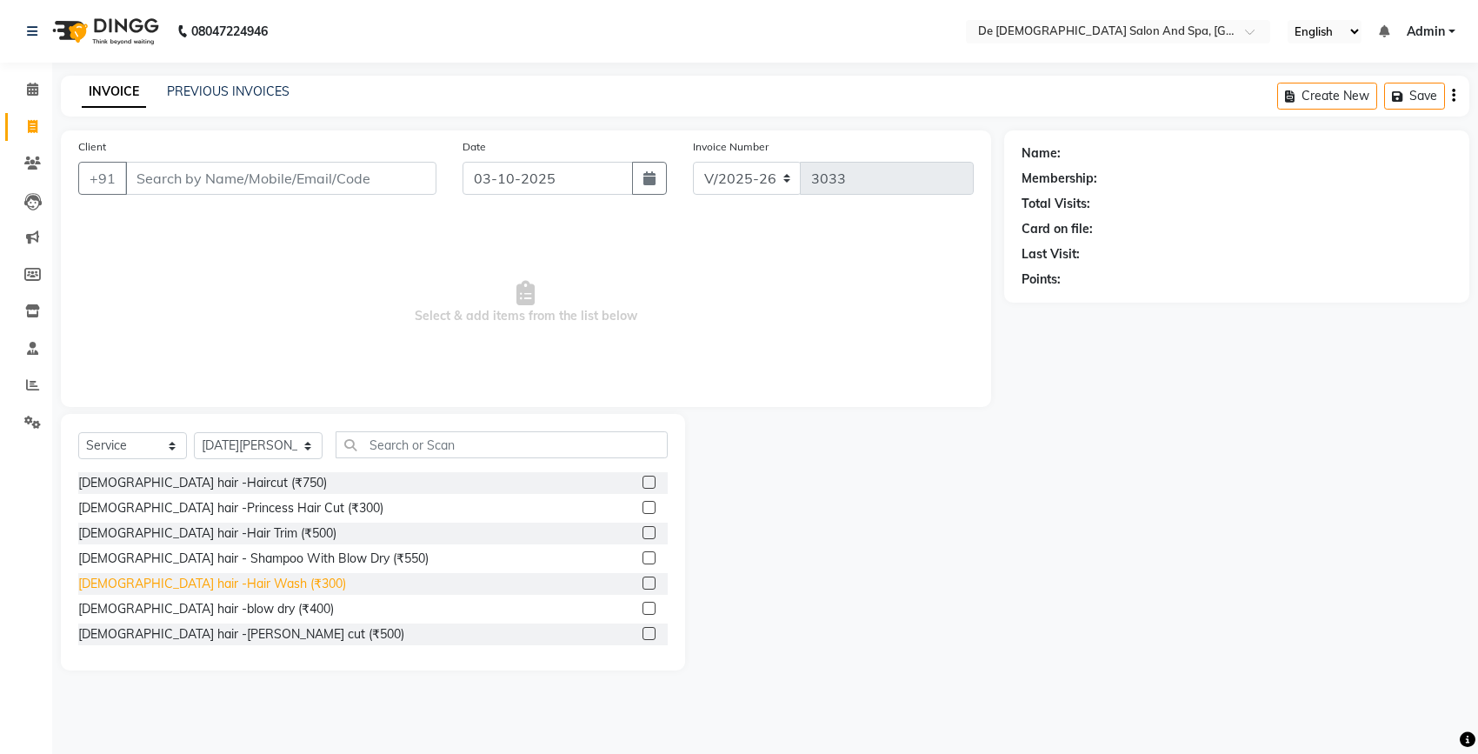
click at [177, 584] on div "Female hair -Hair Wash (₹300)" at bounding box center [212, 584] width 268 height 18
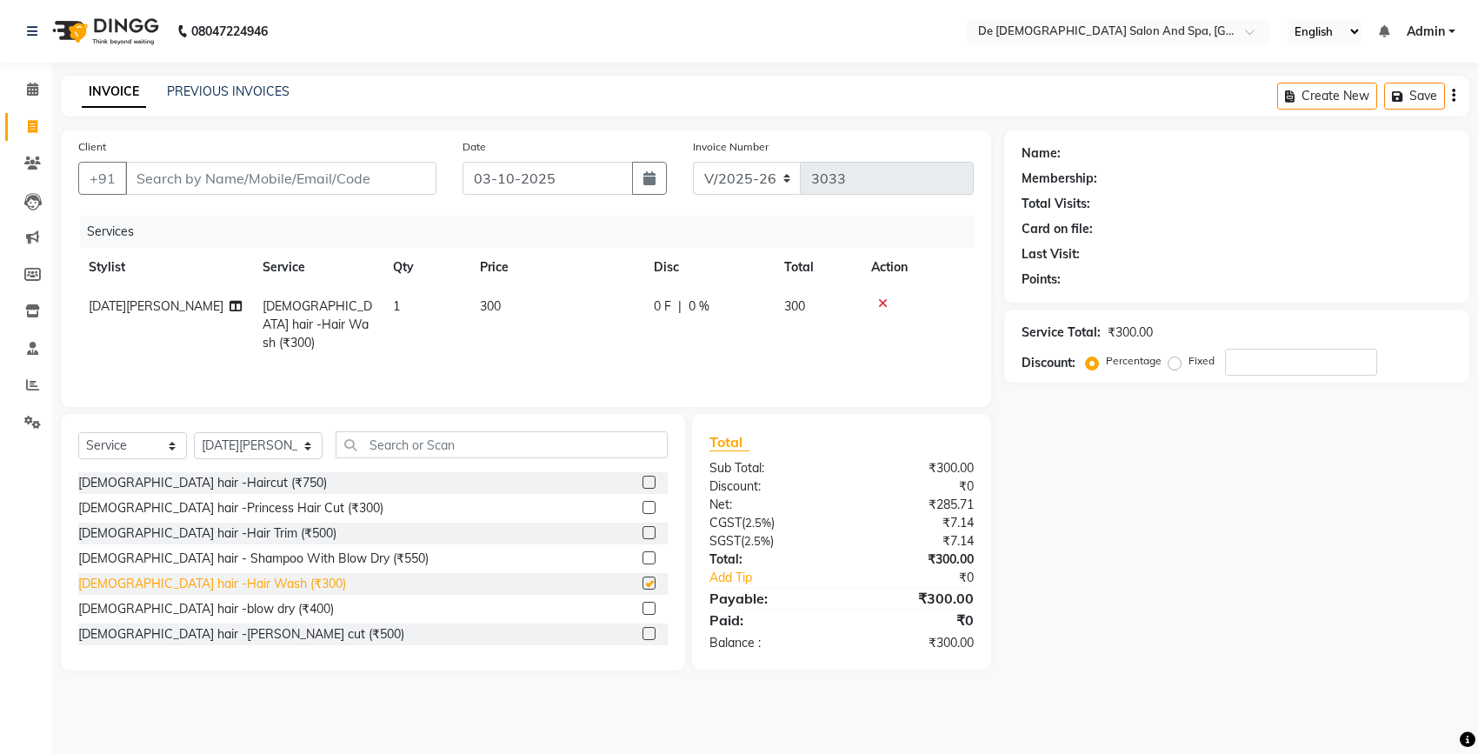
checkbox input "false"
click at [224, 446] on select "Select Stylist akshay aman Arman Ashwani gunraj nadia nikita thappa nisha parve…" at bounding box center [258, 445] width 129 height 27
select select "91527"
click at [194, 432] on select "Select Stylist akshay aman Arman Ashwani gunraj nadia nikita thappa nisha parve…" at bounding box center [258, 445] width 129 height 27
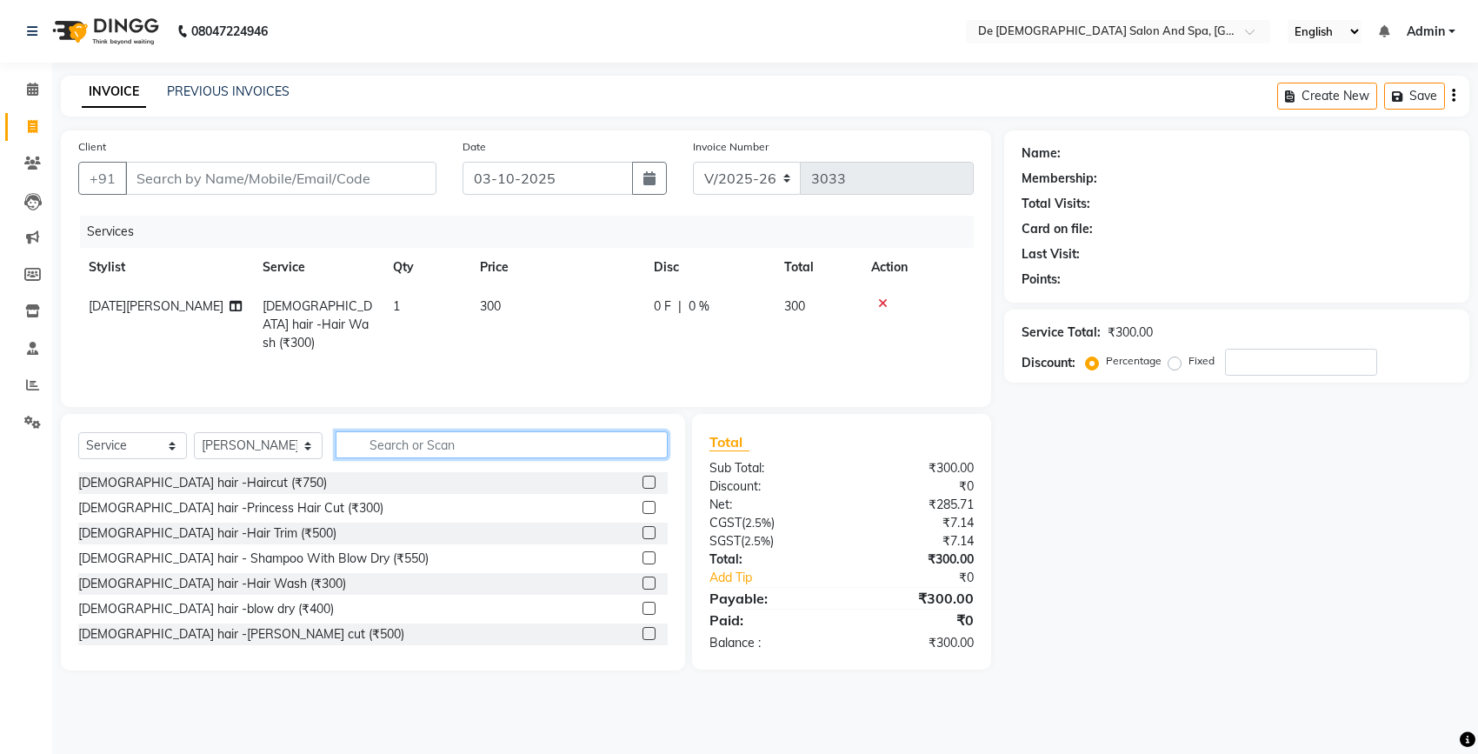
click at [444, 444] on input "text" at bounding box center [502, 444] width 332 height 27
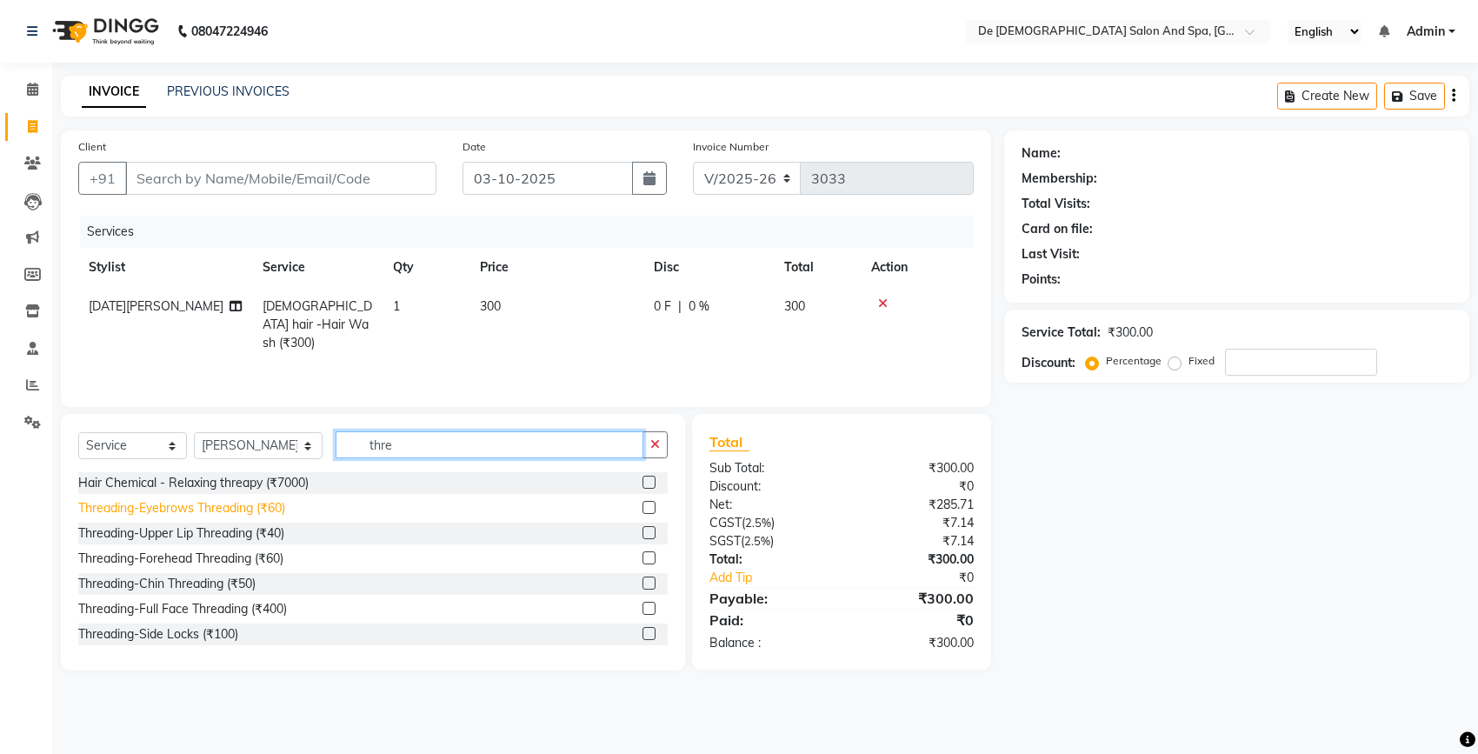
type input "thre"
click at [204, 503] on div "Threading-Eyebrows Threading (₹60)" at bounding box center [181, 508] width 207 height 18
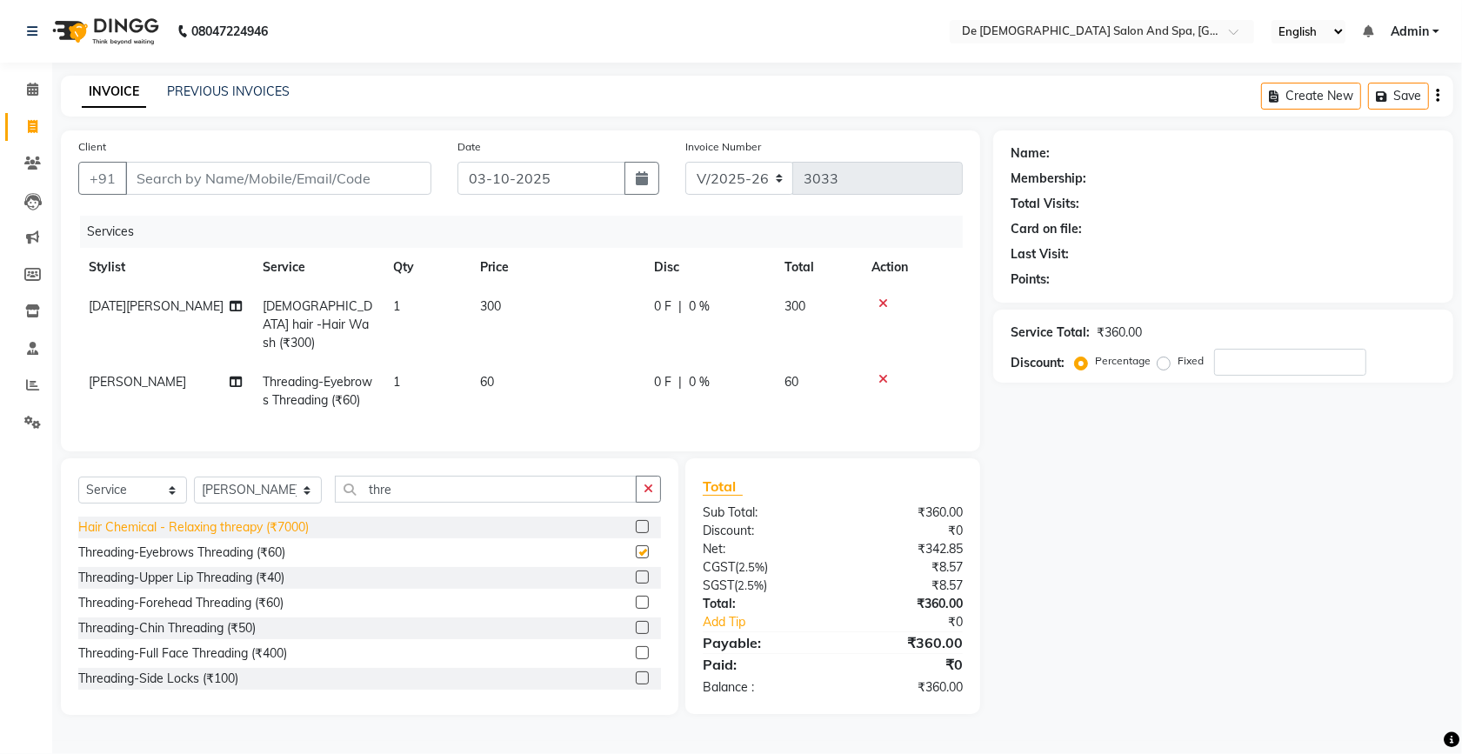
checkbox input "false"
click at [207, 587] on div "Threading-Upper Lip Threading (₹40)" at bounding box center [181, 578] width 206 height 18
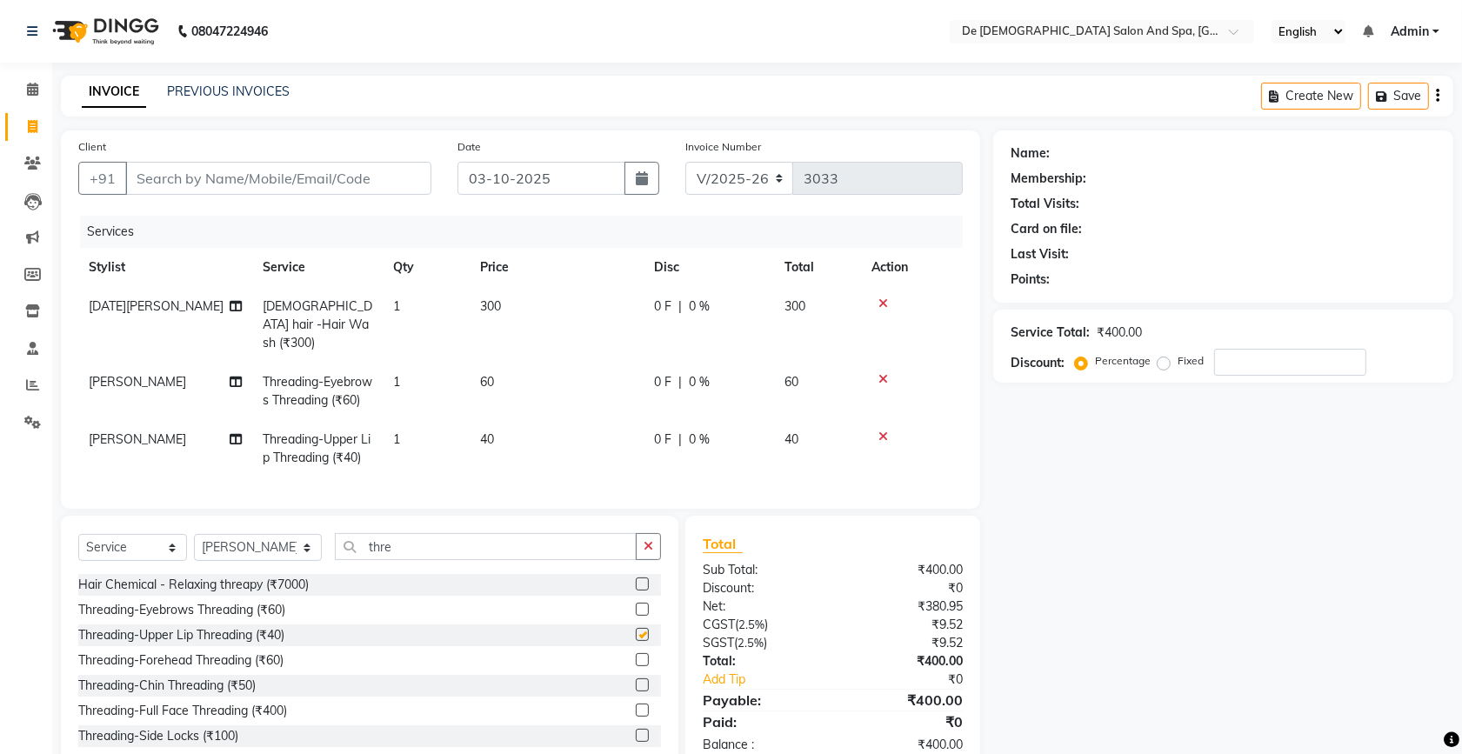
checkbox input "false"
click at [290, 179] on input "Client" at bounding box center [278, 178] width 306 height 33
type input "9"
type input "0"
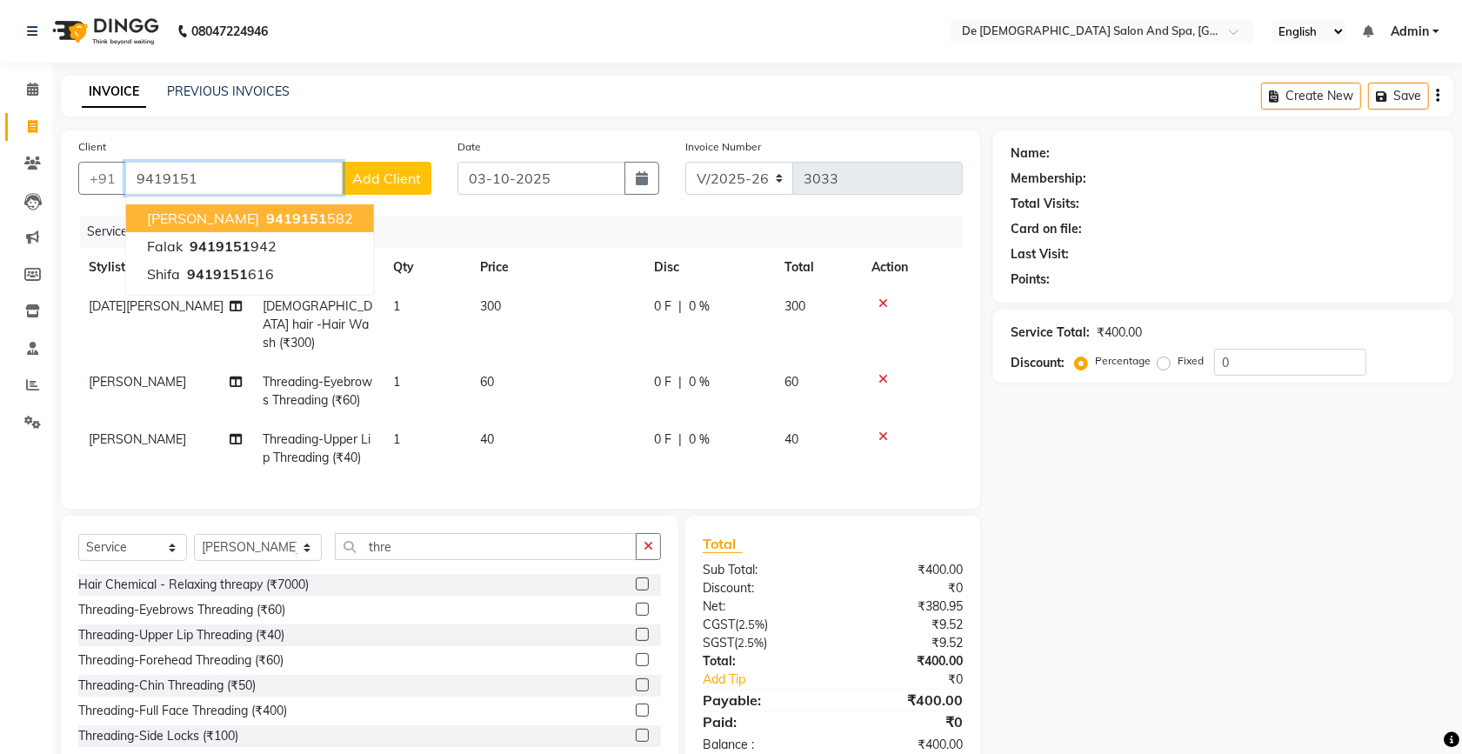
click at [228, 227] on button "shradha 9419151 582" at bounding box center [250, 218] width 248 height 28
type input "9419151582"
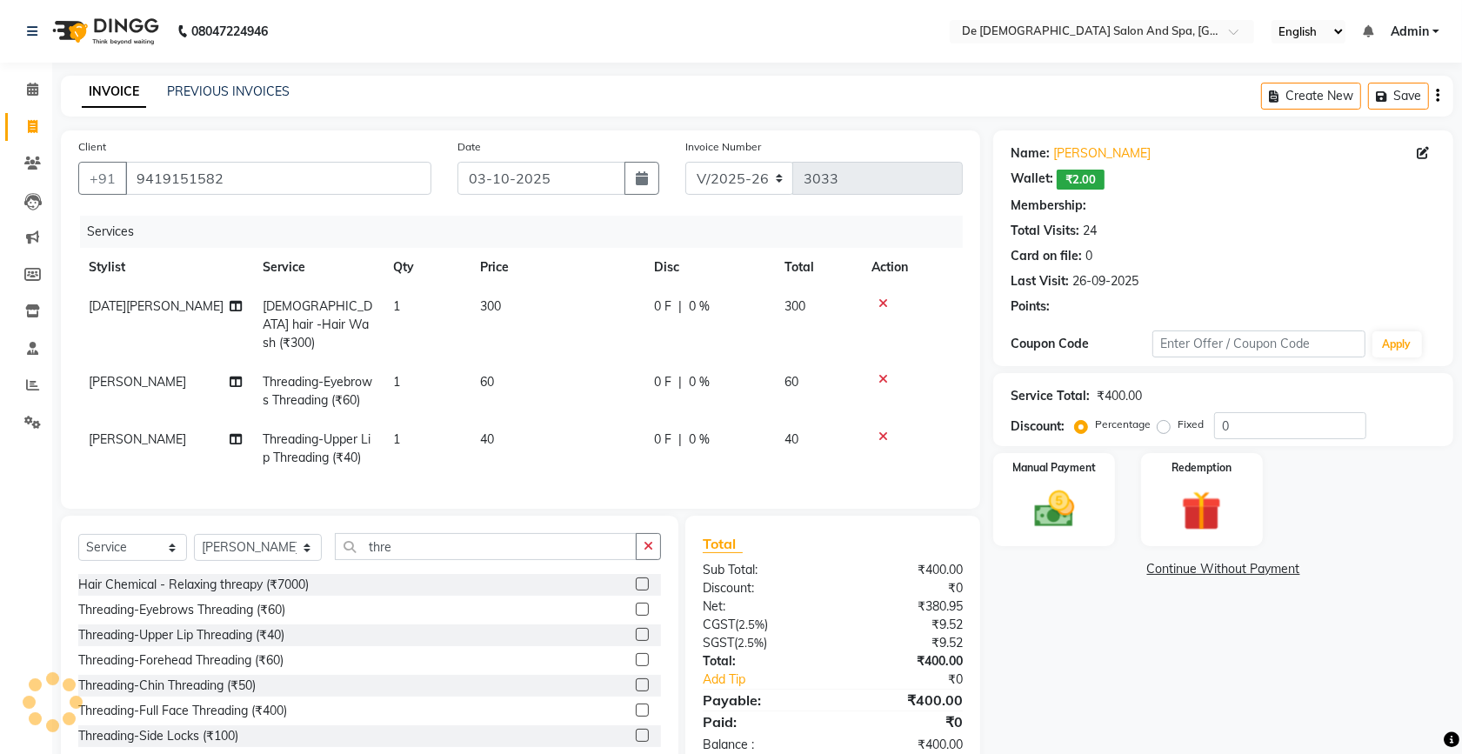
select select "1: Object"
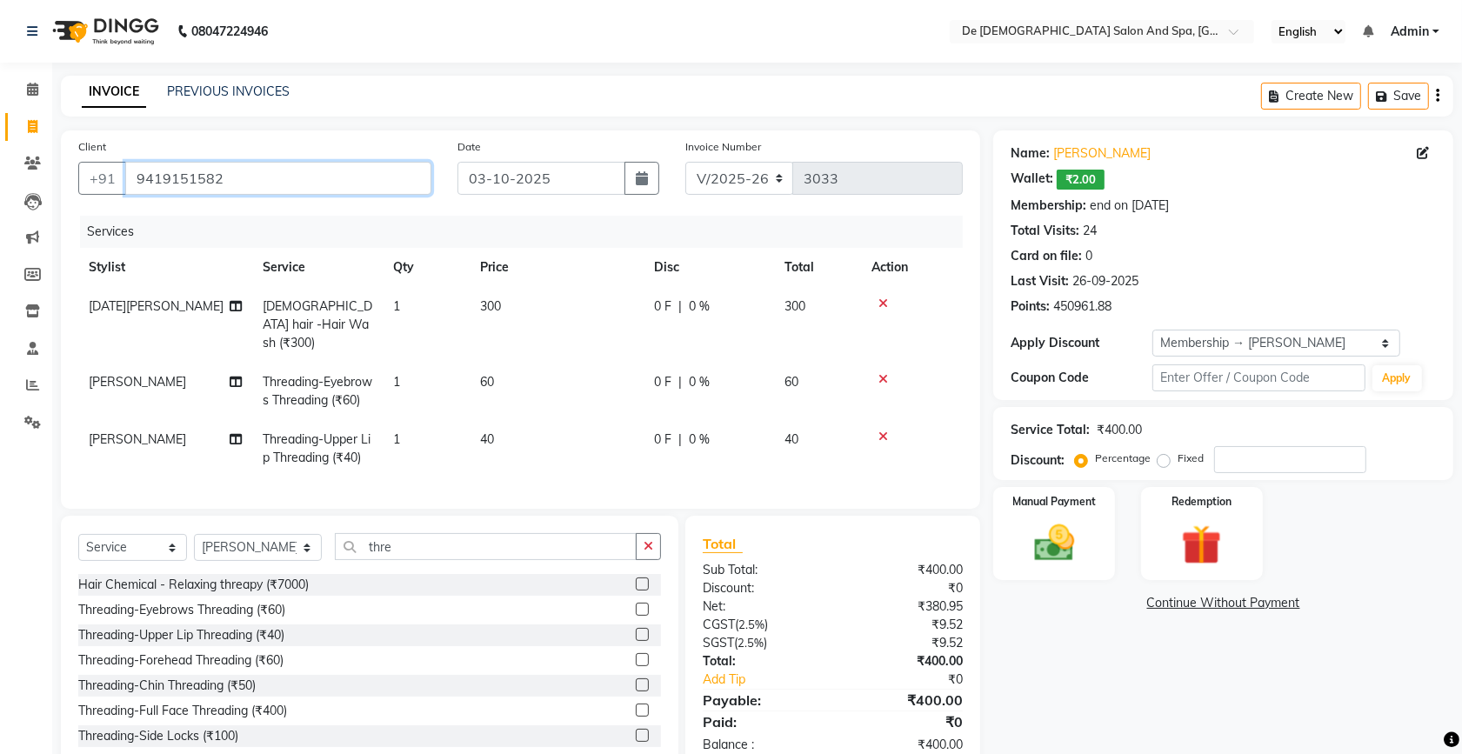
click at [250, 174] on input "9419151582" at bounding box center [278, 178] width 306 height 33
type input "941915158"
type input "0"
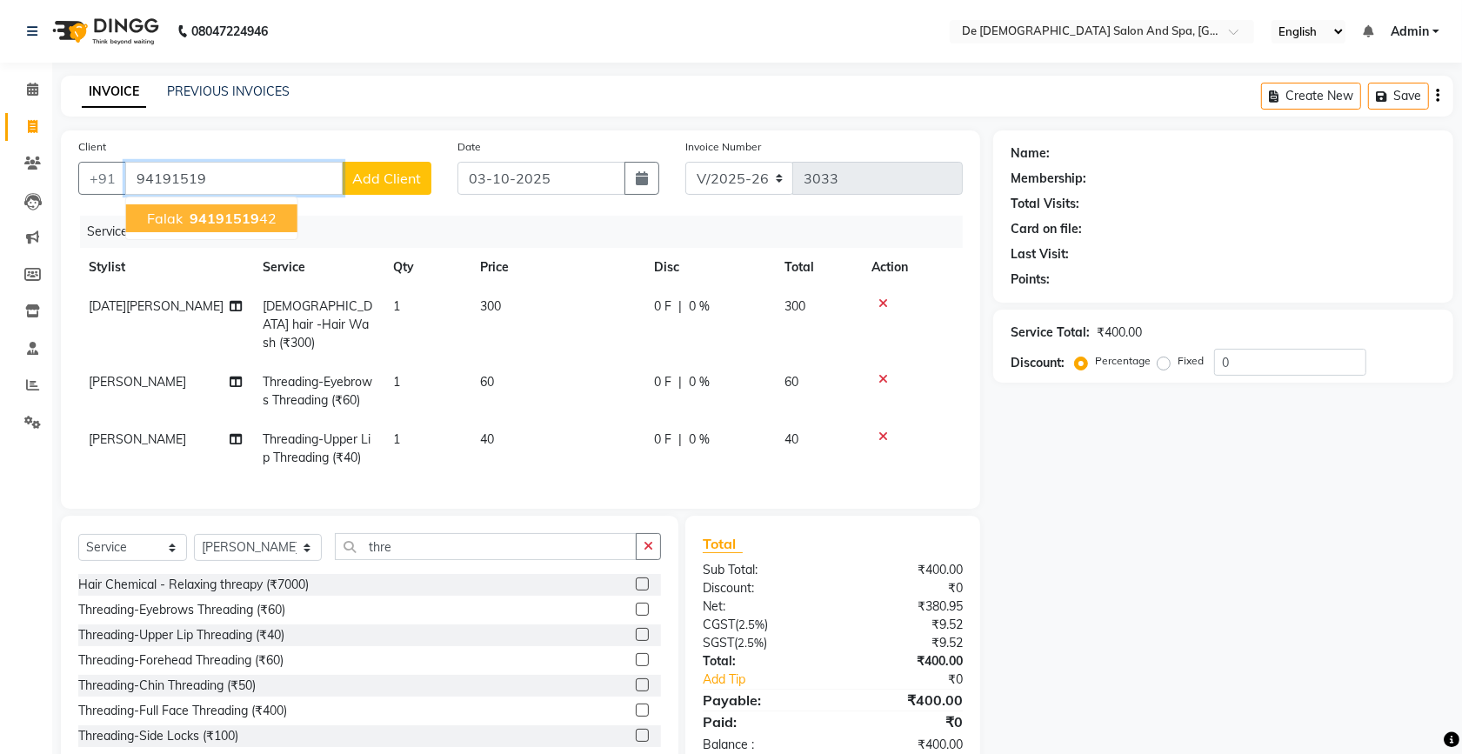
click at [252, 223] on span "94191519" at bounding box center [225, 218] width 70 height 17
type input "9419151942"
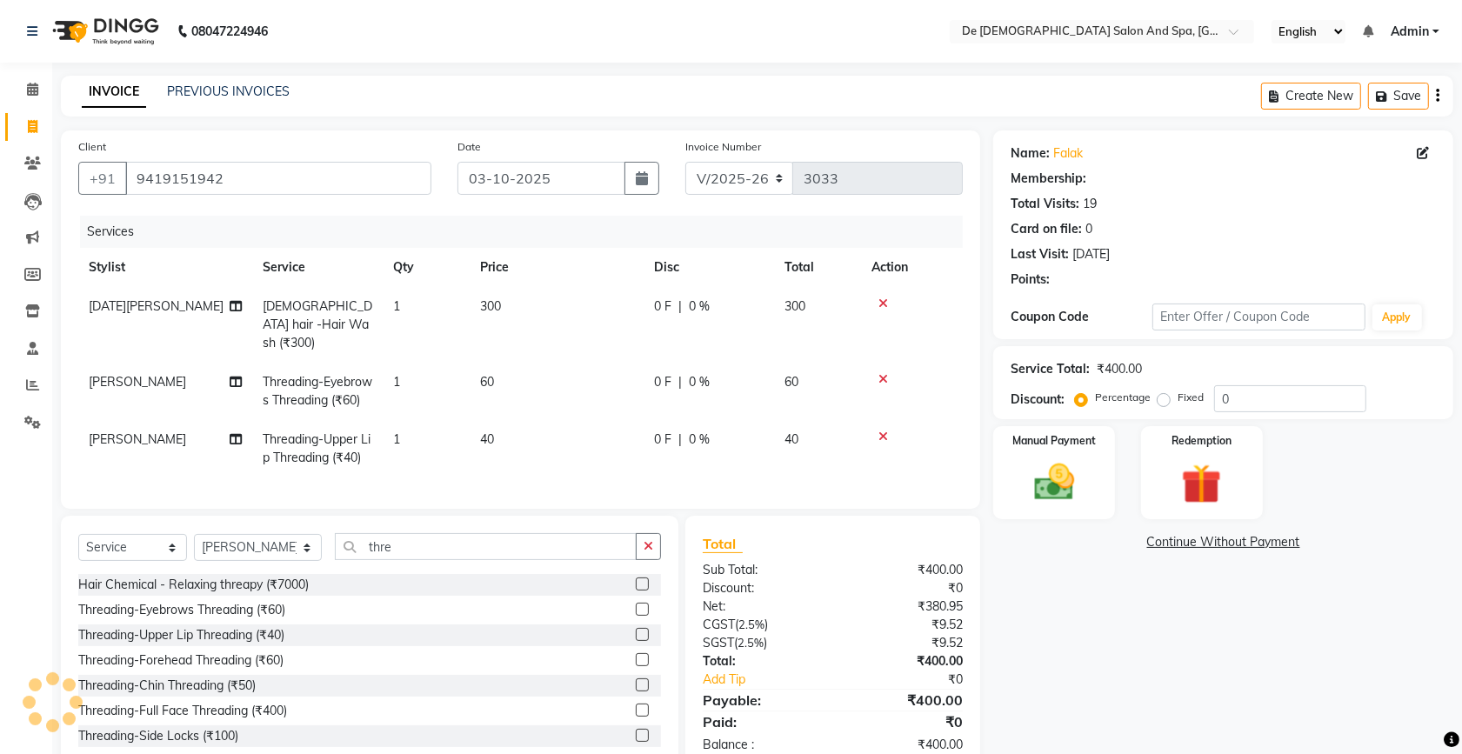
select select "1: Object"
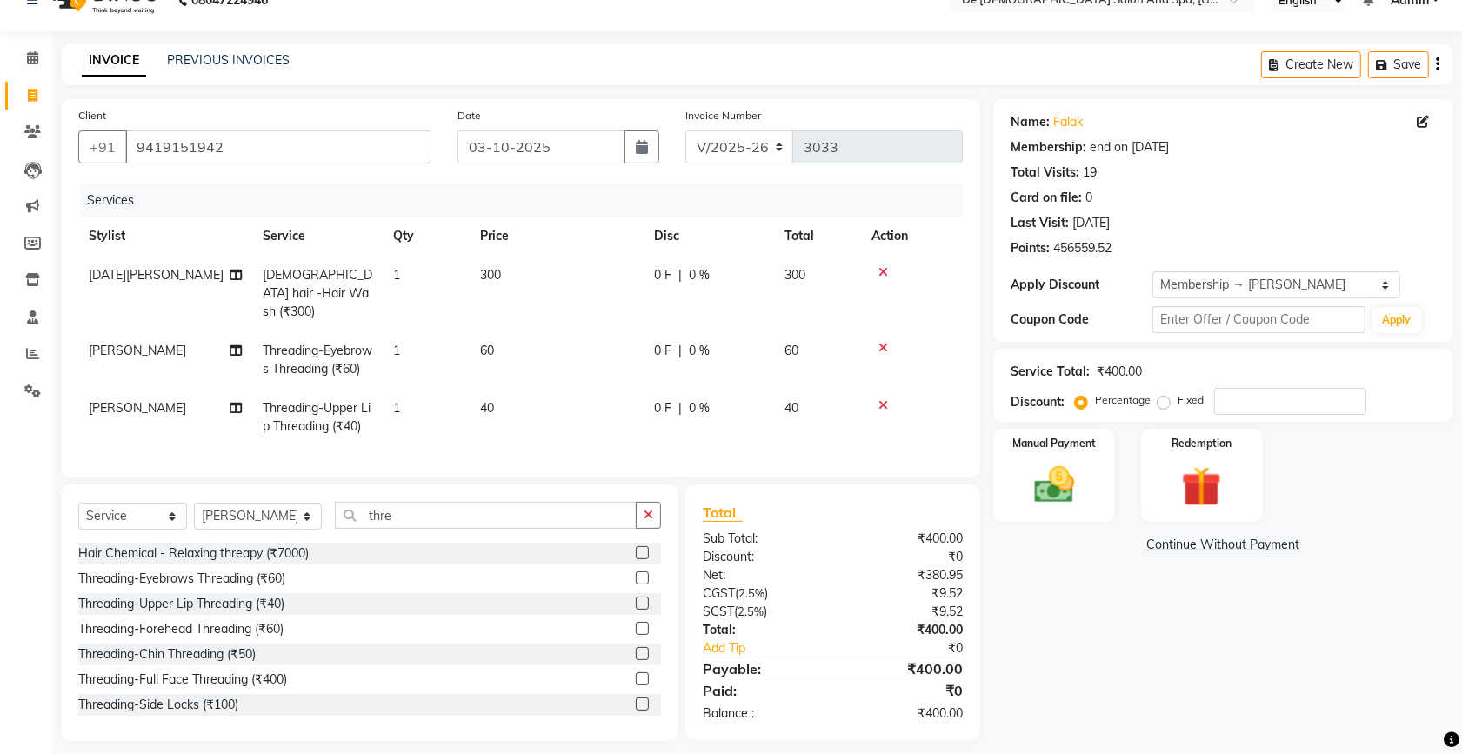
scroll to position [59, 0]
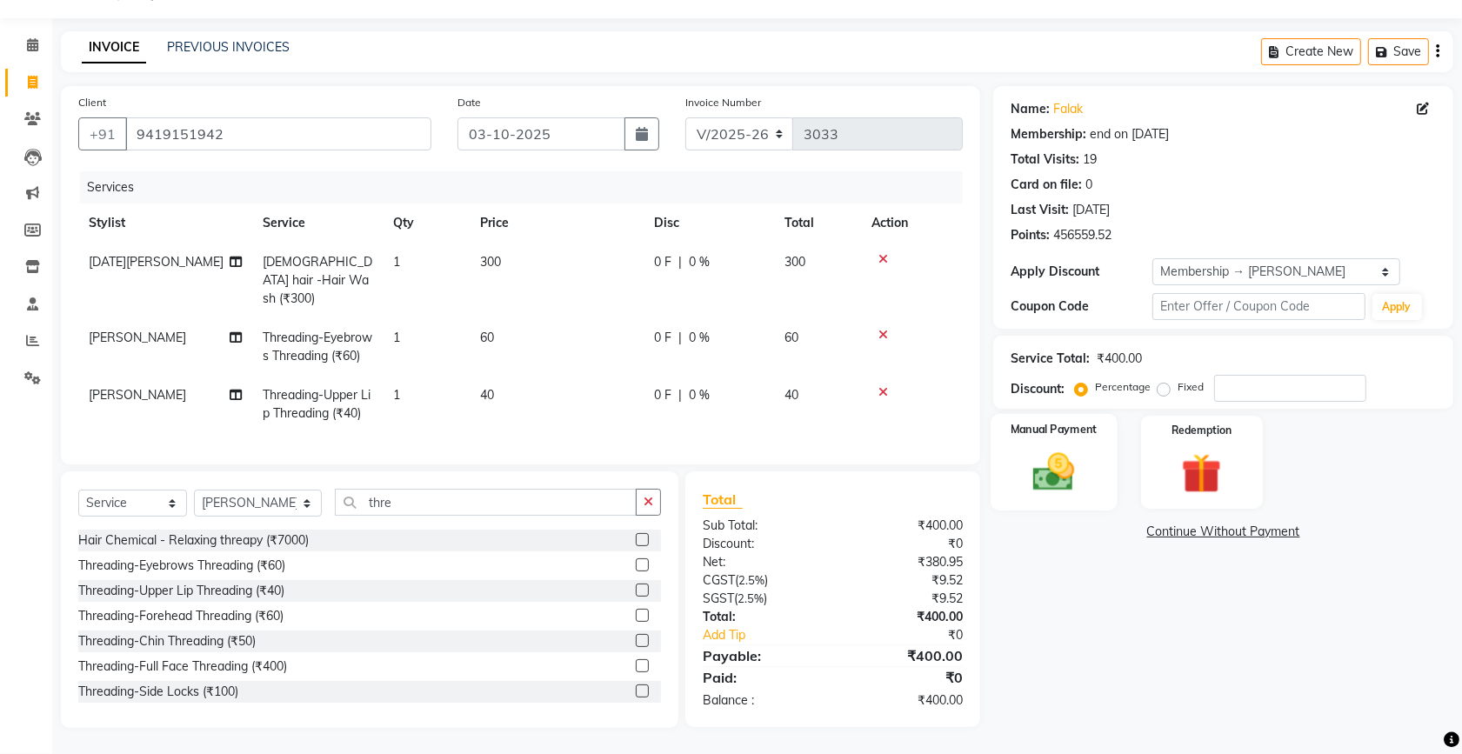
click at [1057, 450] on img at bounding box center [1054, 472] width 68 height 48
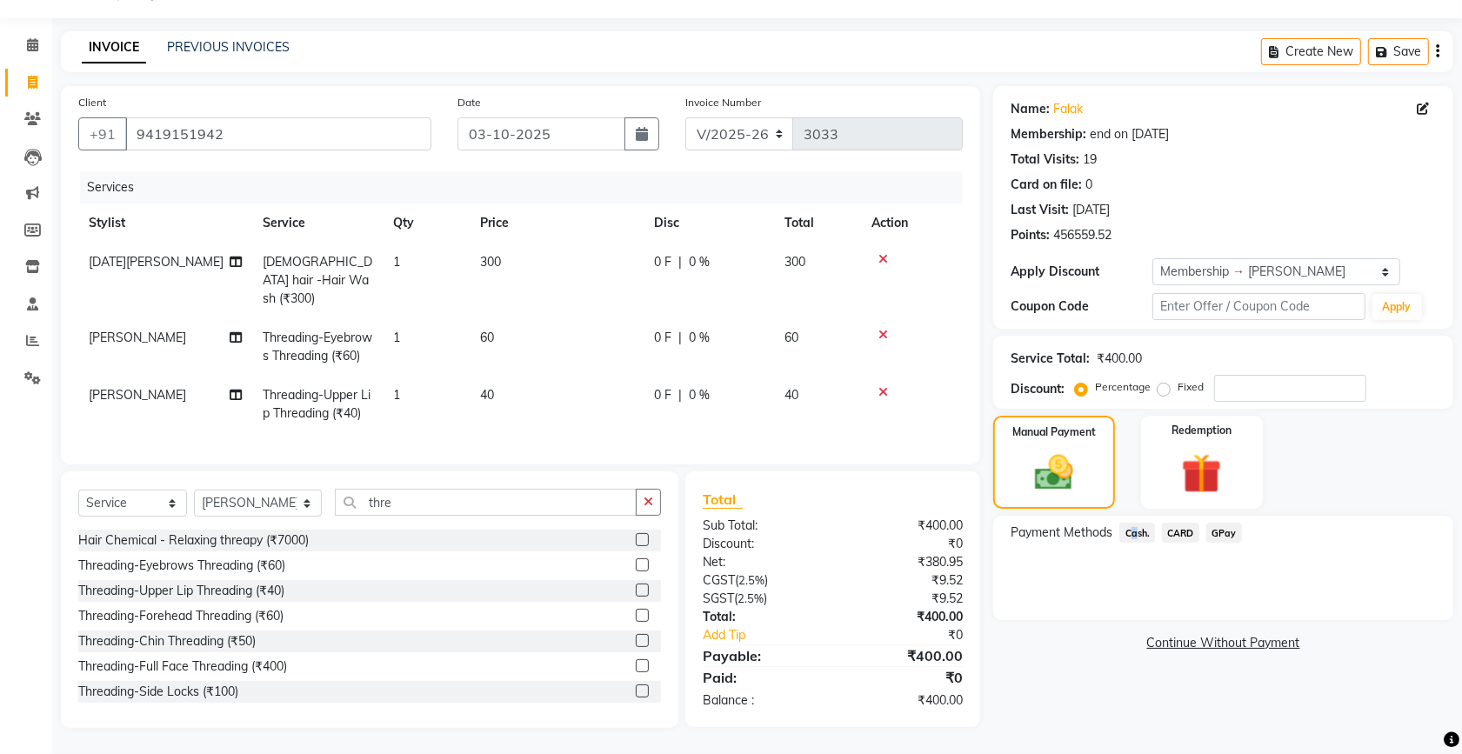
click at [1129, 523] on span "Cash." at bounding box center [1137, 533] width 36 height 20
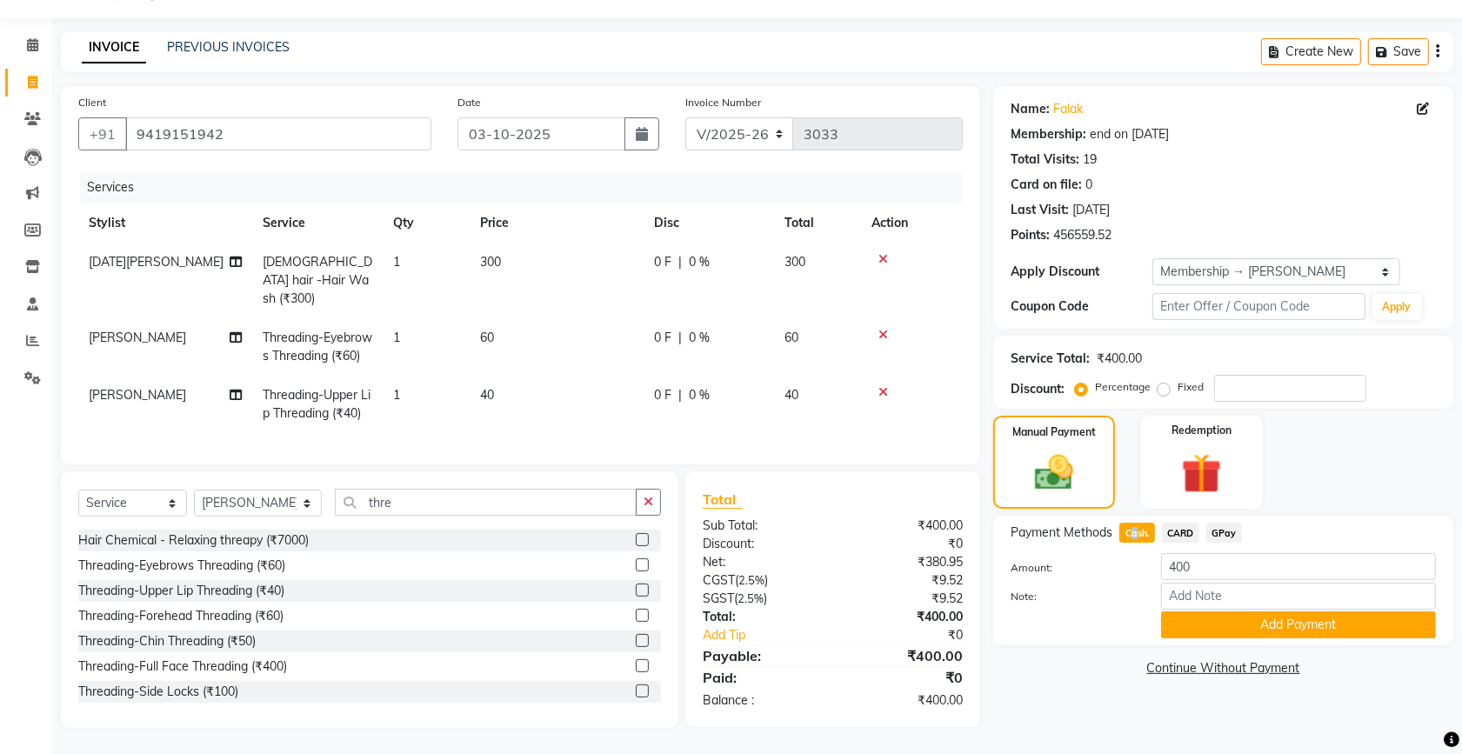
drag, startPoint x: 1129, startPoint y: 515, endPoint x: 1179, endPoint y: 602, distance: 100.5
click at [1179, 611] on button "Add Payment" at bounding box center [1298, 624] width 275 height 27
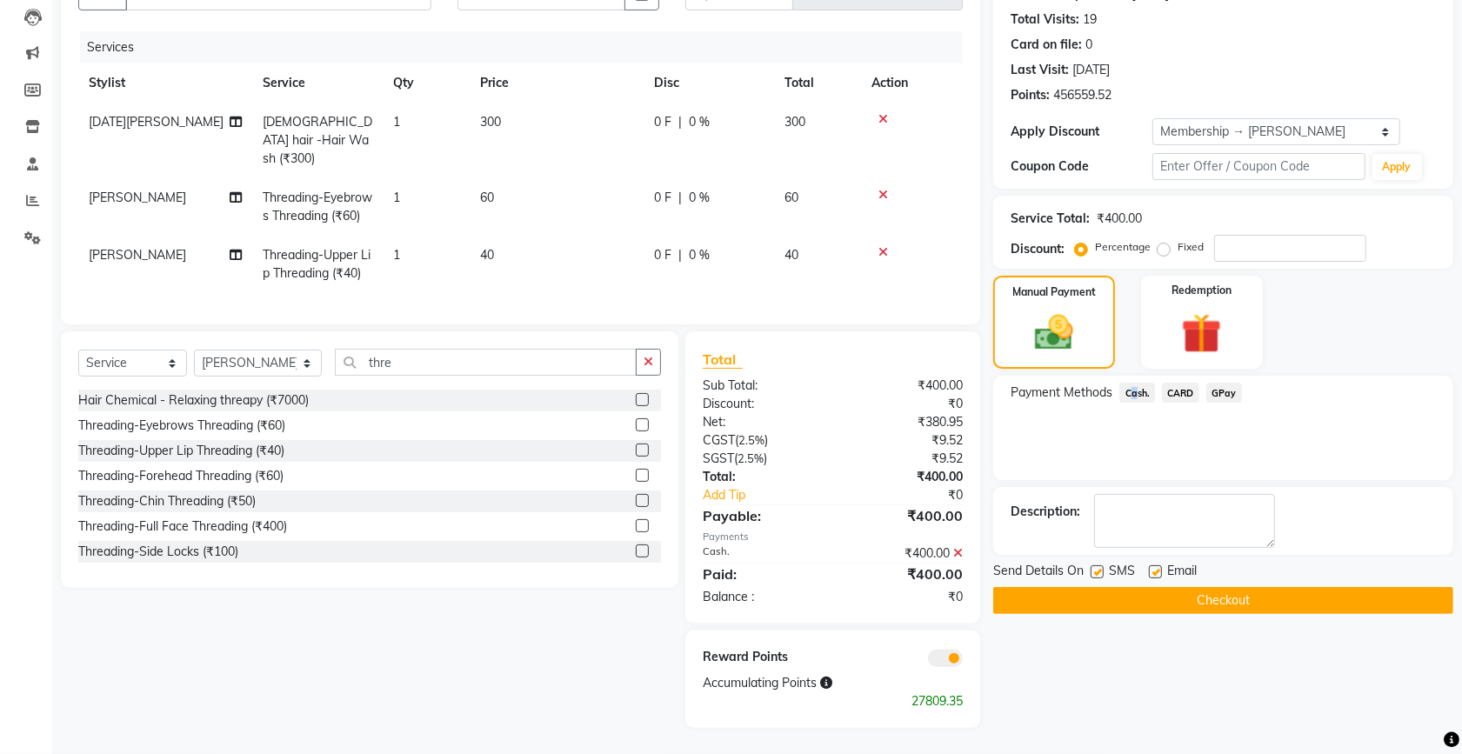
scroll to position [198, 0]
click at [1174, 589] on button "Checkout" at bounding box center [1223, 600] width 460 height 27
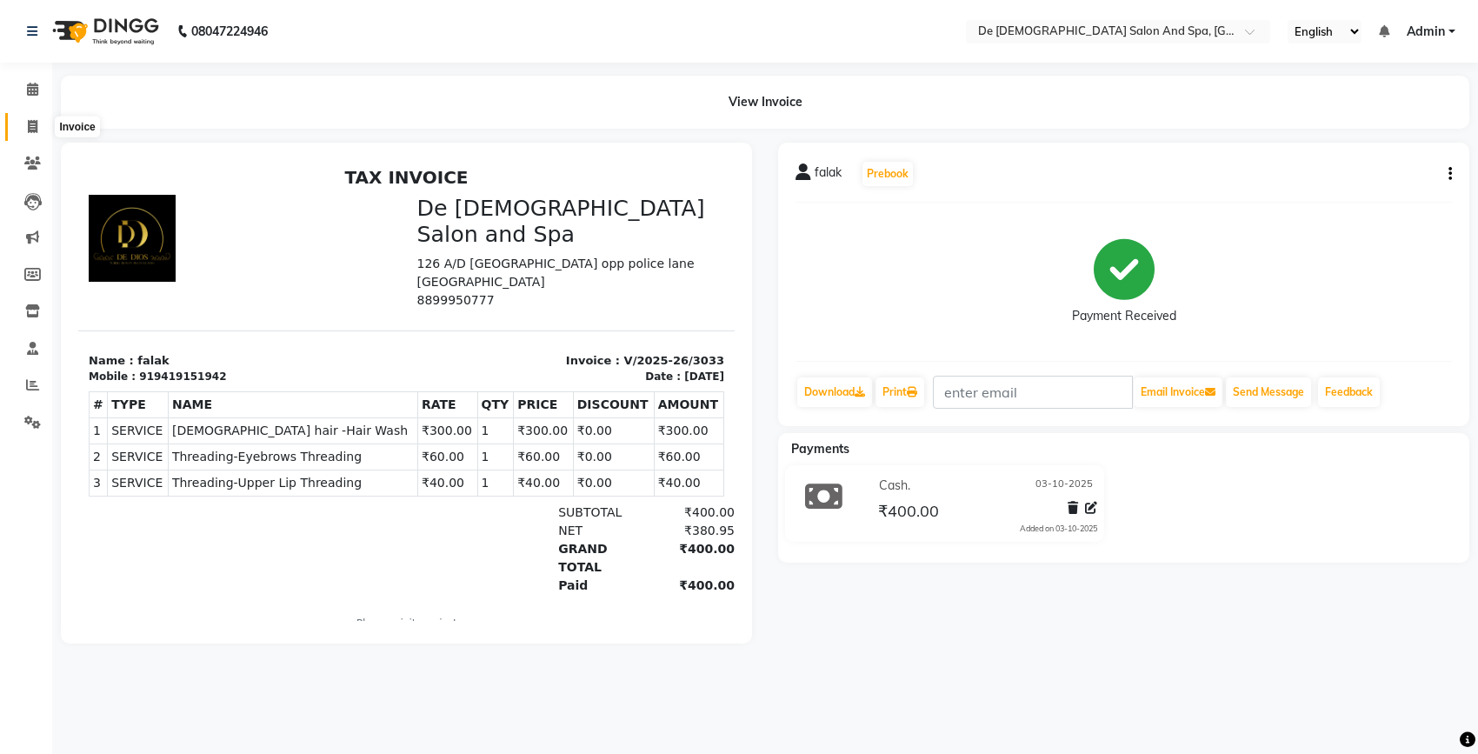
click at [29, 126] on icon at bounding box center [33, 126] width 10 height 13
select select "service"
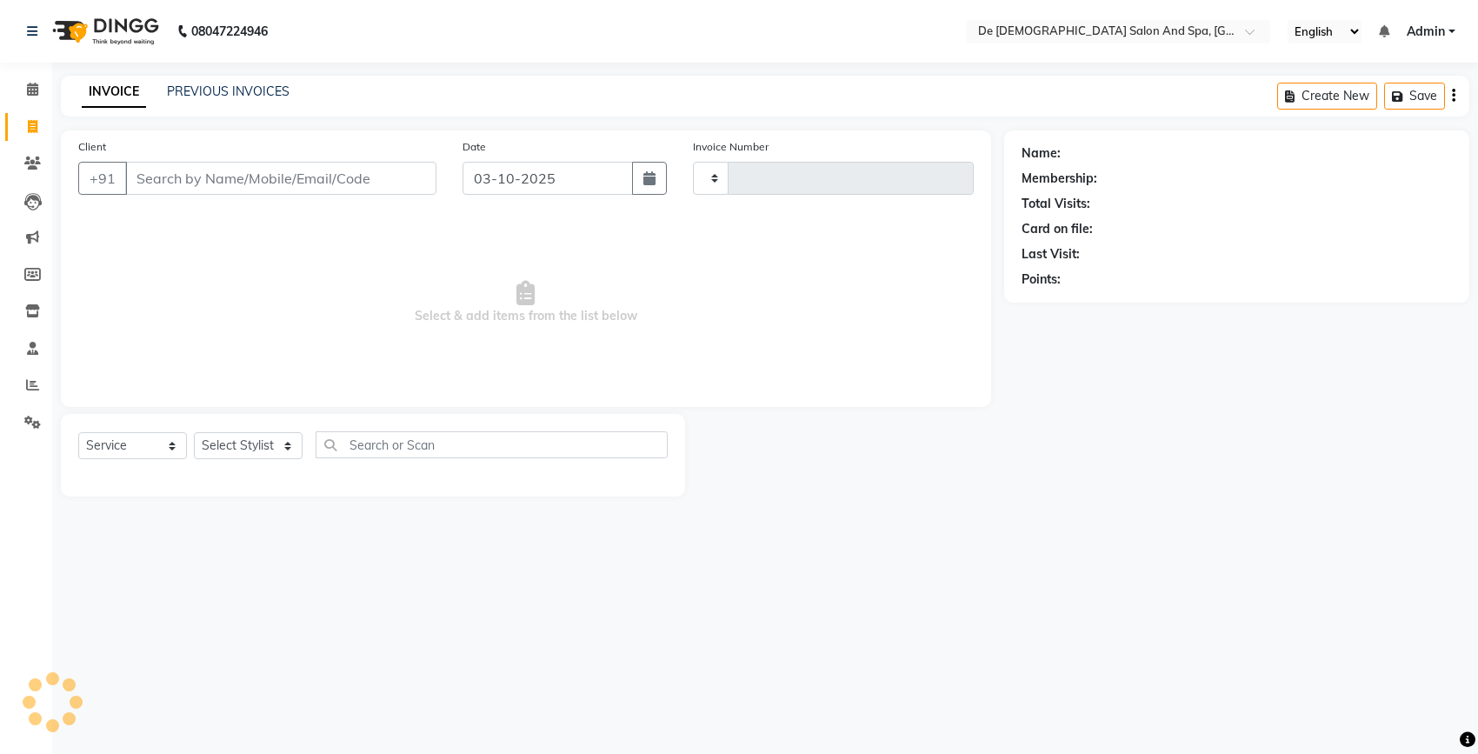
type input "3034"
select select "6431"
click at [211, 189] on input "Client" at bounding box center [280, 178] width 311 height 33
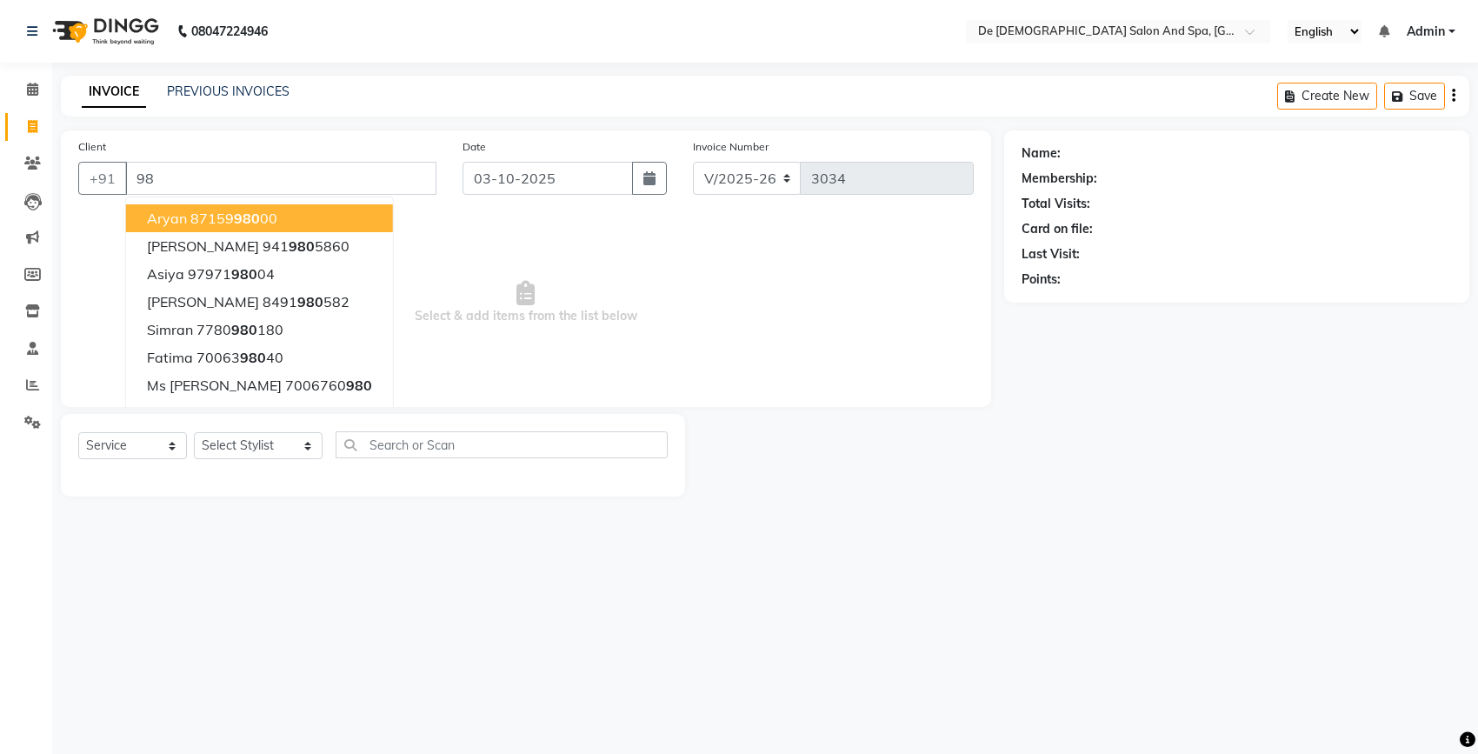
type input "9"
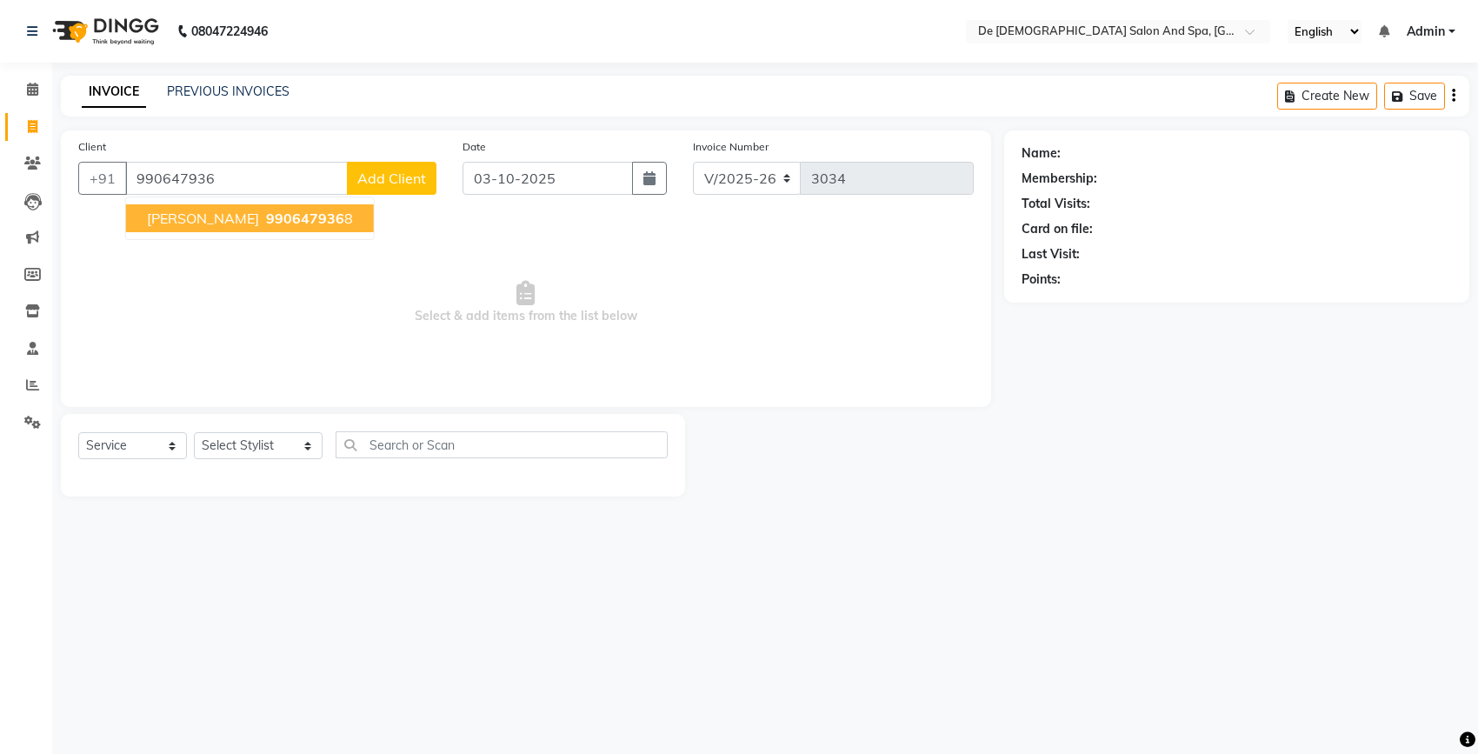
click at [266, 213] on span "990647936" at bounding box center [305, 218] width 78 height 17
type input "9906479368"
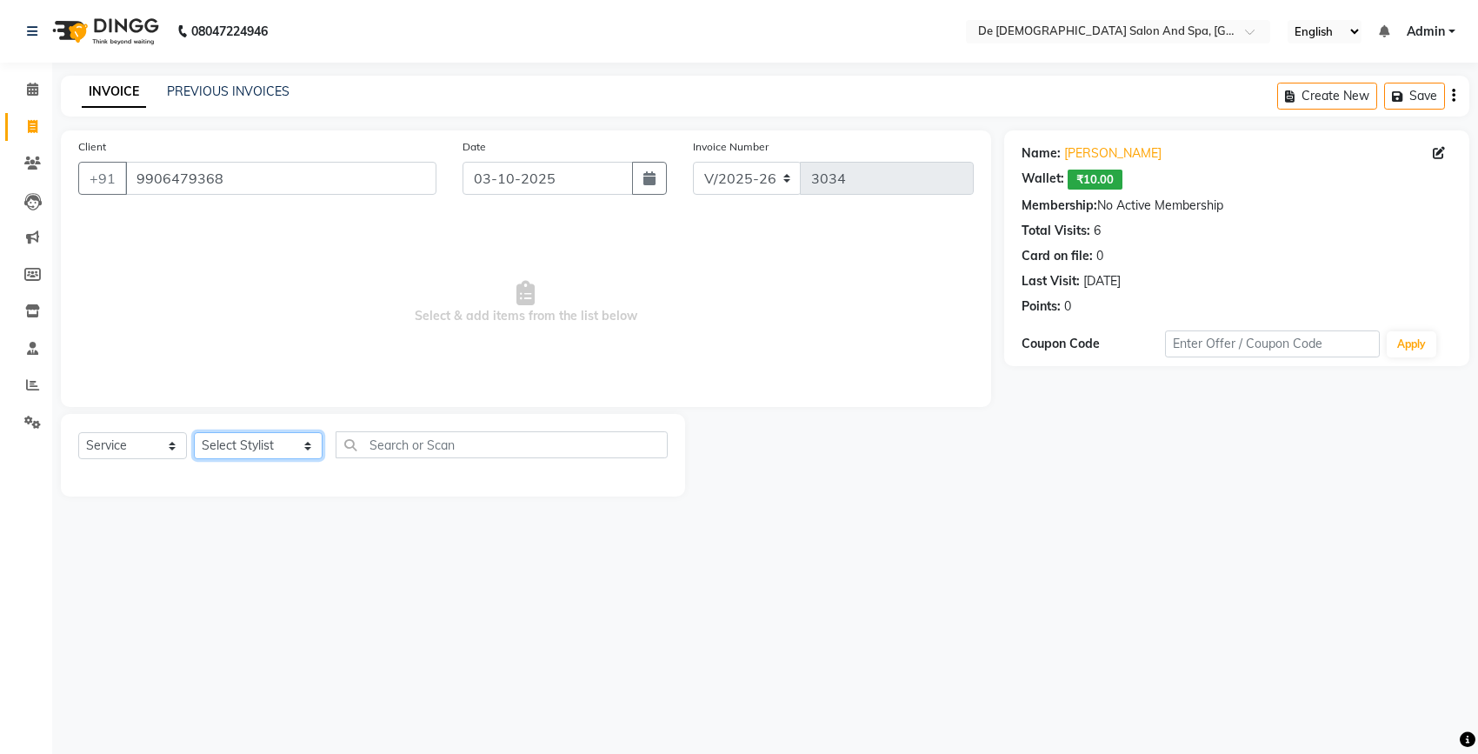
click at [226, 437] on select "Select Stylist akshay aman Arman Ashwani gunraj nadia nikita thappa nisha parve…" at bounding box center [258, 445] width 129 height 27
click at [442, 307] on span "Select & add items from the list below" at bounding box center [526, 303] width 896 height 174
click at [249, 445] on select "Select Stylist akshay aman Arman Ashwani gunraj nadia nikita thappa nisha parve…" at bounding box center [258, 445] width 129 height 27
select select "91527"
click at [194, 432] on select "Select Stylist akshay aman Arman Ashwani gunraj nadia nikita thappa nisha parve…" at bounding box center [258, 445] width 129 height 27
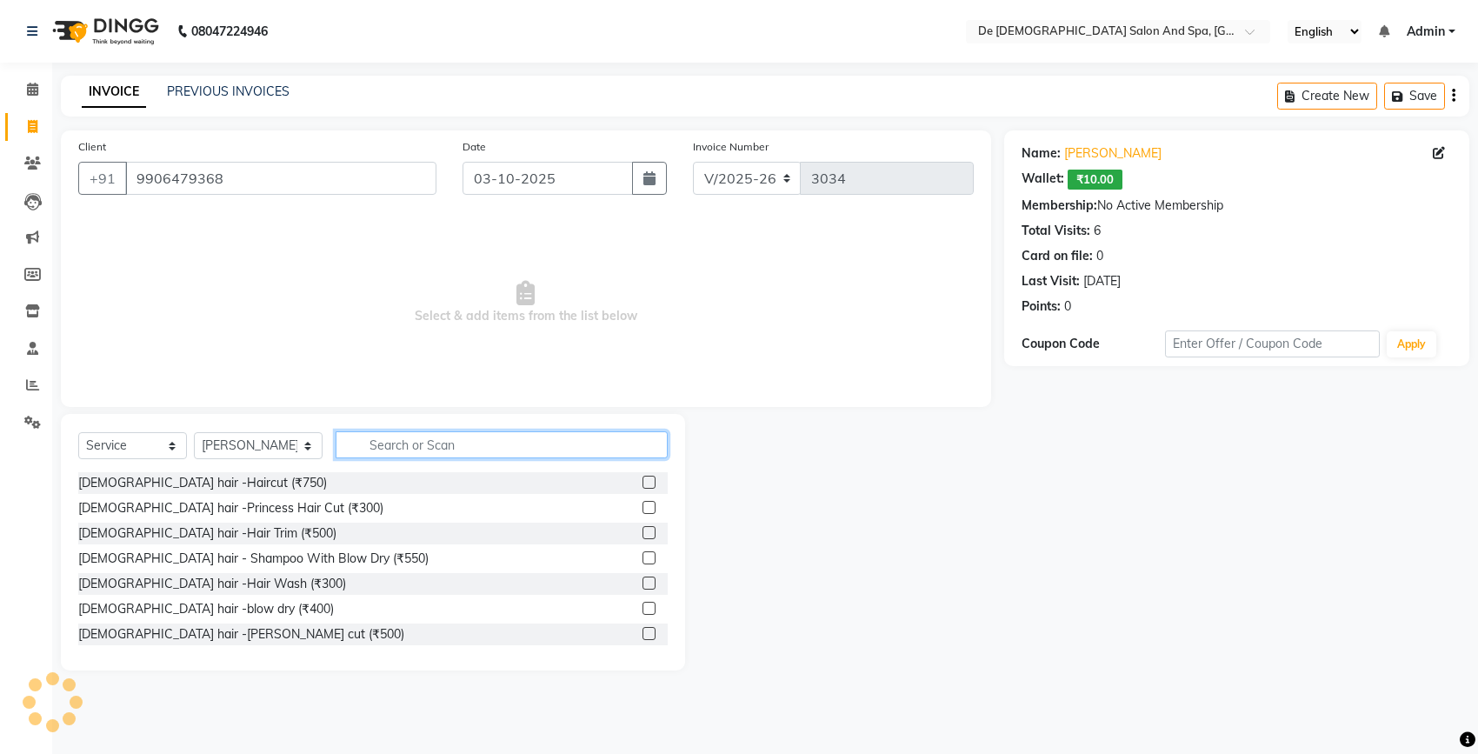
click at [391, 445] on input "text" at bounding box center [502, 444] width 332 height 27
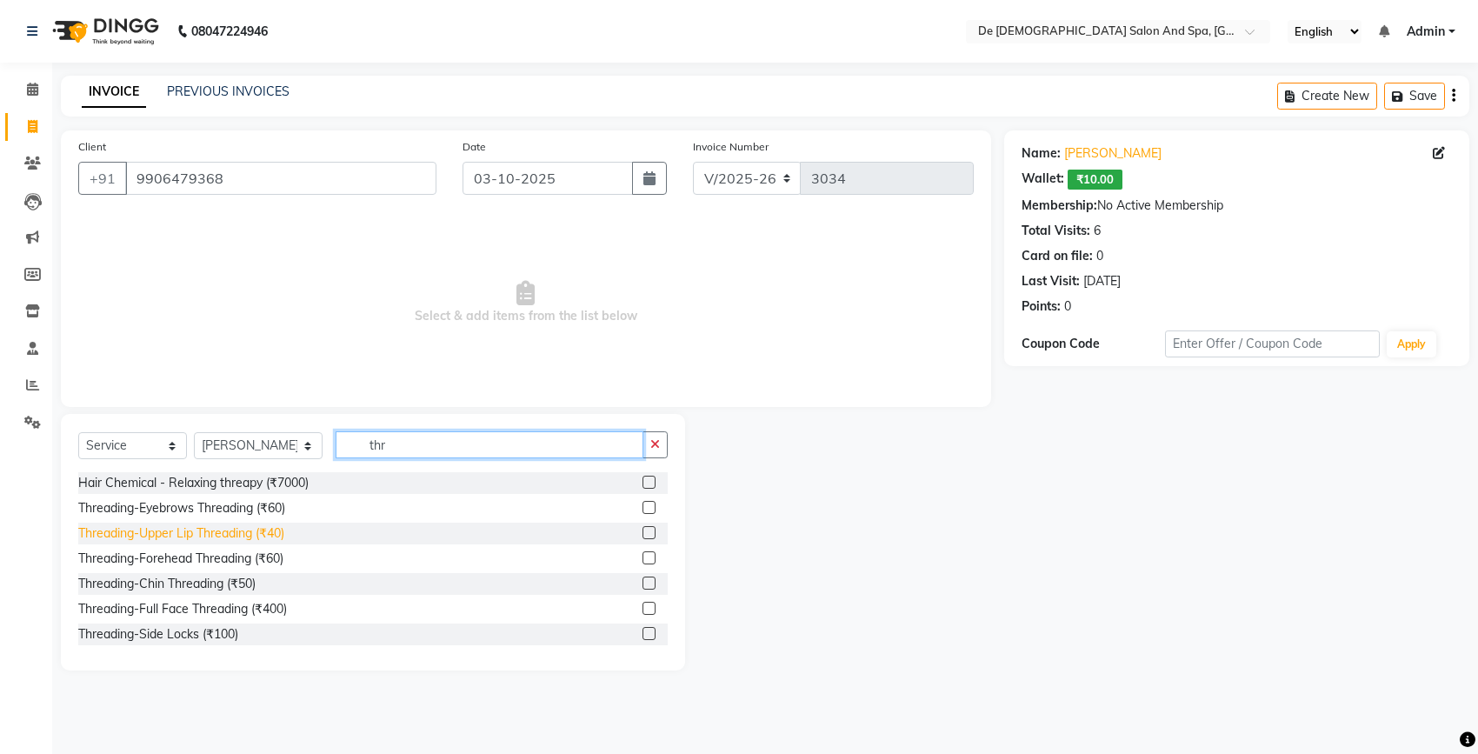
type input "thr"
click at [255, 535] on div "Threading-Upper Lip Threading (₹40)" at bounding box center [181, 533] width 206 height 18
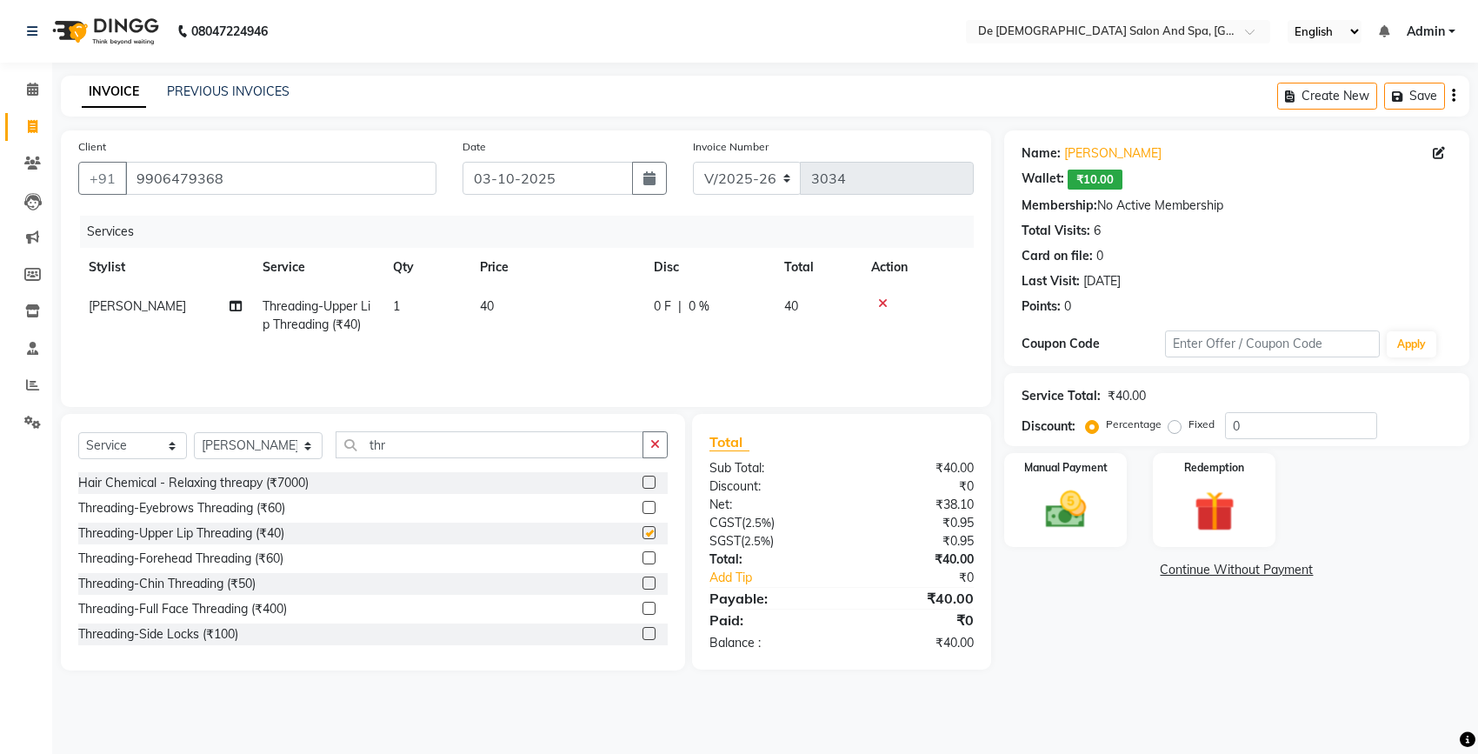
checkbox input "false"
drag, startPoint x: 1057, startPoint y: 492, endPoint x: 1085, endPoint y: 529, distance: 46.5
click at [1057, 496] on img at bounding box center [1065, 509] width 69 height 49
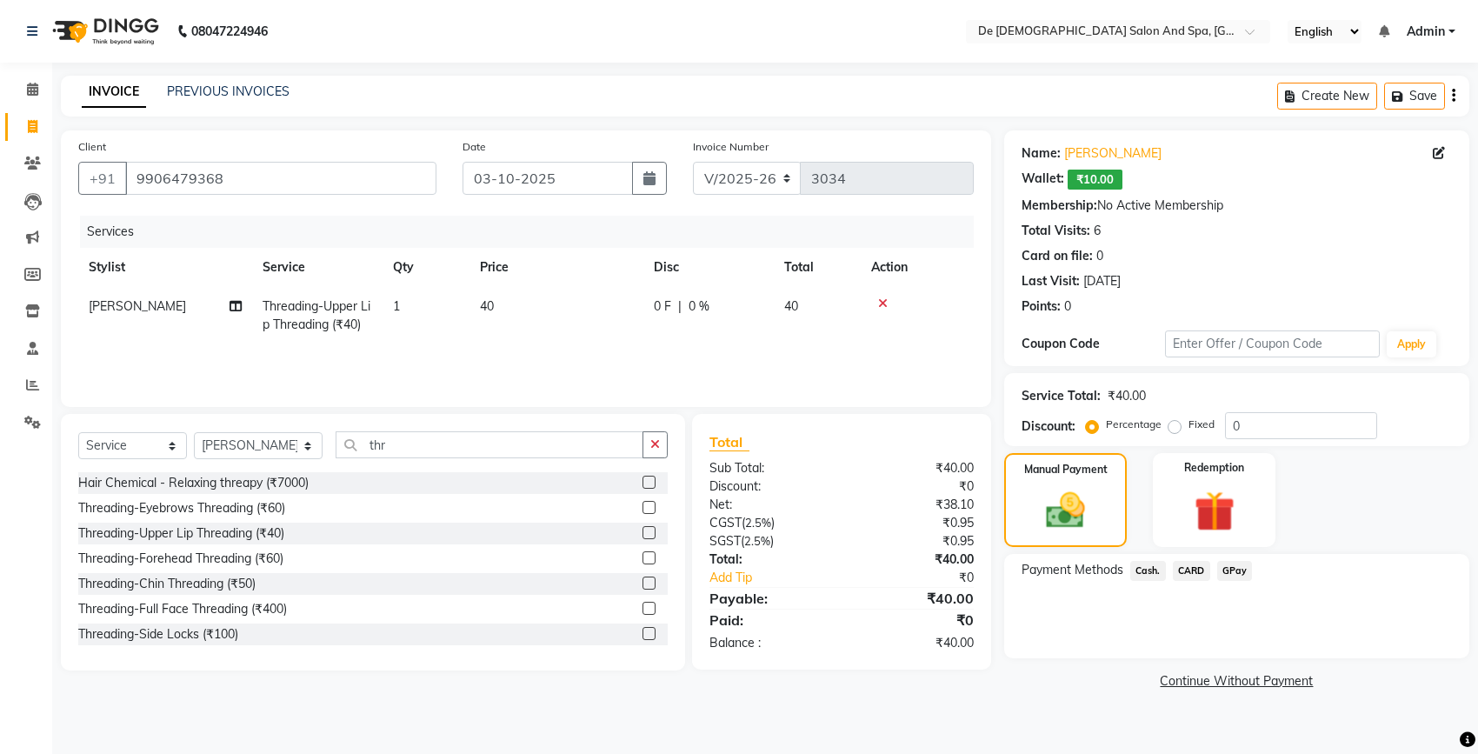
click at [1224, 684] on link "Continue Without Payment" at bounding box center [1237, 681] width 458 height 18
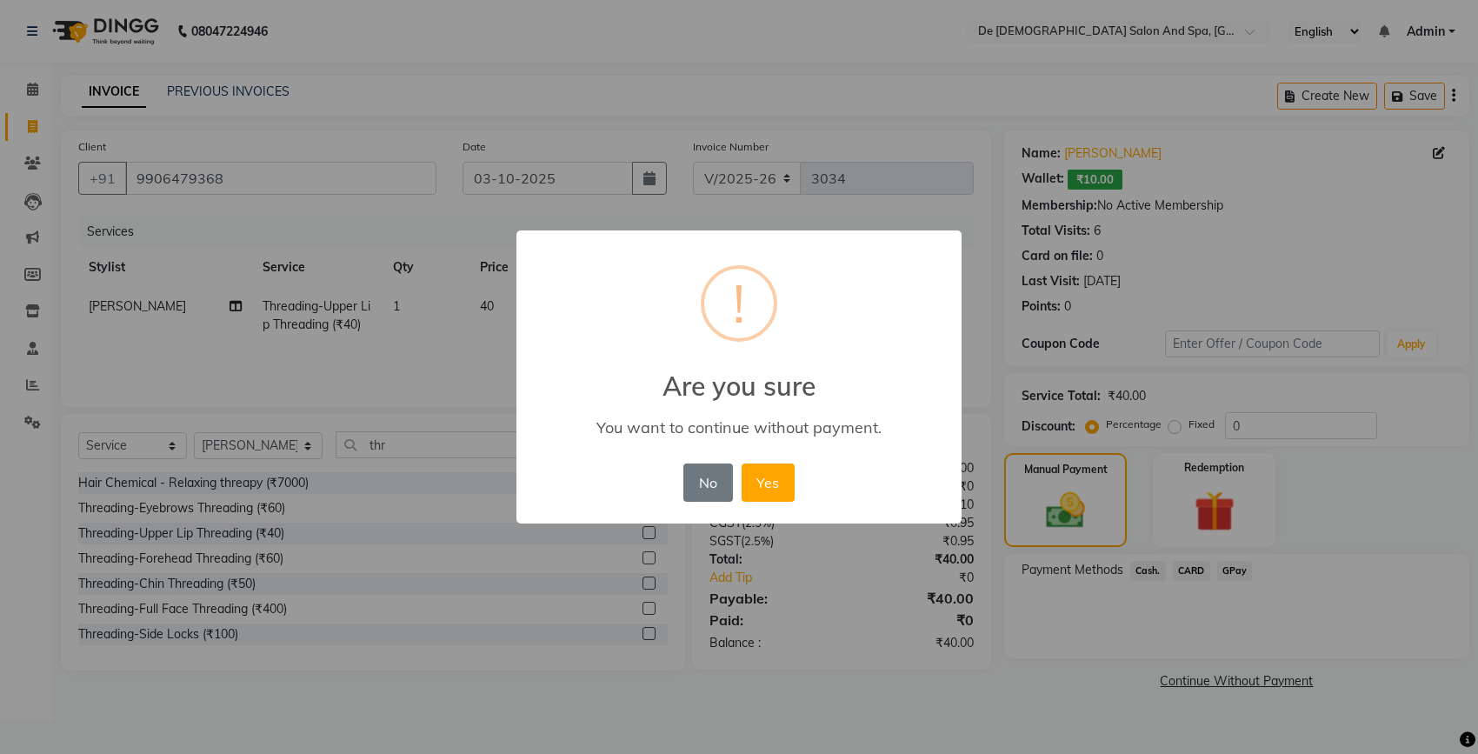
click at [778, 487] on button "Yes" at bounding box center [768, 483] width 53 height 38
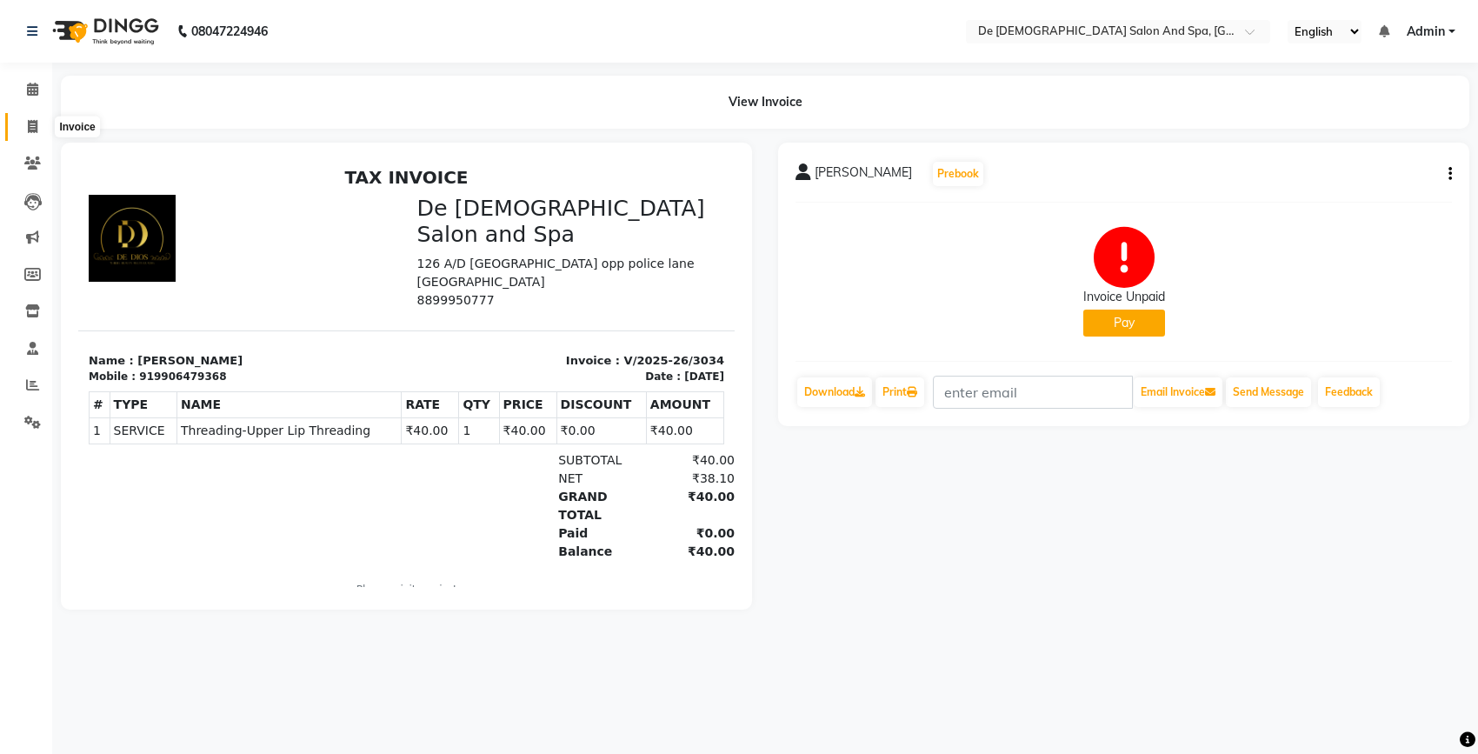
click at [37, 130] on icon at bounding box center [33, 126] width 10 height 13
select select "service"
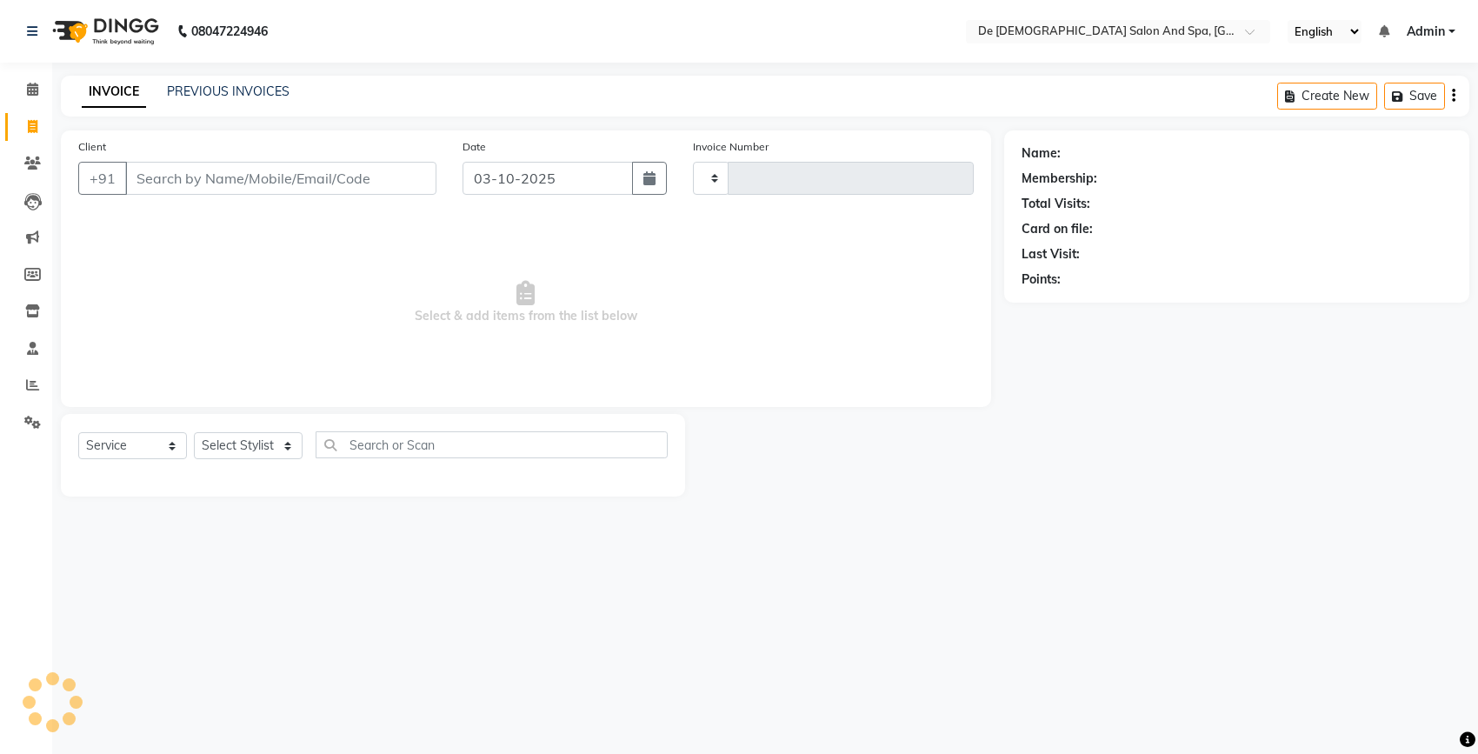
type input "3035"
select select "6431"
click at [175, 170] on input "Client" at bounding box center [280, 178] width 311 height 33
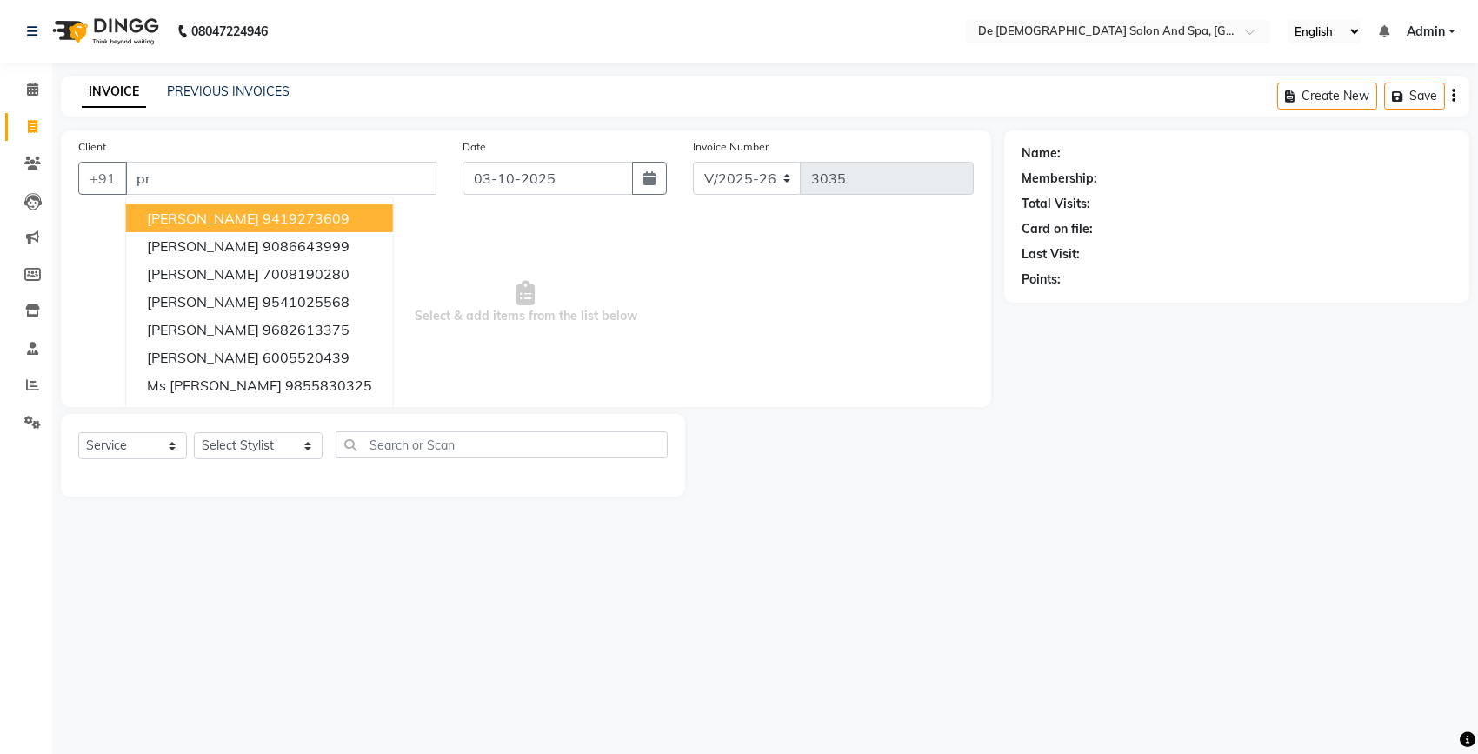
type input "p"
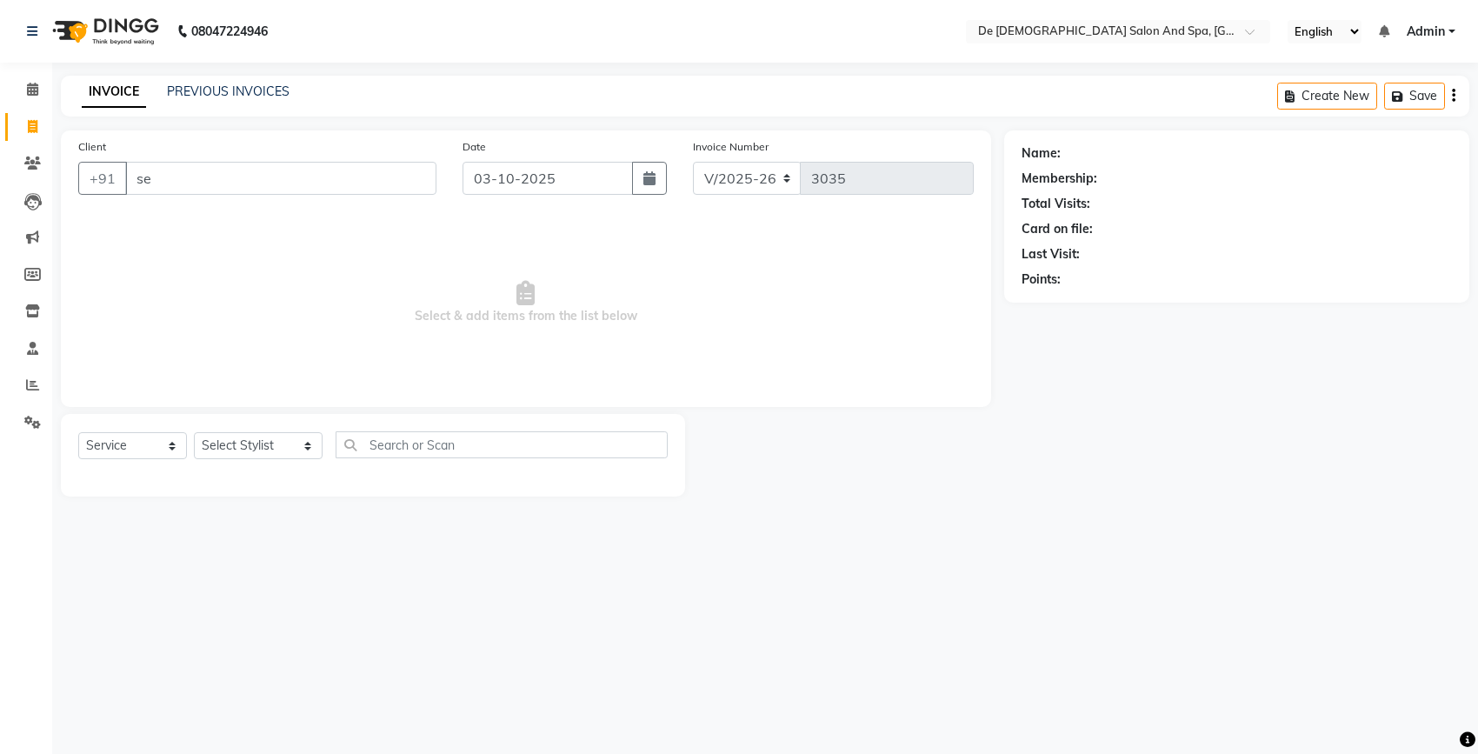
type input "s"
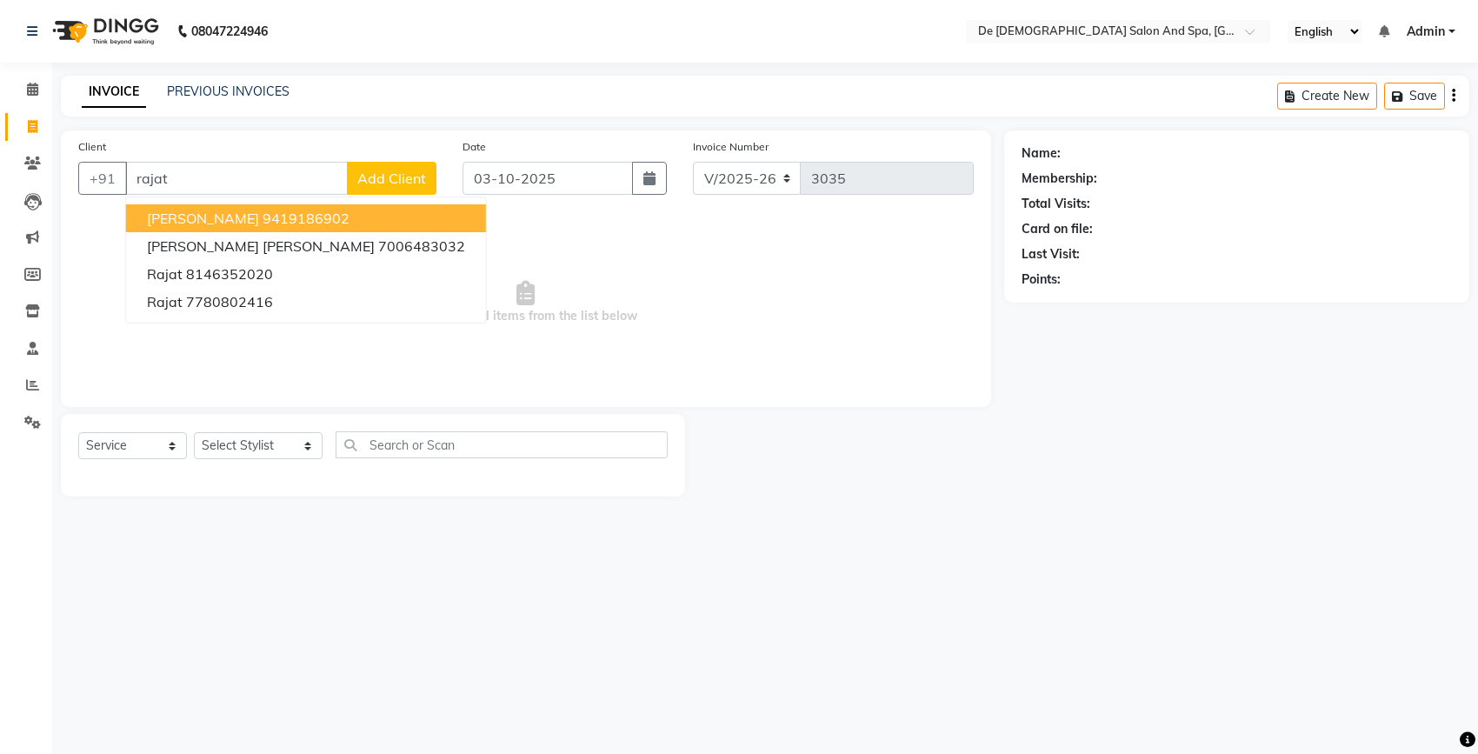
click at [201, 222] on span "Mr Rajat Mahajan" at bounding box center [203, 218] width 112 height 17
type input "9419186902"
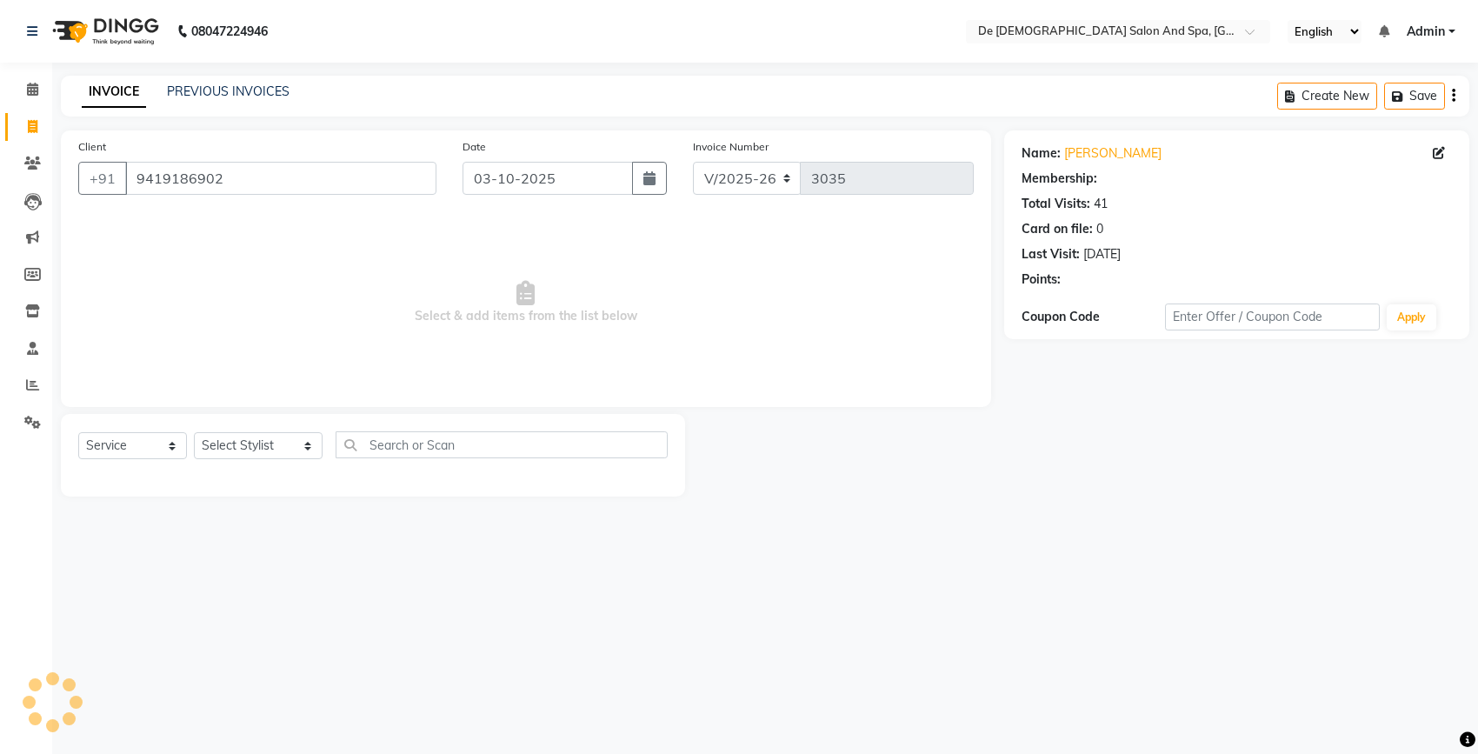
select select "1: Object"
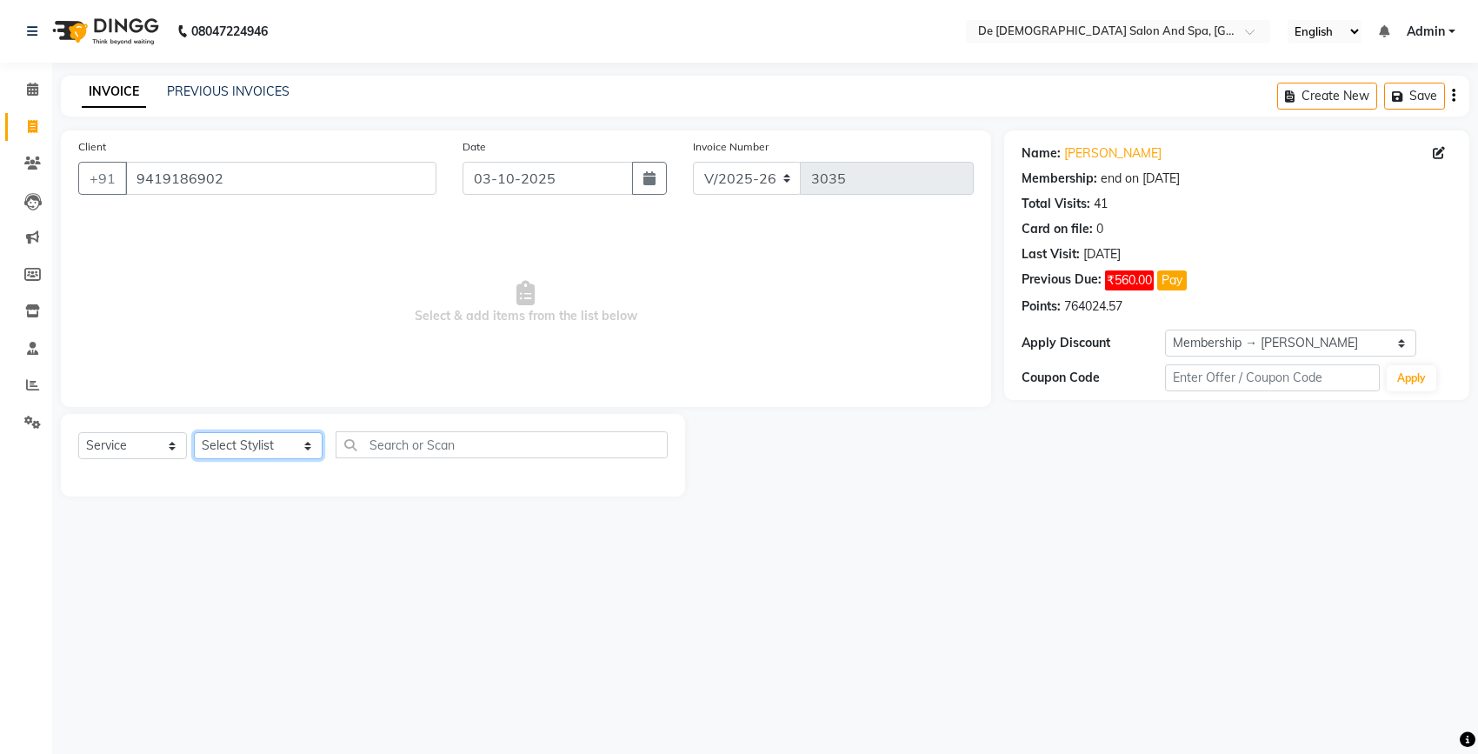
click at [255, 444] on select "Select Stylist akshay aman Arman Ashwani gunraj nadia nikita thappa nisha parve…" at bounding box center [258, 445] width 129 height 27
select select "51742"
click at [194, 432] on select "Select Stylist akshay aman Arman Ashwani gunraj nadia nikita thappa nisha parve…" at bounding box center [258, 445] width 129 height 27
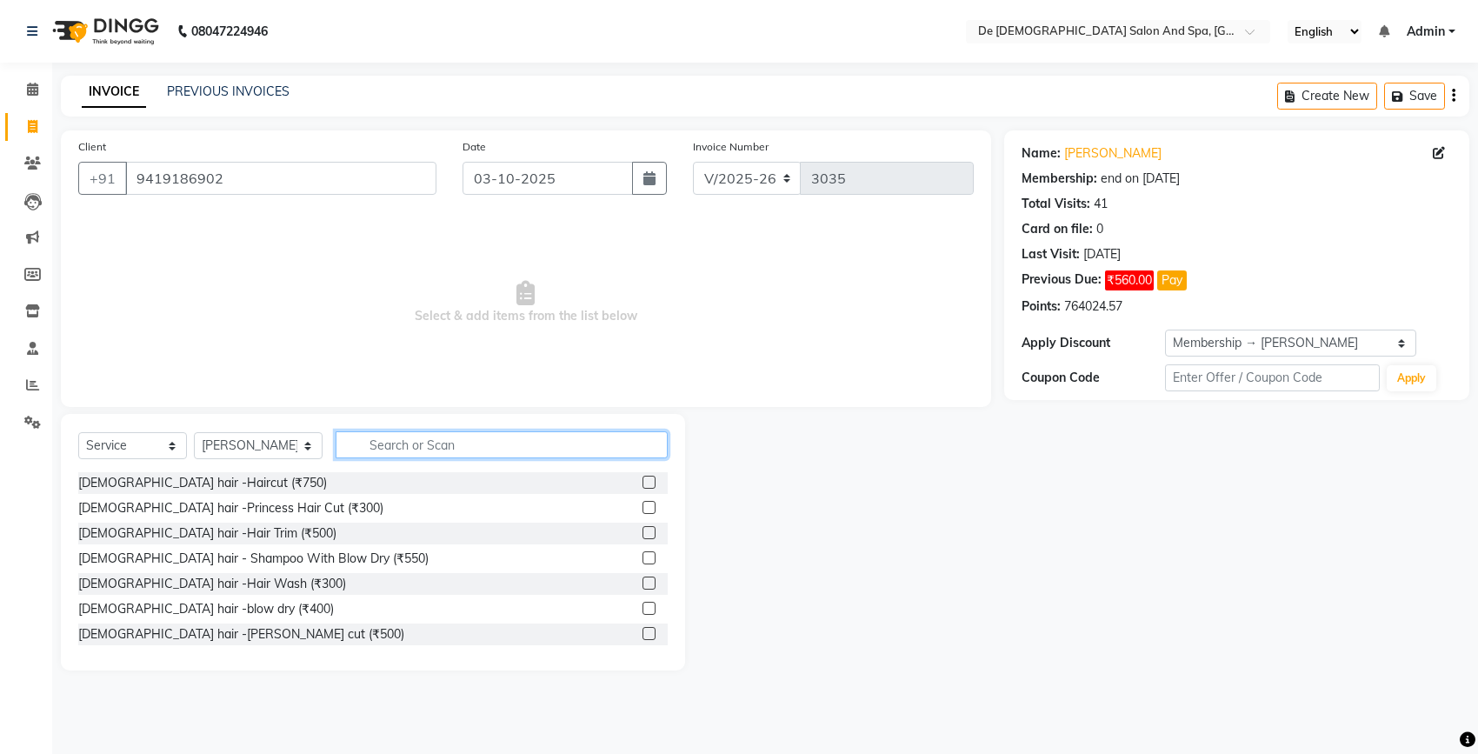
click at [361, 437] on input "text" at bounding box center [502, 444] width 332 height 27
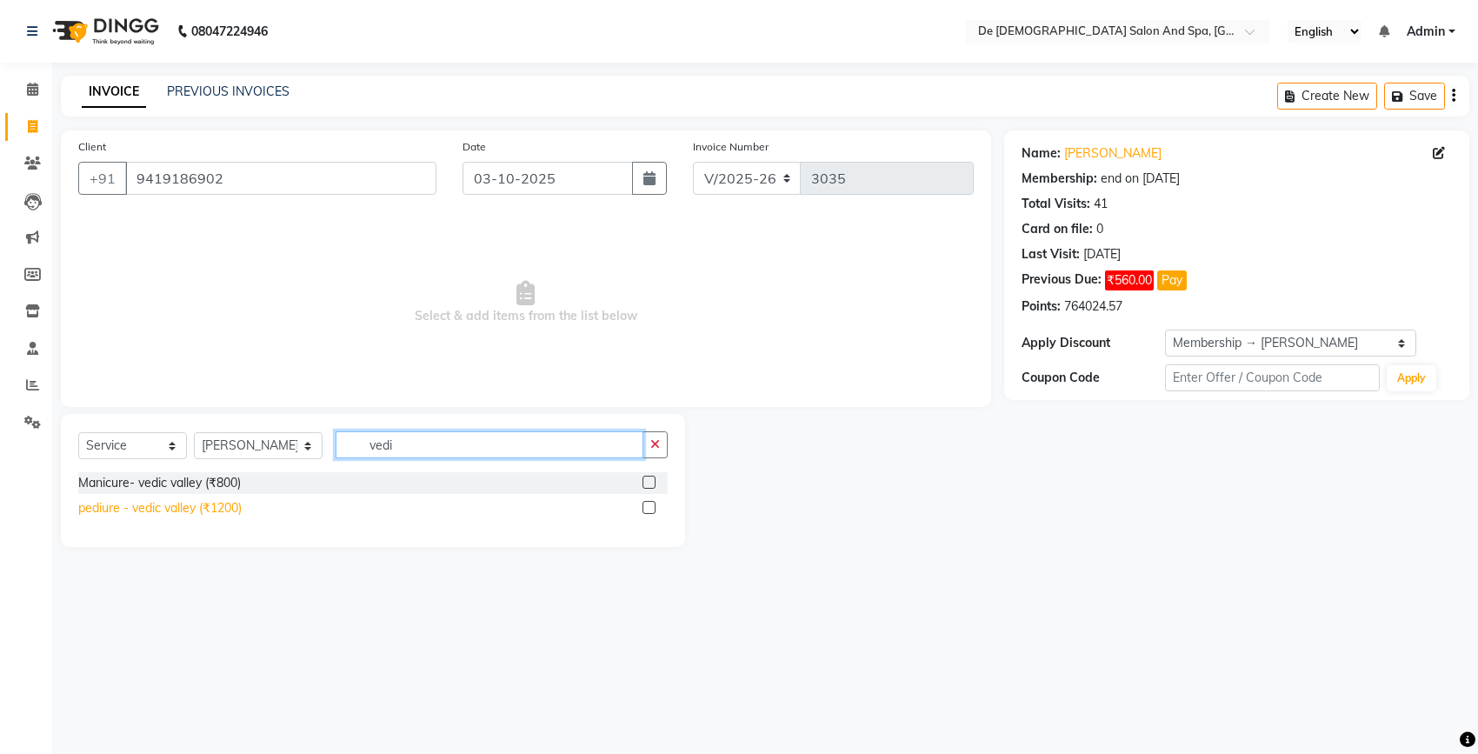
type input "vedi"
click at [191, 516] on div "pediure - vedic valley (₹1200)" at bounding box center [159, 508] width 163 height 18
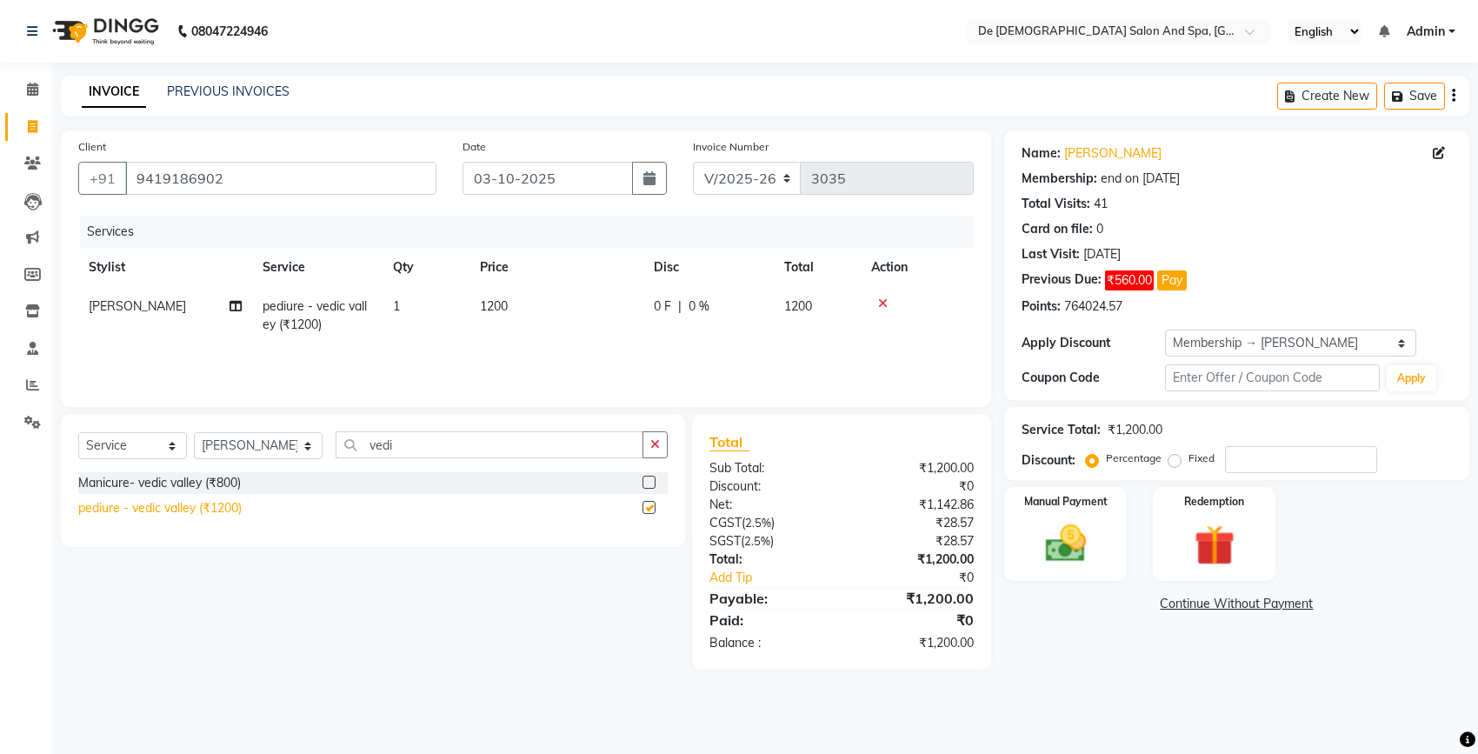
checkbox input "false"
click at [657, 457] on button "button" at bounding box center [655, 444] width 25 height 27
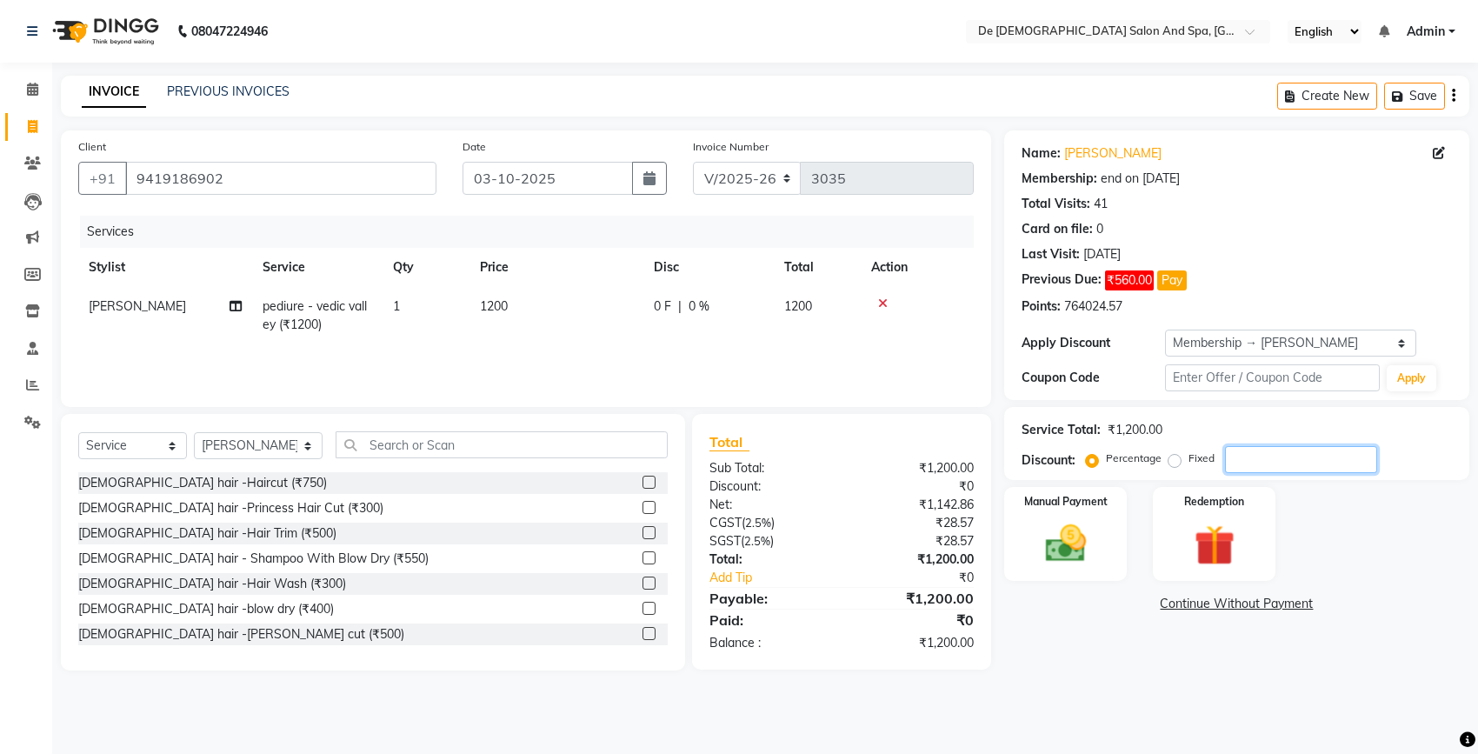
click at [1266, 457] on input "number" at bounding box center [1301, 459] width 152 height 27
type input "20"
click at [1063, 558] on img at bounding box center [1065, 543] width 69 height 49
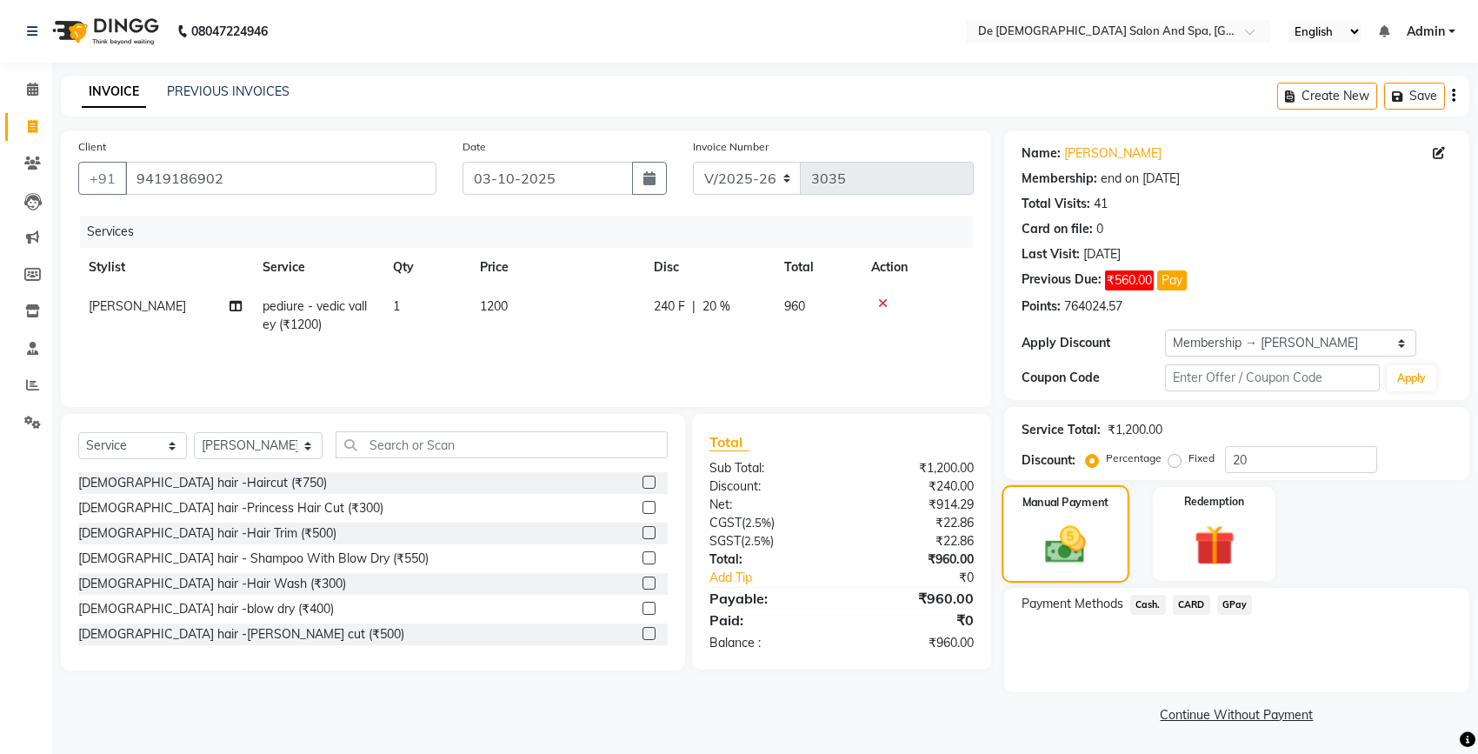
click at [1091, 529] on img at bounding box center [1066, 544] width 66 height 47
click at [1237, 606] on span "GPay" at bounding box center [1235, 605] width 36 height 20
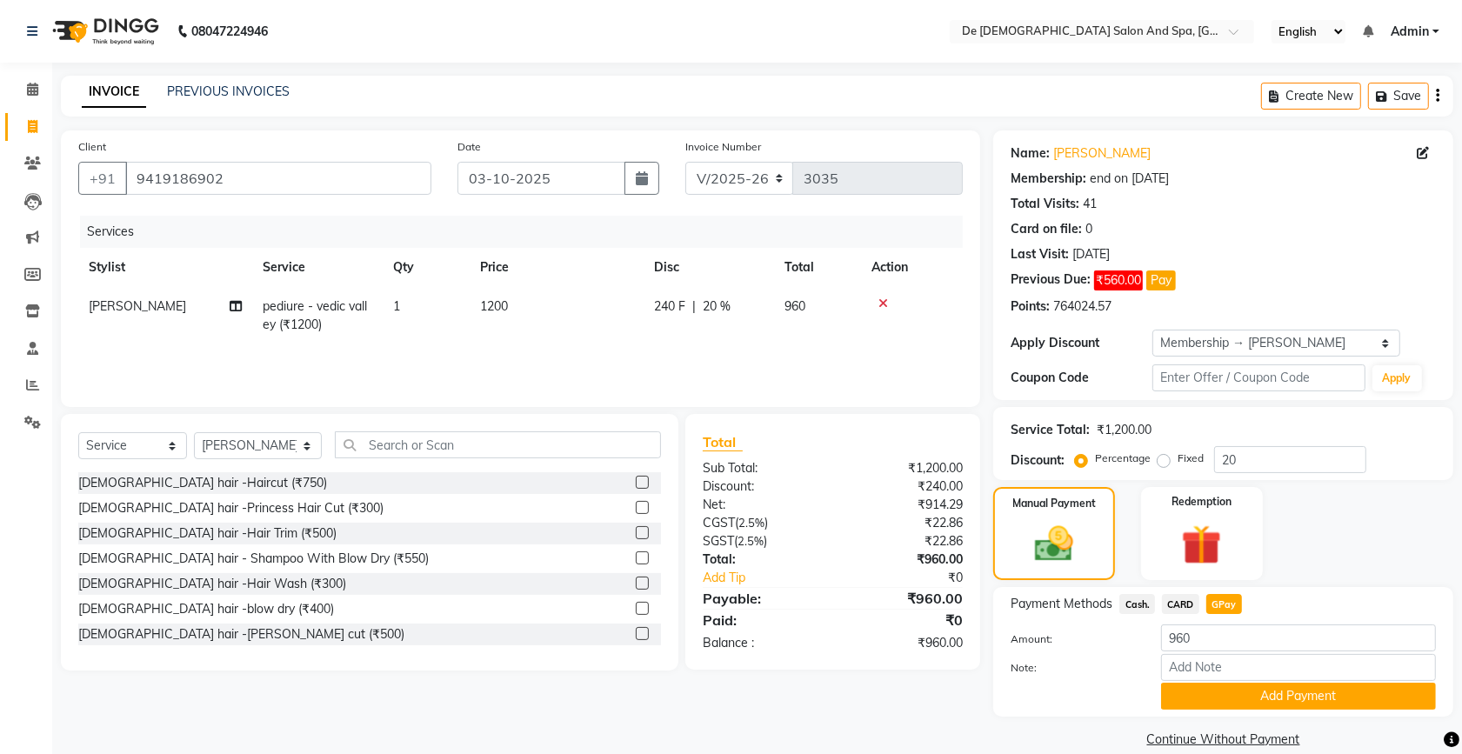
click at [1218, 605] on span "GPay" at bounding box center [1224, 604] width 36 height 20
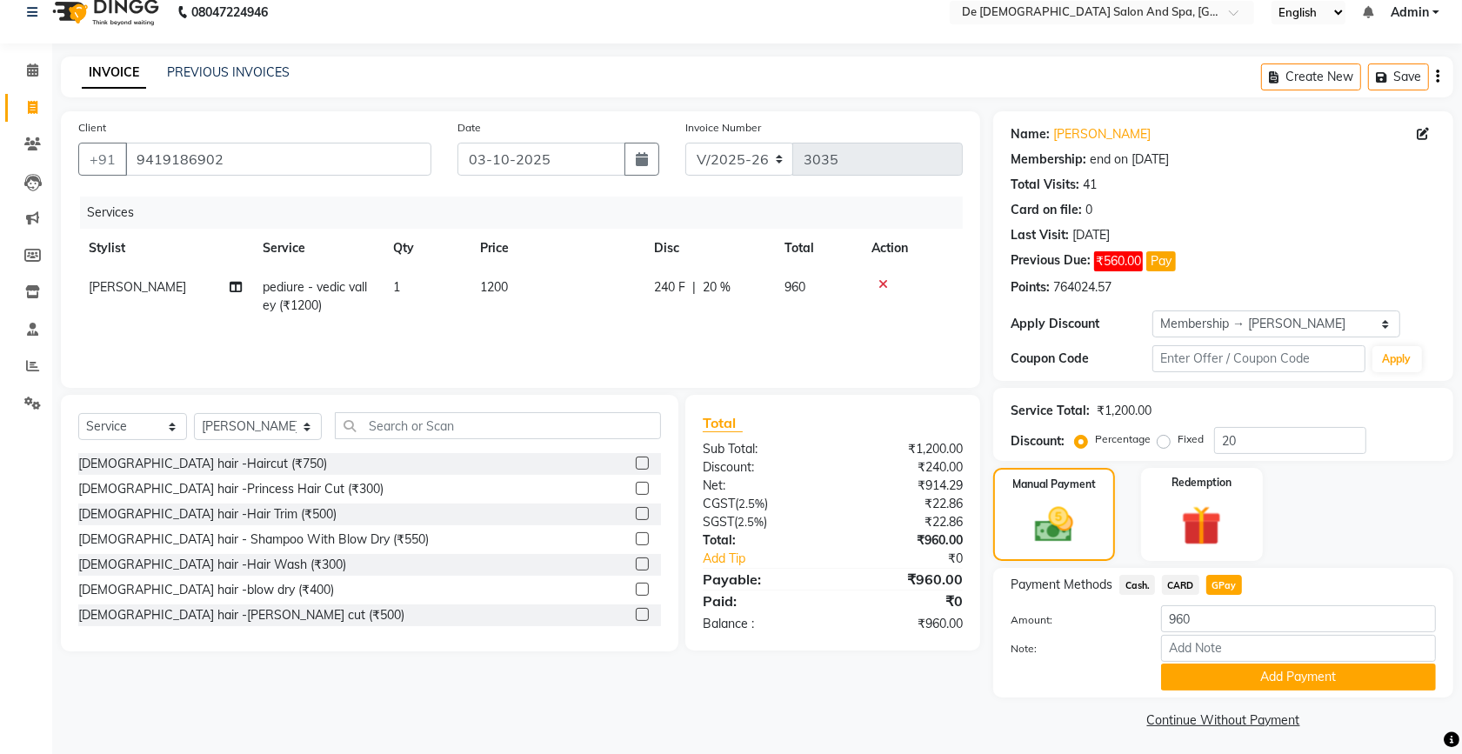
scroll to position [23, 0]
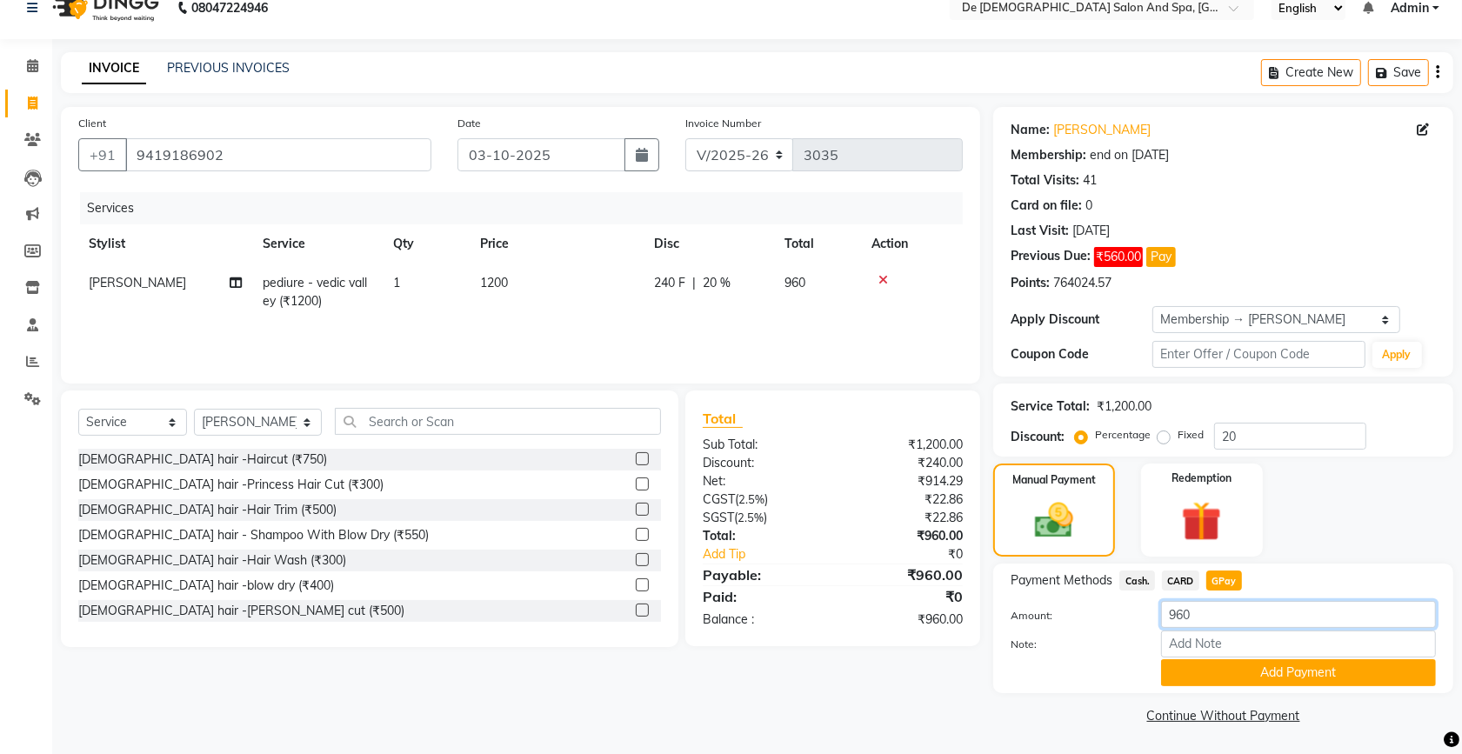
click at [1204, 611] on input "960" at bounding box center [1298, 614] width 275 height 27
click at [1175, 617] on input "960" at bounding box center [1298, 614] width 275 height 27
type input "1060"
click at [1227, 676] on button "Add Payment" at bounding box center [1298, 672] width 275 height 27
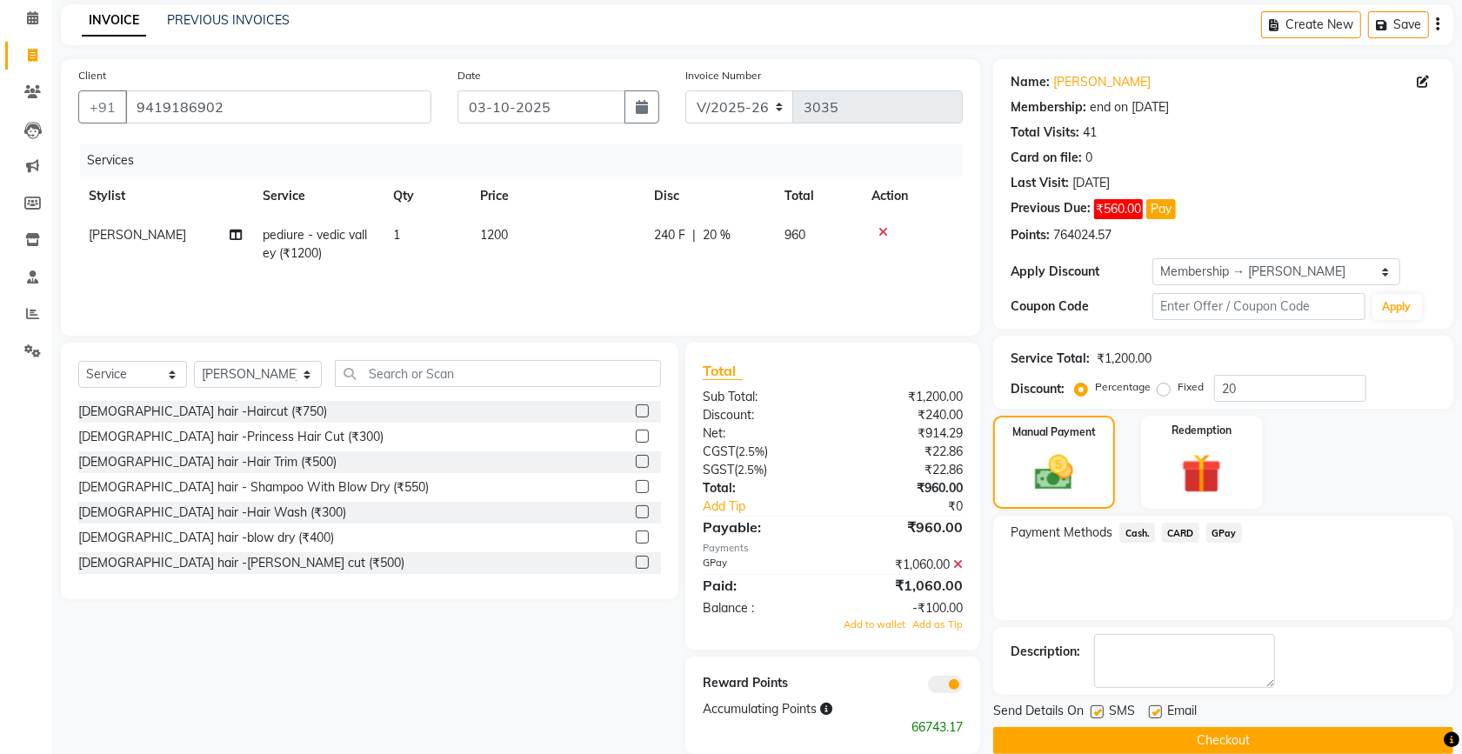
scroll to position [97, 0]
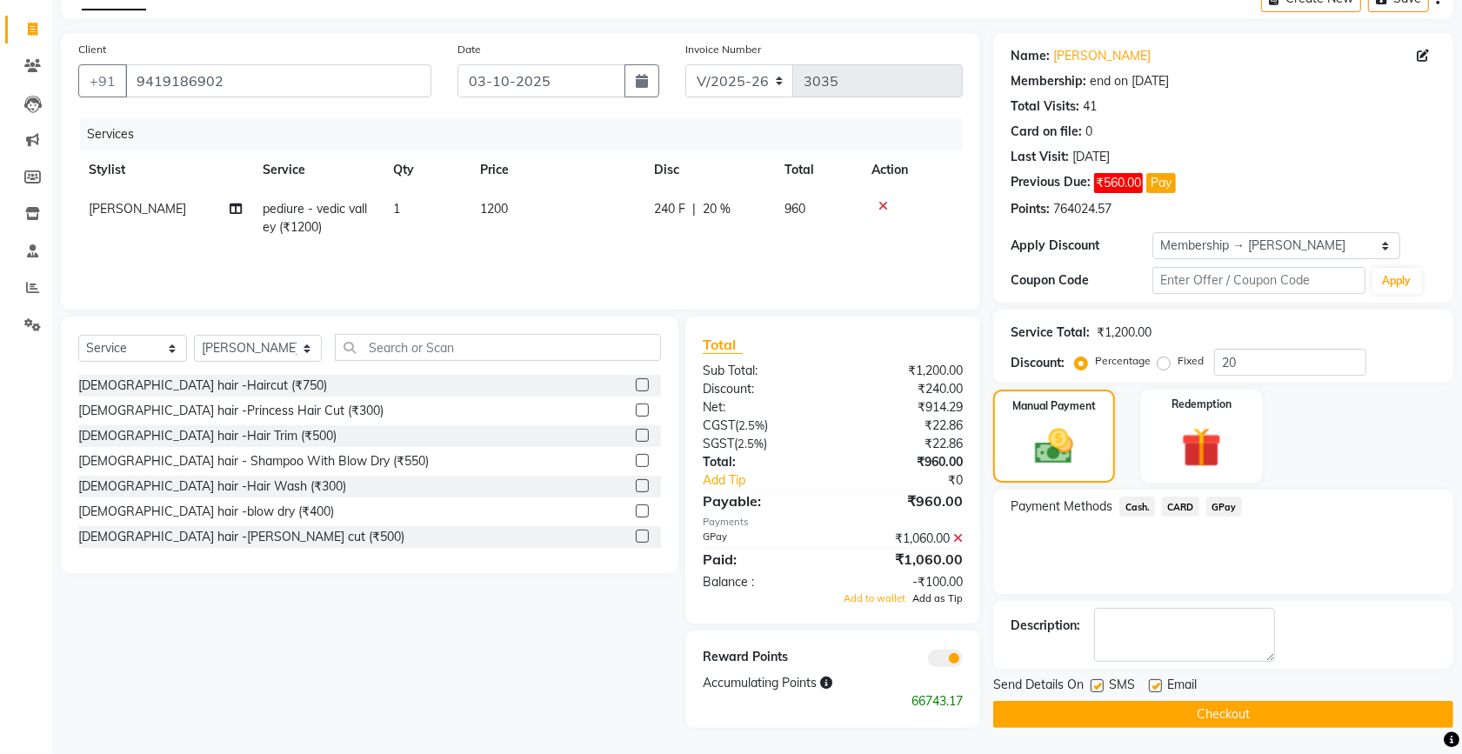
click at [940, 597] on span "Add as Tip" at bounding box center [937, 598] width 50 height 12
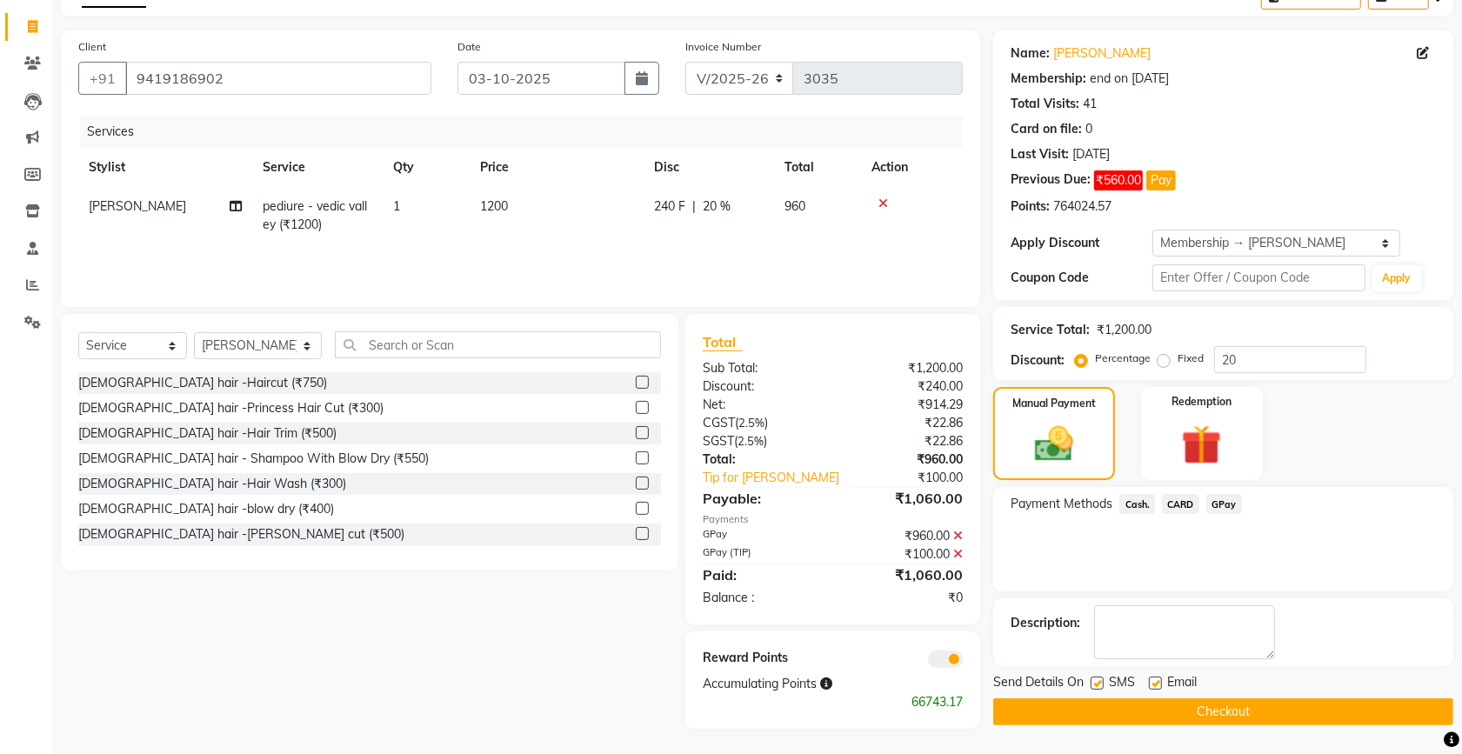
click at [1213, 718] on button "Checkout" at bounding box center [1223, 711] width 460 height 27
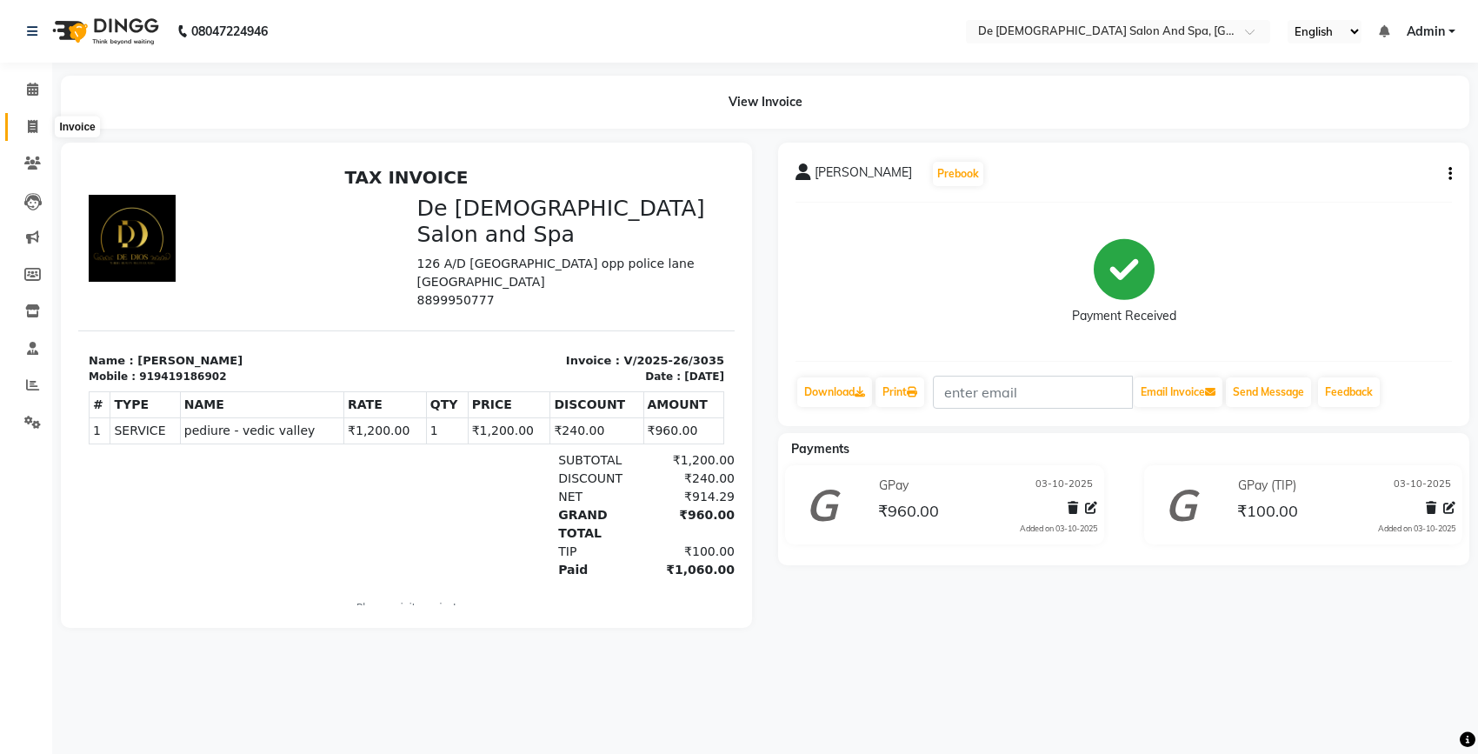
click at [23, 132] on span at bounding box center [32, 127] width 30 height 20
select select "service"
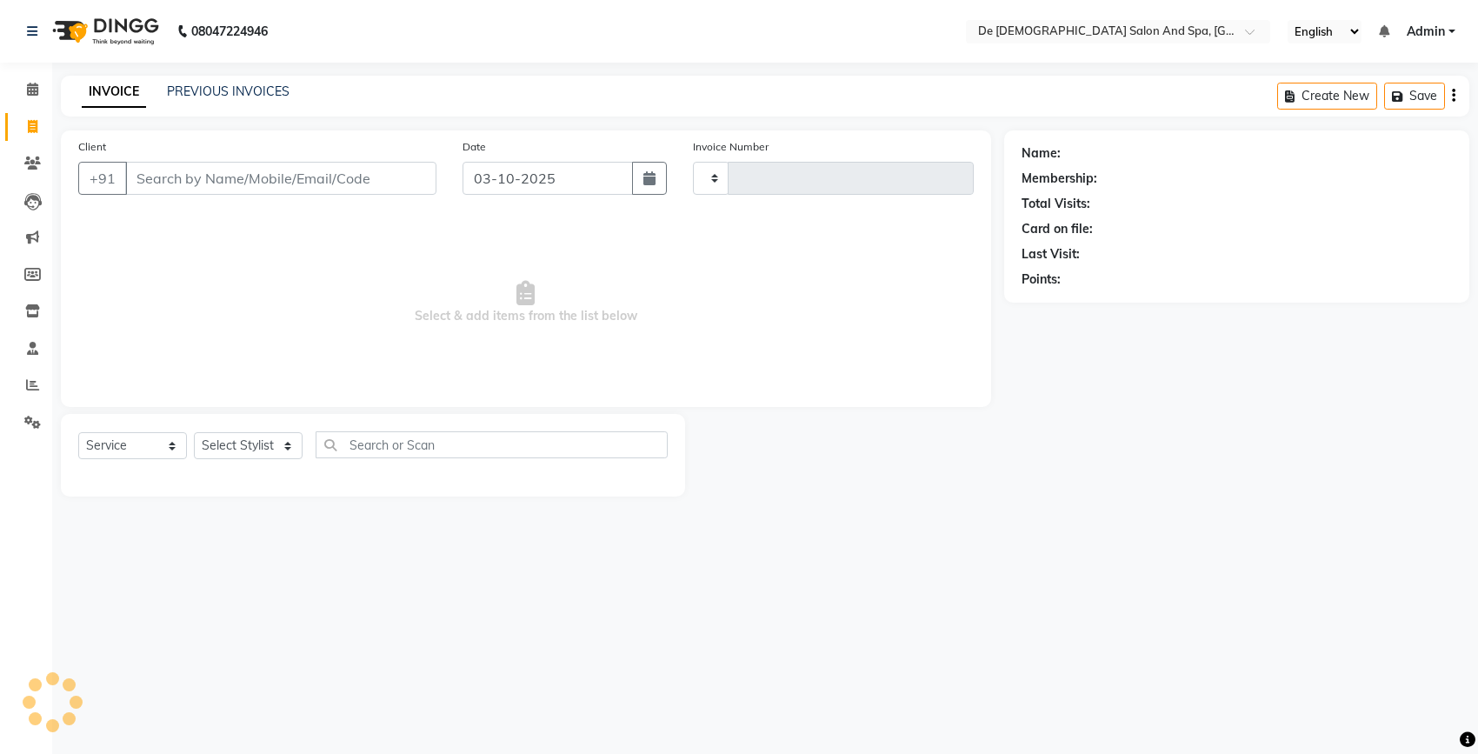
type input "3036"
select select "6431"
click at [226, 87] on link "PREVIOUS INVOICES" at bounding box center [228, 91] width 123 height 16
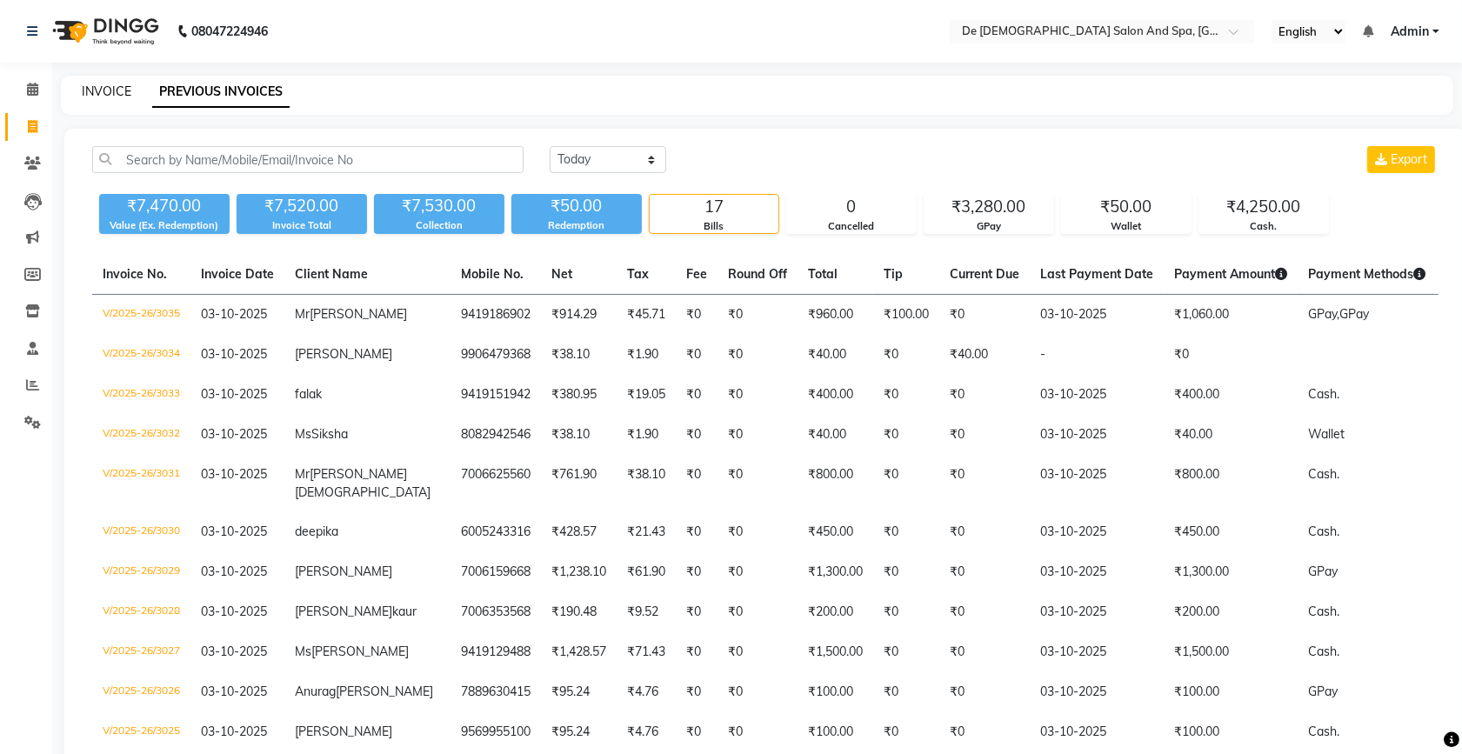
click at [96, 85] on link "INVOICE" at bounding box center [107, 91] width 50 height 16
select select "service"
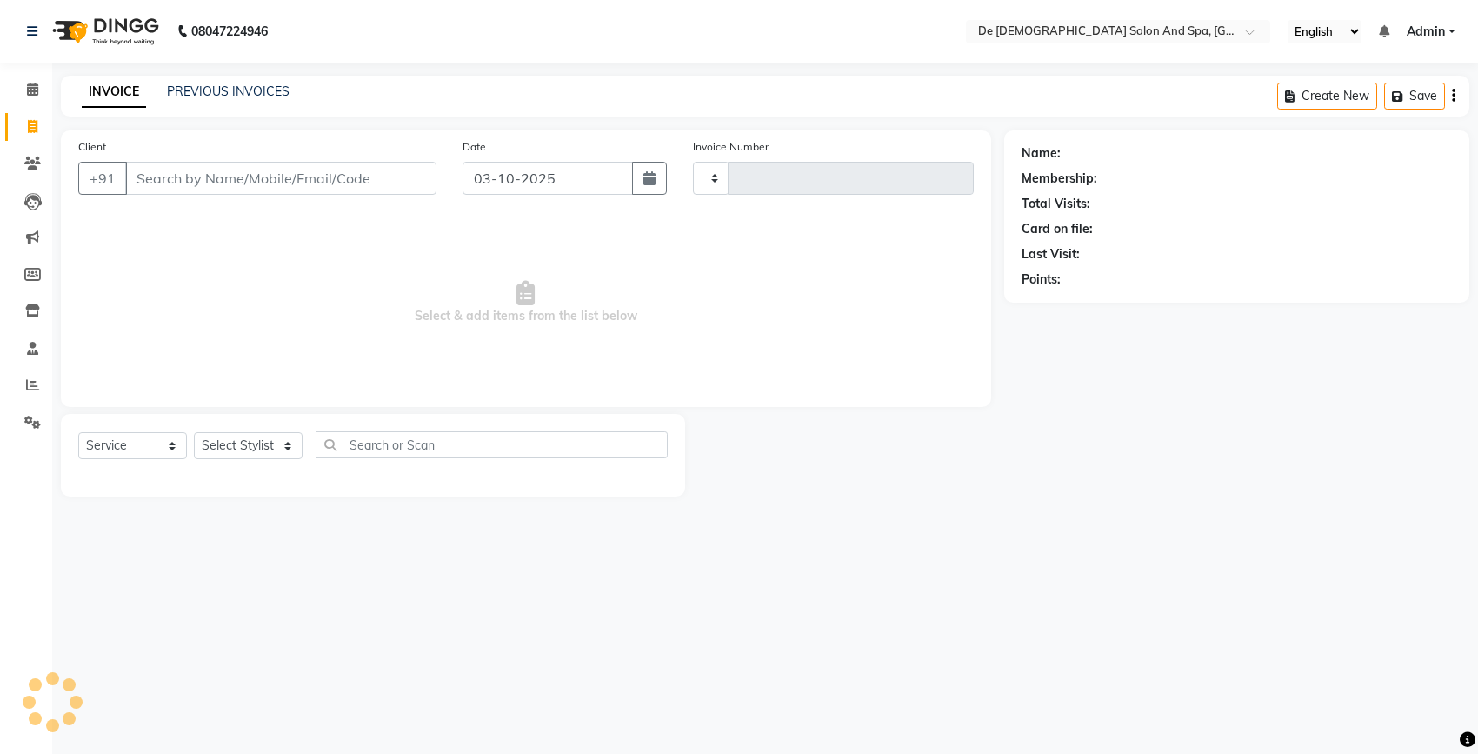
type input "3036"
select select "6431"
click at [219, 183] on input "Client" at bounding box center [280, 178] width 311 height 33
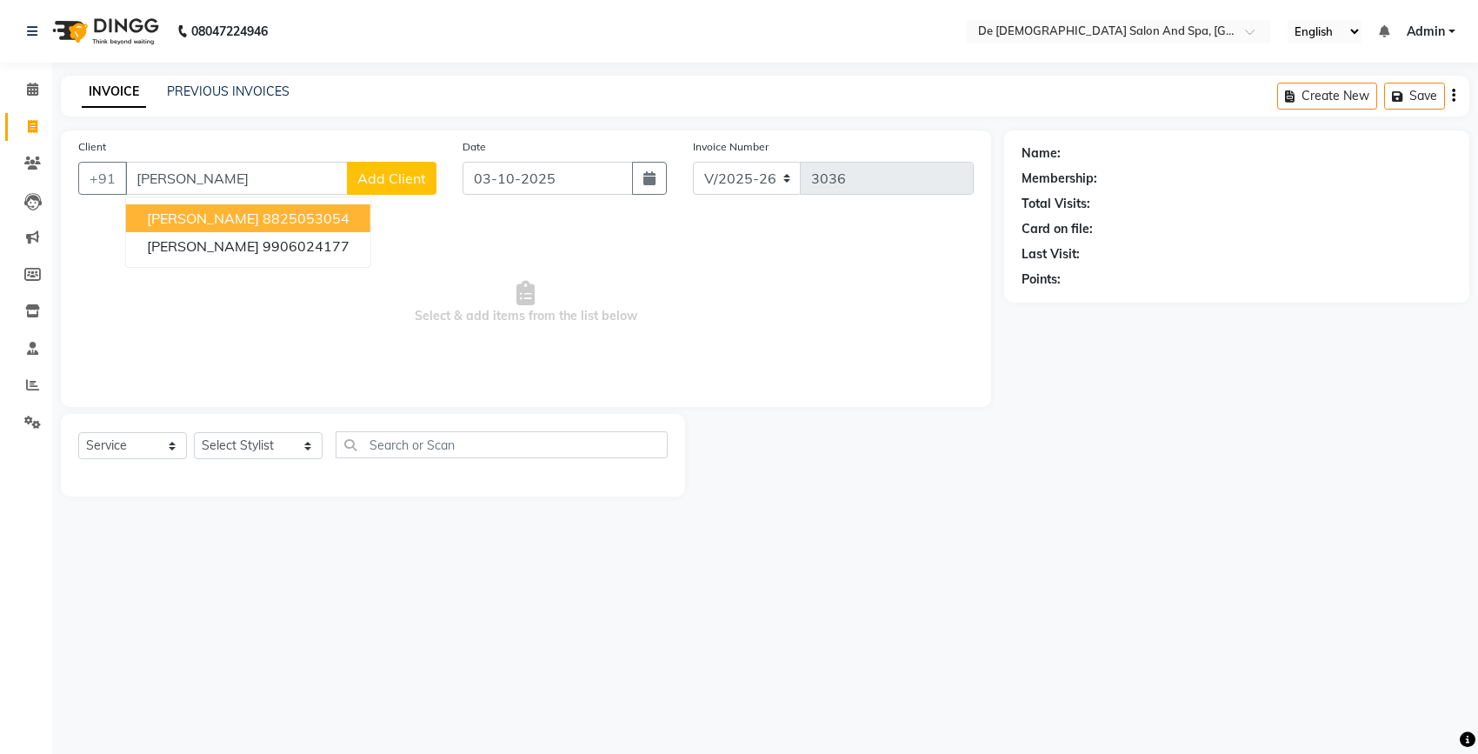
click at [277, 215] on ngb-highlight "8825053054" at bounding box center [306, 218] width 87 height 17
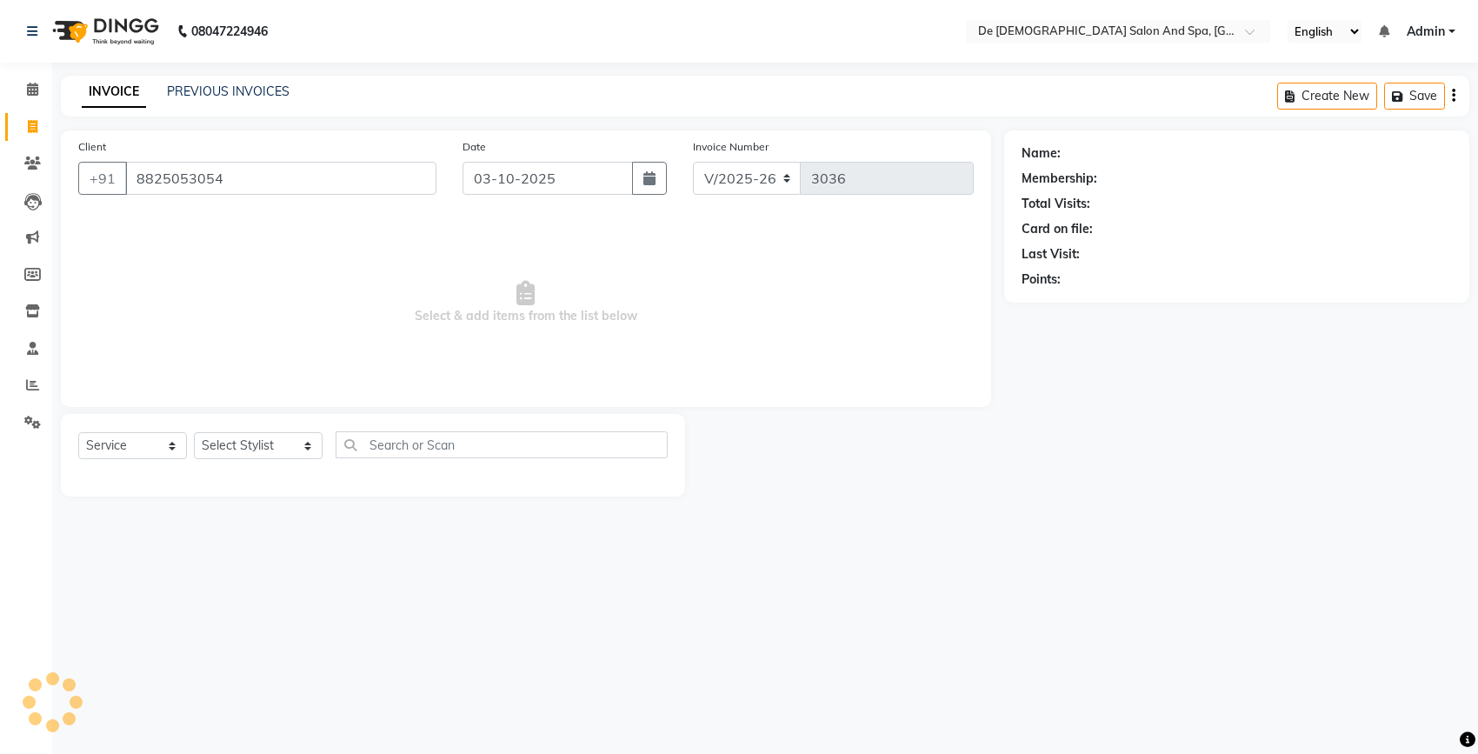
type input "8825053054"
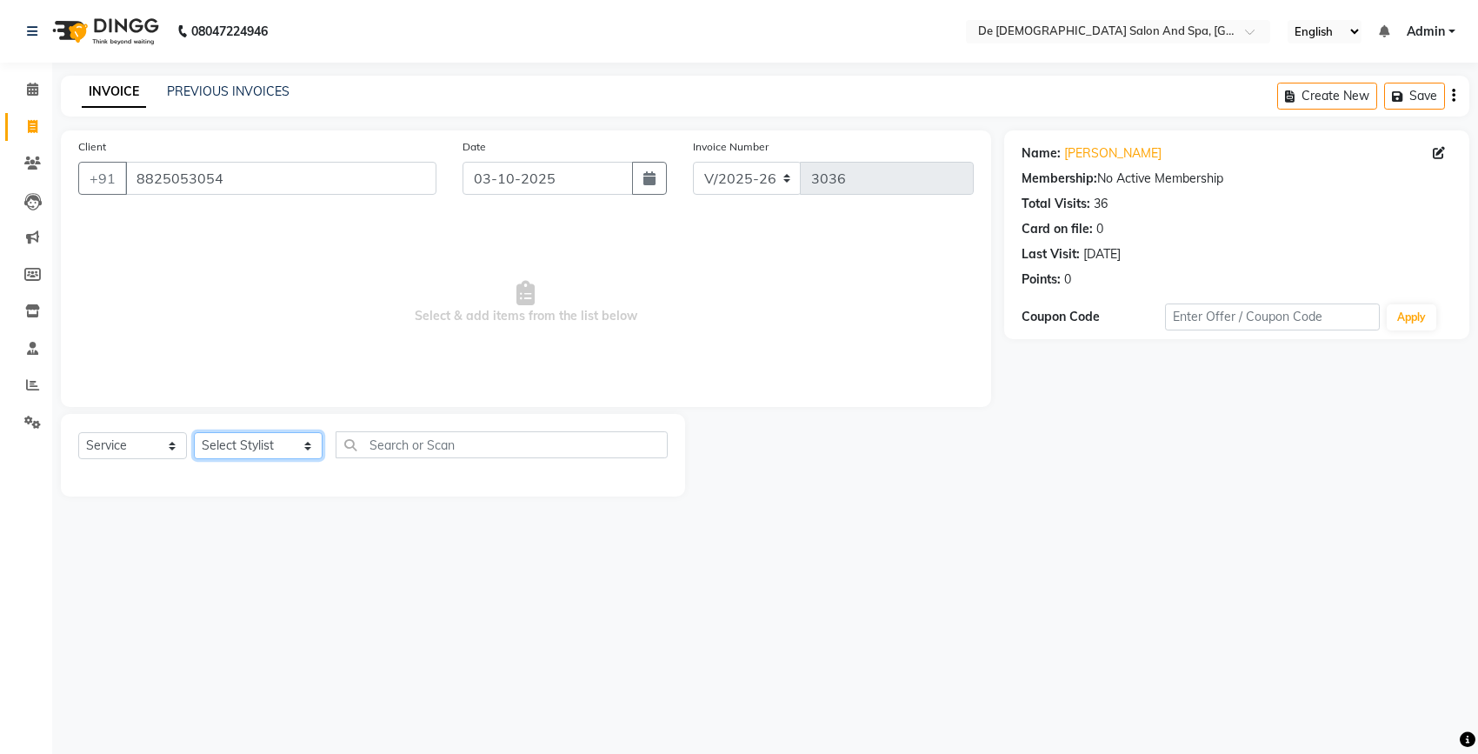
click at [219, 441] on select "Select Stylist akshay aman Arman Ashwani gunraj nadia nikita thappa nisha parve…" at bounding box center [258, 445] width 129 height 27
select select "79126"
click at [194, 432] on select "Select Stylist akshay aman Arman Ashwani gunraj nadia nikita thappa nisha parve…" at bounding box center [258, 445] width 129 height 27
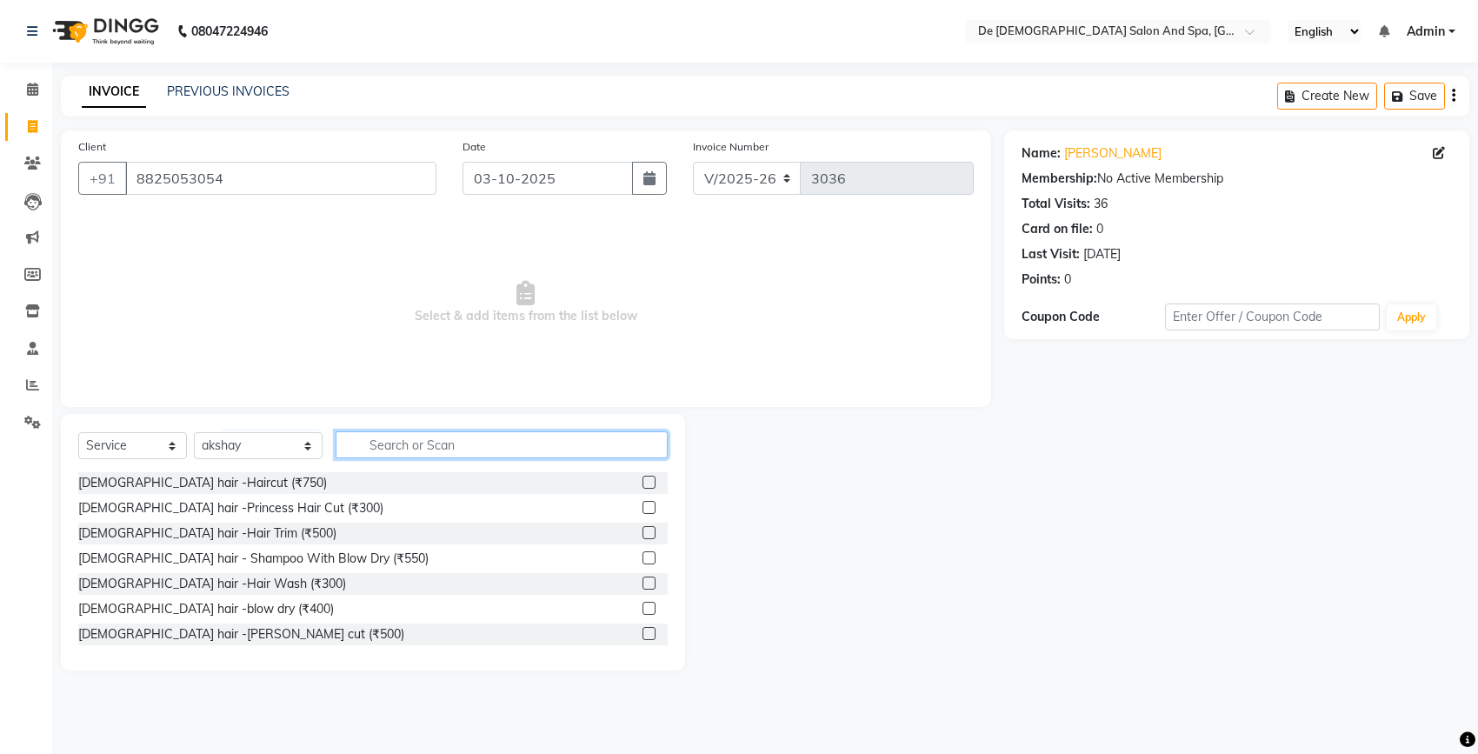
click at [387, 439] on input "text" at bounding box center [502, 444] width 332 height 27
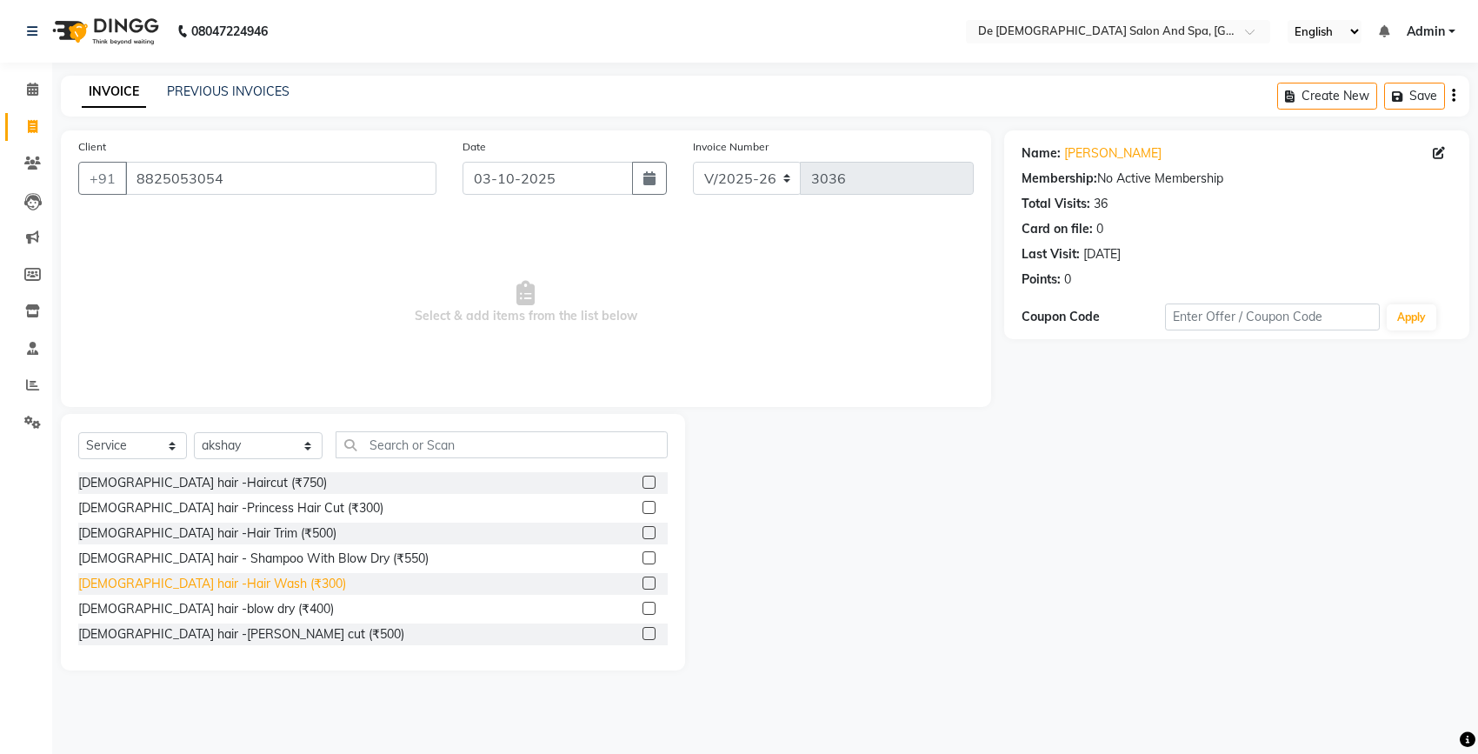
click at [200, 575] on div "Female hair -Hair Wash (₹300)" at bounding box center [212, 584] width 268 height 18
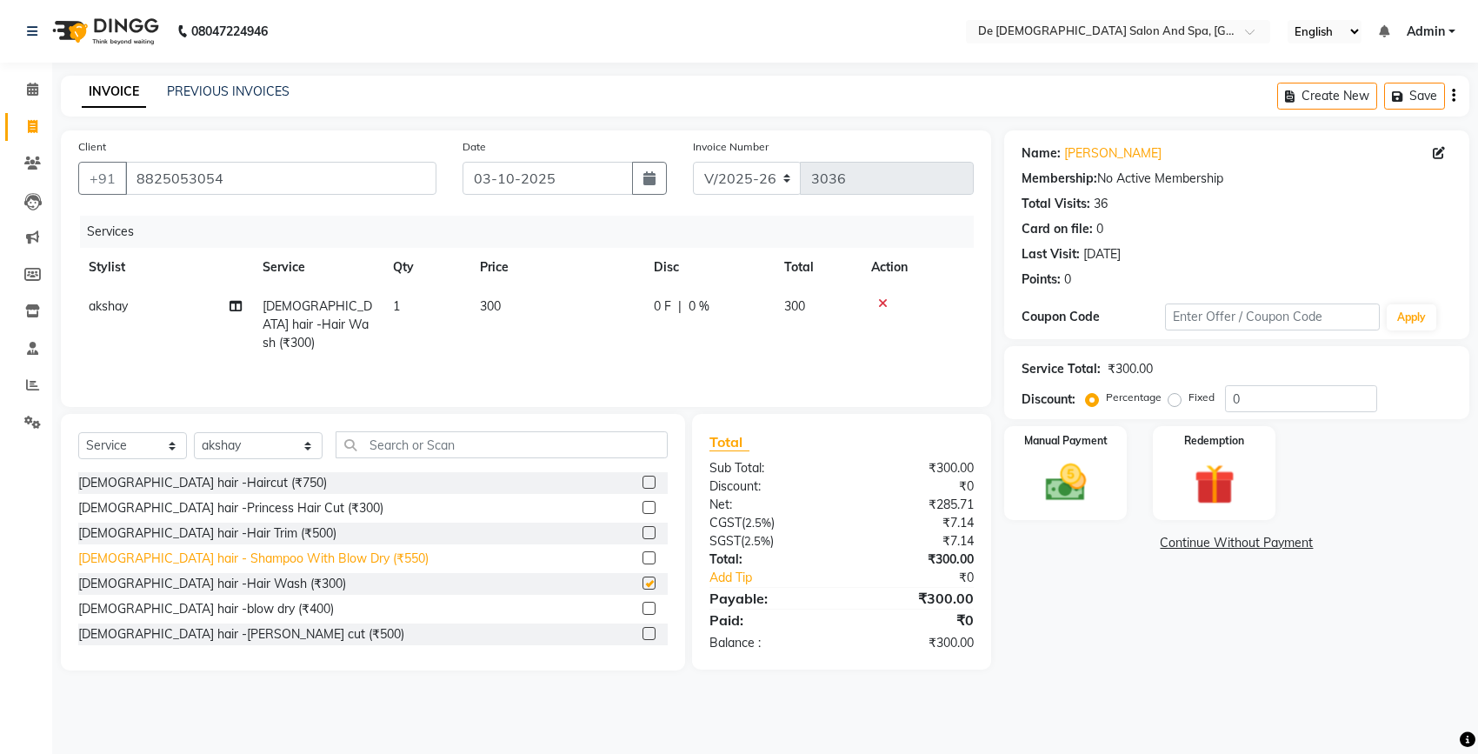
checkbox input "false"
click at [1057, 480] on img at bounding box center [1065, 482] width 69 height 49
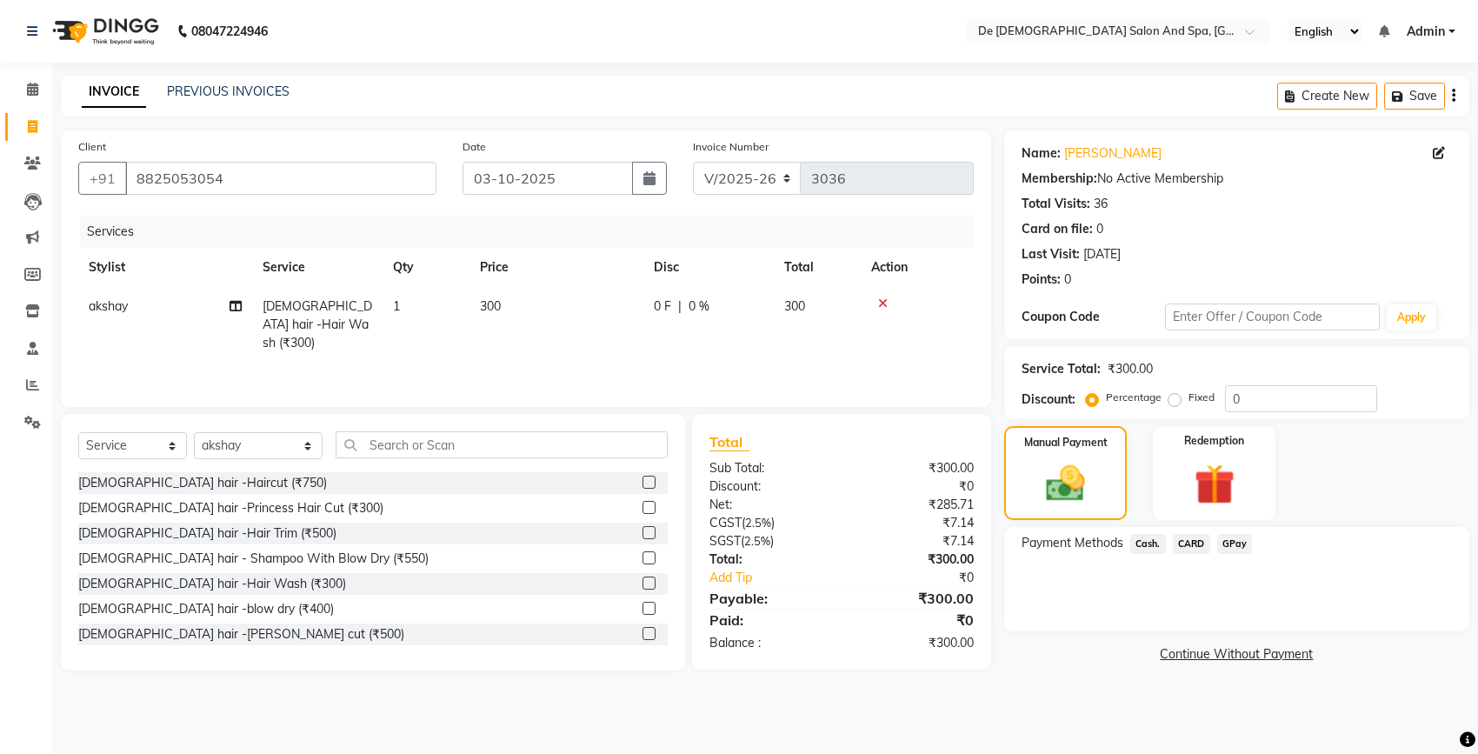
click at [1242, 535] on span "GPay" at bounding box center [1235, 544] width 36 height 20
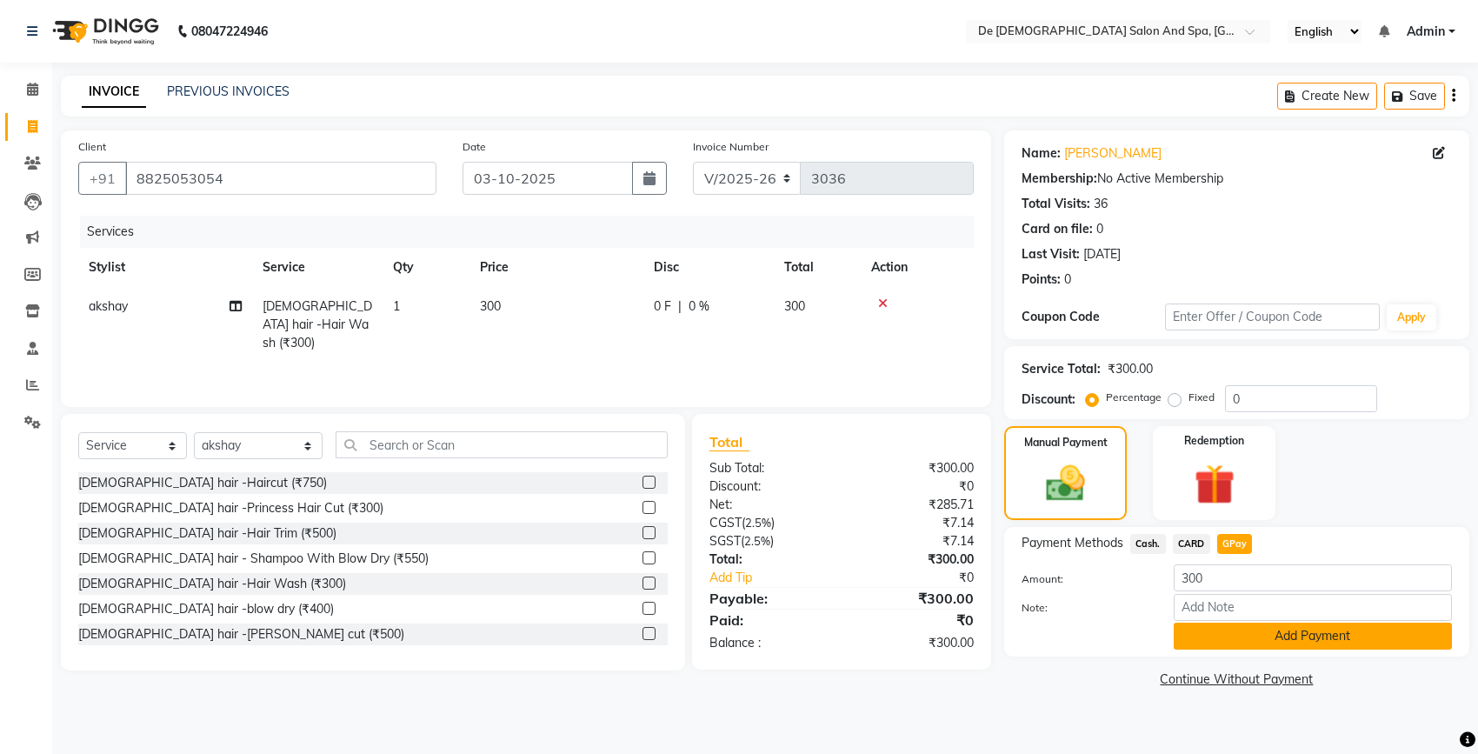
click at [1239, 644] on button "Add Payment" at bounding box center [1313, 636] width 278 height 27
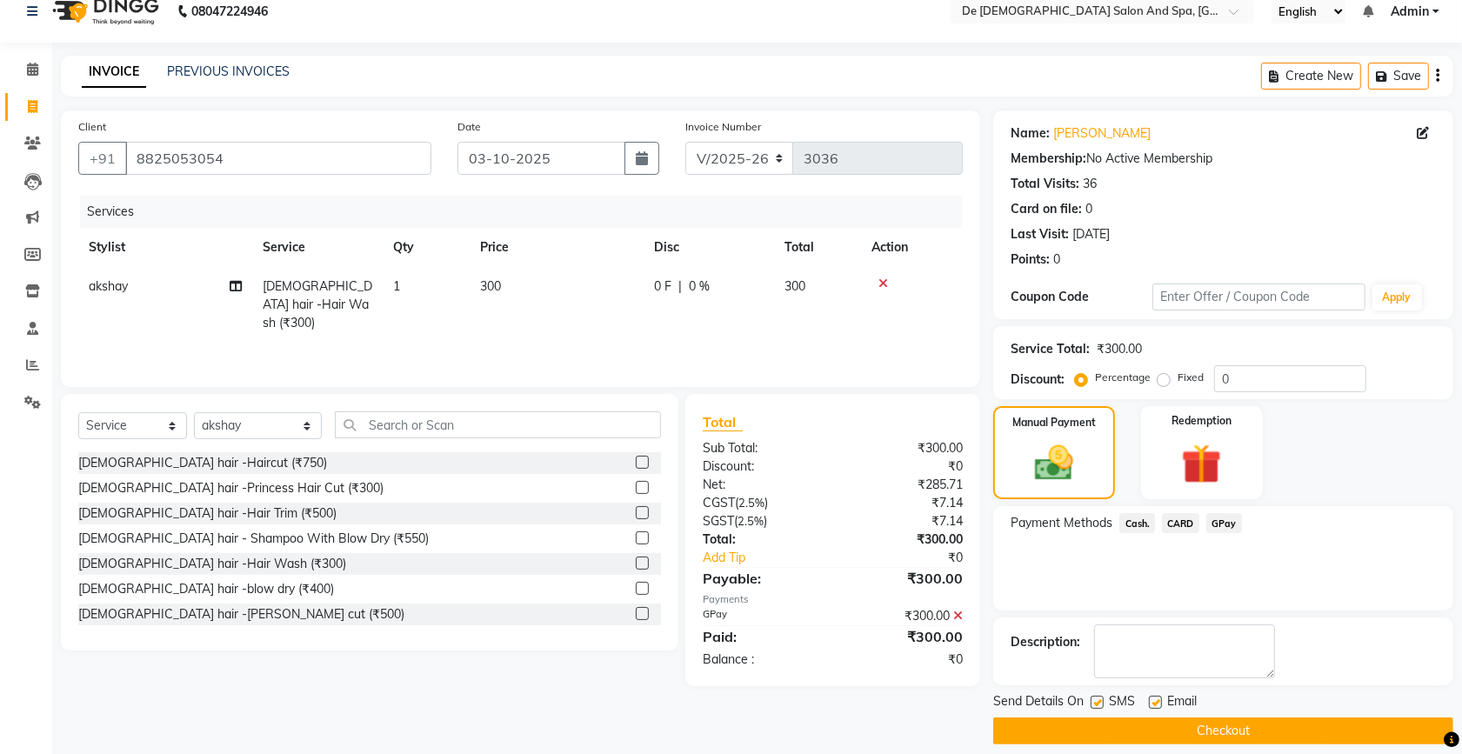
scroll to position [37, 0]
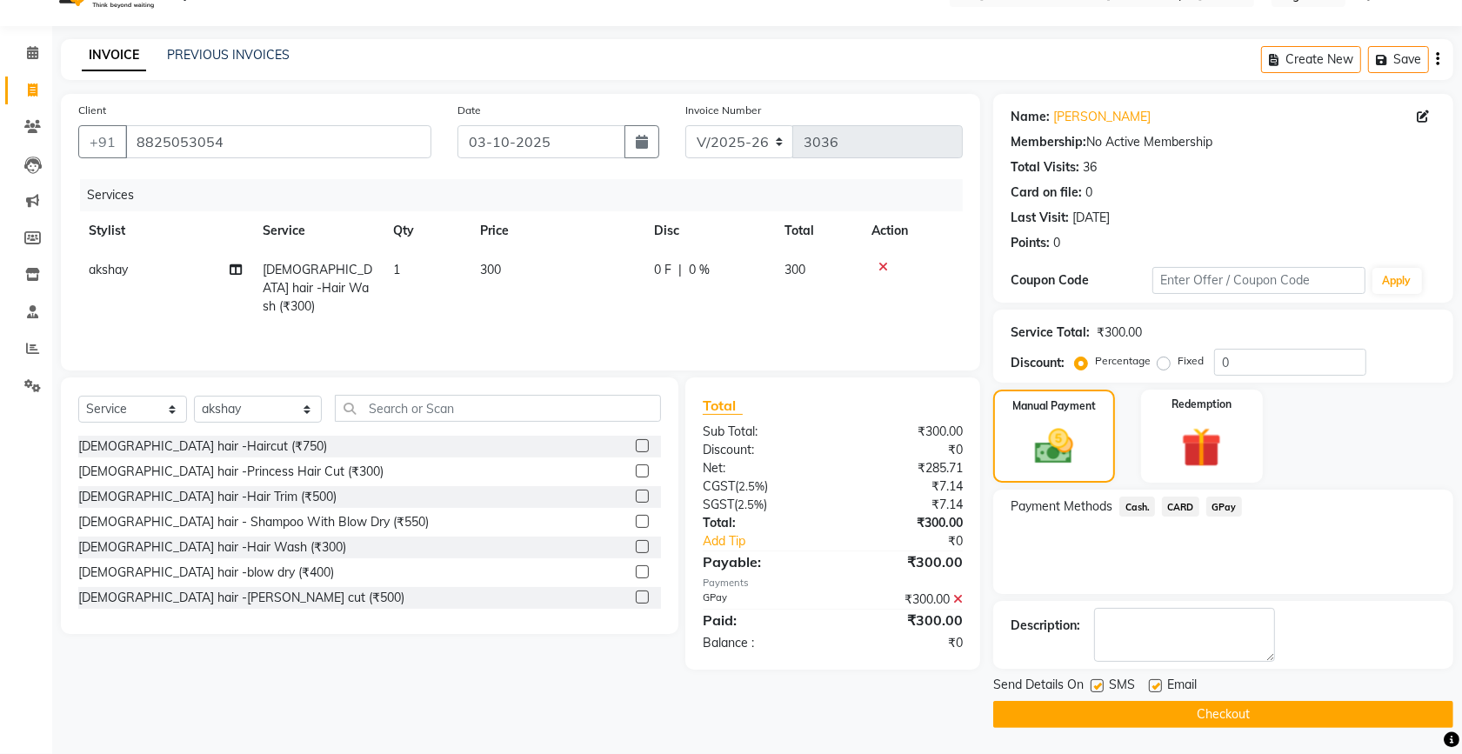
click at [1141, 710] on button "Checkout" at bounding box center [1223, 714] width 460 height 27
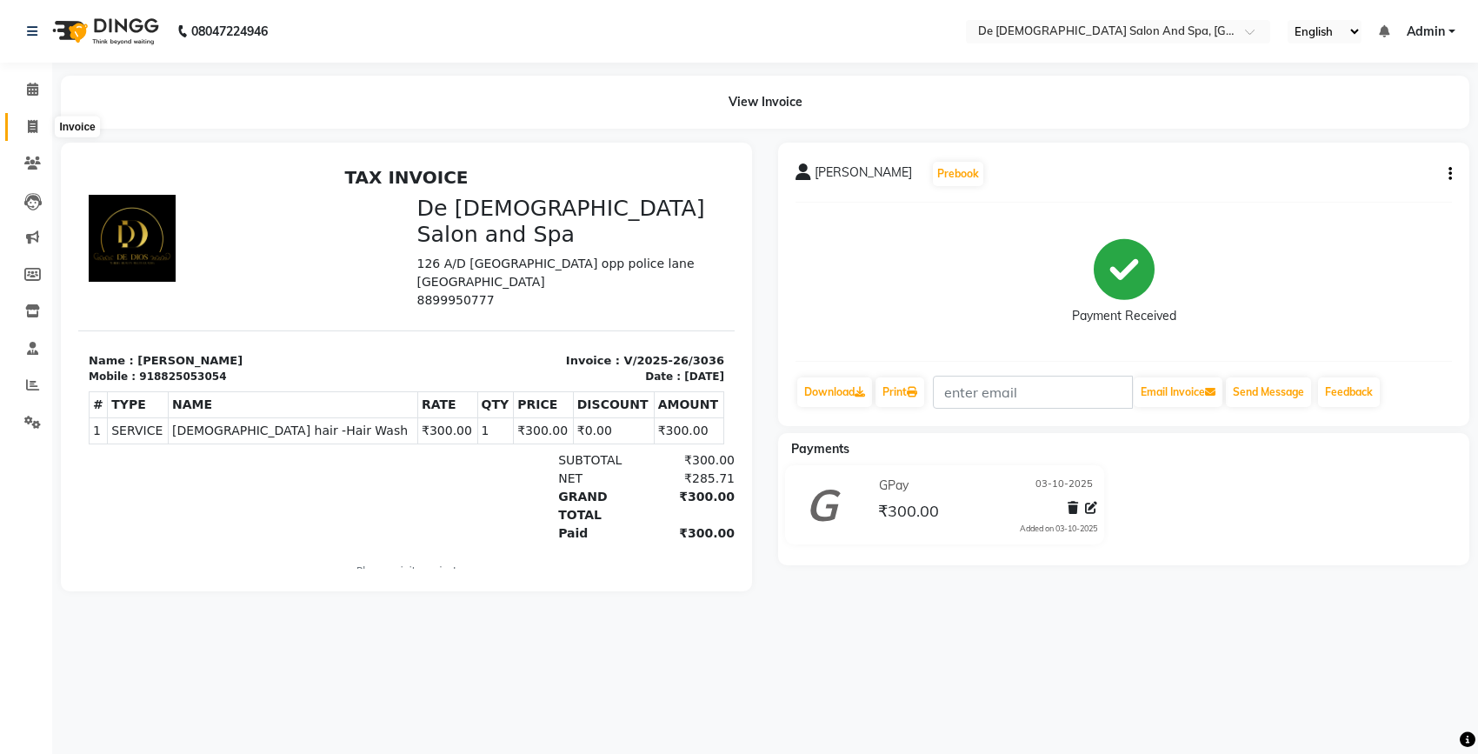
click at [31, 127] on icon at bounding box center [33, 126] width 10 height 13
select select "service"
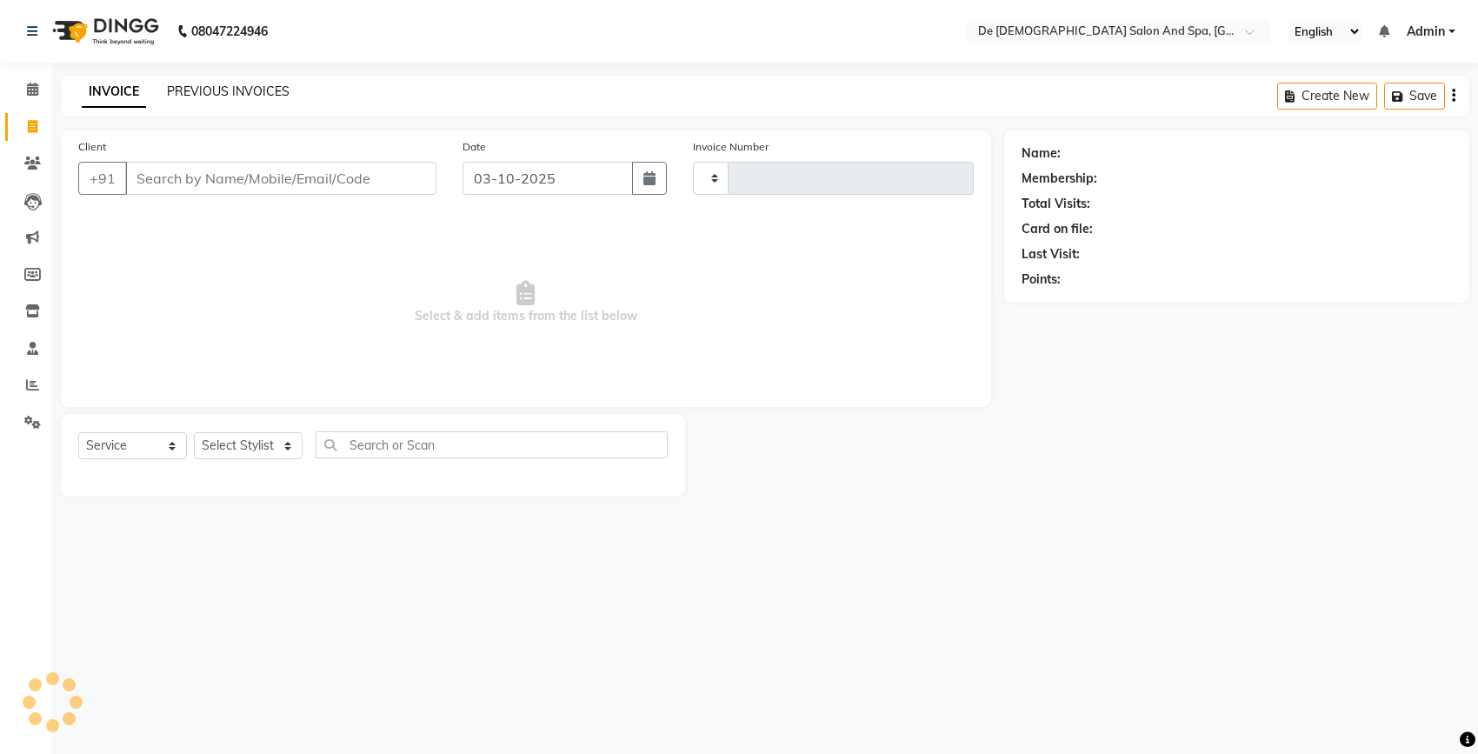
type input "3037"
select select "6431"
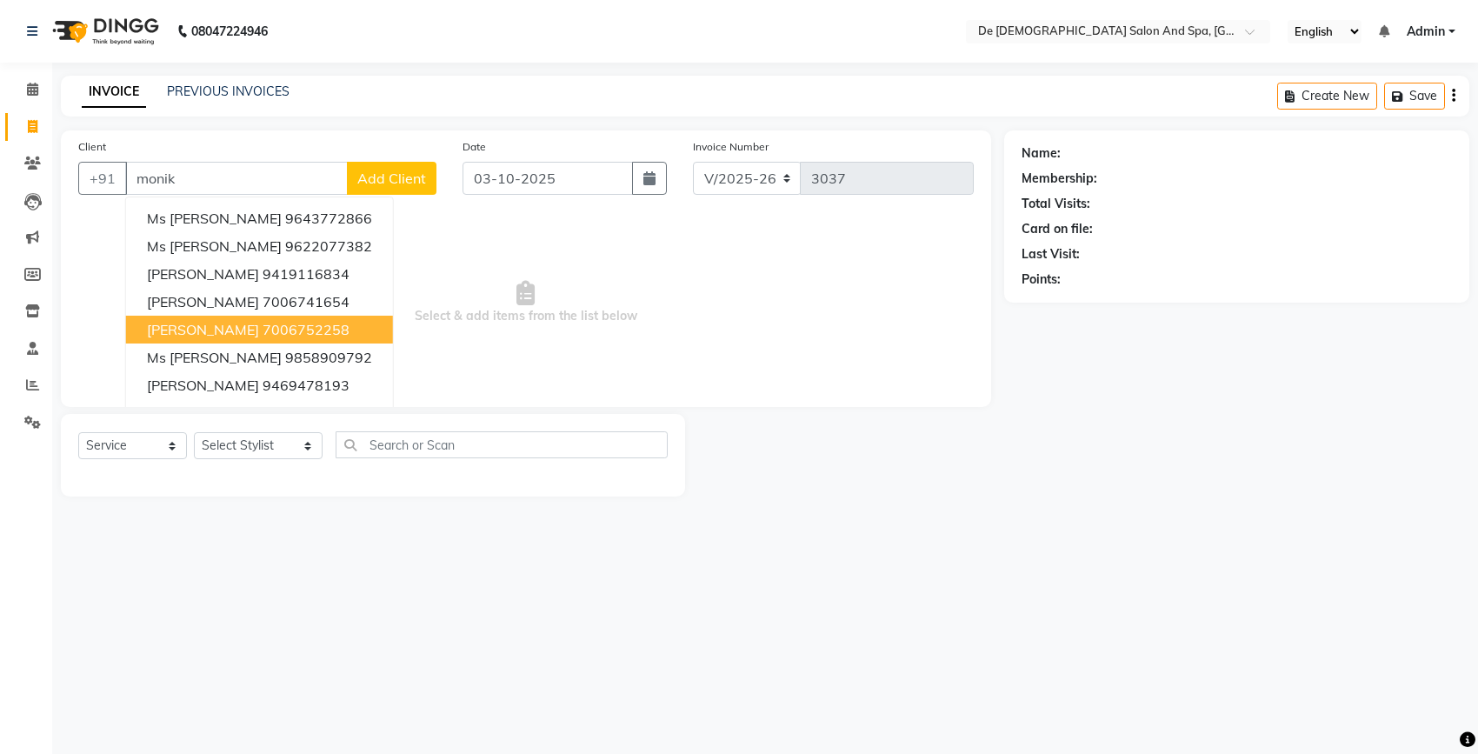
click at [274, 324] on ngb-highlight "7006752258" at bounding box center [306, 329] width 87 height 17
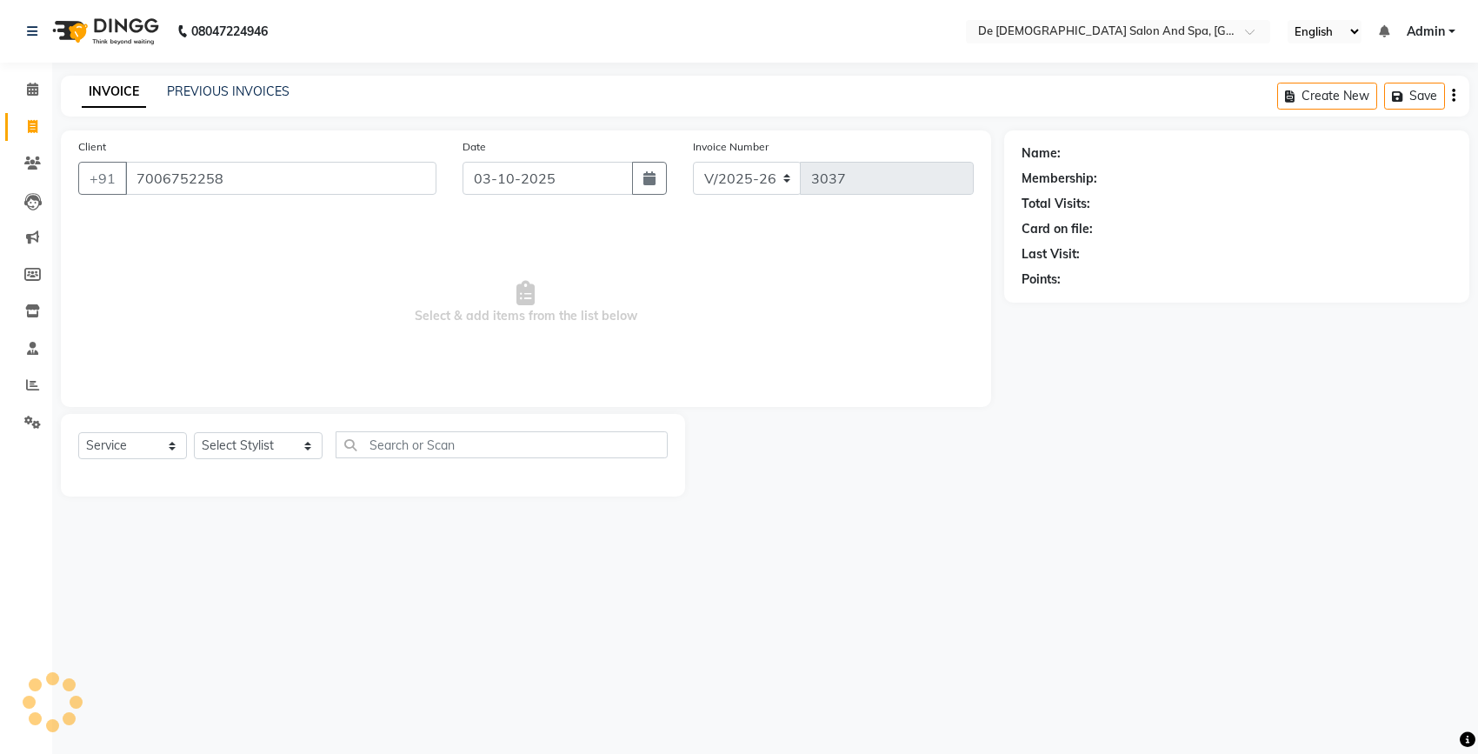
type input "7006752258"
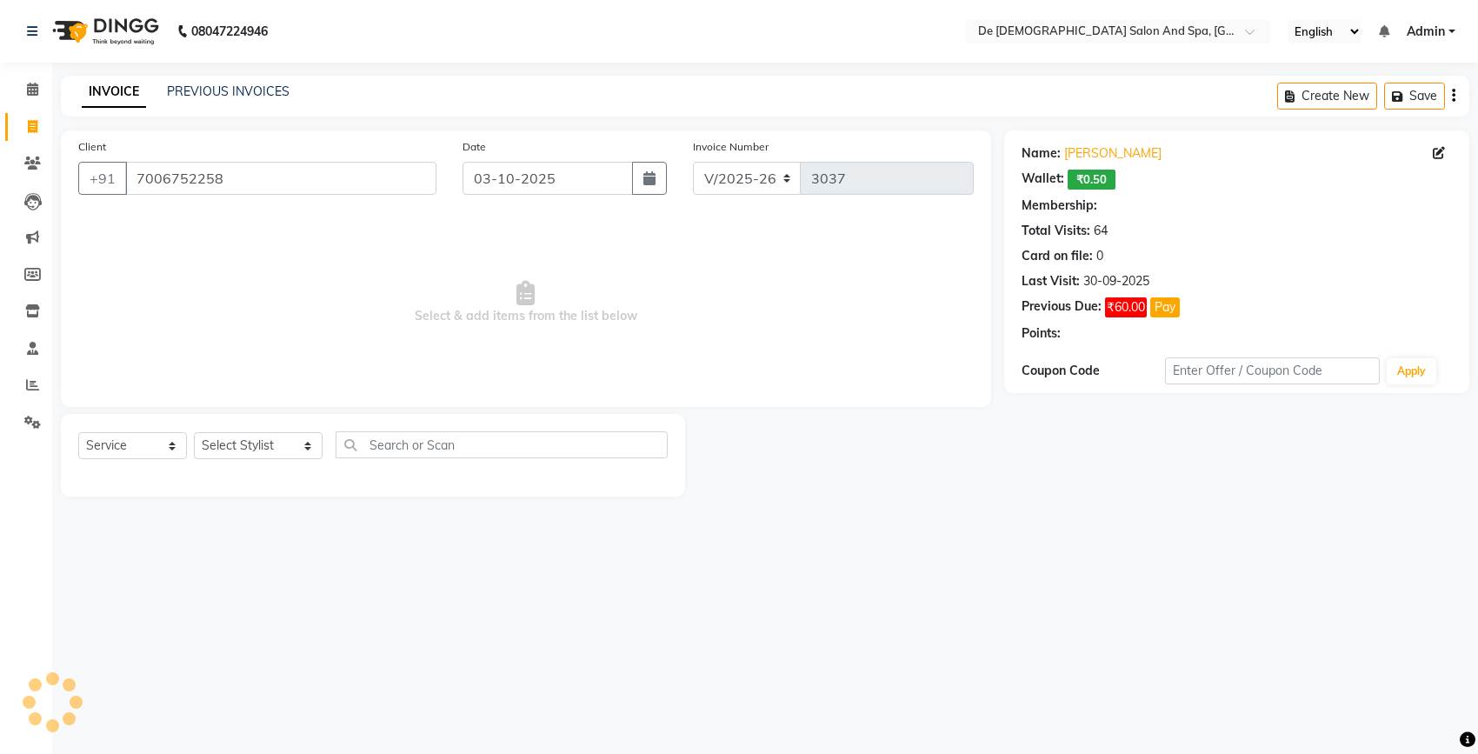
select select "1: Object"
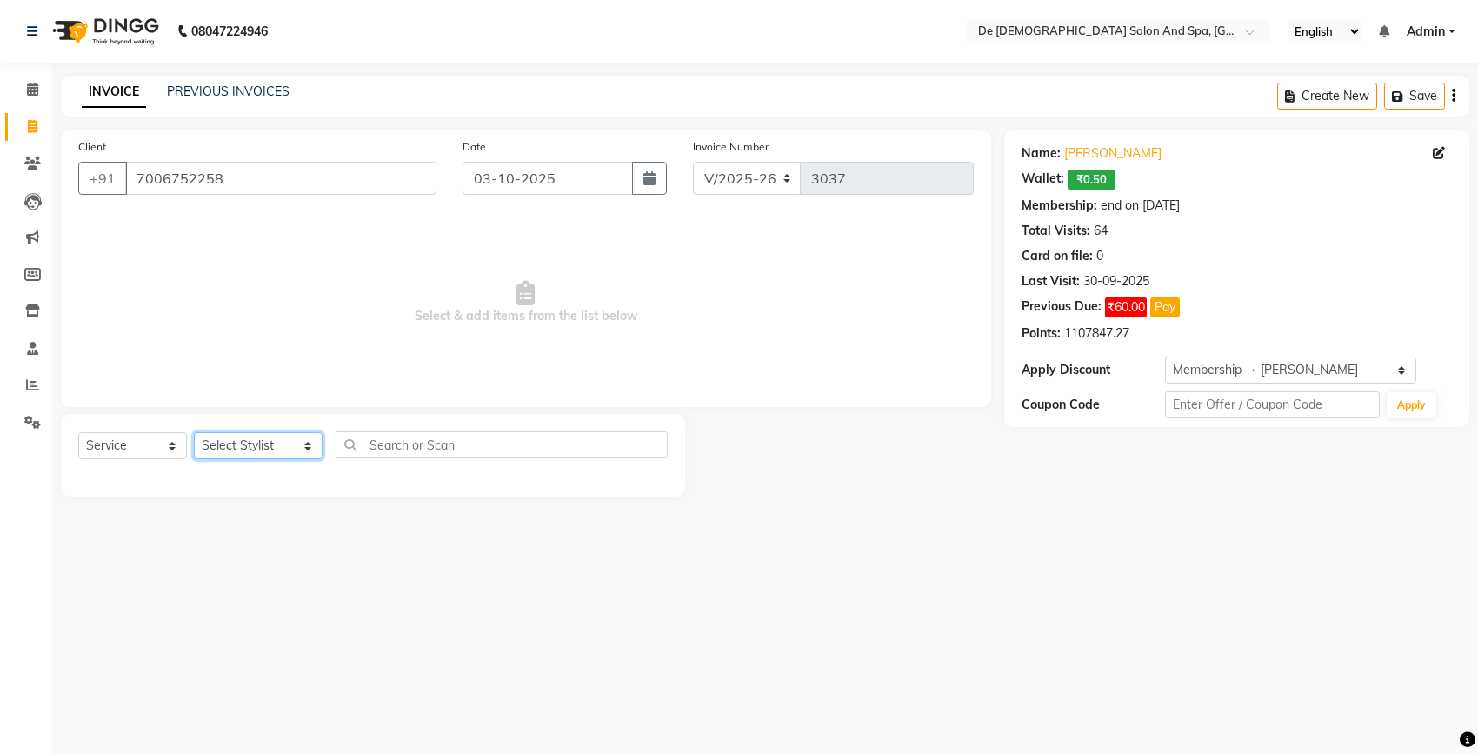
click at [271, 446] on select "Select Stylist akshay aman Arman Ashwani gunraj nadia nikita thappa nisha parve…" at bounding box center [258, 445] width 129 height 27
select select "51742"
click at [194, 432] on select "Select Stylist akshay aman Arman Ashwani gunraj nadia nikita thappa nisha parve…" at bounding box center [258, 445] width 129 height 27
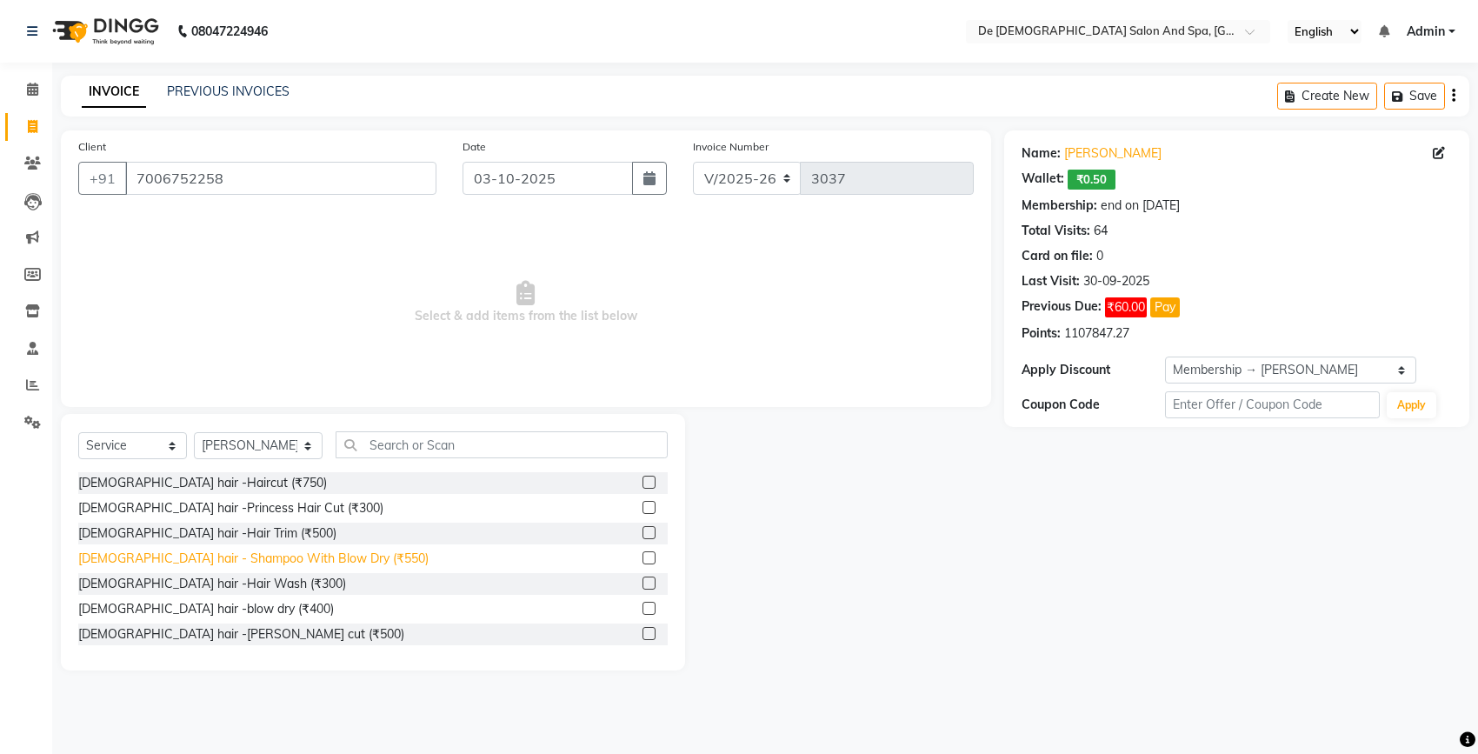
click at [310, 561] on div "Female hair - Shampoo With Blow Dry (₹550)" at bounding box center [253, 559] width 350 height 18
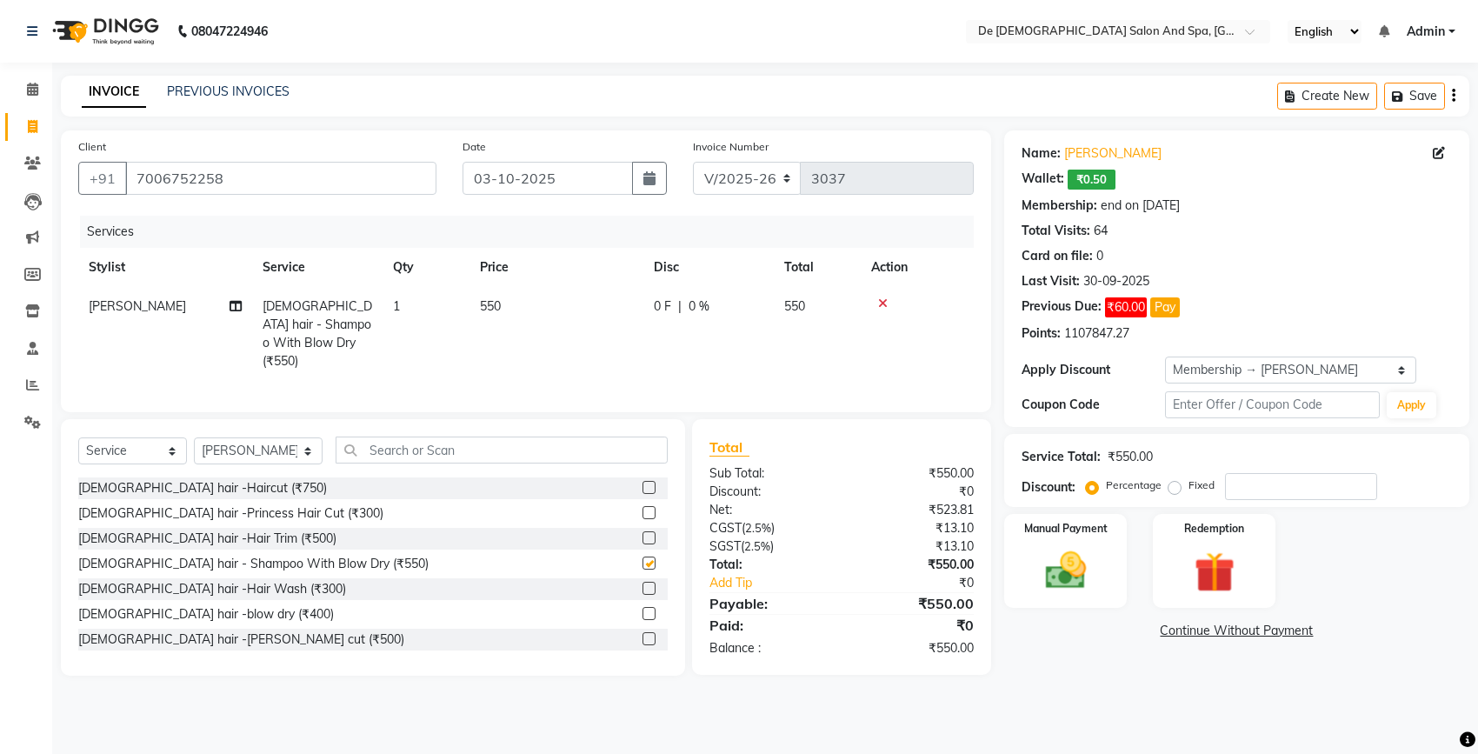
checkbox input "false"
click at [1266, 498] on input "number" at bounding box center [1301, 486] width 152 height 27
type input "20"
click at [1076, 579] on img at bounding box center [1065, 570] width 69 height 49
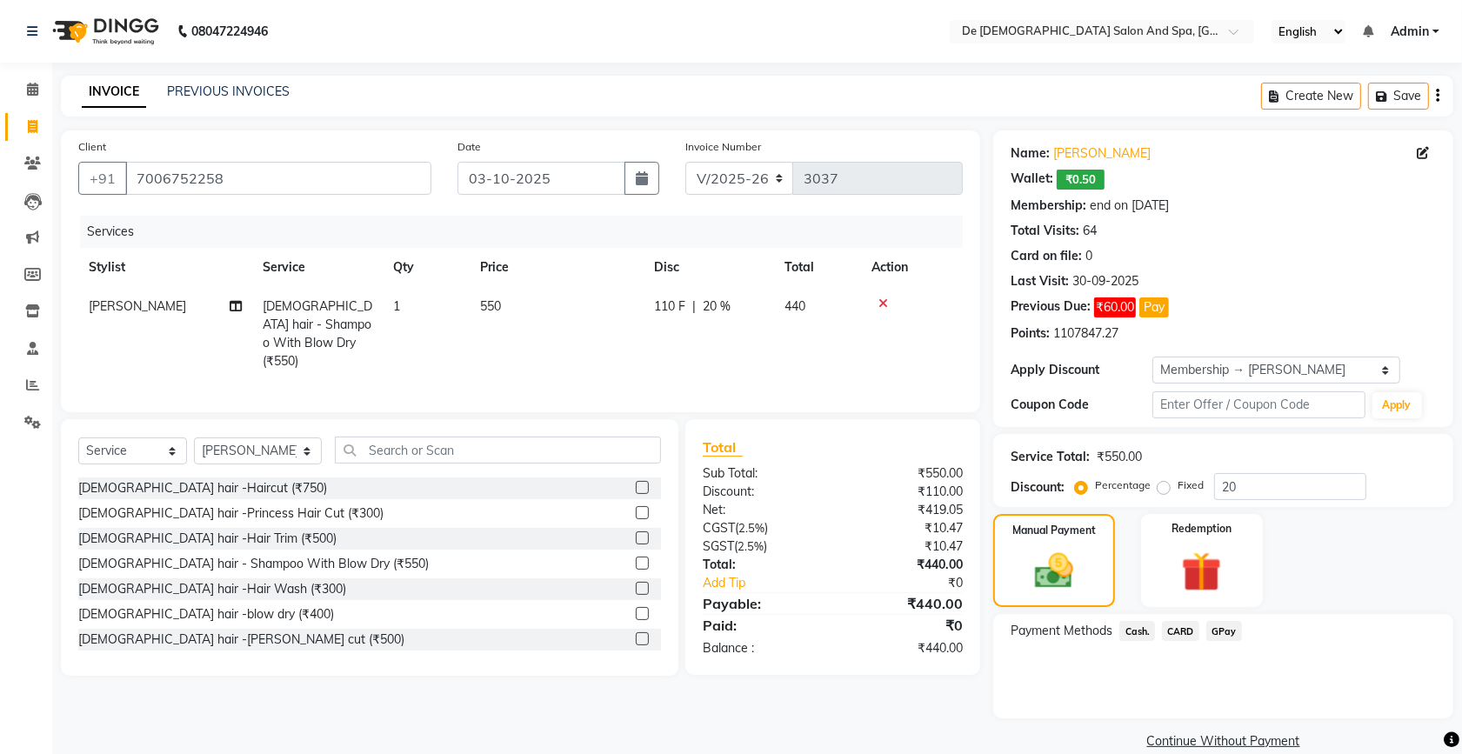
click at [1133, 630] on span "Cash." at bounding box center [1137, 631] width 36 height 20
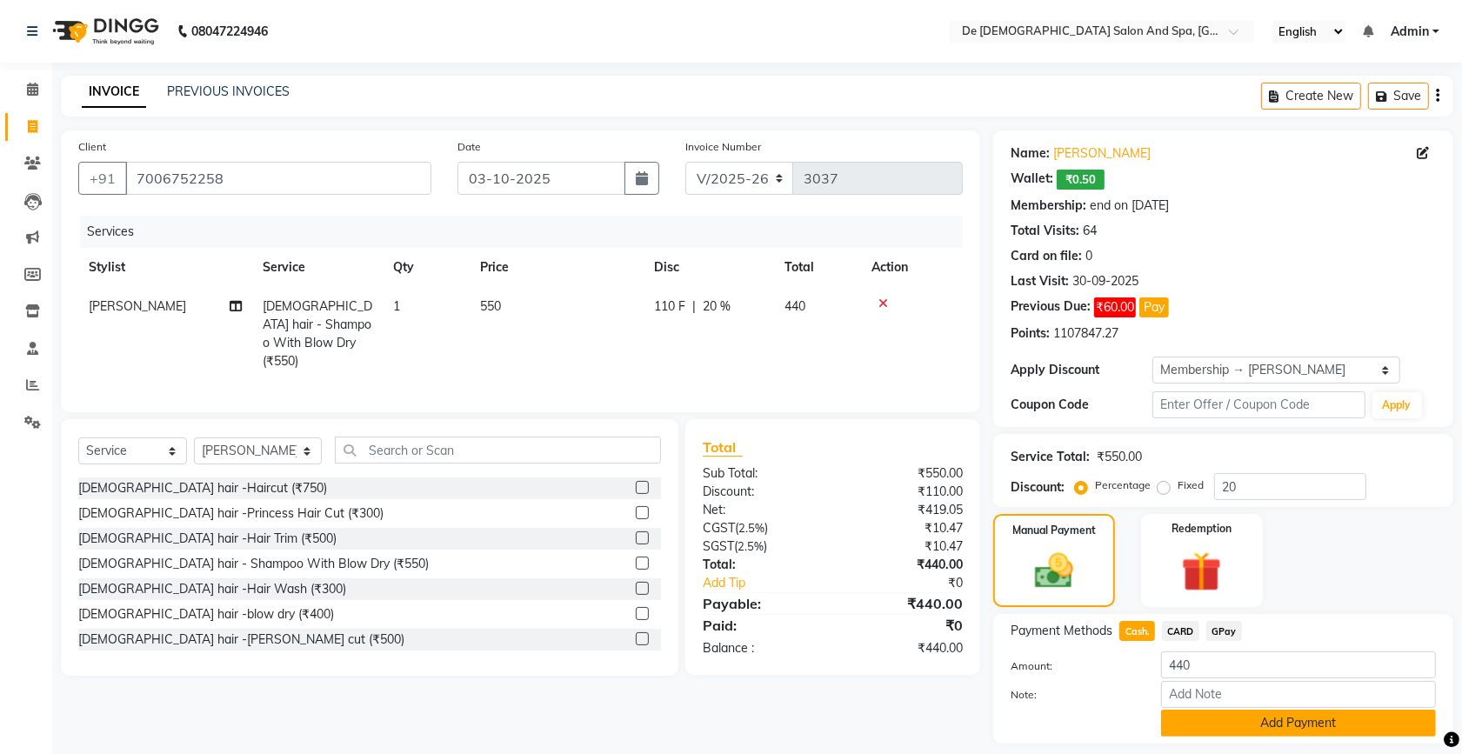
click at [1201, 724] on button "Add Payment" at bounding box center [1298, 723] width 275 height 27
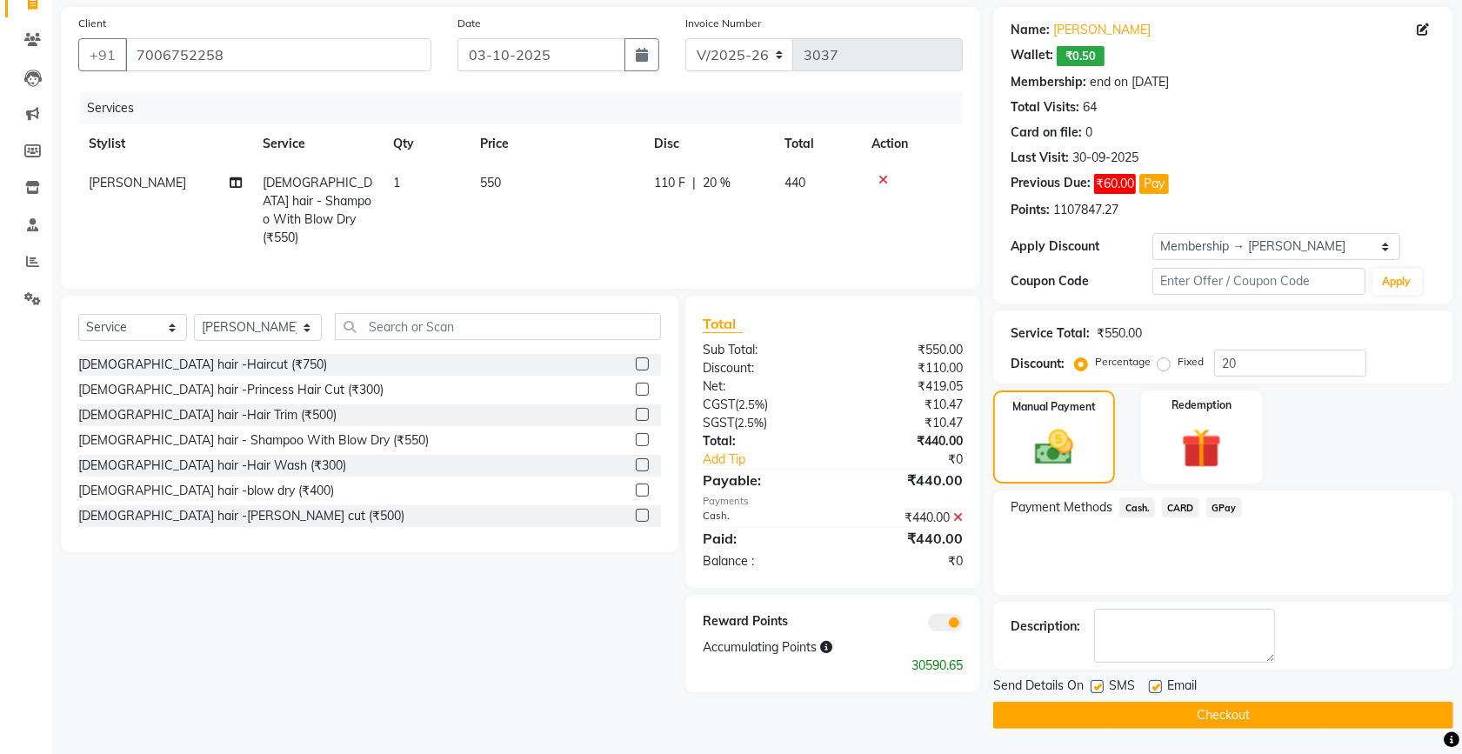
scroll to position [124, 0]
click at [1076, 714] on button "Checkout" at bounding box center [1223, 714] width 460 height 27
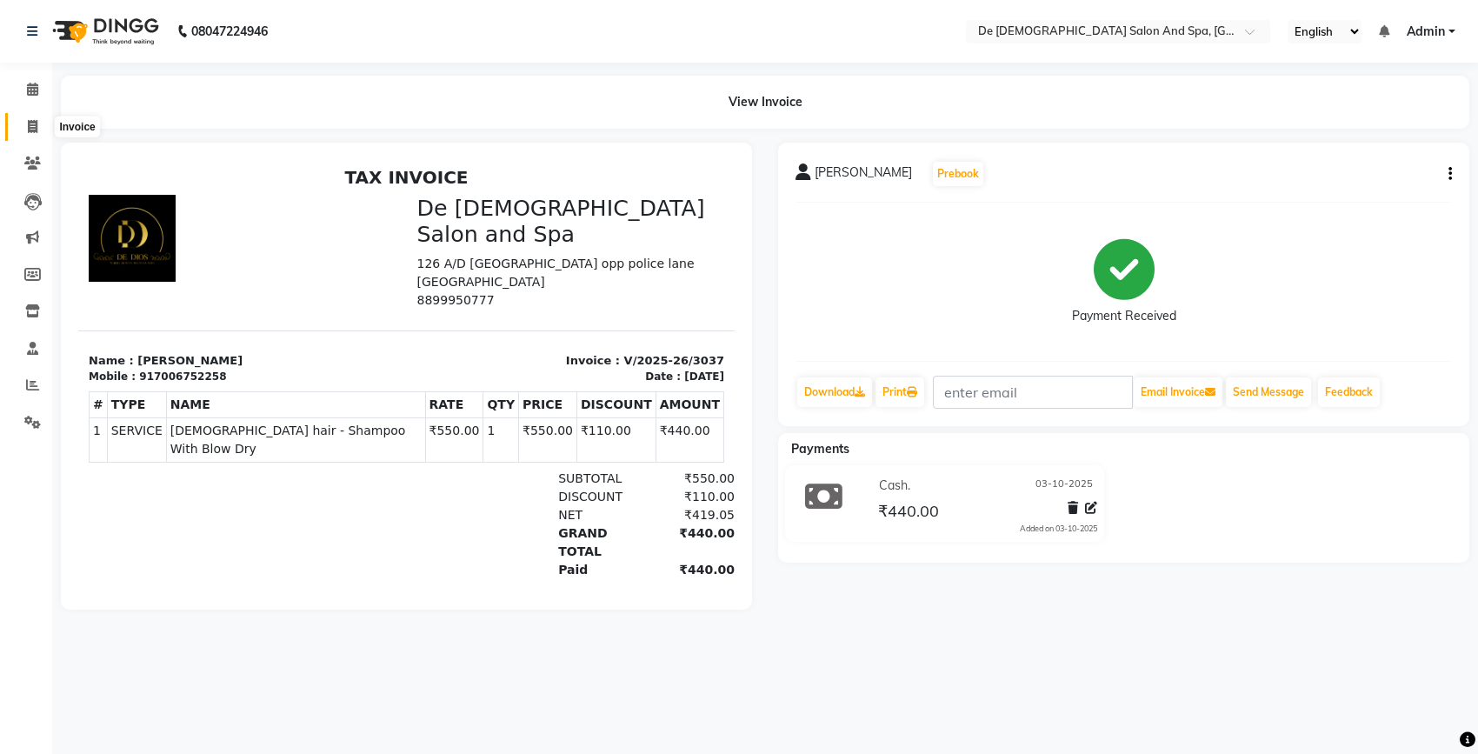
click at [20, 120] on span at bounding box center [32, 127] width 30 height 20
select select "service"
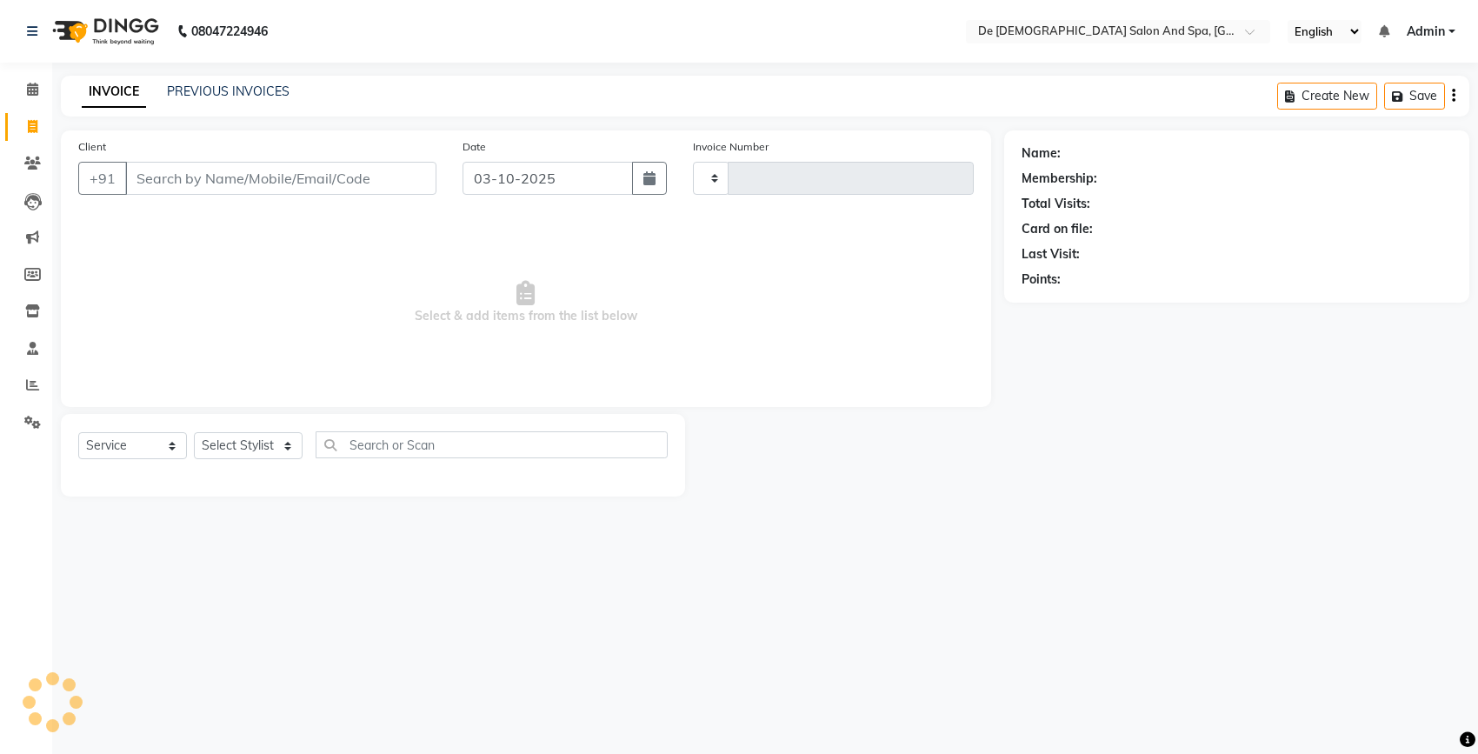
type input "3038"
select select "6431"
click at [183, 83] on div "PREVIOUS INVOICES" at bounding box center [228, 92] width 123 height 18
click at [187, 88] on link "PREVIOUS INVOICES" at bounding box center [228, 91] width 123 height 16
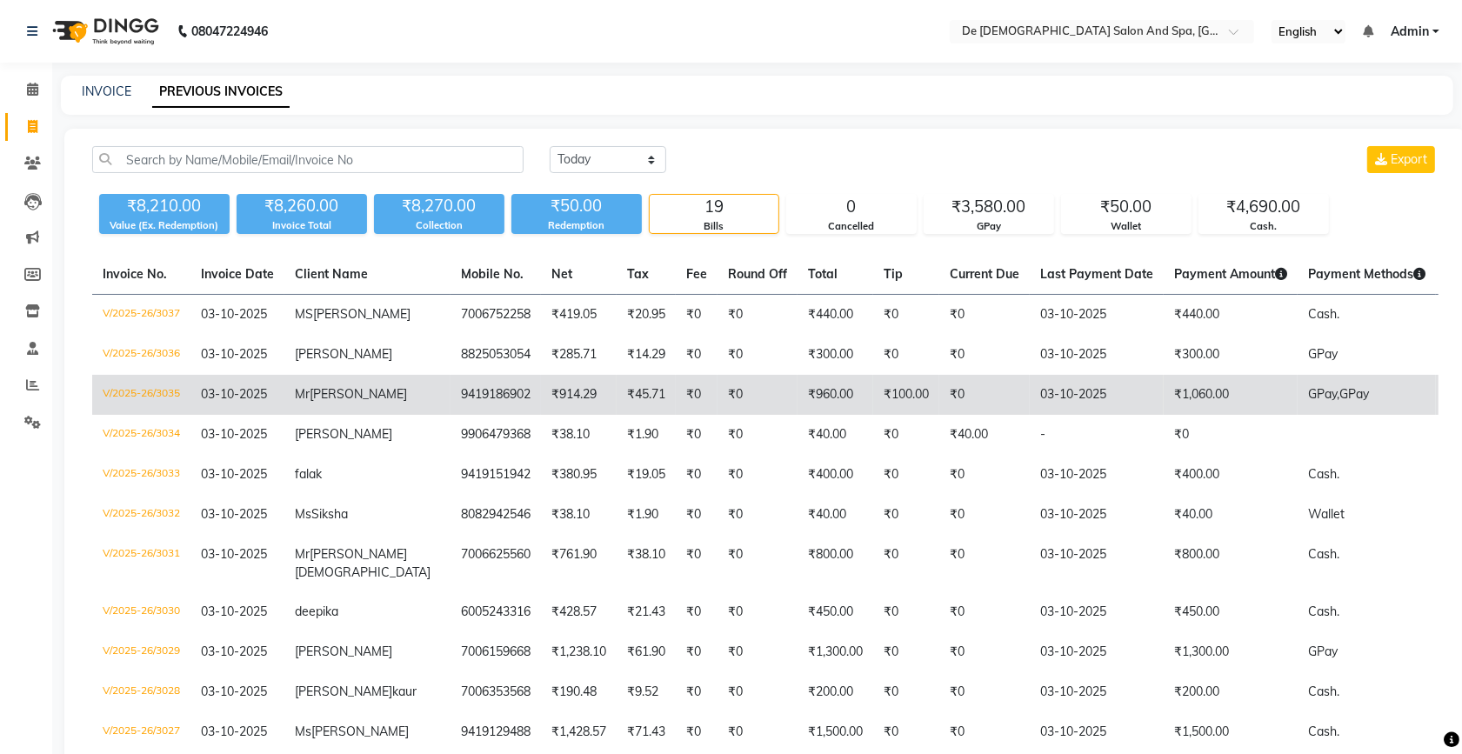
click at [797, 415] on td "₹960.00" at bounding box center [835, 395] width 76 height 40
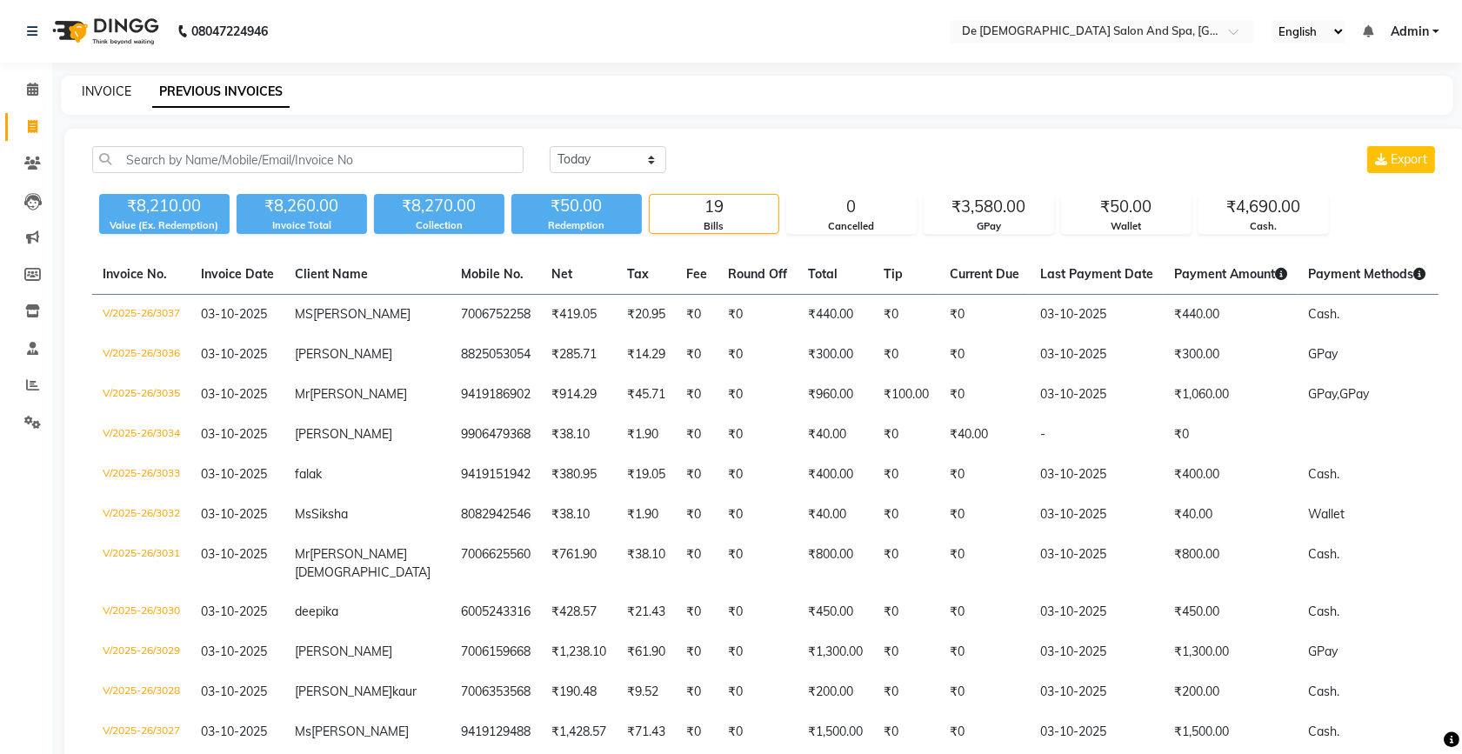
click at [117, 90] on link "INVOICE" at bounding box center [107, 91] width 50 height 16
select select "service"
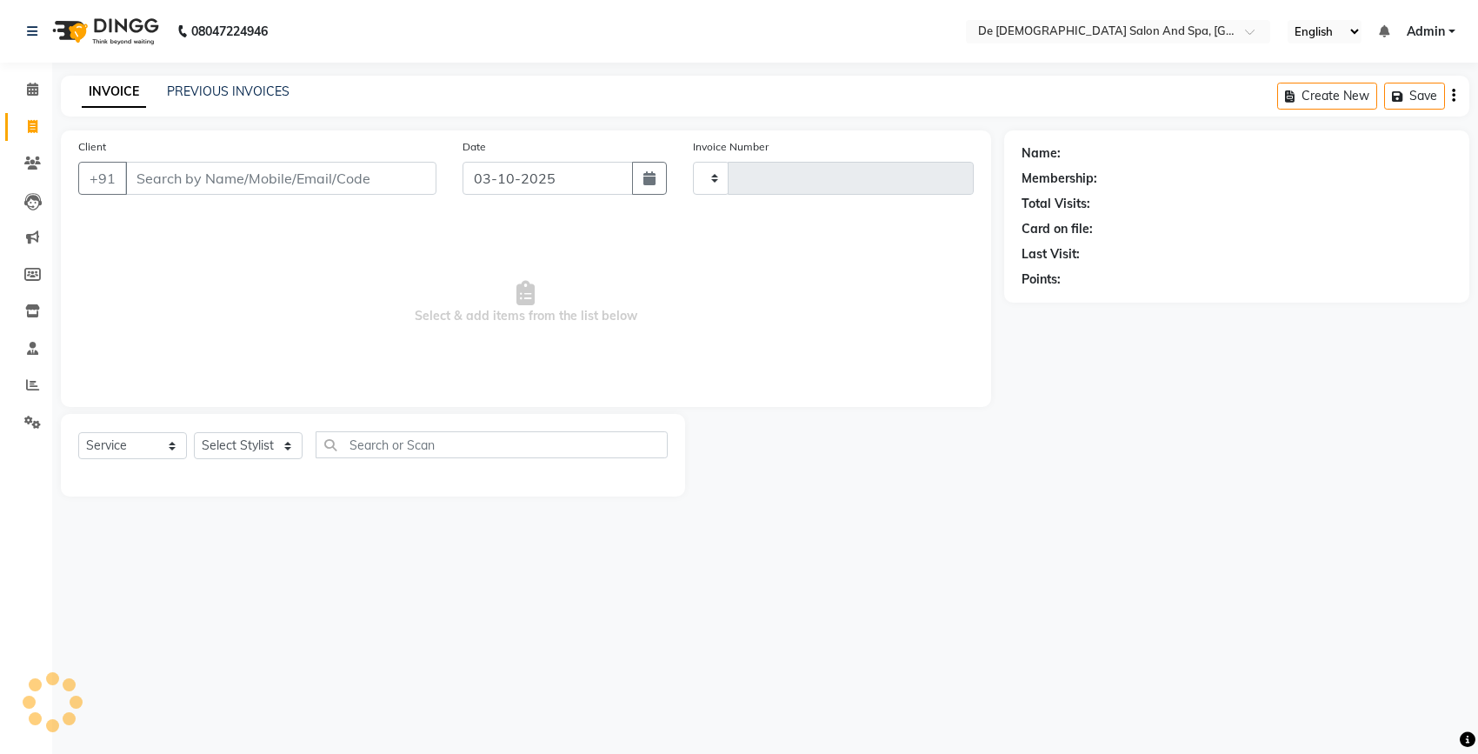
type input "3038"
select select "6431"
click at [220, 85] on link "PREVIOUS INVOICES" at bounding box center [228, 91] width 123 height 16
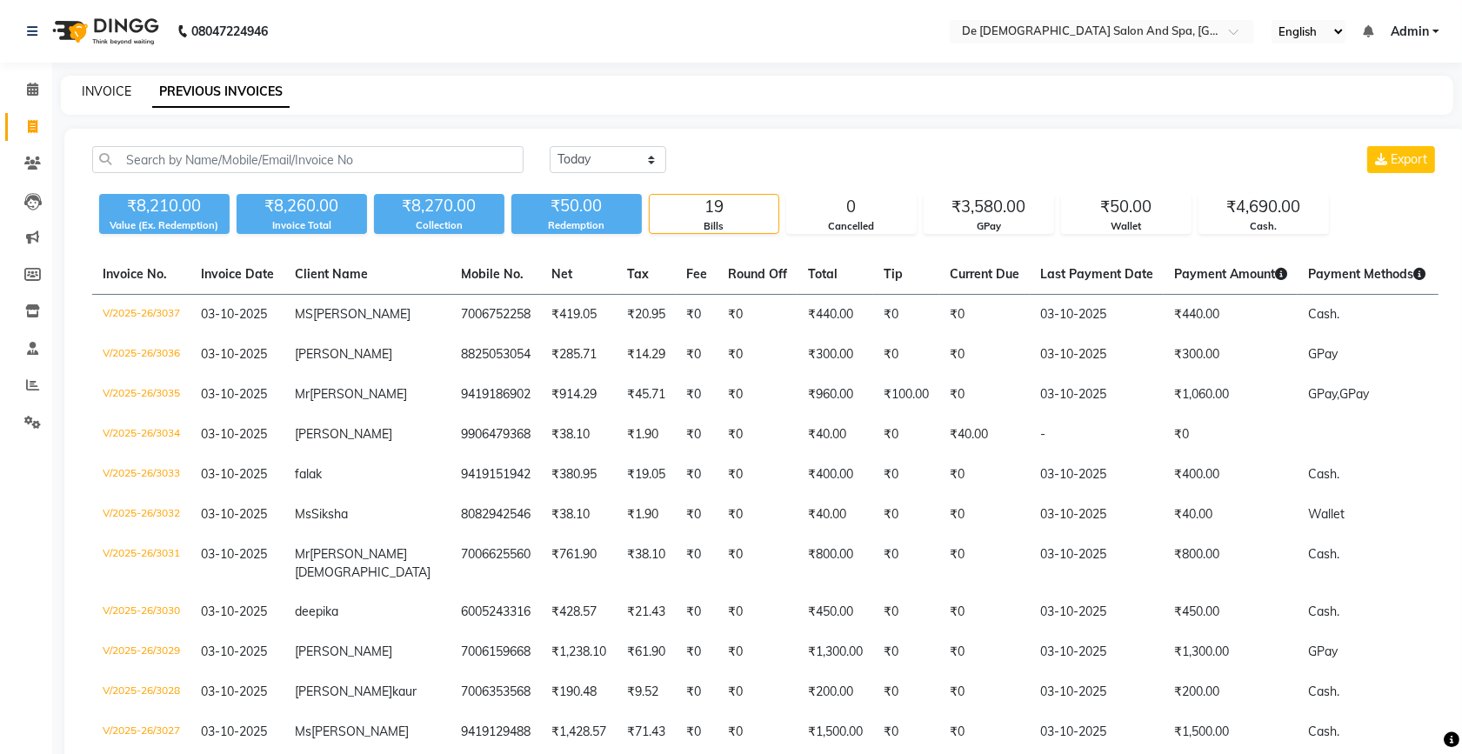
click at [101, 90] on link "INVOICE" at bounding box center [107, 91] width 50 height 16
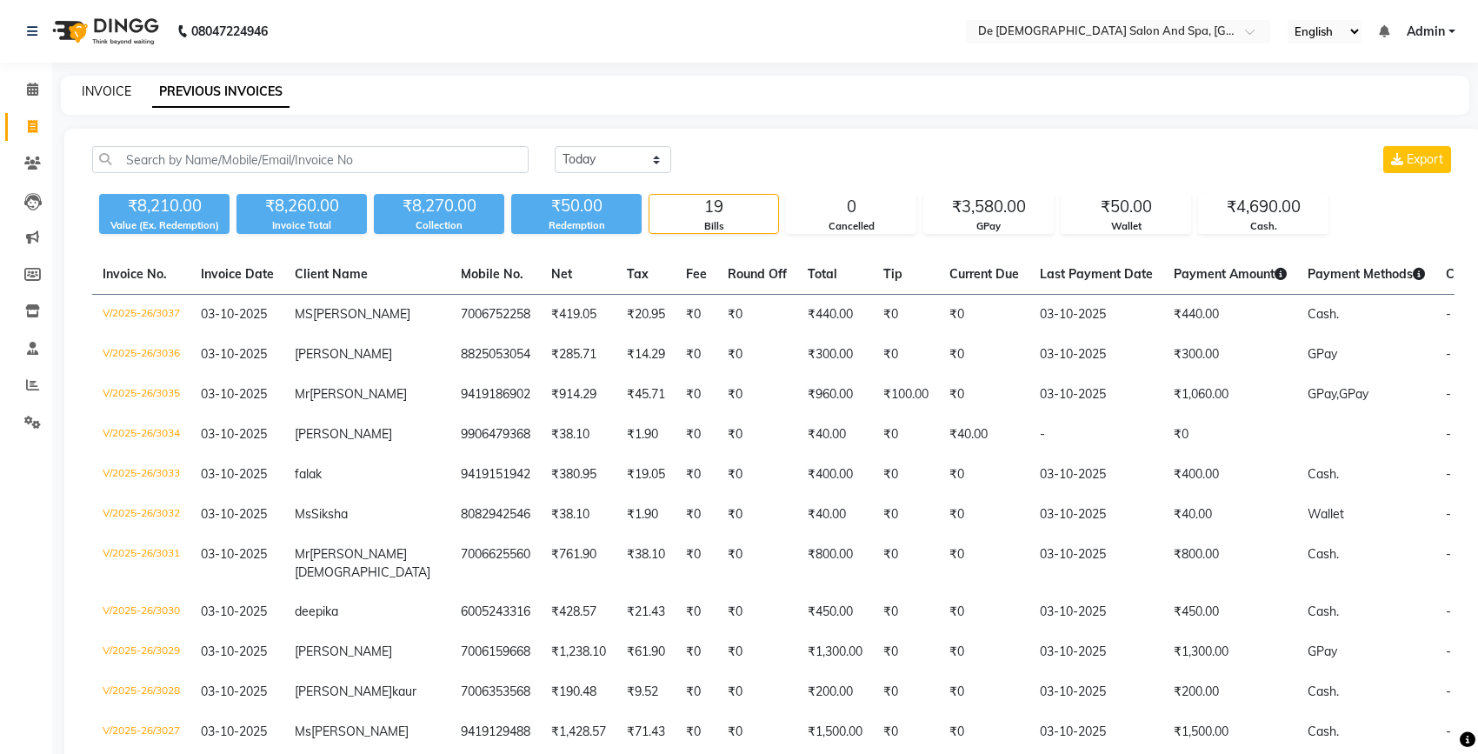
select select "service"
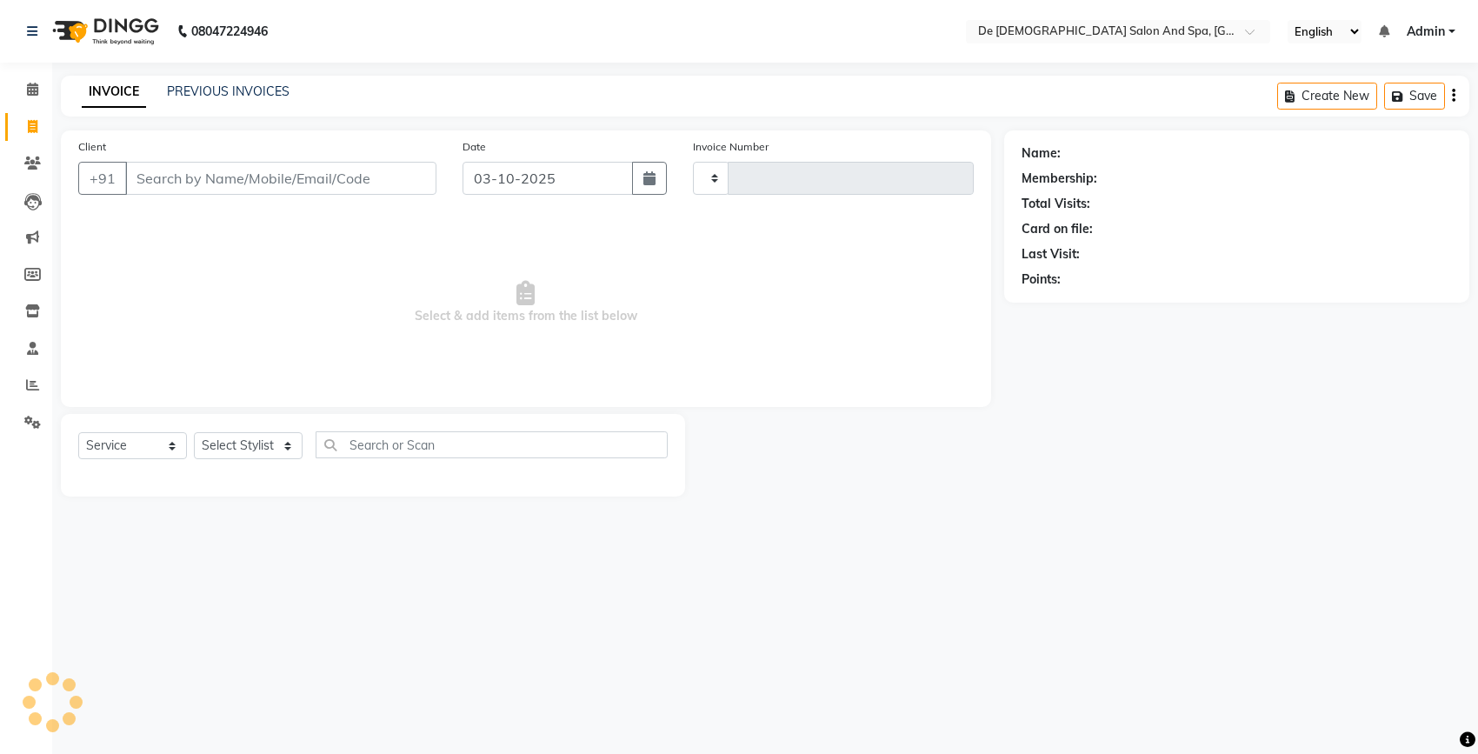
type input "3038"
select select "6431"
click at [330, 178] on input "Client" at bounding box center [280, 178] width 311 height 33
click at [246, 440] on select "Select Stylist akshay aman Arman Ashwani gunraj nadia nikita thappa nisha parve…" at bounding box center [258, 445] width 129 height 27
select select "49201"
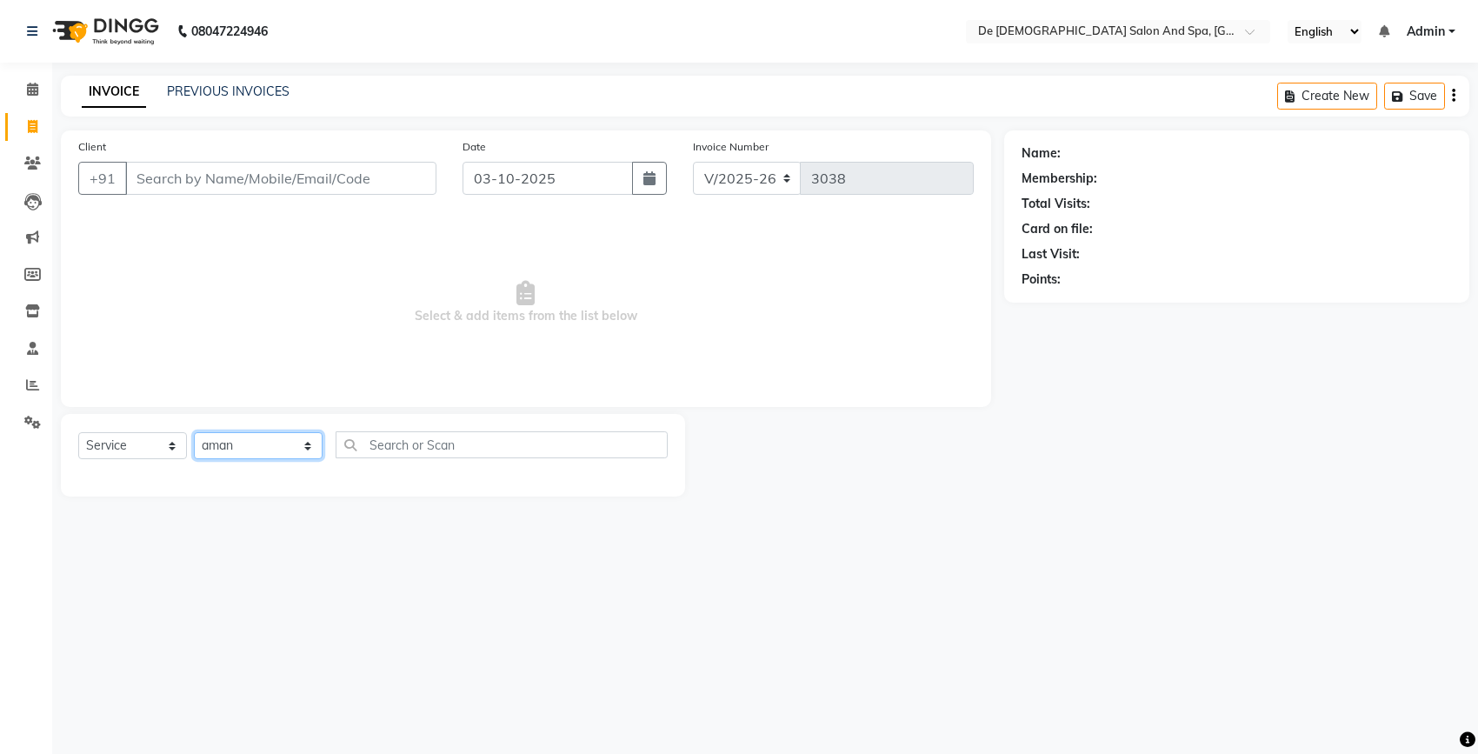
click at [194, 432] on select "Select Stylist akshay aman Arman Ashwani gunraj nadia nikita thappa nisha parve…" at bounding box center [258, 445] width 129 height 27
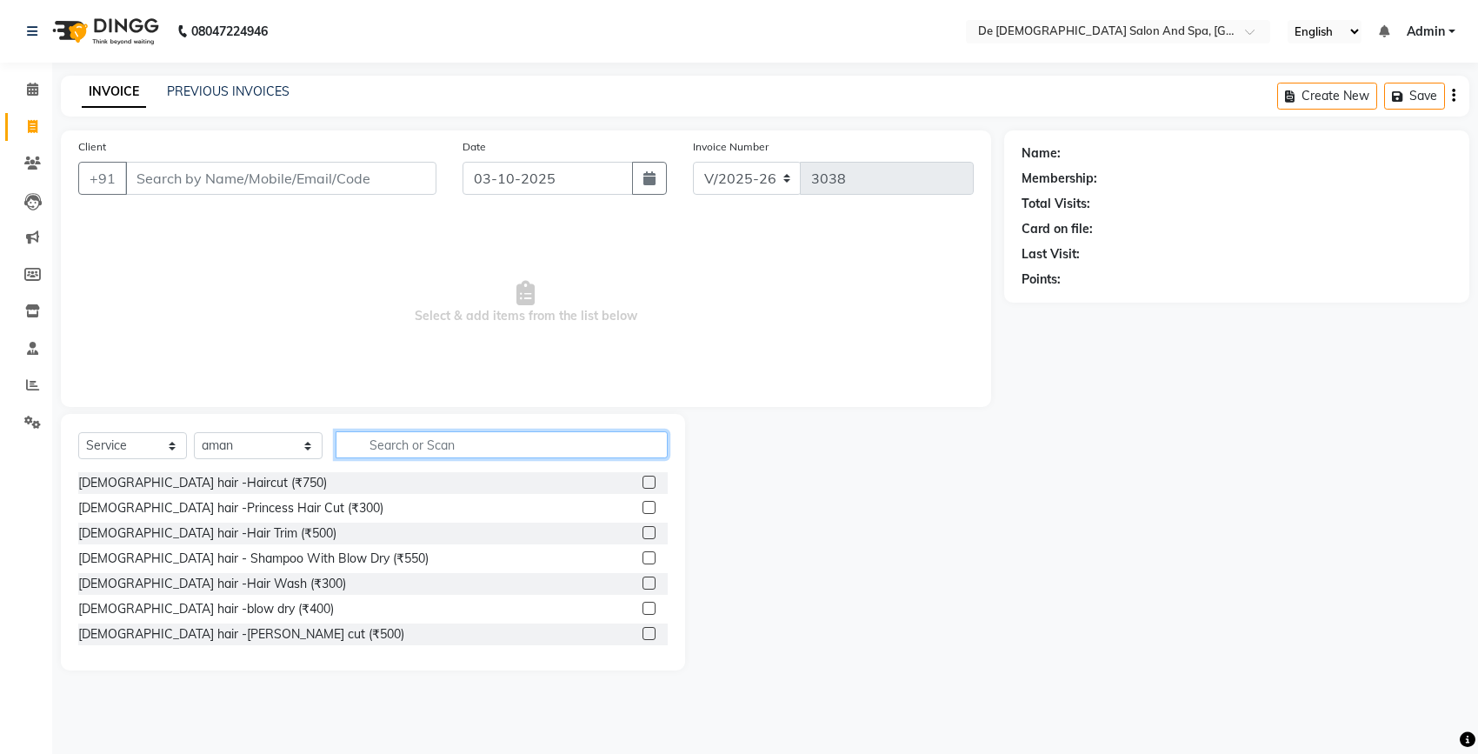
click at [389, 453] on input "text" at bounding box center [502, 444] width 332 height 27
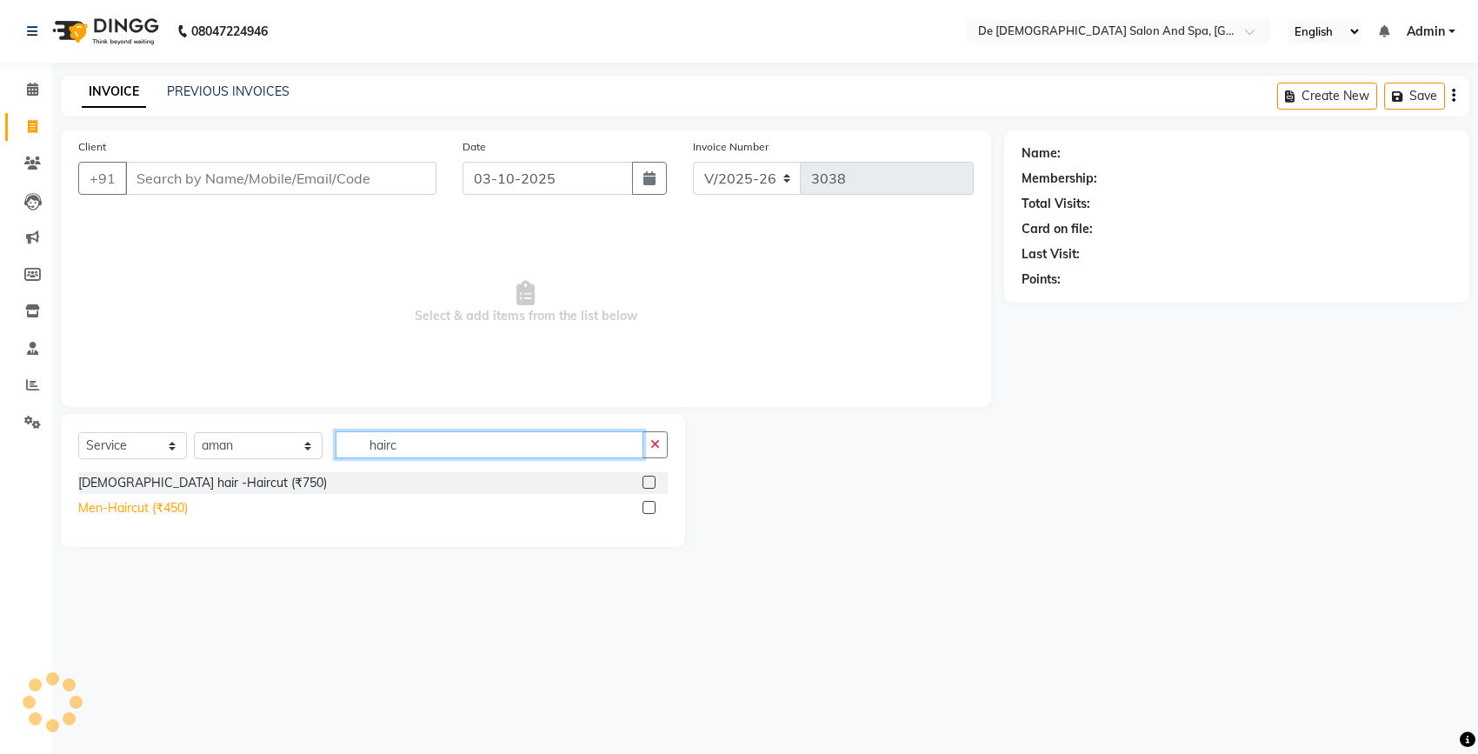
type input "hairc"
click at [128, 510] on div "Men-Haircut (₹450)" at bounding box center [133, 508] width 110 height 18
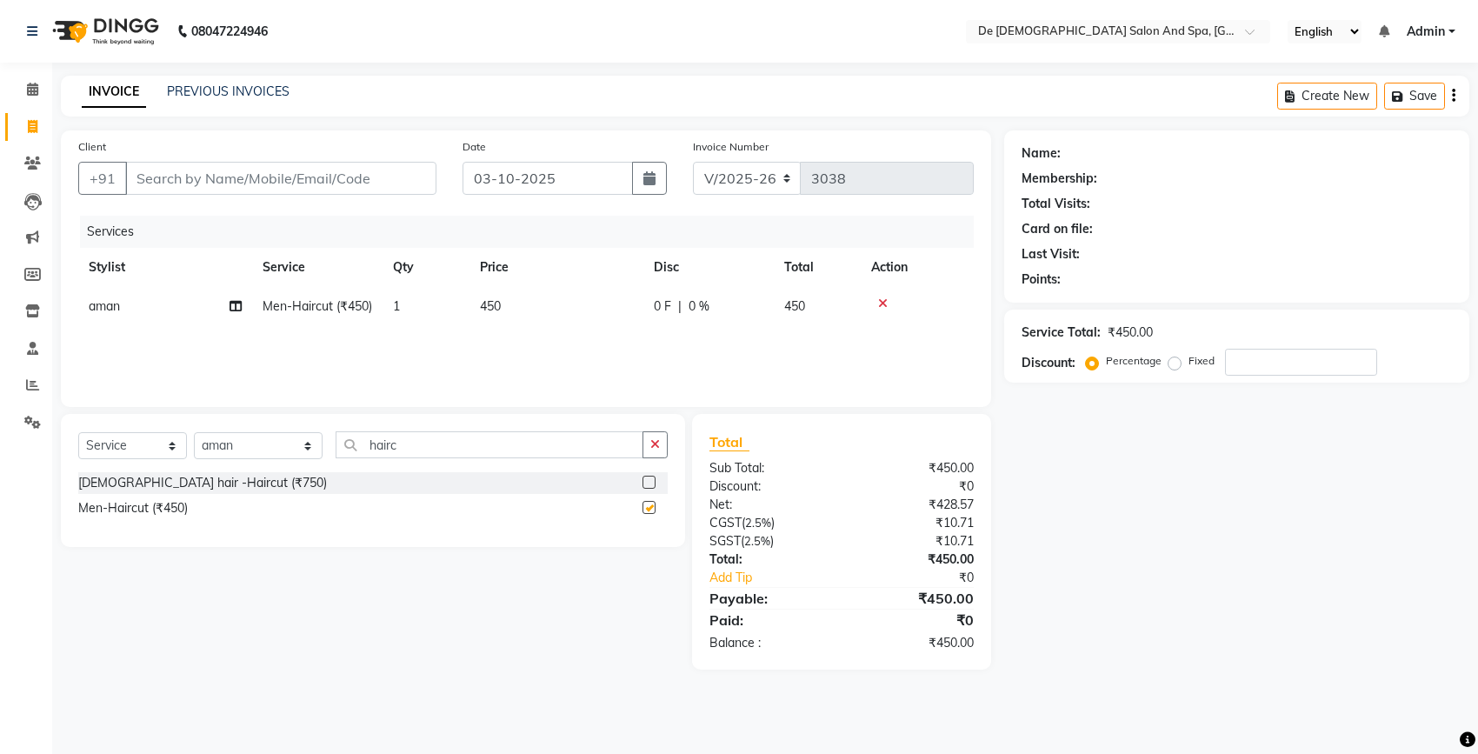
checkbox input "false"
click at [654, 438] on icon "button" at bounding box center [655, 444] width 10 height 12
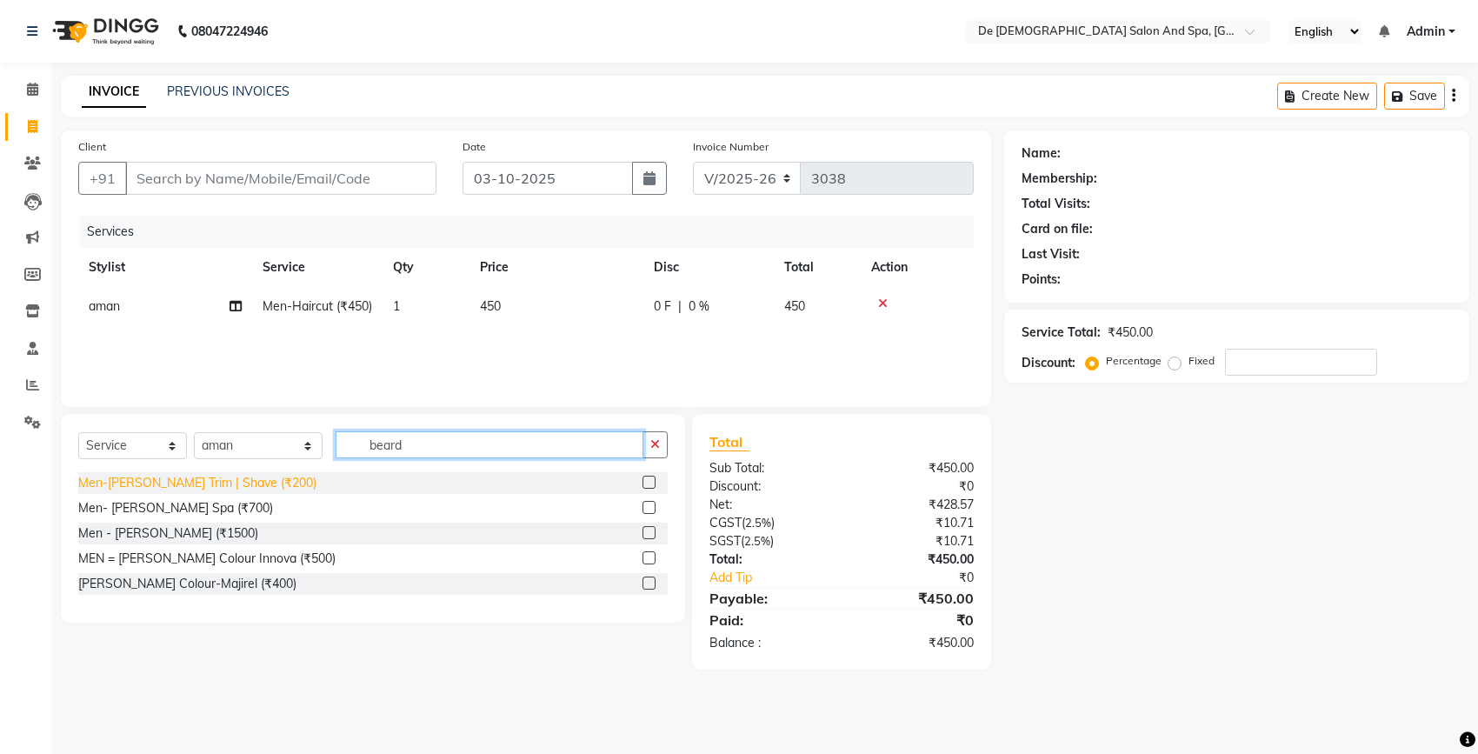
type input "beard"
click at [226, 487] on div "Men-Beard Trim | Shave (₹200)" at bounding box center [197, 483] width 238 height 18
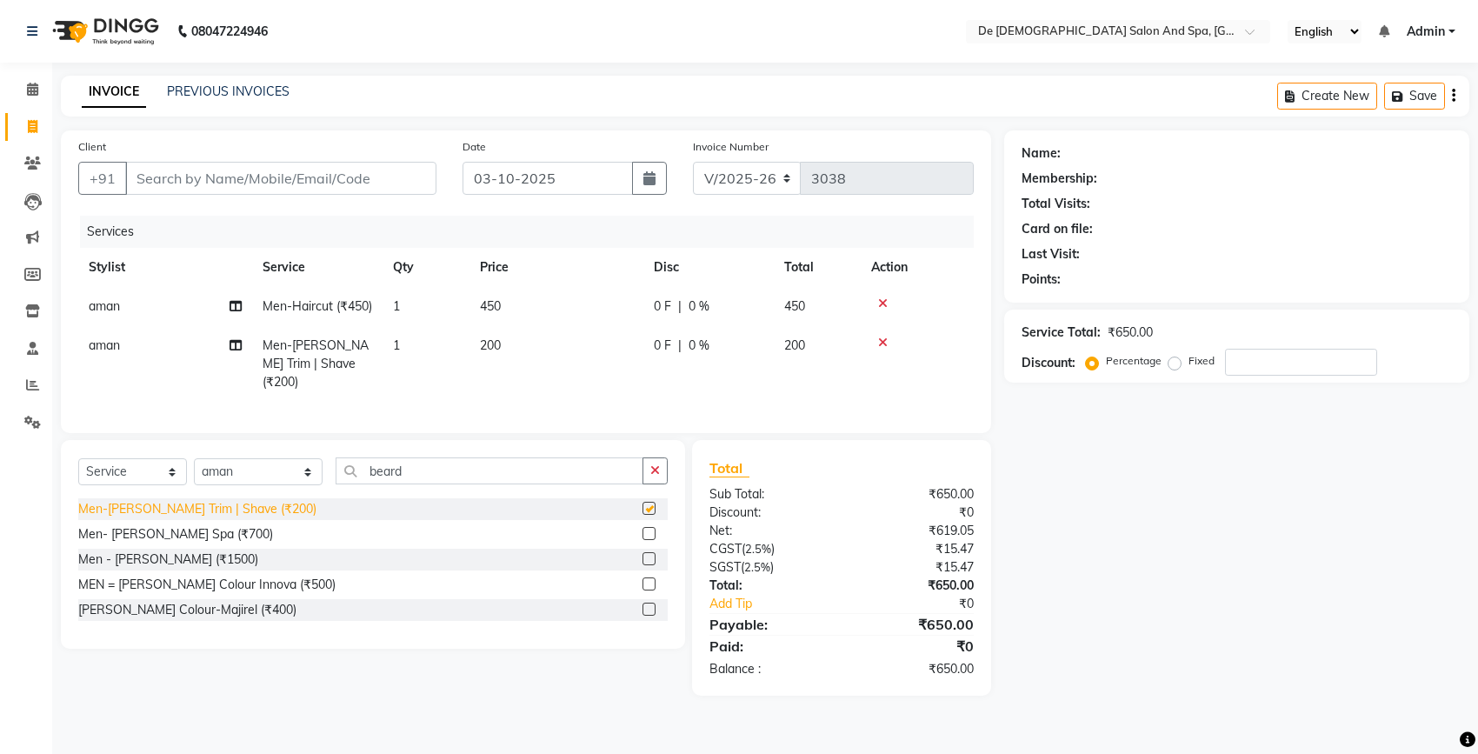
checkbox input "false"
click at [663, 484] on button "button" at bounding box center [655, 470] width 25 height 27
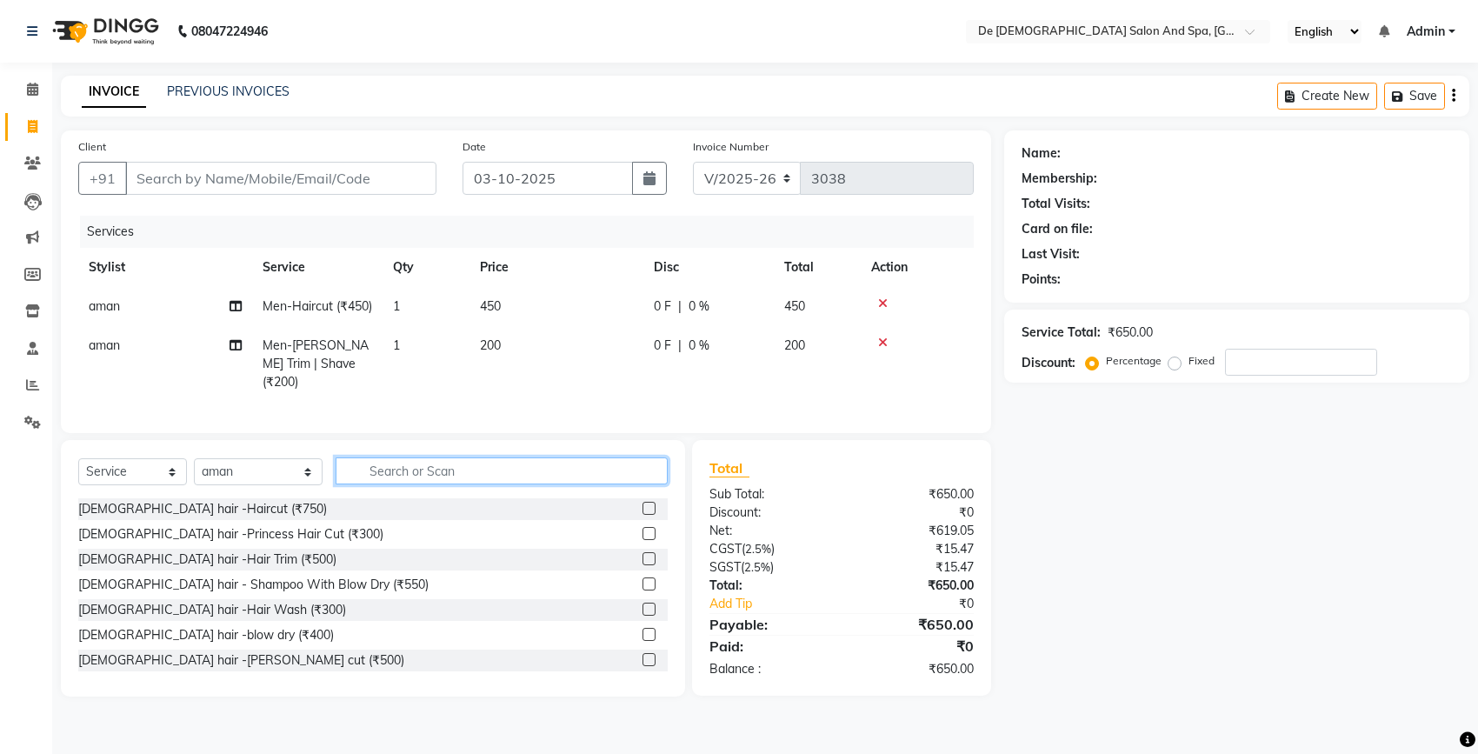
click at [549, 484] on input "text" at bounding box center [502, 470] width 332 height 27
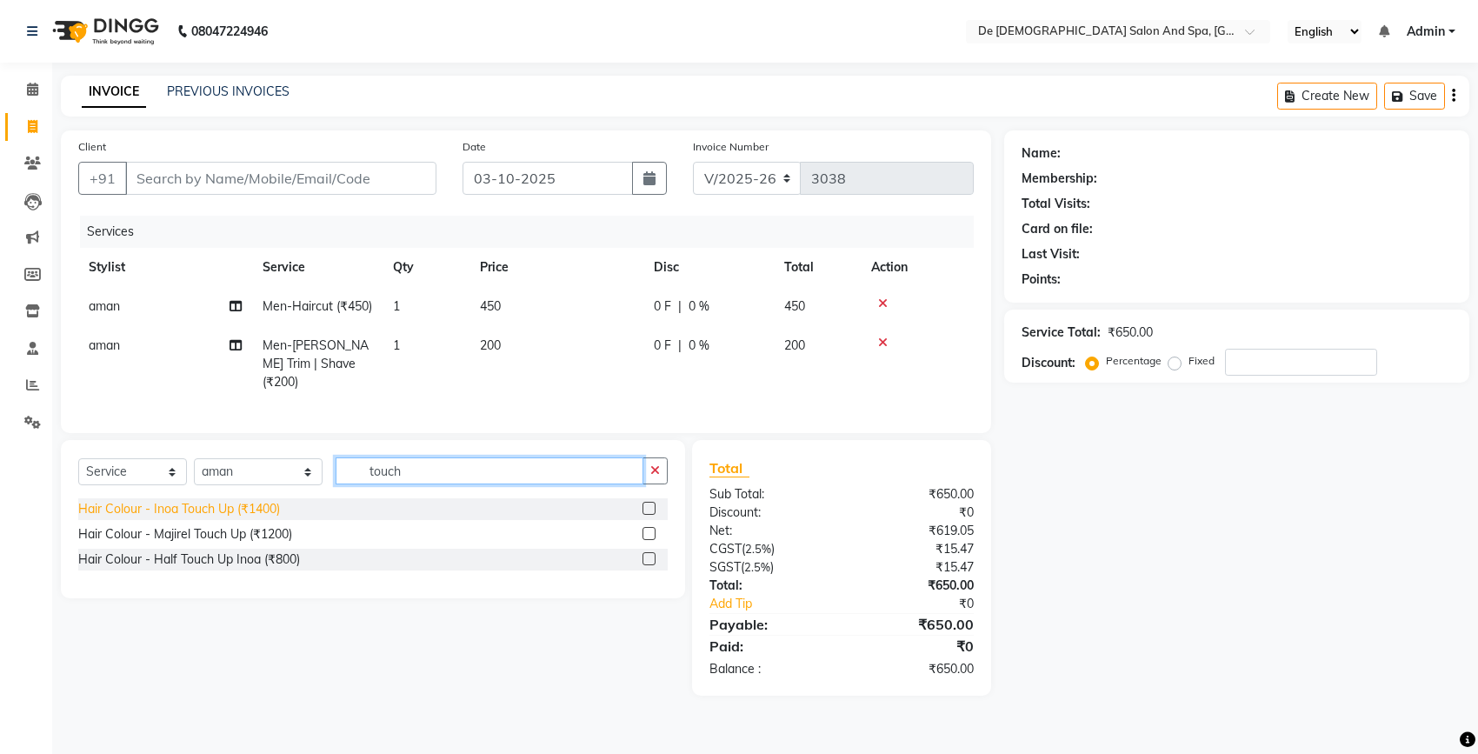
type input "touch"
click at [188, 518] on div "Hair Colour - Inoa Touch Up (₹1400)" at bounding box center [179, 509] width 202 height 18
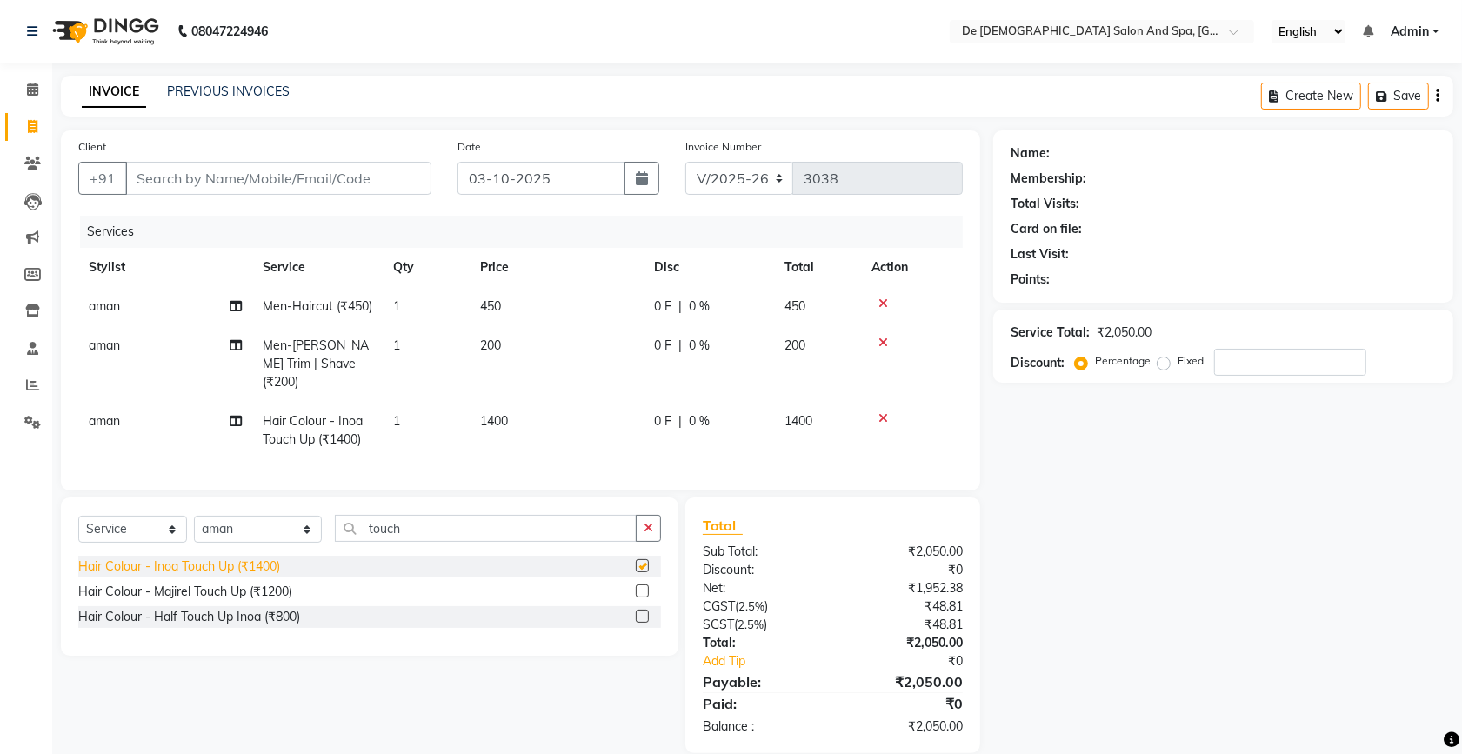
checkbox input "false"
click at [662, 550] on div "Select Service Product Membership Package Voucher Prepaid Gift Card Select Styl…" at bounding box center [369, 576] width 617 height 158
click at [642, 539] on button "button" at bounding box center [648, 528] width 25 height 27
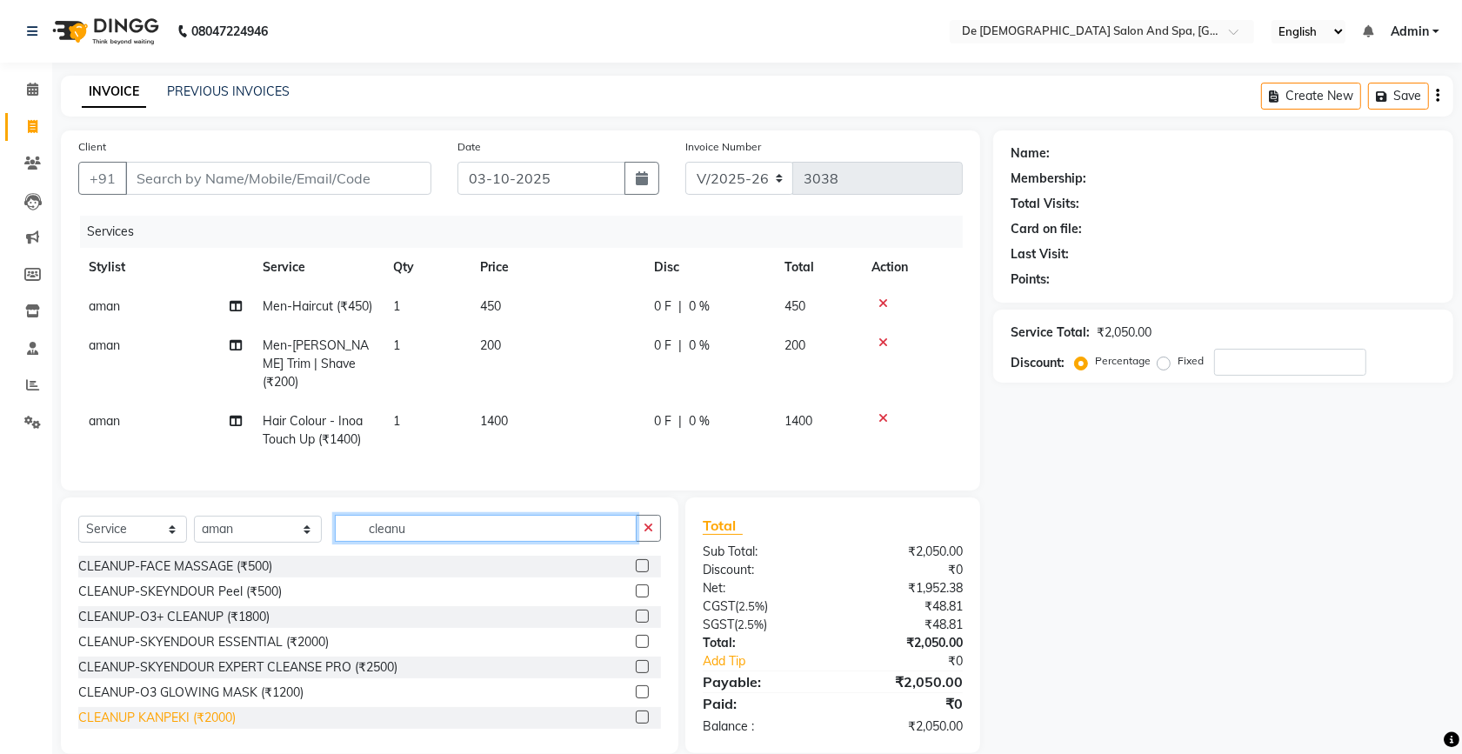
type input "cleanu"
click at [159, 727] on div "CLEANUP KANPEKI (₹2000)" at bounding box center [156, 718] width 157 height 18
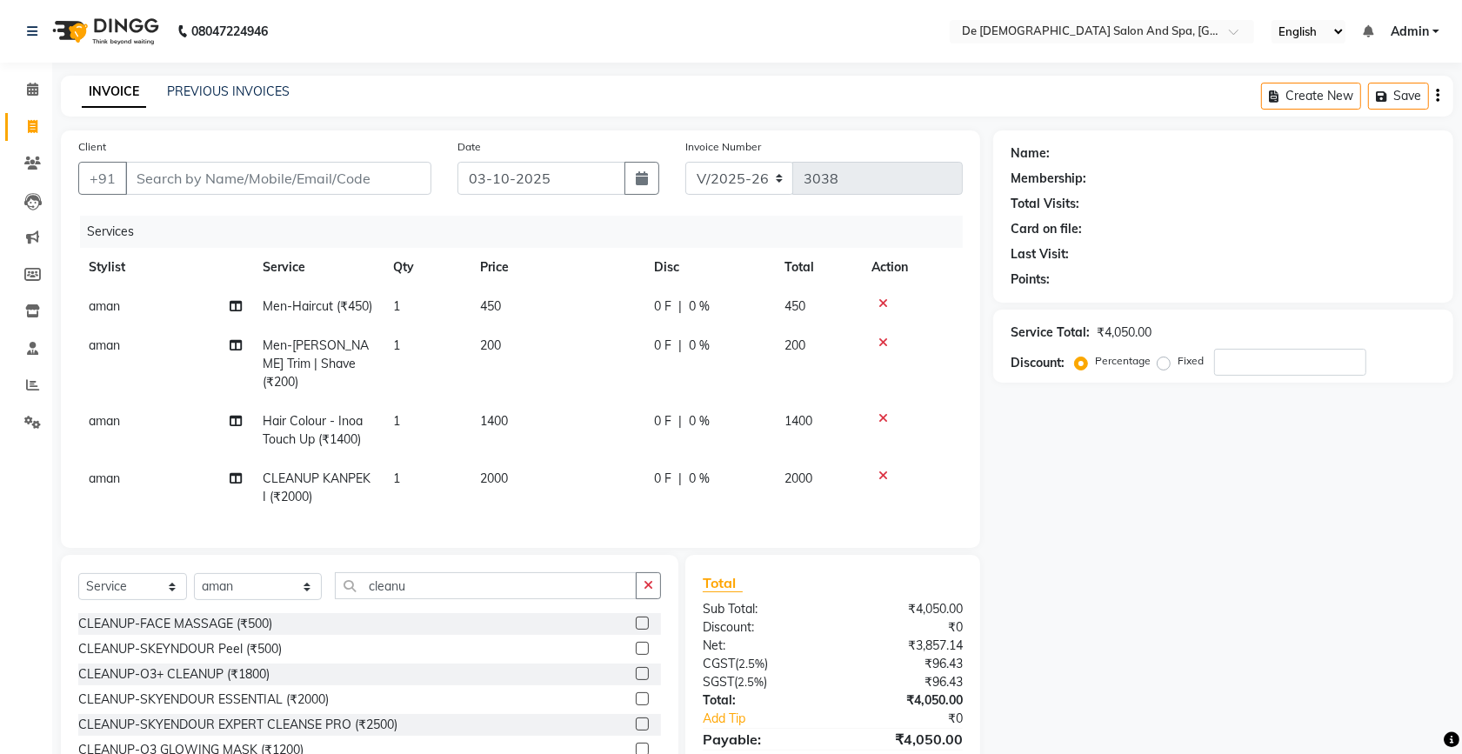
checkbox input "false"
click at [646, 591] on icon "button" at bounding box center [649, 585] width 10 height 12
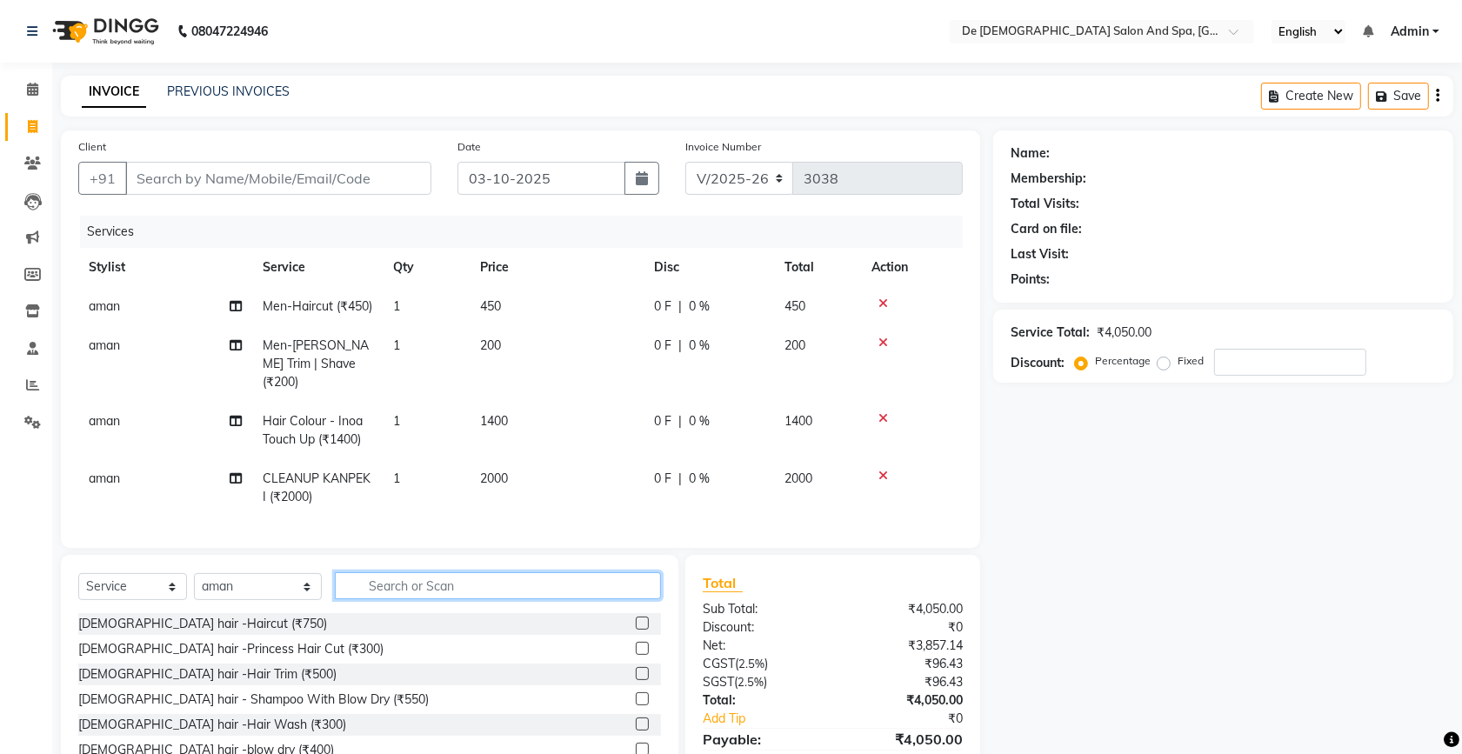
click at [378, 599] on input "text" at bounding box center [498, 585] width 326 height 27
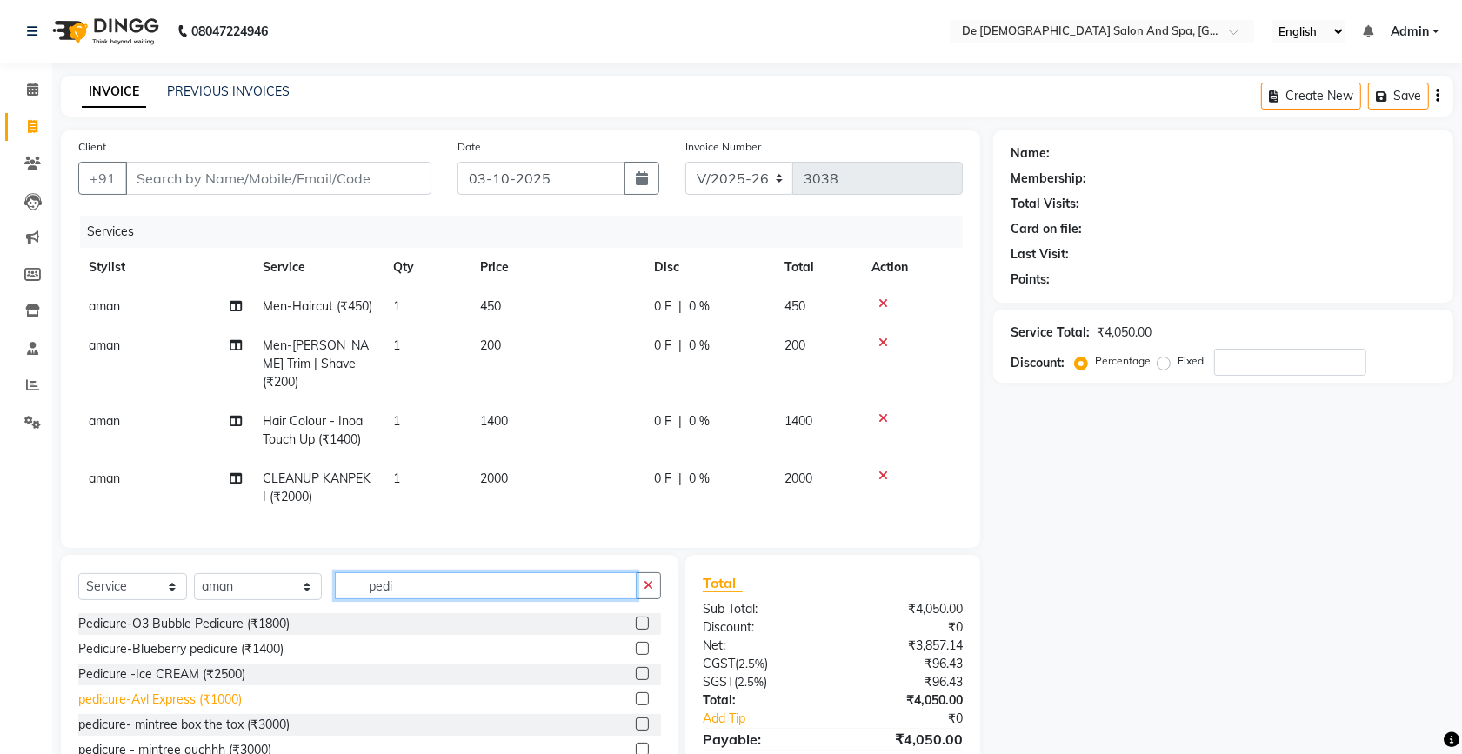
type input "pedi"
click at [196, 709] on div "pedicure-Avl Express (₹1000)" at bounding box center [159, 699] width 163 height 18
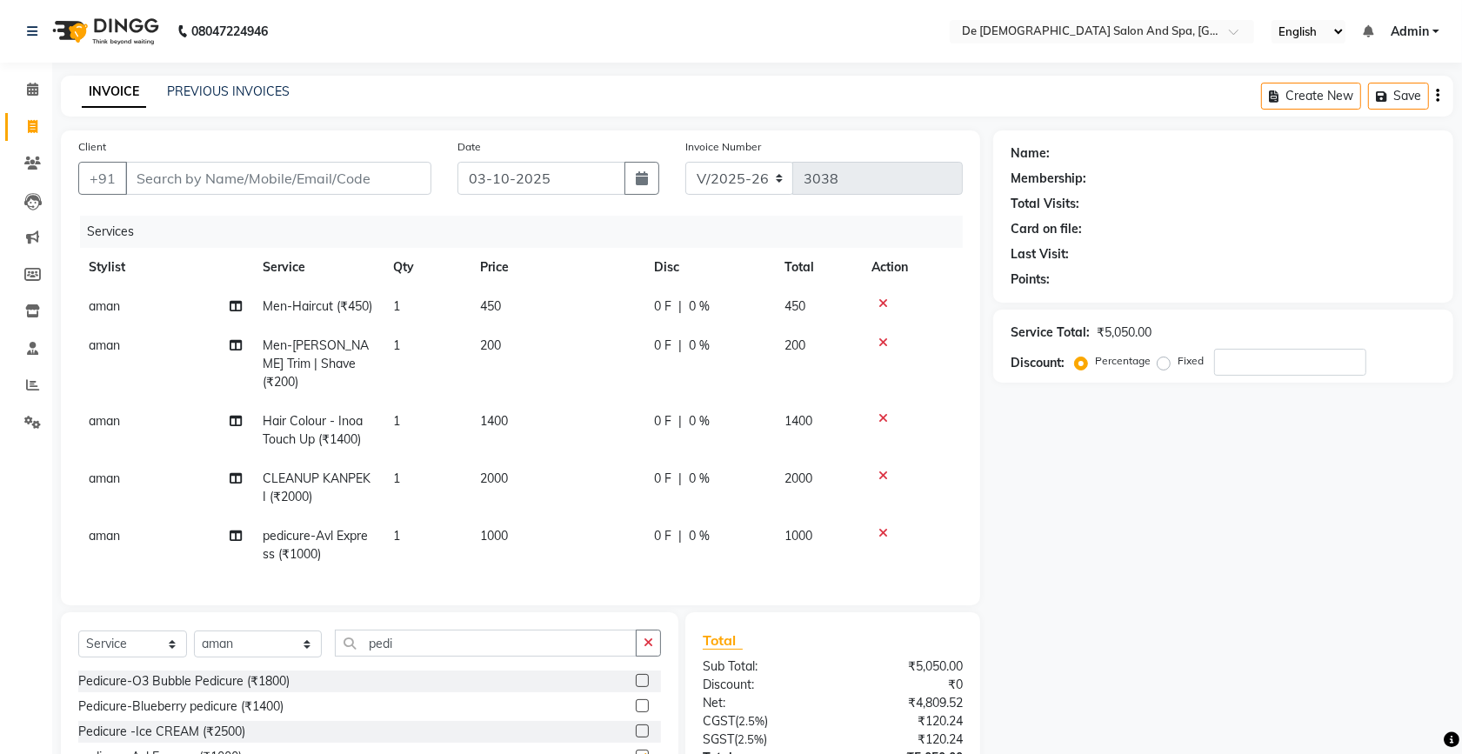
checkbox input "false"
click at [652, 649] on icon "button" at bounding box center [649, 643] width 10 height 12
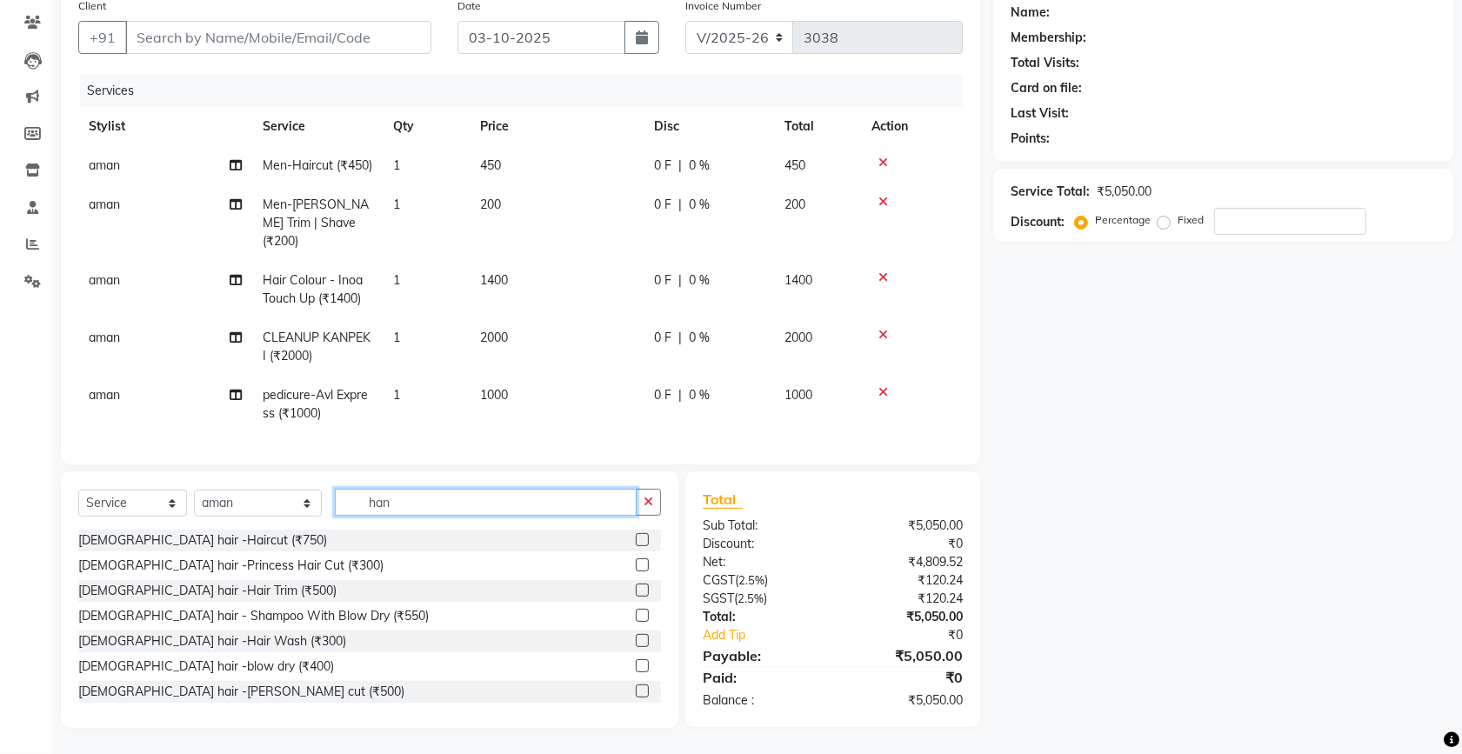
scroll to position [155, 0]
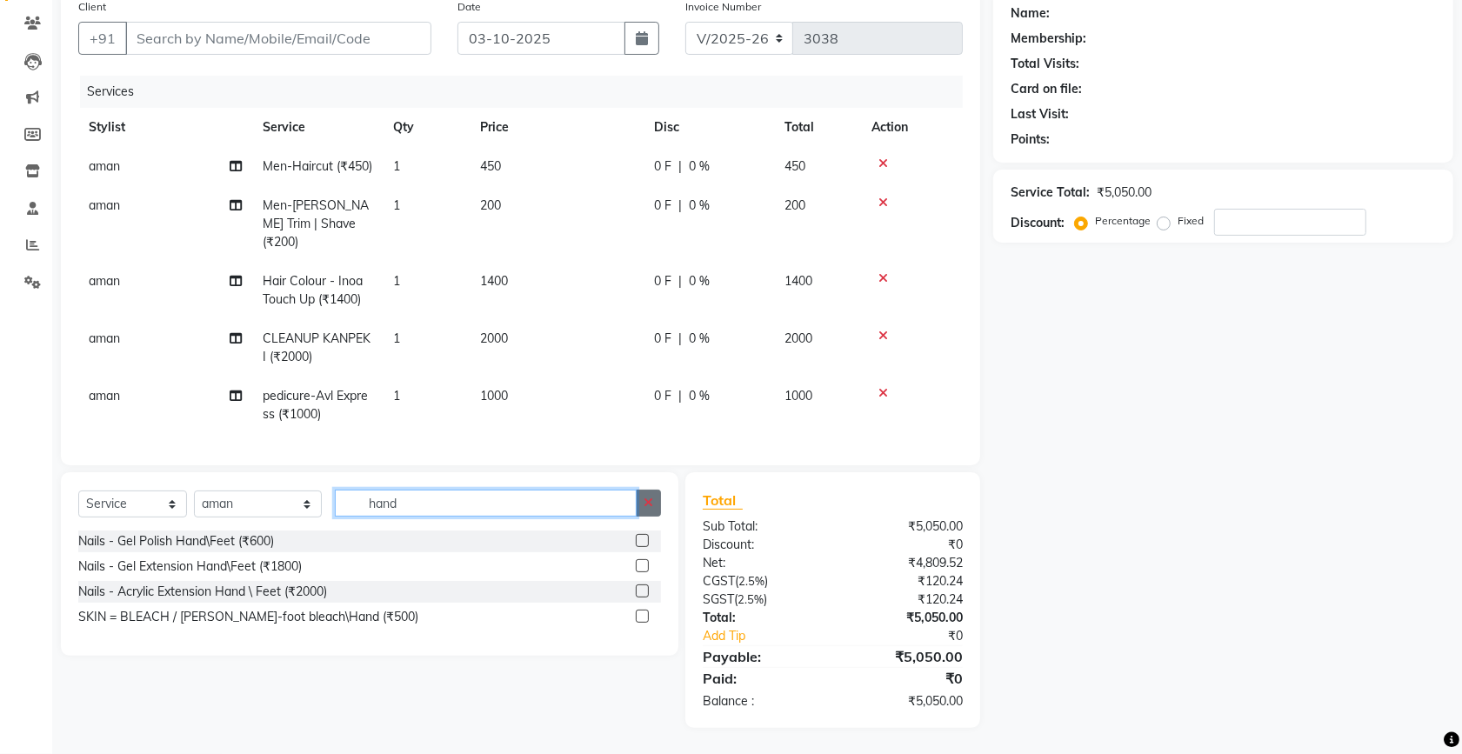
type input "hand"
click at [654, 497] on button "button" at bounding box center [648, 503] width 25 height 27
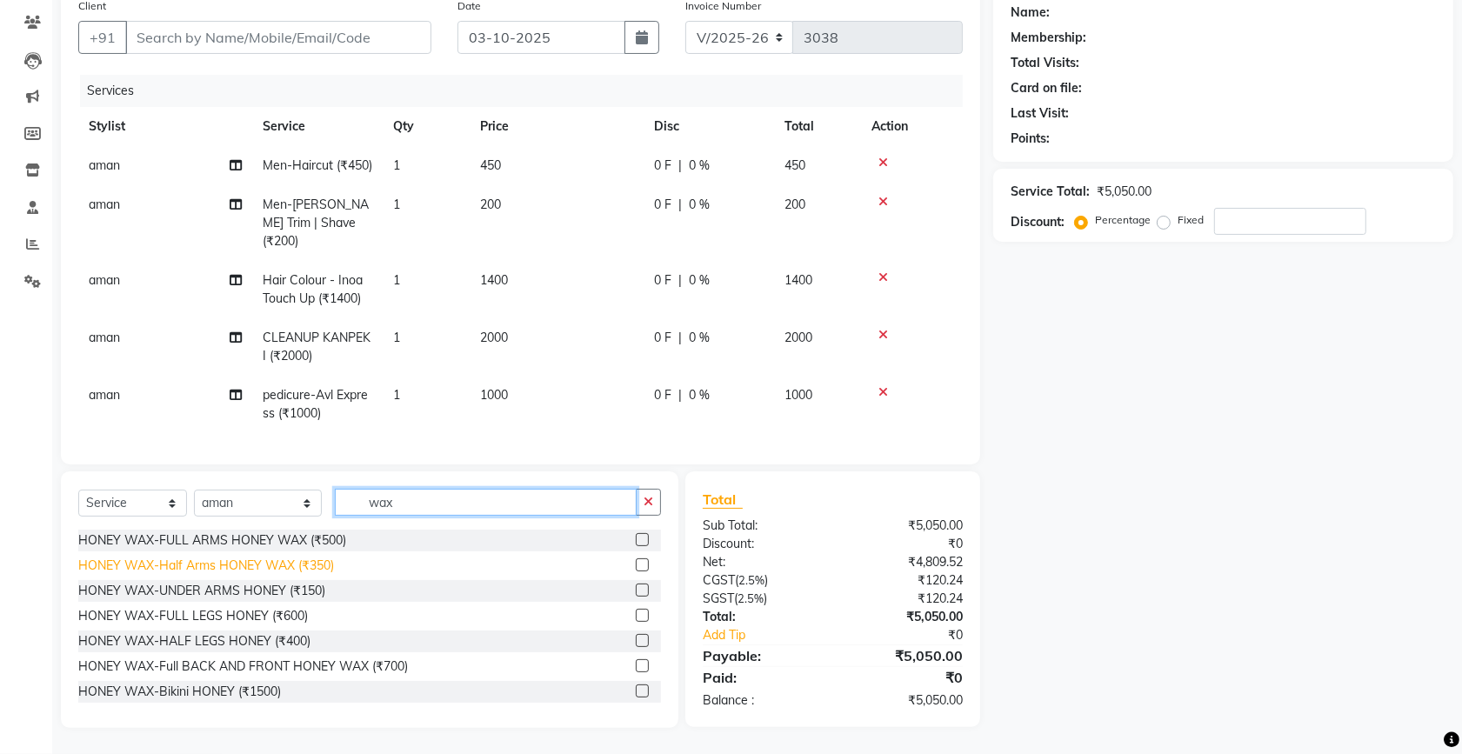
type input "wax"
click at [261, 565] on div "HONEY WAX-Half Arms HONEY WAX (₹350)" at bounding box center [206, 566] width 256 height 18
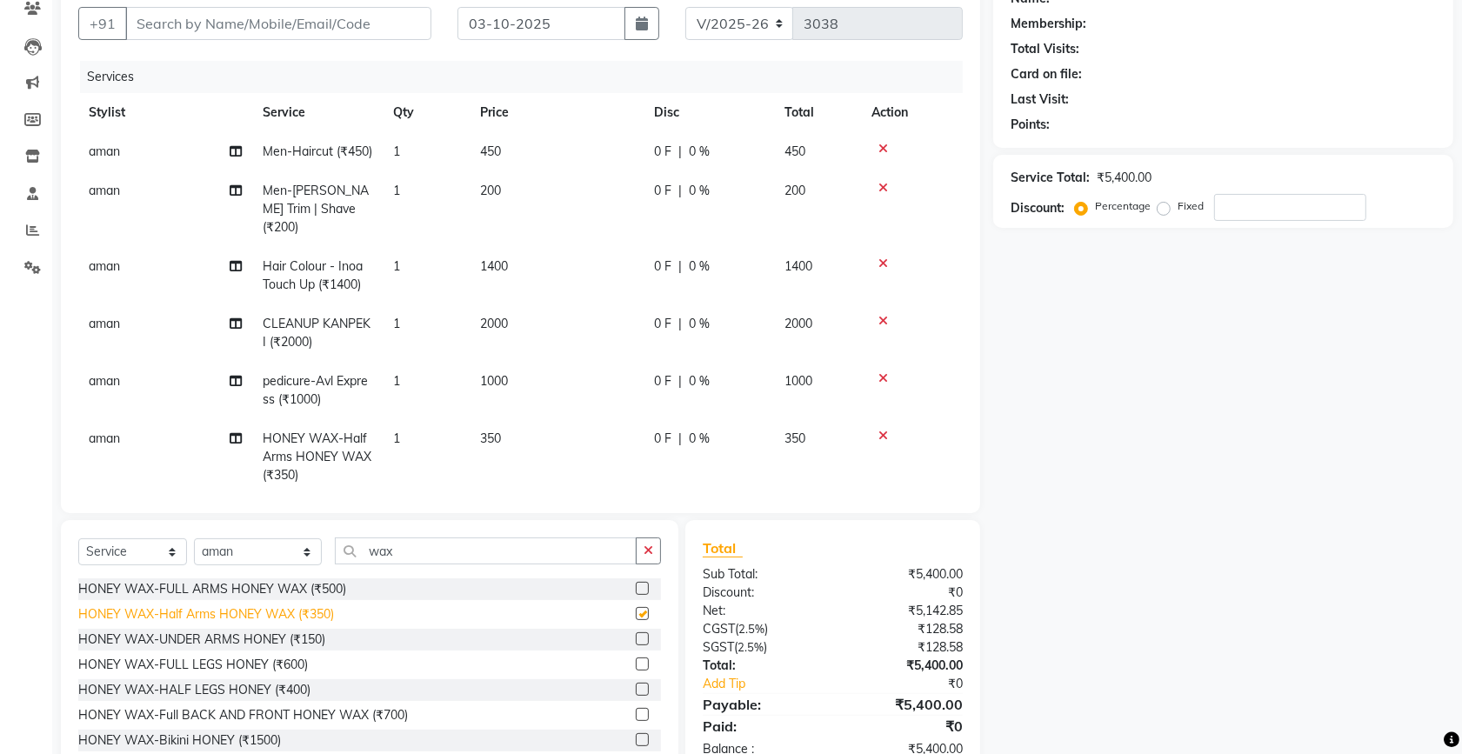
checkbox input "false"
click at [662, 550] on div "Select Service Product Membership Package Voucher Prepaid Gift Card Select Styl…" at bounding box center [369, 648] width 617 height 257
click at [652, 548] on icon "button" at bounding box center [649, 550] width 10 height 12
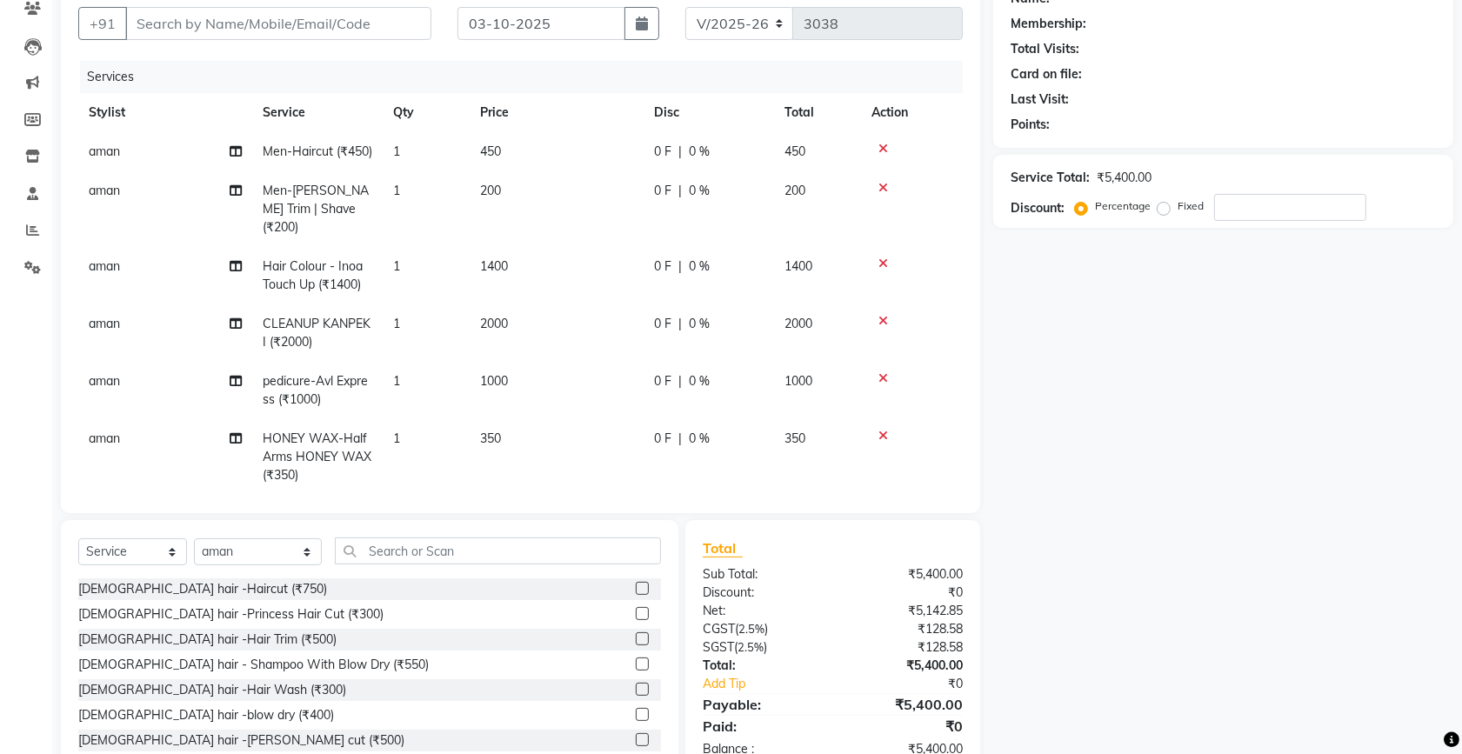
click at [507, 410] on td "1000" at bounding box center [557, 390] width 174 height 57
select select "49201"
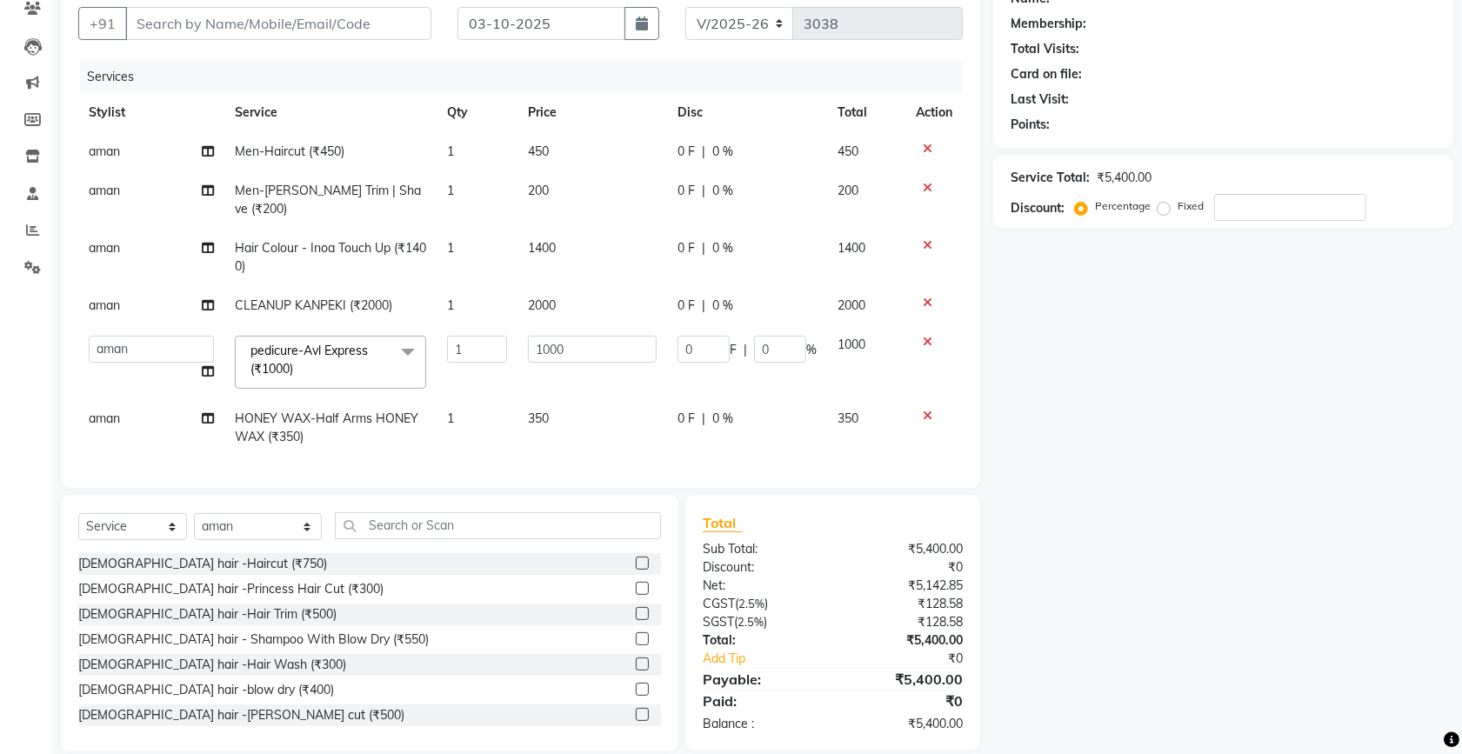
click at [517, 414] on td "350" at bounding box center [592, 427] width 150 height 57
select select "49201"
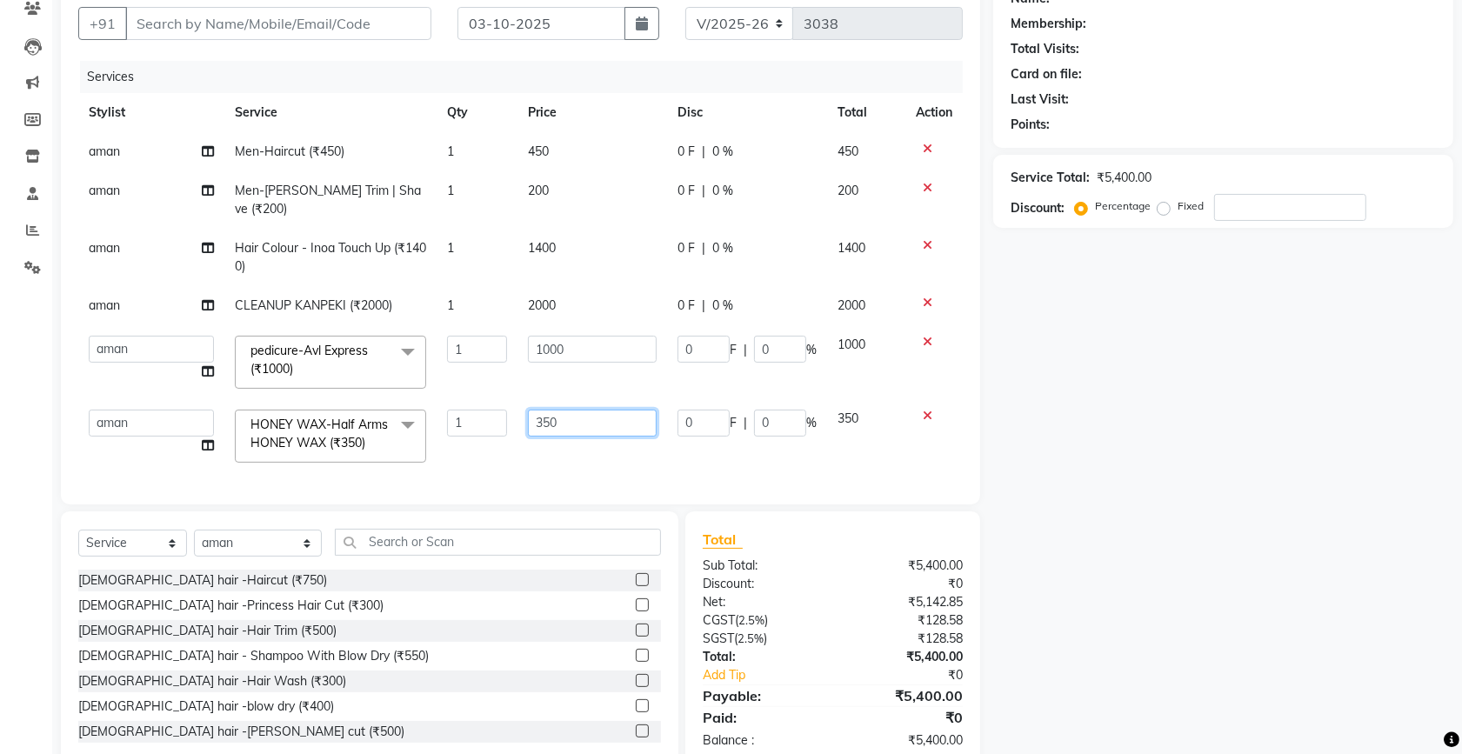
click at [537, 410] on input "350" at bounding box center [592, 423] width 129 height 27
click at [597, 410] on input "350" at bounding box center [592, 423] width 129 height 27
type input "3"
type input "500"
click at [1145, 311] on div "Name: Membership: Total Visits: Card on file: Last Visit: Points: Service Total…" at bounding box center [1229, 372] width 473 height 792
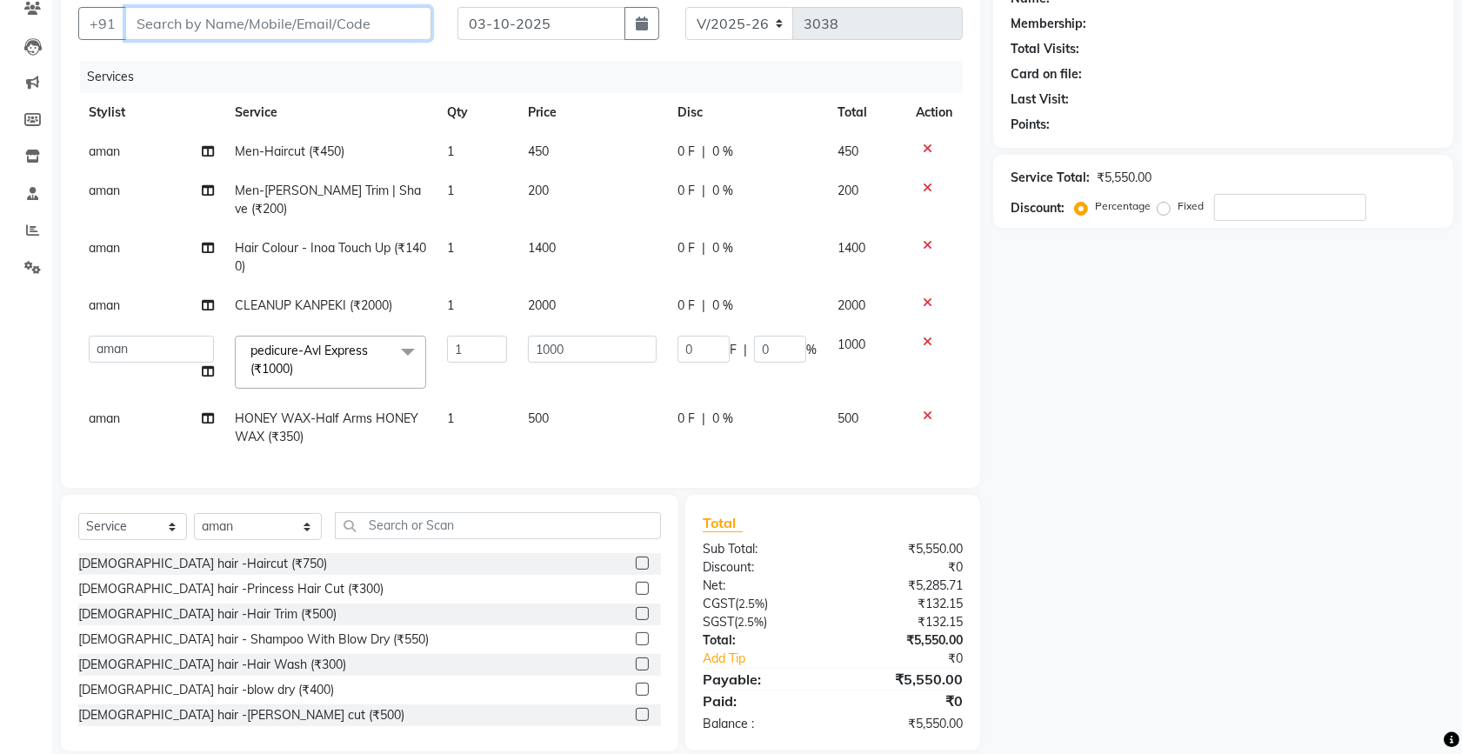
click at [310, 24] on input "Client" at bounding box center [278, 23] width 306 height 33
type input "k"
type input "0"
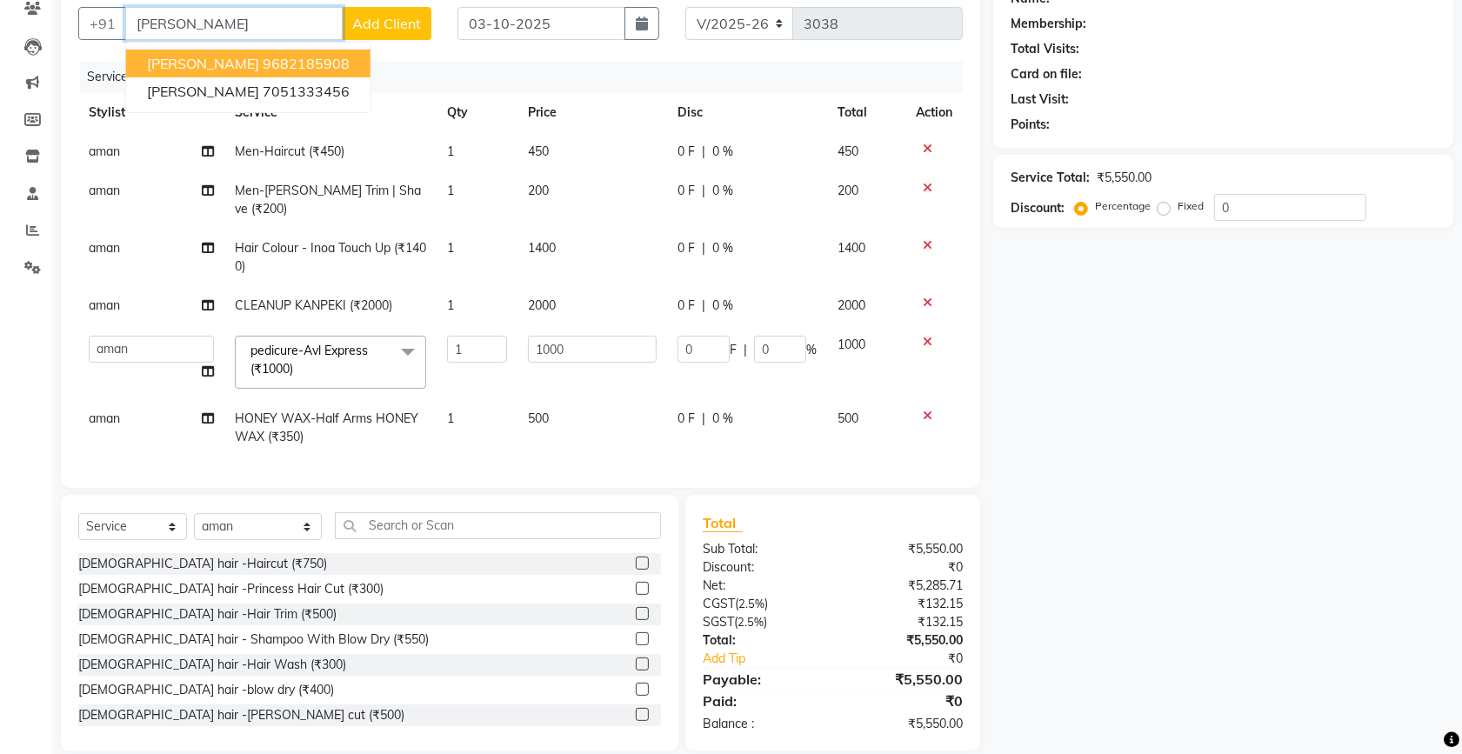
click at [245, 50] on button "kanav sharma 9682185908" at bounding box center [248, 64] width 244 height 28
type input "9682185908"
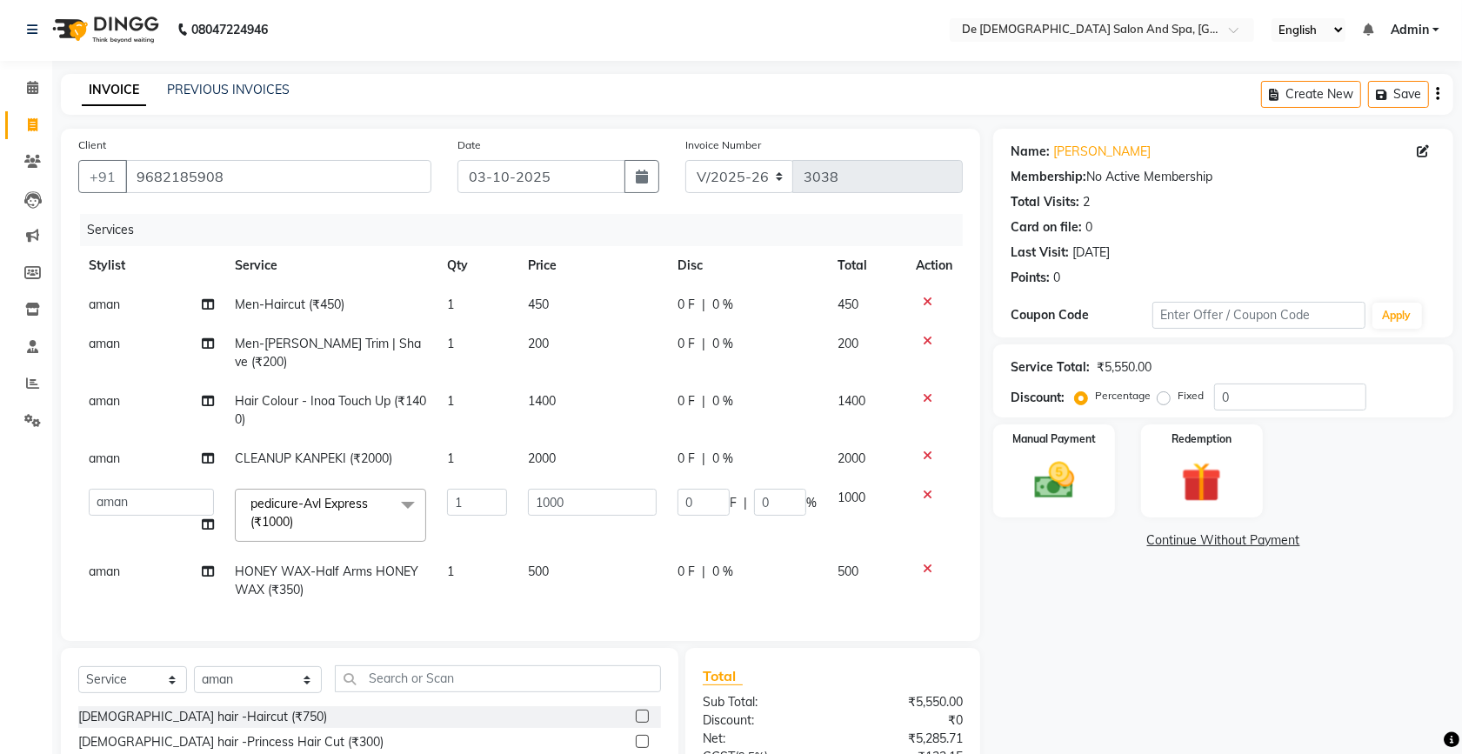
scroll to position [0, 0]
click at [539, 395] on span "1400" at bounding box center [542, 403] width 28 height 16
select select "49201"
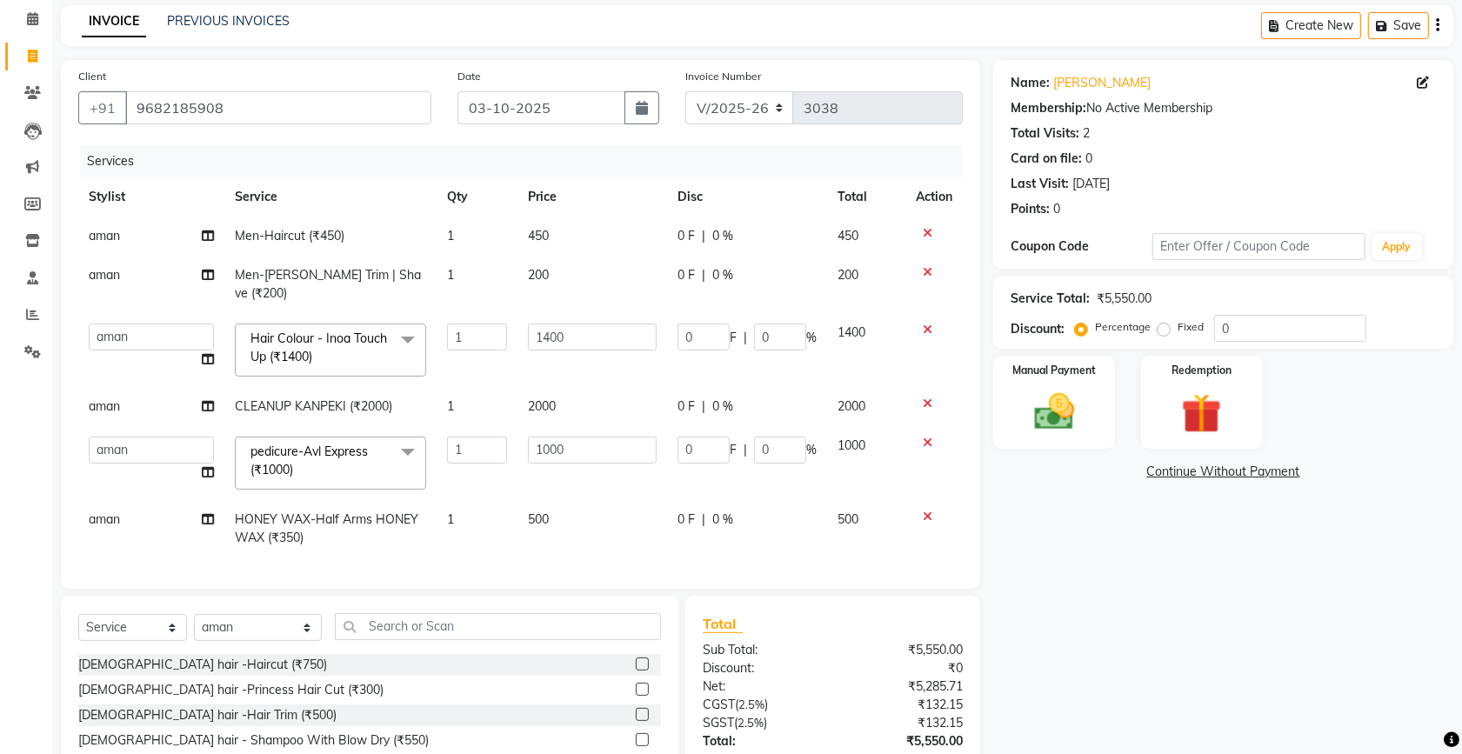
scroll to position [109, 0]
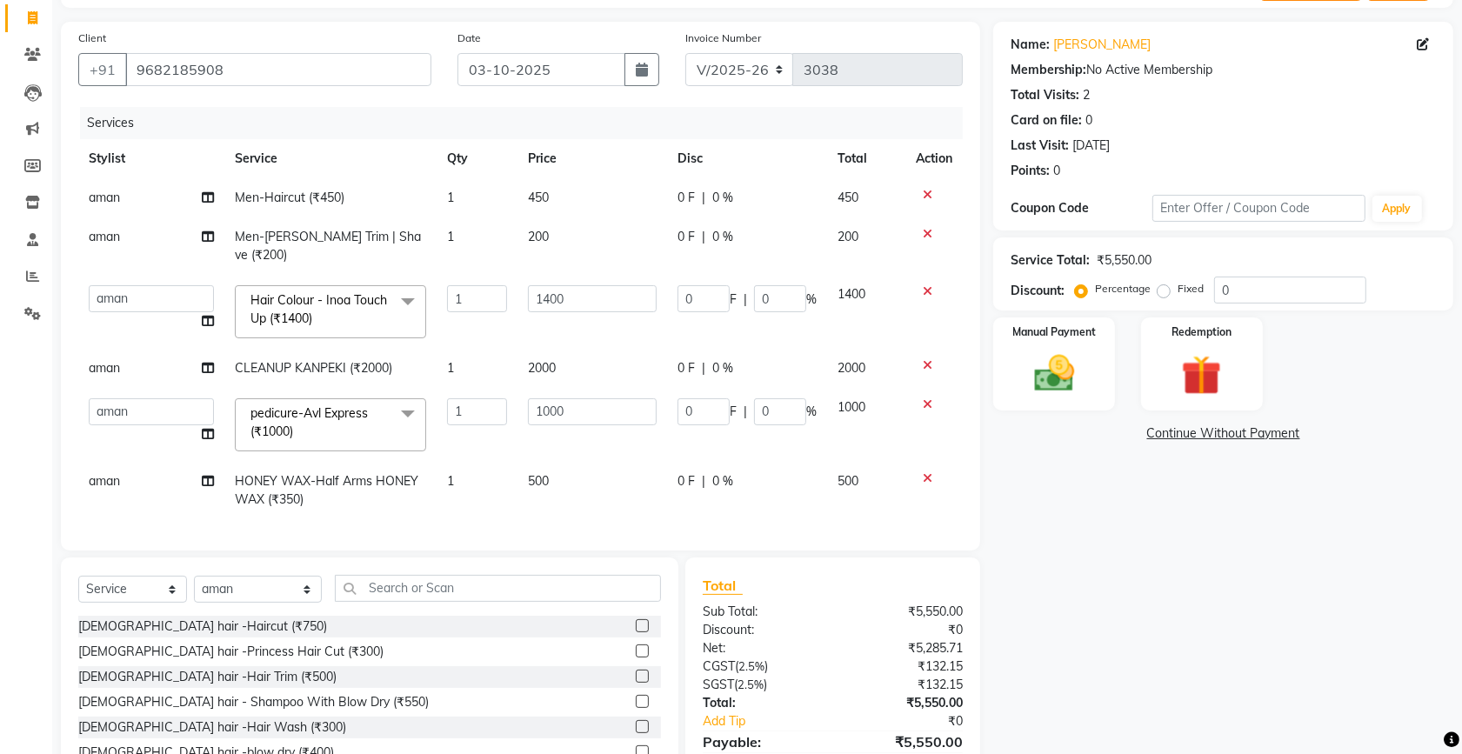
click at [557, 365] on td "2000" at bounding box center [592, 368] width 150 height 39
select select "49201"
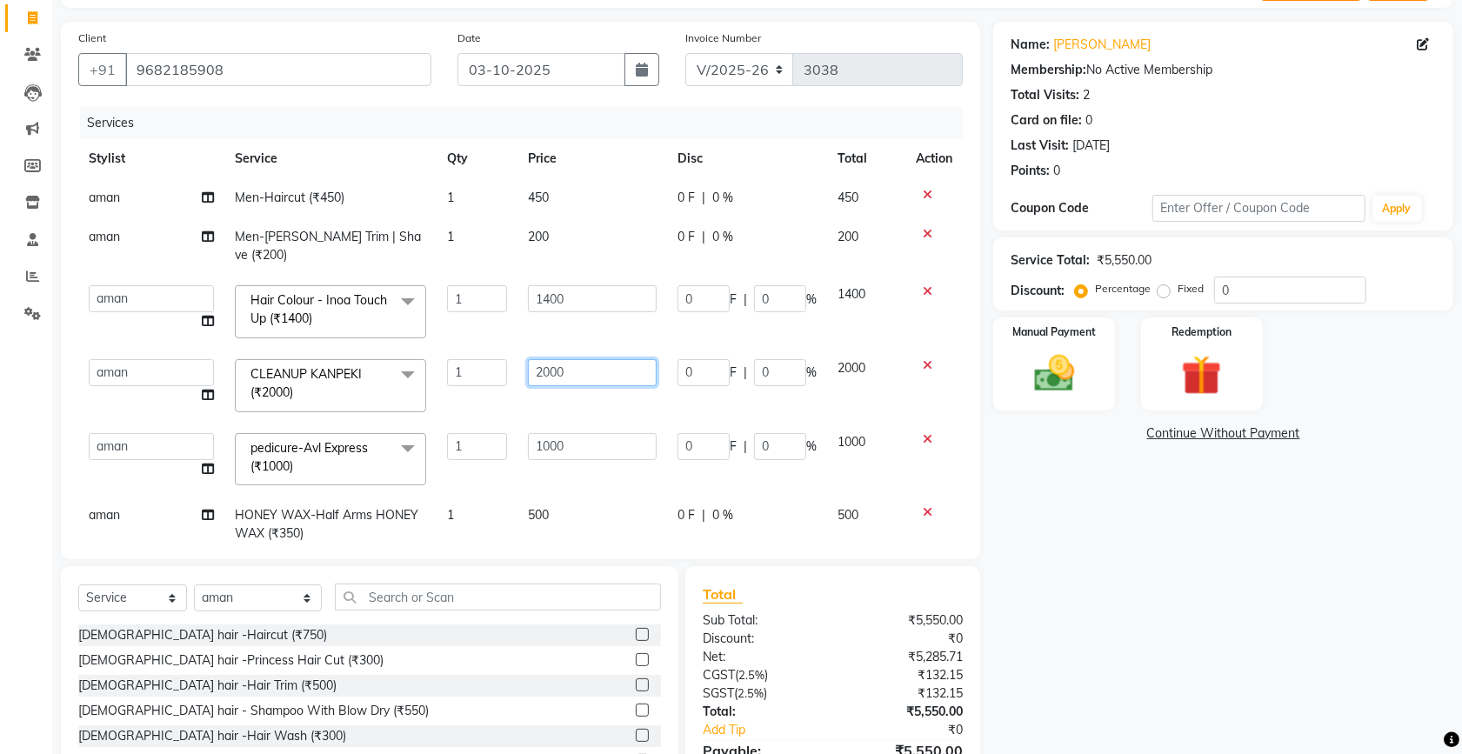
click at [542, 359] on input "2000" at bounding box center [592, 372] width 129 height 27
type input "2500"
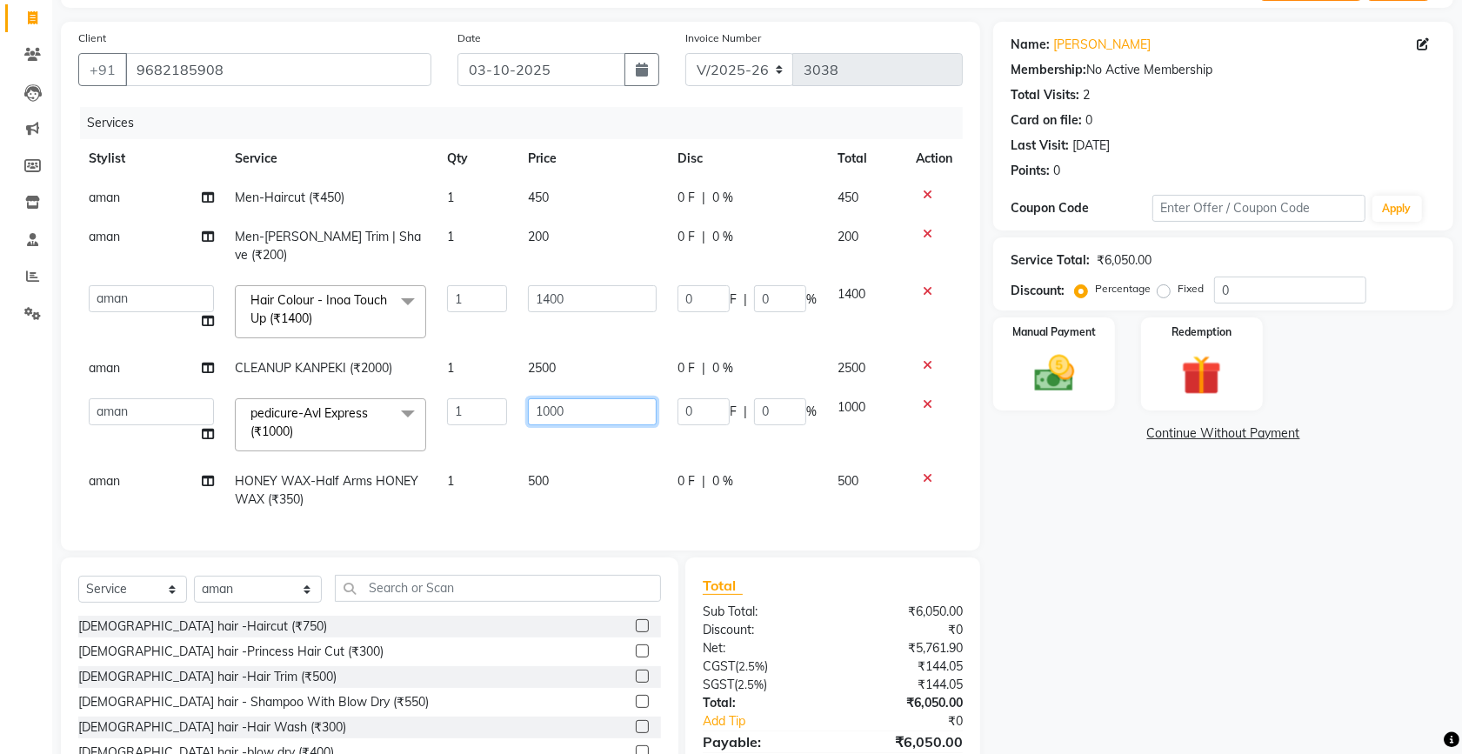
click at [549, 398] on input "1000" at bounding box center [592, 411] width 129 height 27
type input "1000"
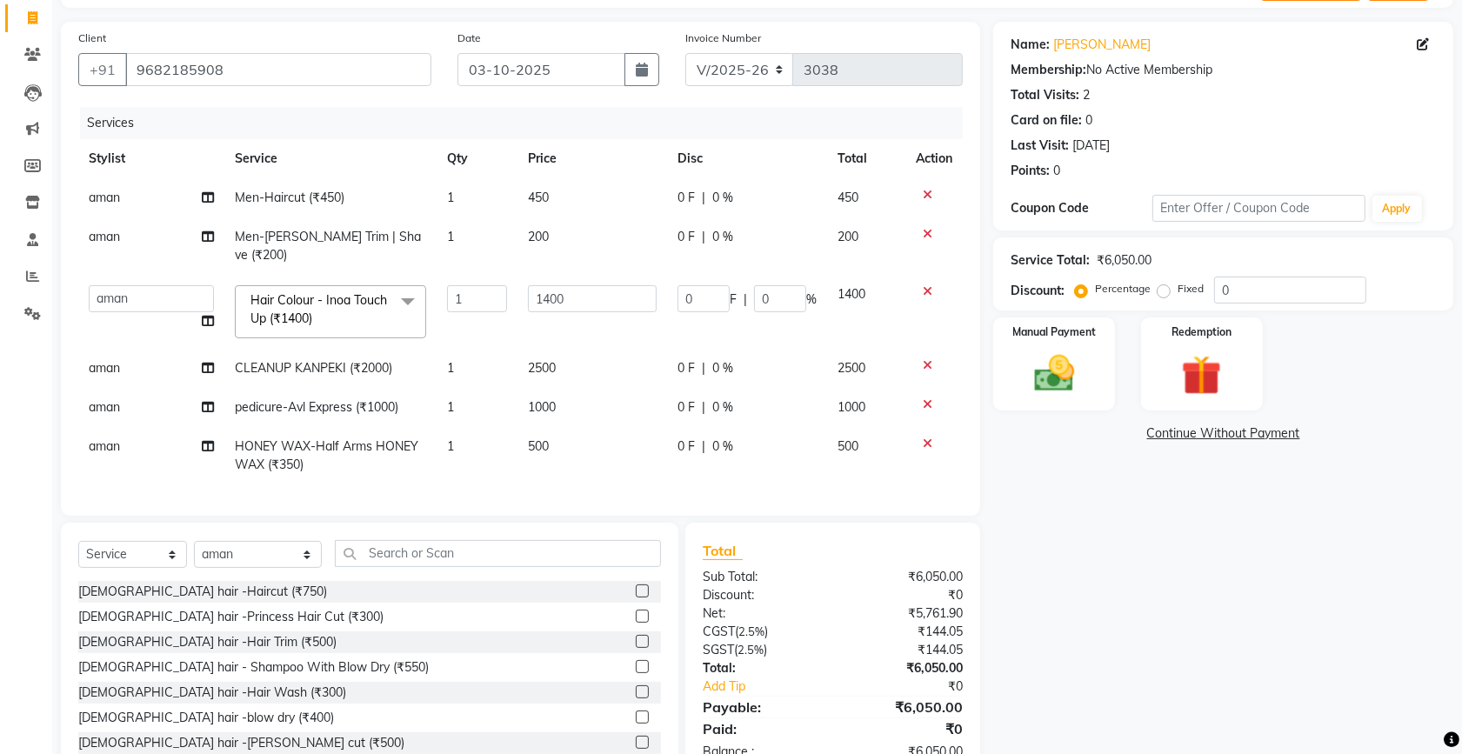
click at [623, 20] on main "INVOICE PREVIOUS INVOICES Create New Save Client +91 9682185908 Date 03-10-2025…" at bounding box center [757, 386] width 1410 height 838
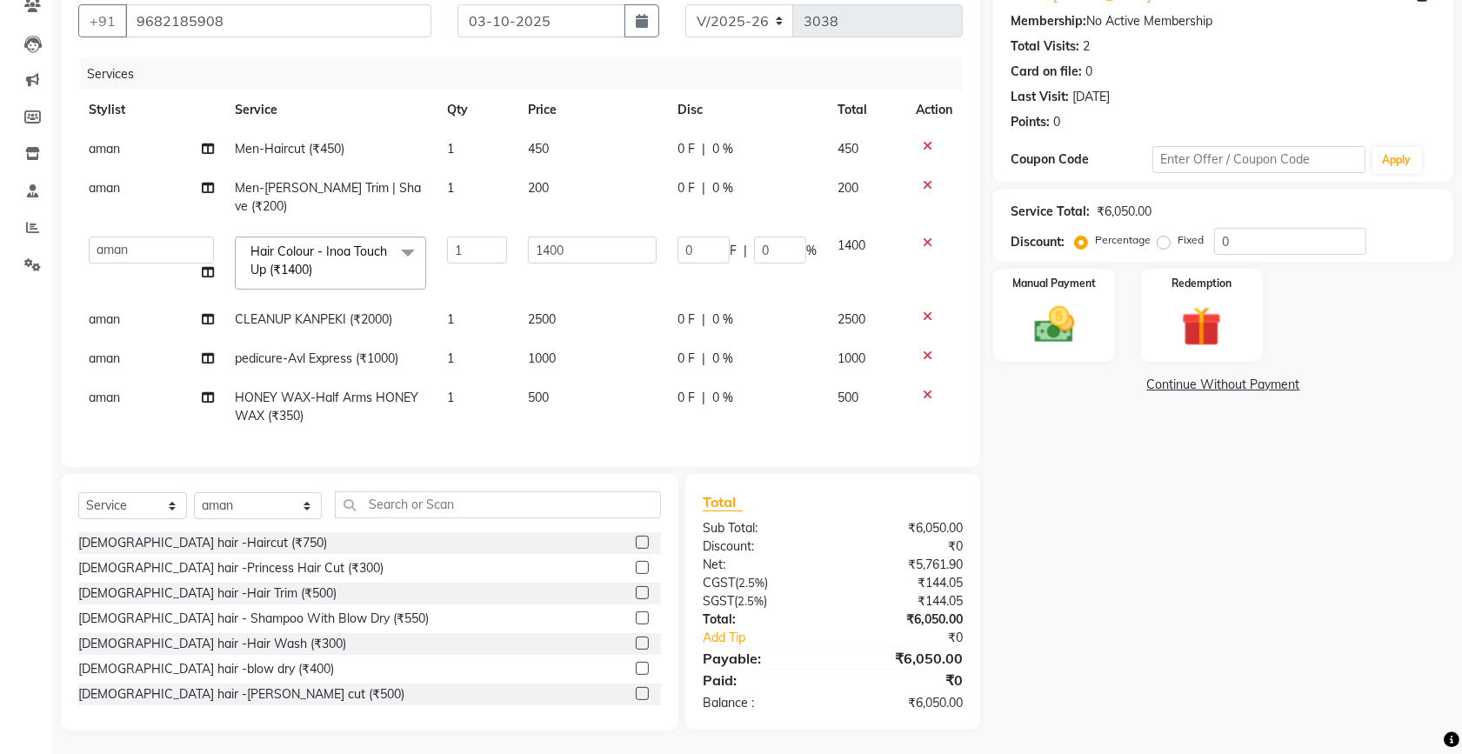
click at [542, 311] on span "2500" at bounding box center [542, 319] width 28 height 16
select select "49201"
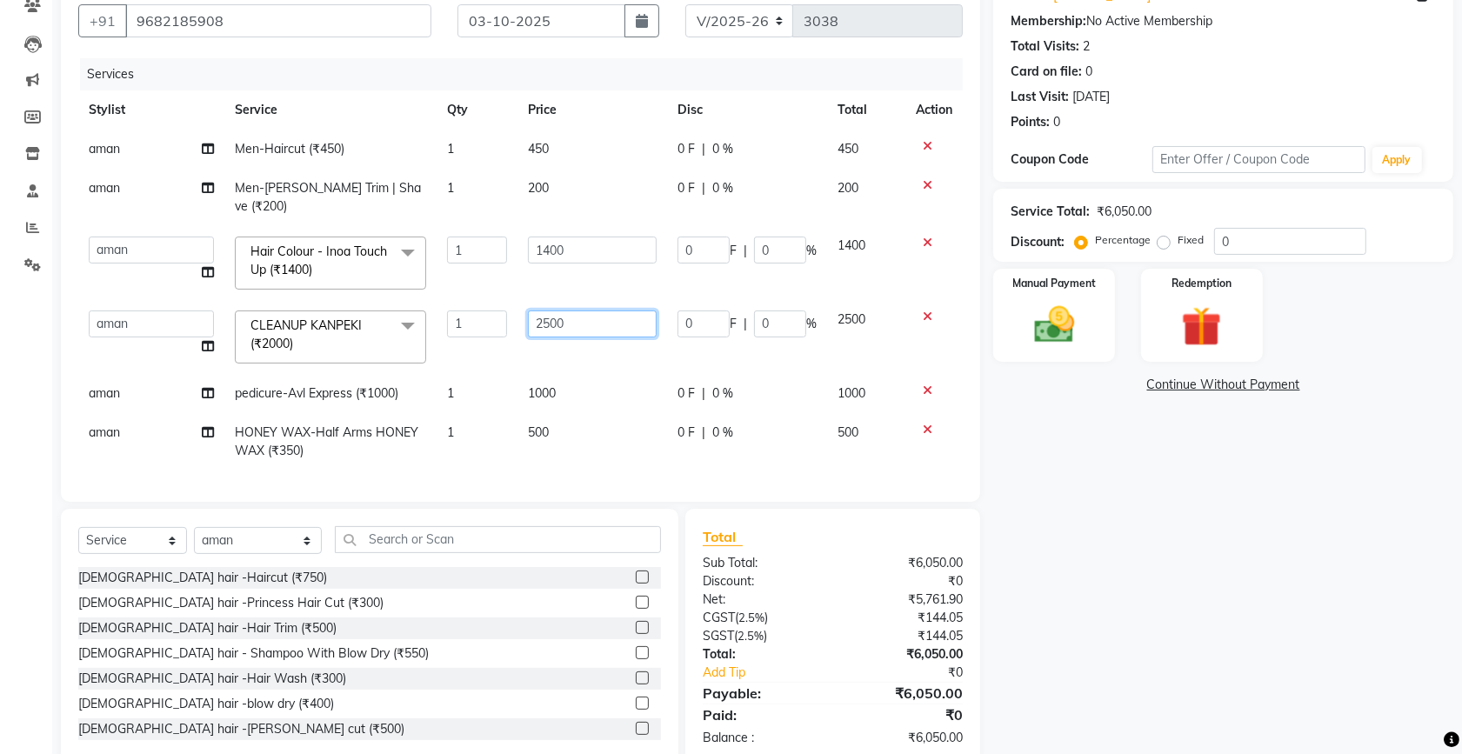
click at [546, 310] on input "2500" at bounding box center [592, 323] width 129 height 27
type input "2000"
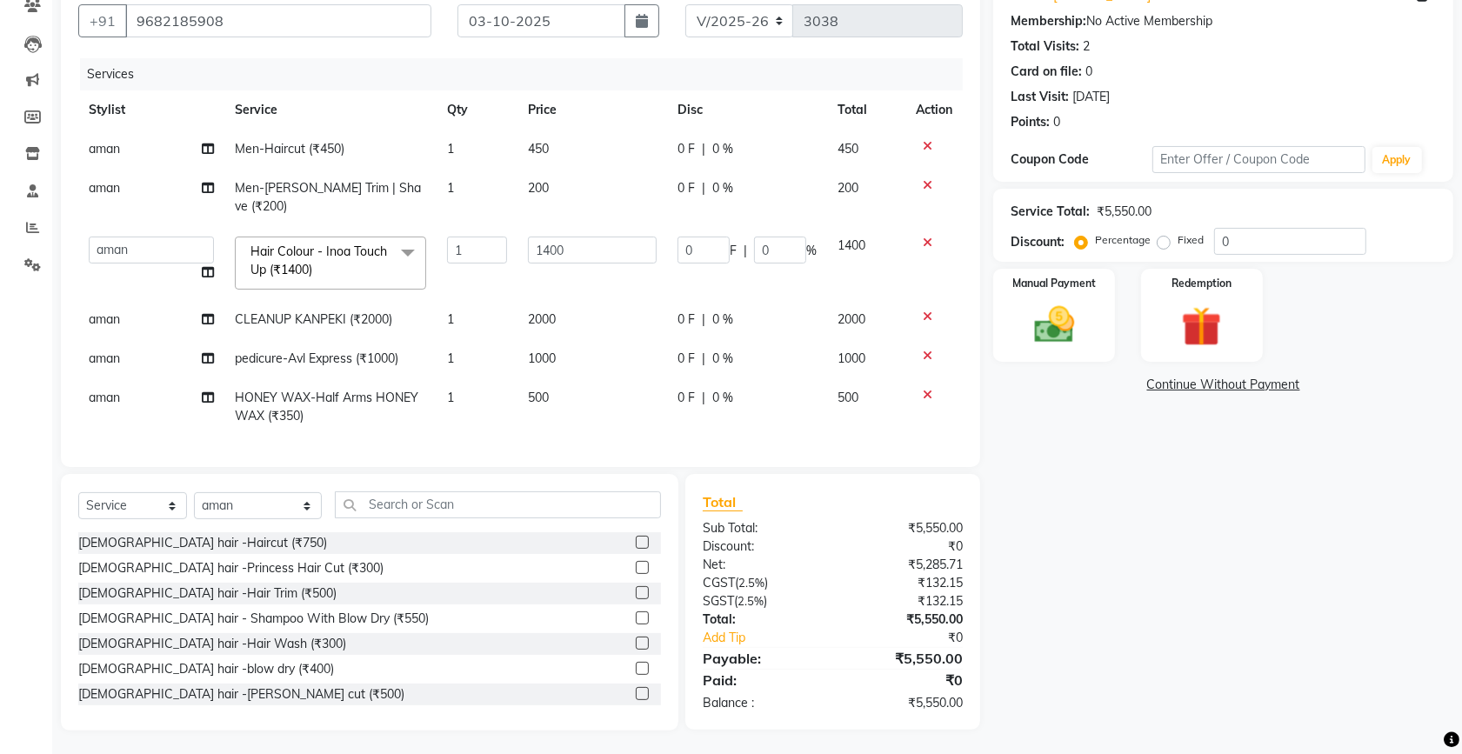
click at [1037, 493] on div "Name: Kanav Sharma Membership: No Active Membership Total Visits: 2 Card on fil…" at bounding box center [1229, 351] width 473 height 757
click at [1216, 246] on input "0" at bounding box center [1290, 241] width 152 height 27
type input "20"
type input "280"
type input "20"
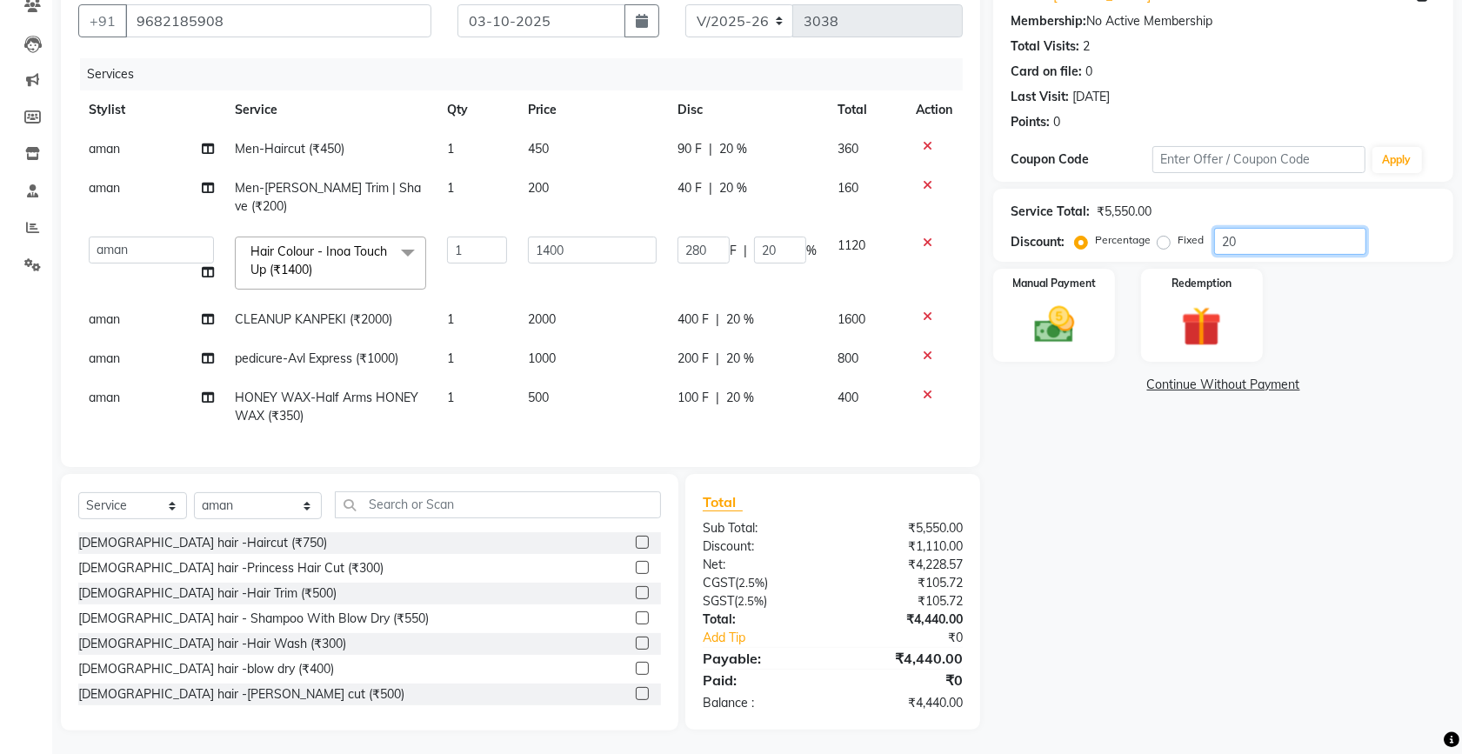
type input "100"
type input "1400"
type input "100"
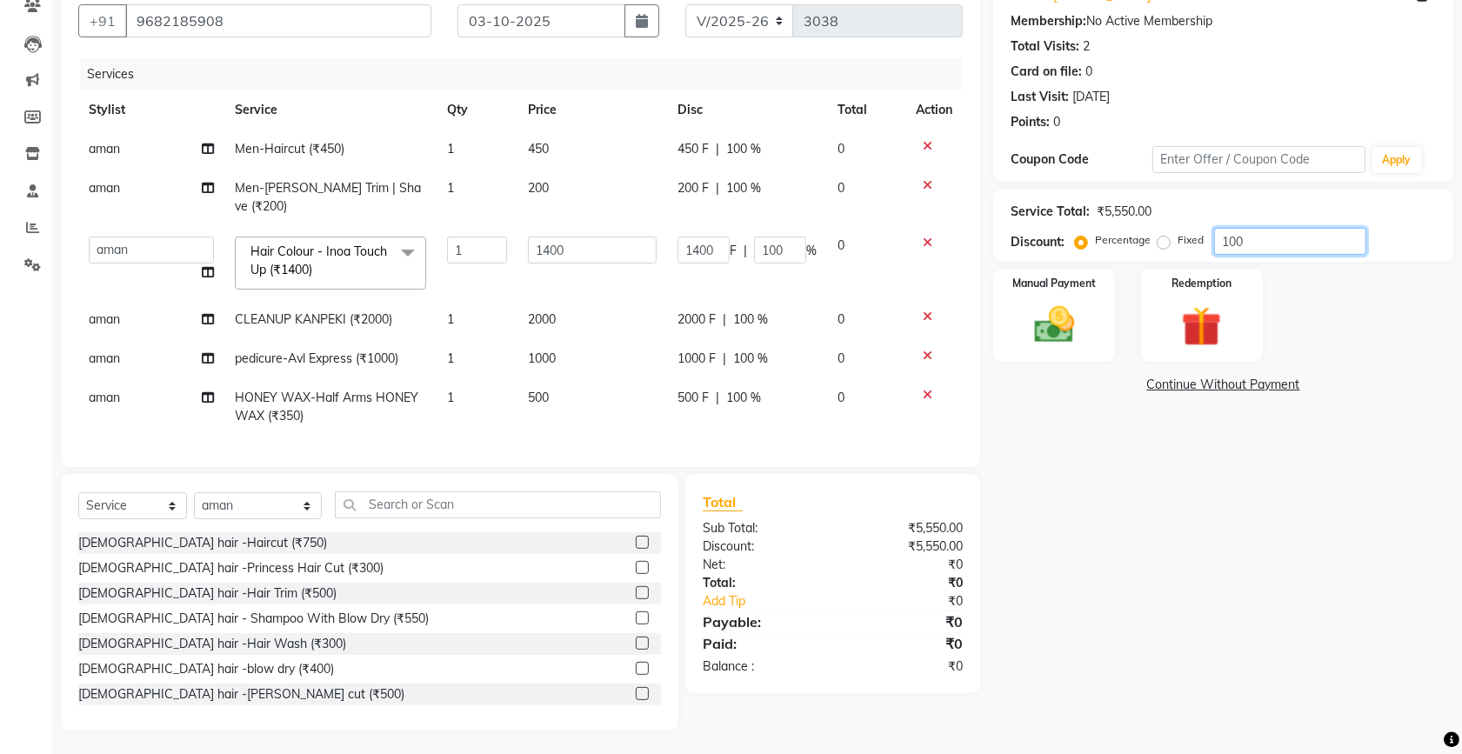
type input "10"
type input "140"
type input "10"
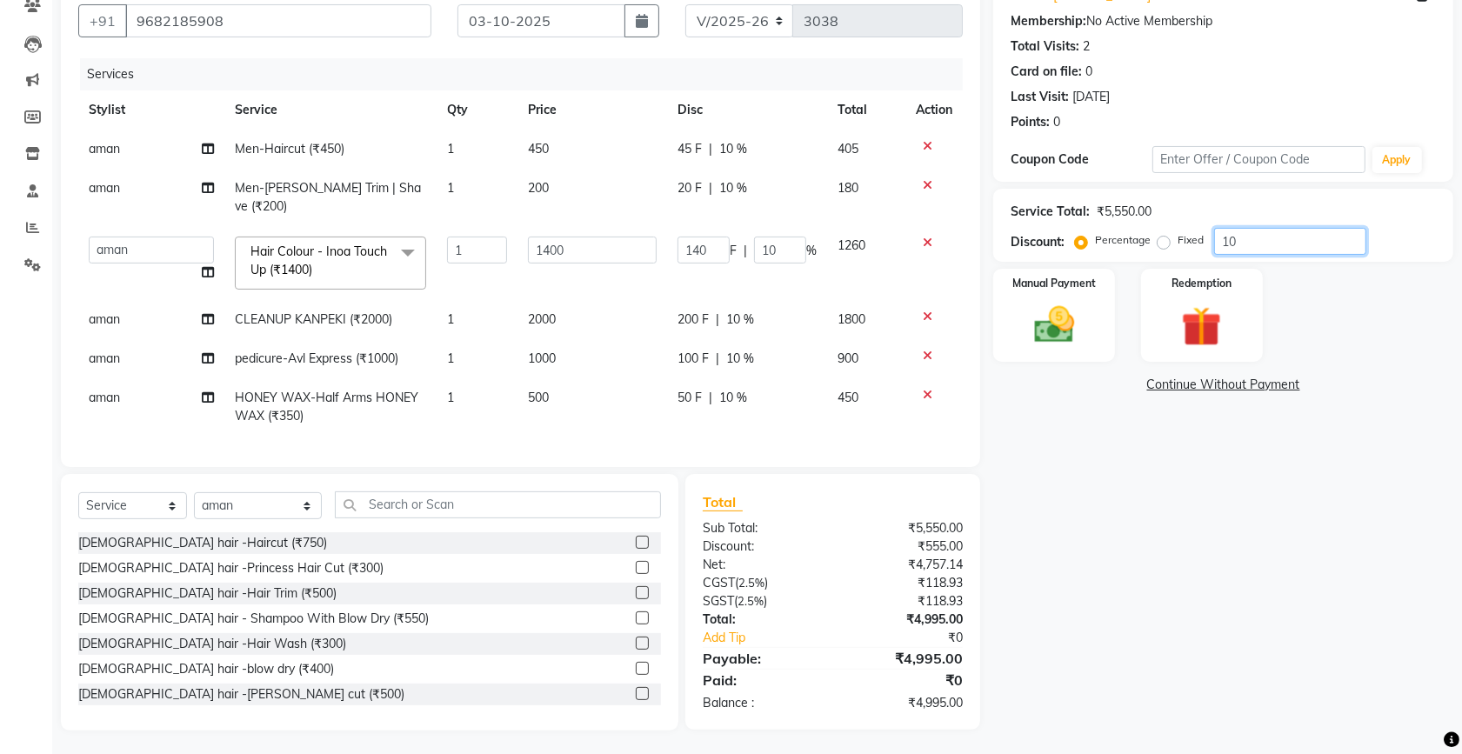
type input "1"
type input "14"
type input "1"
type input "0"
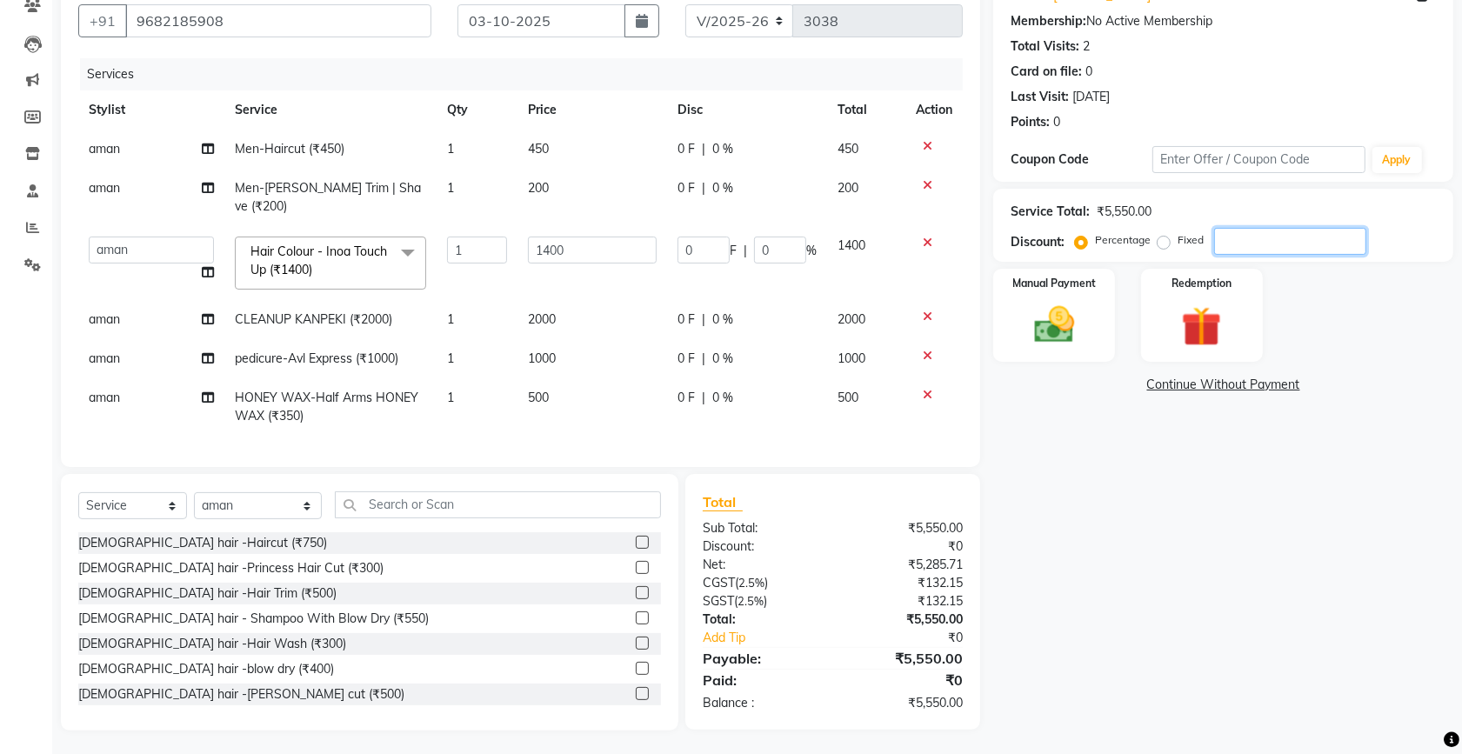
type input "2"
type input "28"
type input "2"
type input "20"
type input "280"
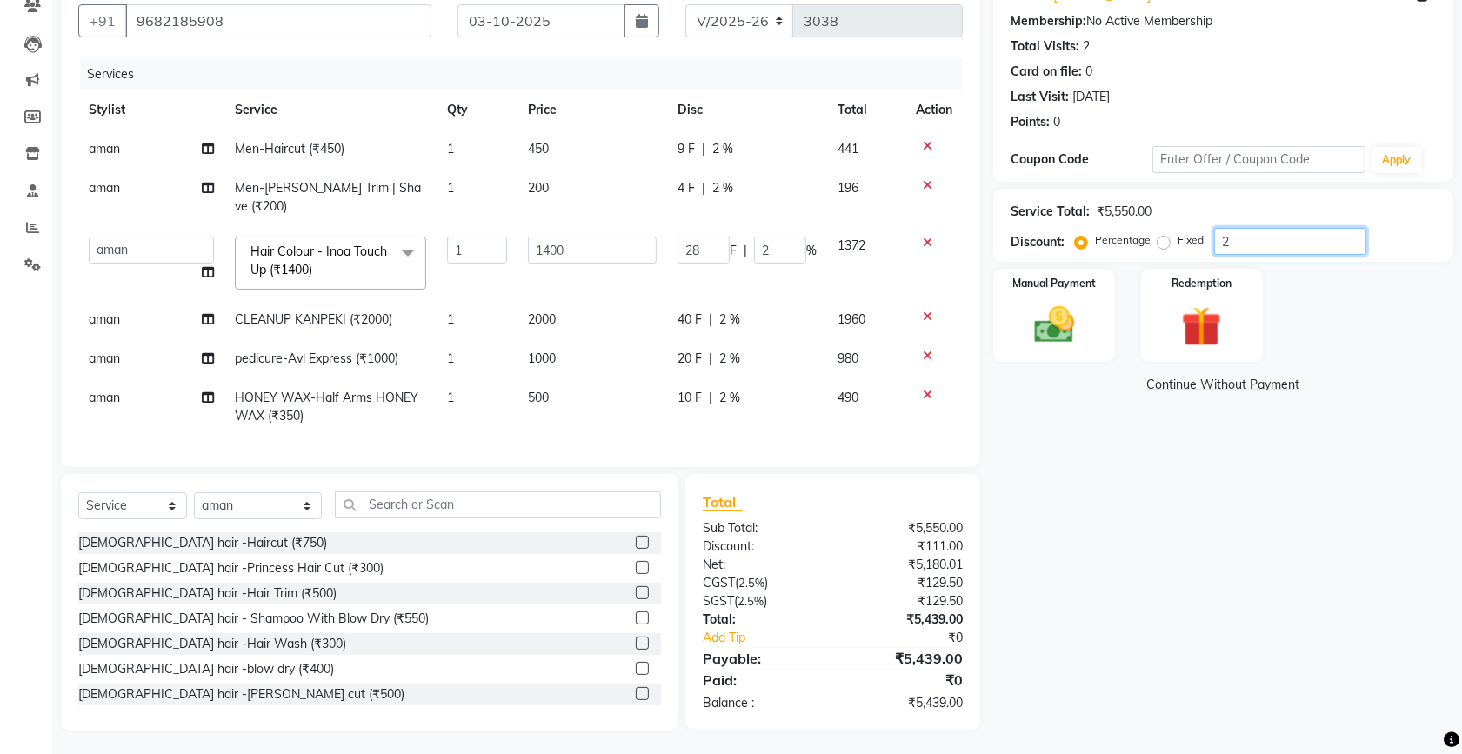
type input "20"
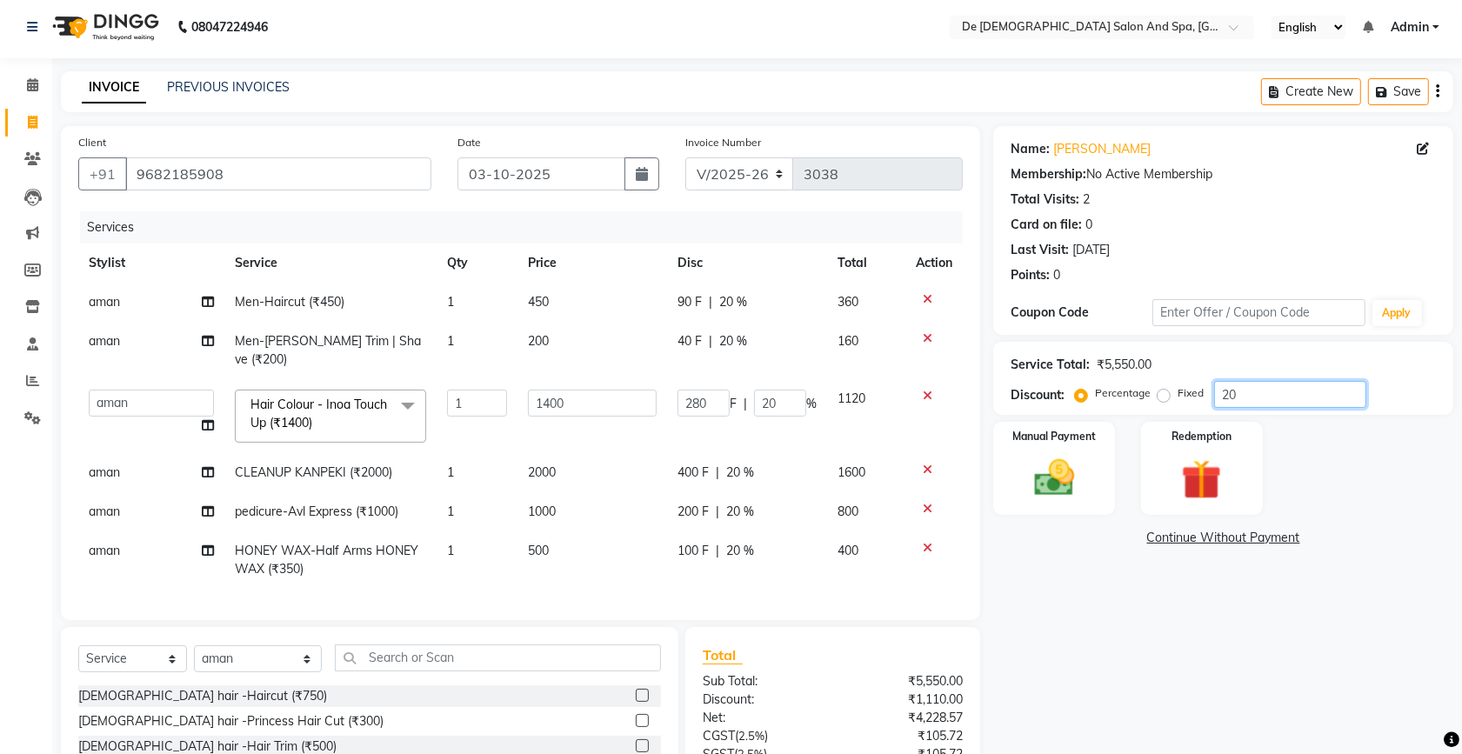
scroll to position [0, 0]
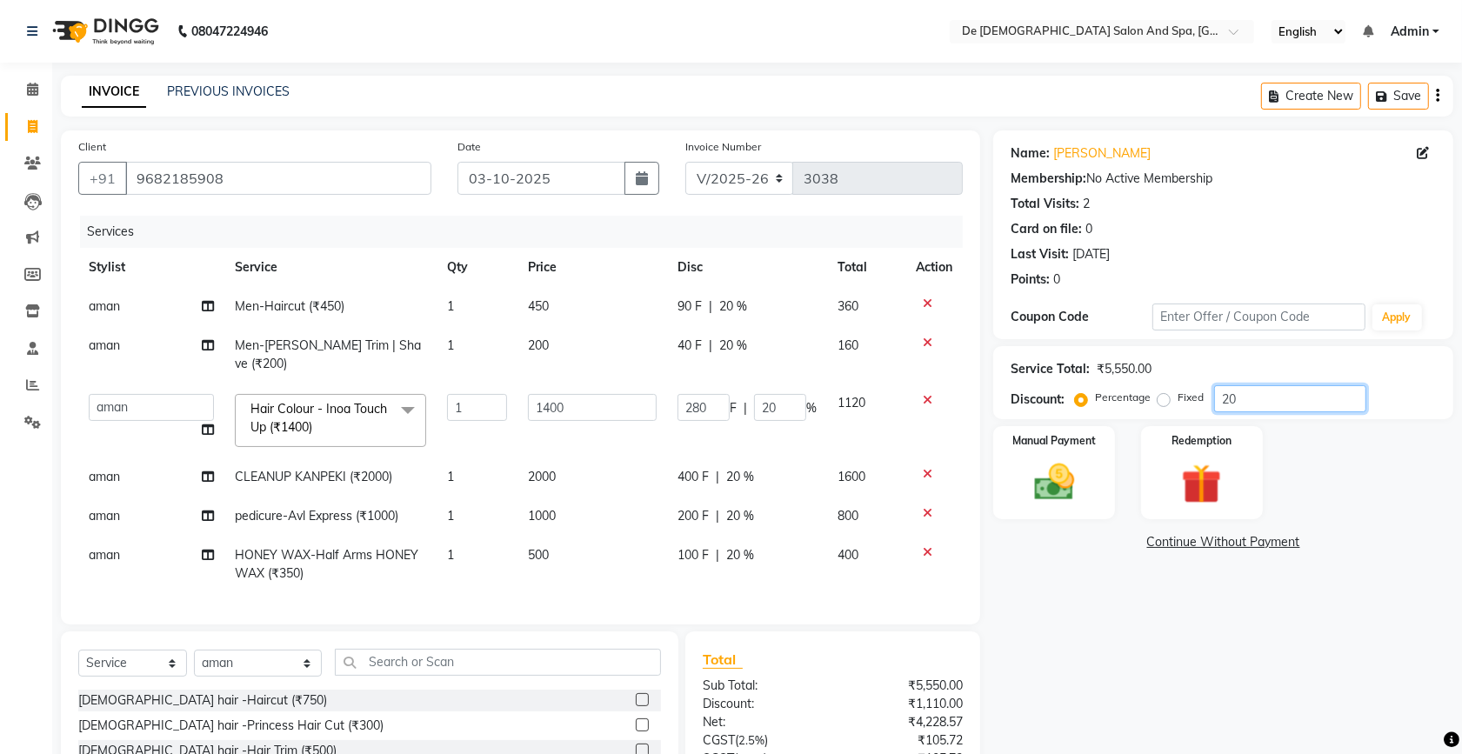
type input "2"
type input "28"
type input "2"
type input "25"
type input "350"
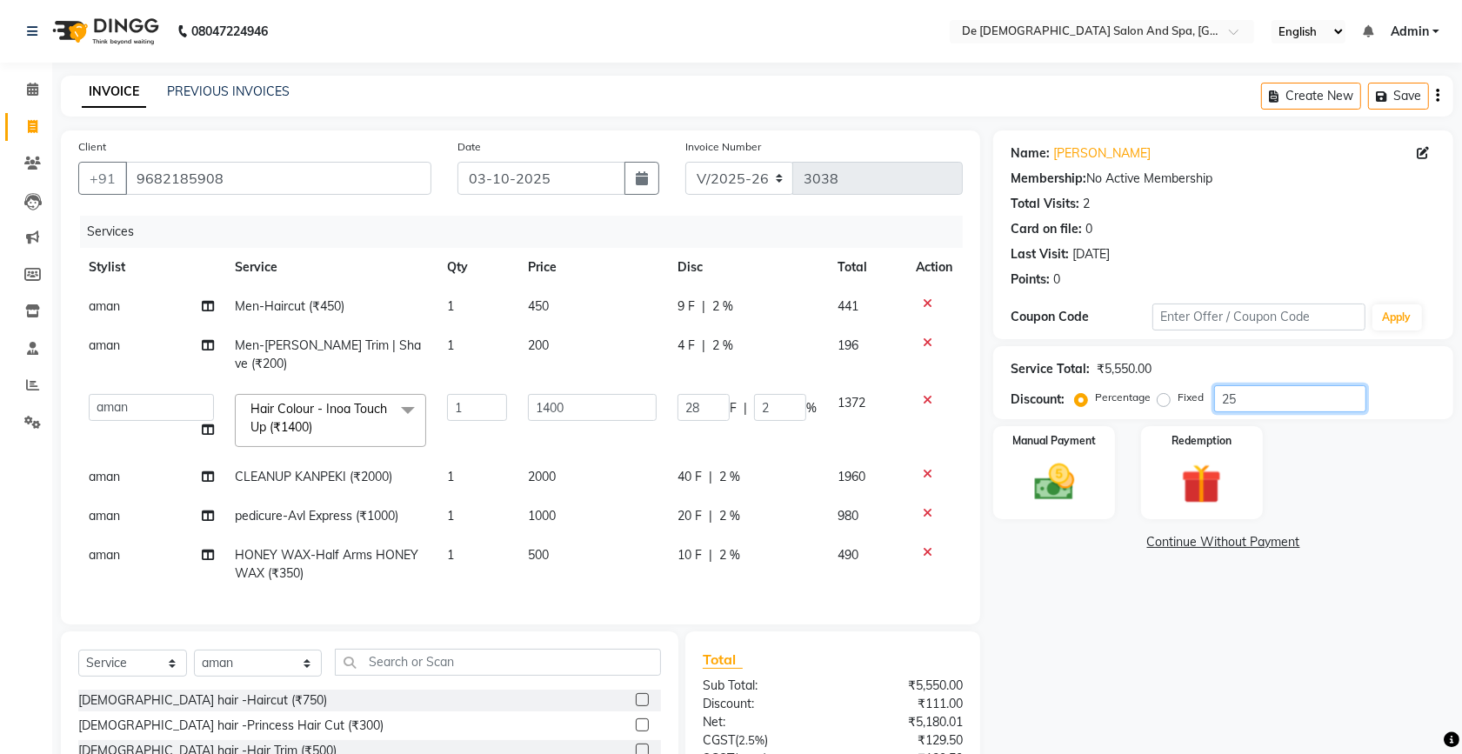
type input "25"
click at [1075, 596] on div "Name: Kanav Sharma Membership: No Active Membership Total Visits: 2 Card on fil…" at bounding box center [1229, 508] width 473 height 757
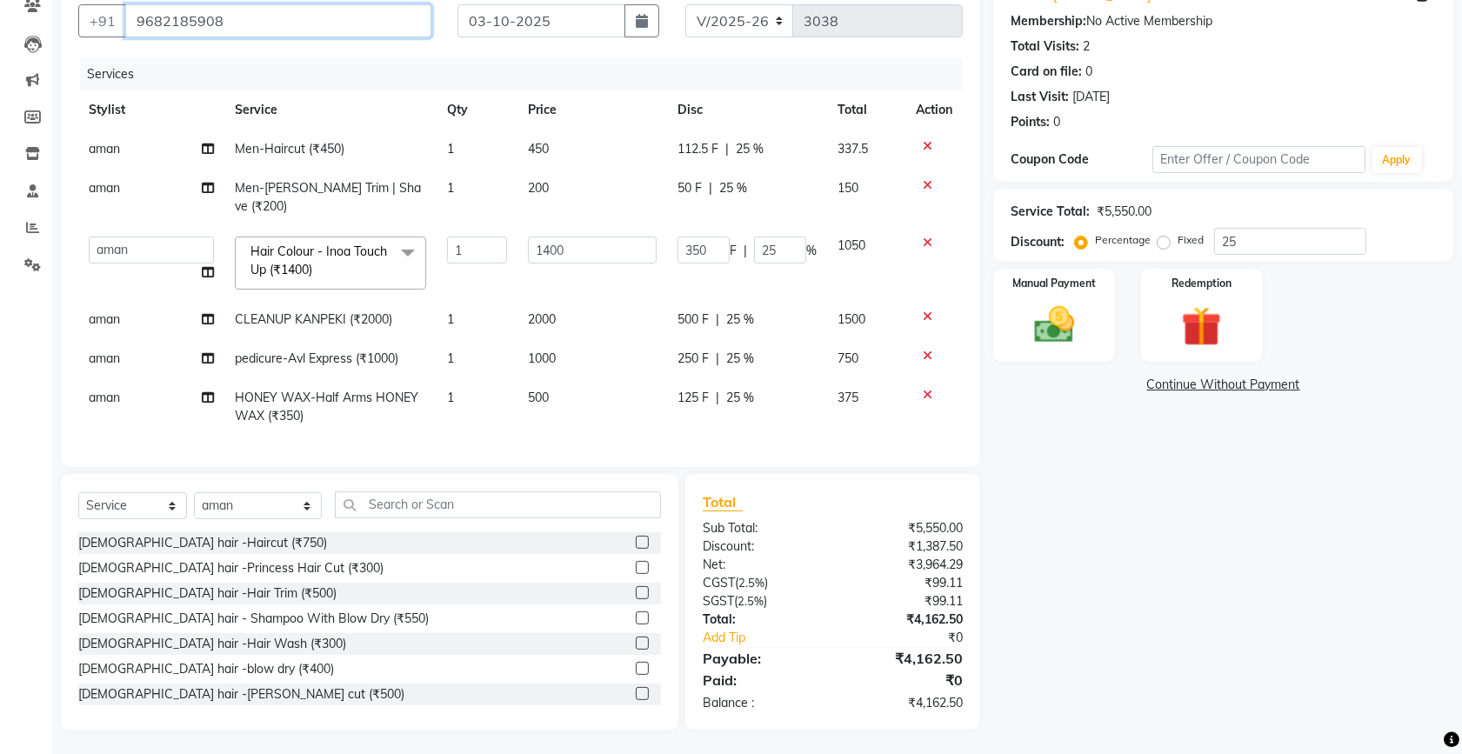
click at [274, 26] on input "9682185908" at bounding box center [278, 20] width 306 height 33
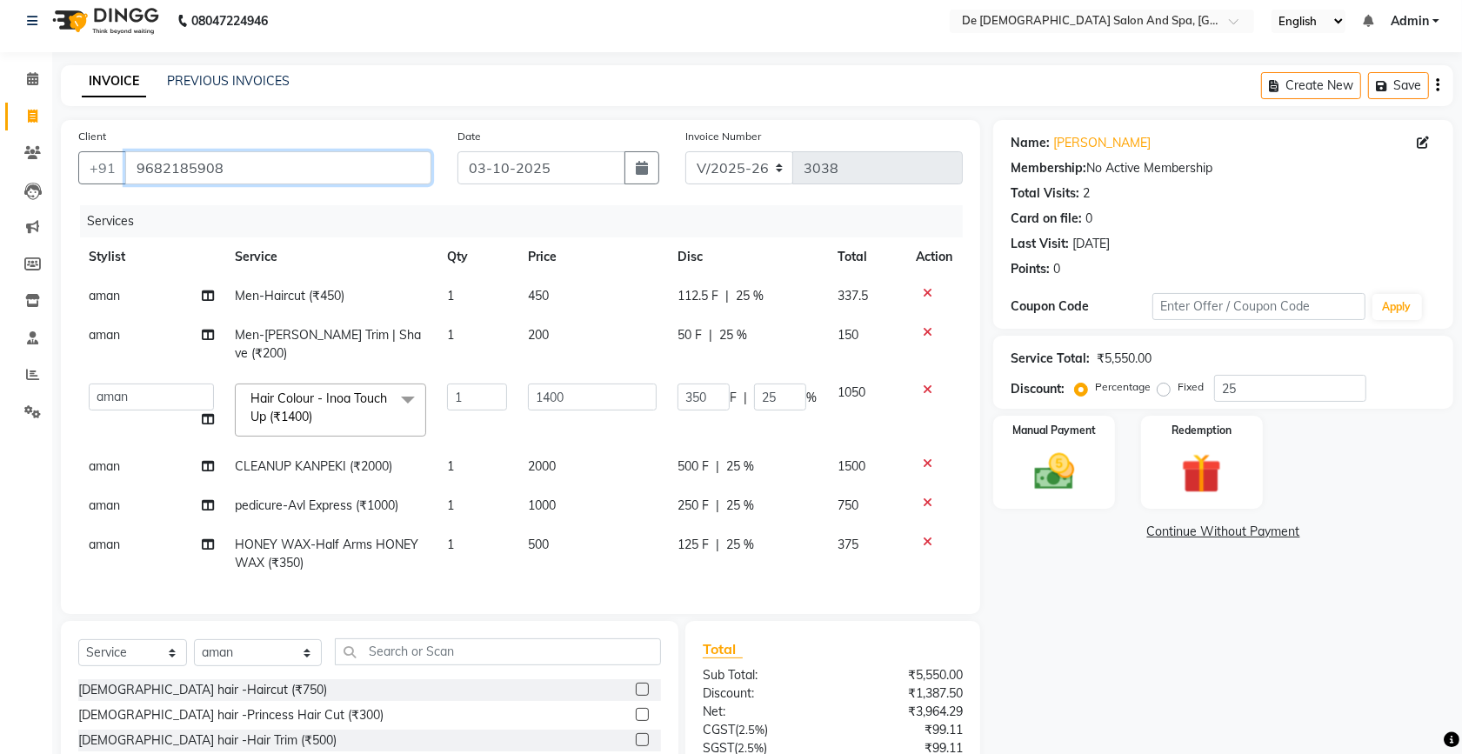
scroll to position [0, 0]
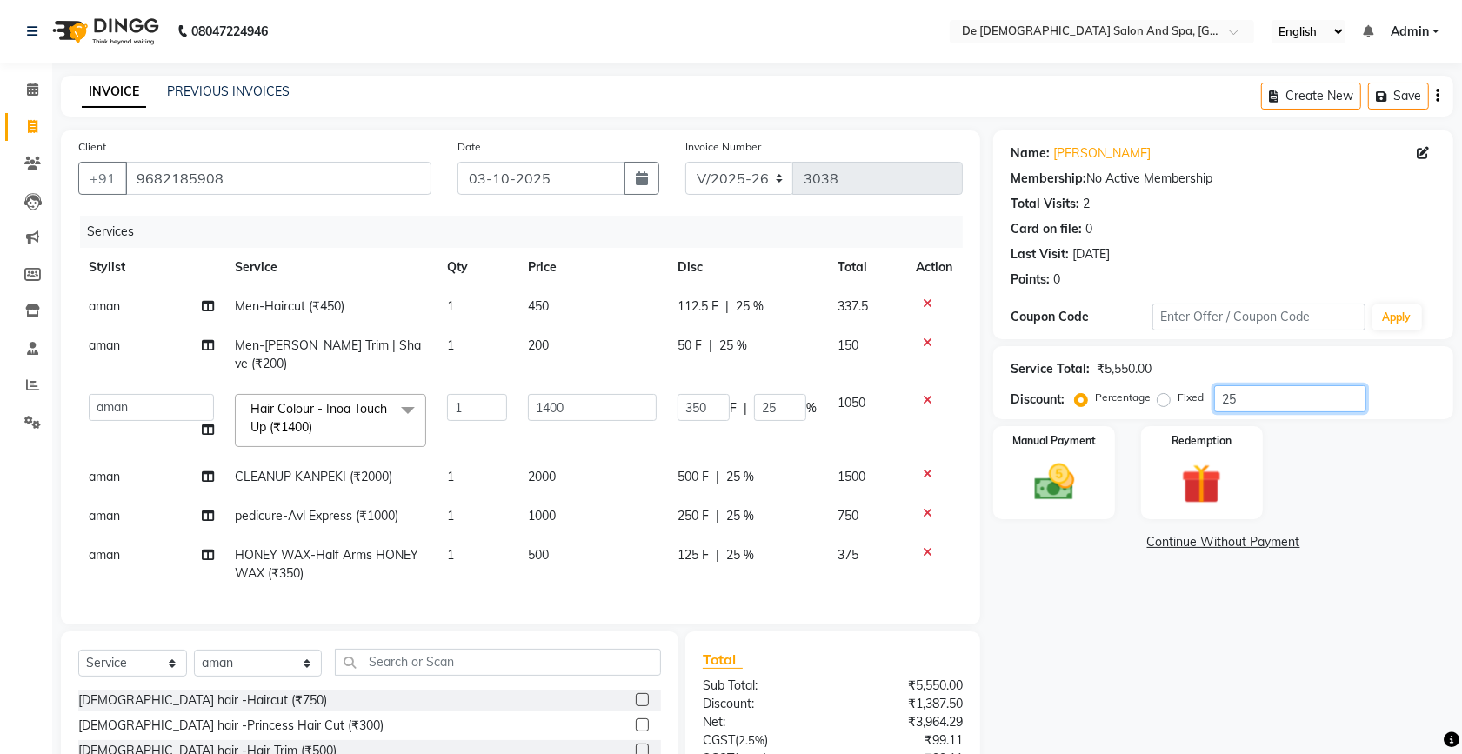
click at [1262, 392] on input "25" at bounding box center [1290, 398] width 152 height 27
type input "2"
type input "28"
type input "2"
type input "26"
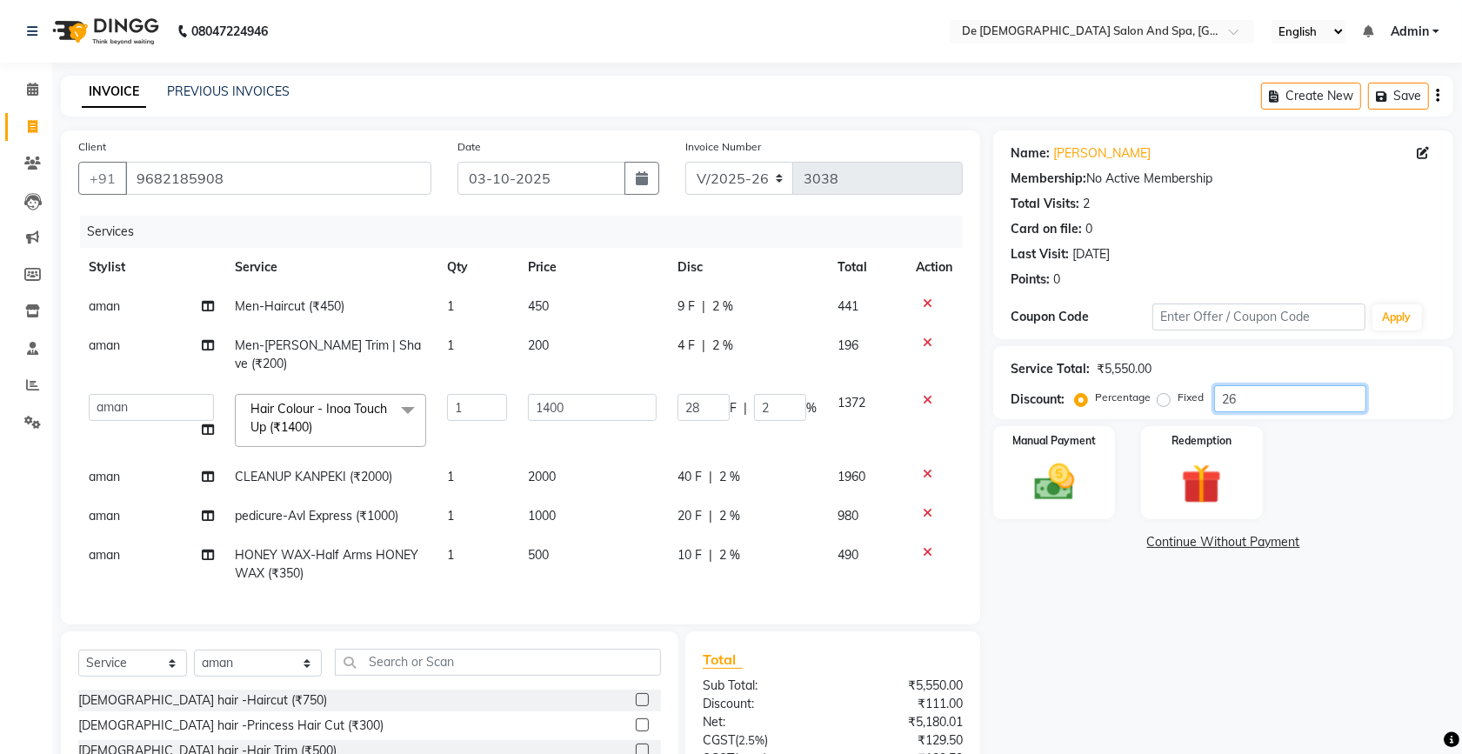
type input "364"
type input "26"
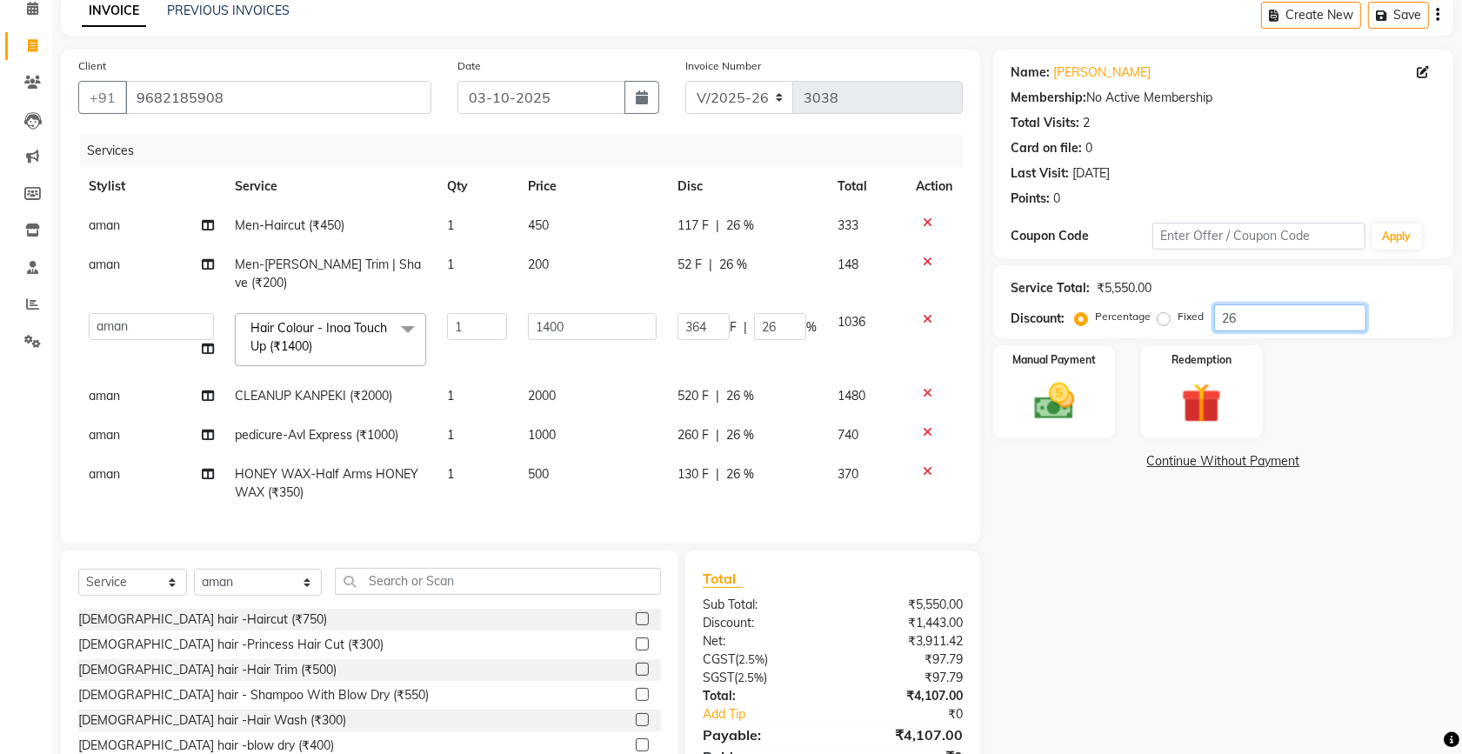
scroll to position [157, 0]
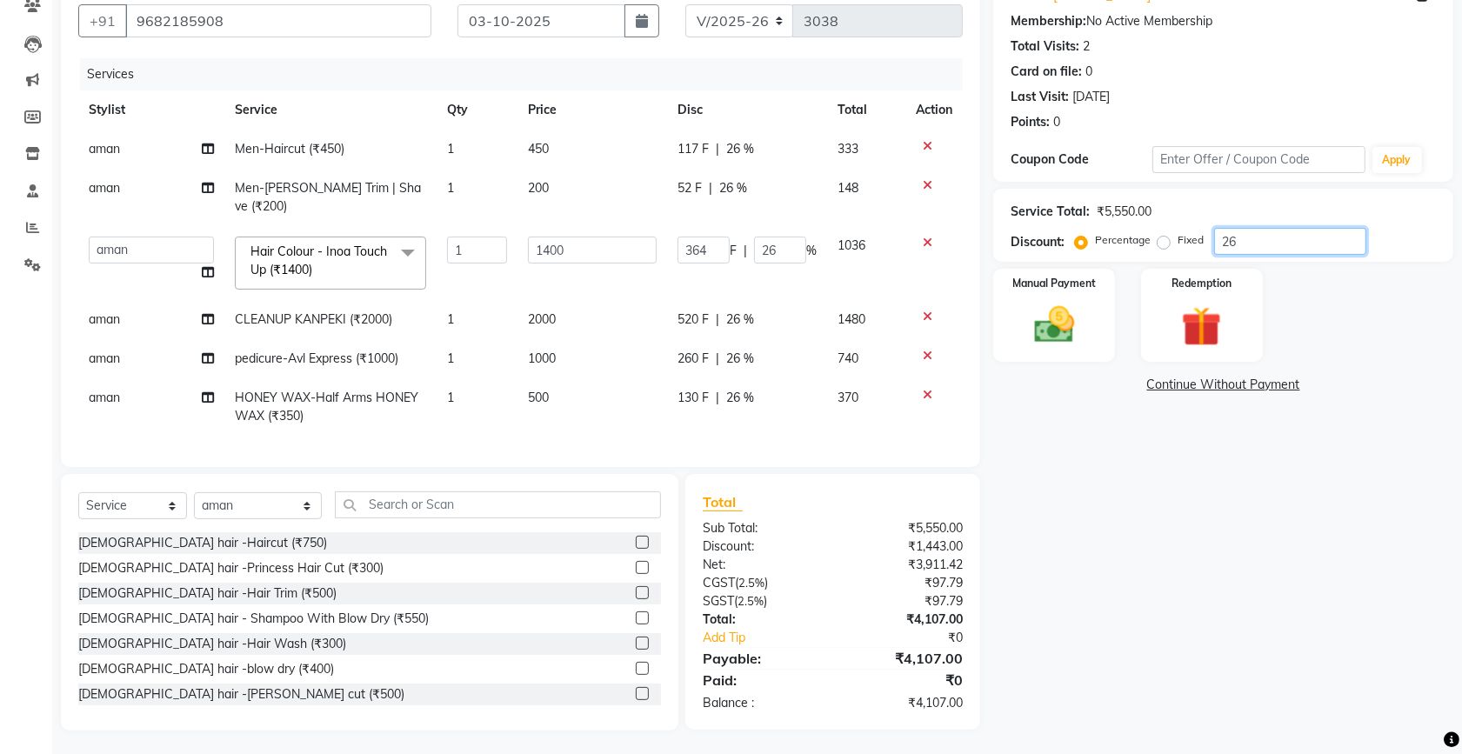
click at [1268, 233] on input "26" at bounding box center [1290, 241] width 152 height 27
type input "2"
click at [106, 390] on span "aman" at bounding box center [104, 398] width 31 height 16
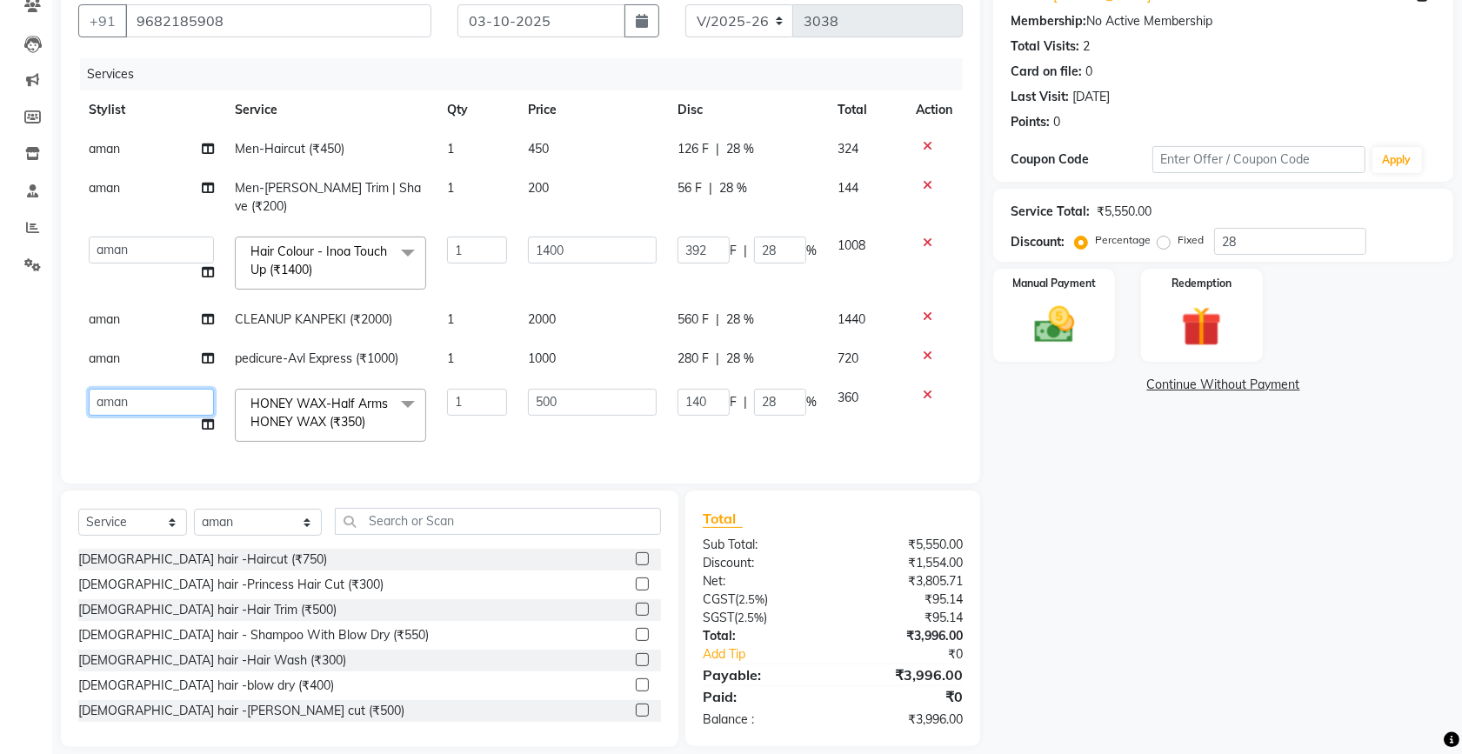
click at [105, 389] on select "akshay aman Arman Ashwani gunraj nadia nikita thappa nisha parveen shafali vish…" at bounding box center [151, 402] width 125 height 27
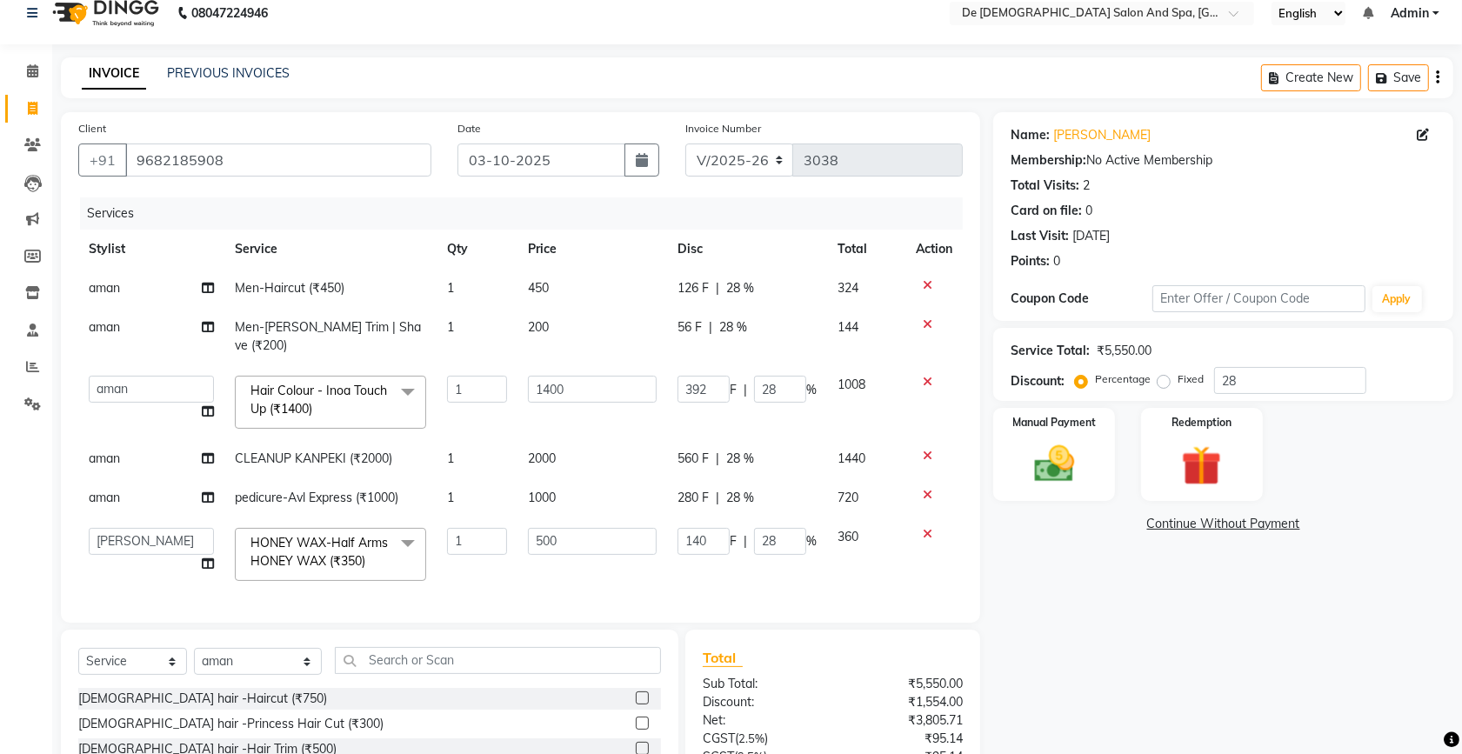
scroll to position [0, 0]
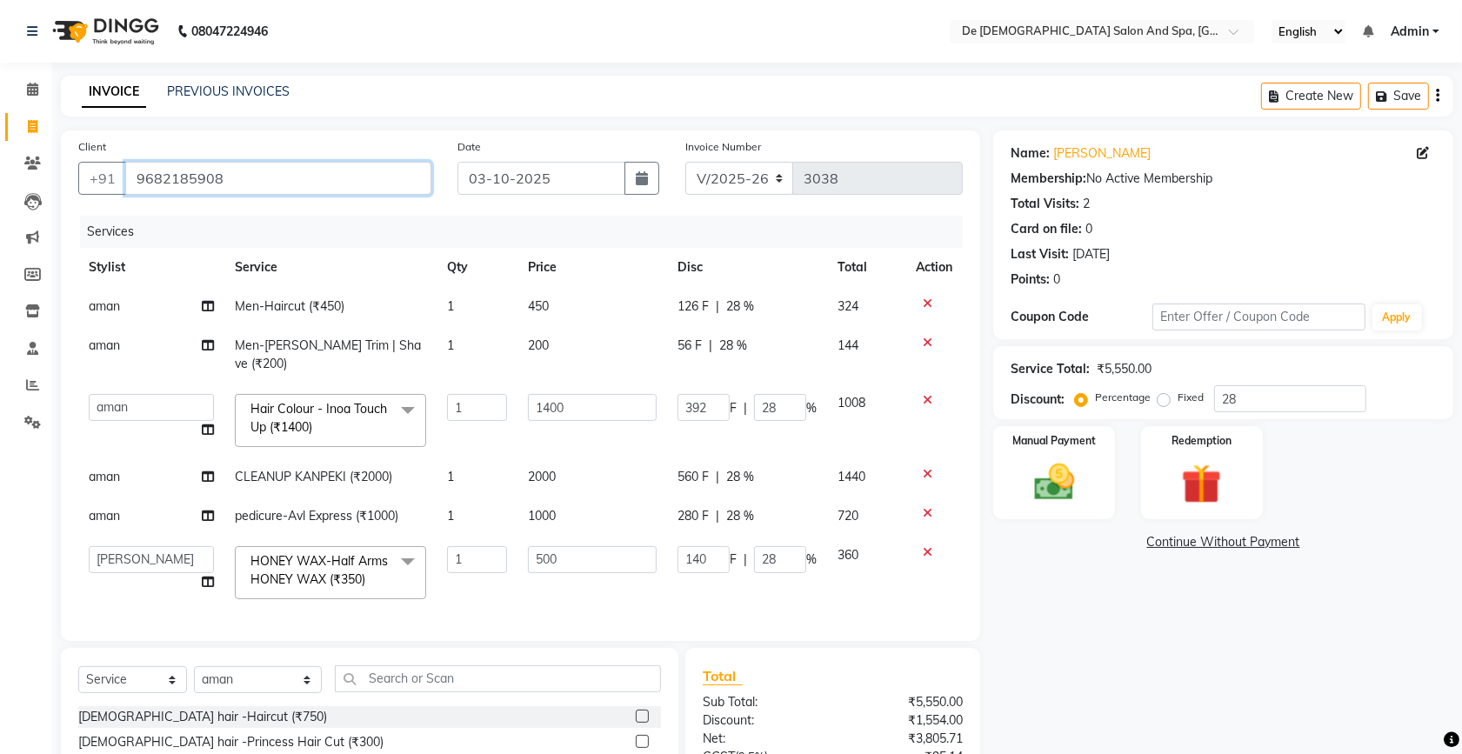
click at [337, 181] on input "9682185908" at bounding box center [278, 178] width 306 height 33
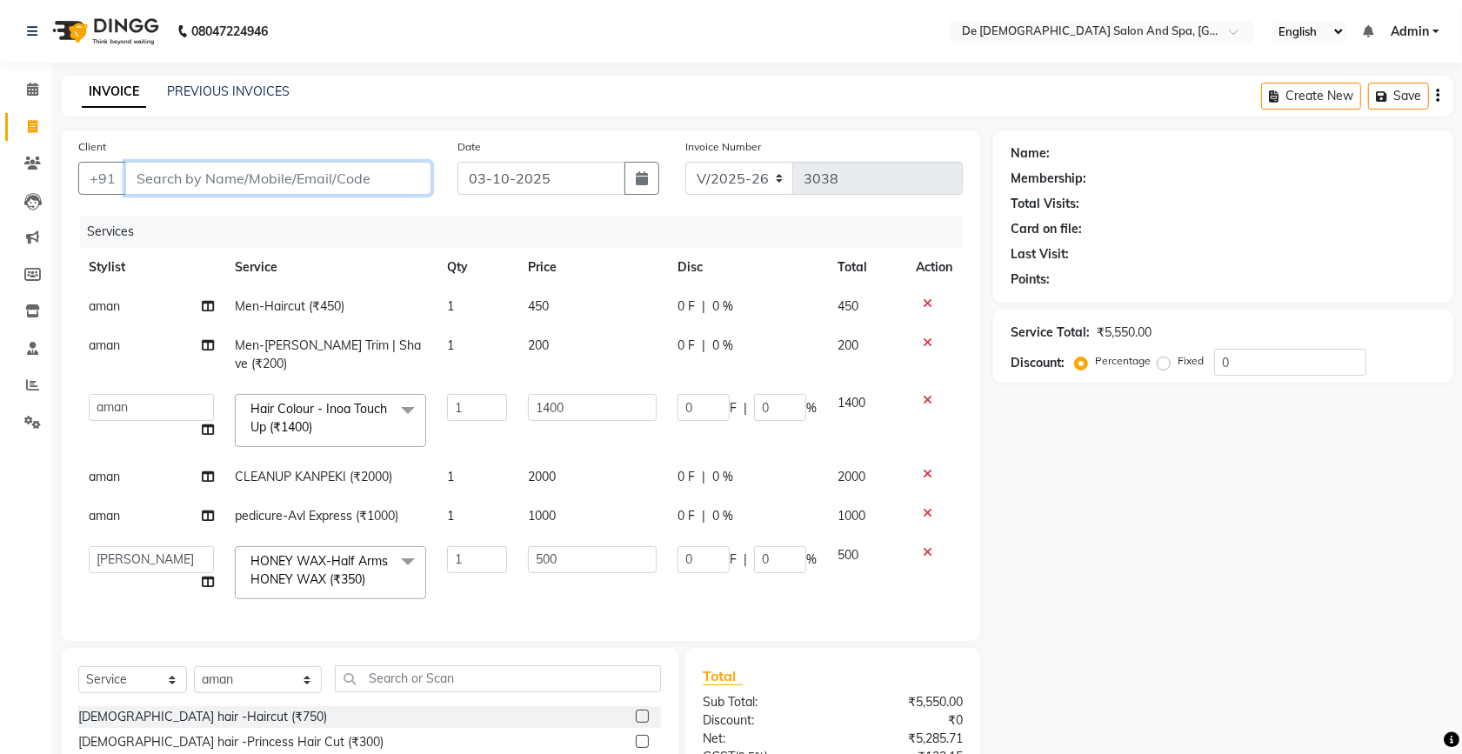
click at [339, 179] on input "Client" at bounding box center [278, 178] width 306 height 33
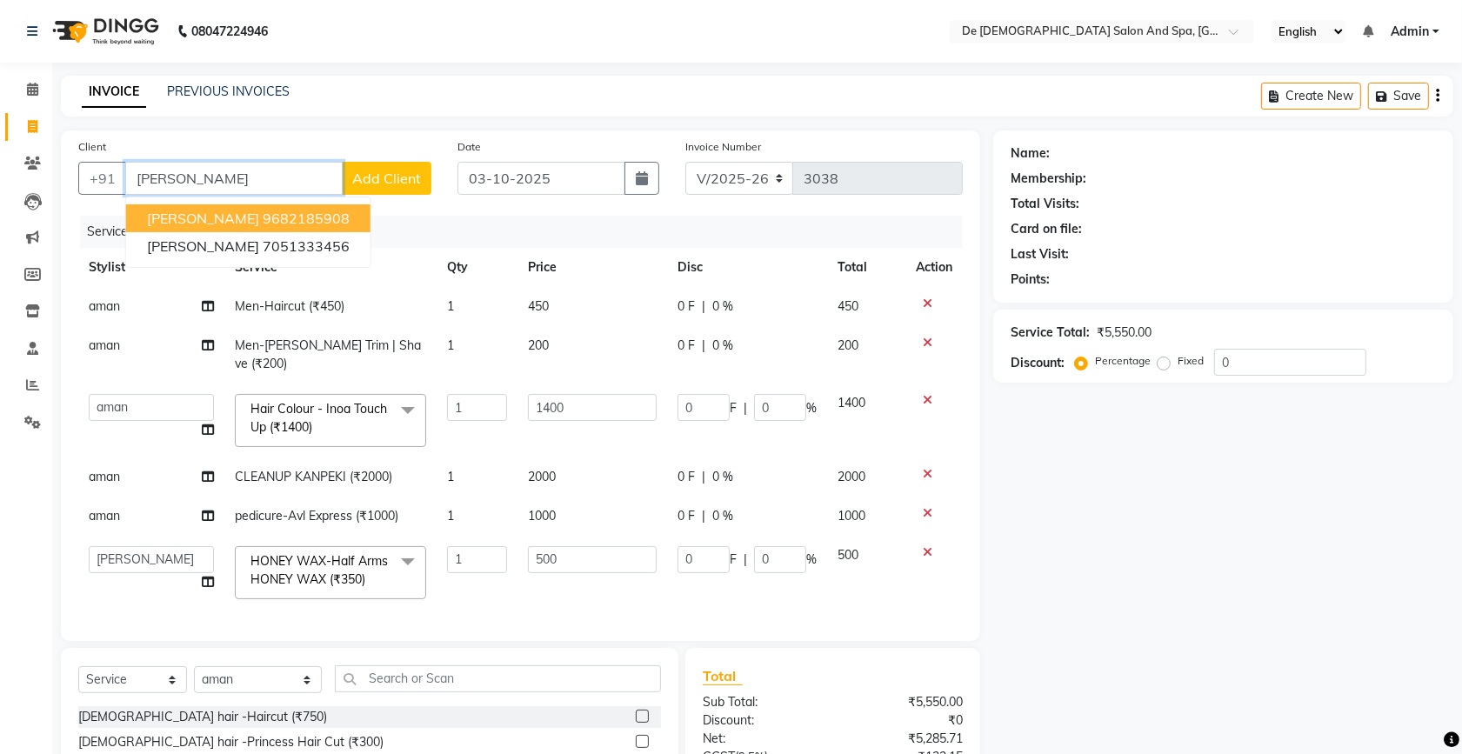
click at [167, 213] on span "kanav sharma" at bounding box center [203, 218] width 112 height 17
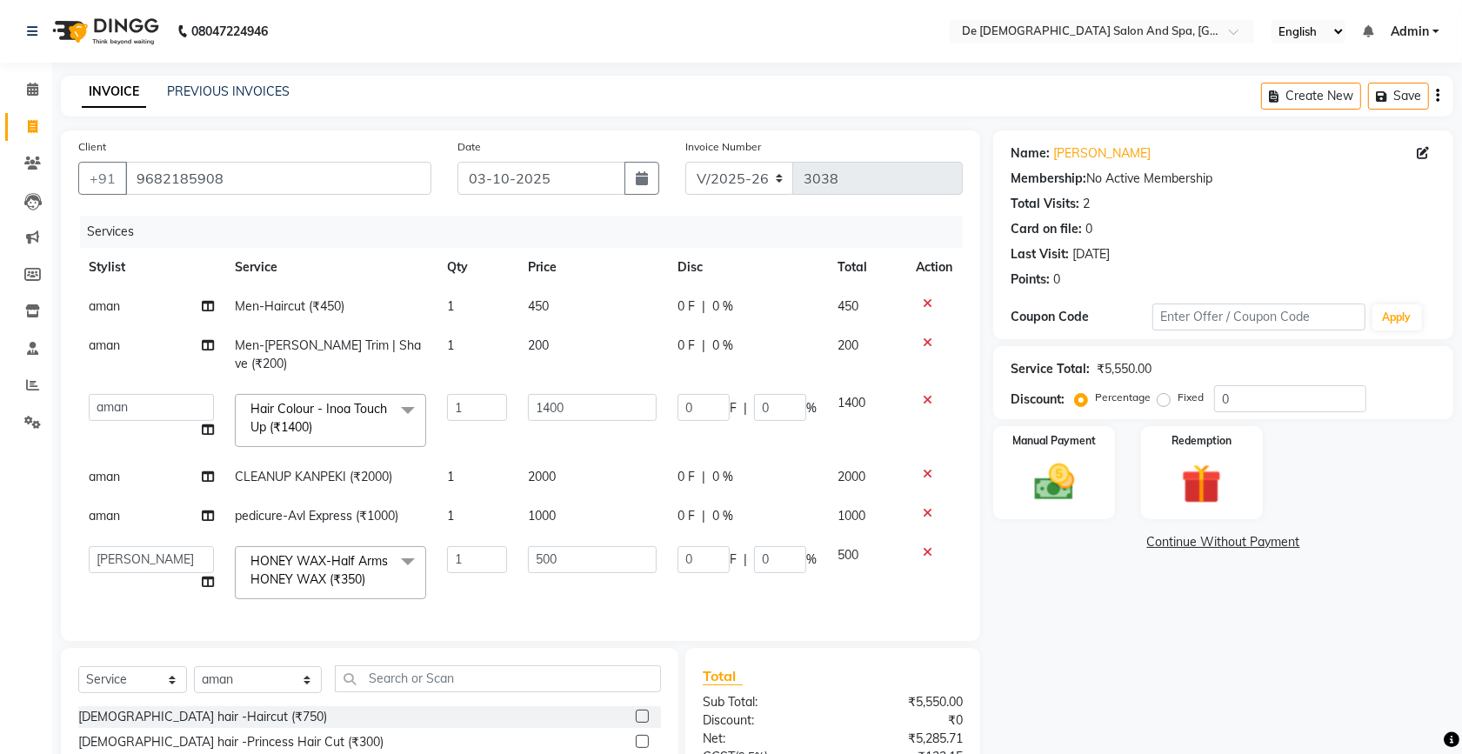
click at [923, 342] on icon at bounding box center [928, 343] width 10 height 12
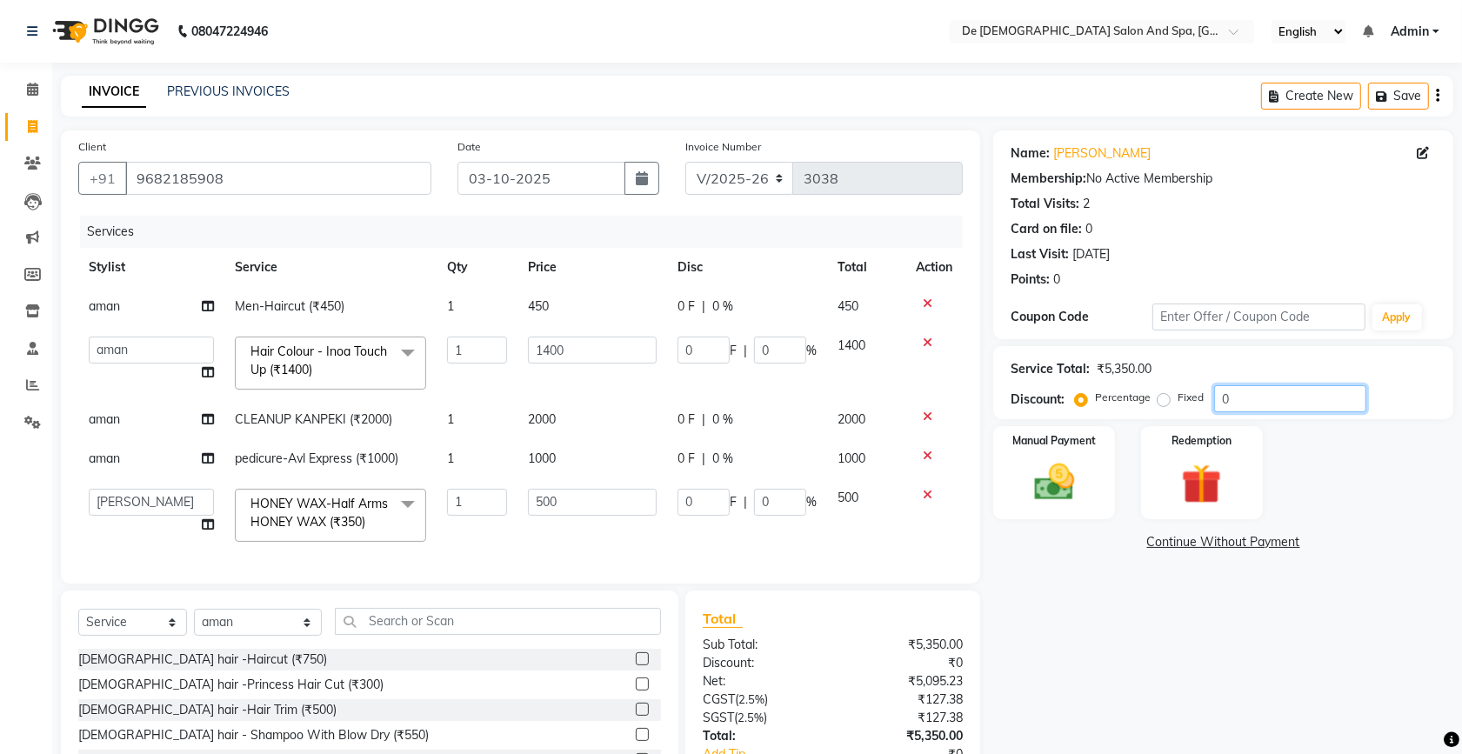
click at [1258, 391] on input "0" at bounding box center [1290, 398] width 152 height 27
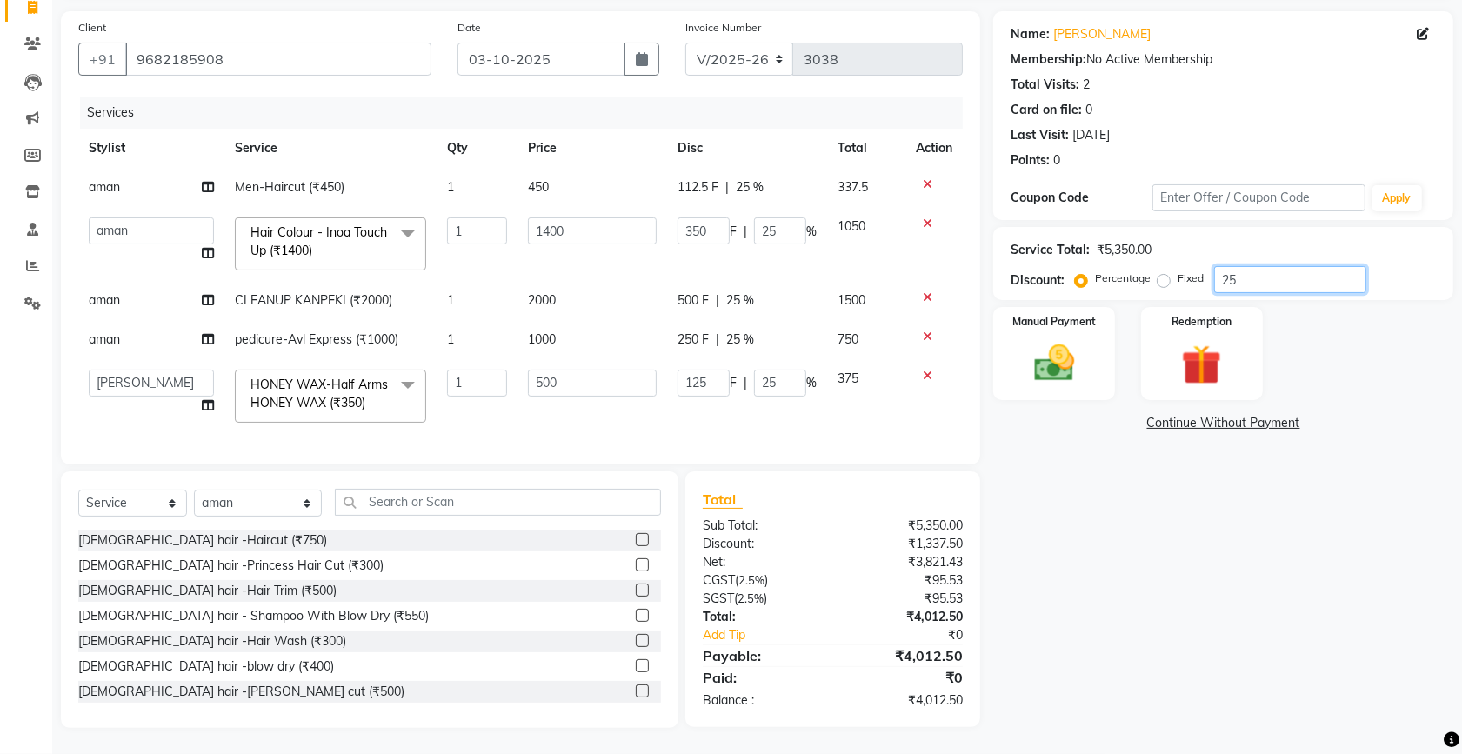
scroll to position [135, 0]
click at [1266, 266] on input "25" at bounding box center [1290, 279] width 152 height 27
click at [680, 402] on td "125 F | 25 %" at bounding box center [747, 396] width 160 height 74
click at [689, 178] on span "112.5 F" at bounding box center [697, 187] width 41 height 18
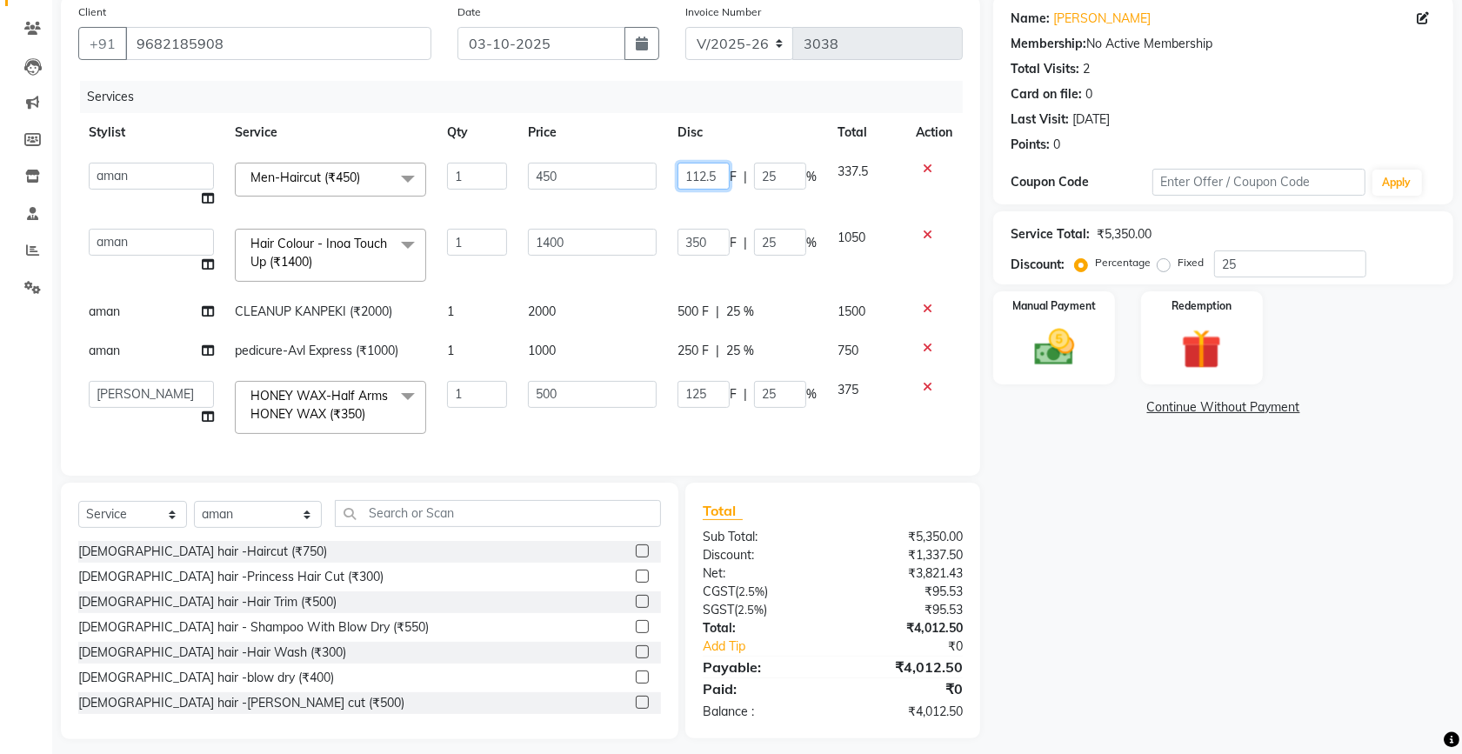
click at [705, 176] on input "112.5" at bounding box center [703, 176] width 52 height 27
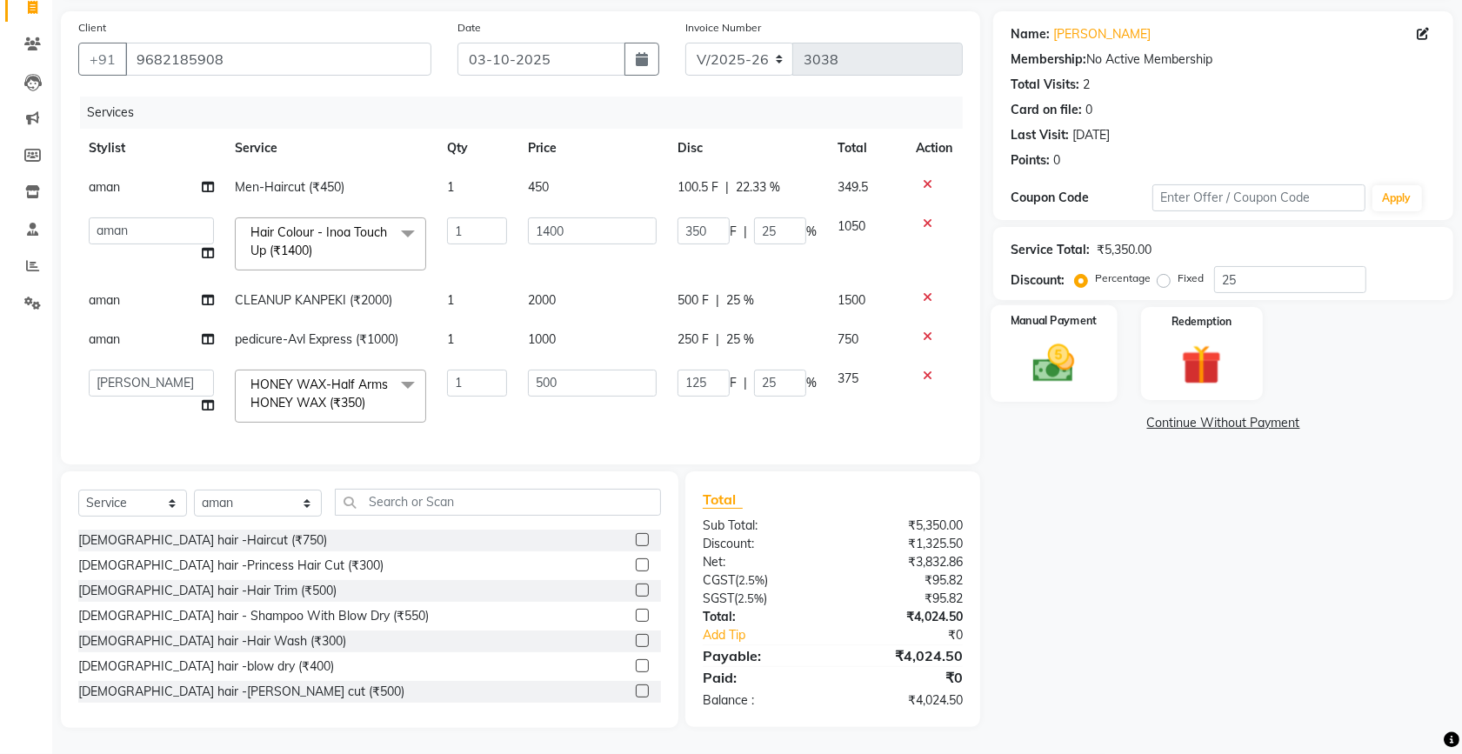
click at [1066, 350] on img at bounding box center [1054, 363] width 68 height 48
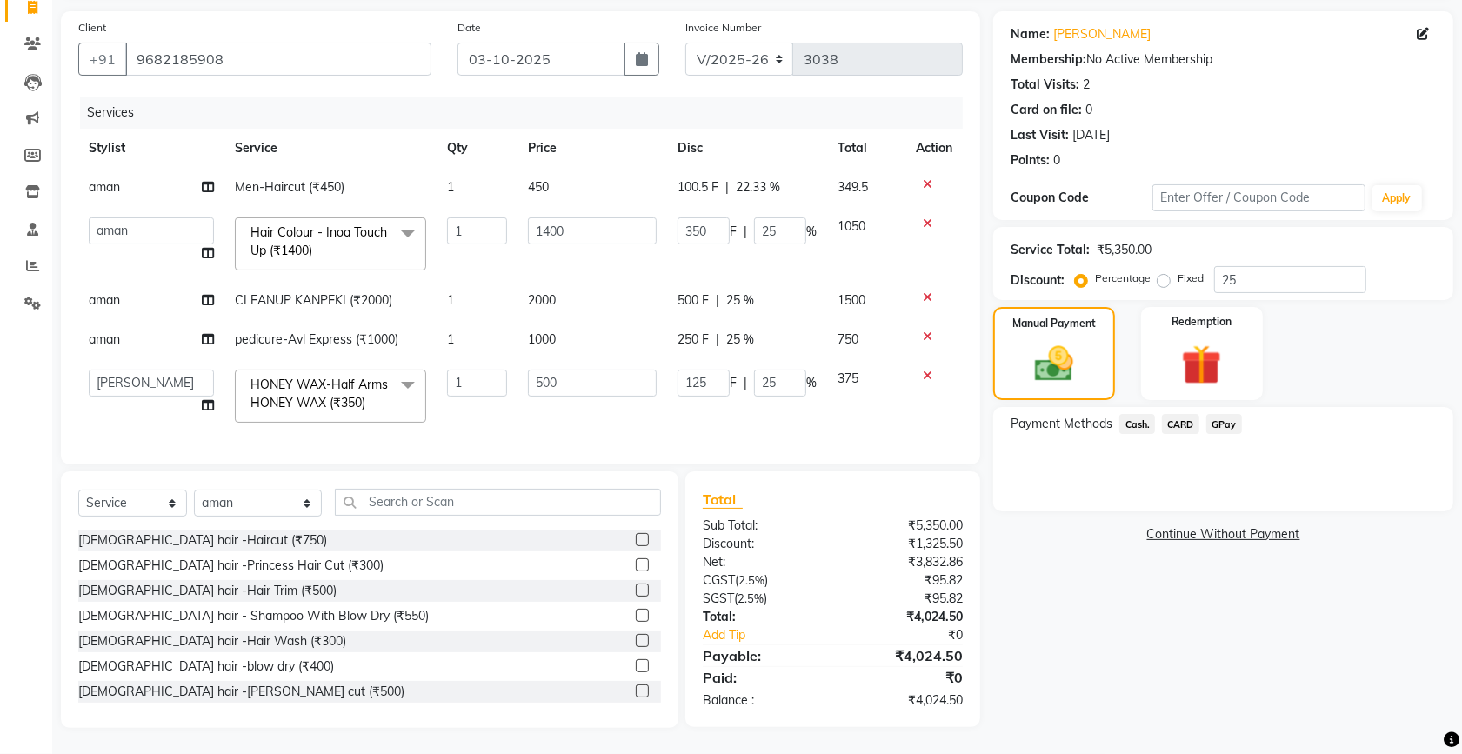
click at [719, 178] on div "100.5 F | 22.33 %" at bounding box center [746, 187] width 139 height 18
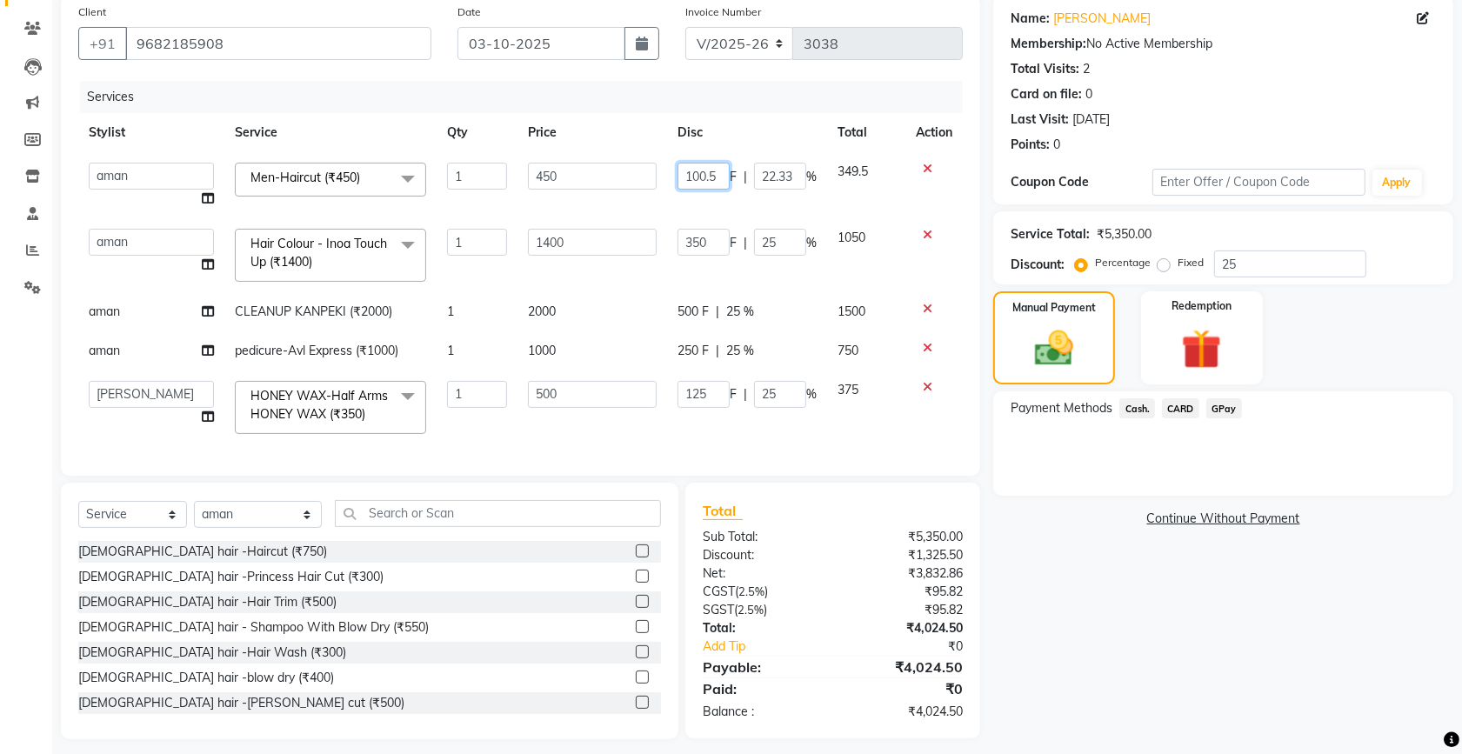
click at [719, 172] on input "100.5" at bounding box center [703, 176] width 52 height 27
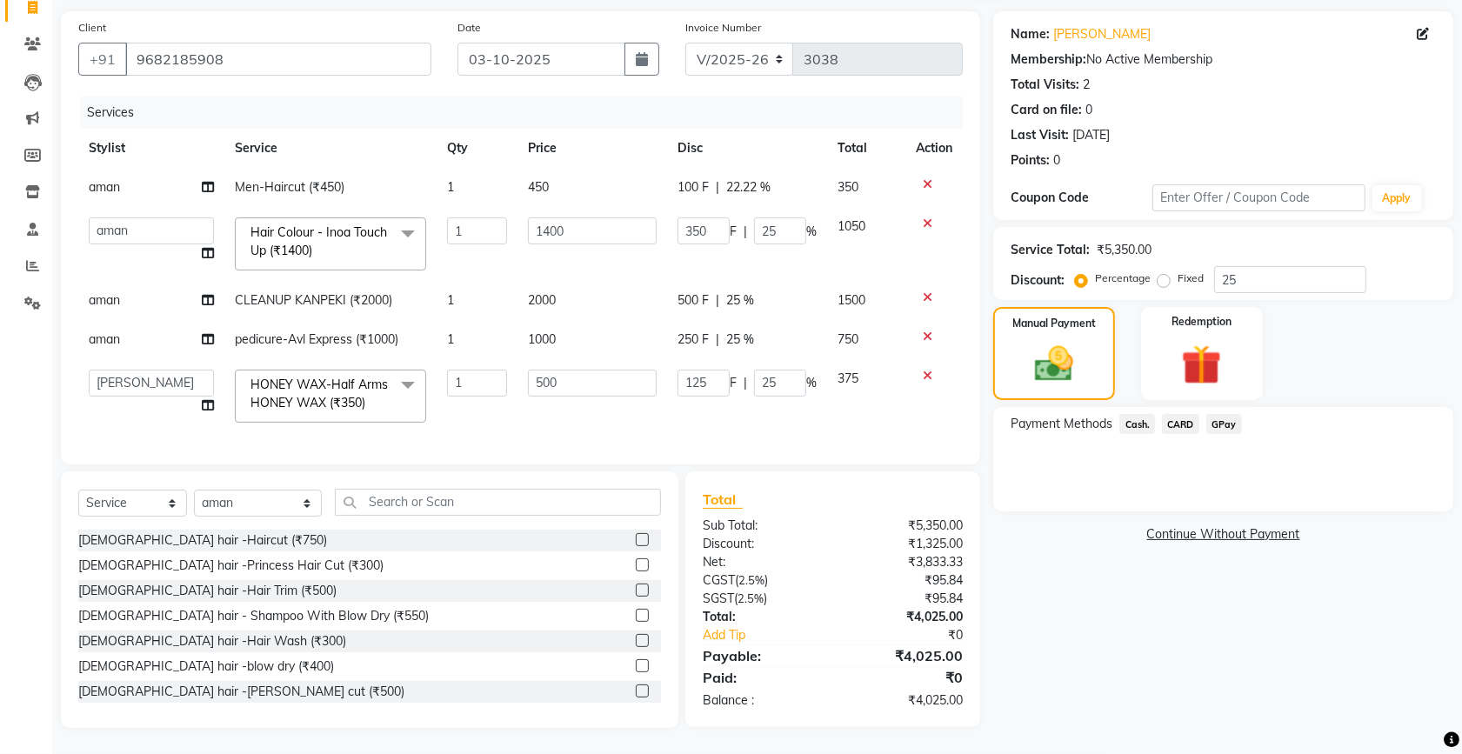
click at [1052, 454] on div "Payment Methods Cash. CARD GPay" at bounding box center [1223, 459] width 460 height 104
click at [703, 178] on span "100 F" at bounding box center [692, 187] width 31 height 18
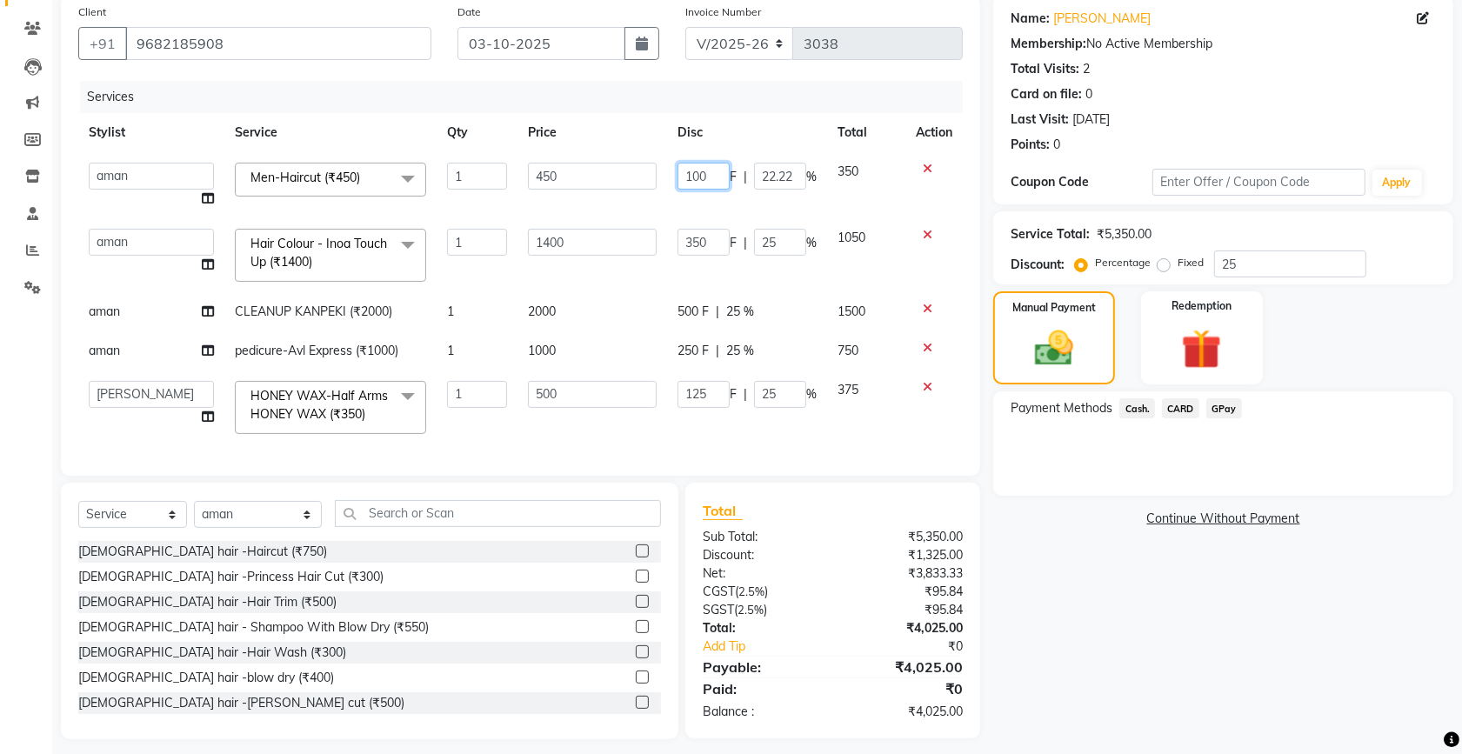
click at [716, 171] on input "100" at bounding box center [703, 176] width 52 height 27
click at [1091, 494] on div "Payment Methods Cash. CARD GPay" at bounding box center [1223, 443] width 460 height 104
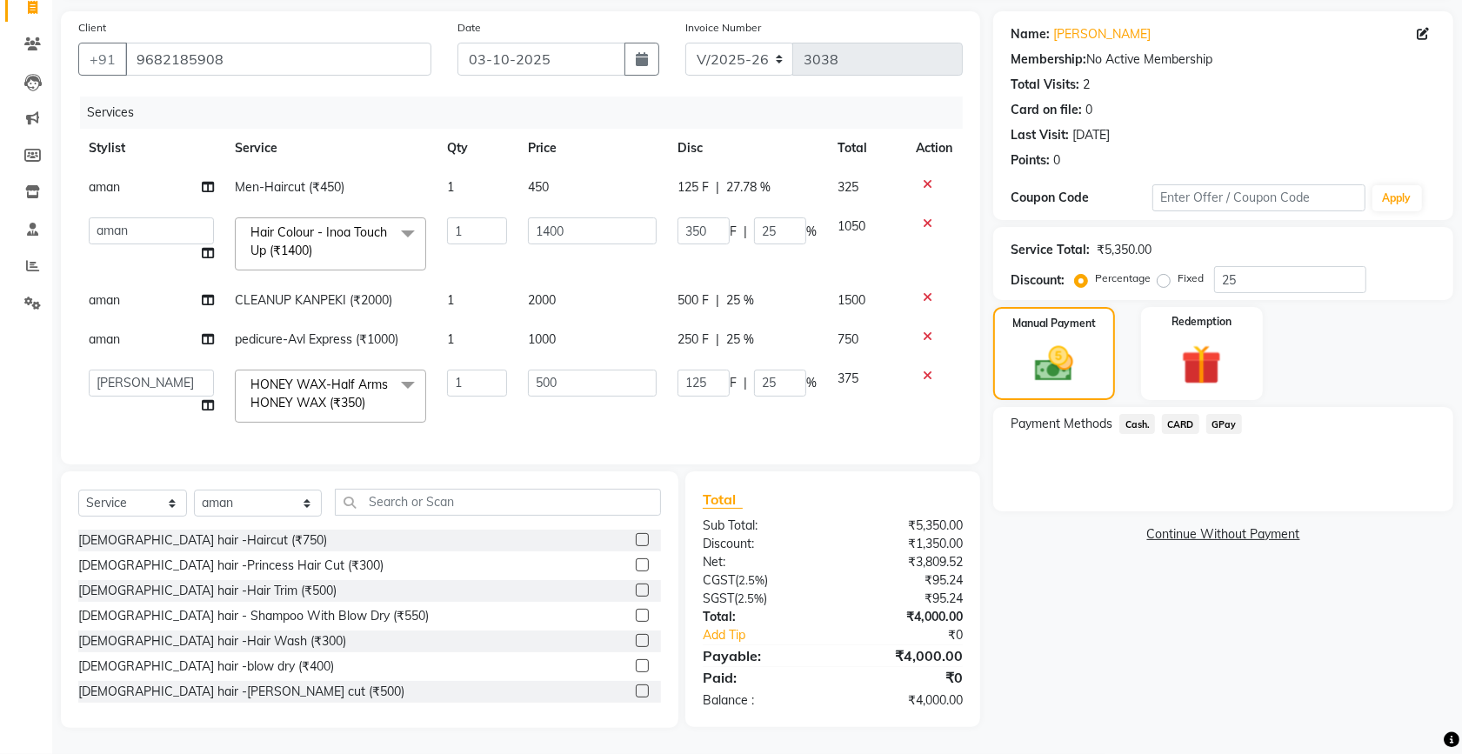
click at [1236, 414] on span "GPay" at bounding box center [1224, 424] width 36 height 20
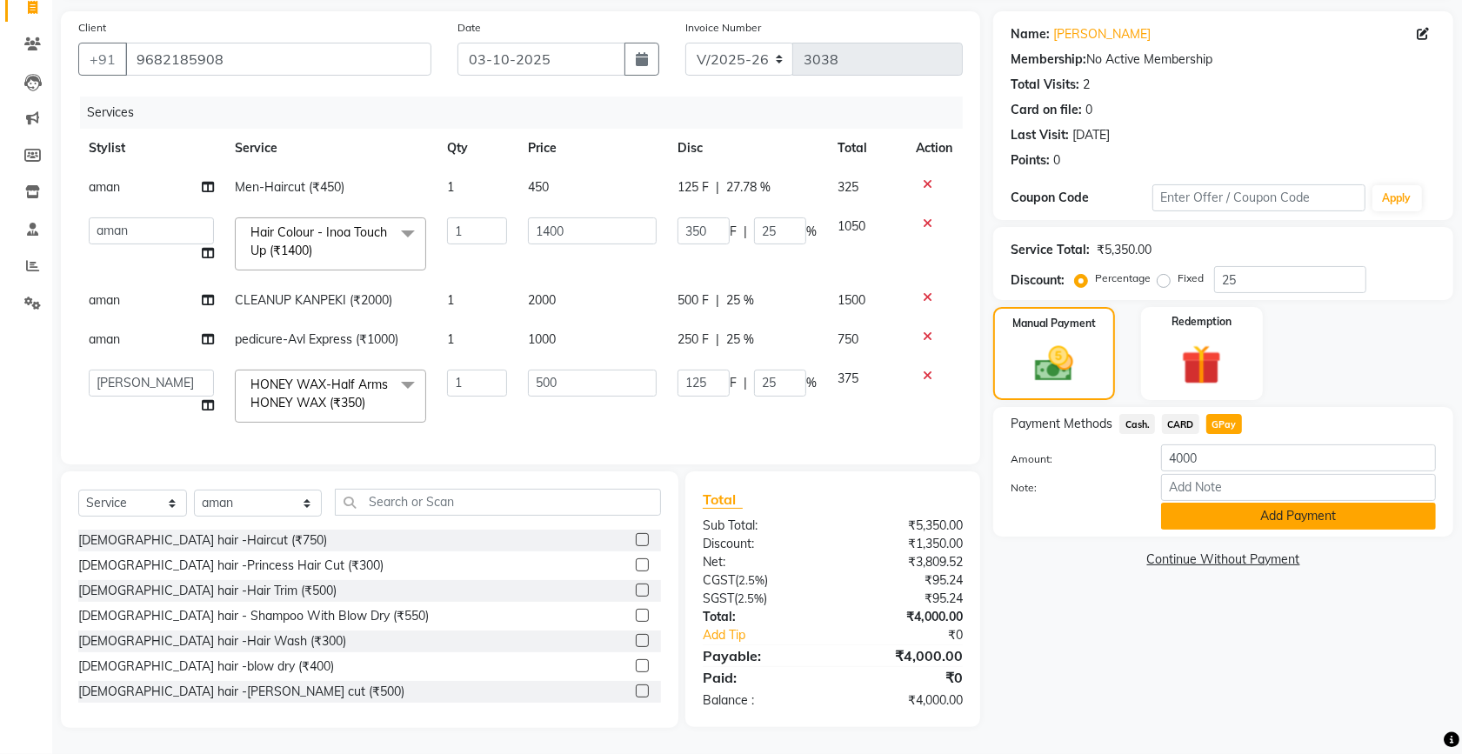
click at [1193, 503] on button "Add Payment" at bounding box center [1298, 516] width 275 height 27
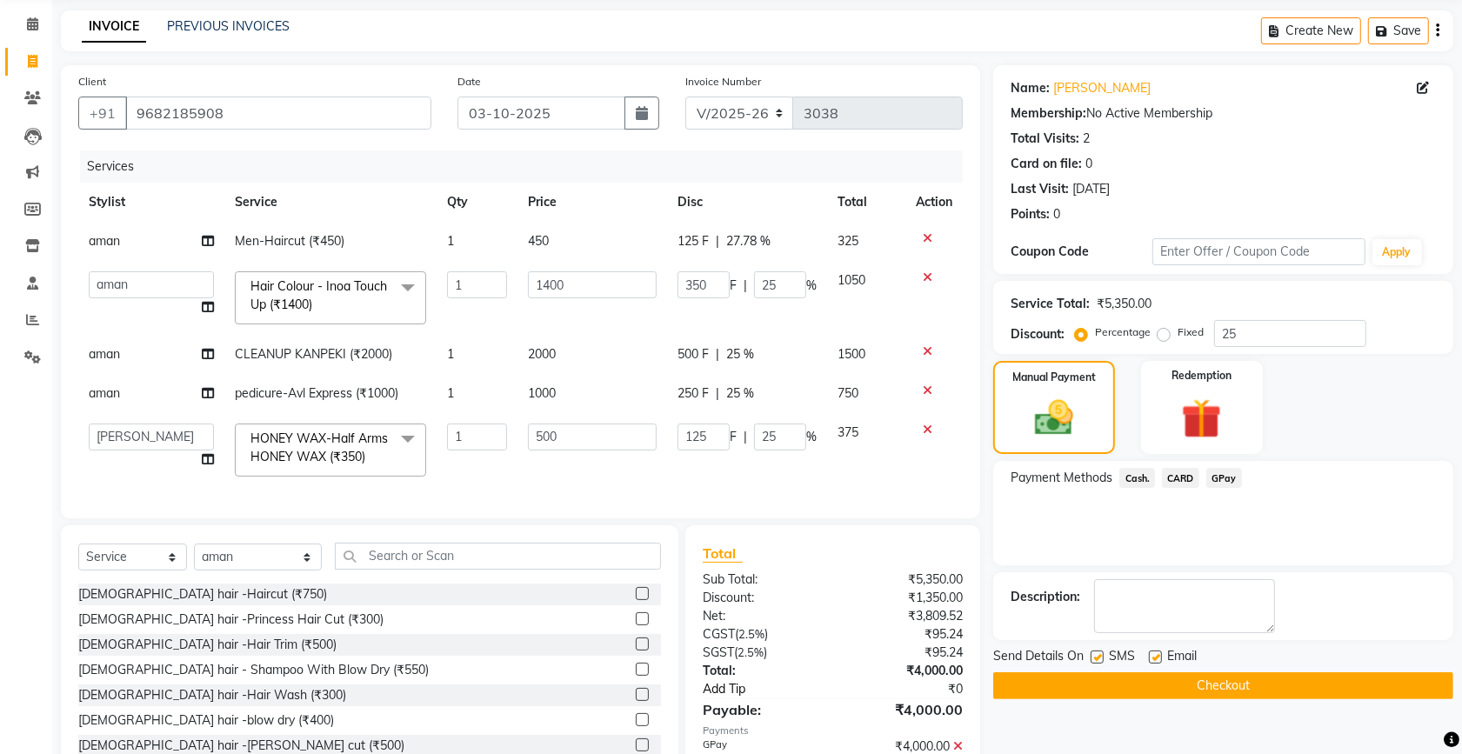
scroll to position [170, 0]
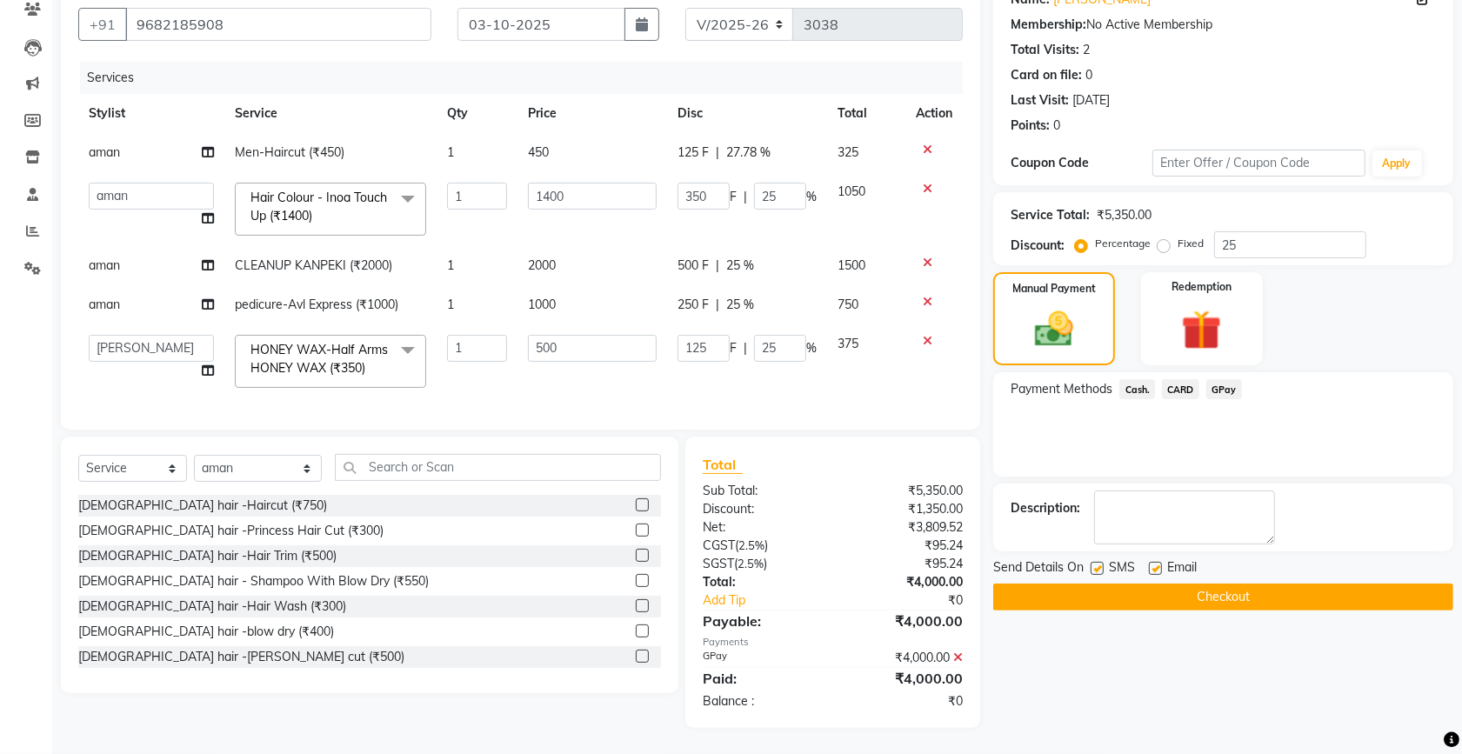
click at [1057, 584] on button "Checkout" at bounding box center [1223, 597] width 460 height 27
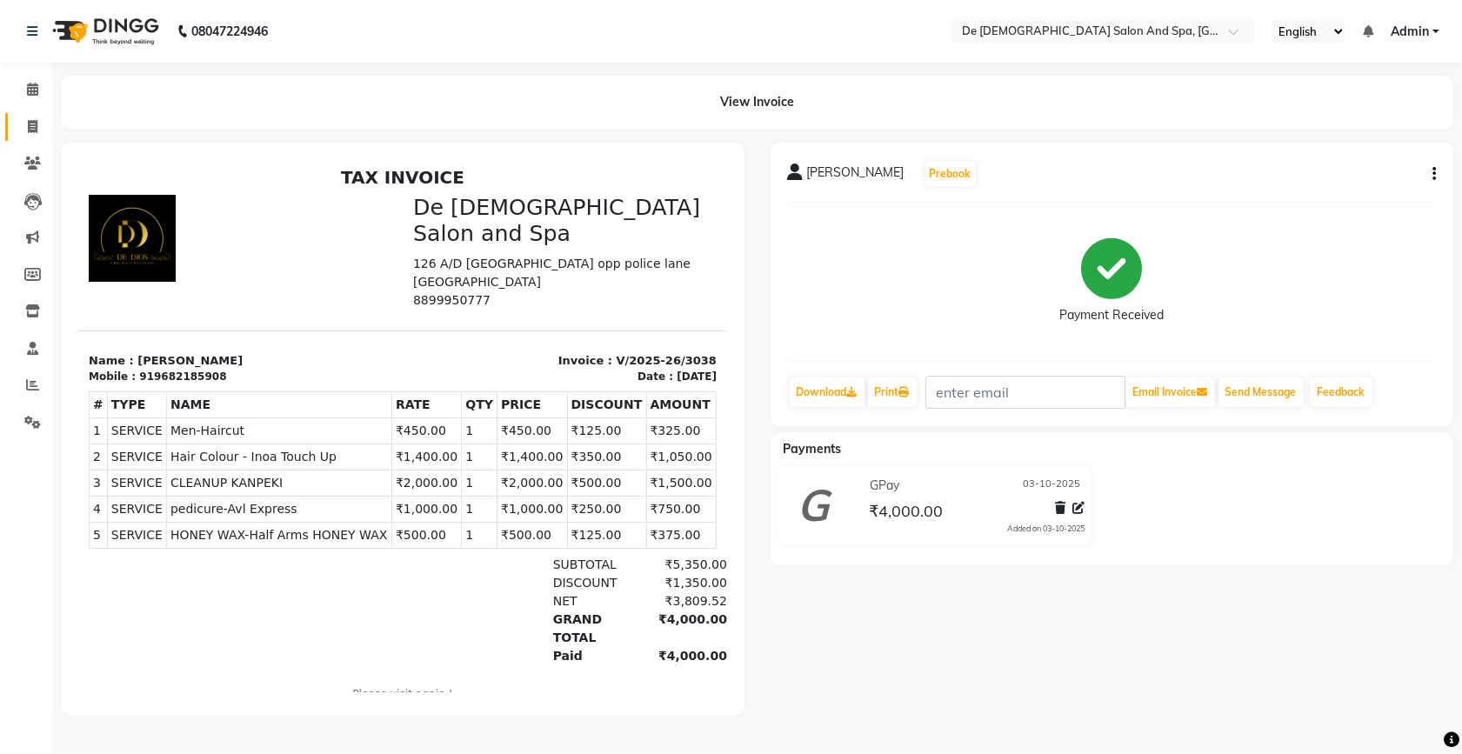
click at [15, 130] on link "Invoice" at bounding box center [26, 127] width 42 height 29
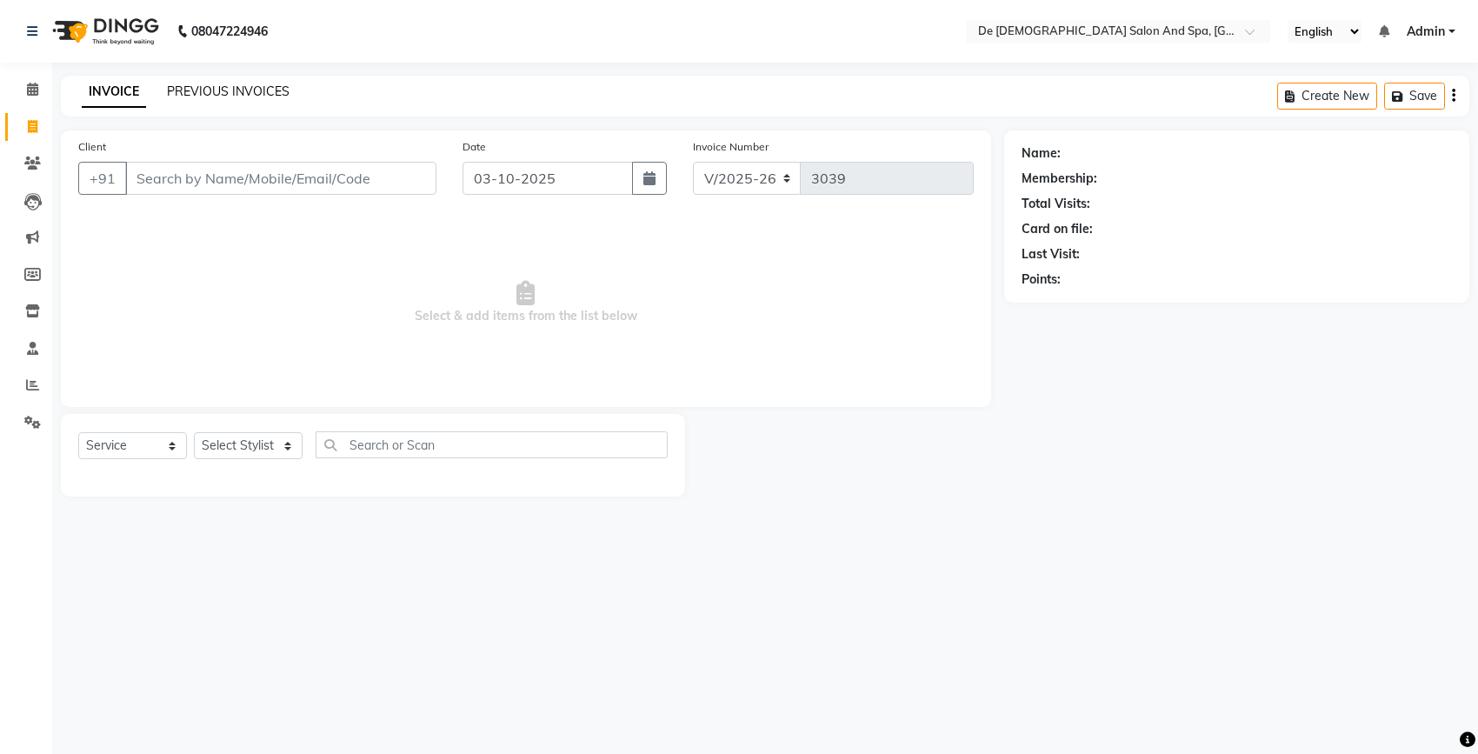
click at [262, 87] on link "PREVIOUS INVOICES" at bounding box center [228, 91] width 123 height 16
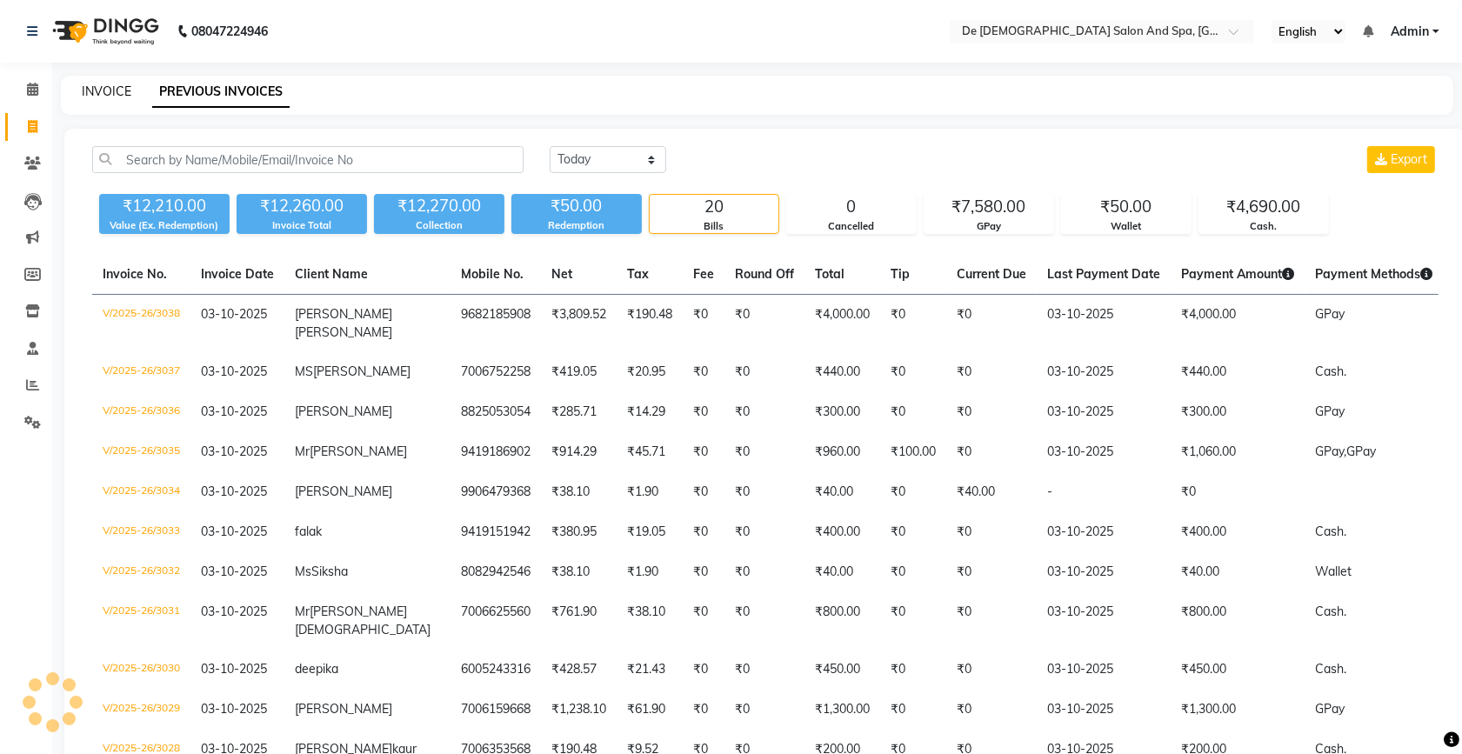
click at [115, 94] on link "INVOICE" at bounding box center [107, 91] width 50 height 16
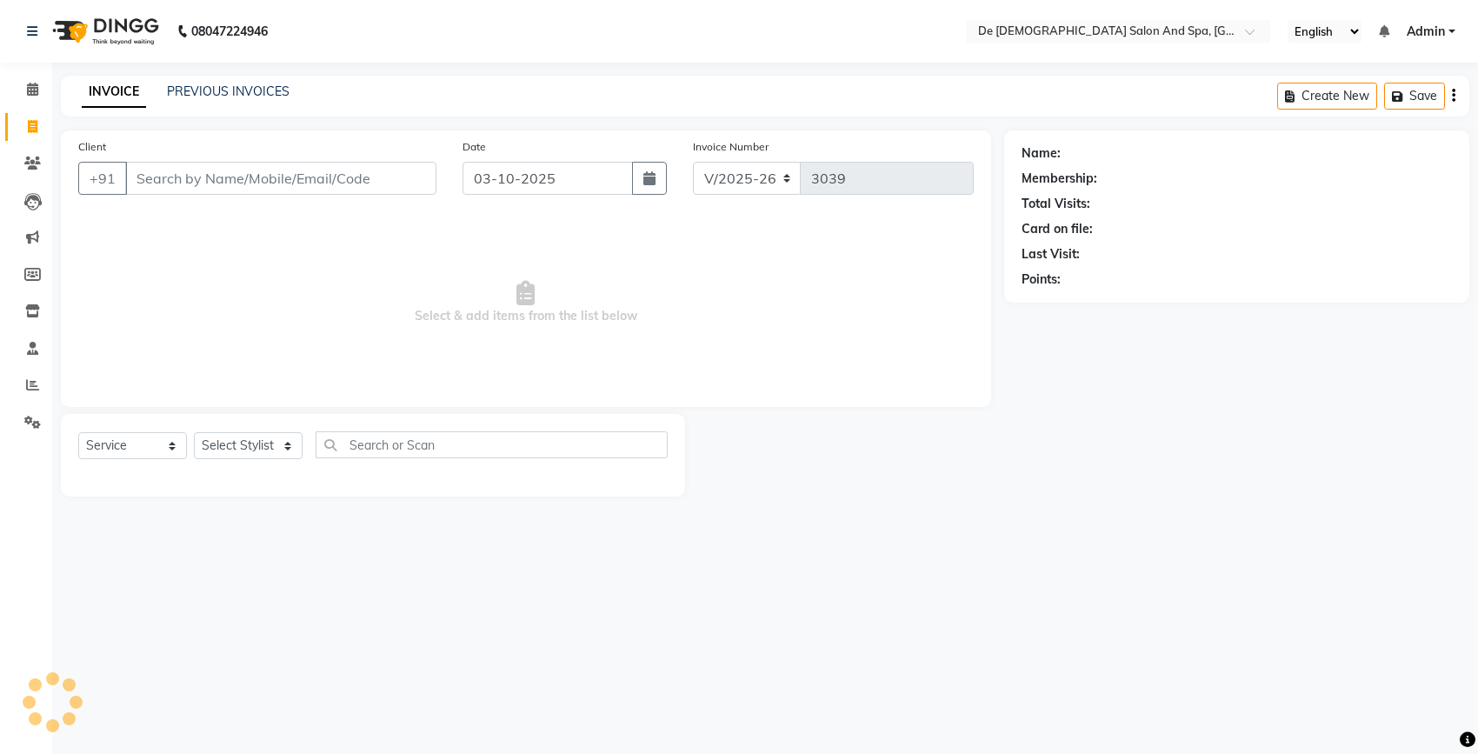
click at [170, 179] on input "Client" at bounding box center [280, 178] width 311 height 33
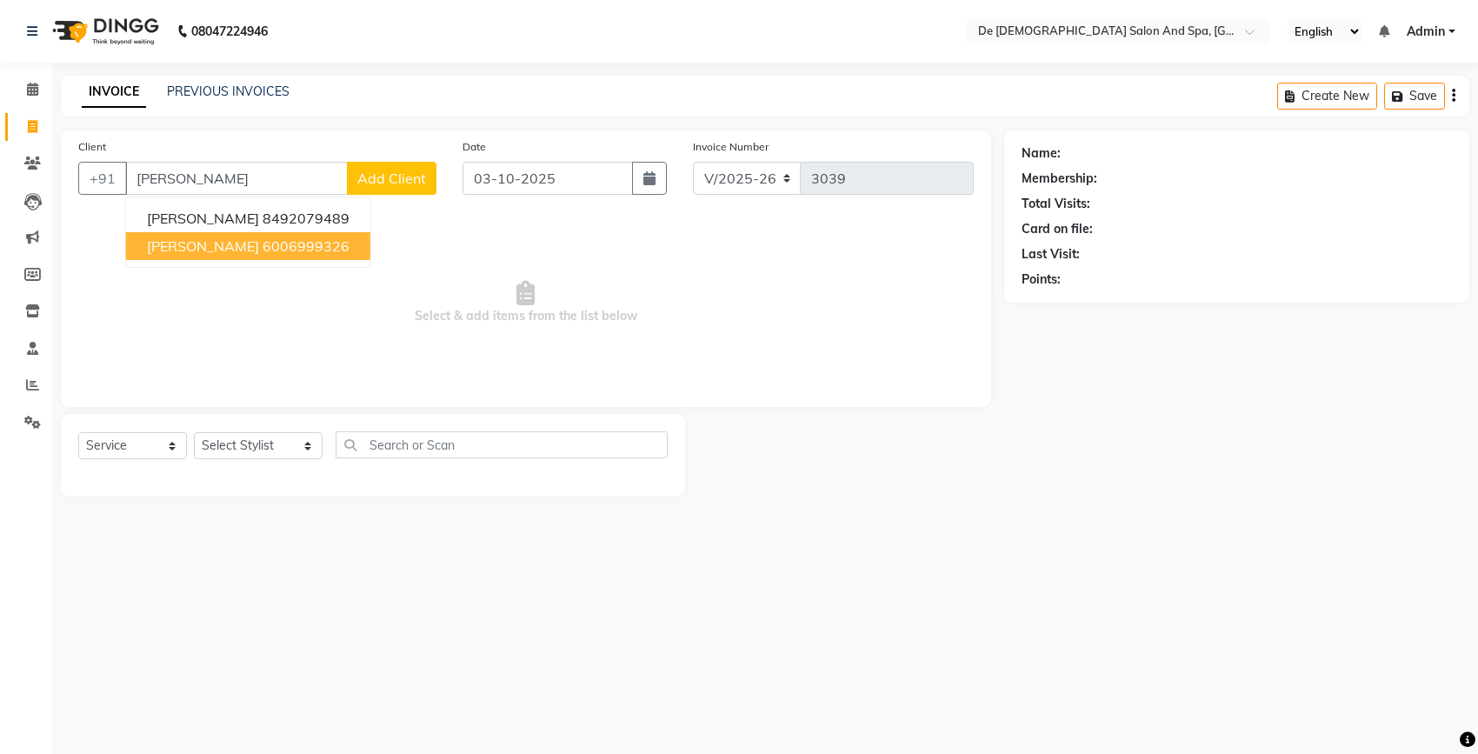
click at [263, 248] on ngb-highlight "6006999326" at bounding box center [306, 245] width 87 height 17
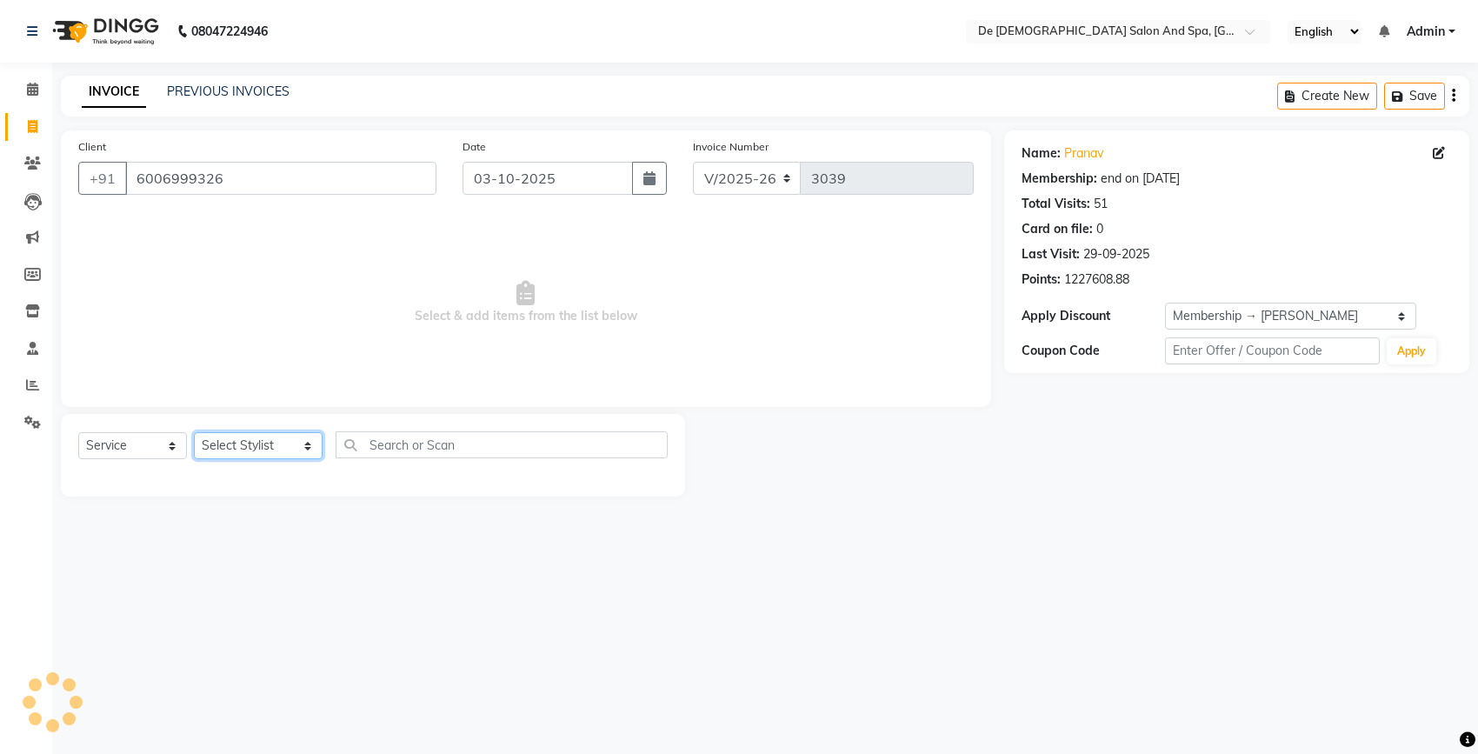
click at [243, 446] on select "Select Stylist akshay aman Arman Ashwani gunraj nadia nikita thappa nisha parve…" at bounding box center [258, 445] width 129 height 27
click at [194, 432] on select "Select Stylist akshay aman Arman Ashwani gunraj nadia nikita thappa nisha parve…" at bounding box center [258, 445] width 129 height 27
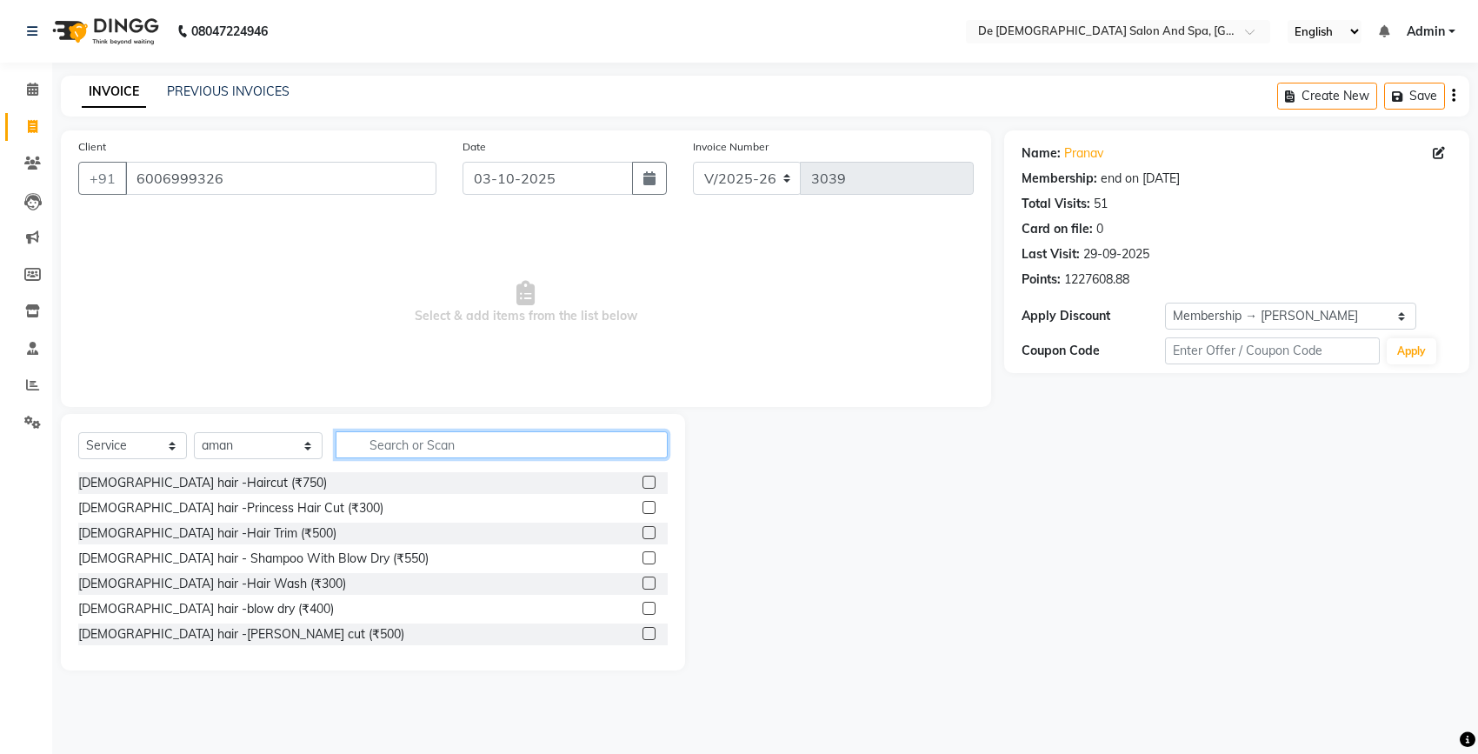
click at [435, 455] on input "text" at bounding box center [502, 444] width 332 height 27
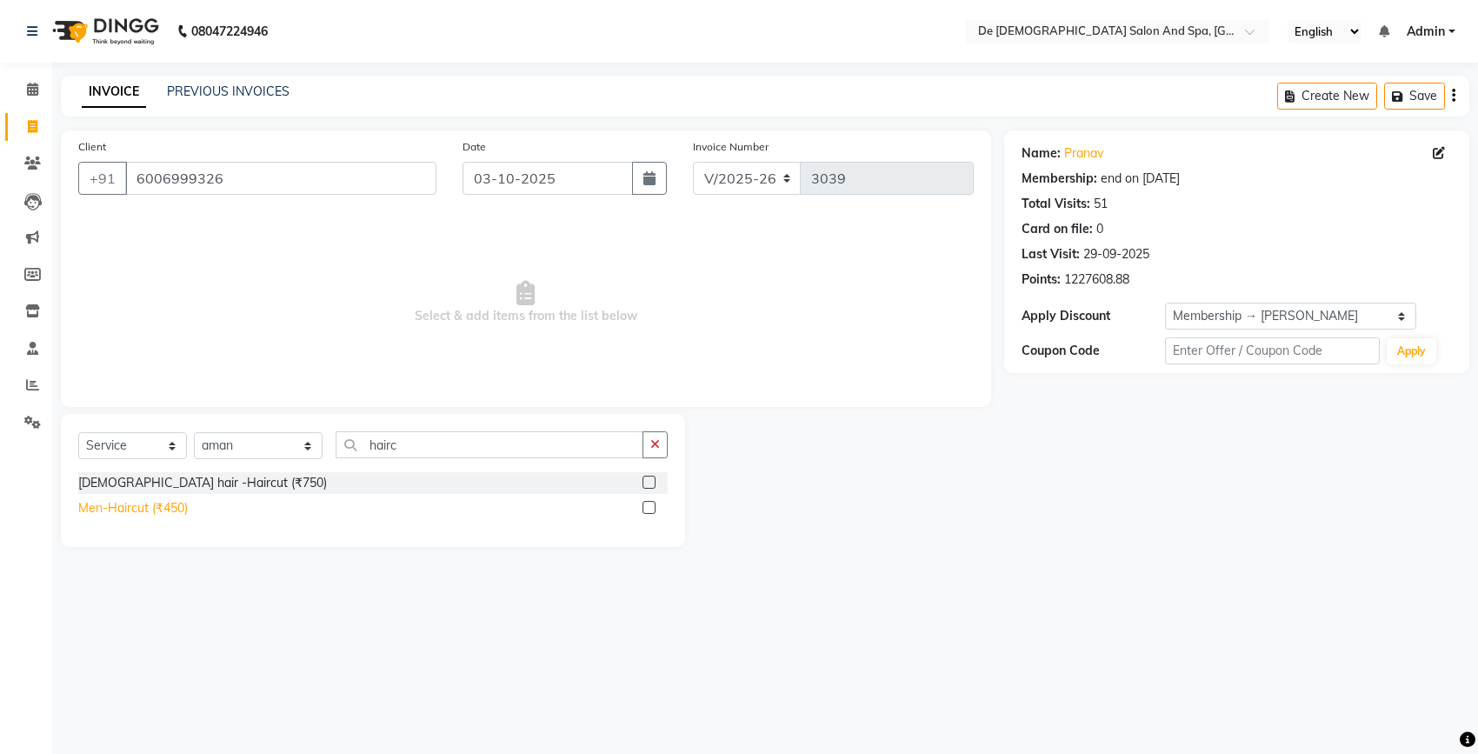
click at [181, 509] on div "Men-Haircut (₹450)" at bounding box center [133, 508] width 110 height 18
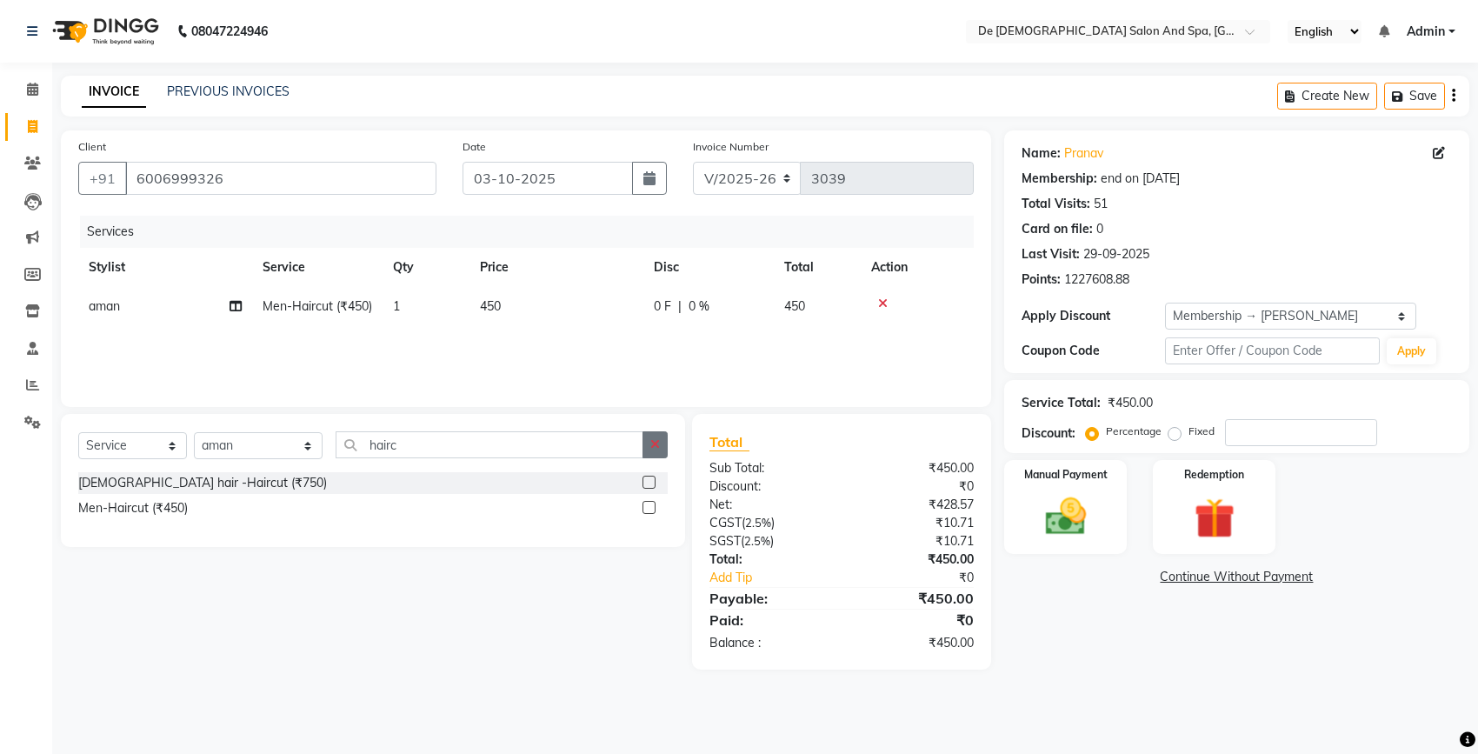
click at [649, 442] on button "button" at bounding box center [655, 444] width 25 height 27
click at [150, 483] on div "Men-Beard Trim | Shave (₹200)" at bounding box center [197, 483] width 238 height 18
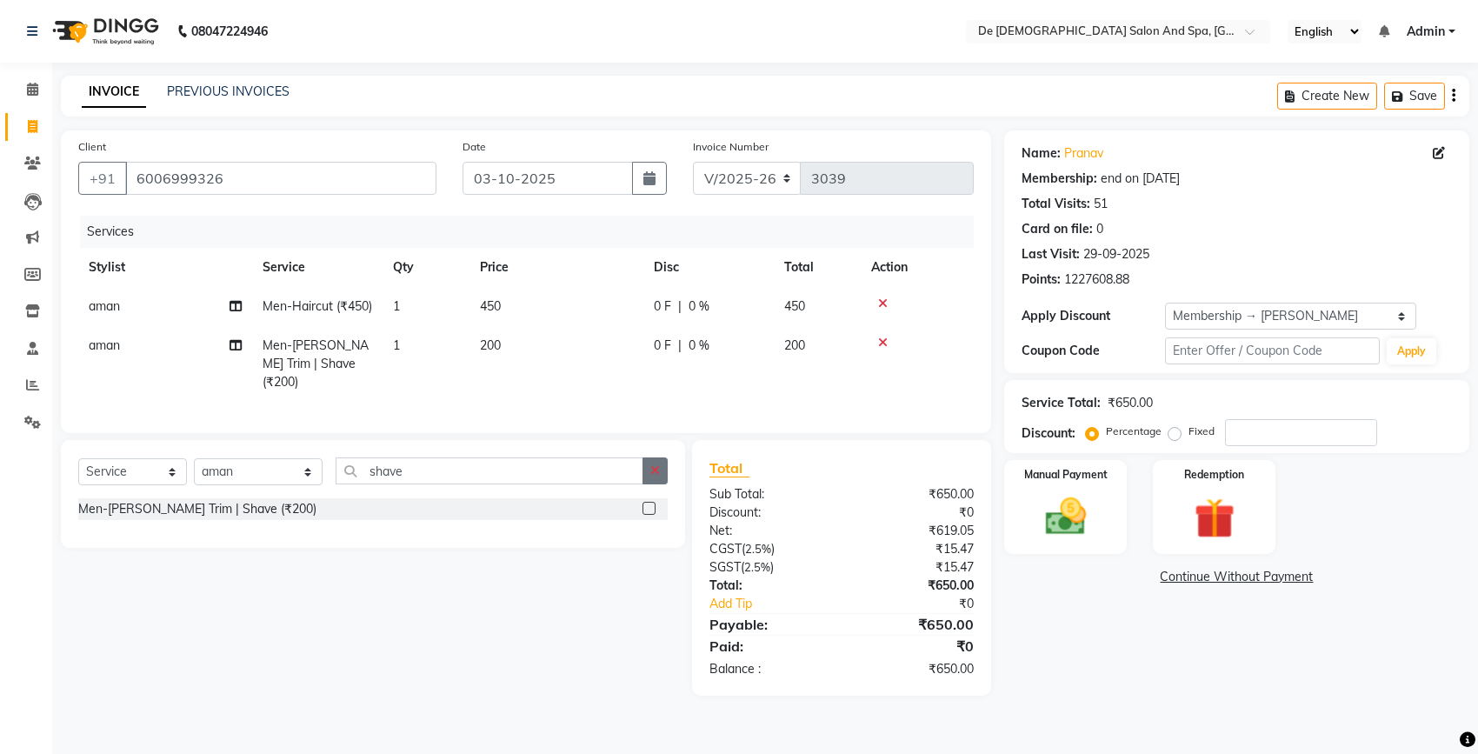
click at [658, 477] on icon "button" at bounding box center [655, 470] width 10 height 12
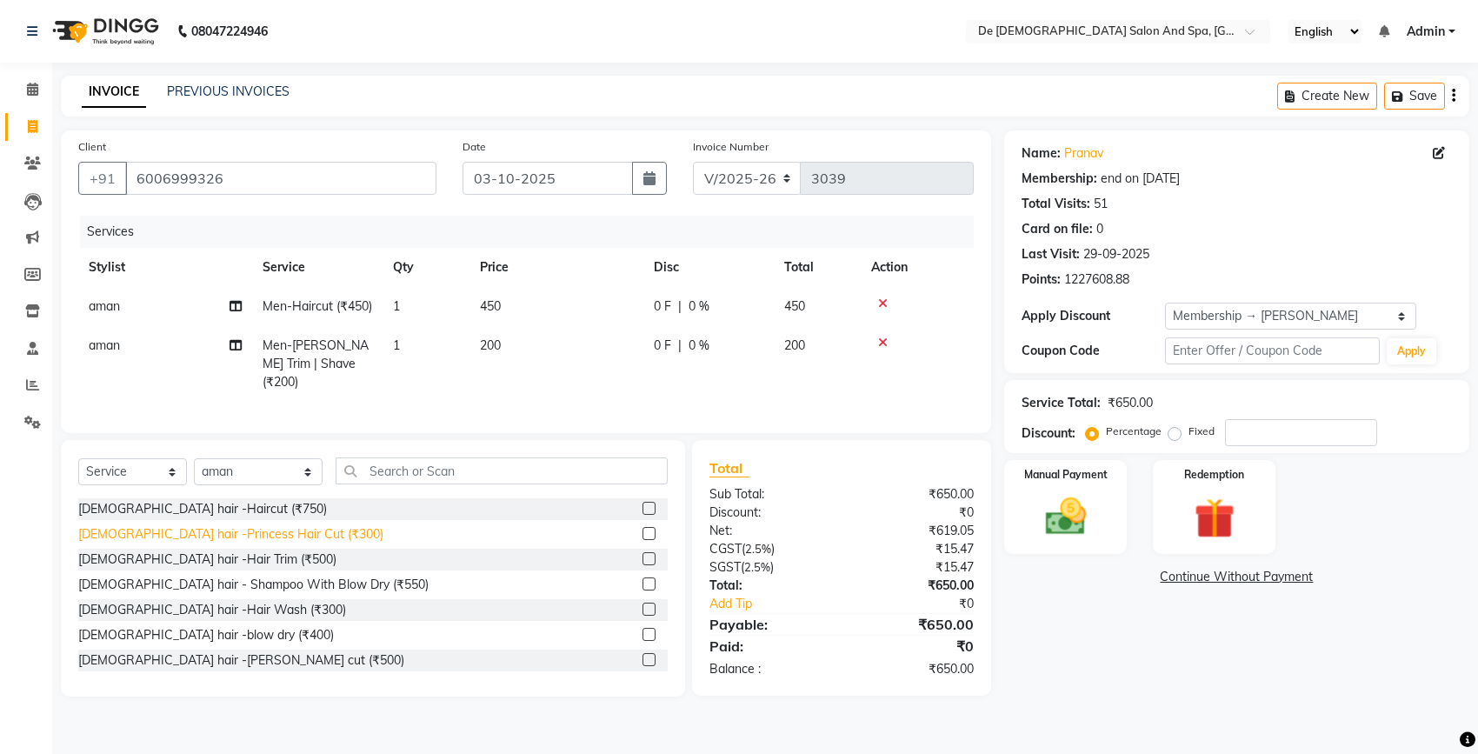
click at [201, 544] on div "Female hair -Princess Hair Cut (₹300)" at bounding box center [230, 534] width 305 height 18
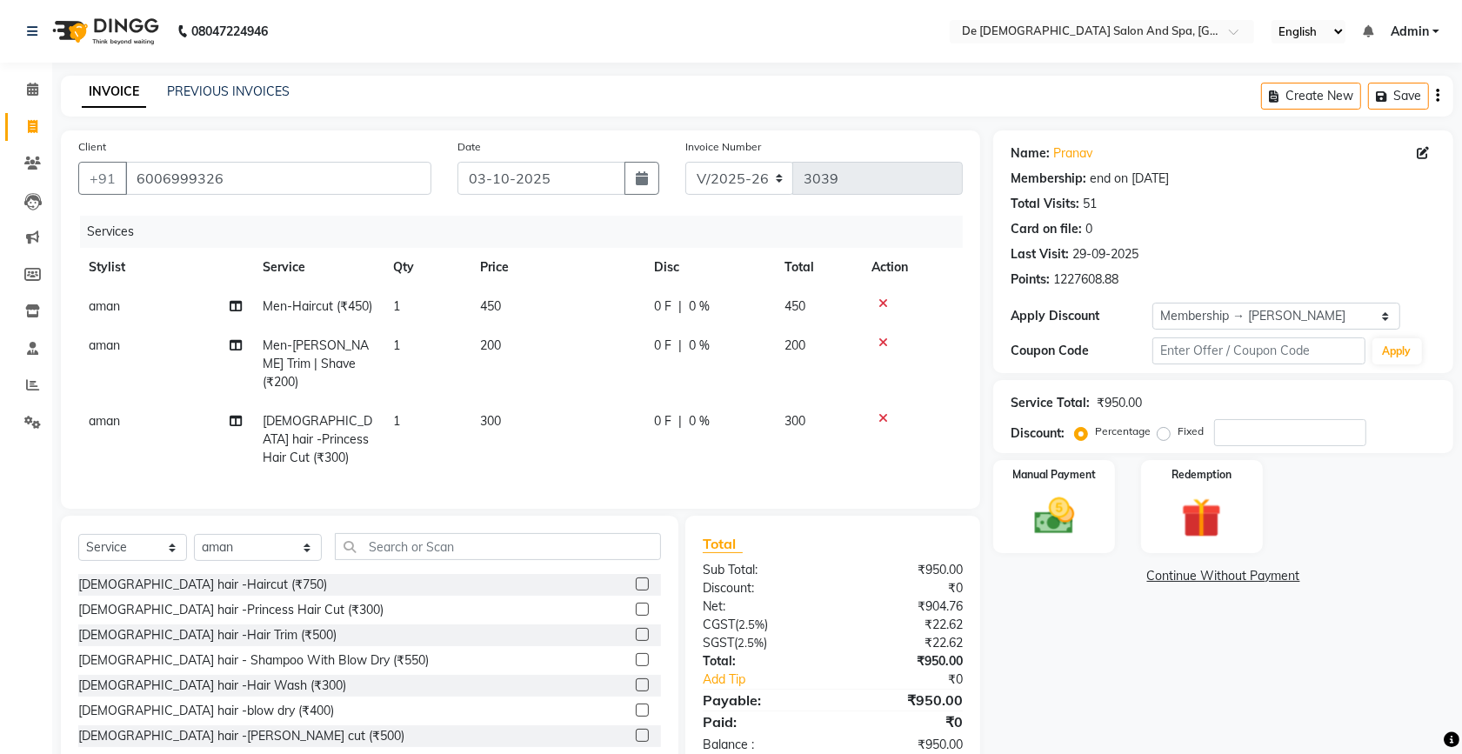
click at [398, 291] on td "1" at bounding box center [426, 306] width 87 height 39
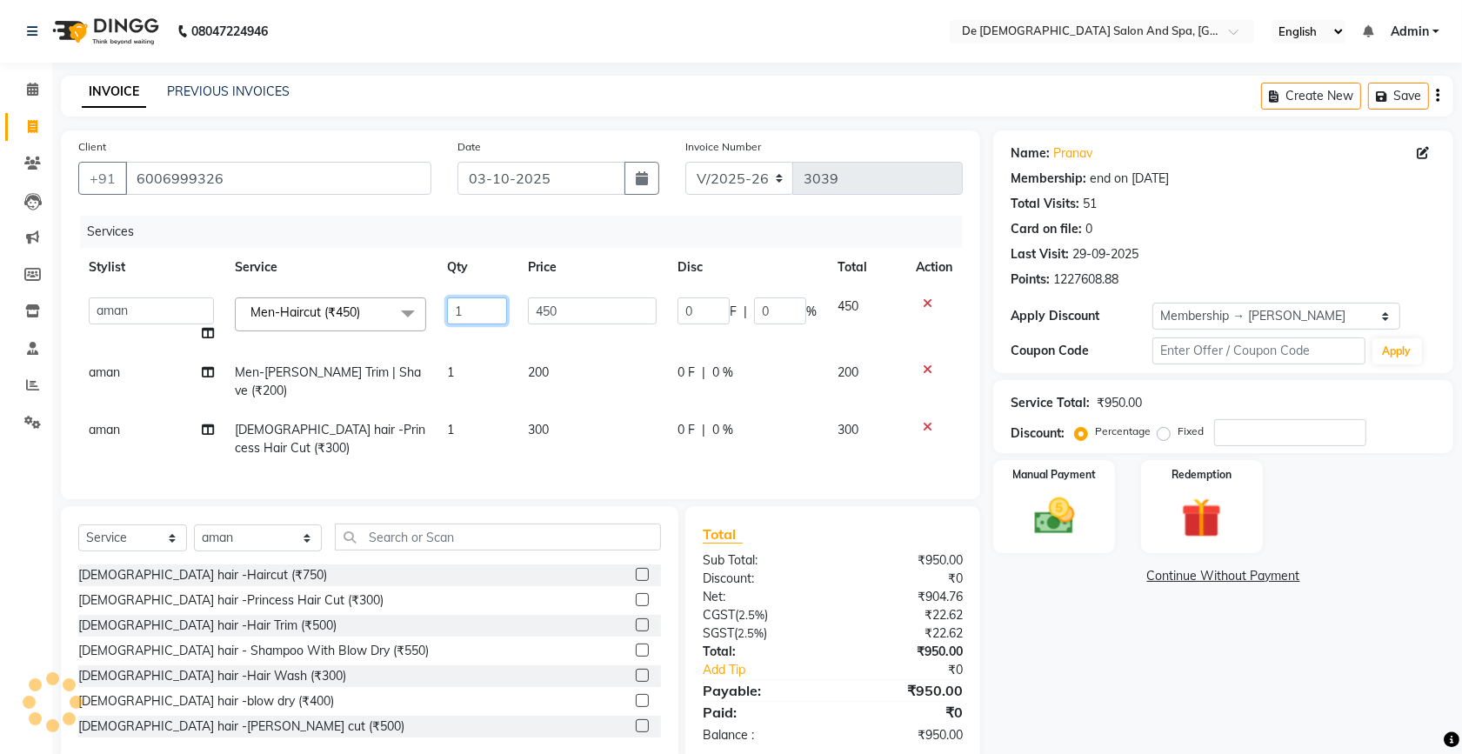
click at [483, 298] on input "1" at bounding box center [477, 310] width 60 height 27
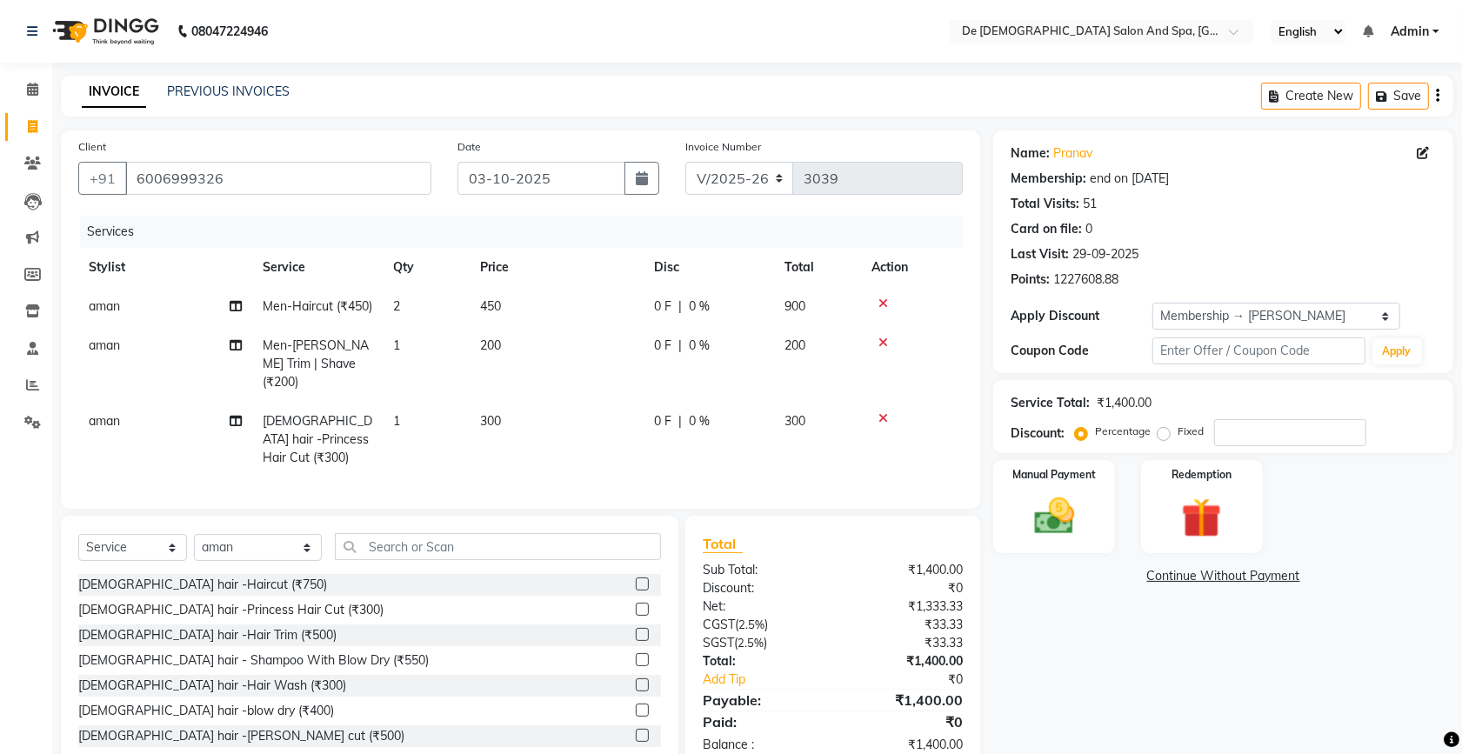
click at [468, 361] on td "1" at bounding box center [426, 364] width 87 height 76
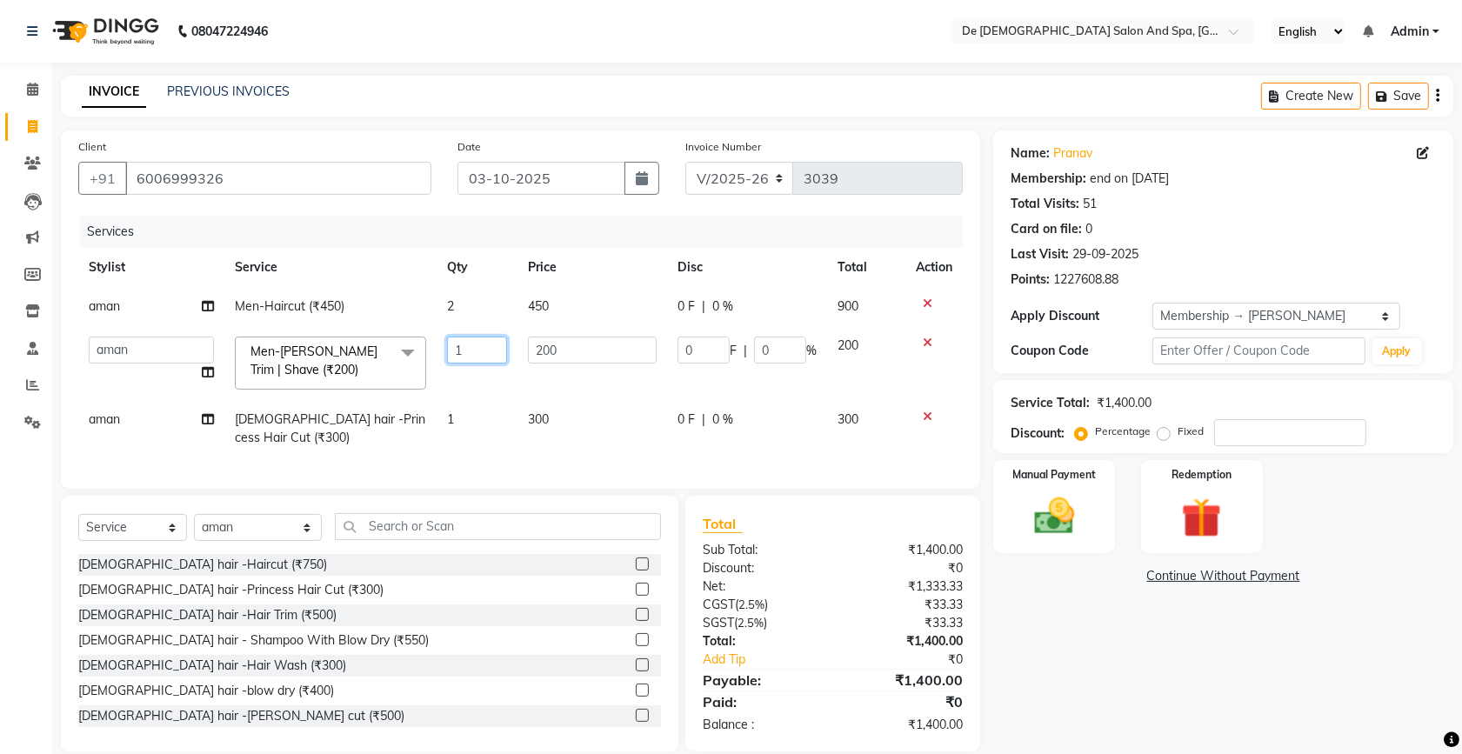
click at [471, 340] on input "1" at bounding box center [477, 350] width 60 height 27
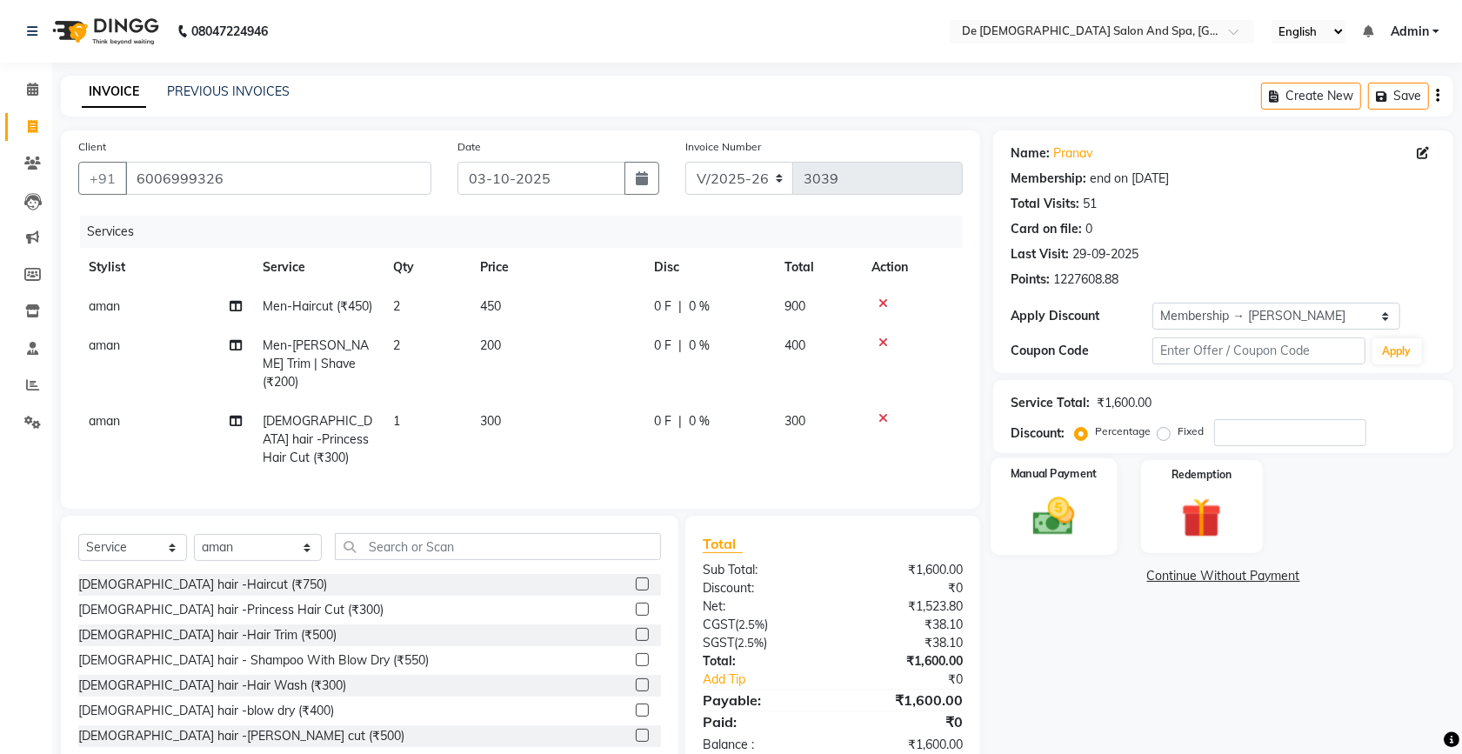
click at [1068, 502] on img at bounding box center [1054, 516] width 68 height 48
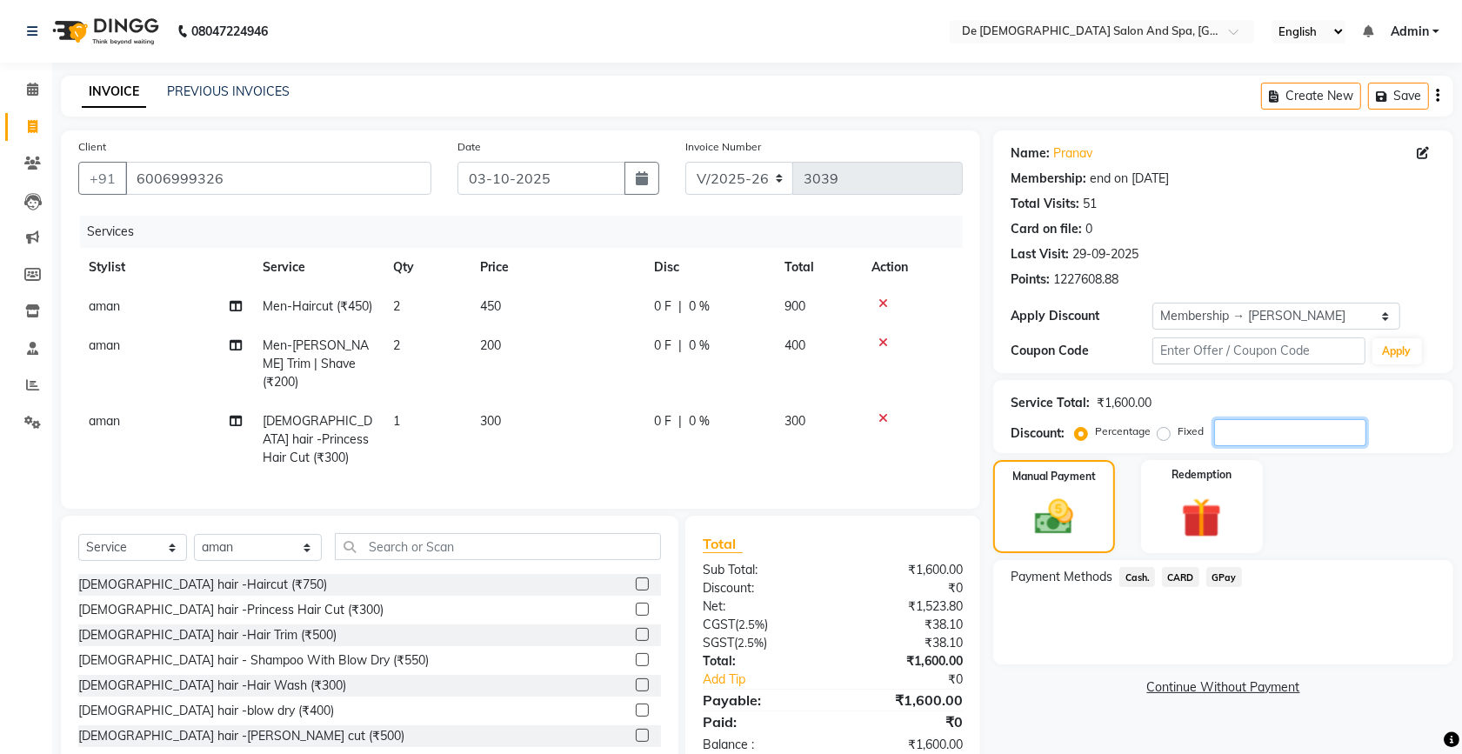
click at [1219, 427] on input "number" at bounding box center [1290, 432] width 152 height 27
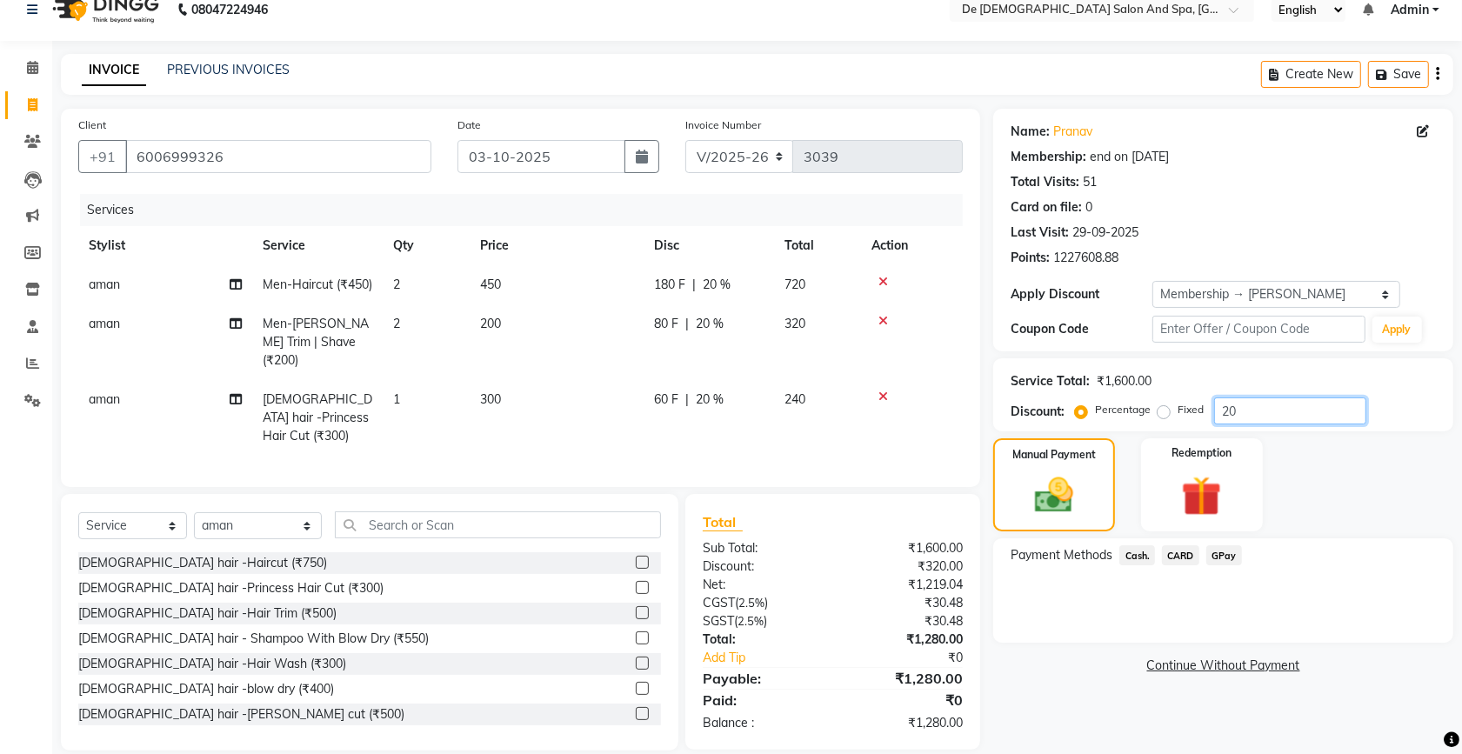
scroll to position [41, 0]
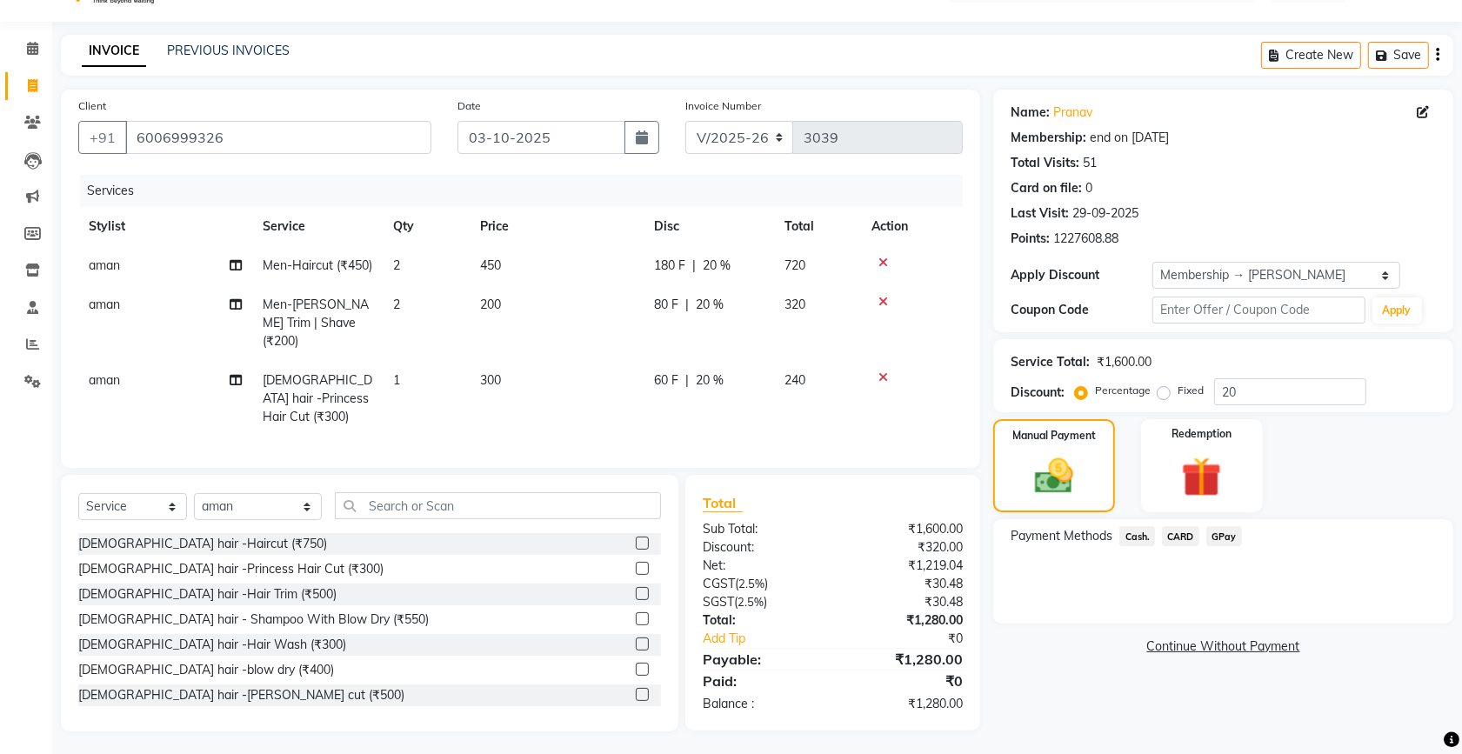
click at [1215, 539] on span "GPay" at bounding box center [1224, 536] width 36 height 20
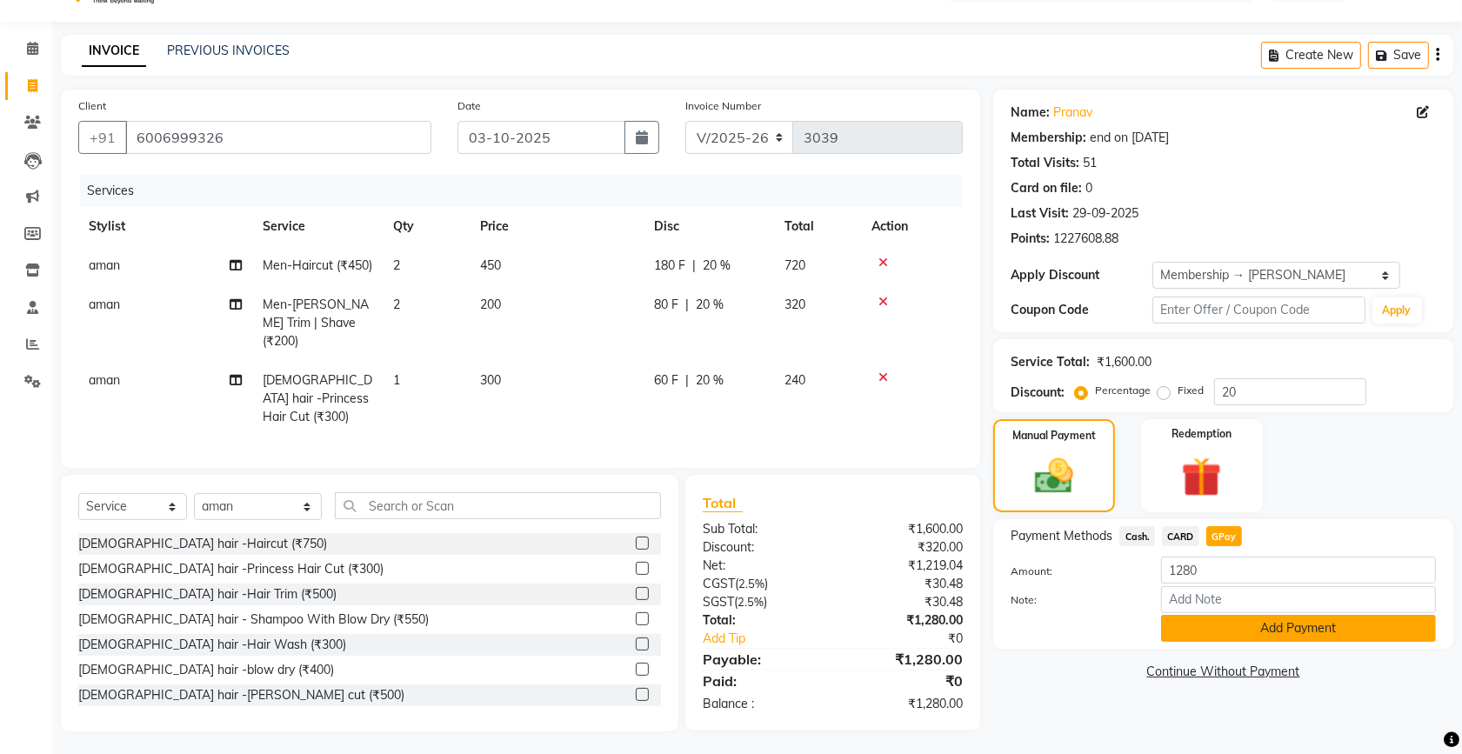
click at [1229, 637] on button "Add Payment" at bounding box center [1298, 628] width 275 height 27
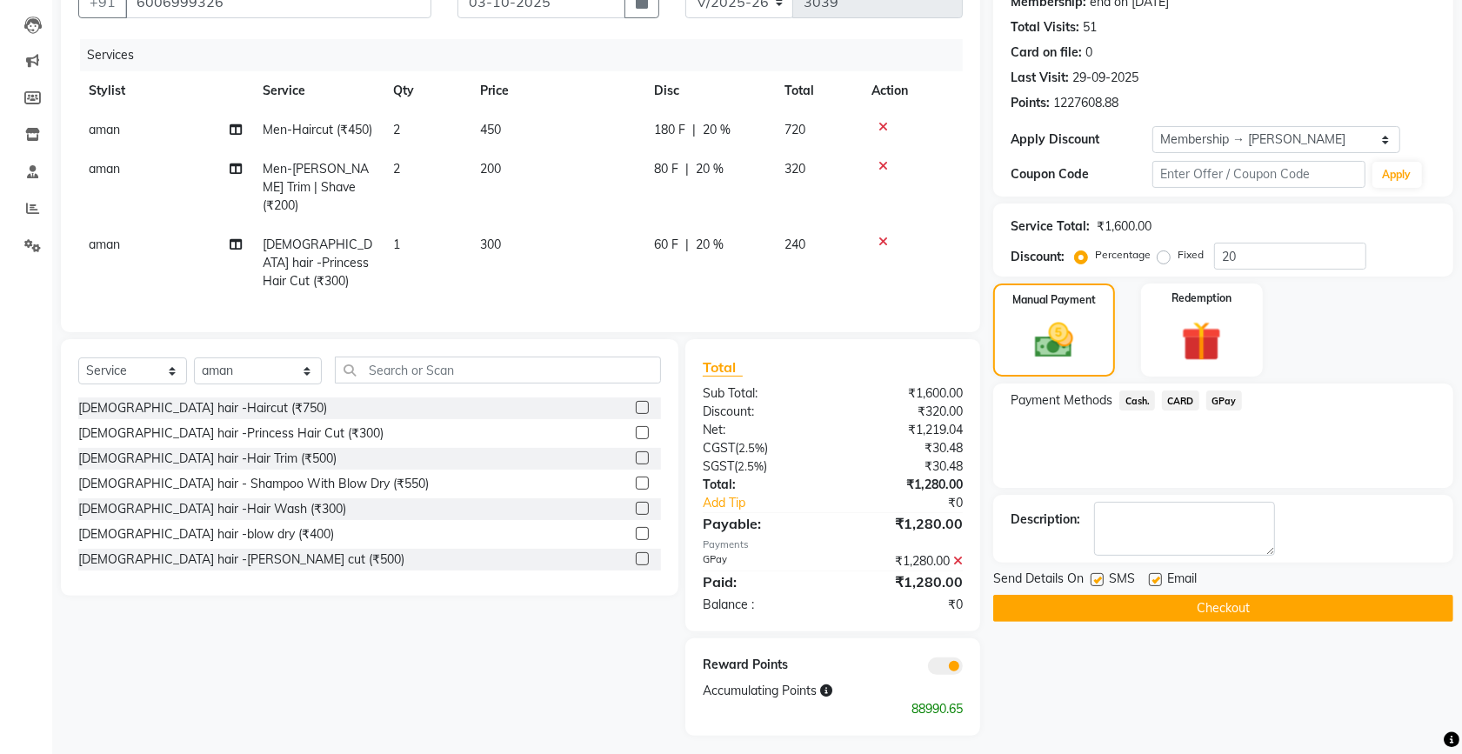
scroll to position [180, 0]
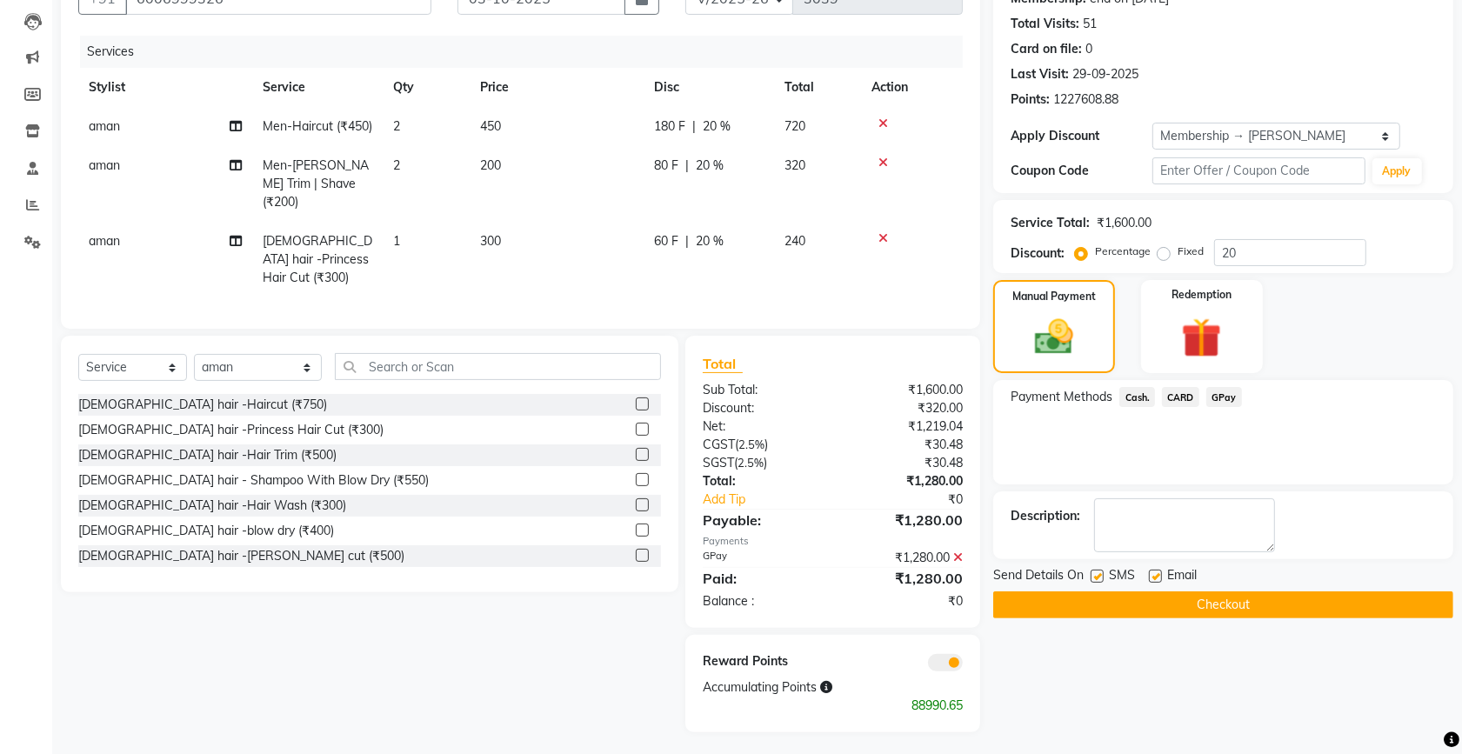
click at [1211, 605] on button "Checkout" at bounding box center [1223, 604] width 460 height 27
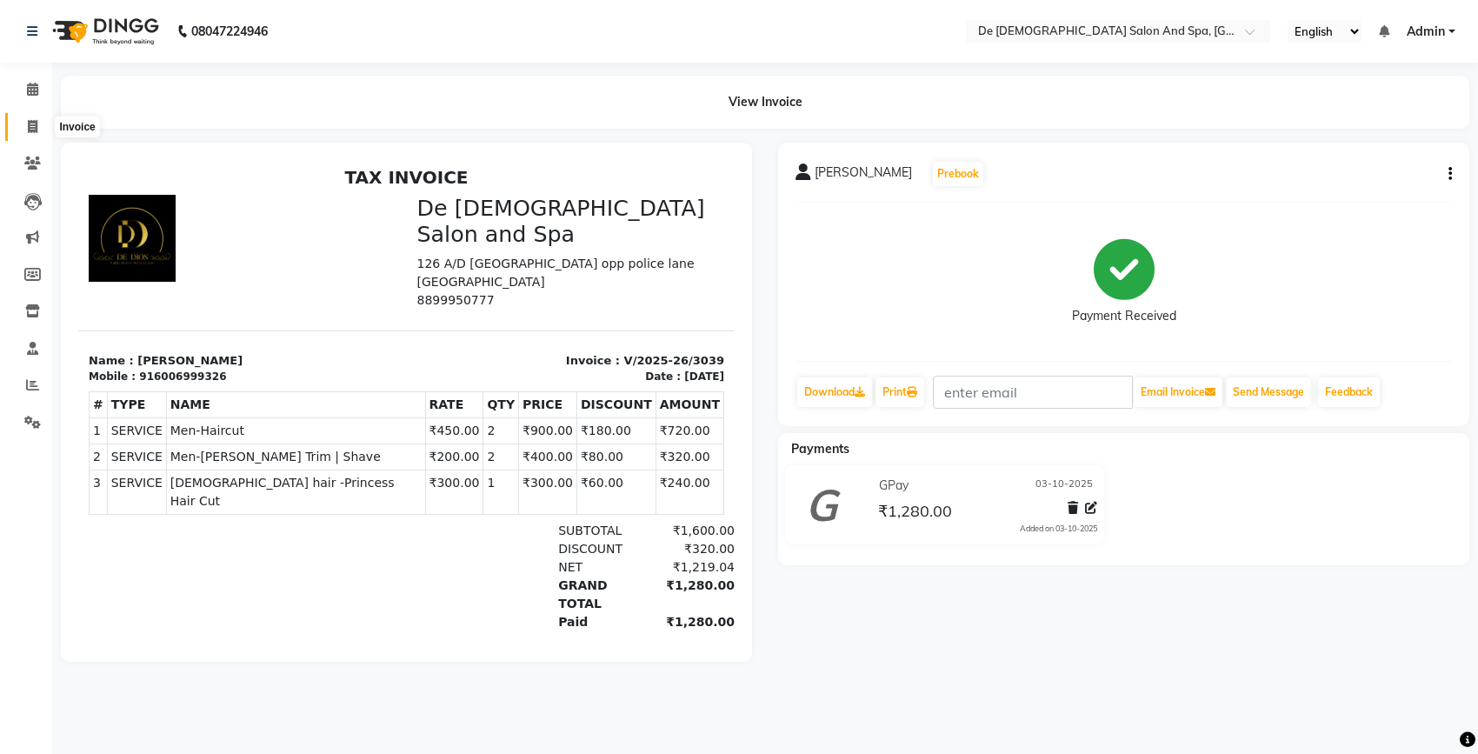
click at [23, 127] on span at bounding box center [32, 127] width 30 height 20
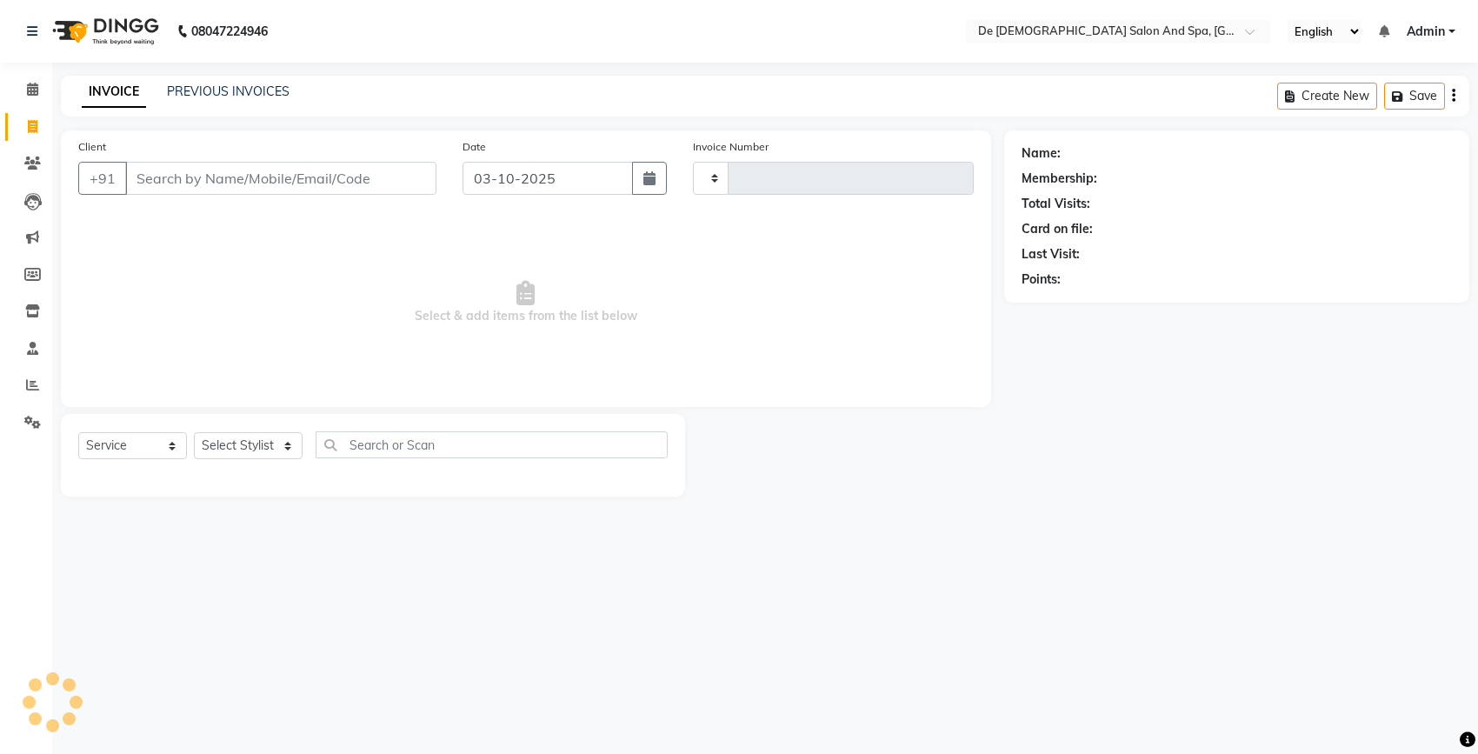
click at [167, 83] on div "PREVIOUS INVOICES" at bounding box center [228, 92] width 123 height 18
click at [191, 92] on link "PREVIOUS INVOICES" at bounding box center [228, 91] width 123 height 16
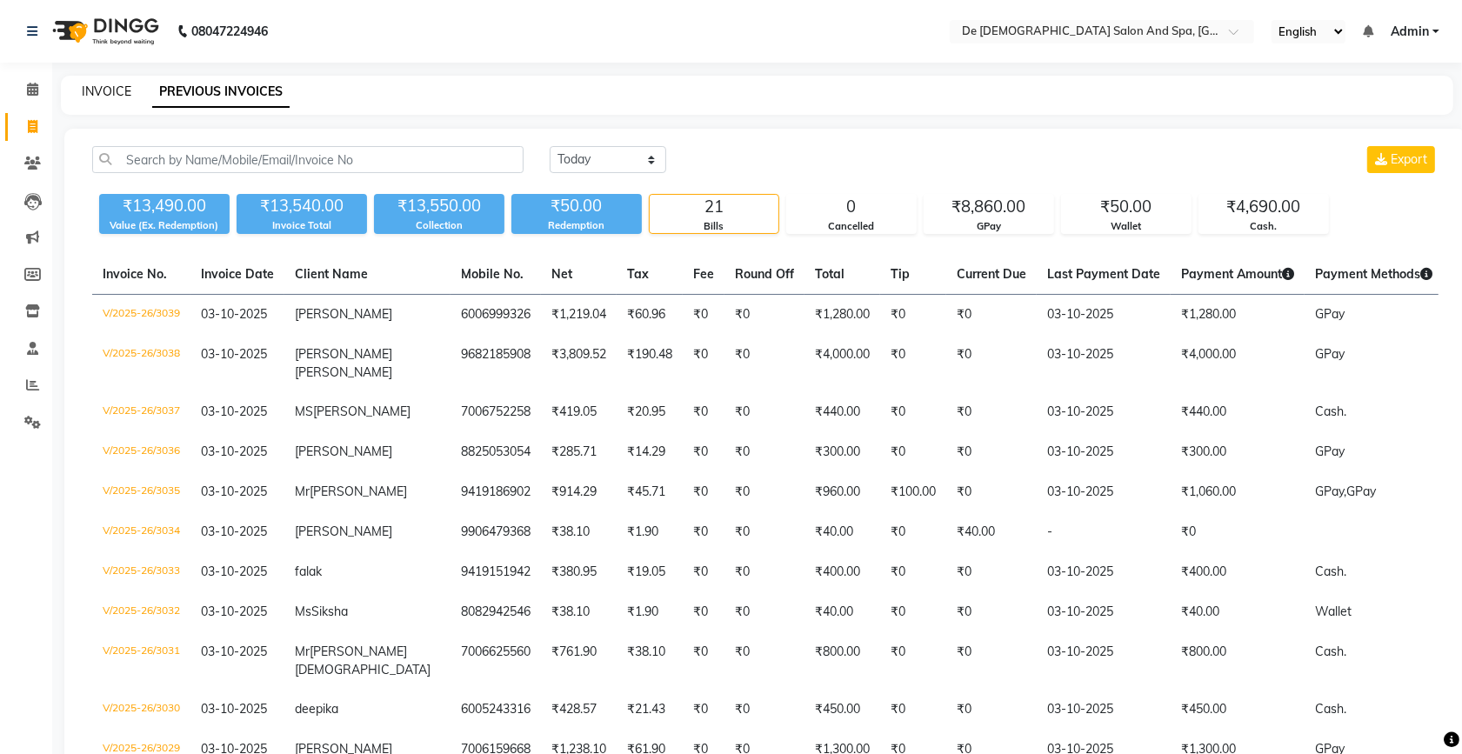
click at [114, 84] on link "INVOICE" at bounding box center [107, 91] width 50 height 16
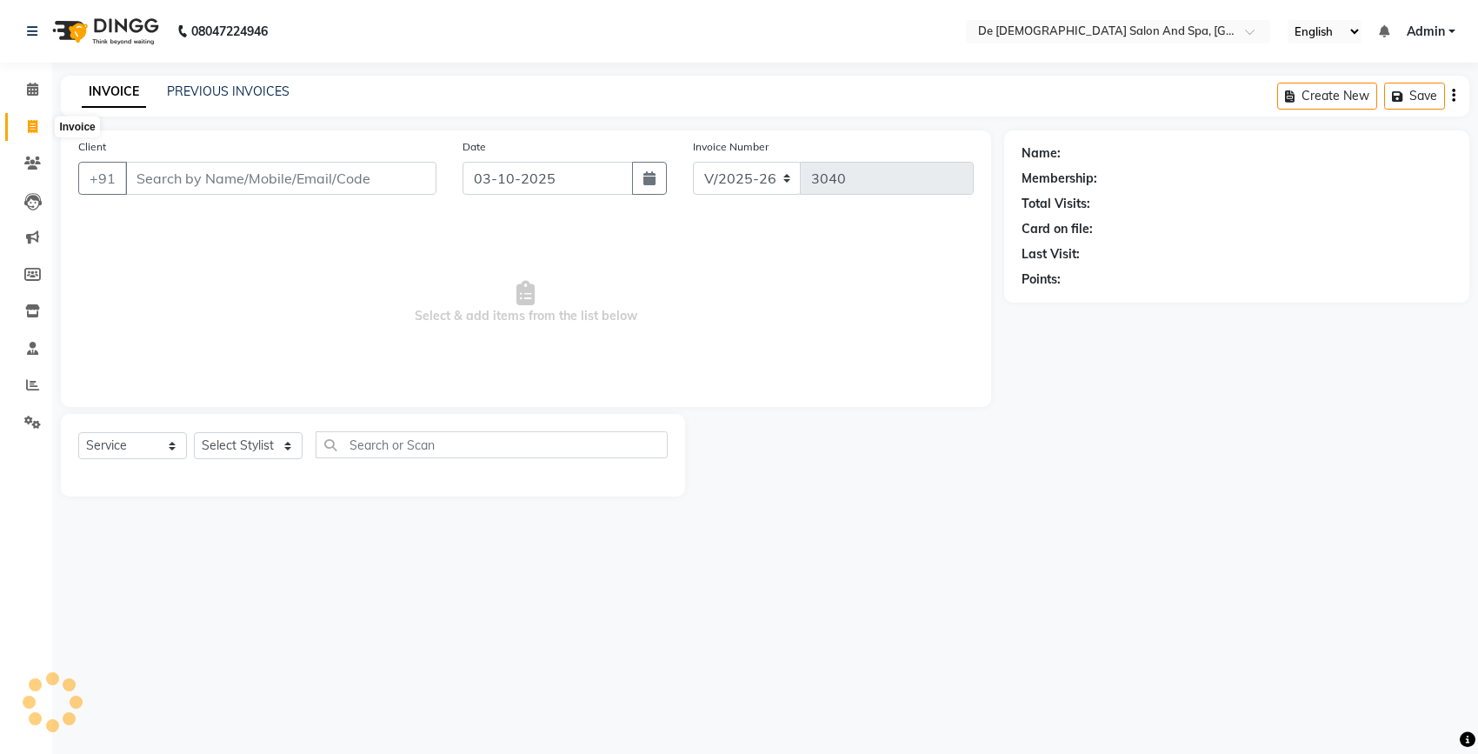
click at [32, 128] on icon at bounding box center [33, 126] width 10 height 13
click at [240, 87] on link "PREVIOUS INVOICES" at bounding box center [228, 91] width 123 height 16
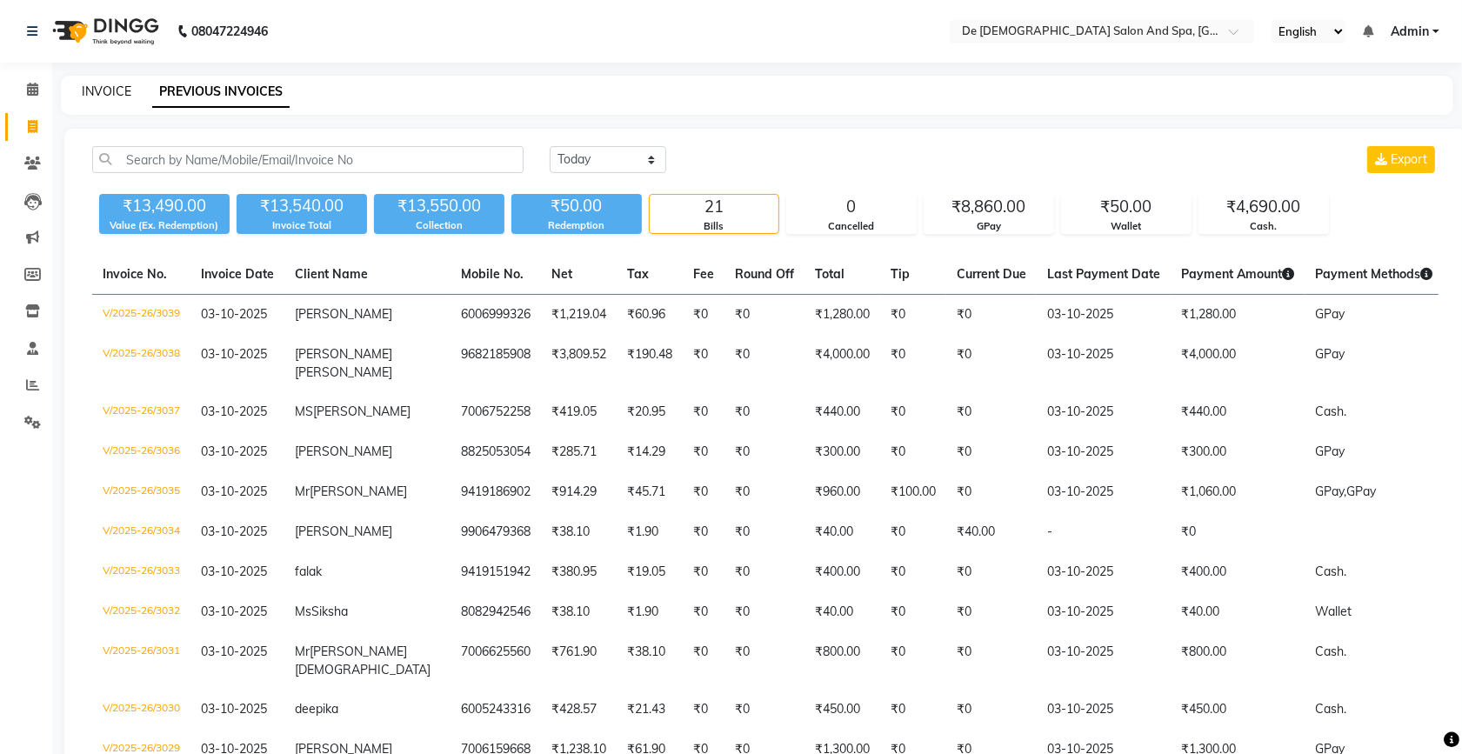
click at [92, 91] on link "INVOICE" at bounding box center [107, 91] width 50 height 16
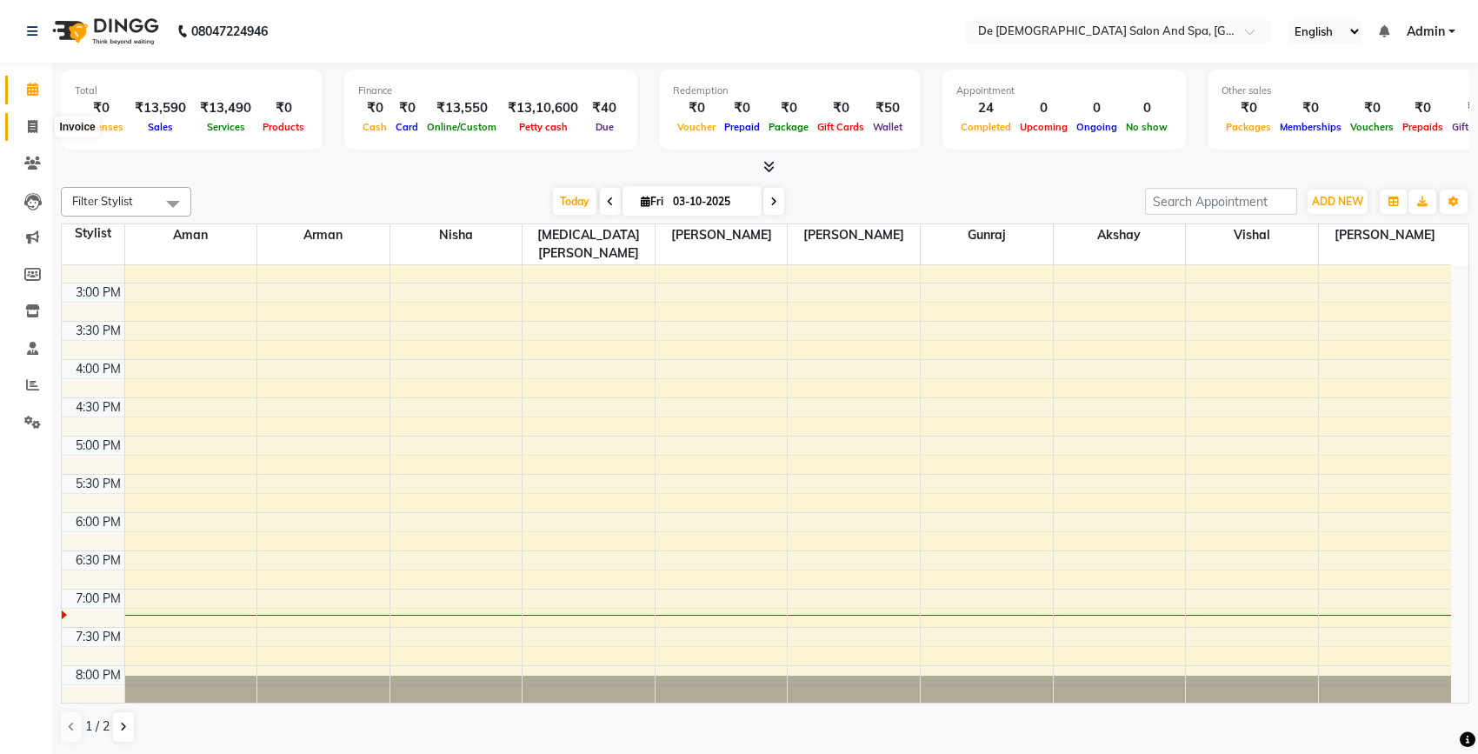
click at [24, 123] on span at bounding box center [32, 127] width 30 height 20
select select "6431"
select select "service"
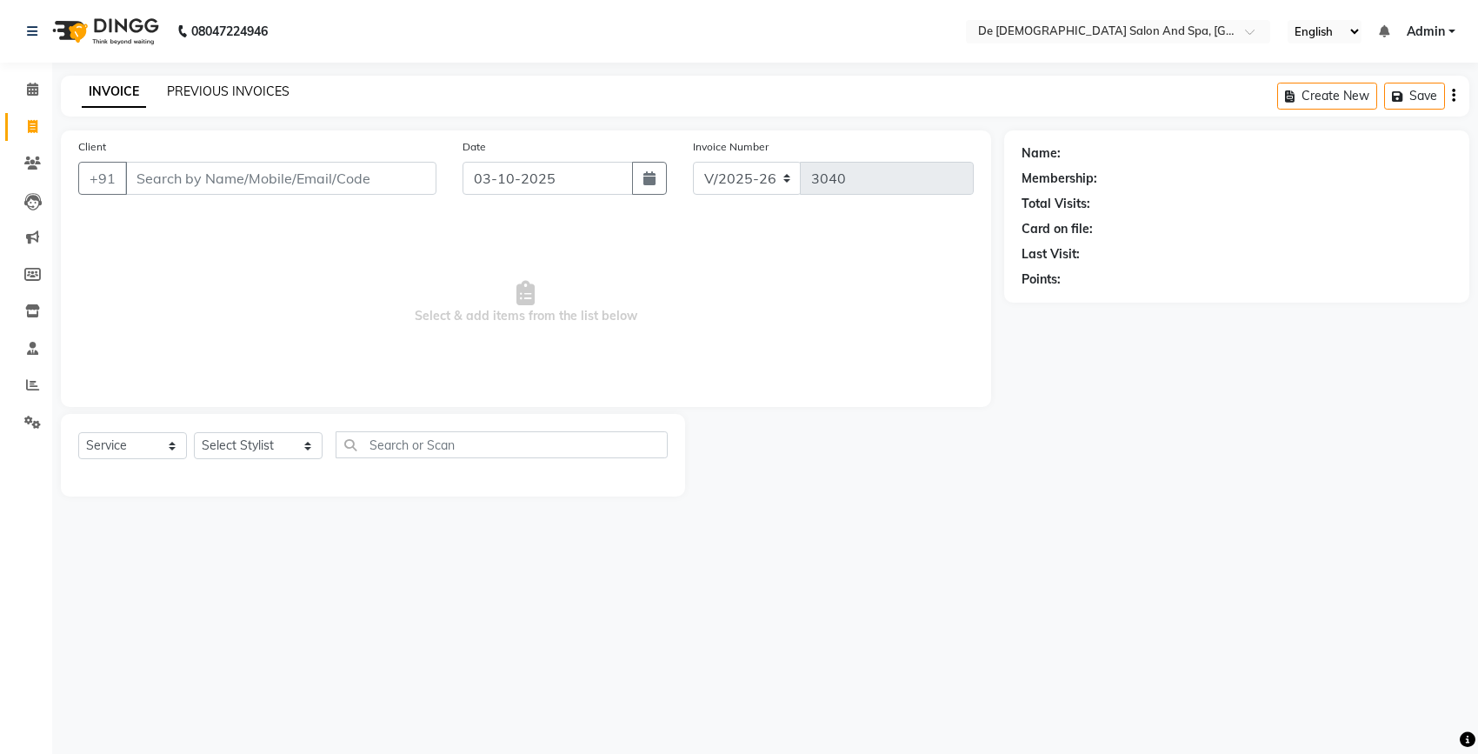
click at [201, 85] on link "PREVIOUS INVOICES" at bounding box center [228, 91] width 123 height 16
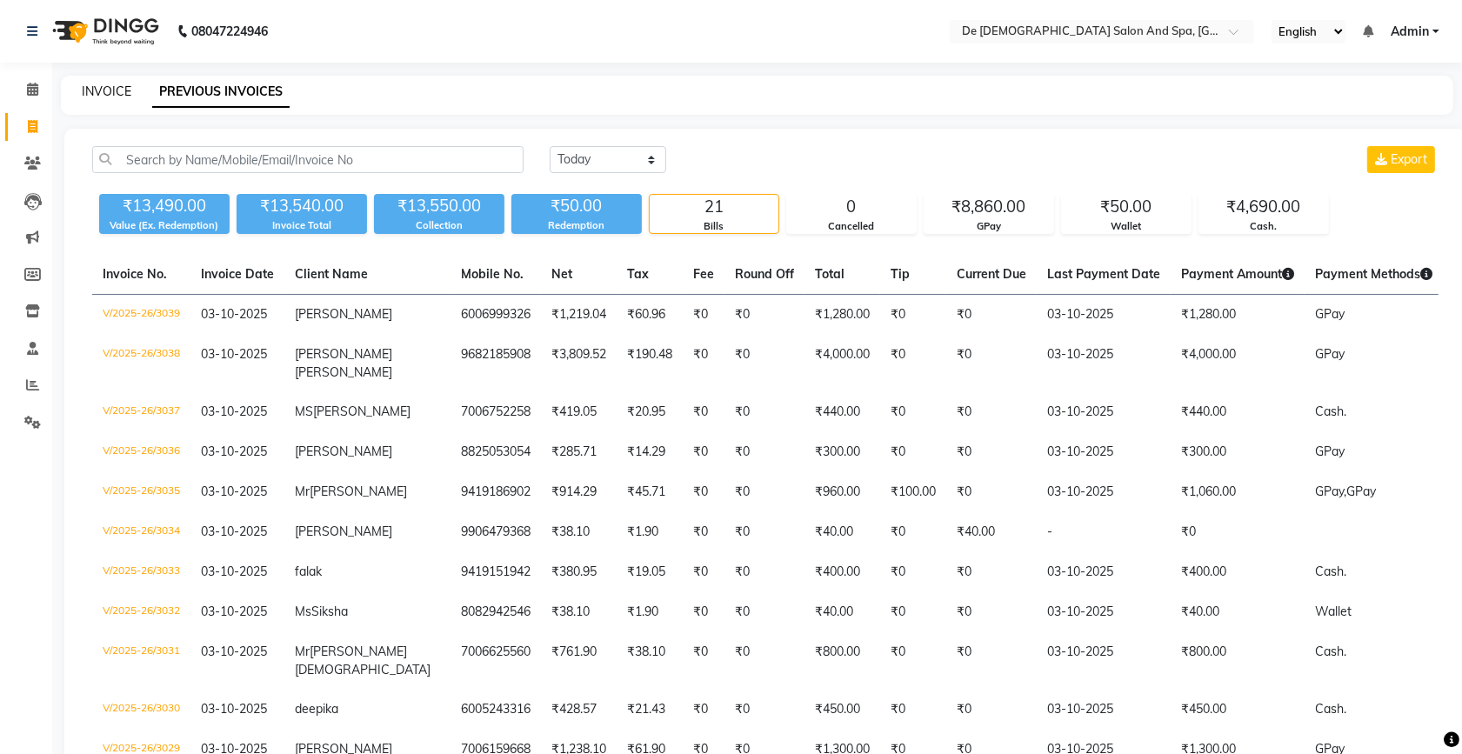
click at [94, 97] on link "INVOICE" at bounding box center [107, 91] width 50 height 16
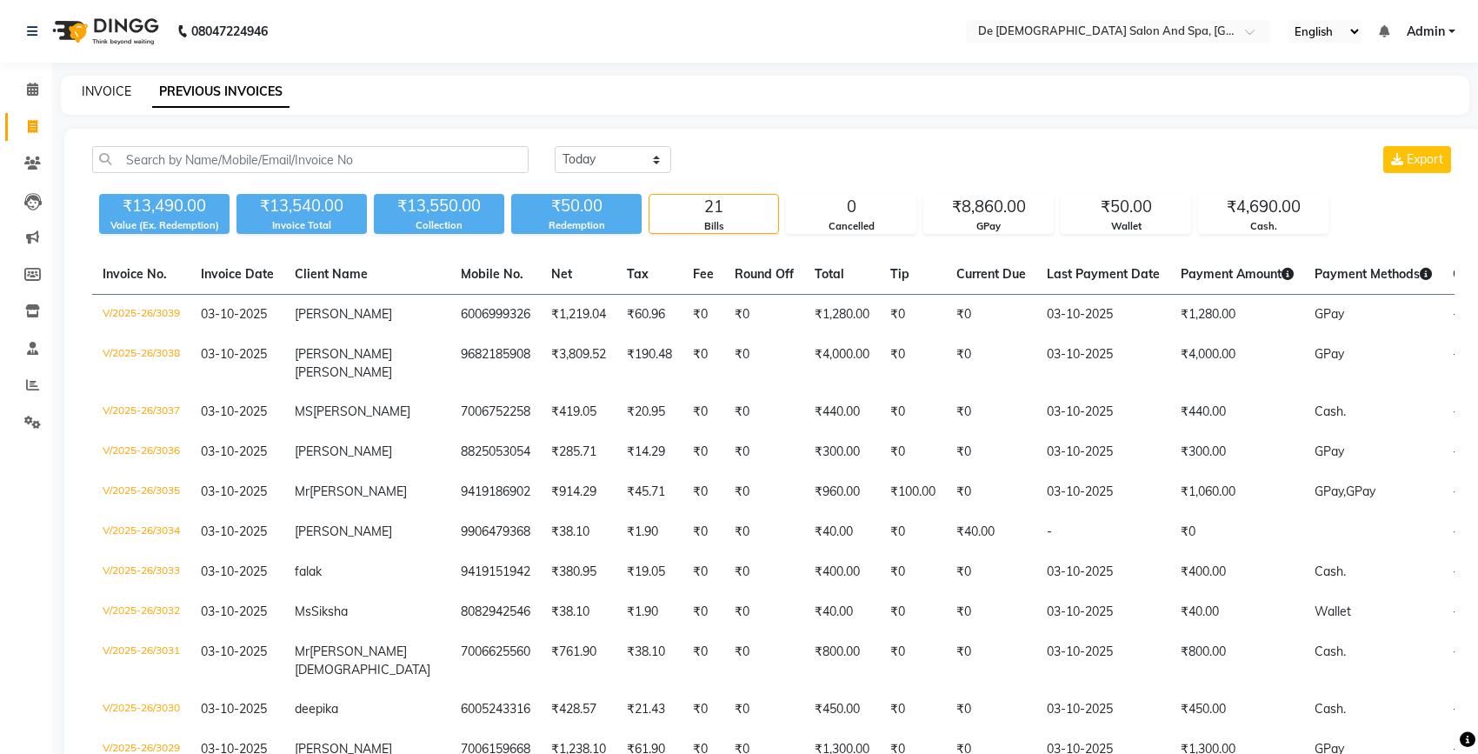
select select "service"
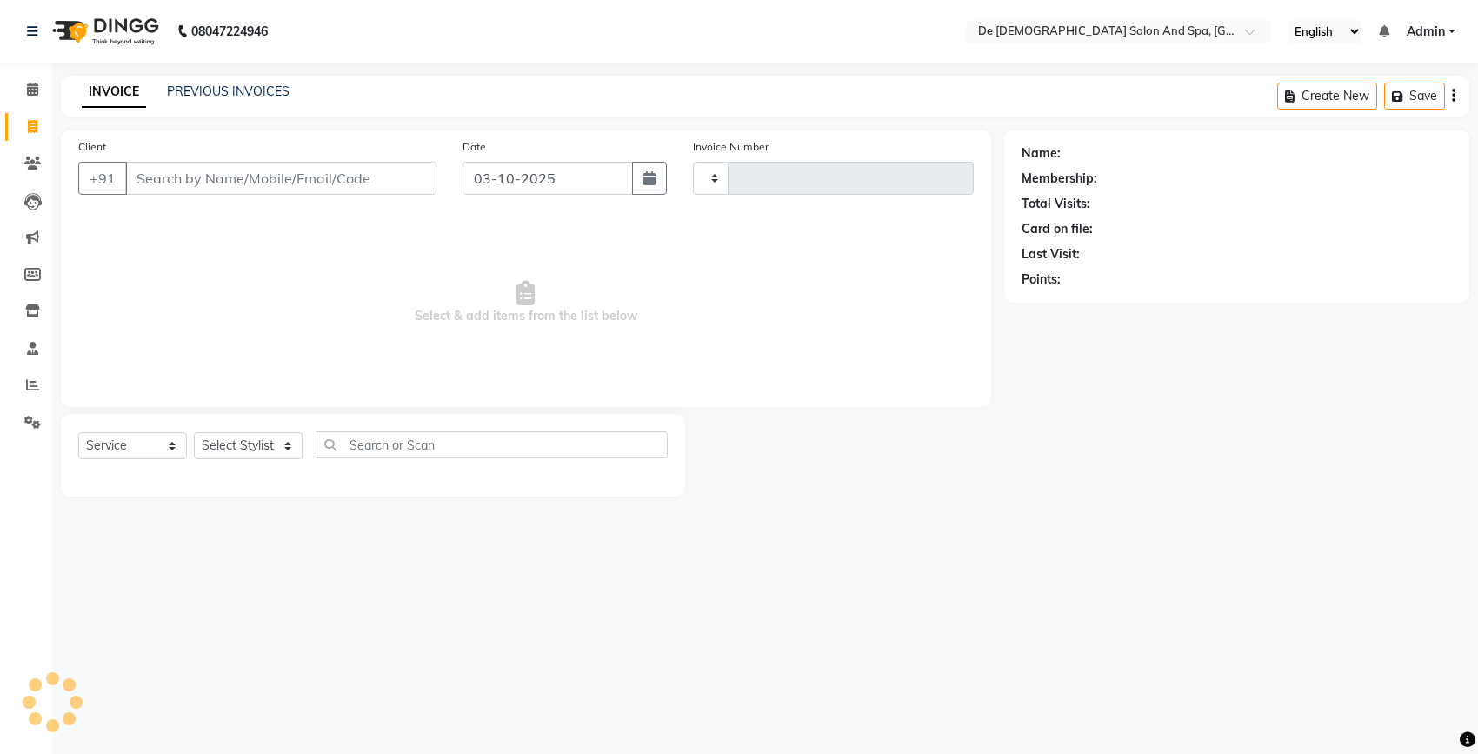
type input "3040"
select select "6431"
click at [262, 183] on input "Client" at bounding box center [280, 178] width 311 height 33
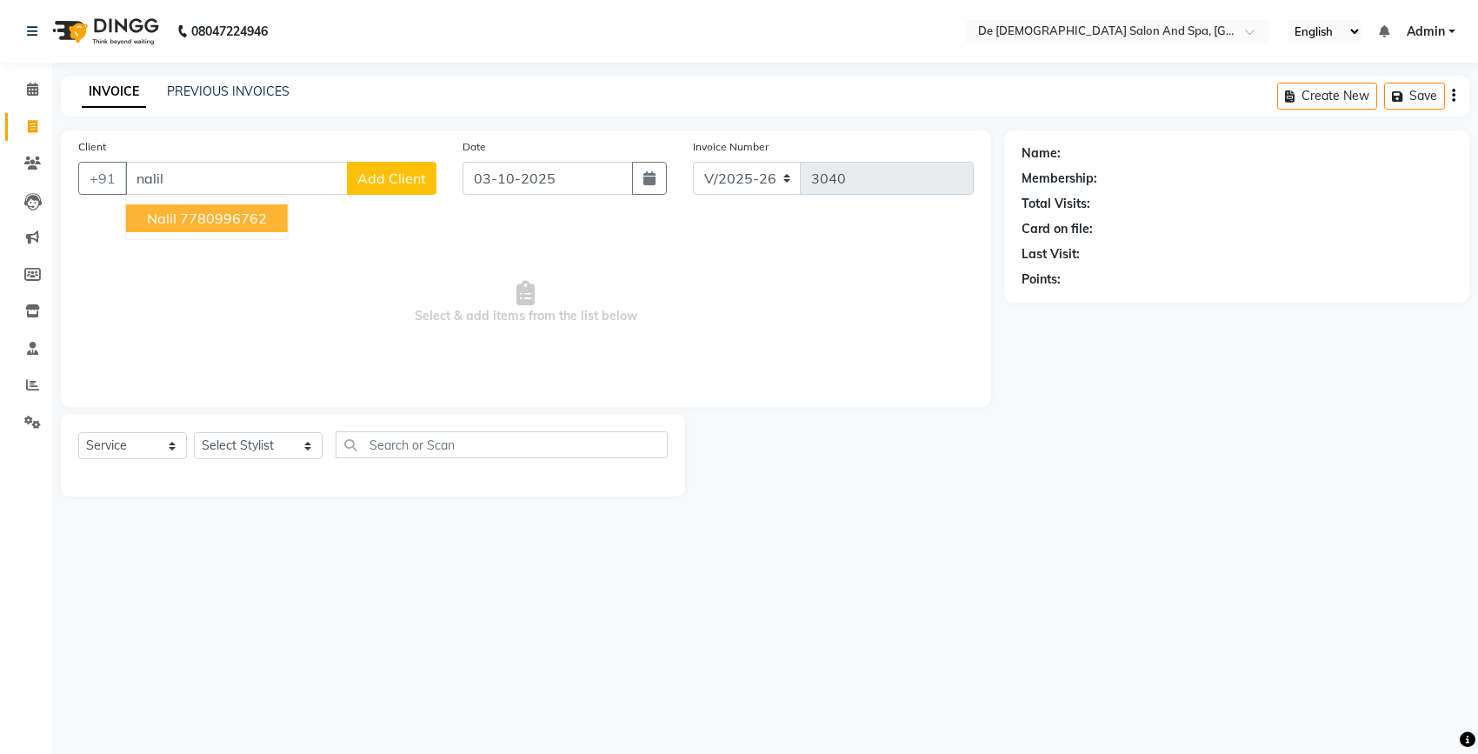
click at [265, 214] on ngb-highlight "7780996762" at bounding box center [223, 218] width 87 height 17
type input "7780996762"
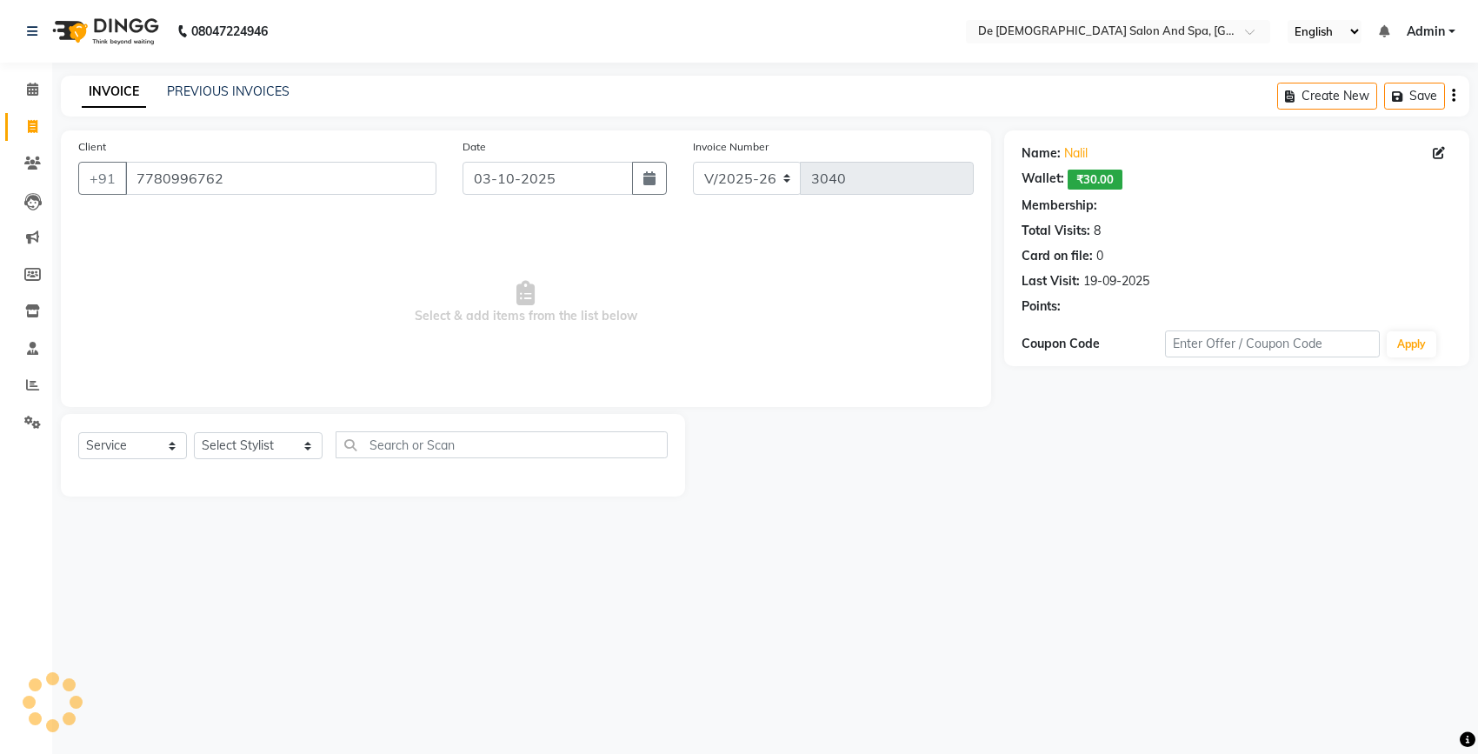
select select "1: Object"
click at [243, 444] on select "Select Stylist akshay [PERSON_NAME] [PERSON_NAME] [PERSON_NAME] [MEDICAL_DATA][…" at bounding box center [258, 445] width 129 height 27
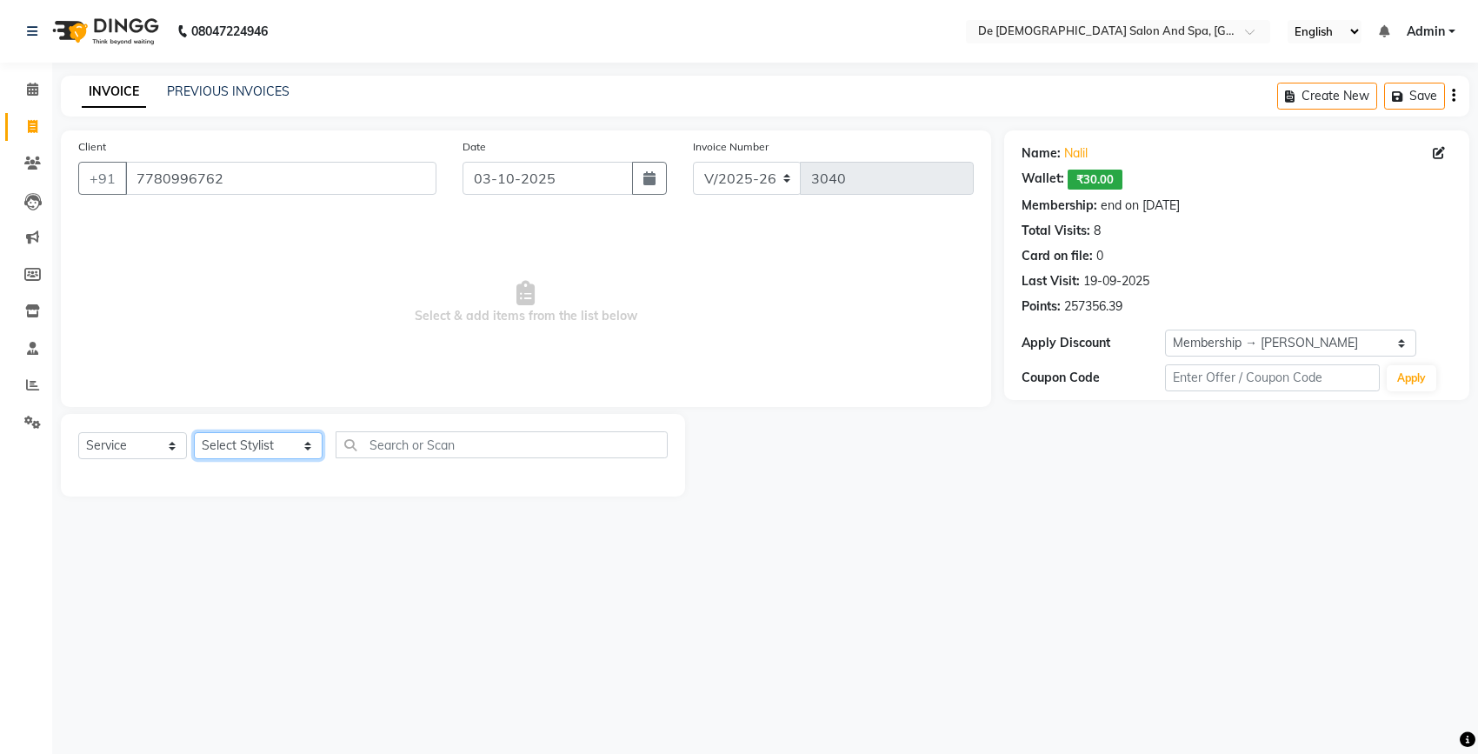
select select "49201"
click at [194, 432] on select "Select Stylist akshay [PERSON_NAME] [PERSON_NAME] [PERSON_NAME] [MEDICAL_DATA][…" at bounding box center [258, 445] width 129 height 27
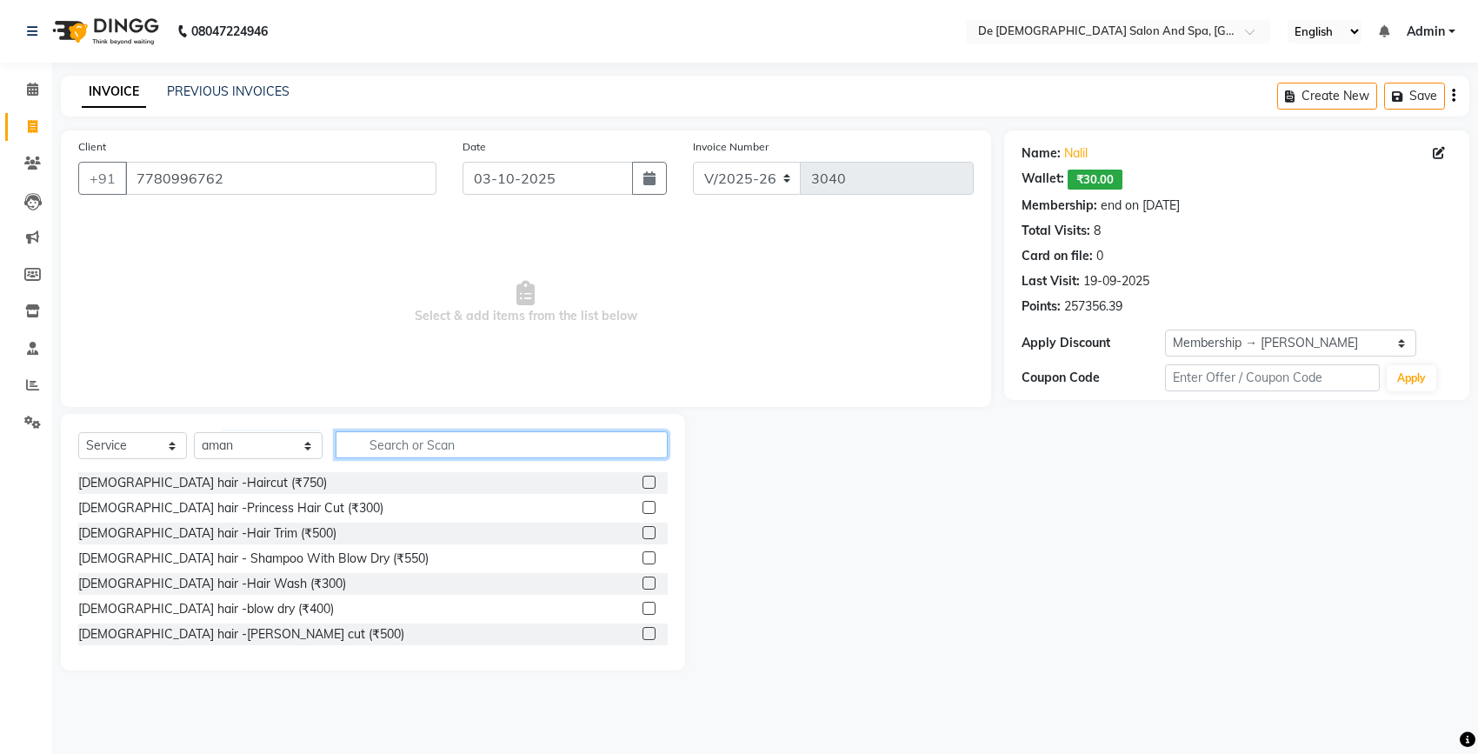
click at [377, 450] on input "text" at bounding box center [502, 444] width 332 height 27
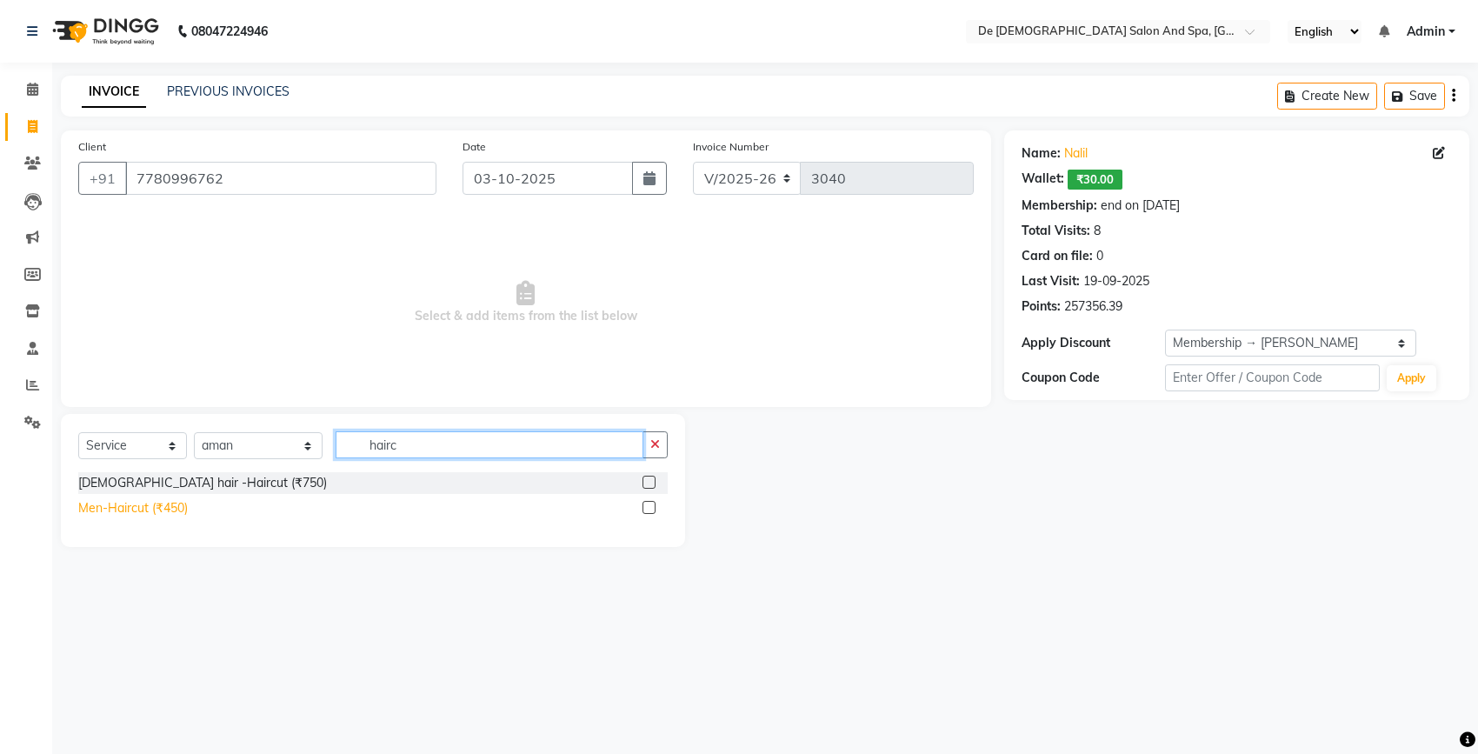
type input "hairc"
click at [100, 506] on div "Men-Haircut (₹450)" at bounding box center [133, 508] width 110 height 18
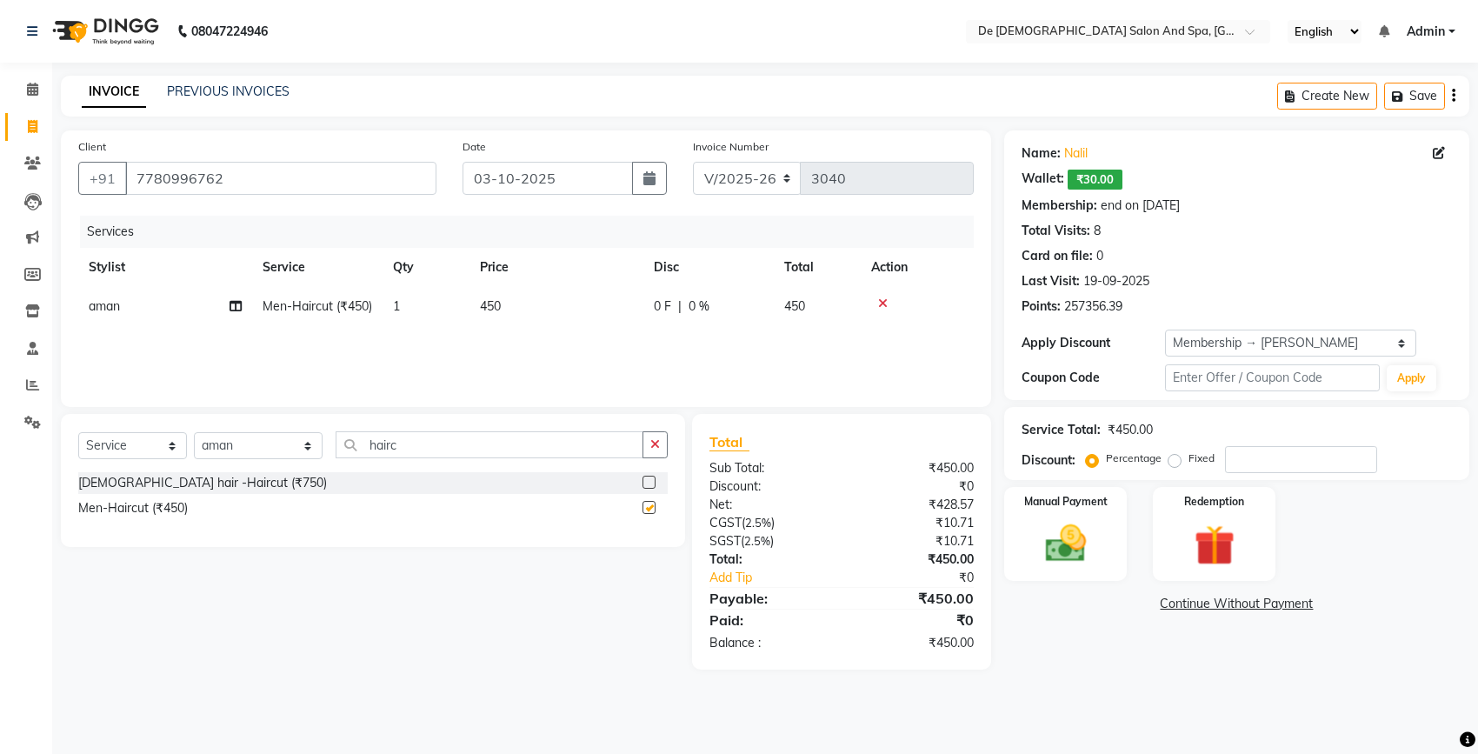
checkbox input "false"
click at [655, 449] on icon "button" at bounding box center [655, 444] width 10 height 12
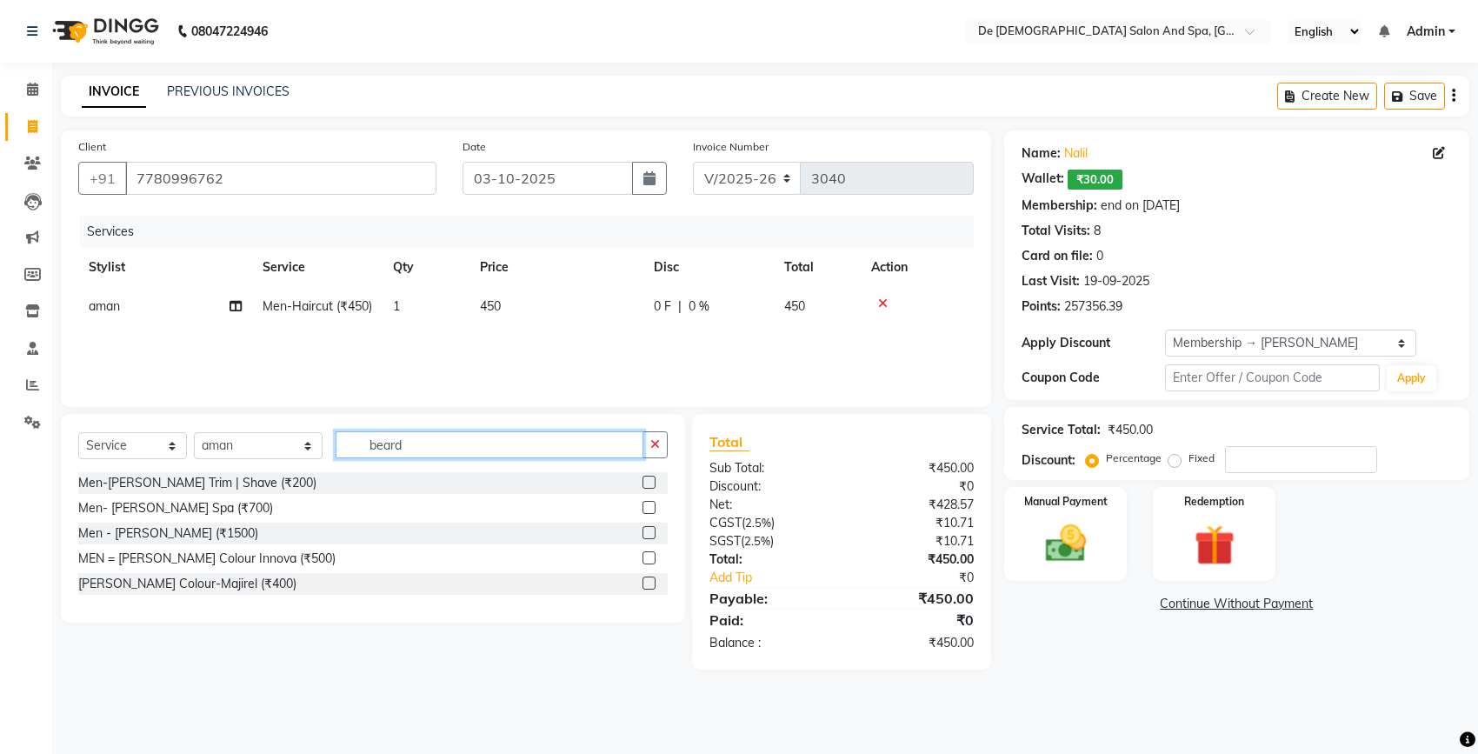
type input "beard"
click at [206, 494] on div "Men-[PERSON_NAME] Trim | Shave (₹200) Men- [PERSON_NAME] Spa (₹700) Men - [PERS…" at bounding box center [373, 535] width 590 height 126
click at [218, 489] on div "Men-[PERSON_NAME] Trim | Shave (₹200)" at bounding box center [197, 483] width 238 height 18
checkbox input "false"
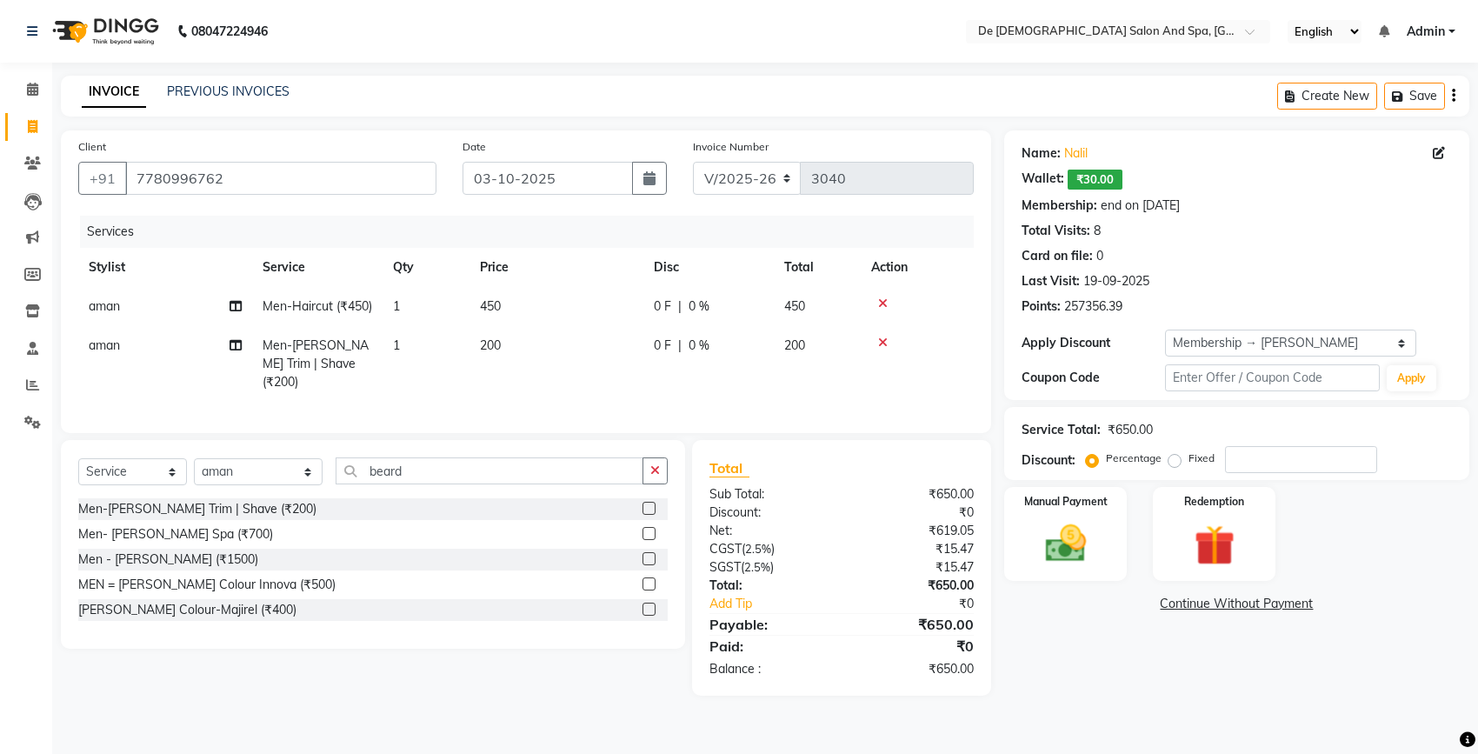
click at [429, 352] on td "1" at bounding box center [426, 364] width 87 height 76
select select "49201"
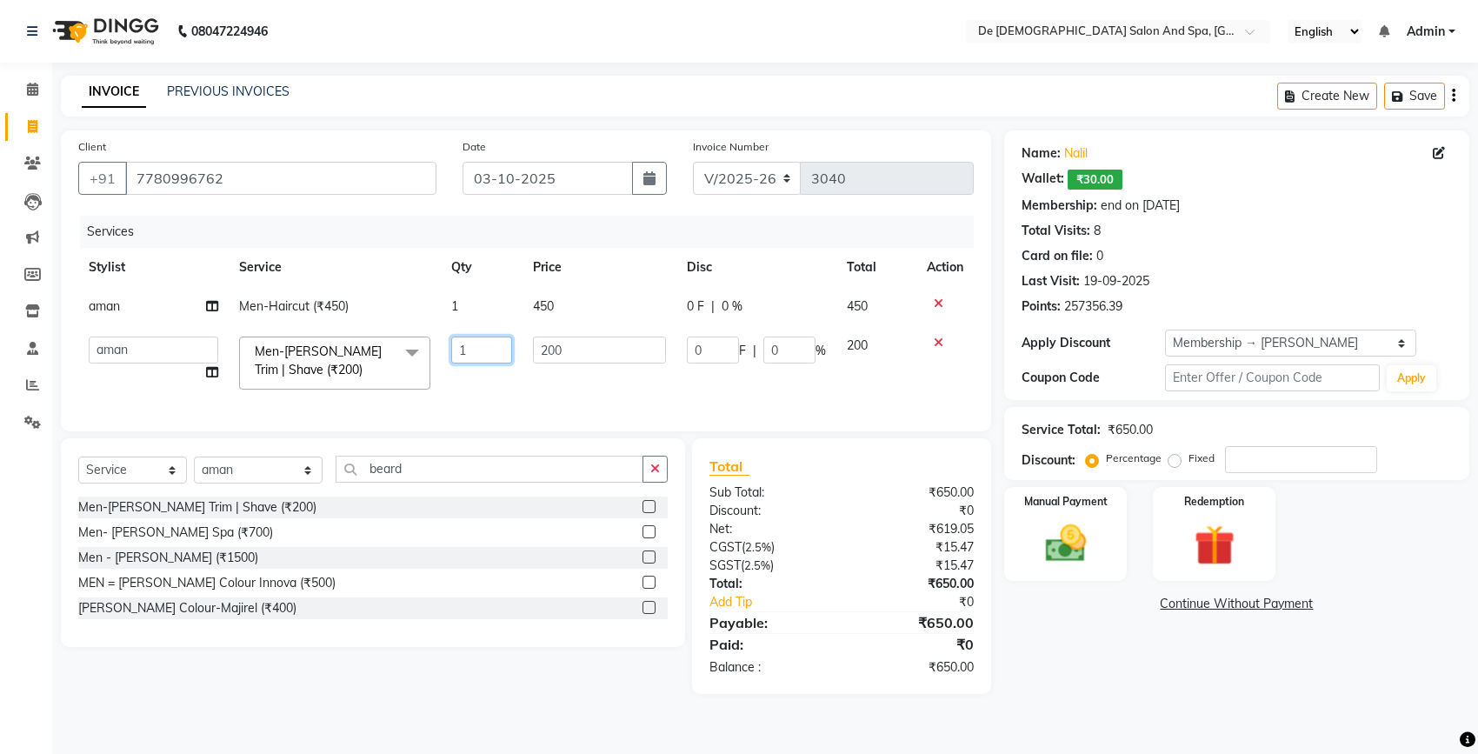
click at [474, 348] on input "1" at bounding box center [481, 350] width 61 height 27
type input "2"
click at [1306, 450] on input "number" at bounding box center [1301, 459] width 152 height 27
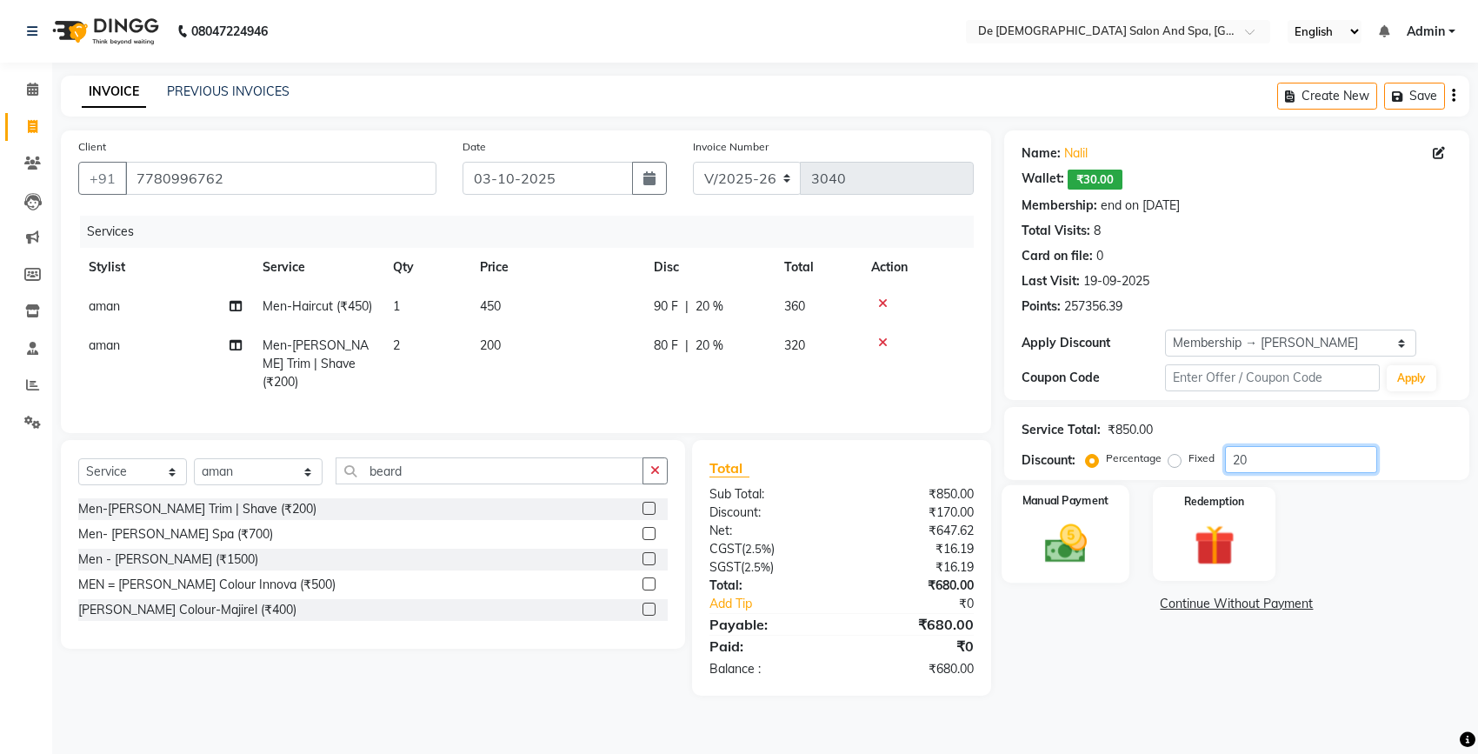
type input "20"
click at [1075, 544] on img at bounding box center [1065, 543] width 69 height 49
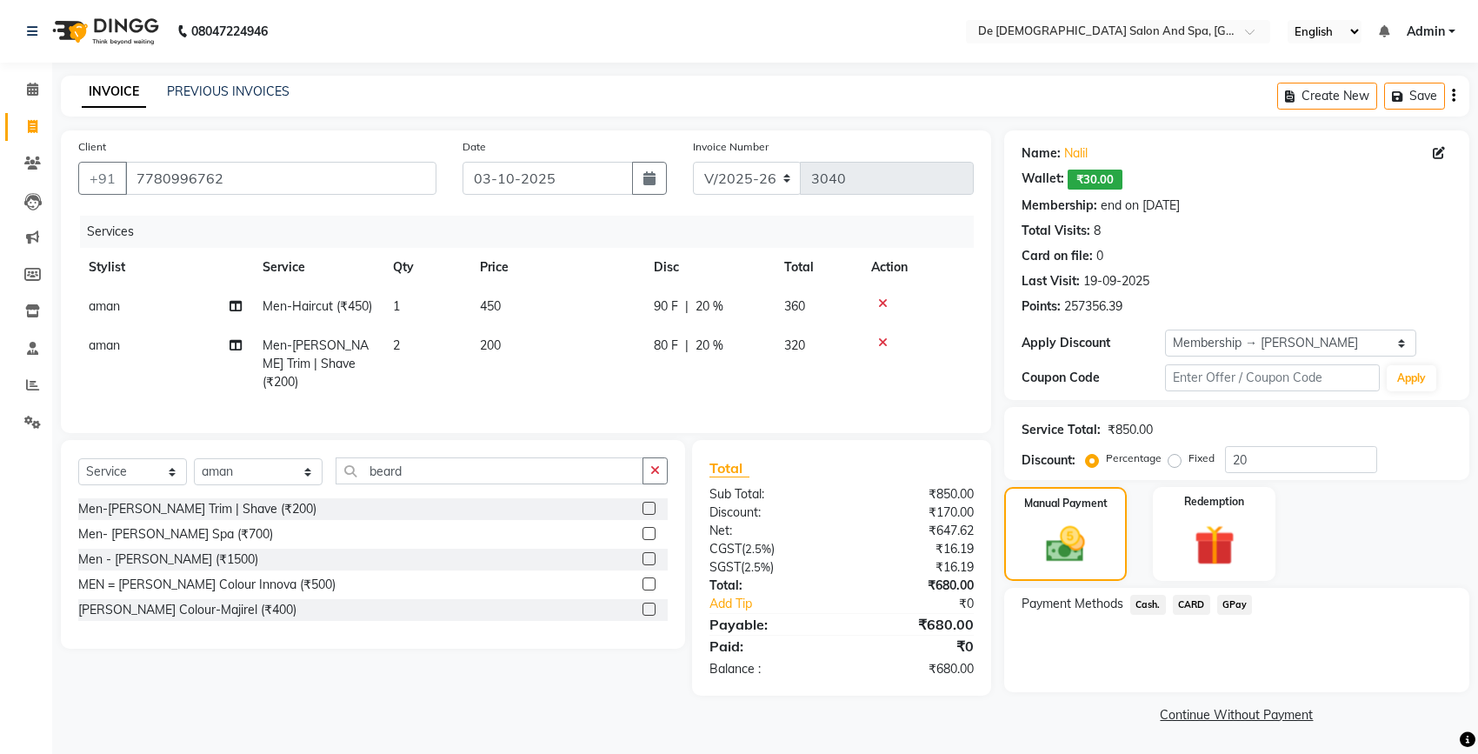
click at [1149, 595] on span "Cash." at bounding box center [1149, 605] width 36 height 20
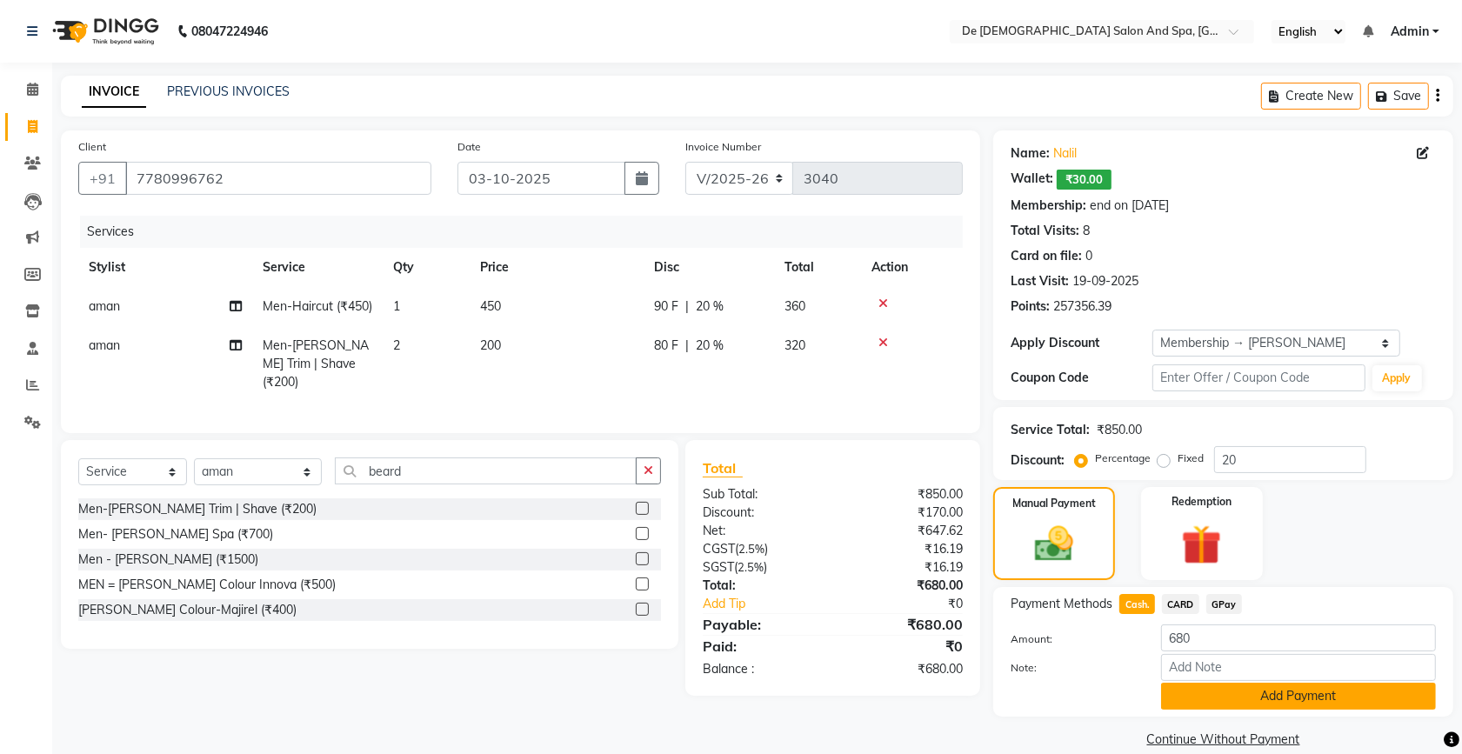
click at [1197, 702] on button "Add Payment" at bounding box center [1298, 696] width 275 height 27
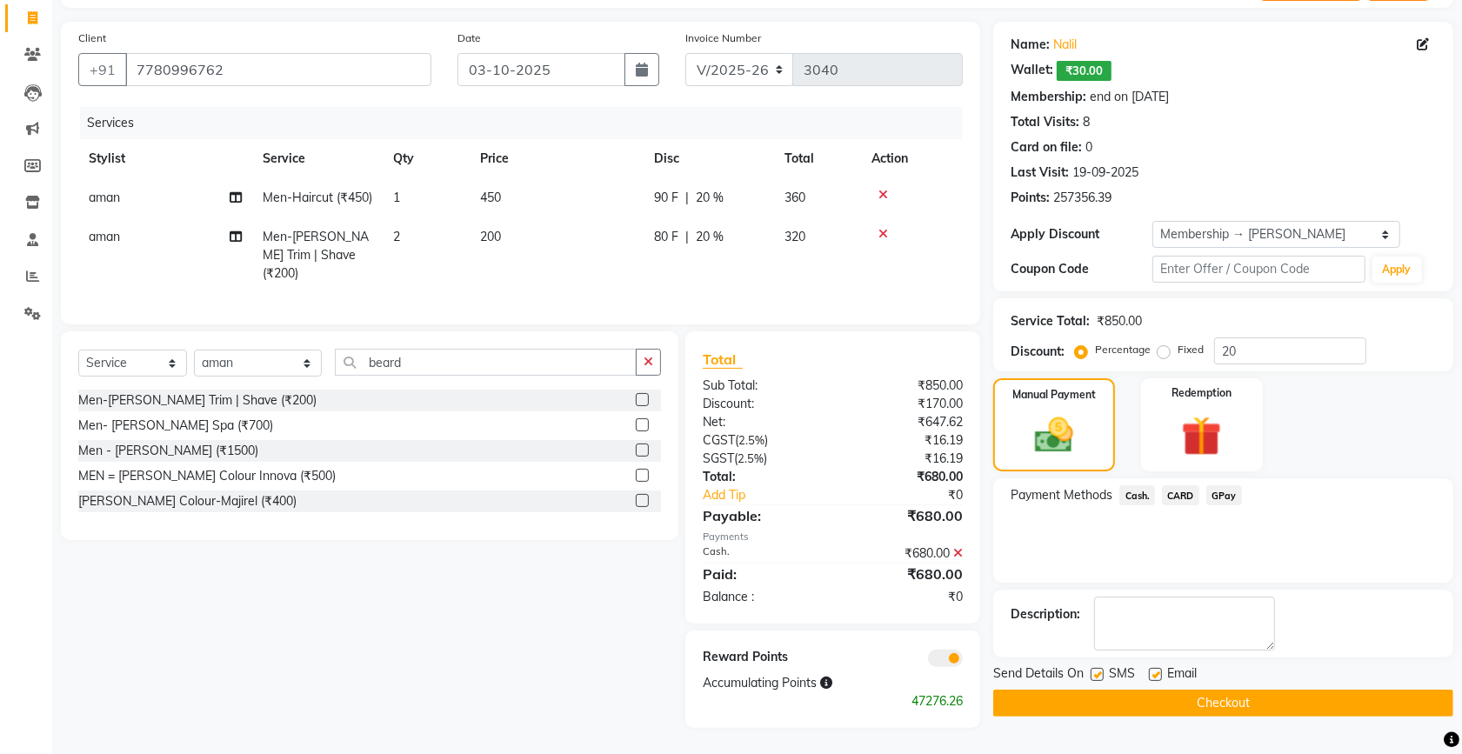
scroll to position [123, 0]
click at [1087, 690] on button "Checkout" at bounding box center [1223, 703] width 460 height 27
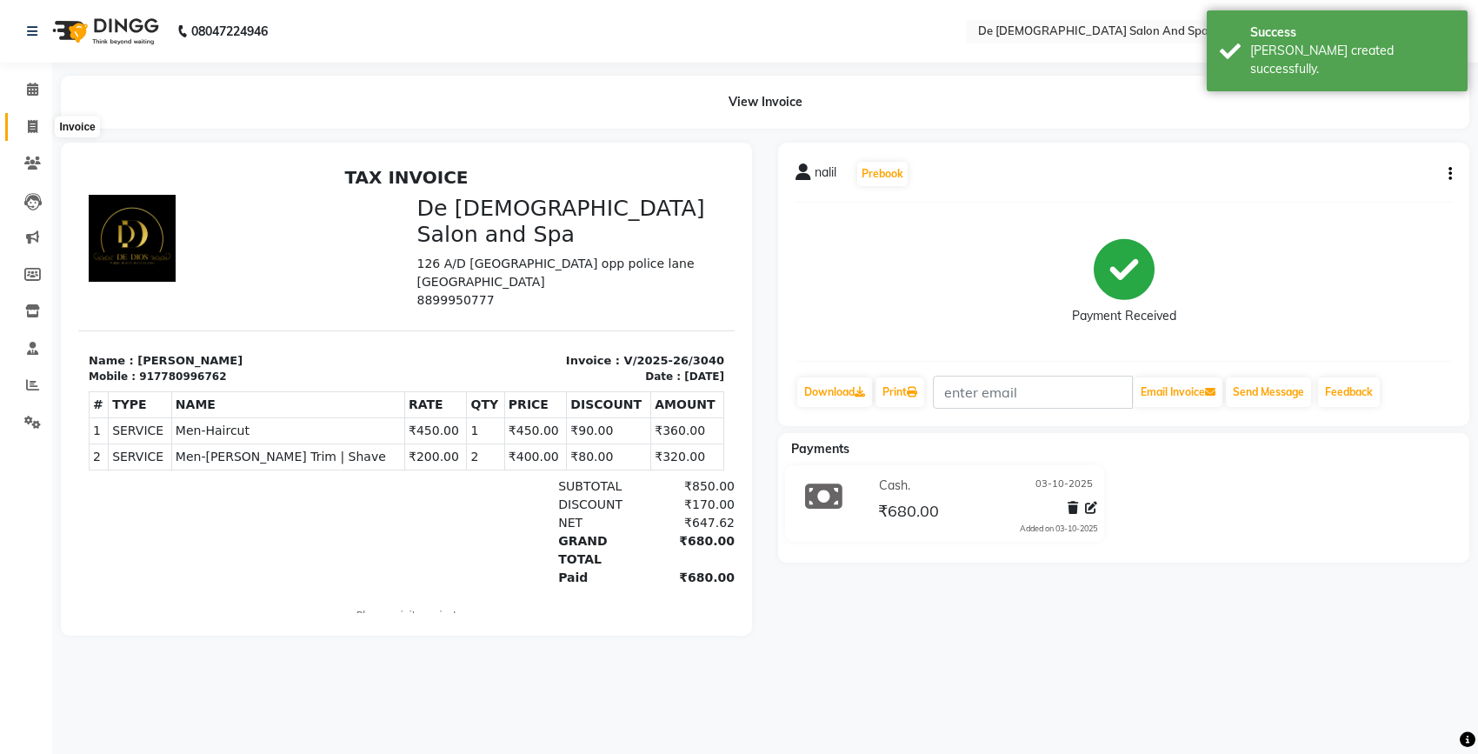
click at [26, 136] on span at bounding box center [32, 127] width 30 height 20
select select "6431"
select select "service"
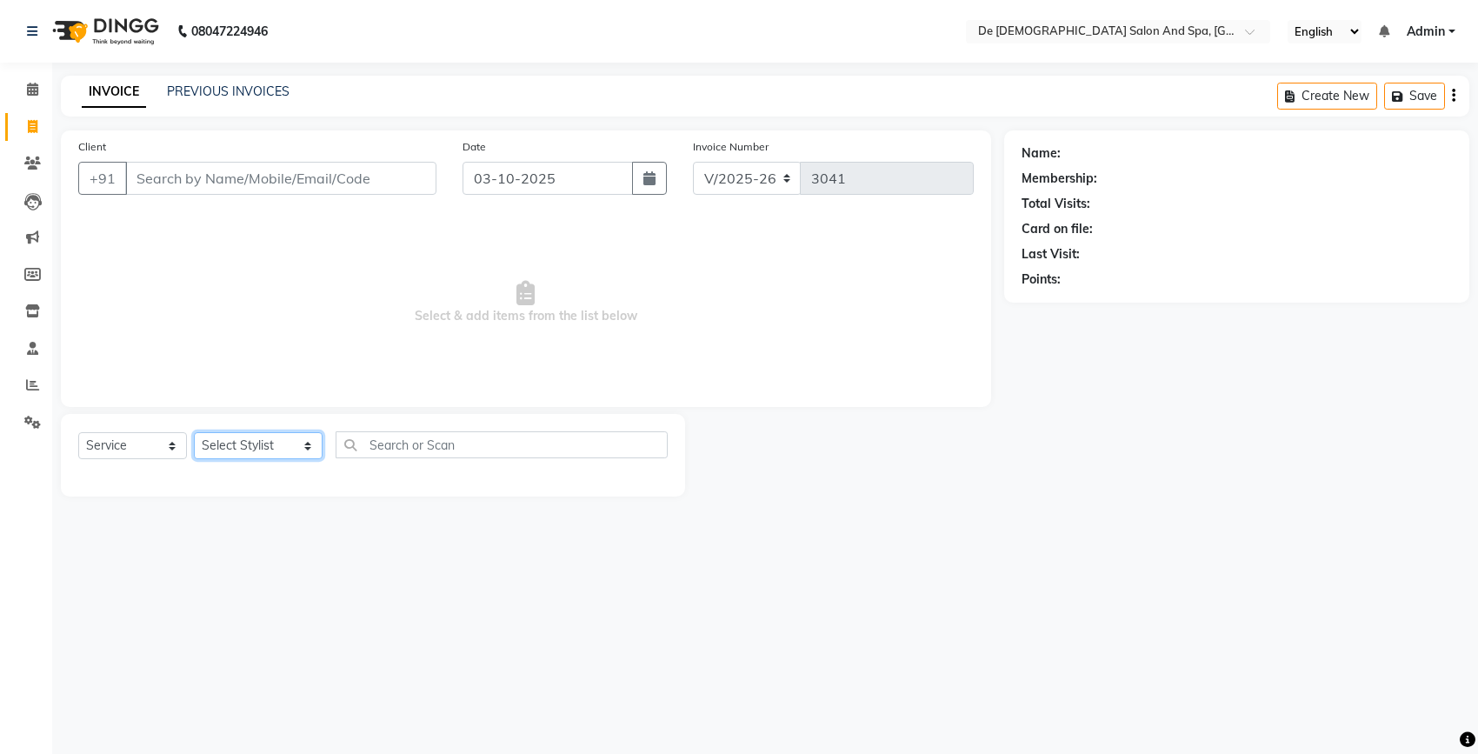
click at [237, 446] on select "Select Stylist akshay [PERSON_NAME] [PERSON_NAME] [PERSON_NAME] [MEDICAL_DATA][…" at bounding box center [258, 445] width 129 height 27
select select "51742"
click at [194, 432] on select "Select Stylist akshay [PERSON_NAME] [PERSON_NAME] [PERSON_NAME] [MEDICAL_DATA][…" at bounding box center [258, 445] width 129 height 27
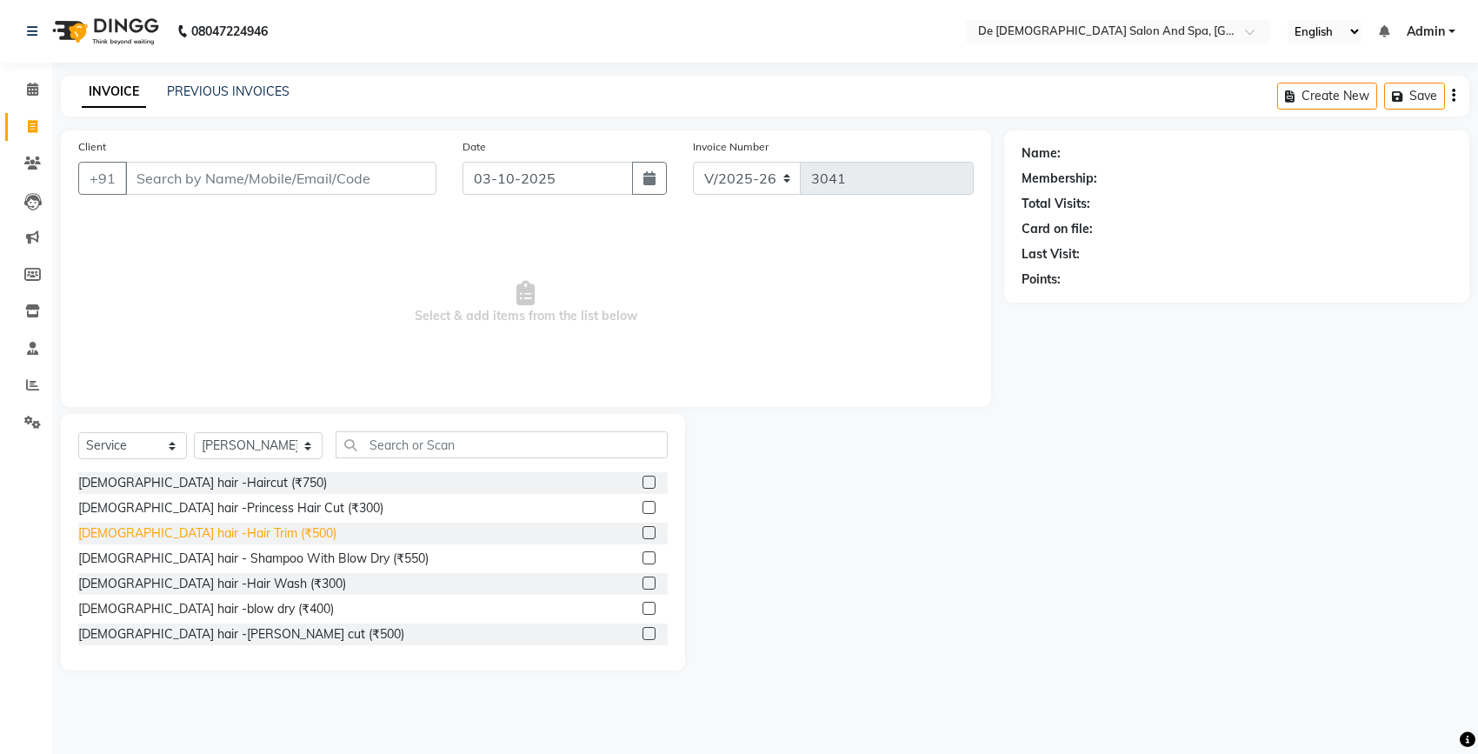
click at [206, 537] on div "[DEMOGRAPHIC_DATA] hair -Hair Trim (₹500)" at bounding box center [207, 533] width 258 height 18
checkbox input "false"
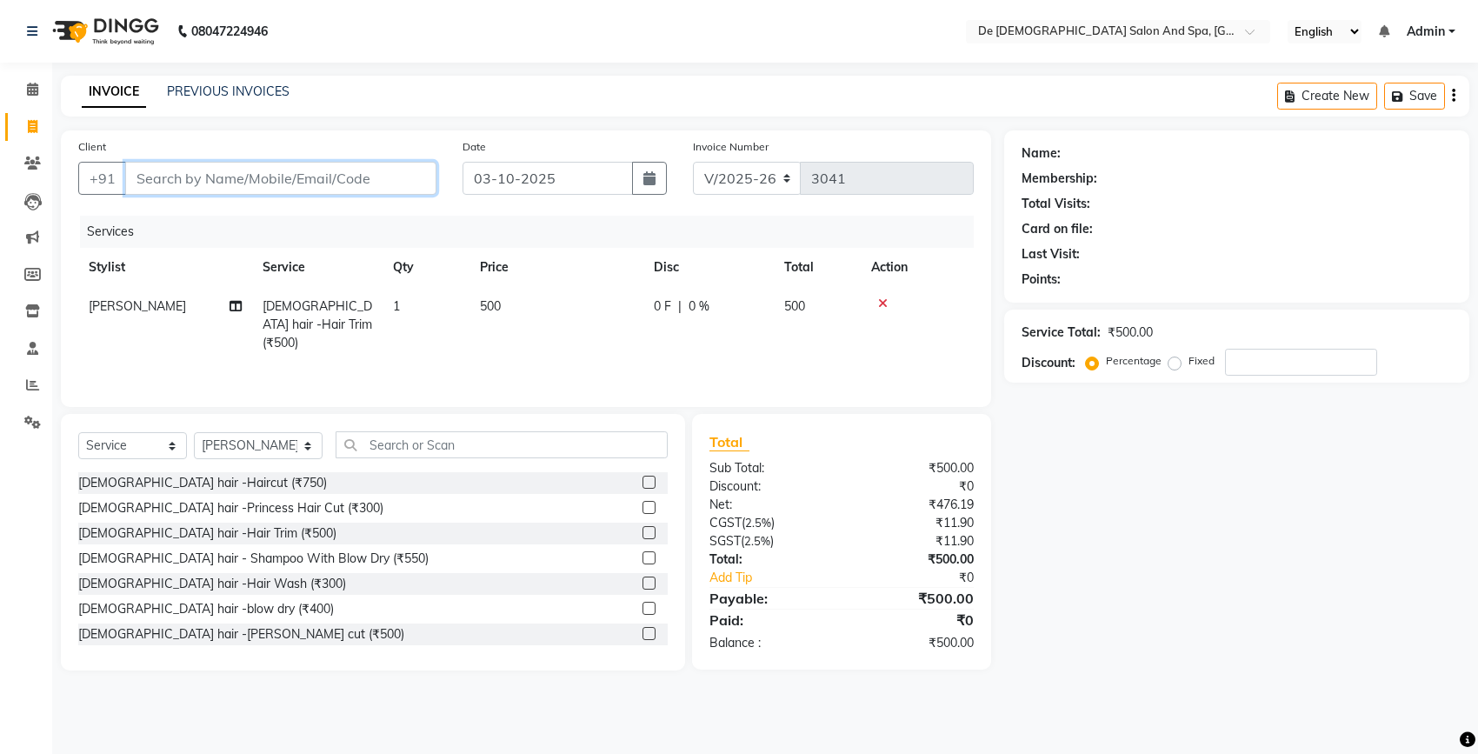
click at [357, 183] on input "Client" at bounding box center [280, 178] width 311 height 33
type input "7"
type input "0"
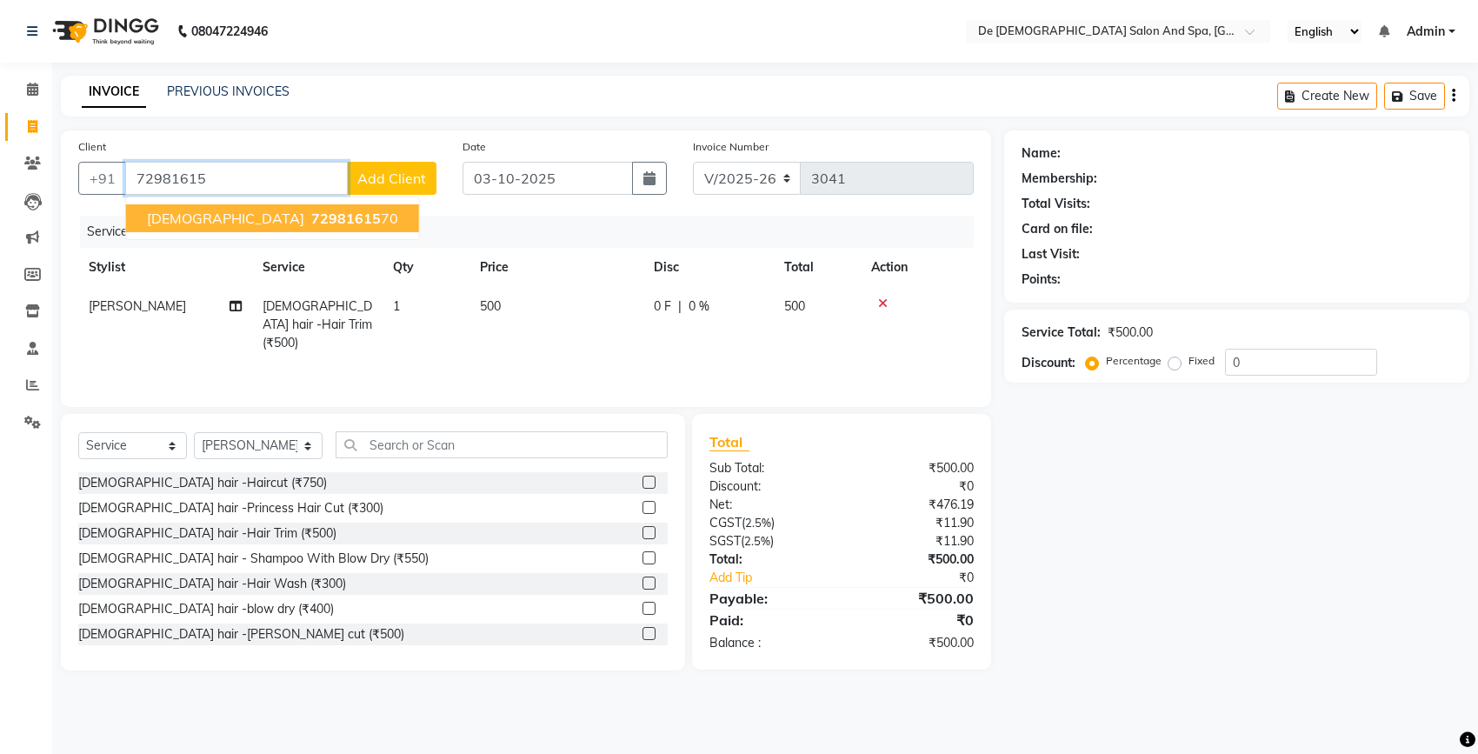
click at [274, 204] on button "[PERSON_NAME] 72981615 70" at bounding box center [272, 218] width 293 height 28
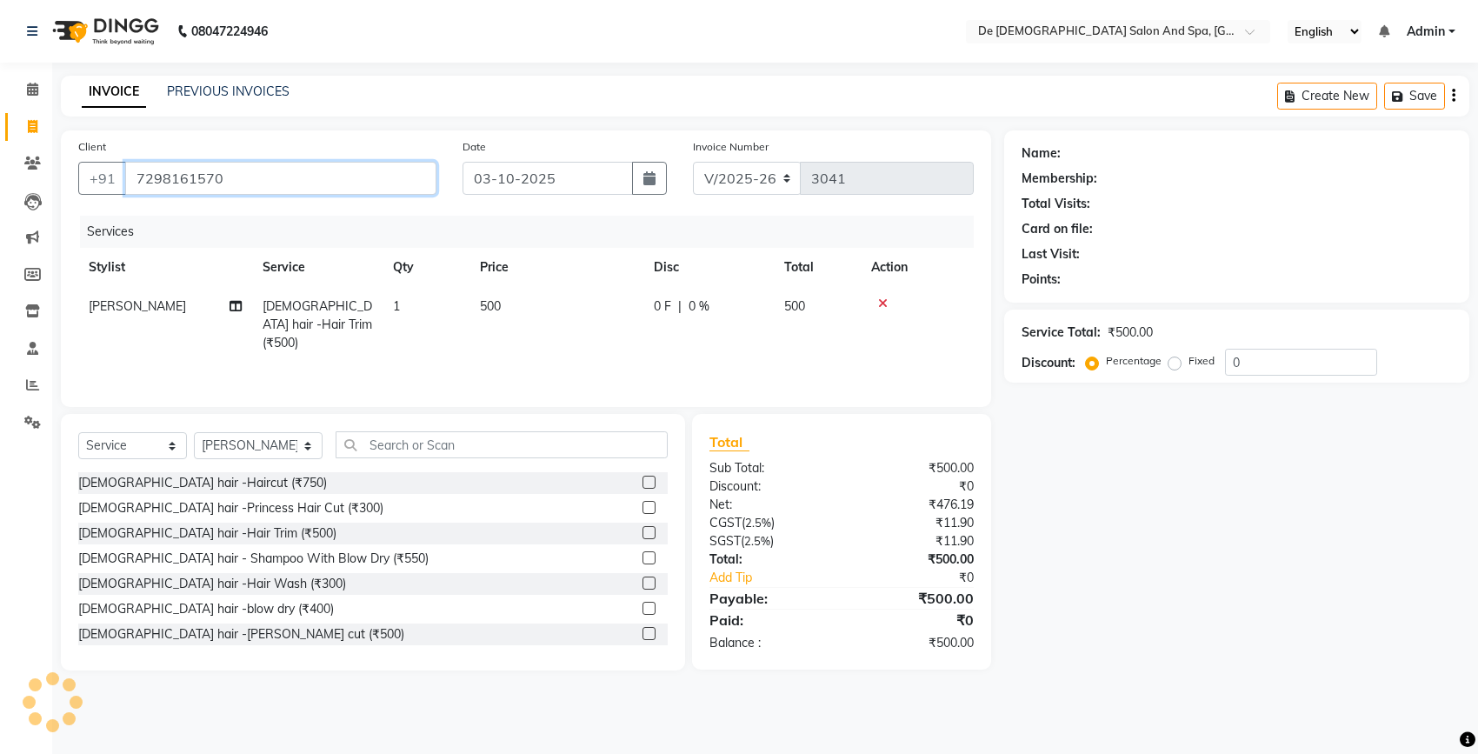
type input "7298161570"
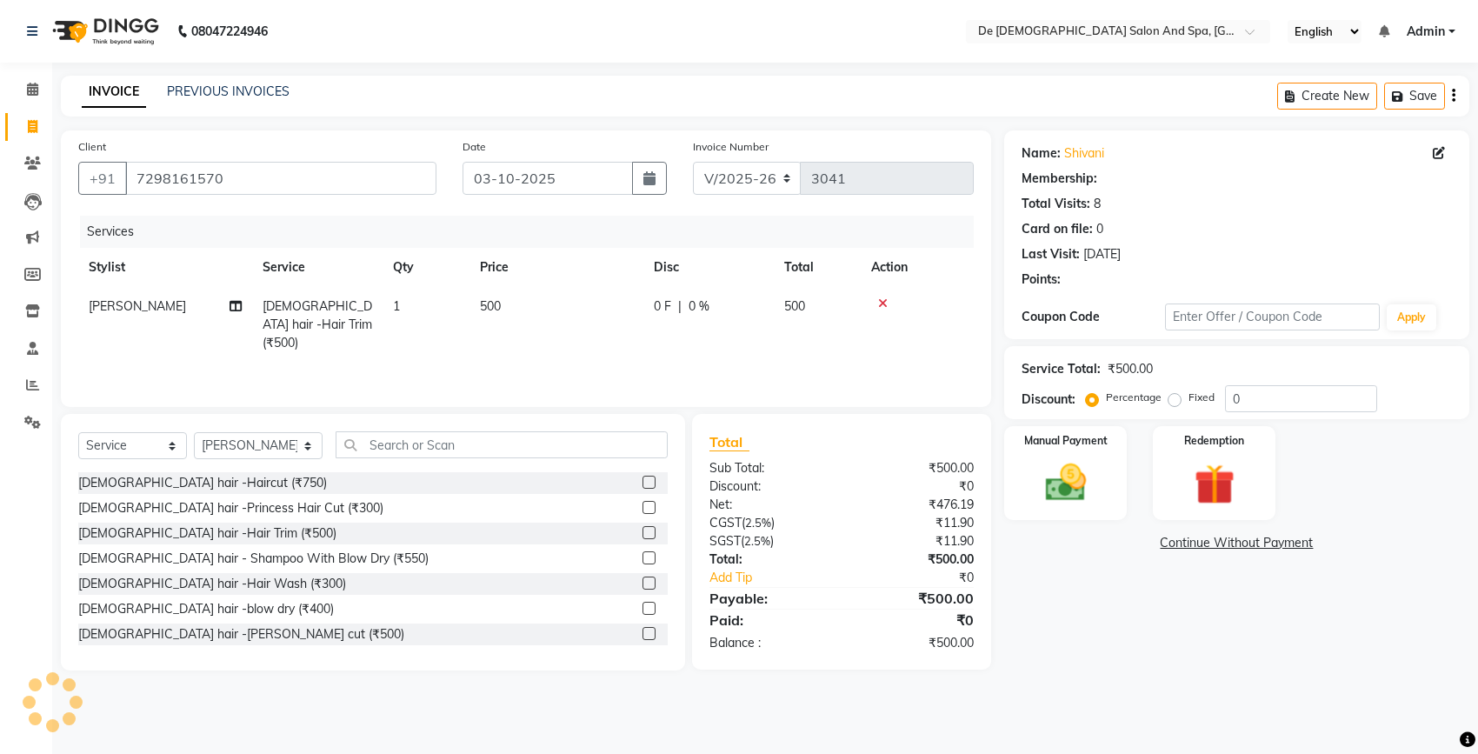
select select "1: Object"
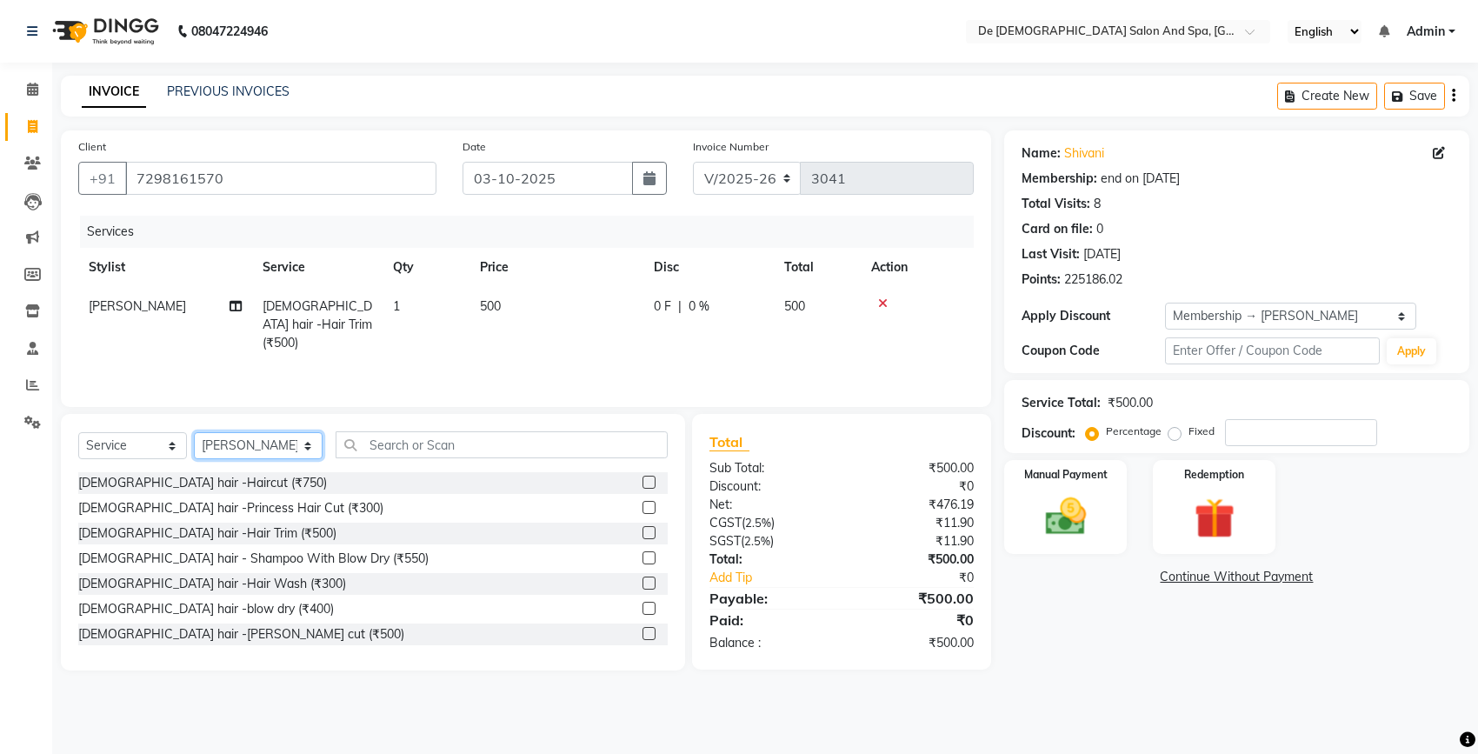
click at [222, 449] on select "Select Stylist akshay [PERSON_NAME] [PERSON_NAME] [PERSON_NAME] [MEDICAL_DATA][…" at bounding box center [258, 445] width 129 height 27
select select "91527"
click at [194, 432] on select "Select Stylist akshay [PERSON_NAME] [PERSON_NAME] [PERSON_NAME] [MEDICAL_DATA][…" at bounding box center [258, 445] width 129 height 27
click at [429, 445] on input "text" at bounding box center [502, 444] width 332 height 27
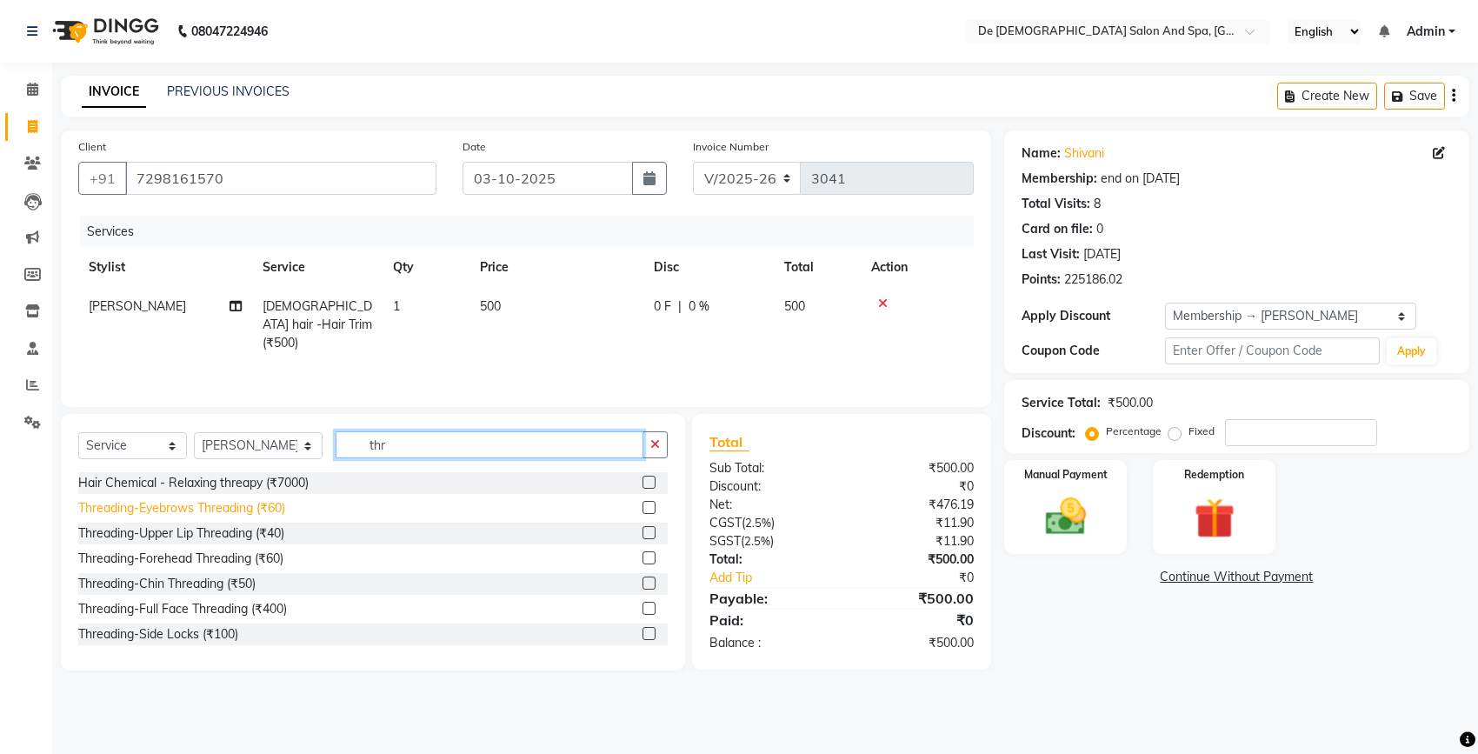
type input "thr"
click at [263, 510] on div "Threading-Eyebrows Threading (₹60)" at bounding box center [181, 508] width 207 height 18
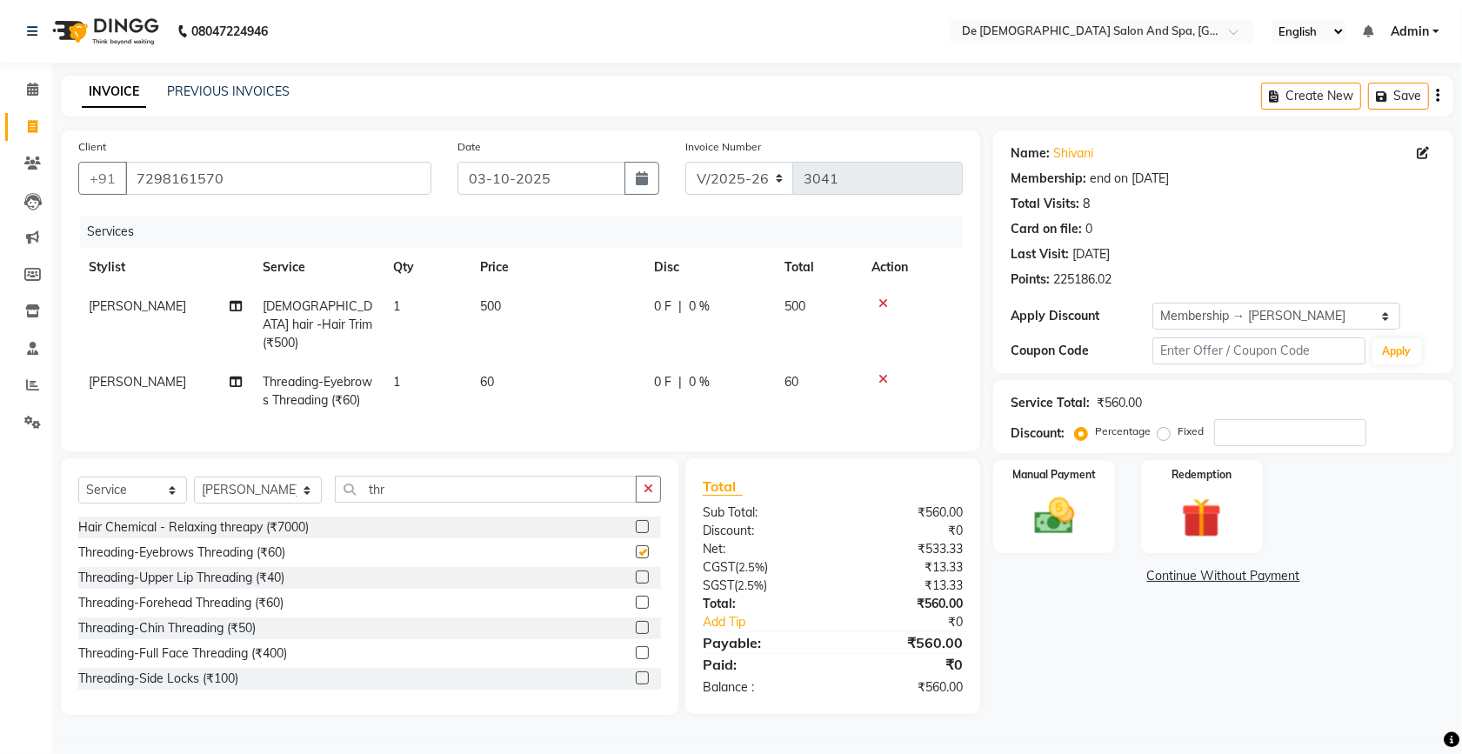
checkbox input "false"
click at [223, 587] on div "Threading-Upper Lip Threading (₹40)" at bounding box center [181, 578] width 206 height 18
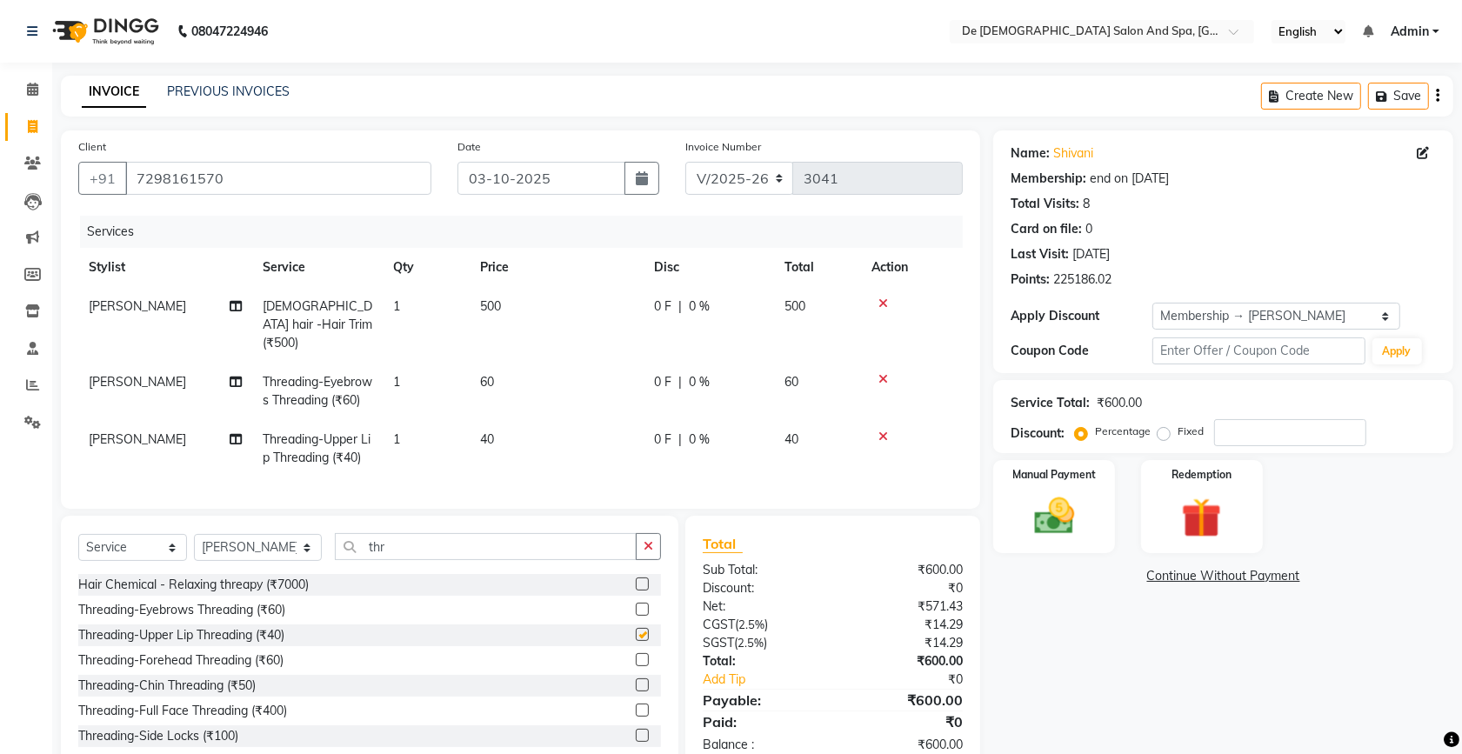
checkbox input "false"
click at [226, 670] on div "Threading-Forehead Threading (₹60)" at bounding box center [180, 660] width 205 height 18
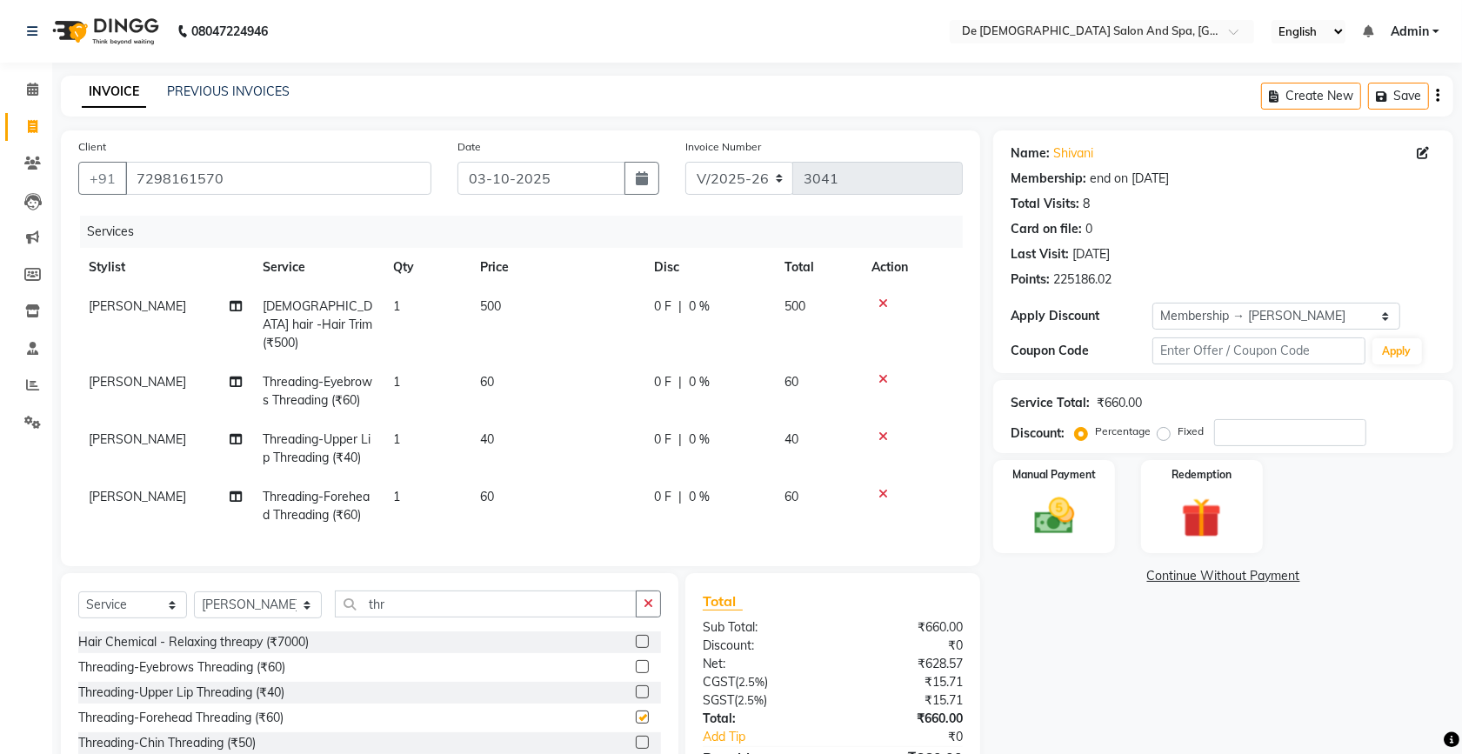
checkbox input "false"
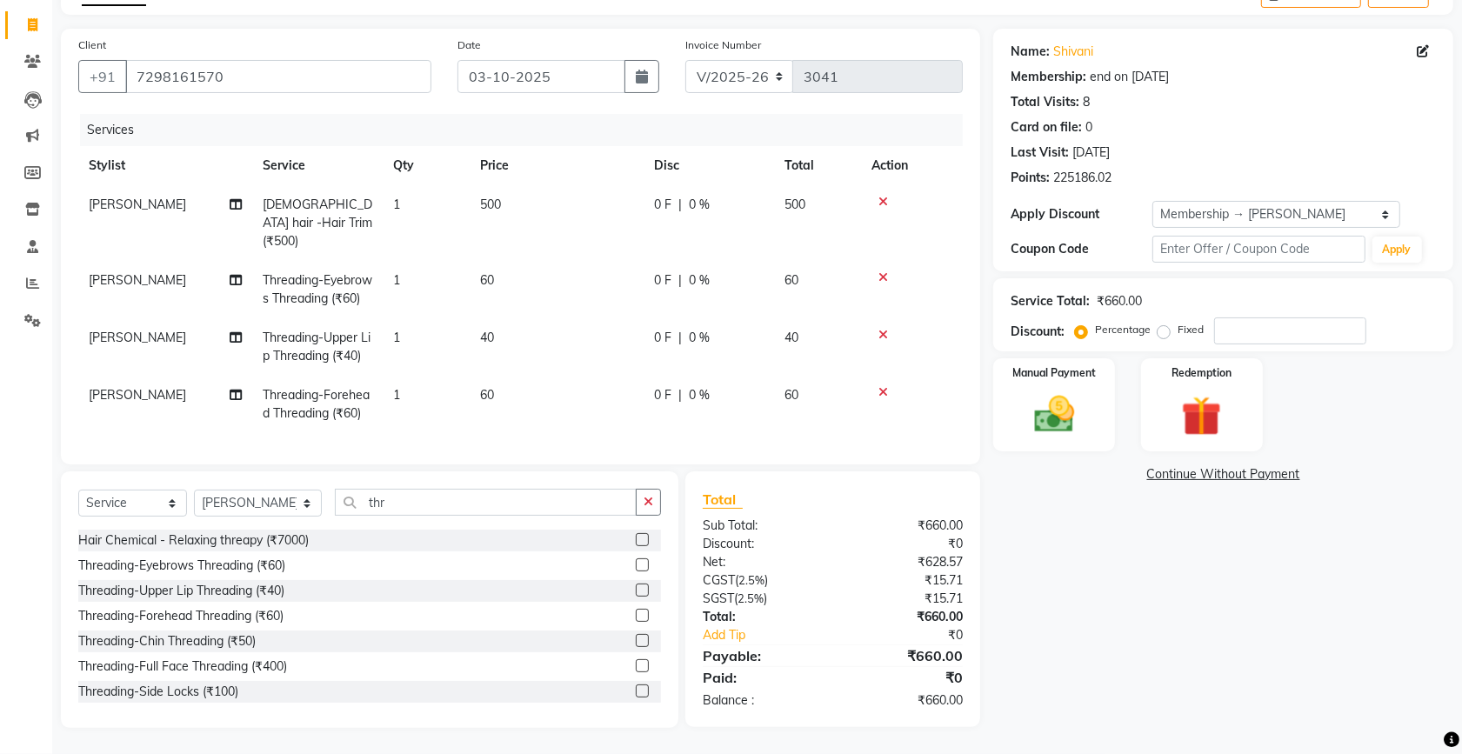
scroll to position [117, 0]
click at [689, 196] on span "0 %" at bounding box center [699, 205] width 21 height 18
select select "51742"
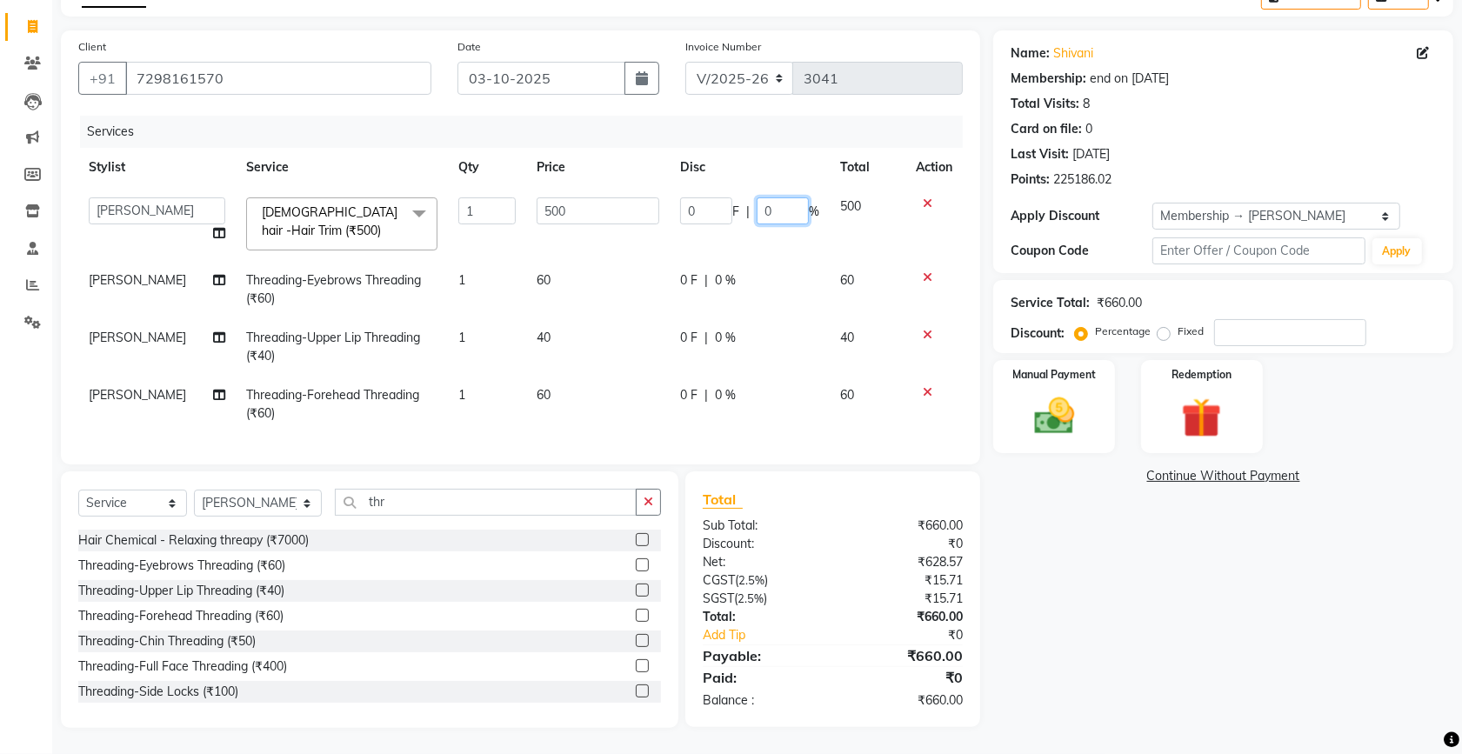
click at [758, 198] on input "0" at bounding box center [783, 210] width 52 height 27
type input "20"
click at [1071, 392] on img at bounding box center [1054, 416] width 68 height 48
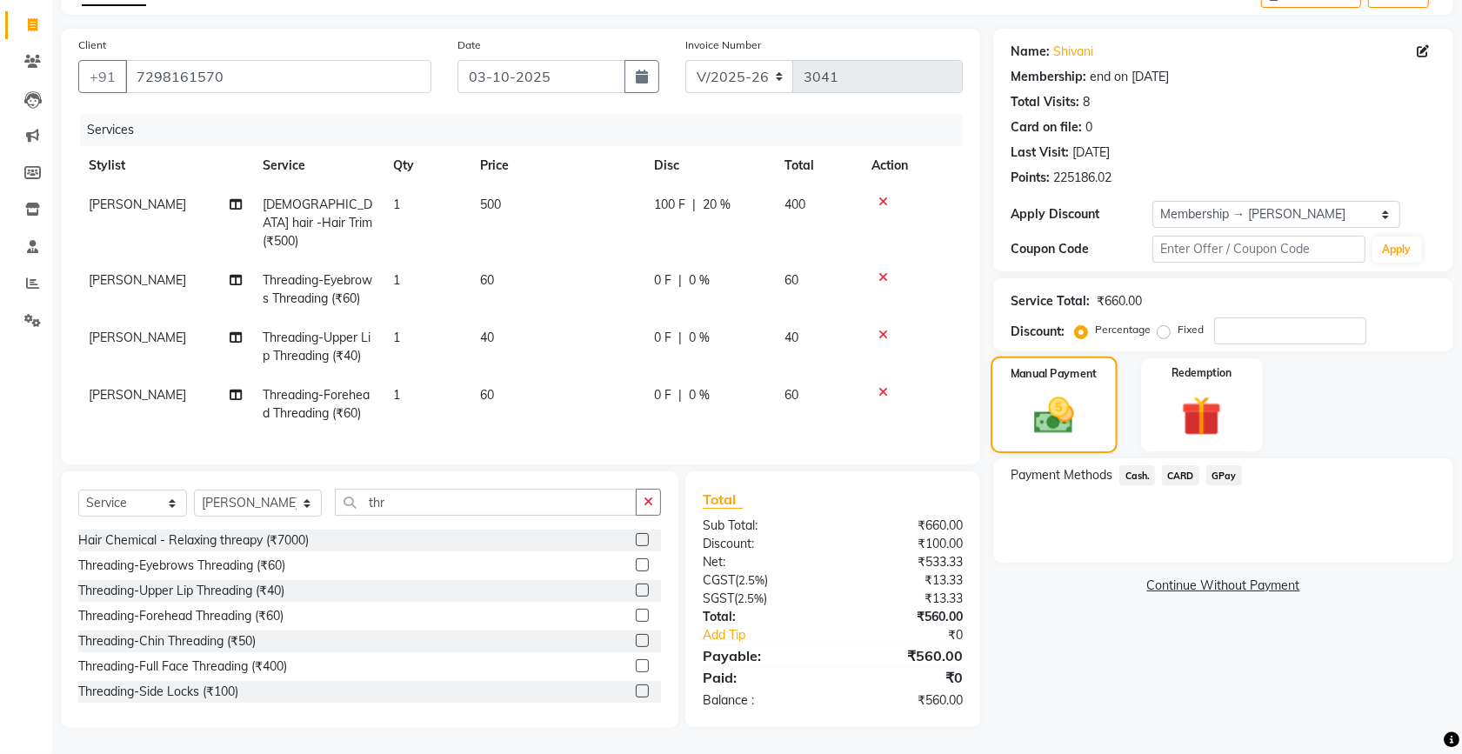
scroll to position [117, 0]
click at [1139, 465] on span "Cash." at bounding box center [1137, 475] width 36 height 20
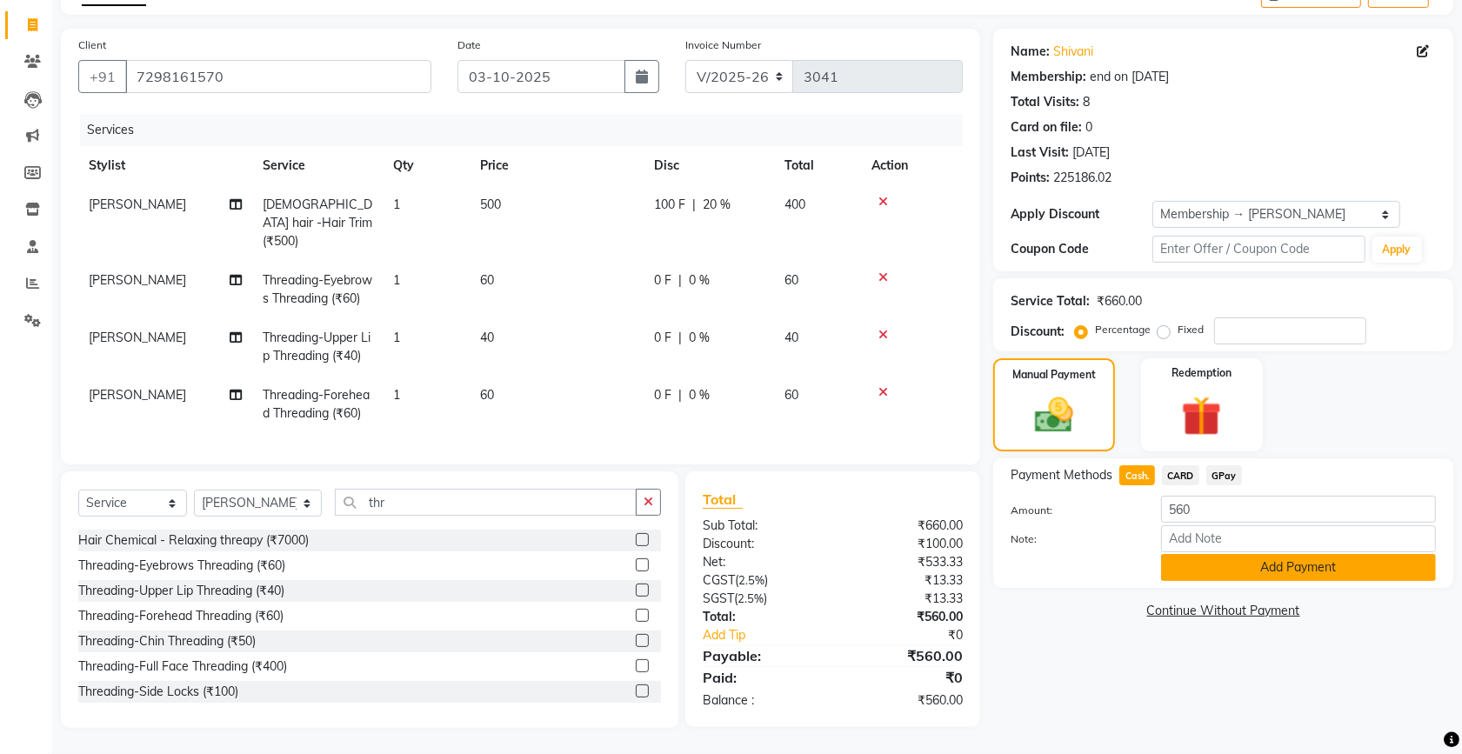
click at [1355, 554] on button "Add Payment" at bounding box center [1298, 567] width 275 height 27
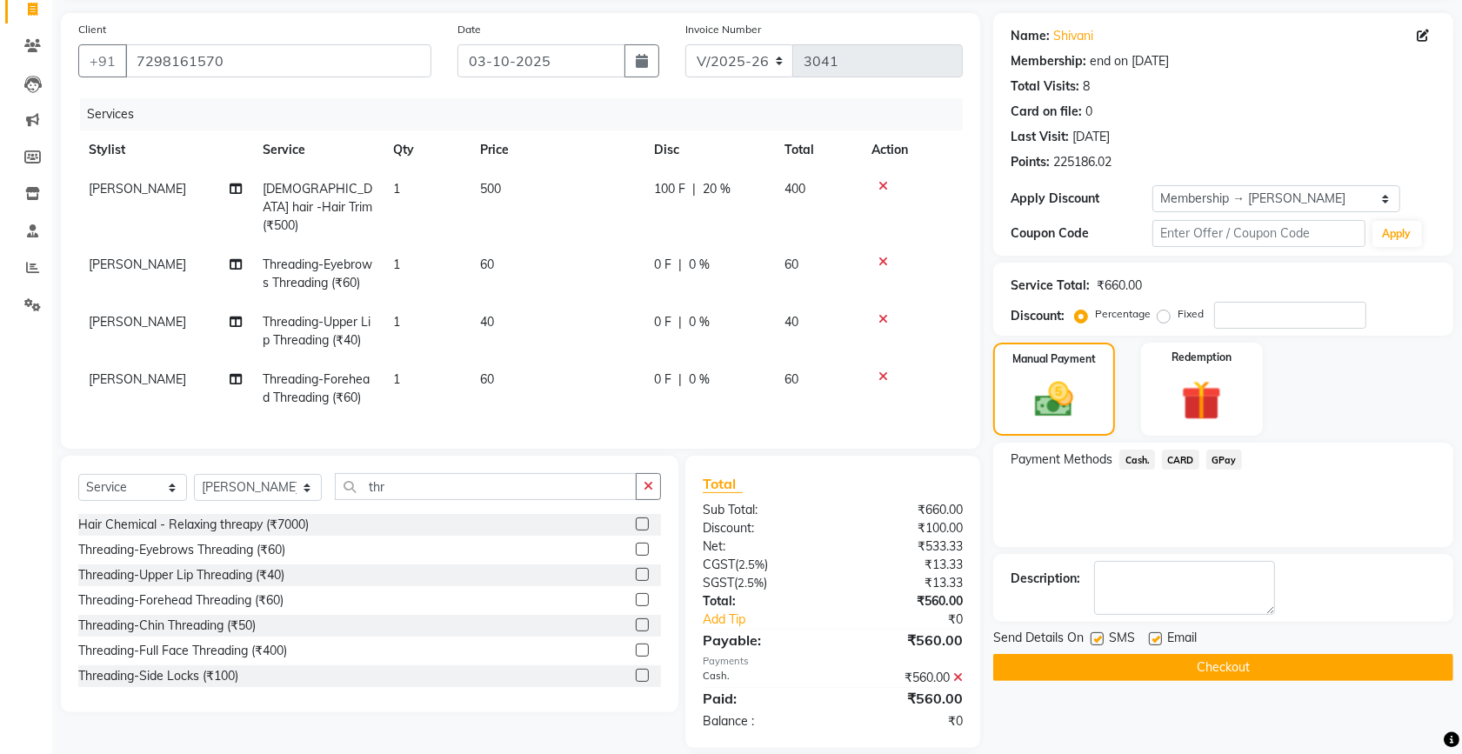
click at [1264, 667] on button "Checkout" at bounding box center [1223, 667] width 460 height 27
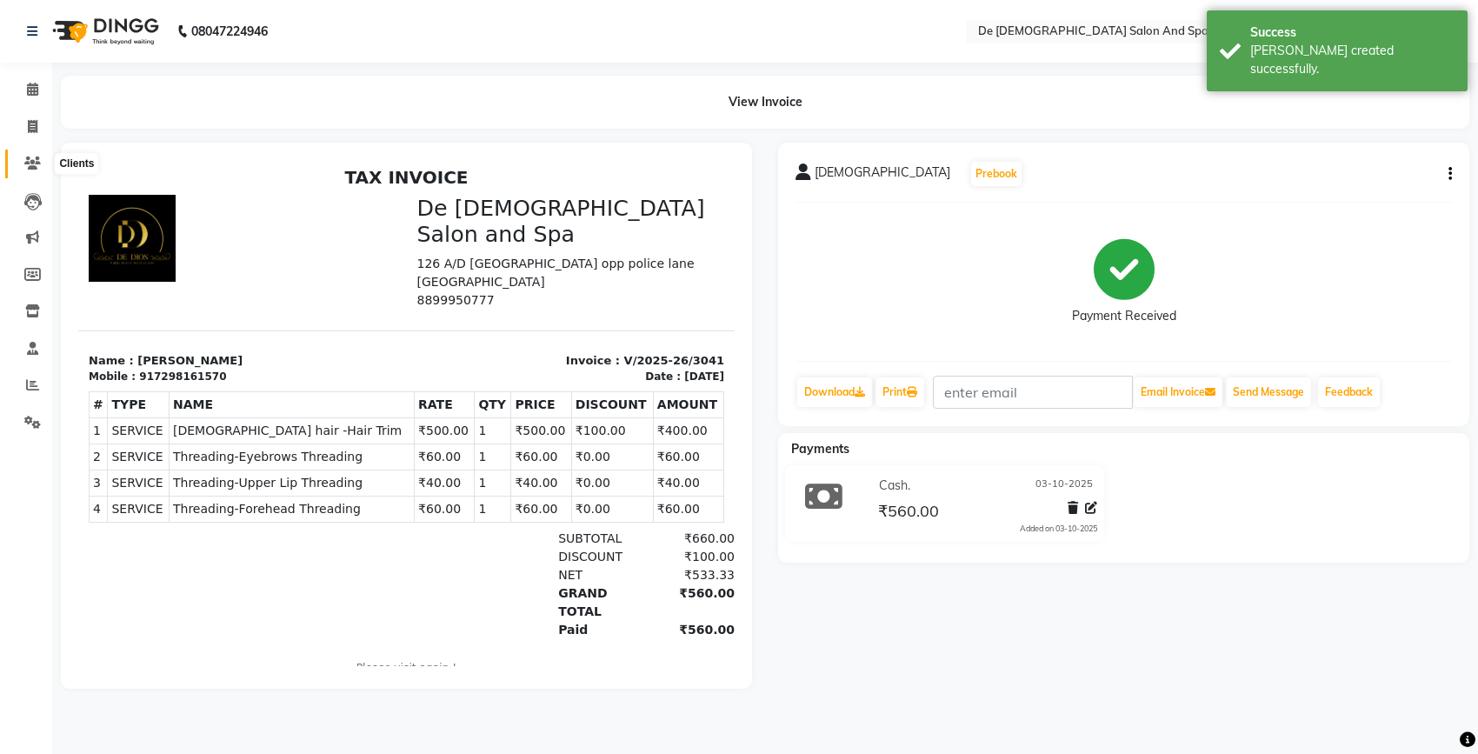
click at [28, 163] on icon at bounding box center [32, 163] width 17 height 13
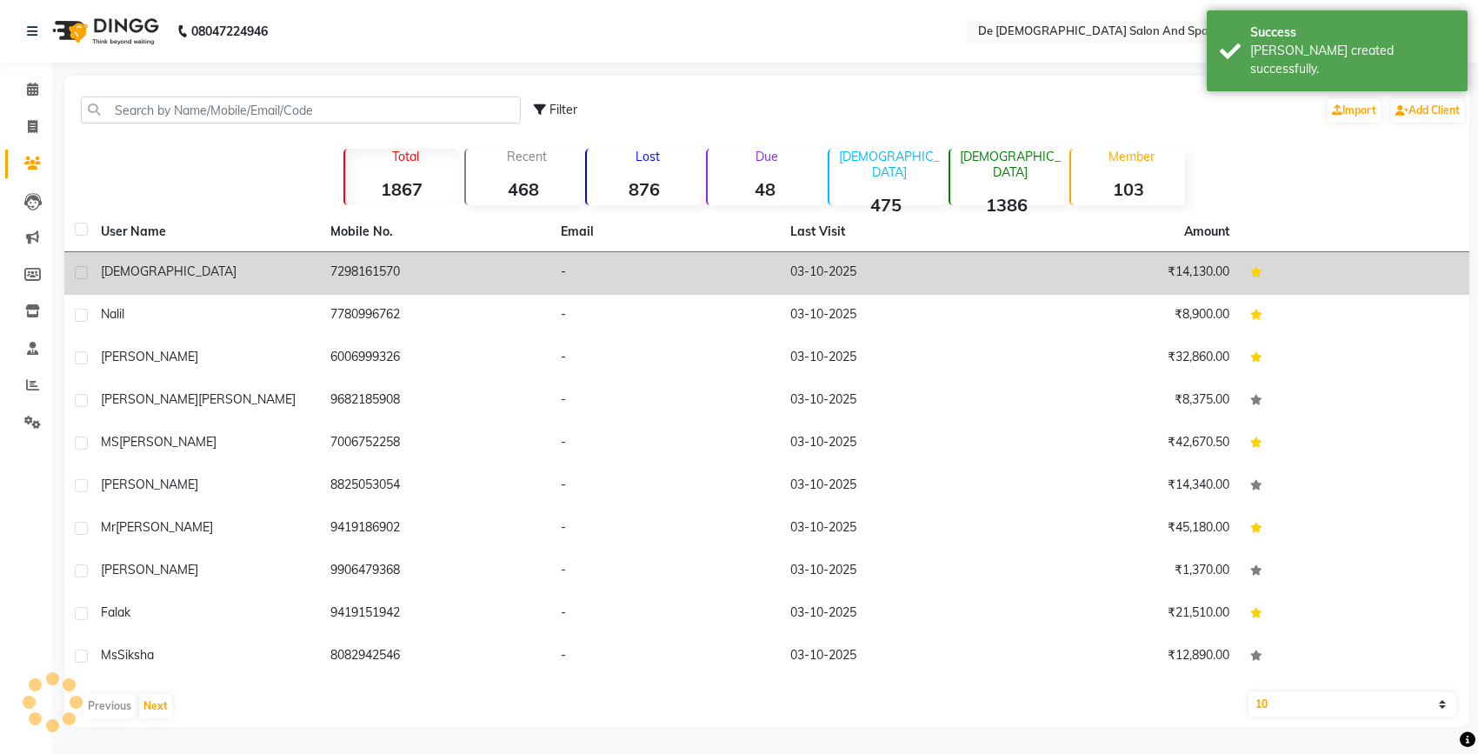
click at [375, 257] on td "7298161570" at bounding box center [435, 273] width 230 height 43
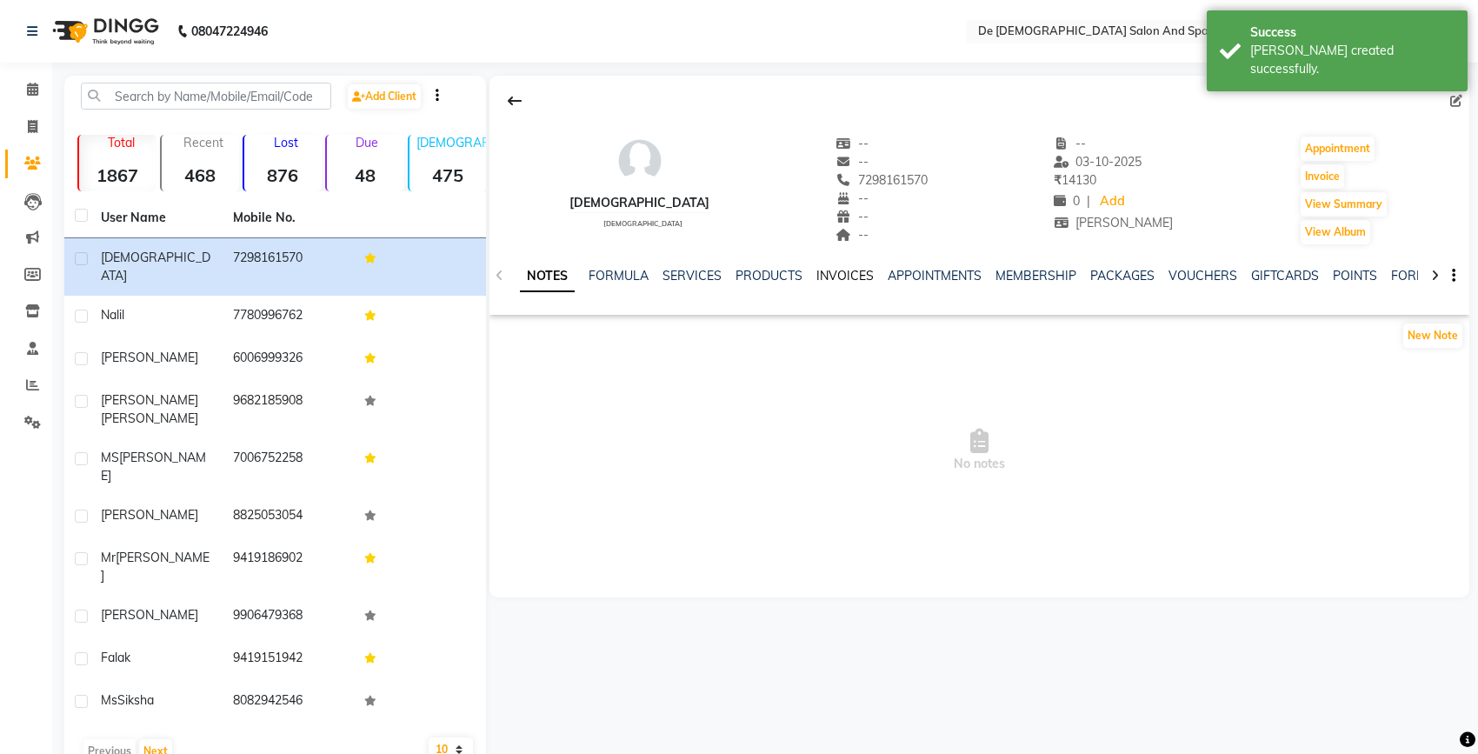
click at [848, 274] on link "INVOICES" at bounding box center [845, 276] width 57 height 16
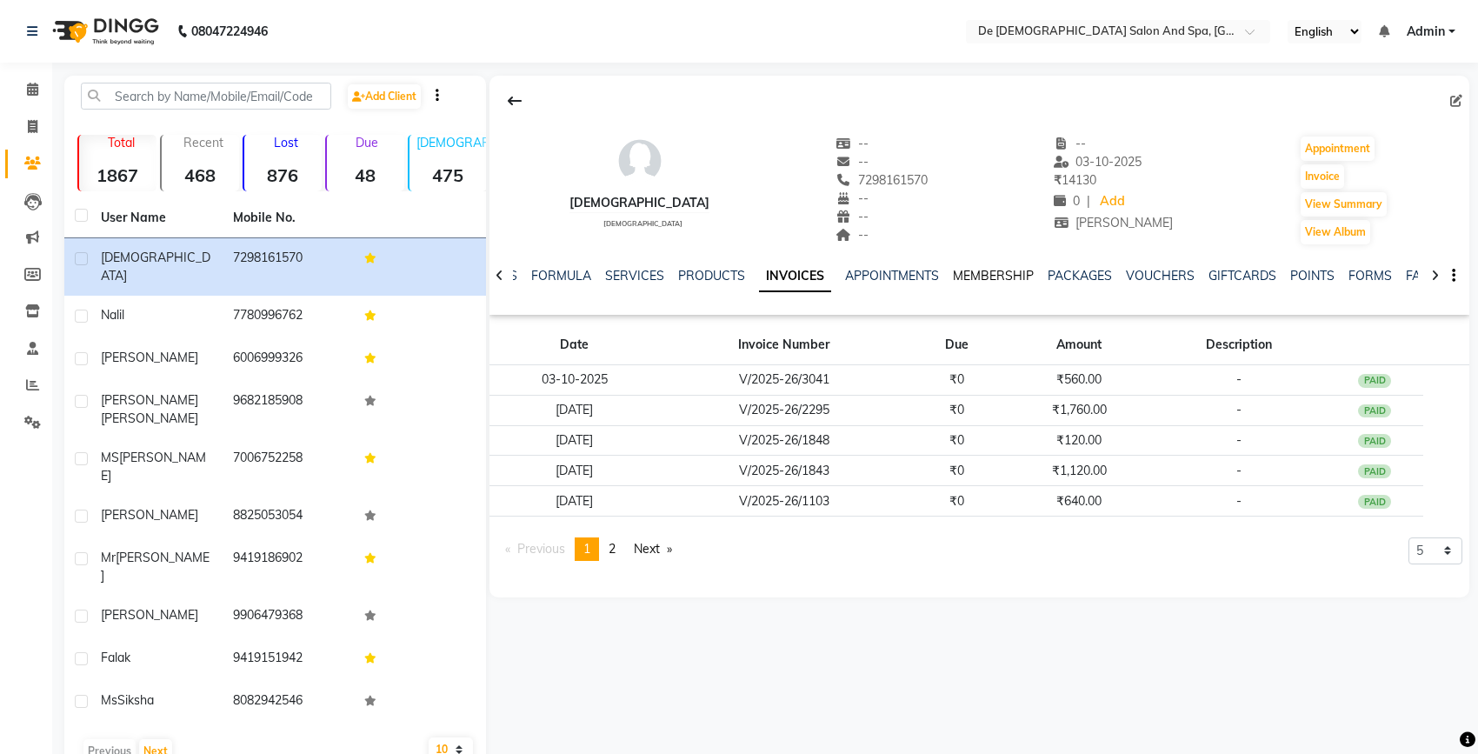
click at [981, 274] on link "MEMBERSHIP" at bounding box center [993, 276] width 81 height 16
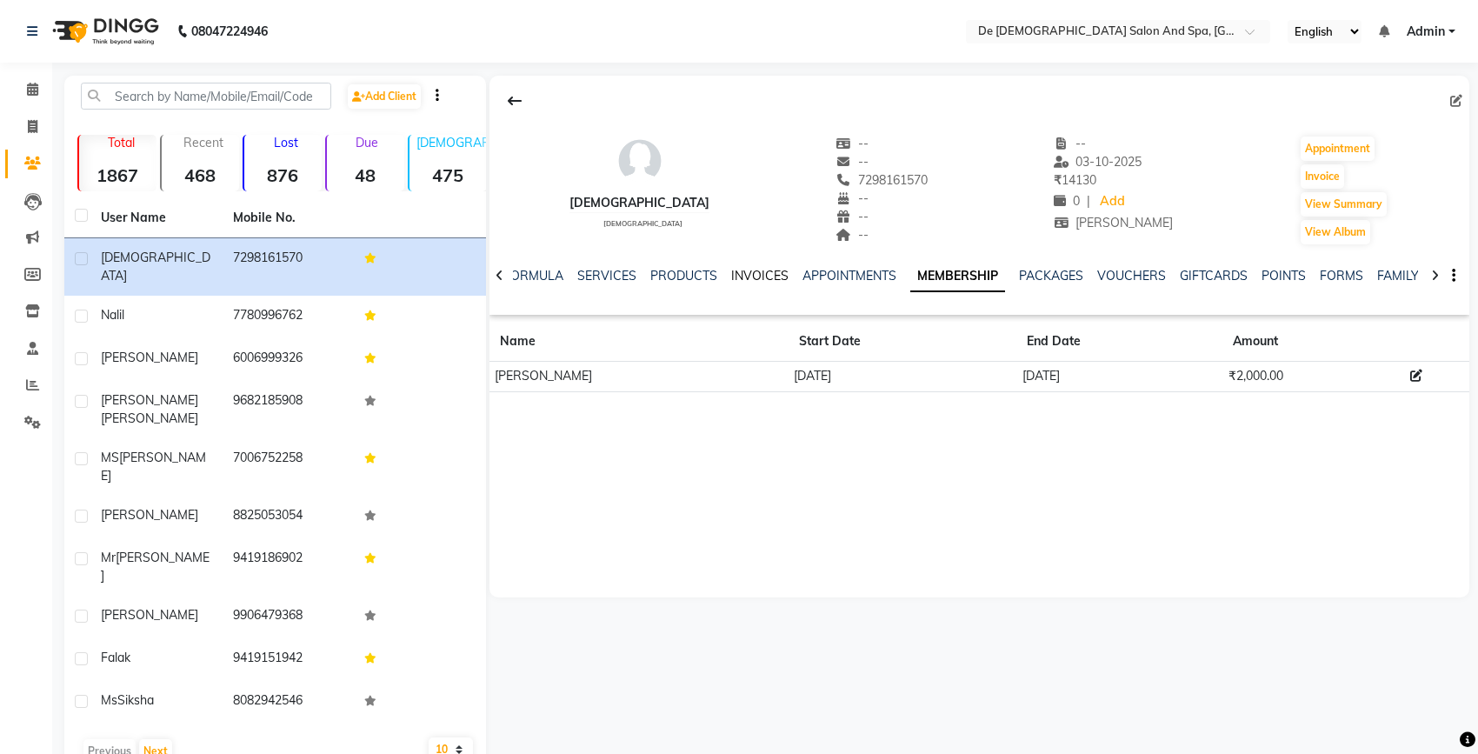
click at [748, 272] on link "INVOICES" at bounding box center [759, 276] width 57 height 16
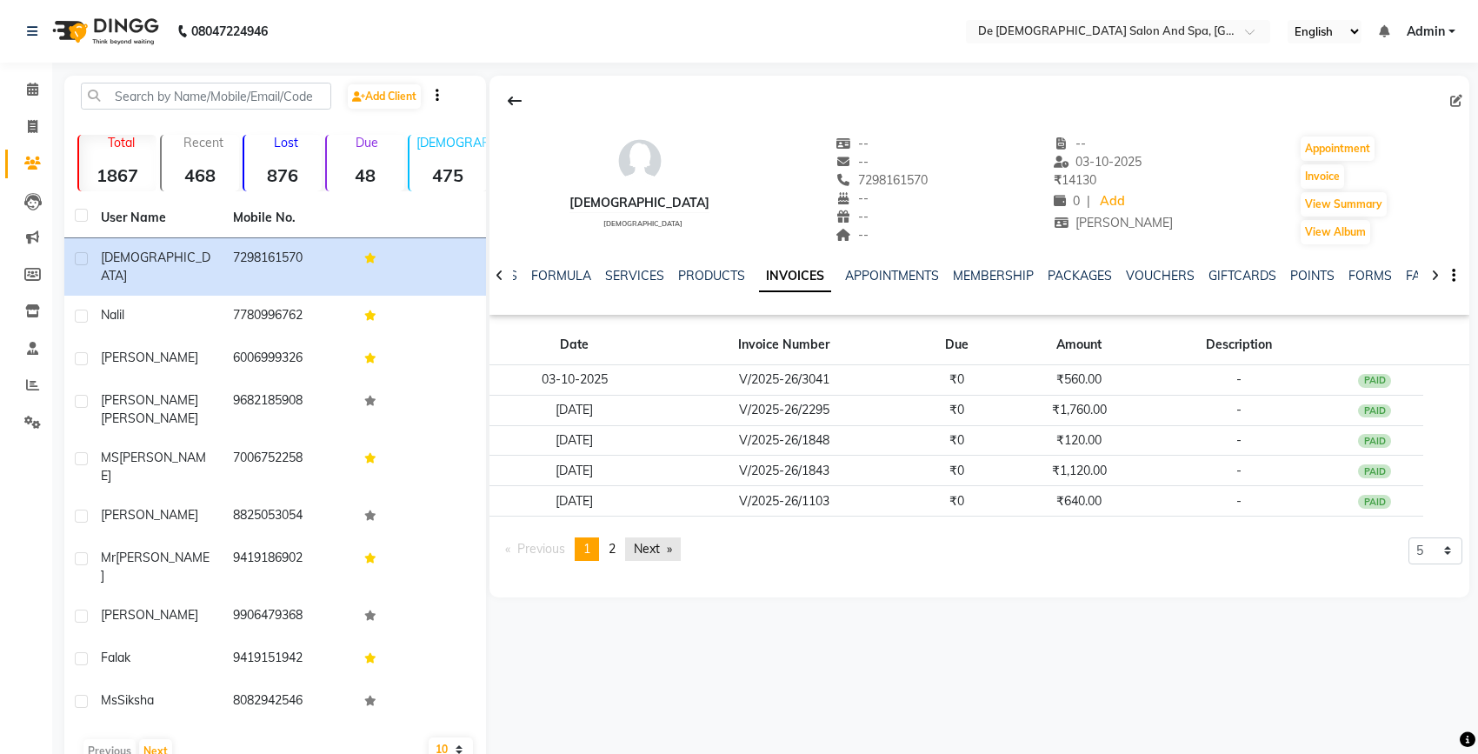
click at [658, 540] on link "Next page" at bounding box center [653, 548] width 56 height 23
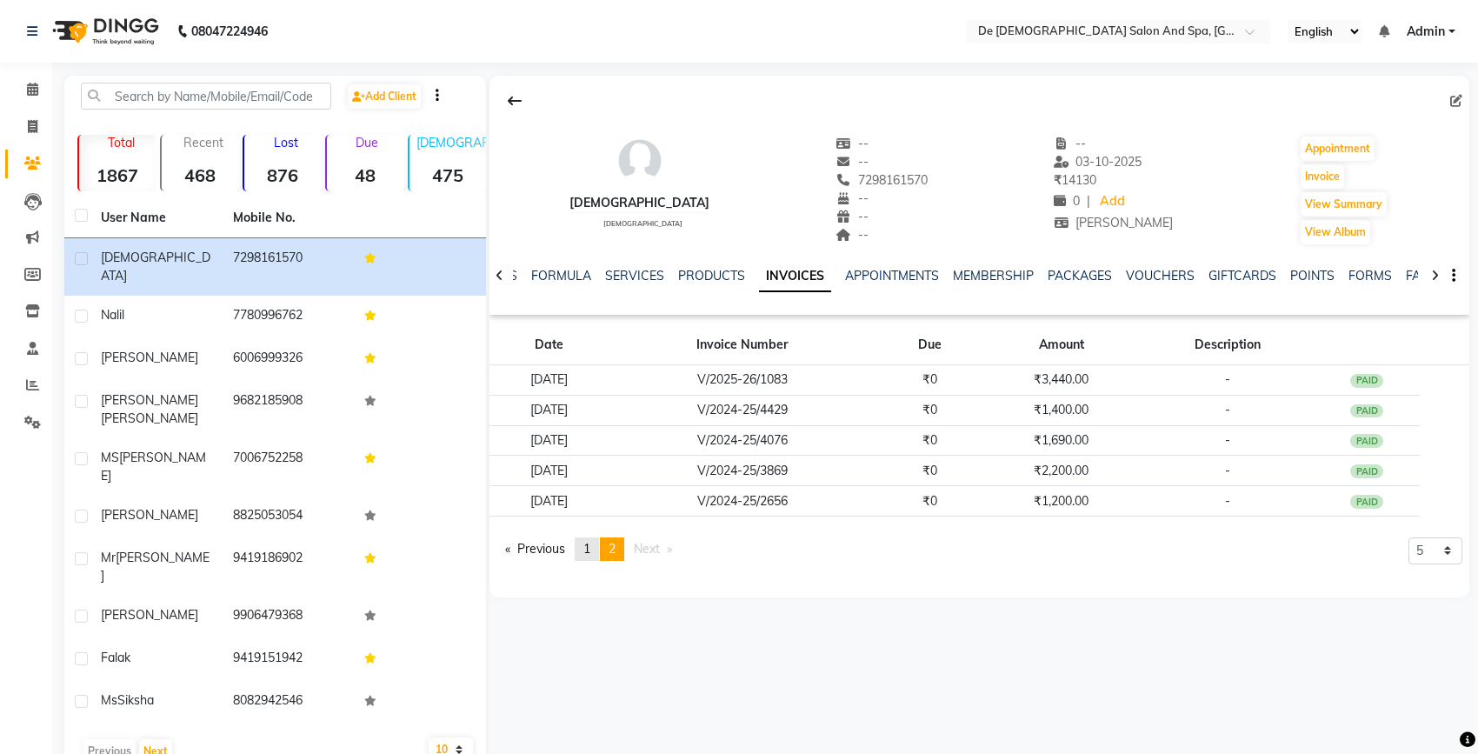
click at [583, 539] on link "page 1" at bounding box center [587, 548] width 24 height 23
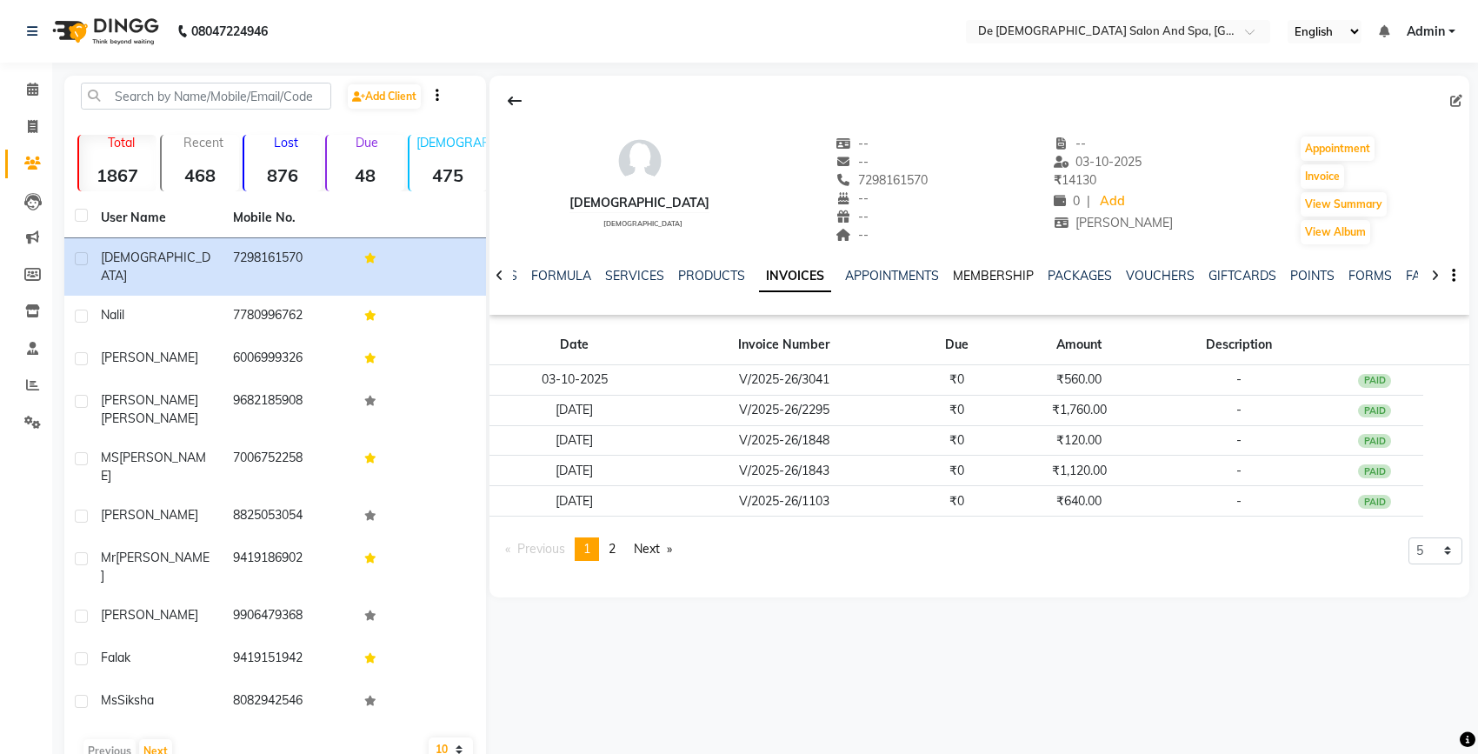
click at [997, 274] on link "MEMBERSHIP" at bounding box center [993, 276] width 81 height 16
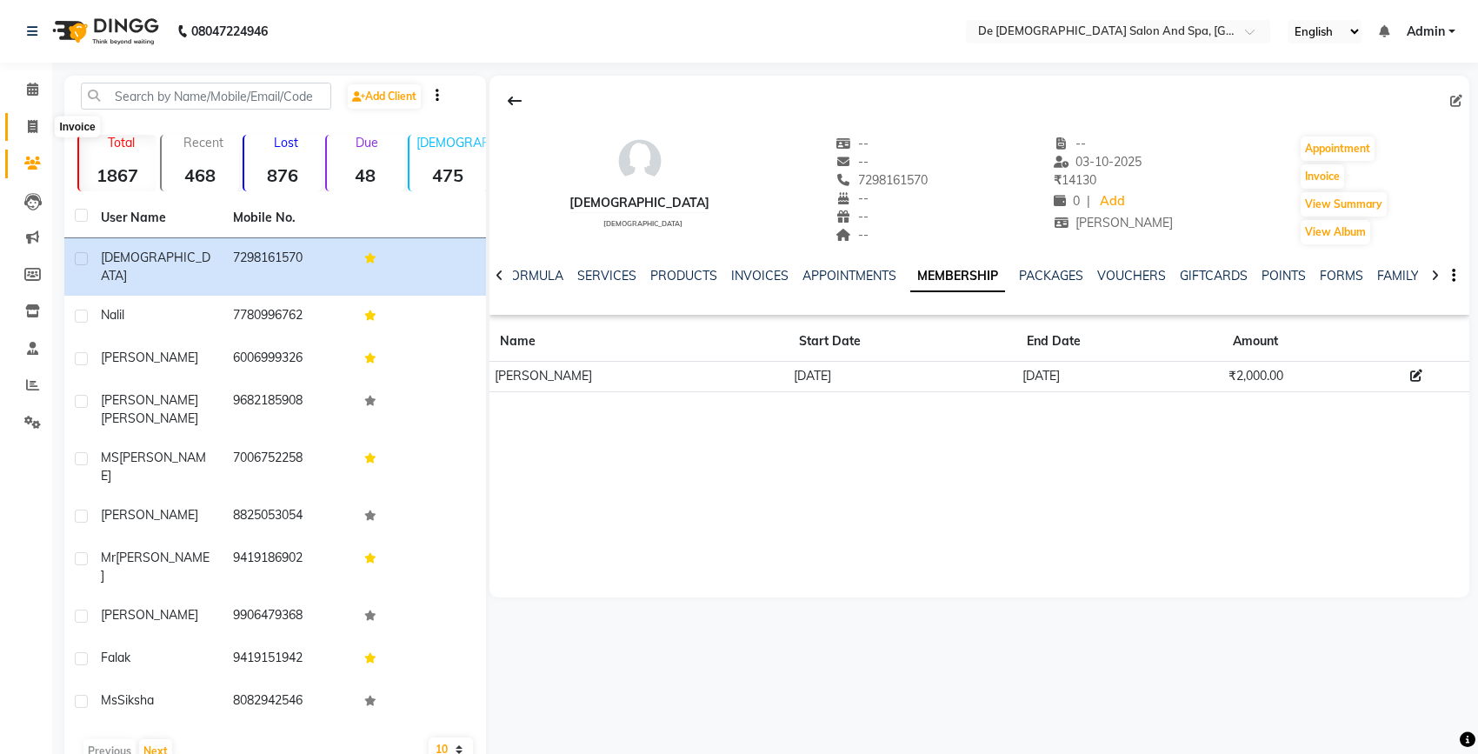
click at [23, 124] on span at bounding box center [32, 127] width 30 height 20
select select "service"
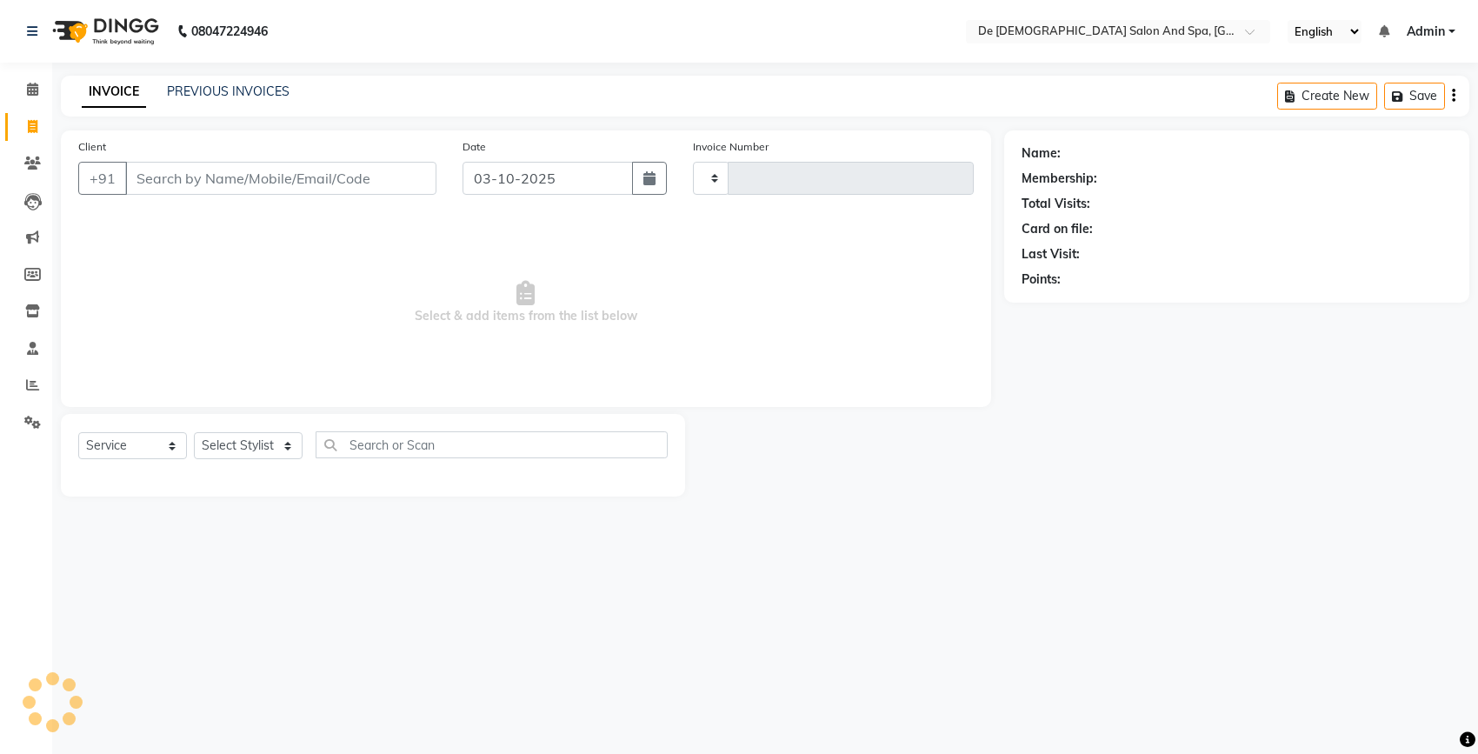
type input "3042"
select select "6431"
click at [207, 84] on link "PREVIOUS INVOICES" at bounding box center [228, 91] width 123 height 16
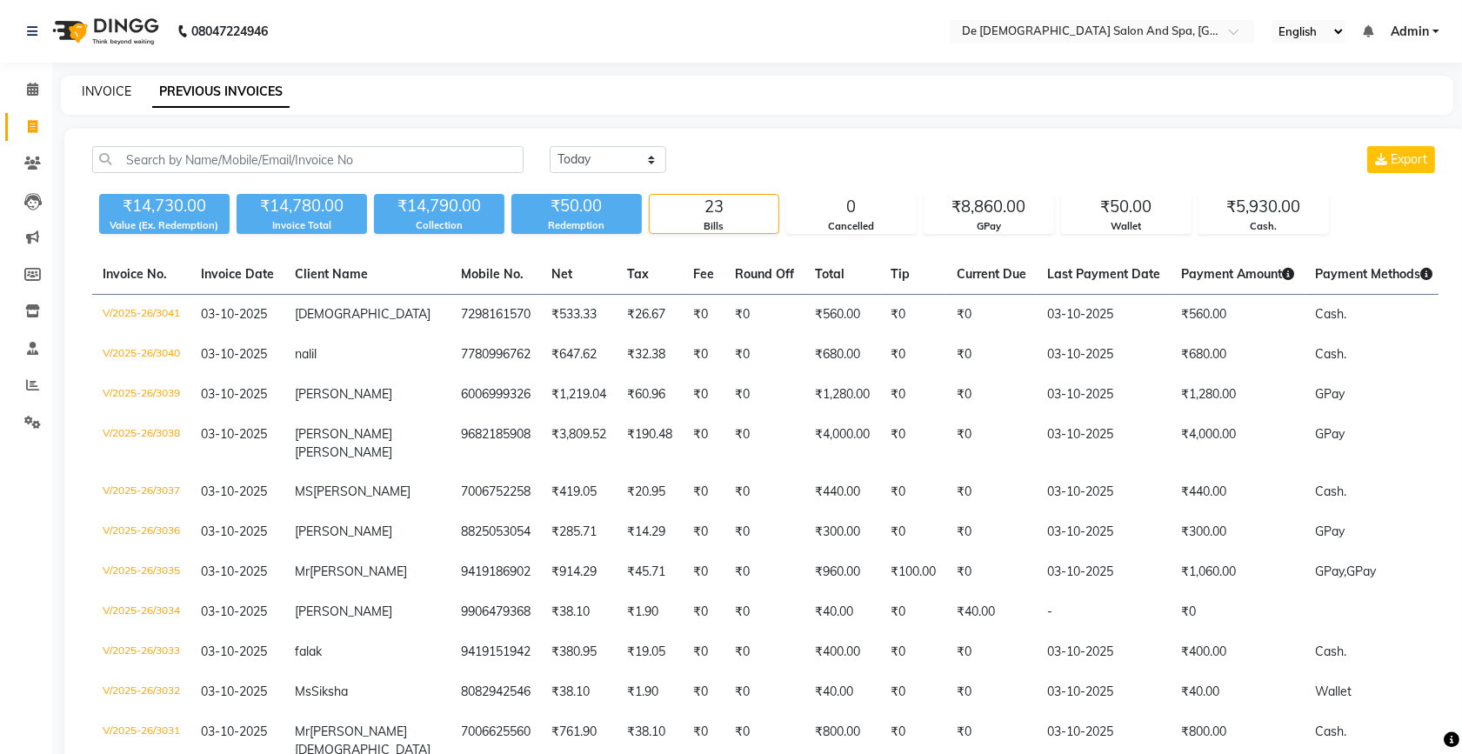
click at [105, 87] on link "INVOICE" at bounding box center [107, 91] width 50 height 16
select select "service"
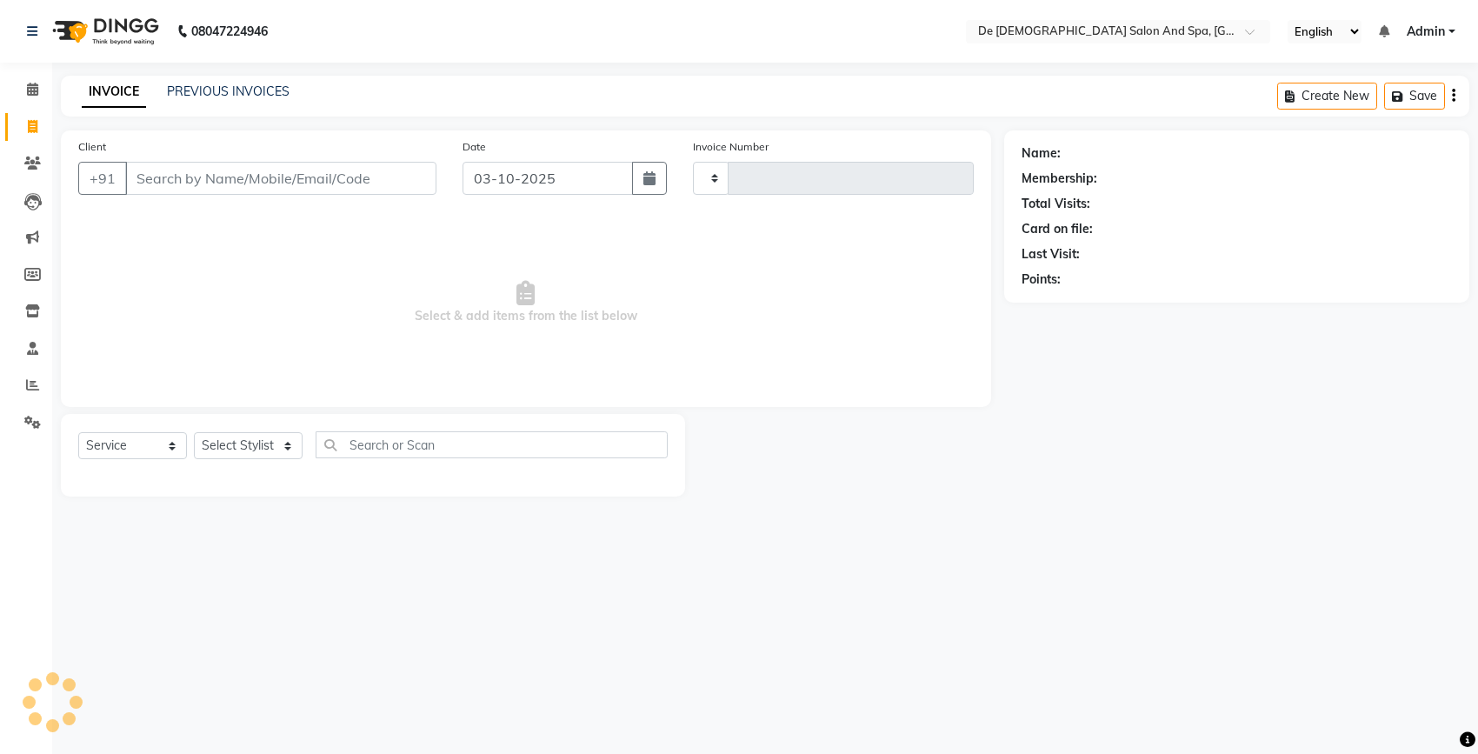
type input "3042"
select select "6431"
click at [163, 180] on input "g" at bounding box center [280, 178] width 311 height 33
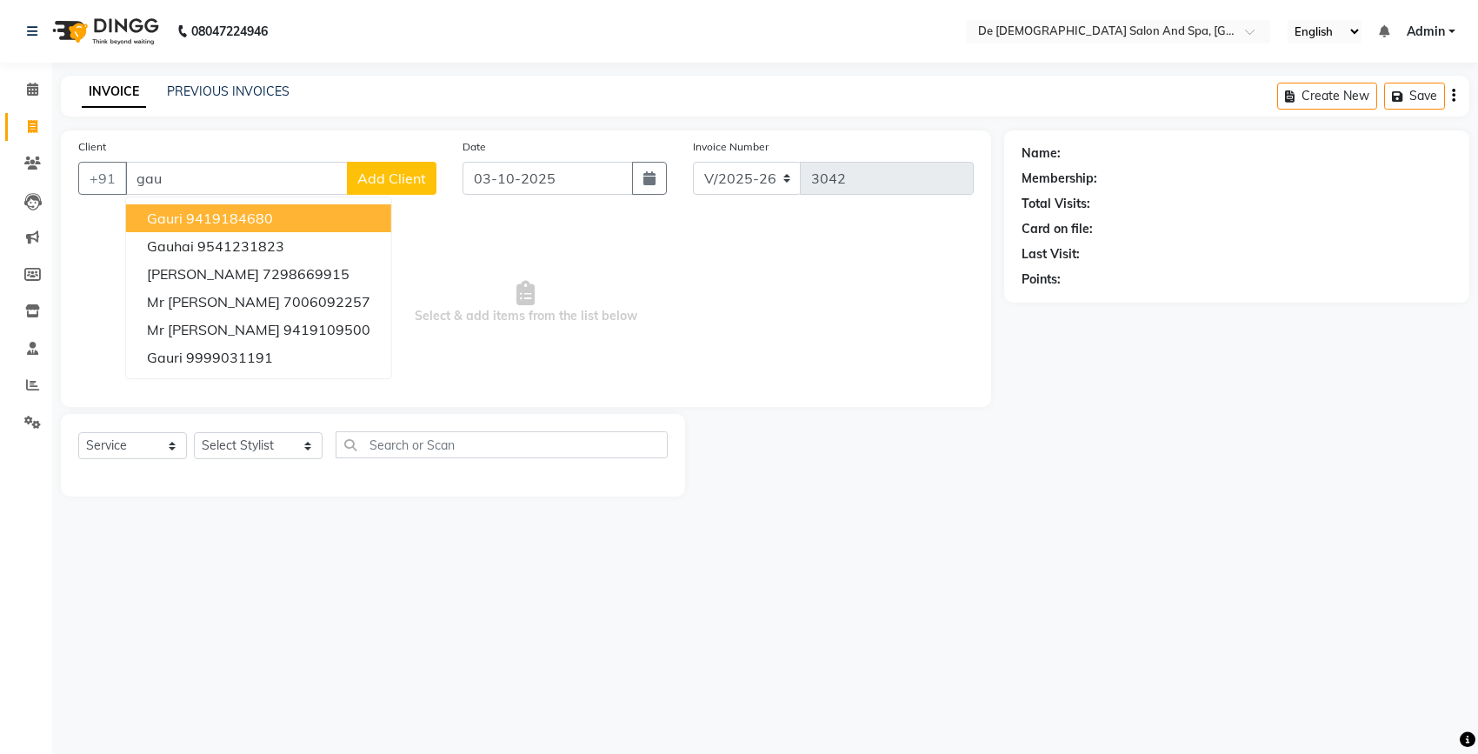
drag, startPoint x: 210, startPoint y: 222, endPoint x: 257, endPoint y: 266, distance: 64.0
click at [211, 222] on ngb-highlight "9419184680" at bounding box center [229, 218] width 87 height 17
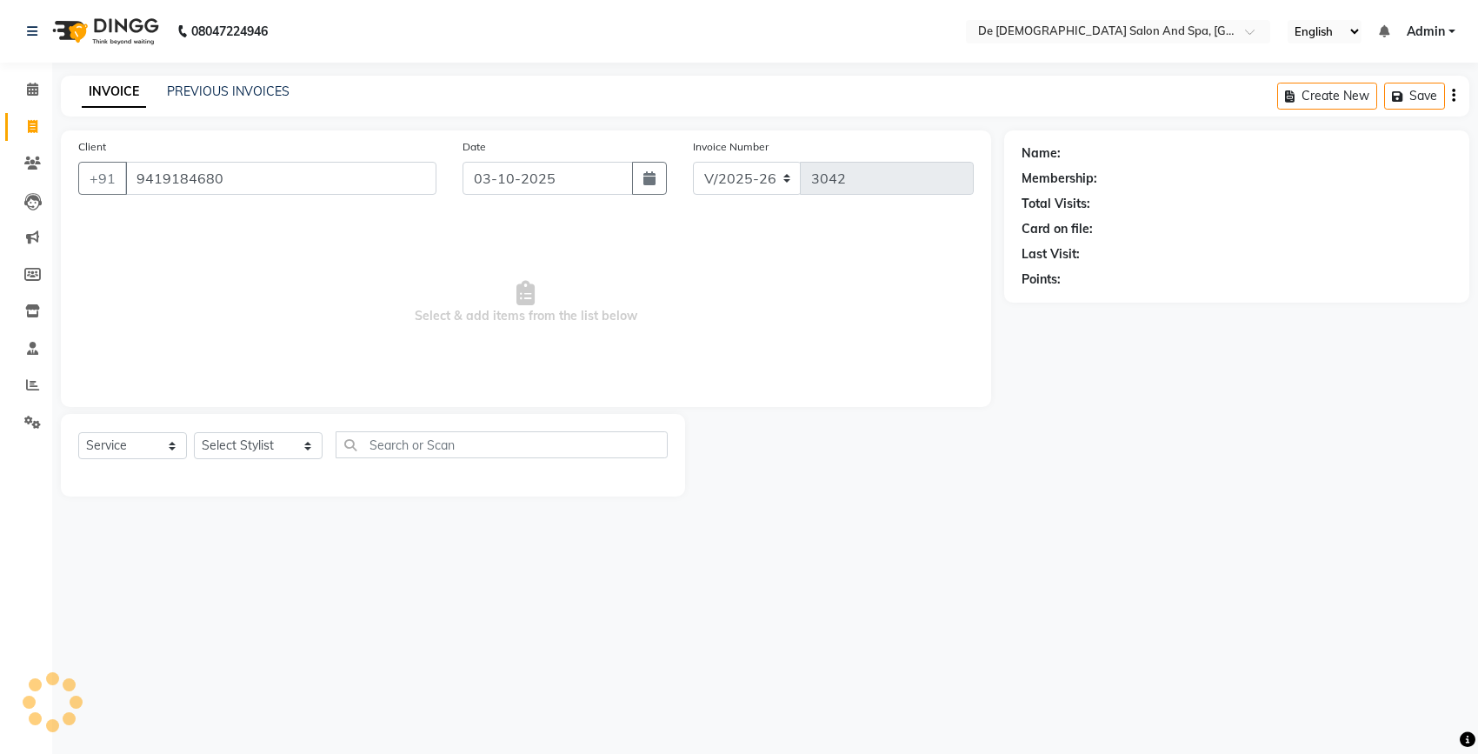
type input "9419184680"
select select "1: Object"
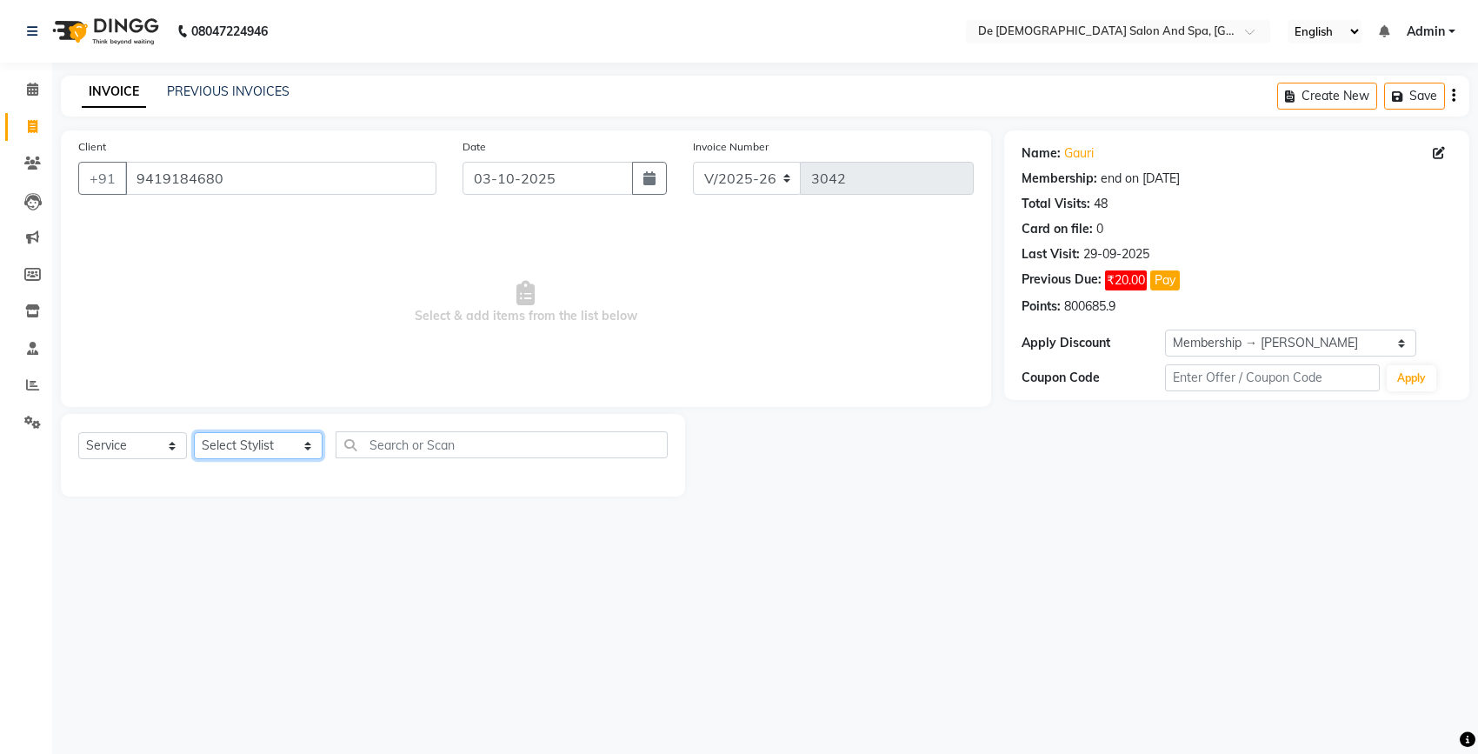
click at [263, 452] on select "Select Stylist akshay [PERSON_NAME] [PERSON_NAME] [PERSON_NAME] [MEDICAL_DATA][…" at bounding box center [258, 445] width 129 height 27
select select "79126"
click at [194, 432] on select "Select Stylist akshay [PERSON_NAME] [PERSON_NAME] [PERSON_NAME] [MEDICAL_DATA][…" at bounding box center [258, 445] width 129 height 27
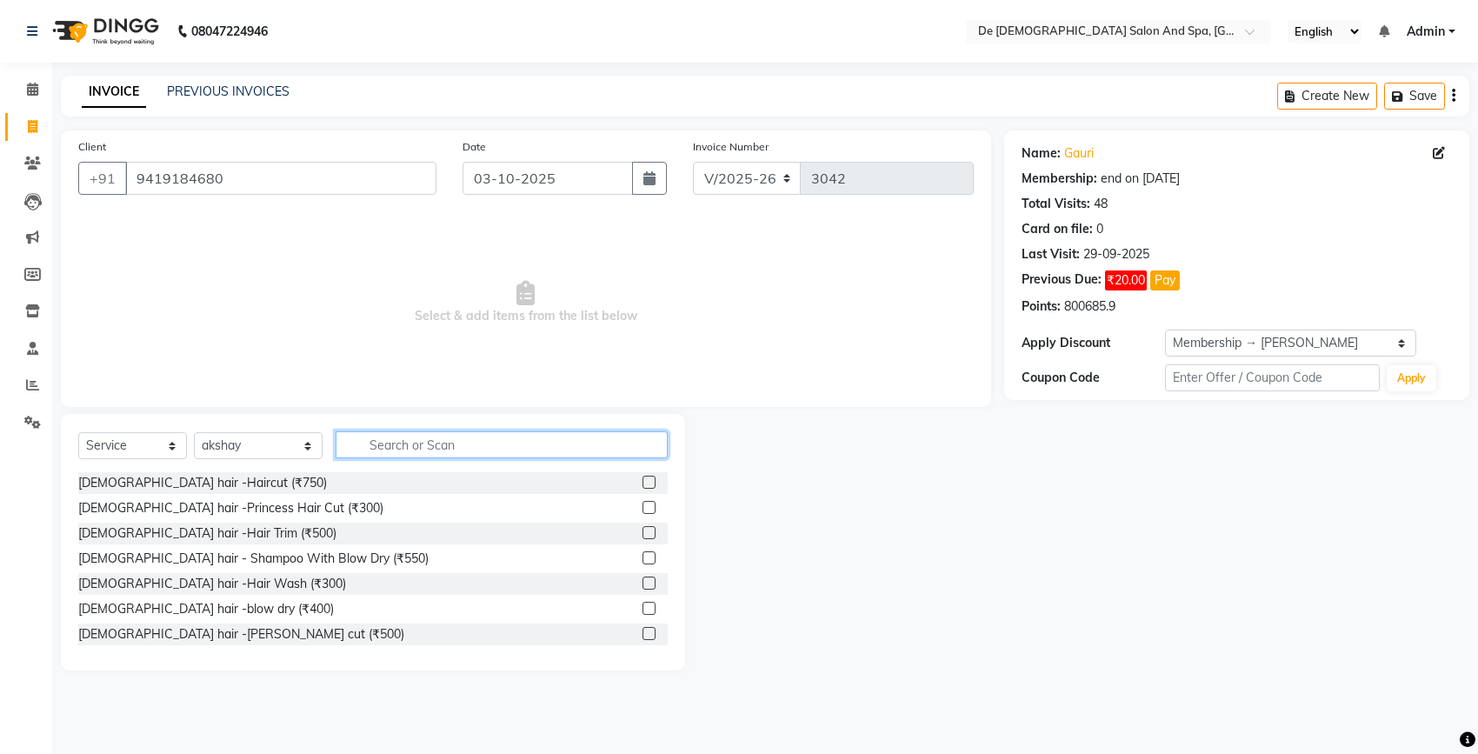
click at [366, 449] on input "text" at bounding box center [502, 444] width 332 height 27
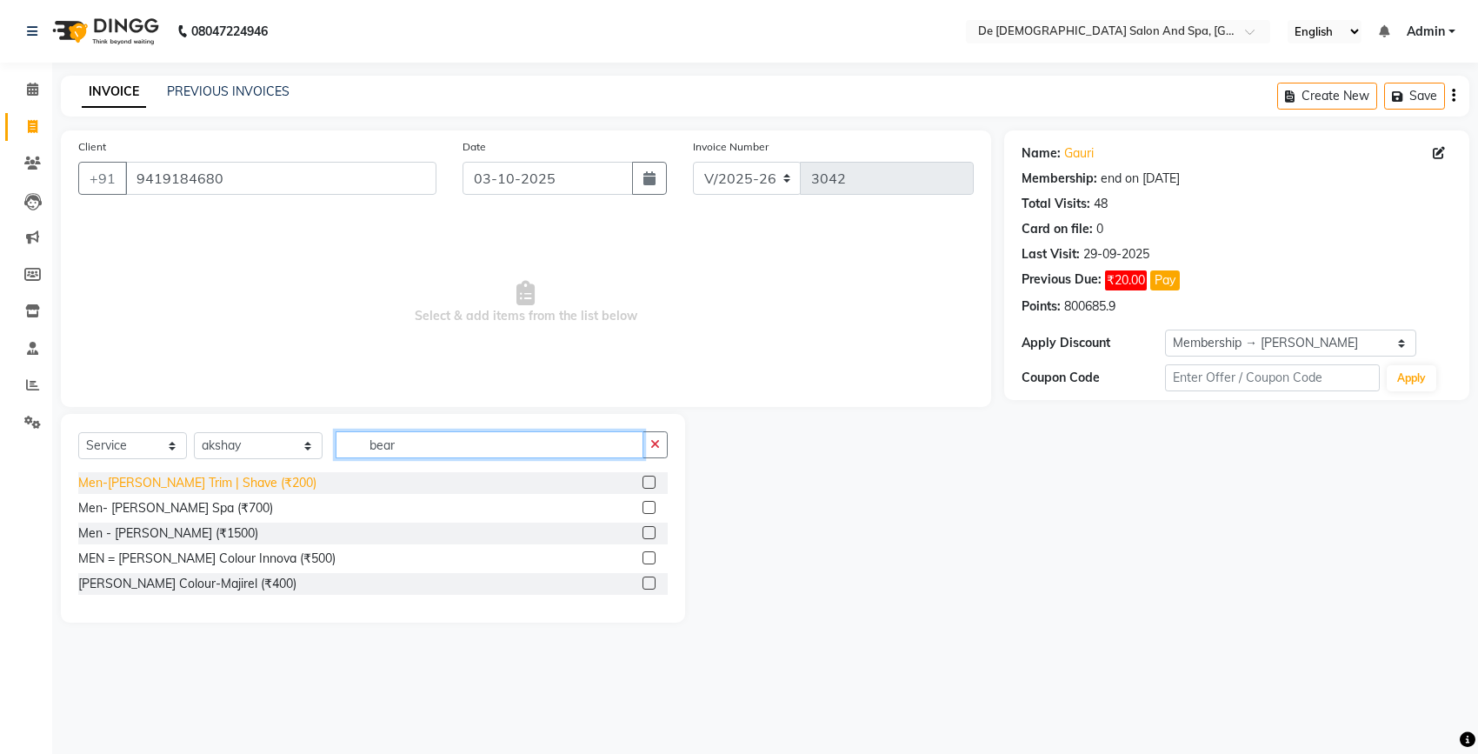
type input "bear"
drag, startPoint x: 217, startPoint y: 483, endPoint x: 244, endPoint y: 484, distance: 27.0
click at [218, 483] on div "Men-[PERSON_NAME] Trim | Shave (₹200)" at bounding box center [197, 483] width 238 height 18
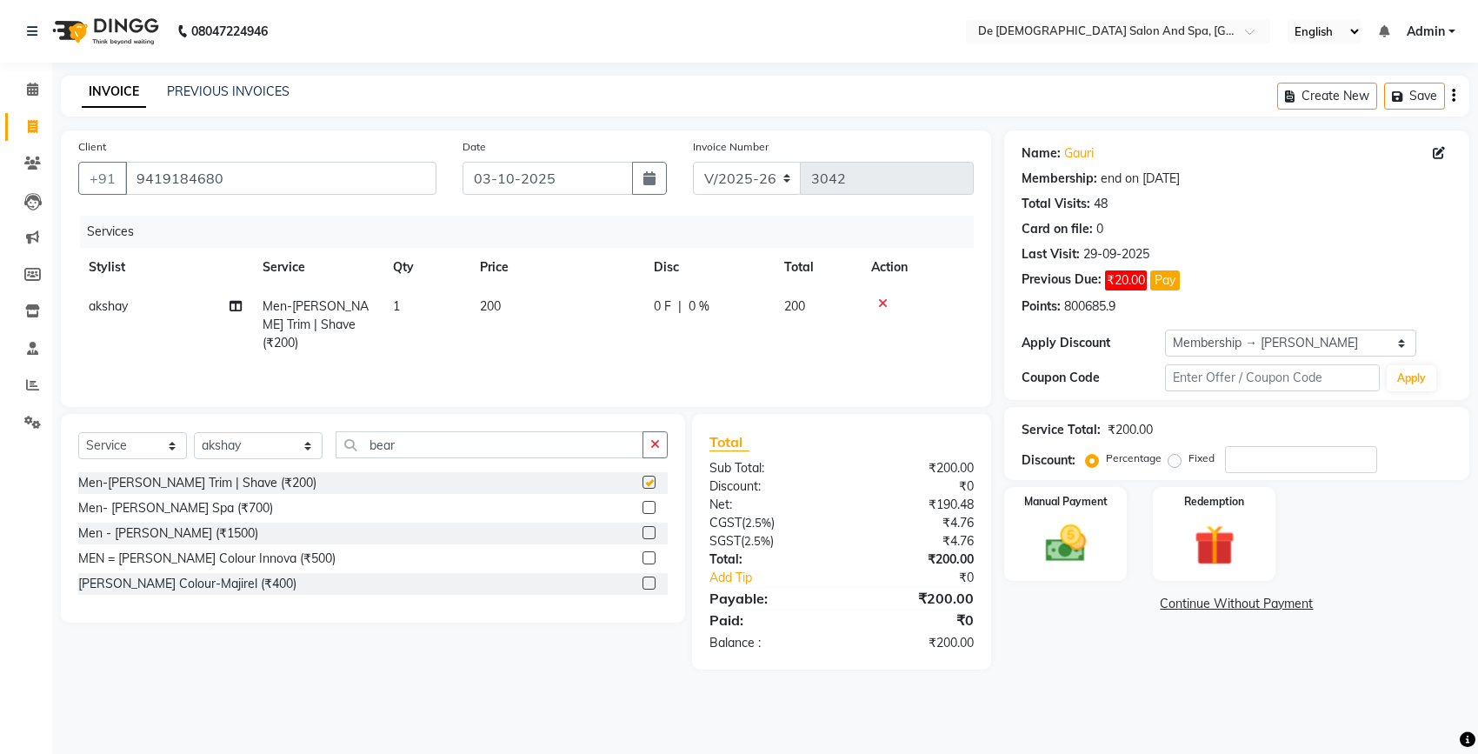
checkbox input "false"
click at [1068, 533] on img at bounding box center [1065, 543] width 69 height 49
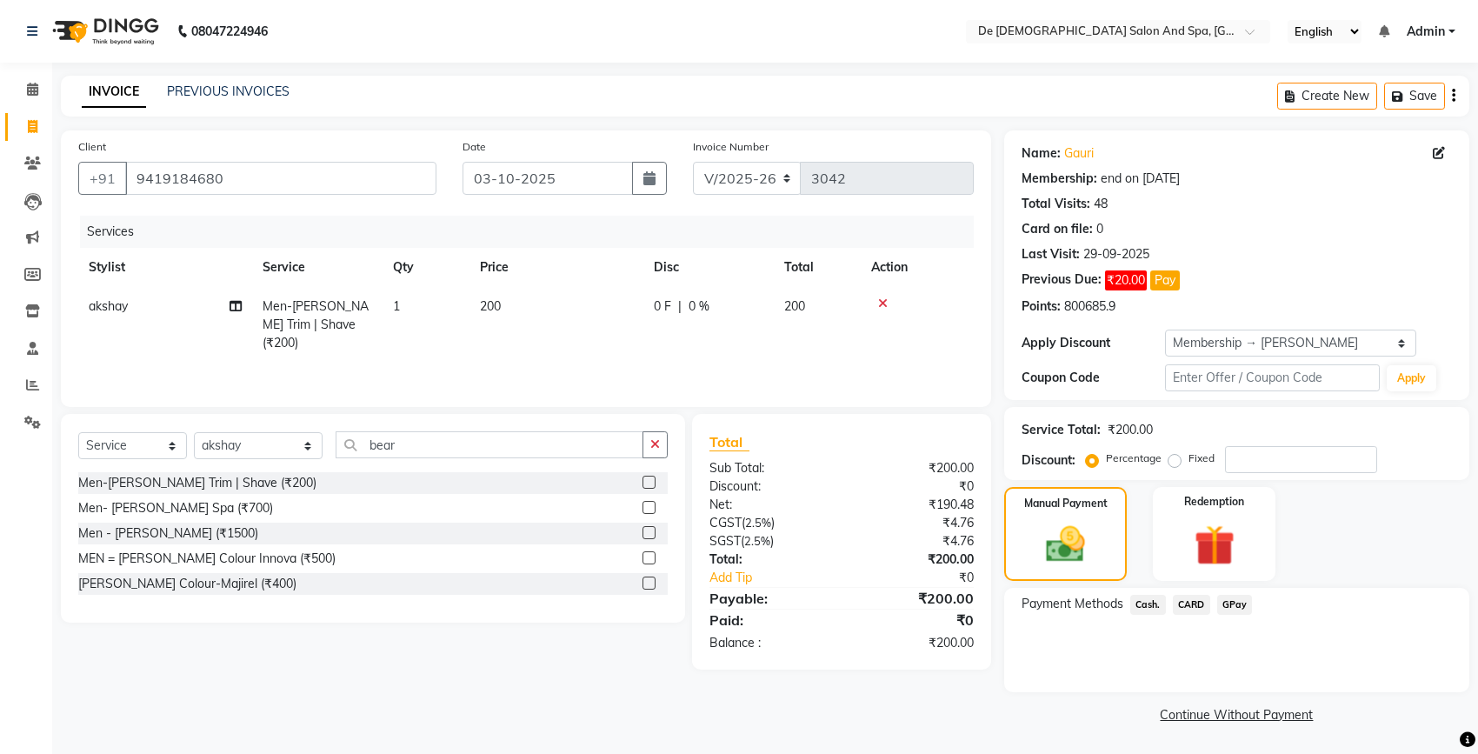
click at [1151, 605] on span "Cash." at bounding box center [1149, 605] width 36 height 20
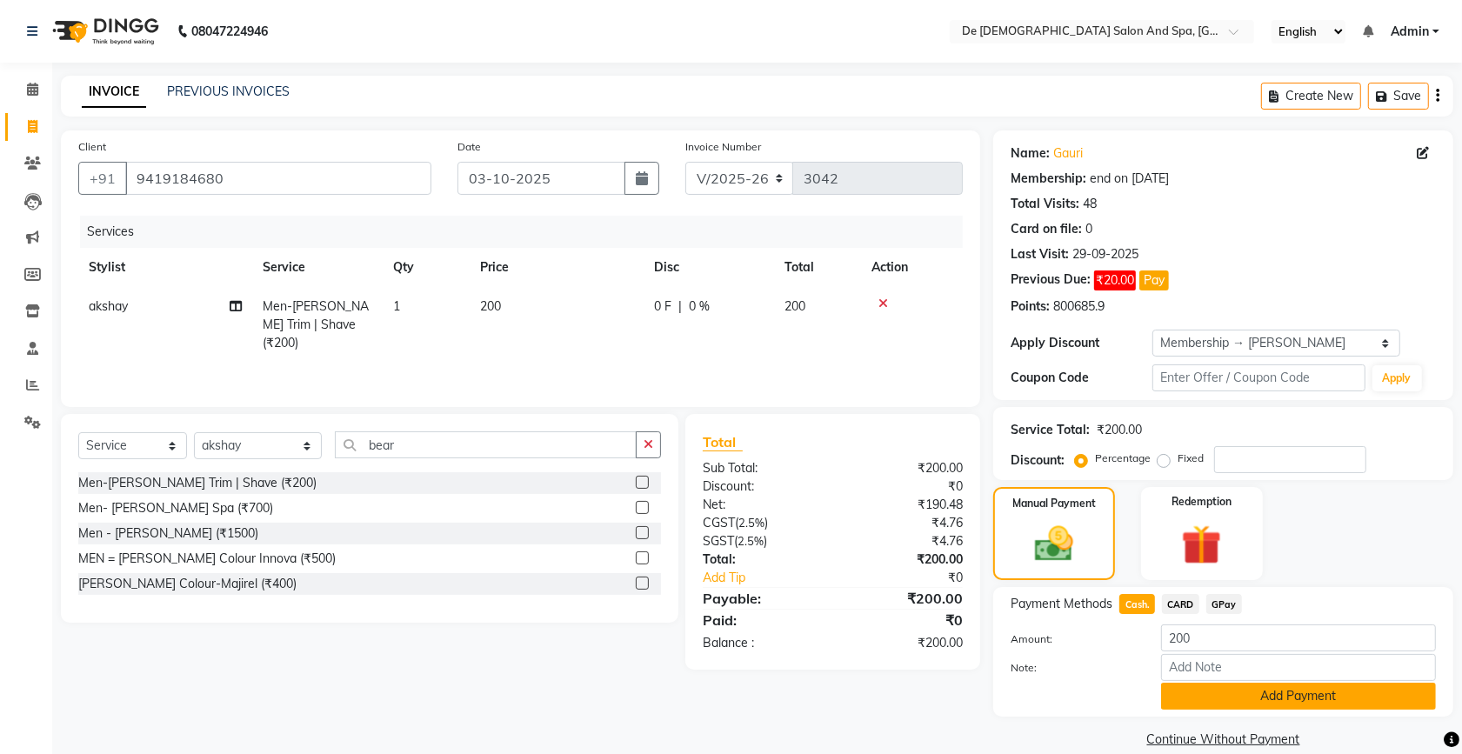
click at [1263, 694] on button "Add Payment" at bounding box center [1298, 696] width 275 height 27
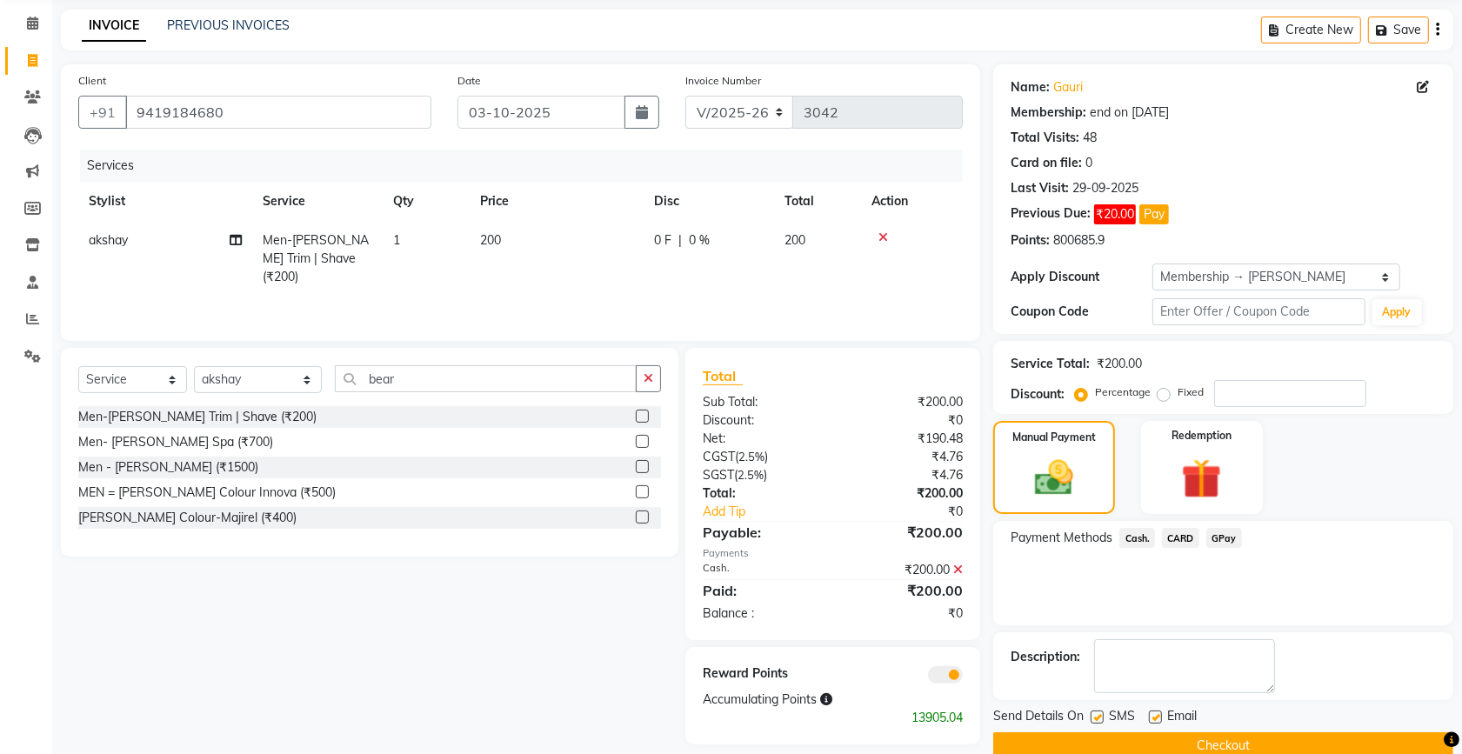
scroll to position [97, 0]
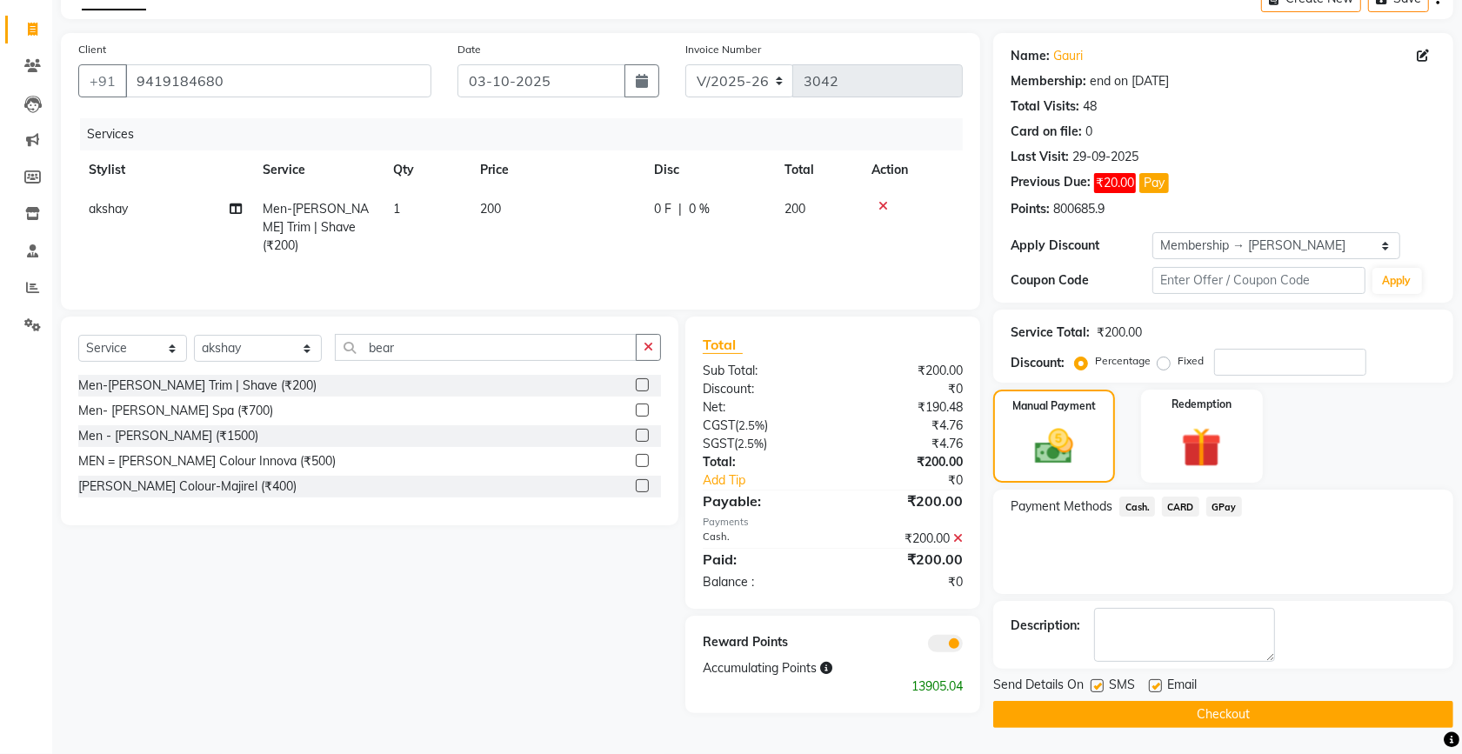
click at [1031, 713] on button "Checkout" at bounding box center [1223, 714] width 460 height 27
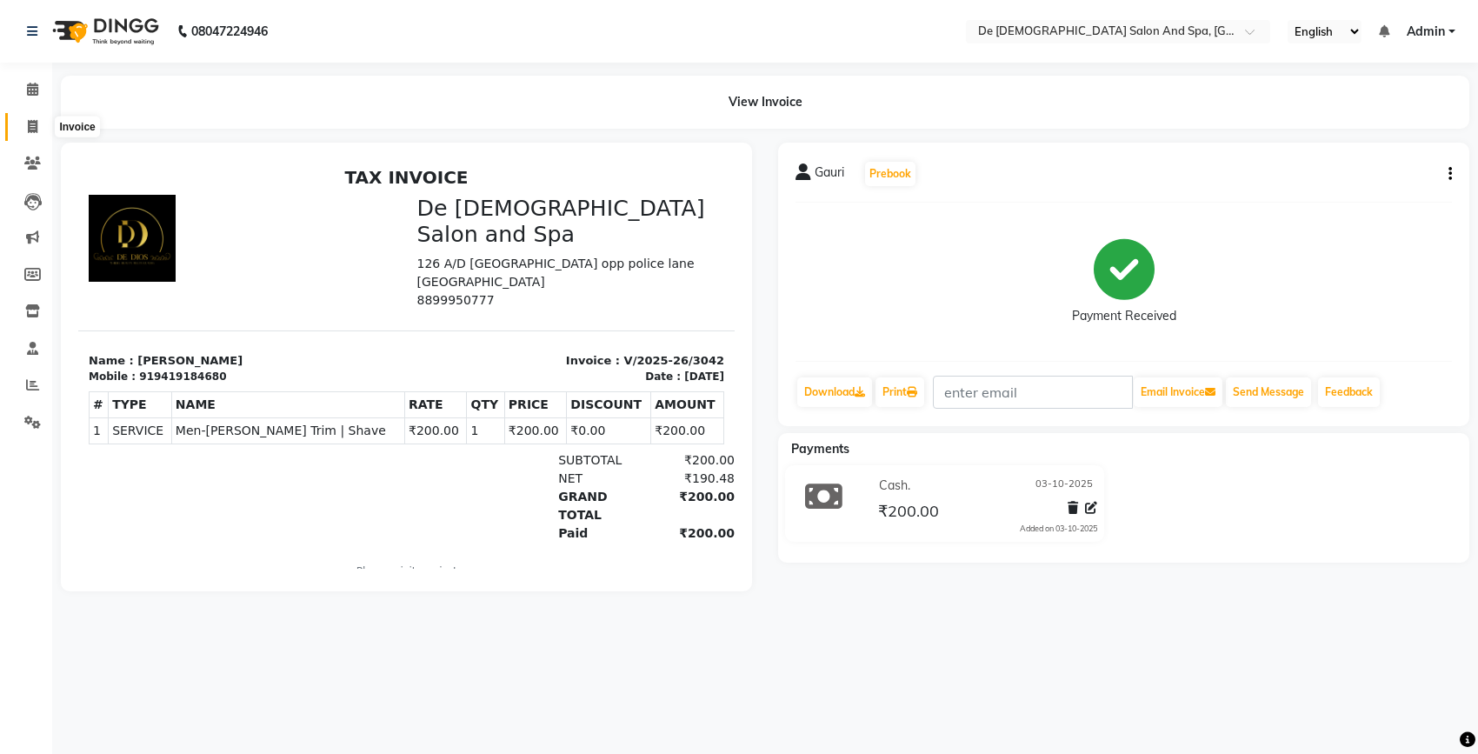
click at [28, 122] on icon at bounding box center [33, 126] width 10 height 13
select select "service"
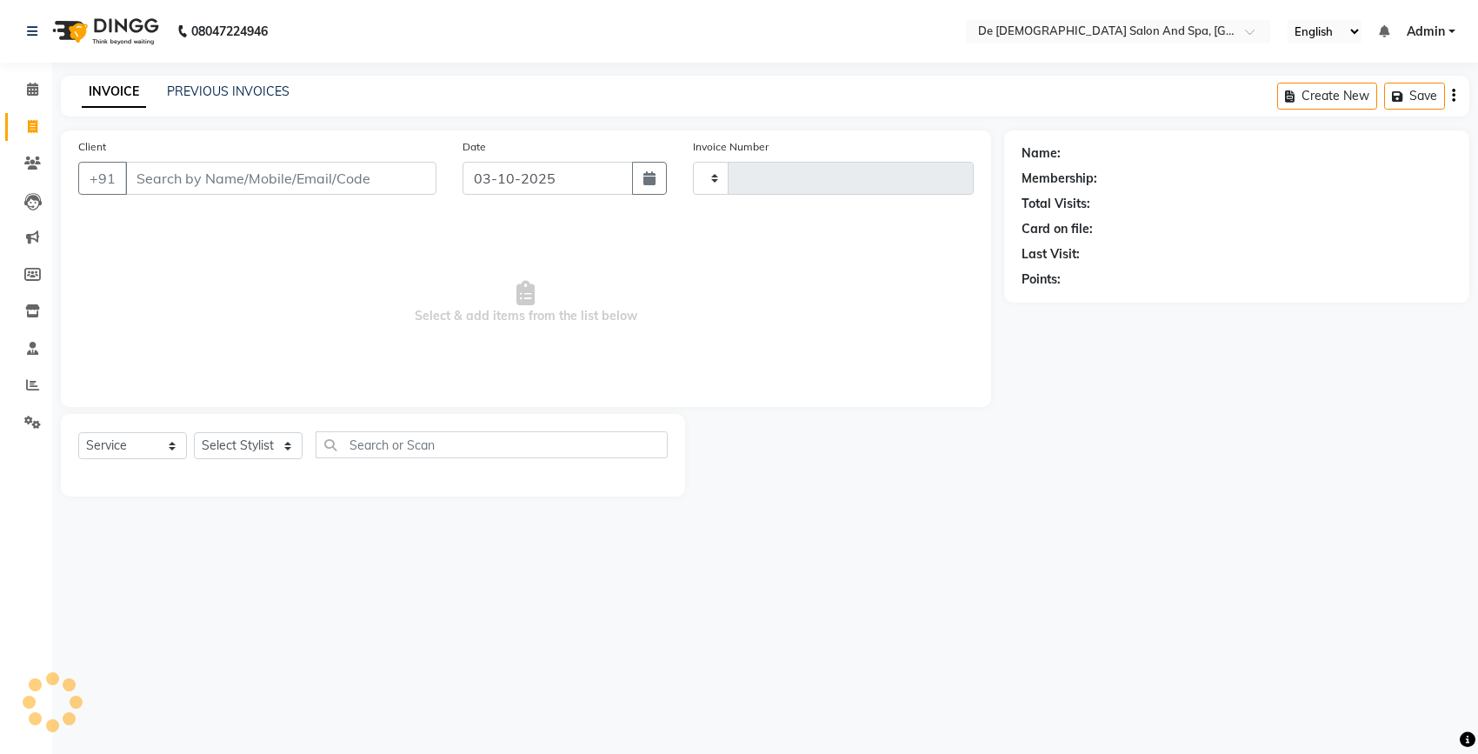
type input "3043"
select select "6431"
click at [32, 127] on icon at bounding box center [33, 126] width 10 height 13
select select "6431"
select select "service"
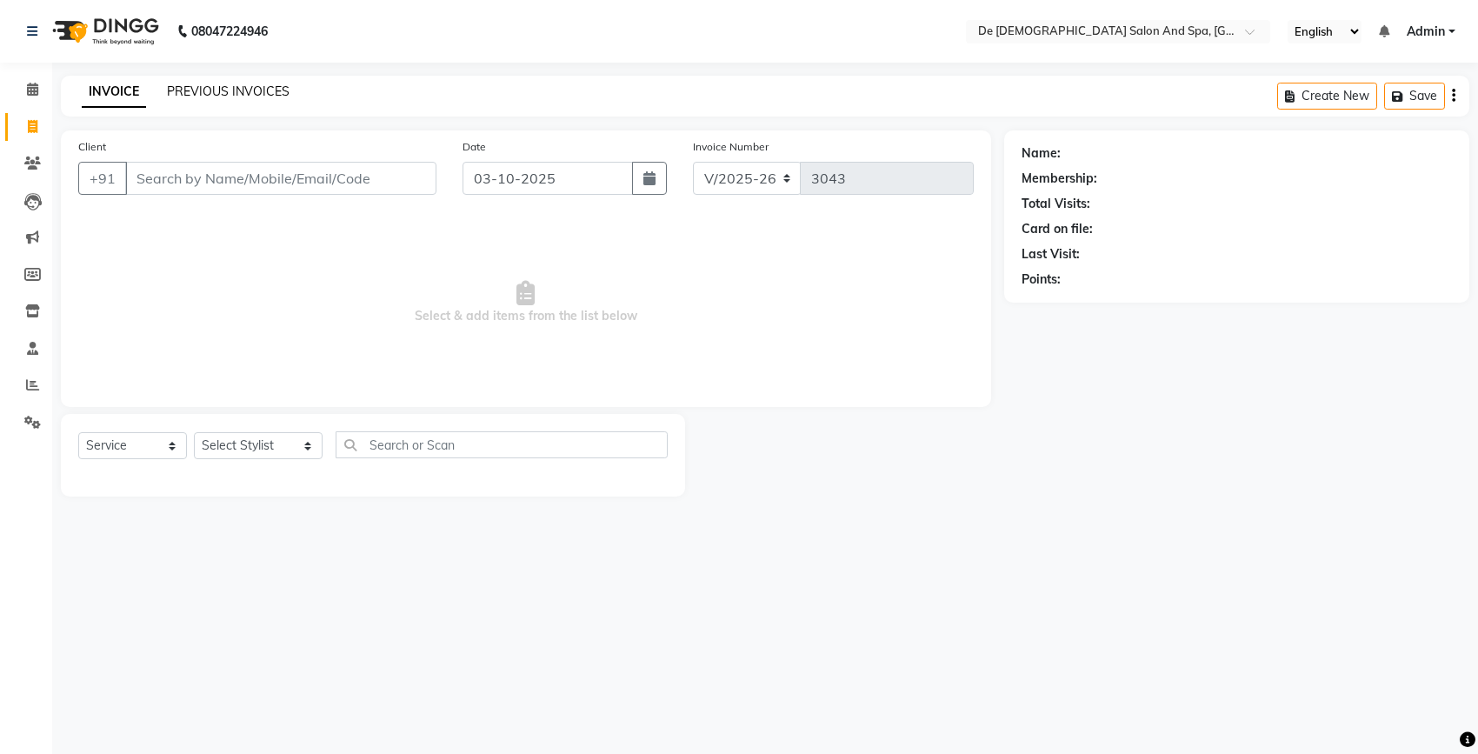
click at [206, 88] on link "PREVIOUS INVOICES" at bounding box center [228, 91] width 123 height 16
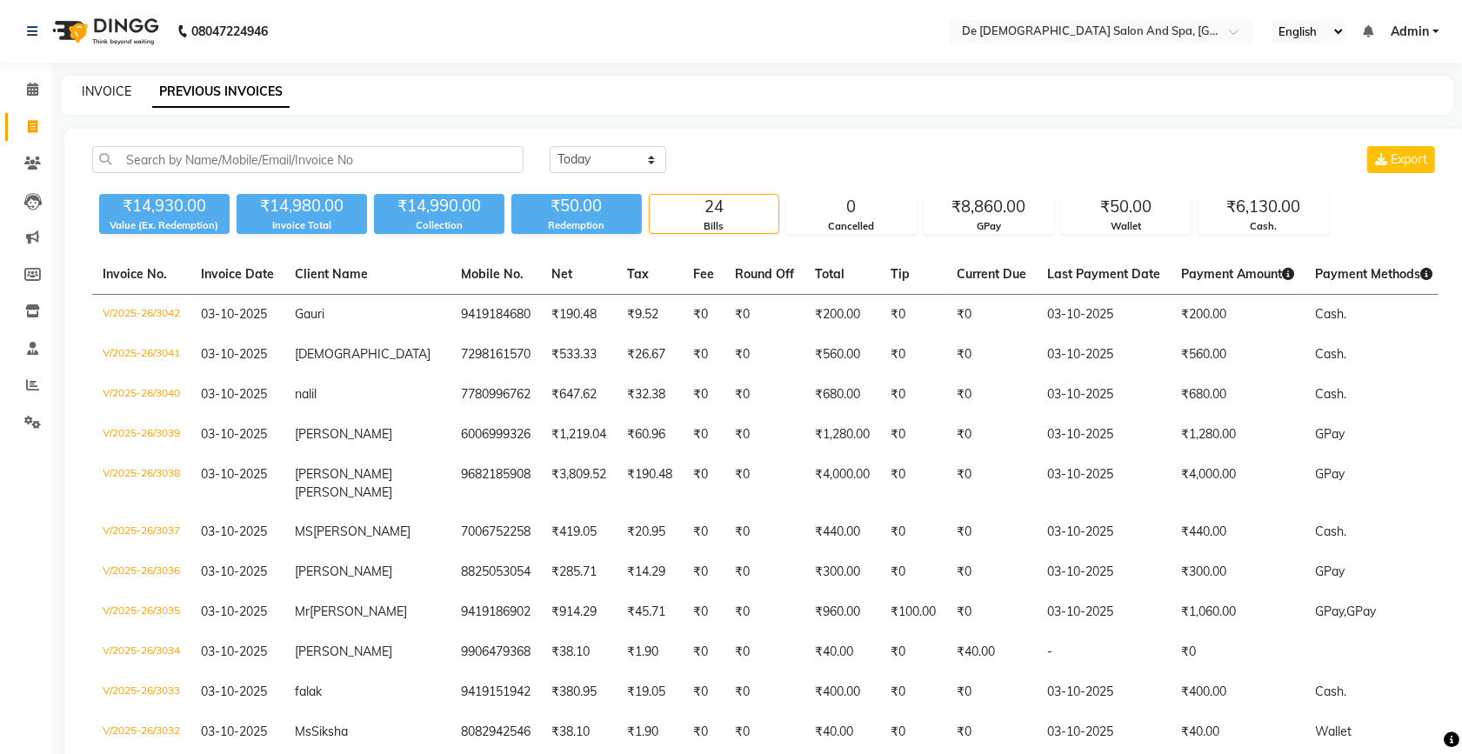
click at [93, 96] on link "INVOICE" at bounding box center [107, 91] width 50 height 16
select select "service"
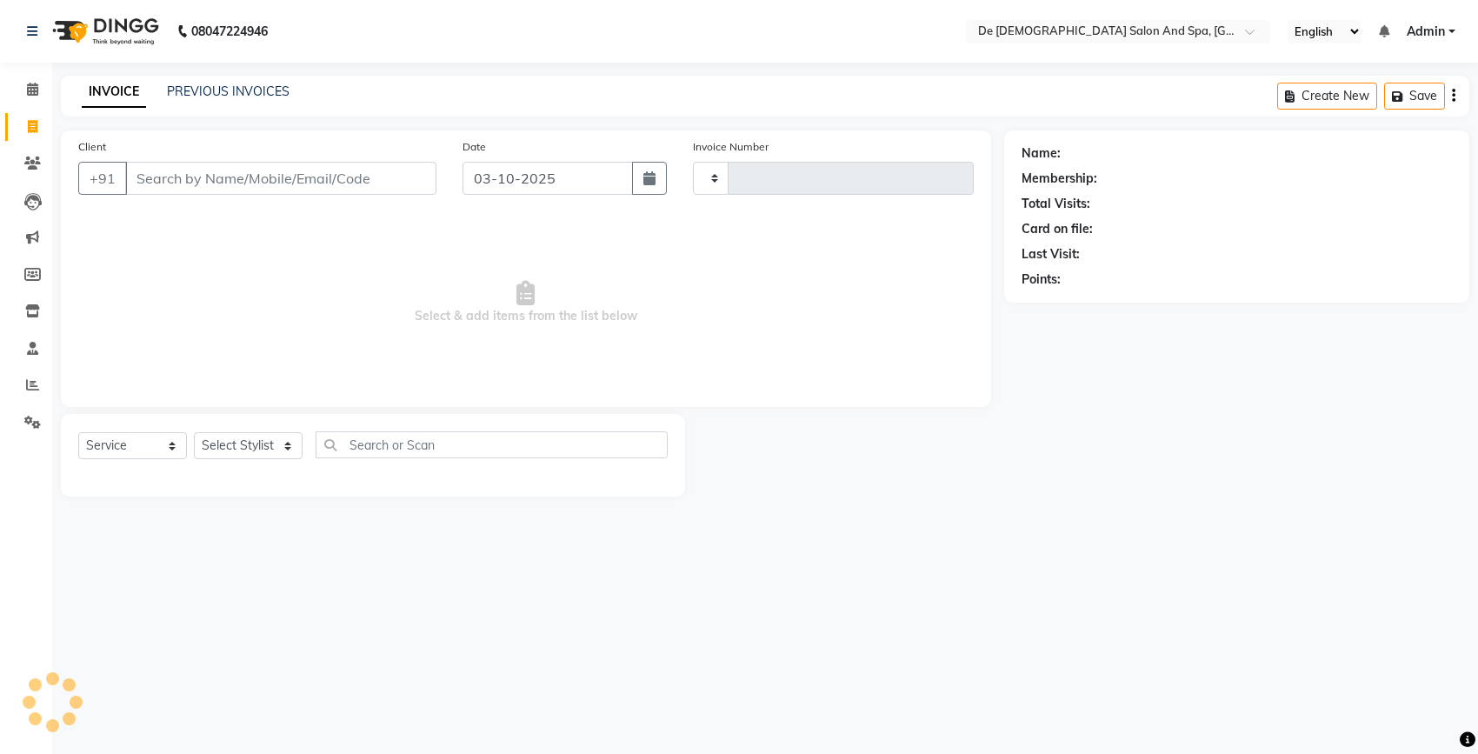
type input "3043"
select select "6431"
click at [206, 88] on link "PREVIOUS INVOICES" at bounding box center [228, 91] width 123 height 16
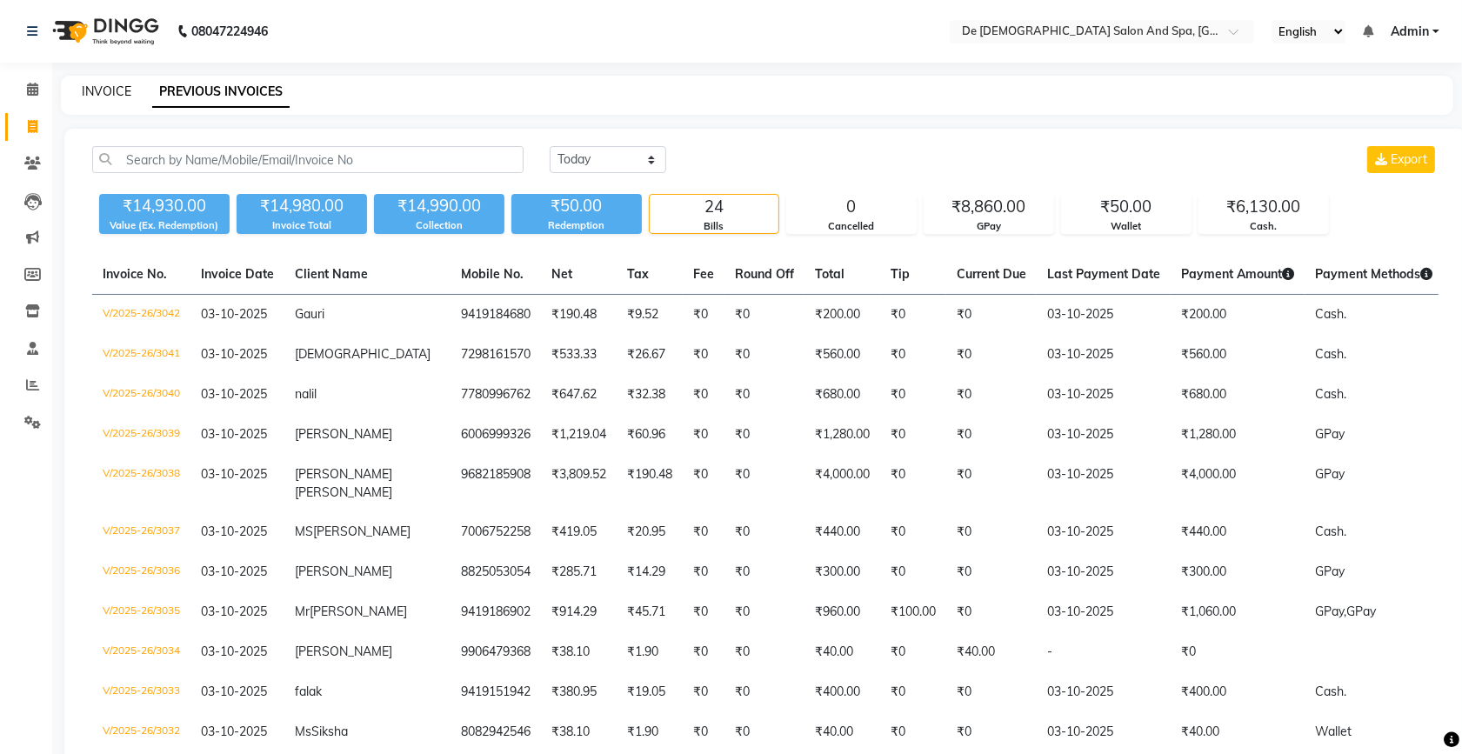
click at [88, 91] on link "INVOICE" at bounding box center [107, 91] width 50 height 16
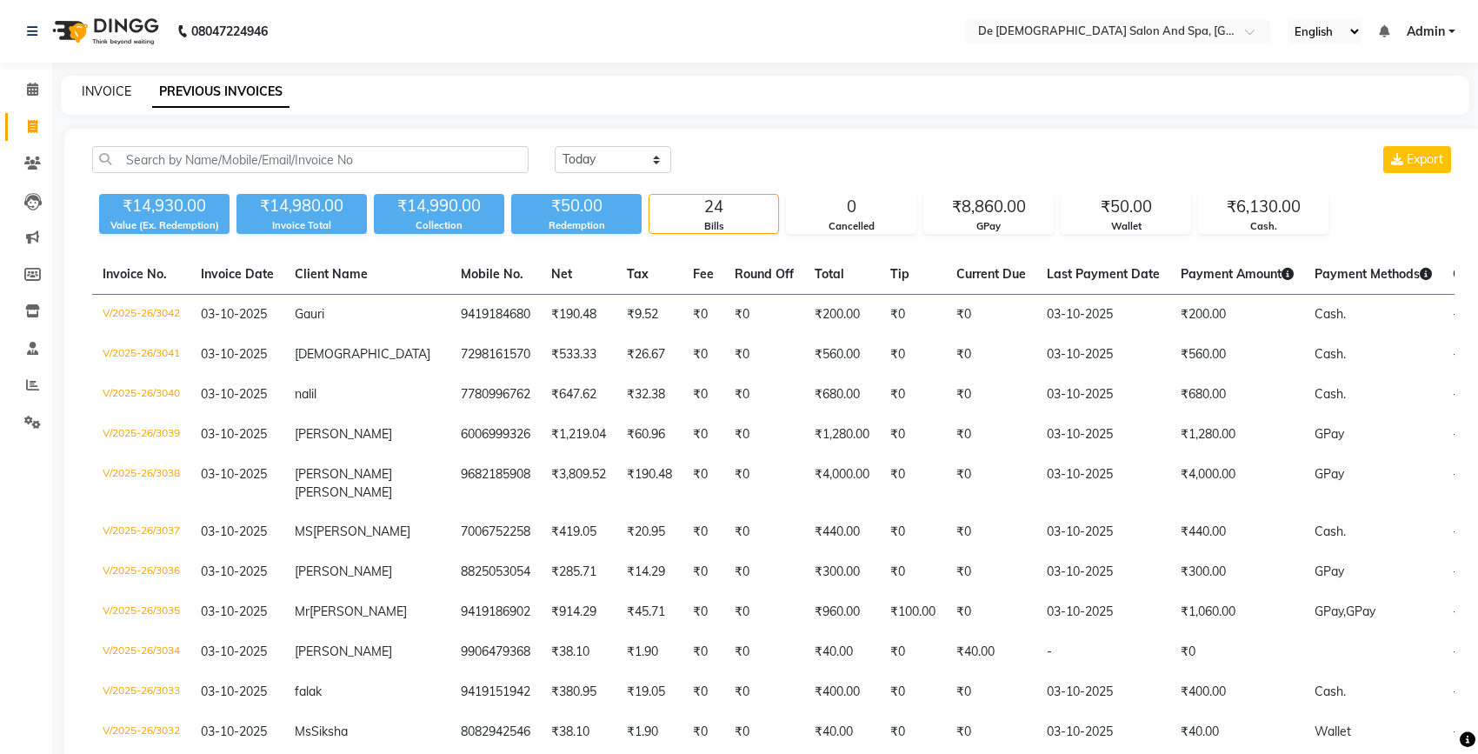
select select "service"
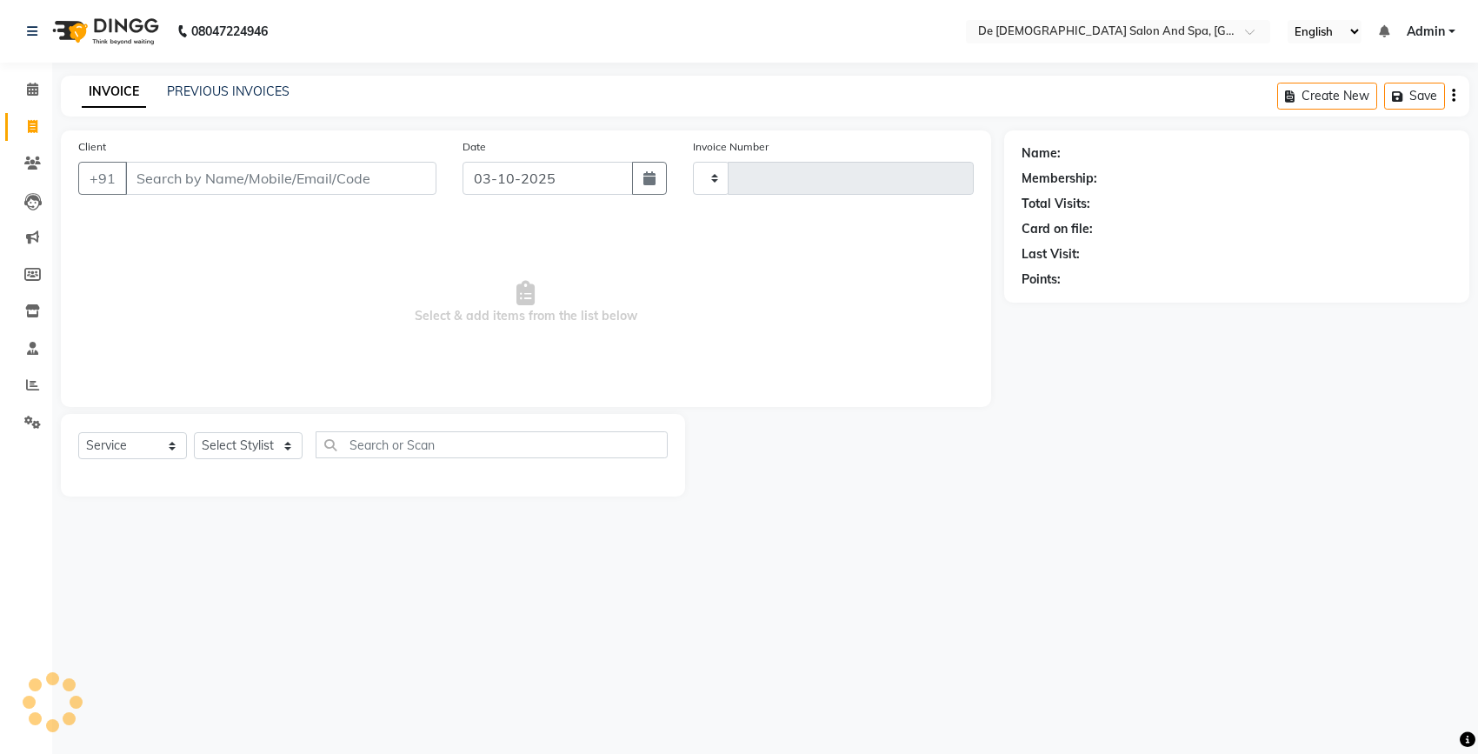
type input "3043"
select select "6431"
click at [183, 94] on link "PREVIOUS INVOICES" at bounding box center [228, 91] width 123 height 16
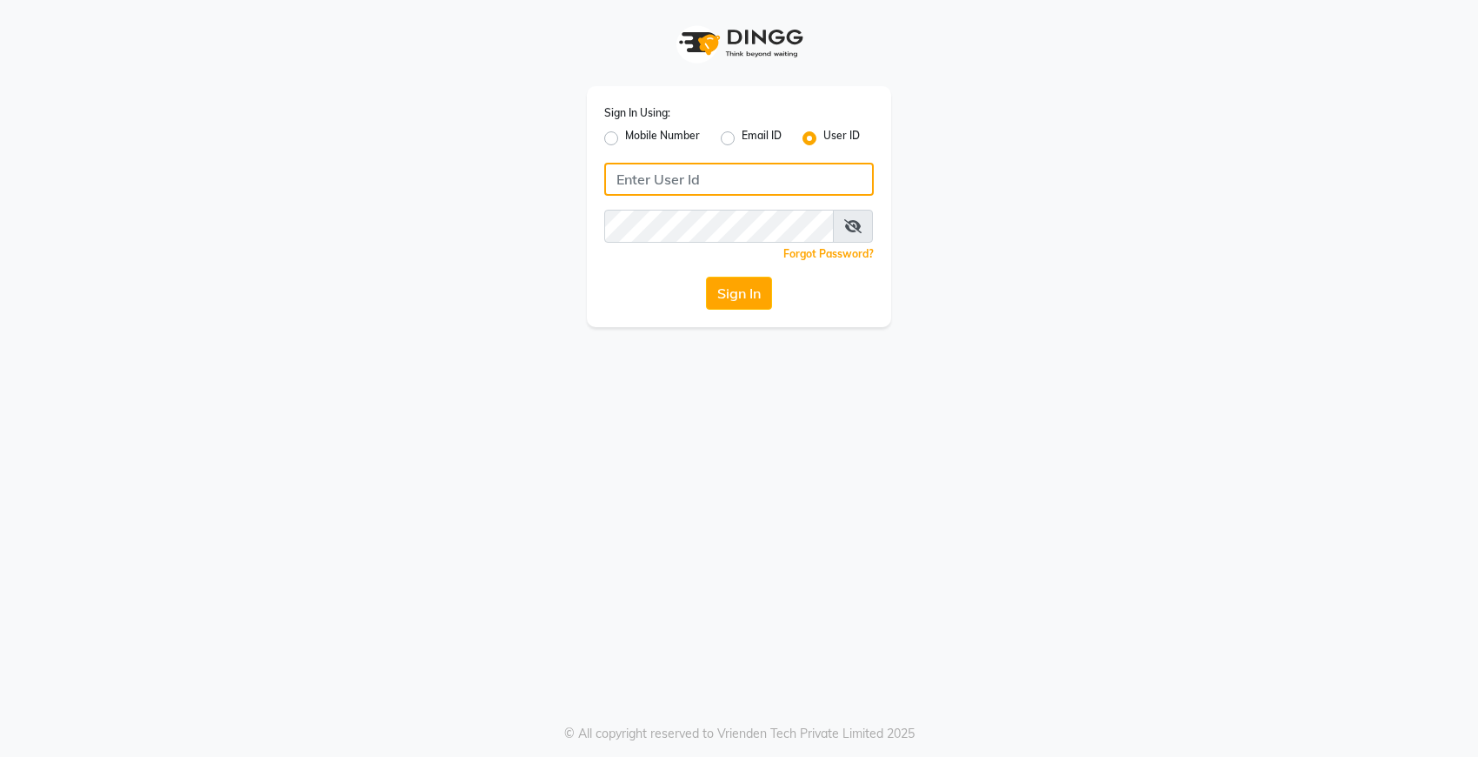
type input "Dedios123"
click at [855, 223] on icon at bounding box center [852, 226] width 17 height 14
type input "Dedios123"
click at [749, 297] on button "Sign In" at bounding box center [739, 293] width 66 height 33
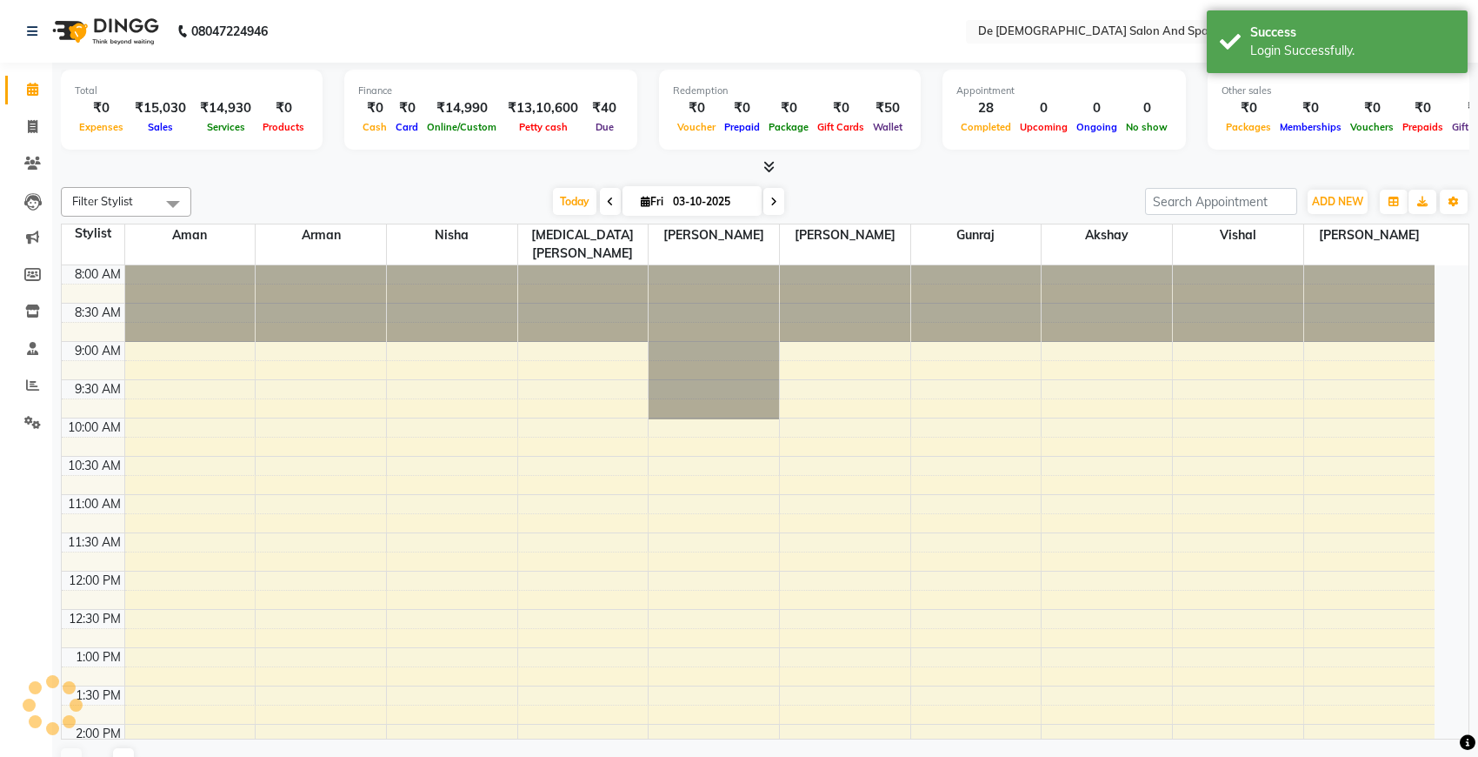
select select "en"
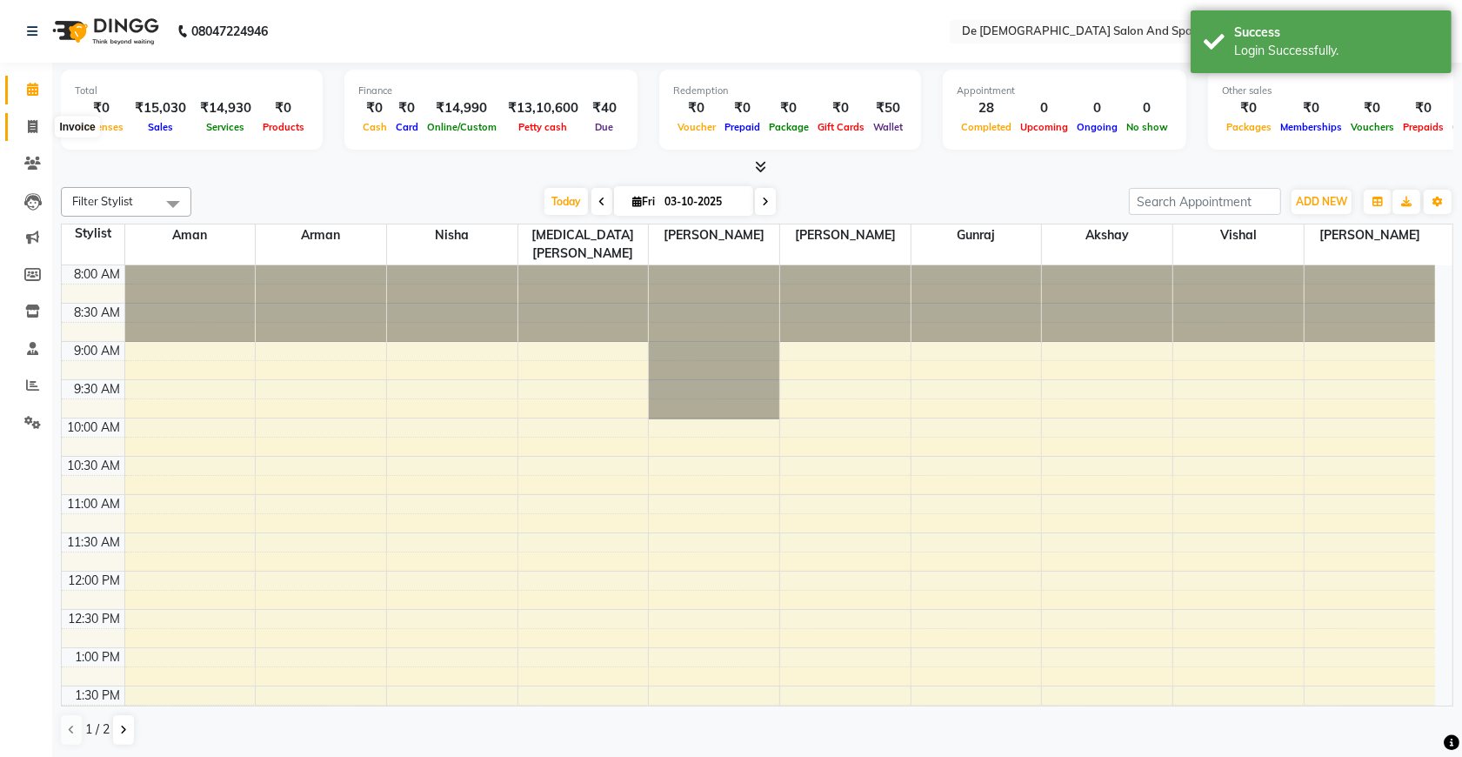
click at [36, 129] on icon at bounding box center [33, 126] width 10 height 13
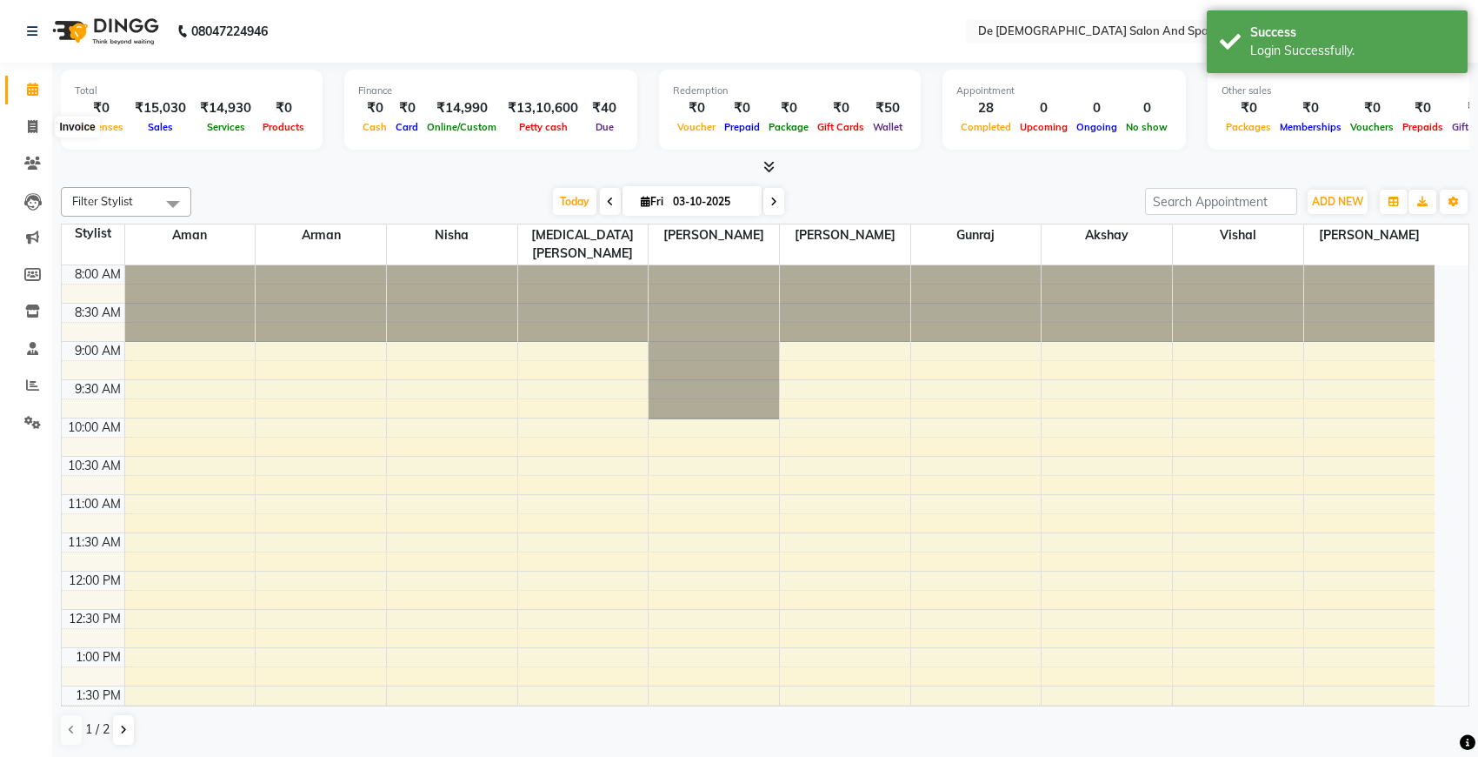
select select "6431"
select select "service"
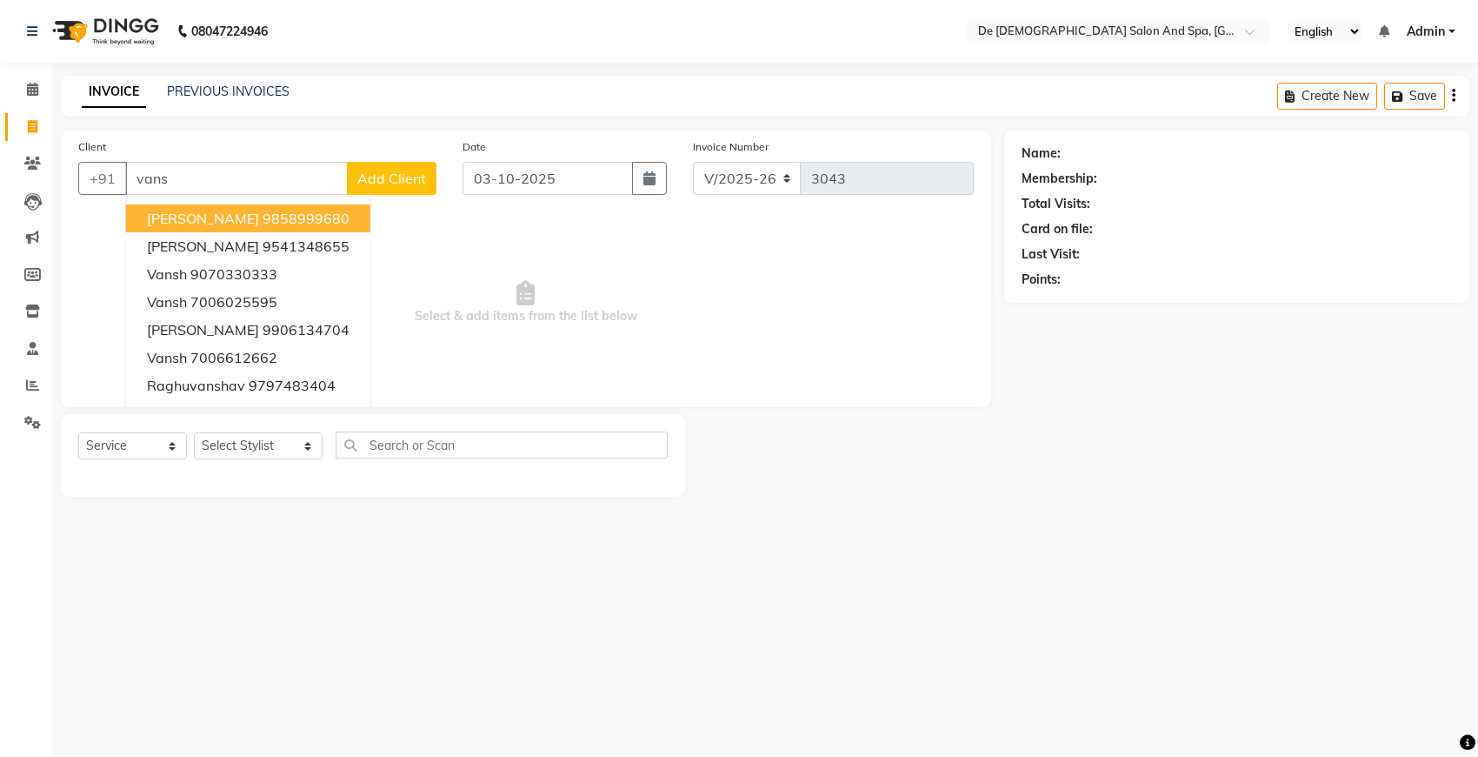
click at [278, 224] on ngb-highlight "9858999680" at bounding box center [306, 218] width 87 height 17
type input "9858999680"
